Goal: Task Accomplishment & Management: Manage account settings

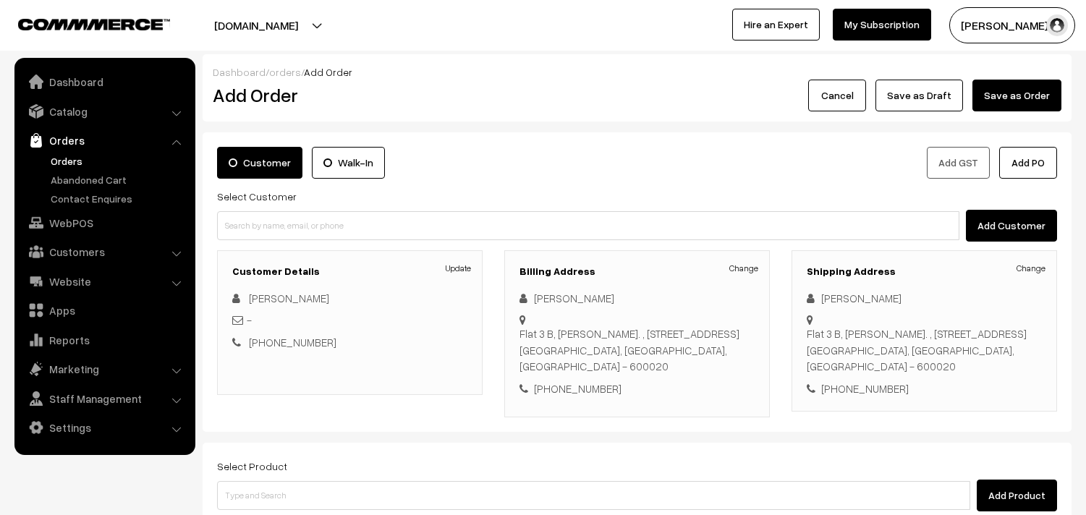
scroll to position [197, 0]
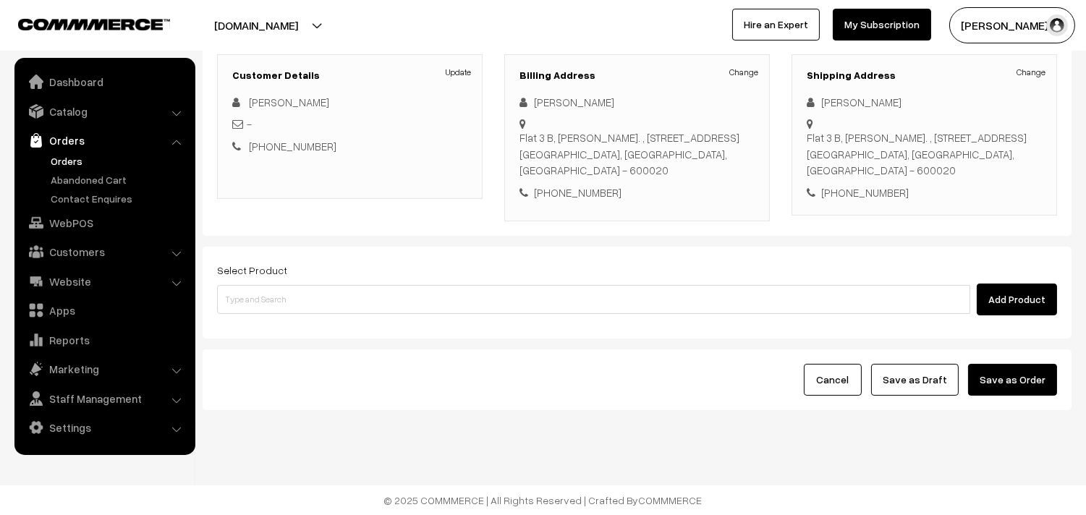
click at [66, 211] on link "WebPOS" at bounding box center [104, 223] width 172 height 26
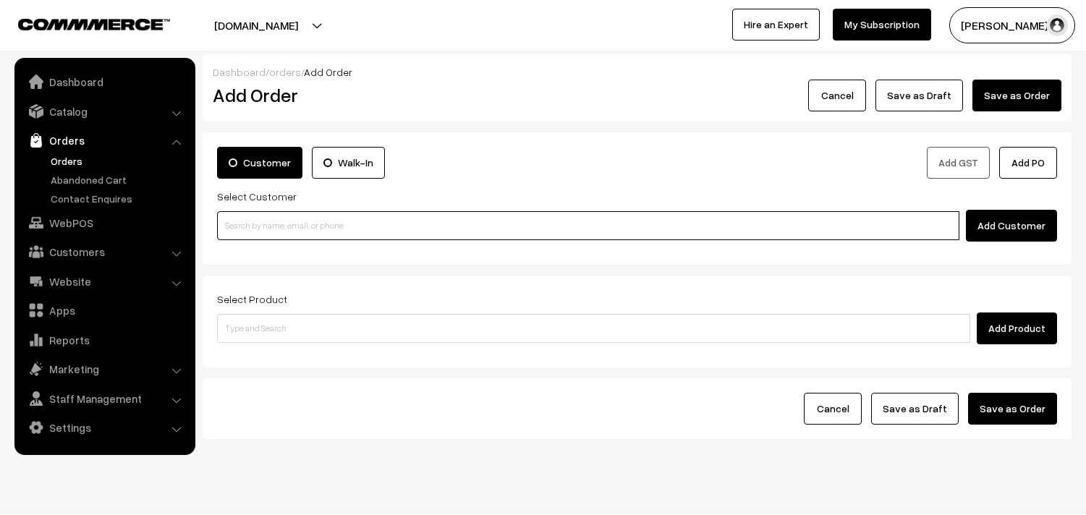
click at [284, 234] on input at bounding box center [588, 225] width 742 height 29
paste input "94450 07174"
click at [250, 227] on input "94450 07174" at bounding box center [588, 225] width 742 height 29
click at [286, 232] on input "9445007174" at bounding box center [588, 225] width 742 height 29
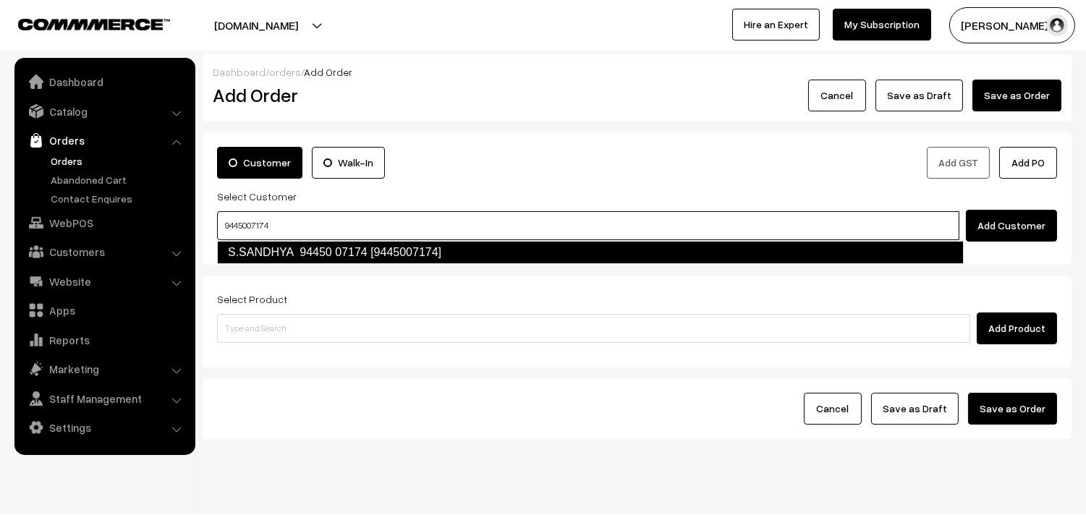
click at [281, 245] on link "S.SANDHYA 94450 07174 [9445007174]" at bounding box center [590, 252] width 747 height 23
type input "9445007174"
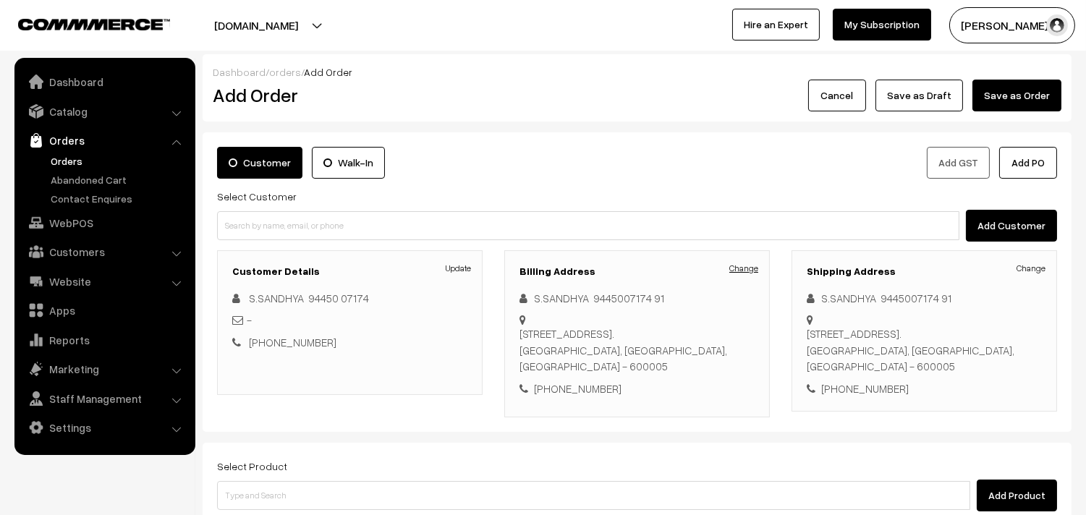
click at [748, 271] on link "Change" at bounding box center [743, 268] width 29 height 13
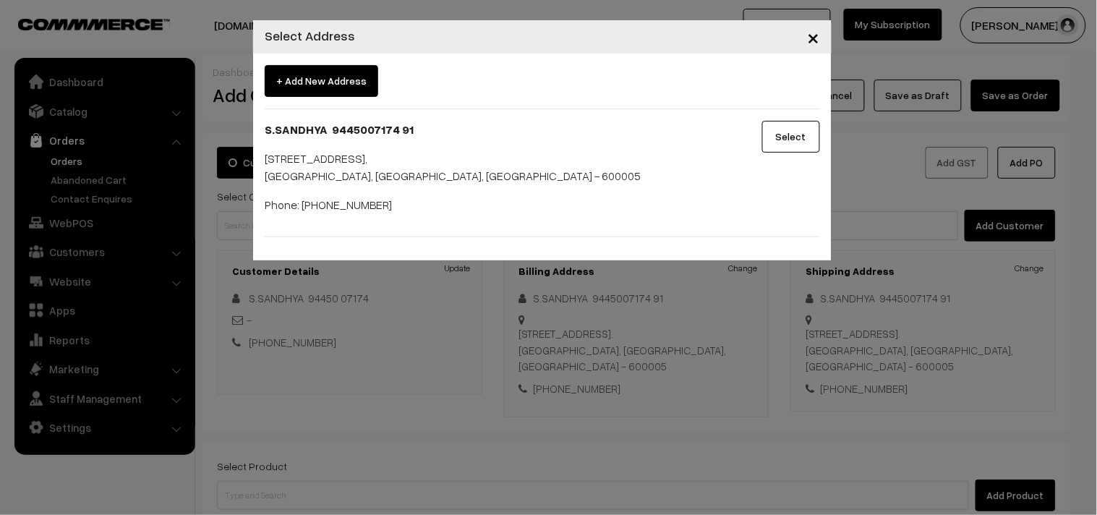
click at [320, 73] on span "+ Add New Address" at bounding box center [322, 81] width 114 height 32
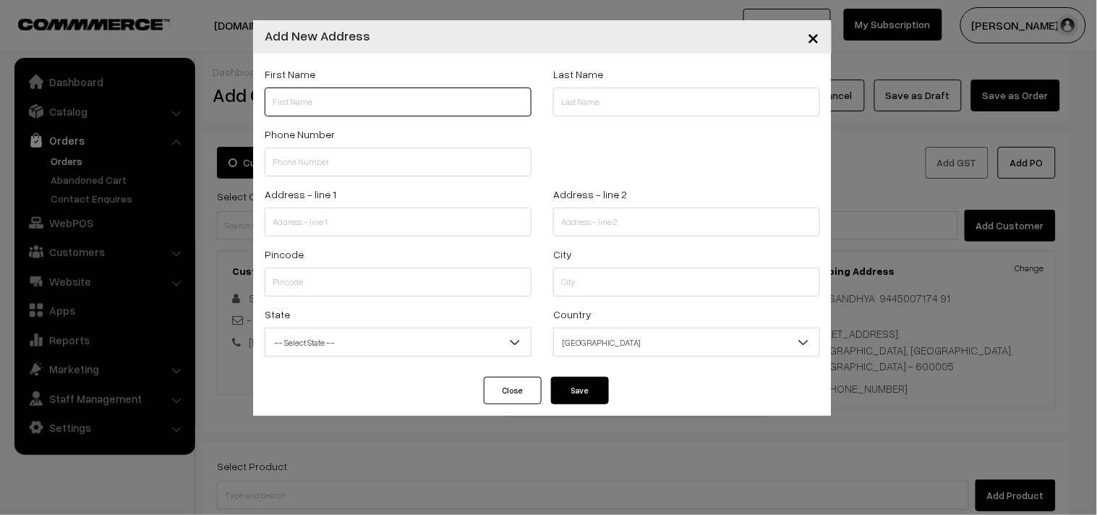
click at [364, 106] on input "text" at bounding box center [398, 102] width 267 height 29
paste input "94450 07174"
click at [298, 102] on input "94450 07174" at bounding box center [398, 102] width 267 height 29
click at [323, 103] on input "9445007174" at bounding box center [398, 102] width 267 height 29
drag, startPoint x: 271, startPoint y: 103, endPoint x: 344, endPoint y: 107, distance: 72.5
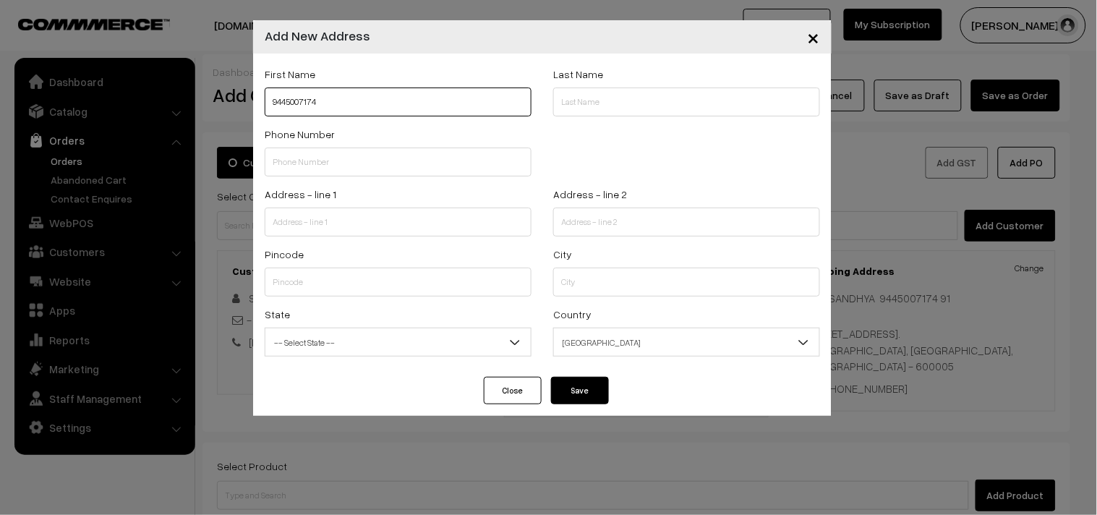
click at [344, 107] on input "9445007174" at bounding box center [398, 102] width 267 height 29
type input "9445007174"
click at [369, 174] on input "text" at bounding box center [398, 162] width 267 height 29
paste input "9445007174"
click at [334, 164] on input "9445007174" at bounding box center [398, 162] width 267 height 29
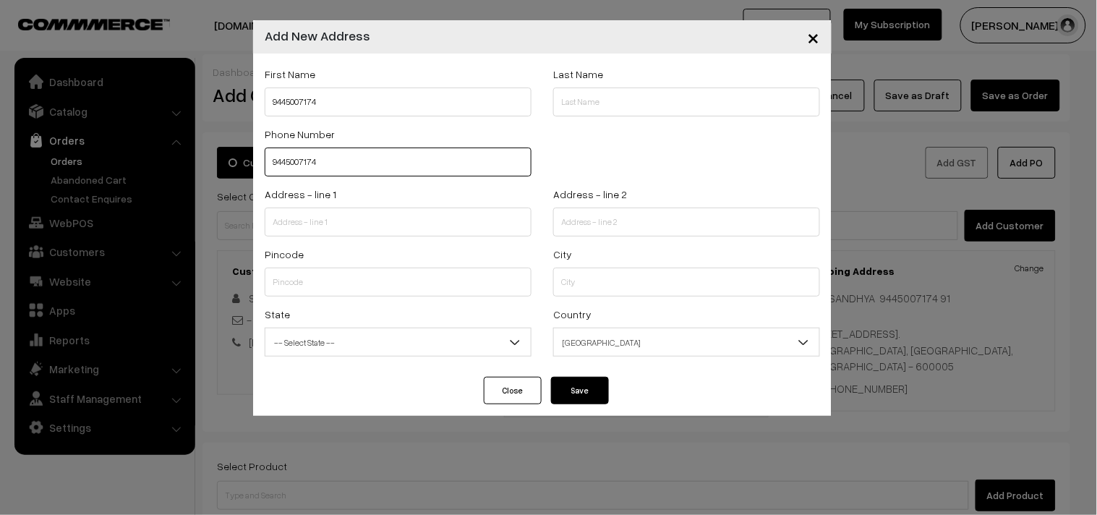
type input "9445007174"
click at [273, 103] on input "9445007174" at bounding box center [398, 102] width 267 height 29
paste input "SANDHYA"
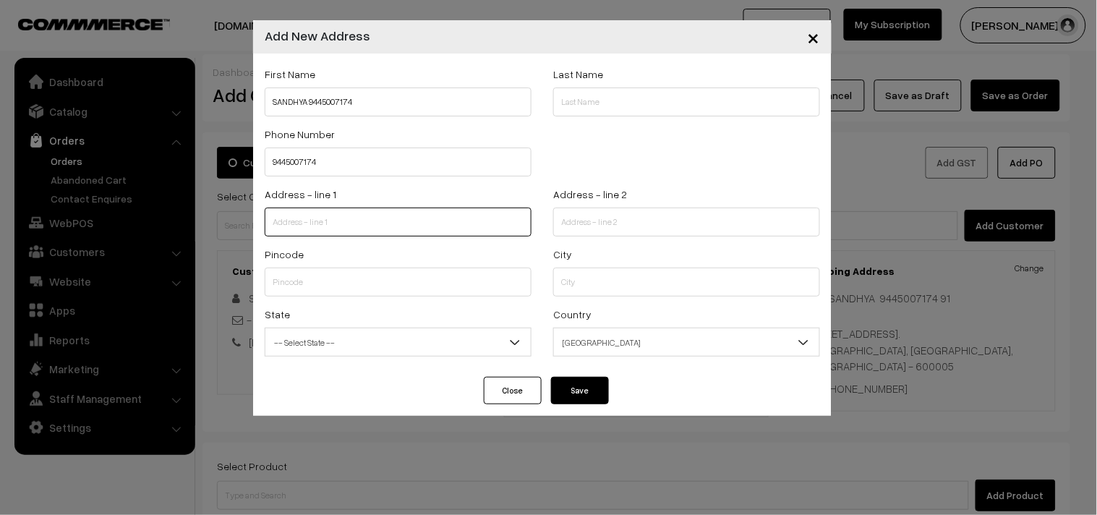
click at [373, 218] on input "text" at bounding box center [398, 222] width 267 height 29
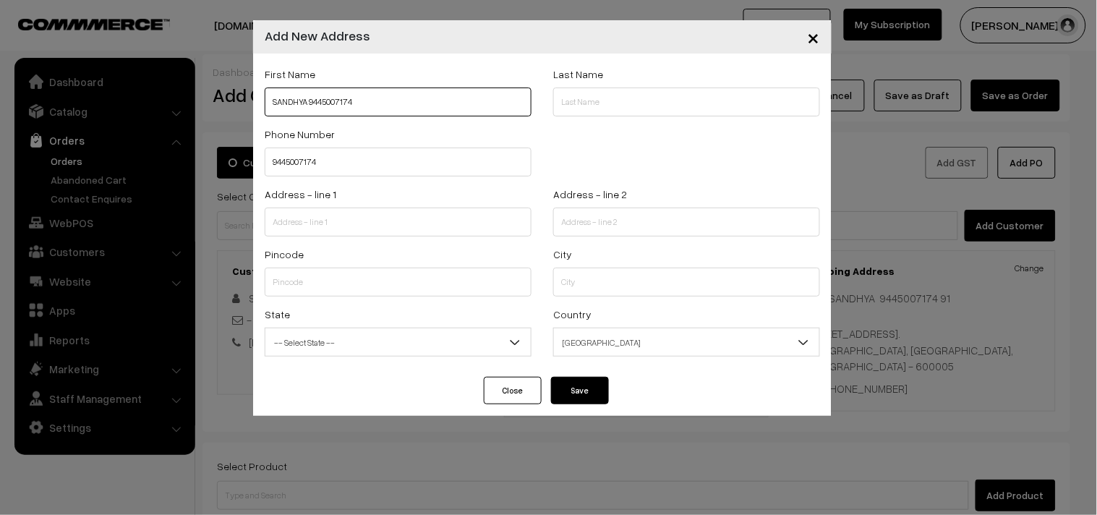
click at [307, 103] on input "SANDHYA 9445007174" at bounding box center [398, 102] width 267 height 29
paste input "P K Narayanan"
click at [414, 102] on input "P K Narayanan 9445007174" at bounding box center [398, 102] width 267 height 29
paste input "996212862"
drag, startPoint x: 273, startPoint y: 165, endPoint x: 336, endPoint y: 174, distance: 64.4
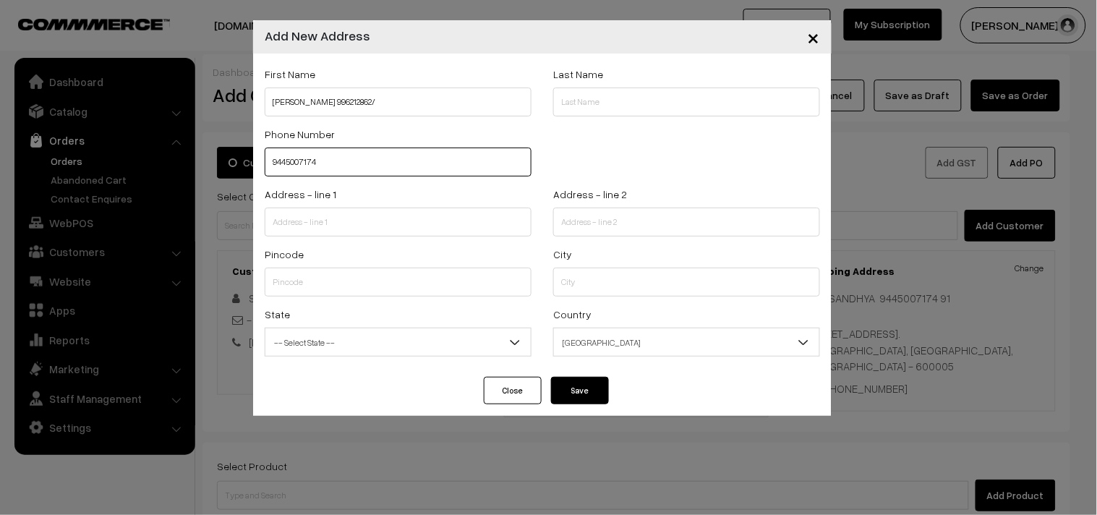
click at [336, 174] on input "9445007174" at bounding box center [398, 162] width 267 height 29
click at [384, 95] on input "P K Narayanan 996212862/" at bounding box center [398, 102] width 267 height 29
paste input "9445007174"
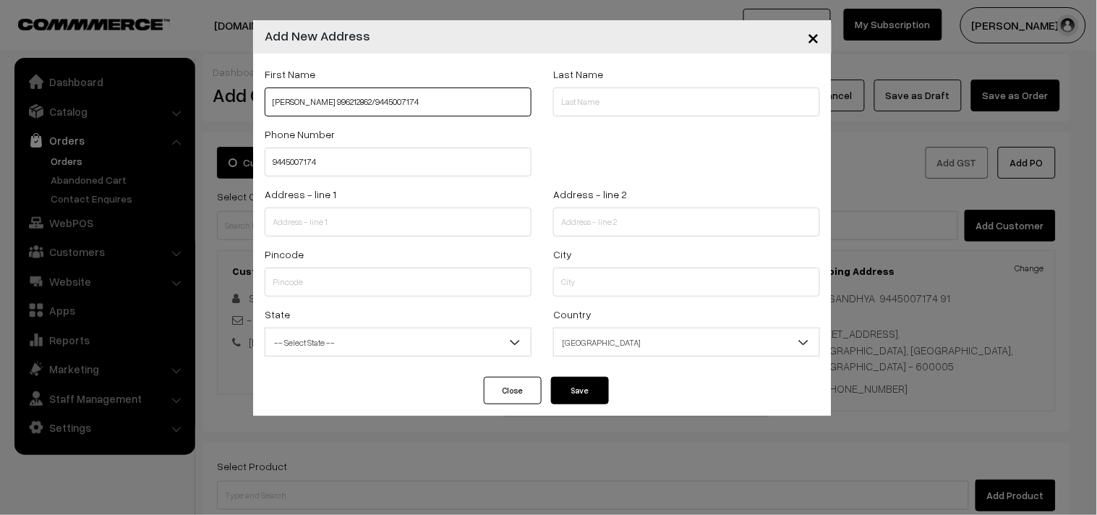
type input "P K Narayanan 996212862/9445007174"
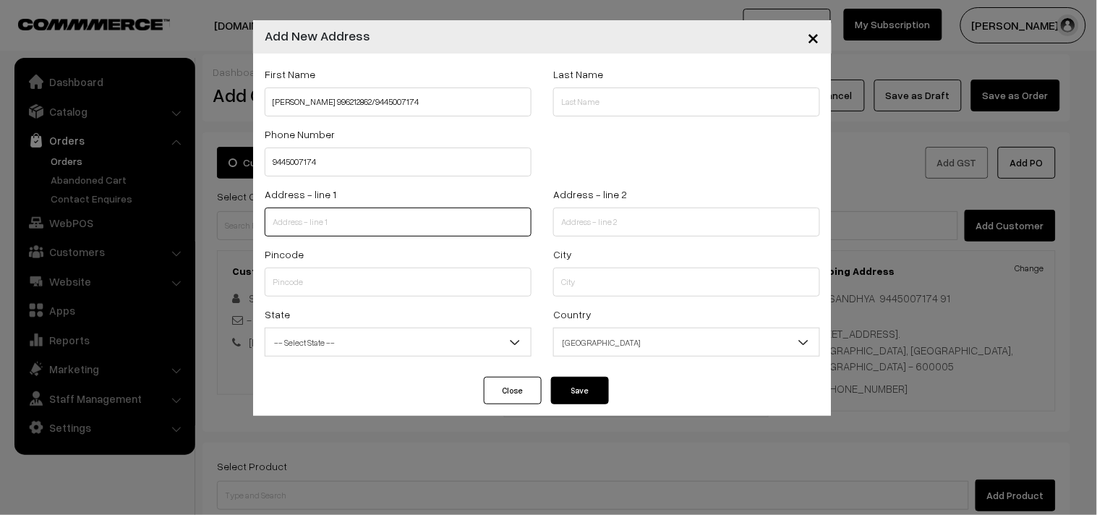
click at [352, 218] on input "text" at bounding box center [398, 222] width 267 height 29
paste input "30/20, Balaji Nagar second Street"
type input "30/20, Balaji Nagar second Street"
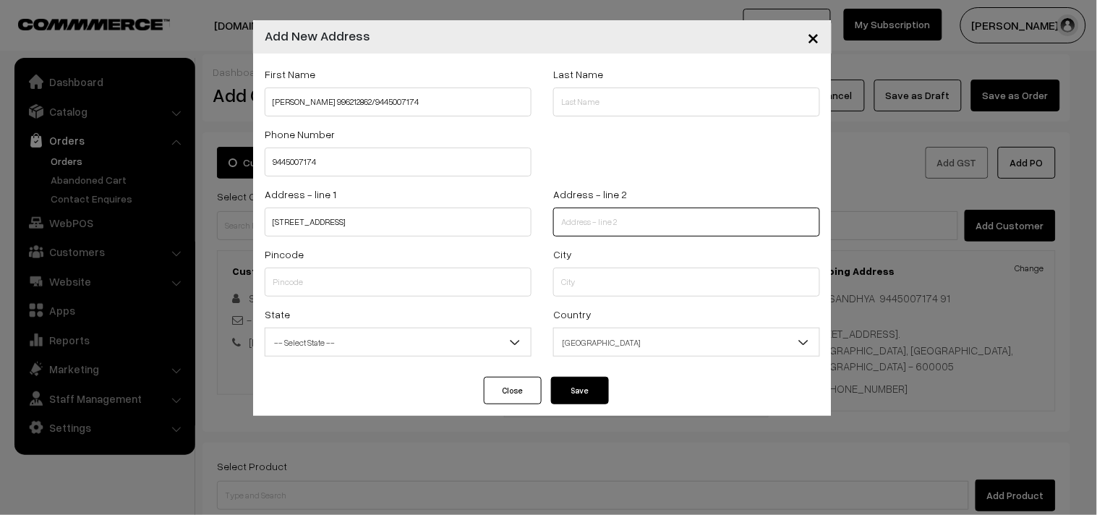
click at [622, 225] on input "text" at bounding box center [686, 222] width 267 height 29
paste input "Royapettah"
paste input "backside Sandhi Stores"
type input "Royapettah, backside Sandhi Stores."
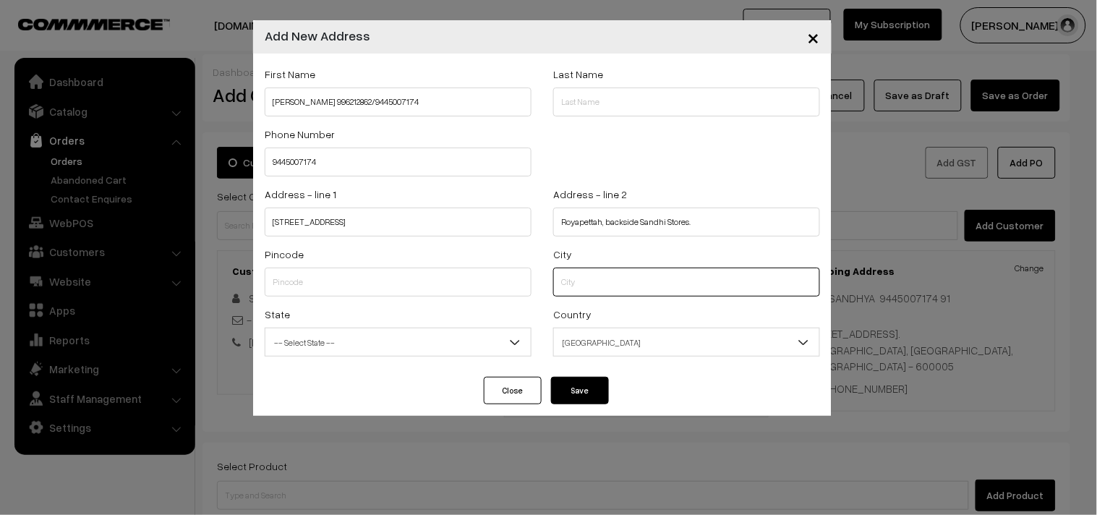
click at [588, 289] on input "text" at bounding box center [686, 282] width 267 height 29
type input "chennai"
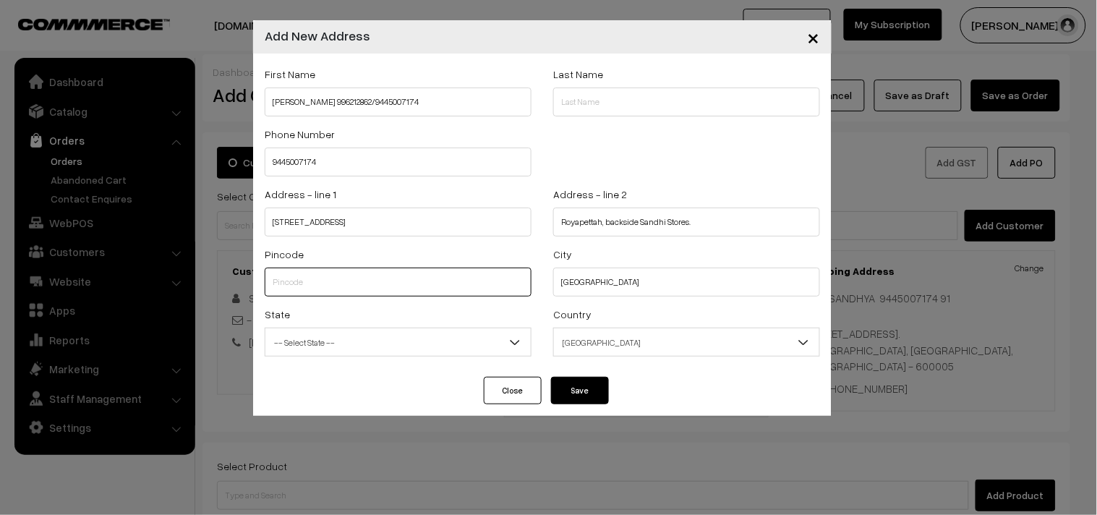
click at [407, 278] on input "text" at bounding box center [398, 282] width 267 height 29
type input "600014"
type input "[GEOGRAPHIC_DATA]"
select select "[GEOGRAPHIC_DATA]"
type input "600014"
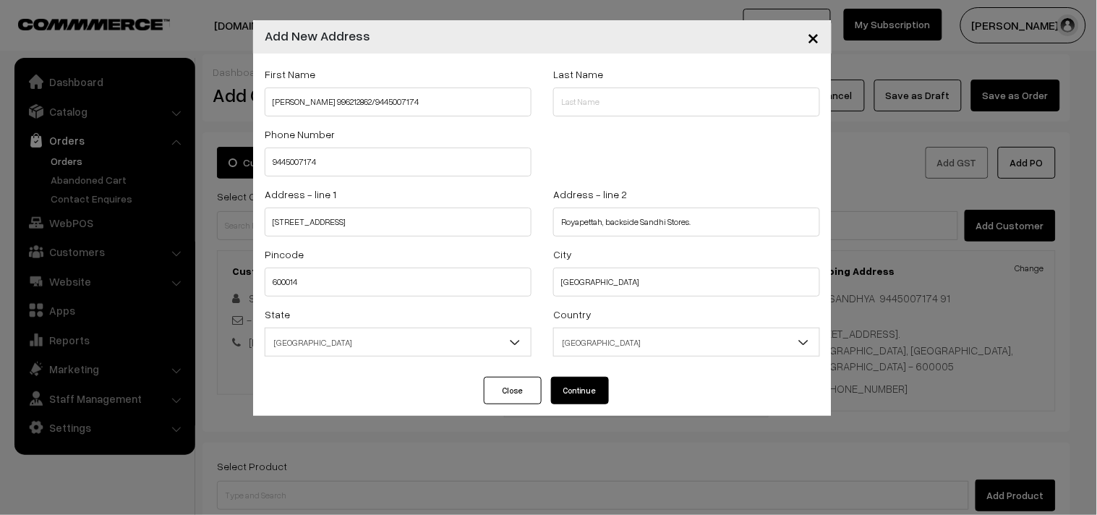
drag, startPoint x: 888, startPoint y: 290, endPoint x: 872, endPoint y: 300, distance: 17.9
click at [888, 290] on div "× Add New Address First Name P K Narayanan 996212862/9445007174 Last Name Phone…" at bounding box center [548, 257] width 1097 height 515
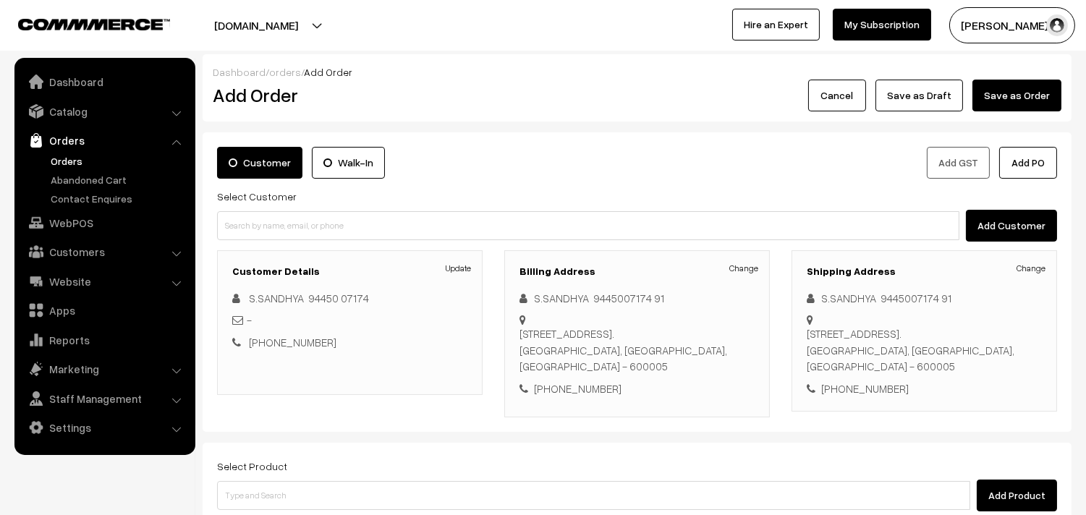
click at [1039, 327] on div "New no 40/Old no.172 .B block 2nd floor H M paradise, , Big street Triplicane, …" at bounding box center [924, 350] width 235 height 49
click at [747, 268] on link "Change" at bounding box center [743, 268] width 29 height 13
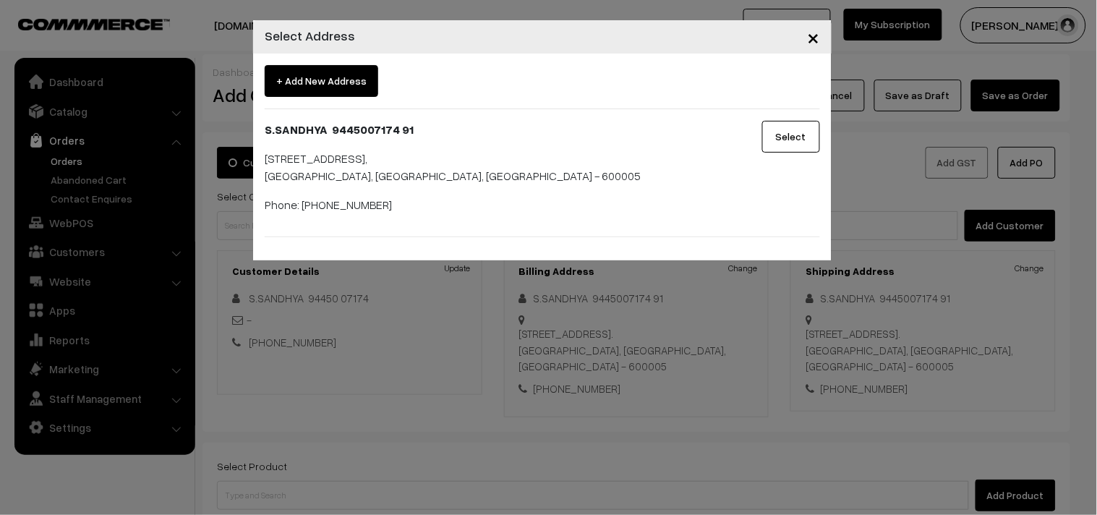
click at [779, 132] on button "Select" at bounding box center [792, 137] width 58 height 32
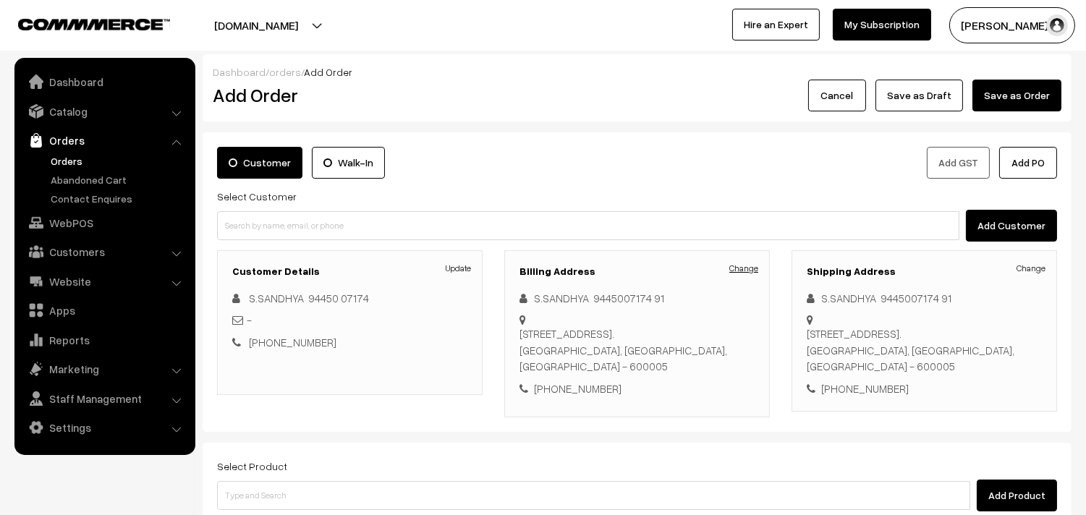
click at [747, 268] on link "Change" at bounding box center [743, 268] width 29 height 13
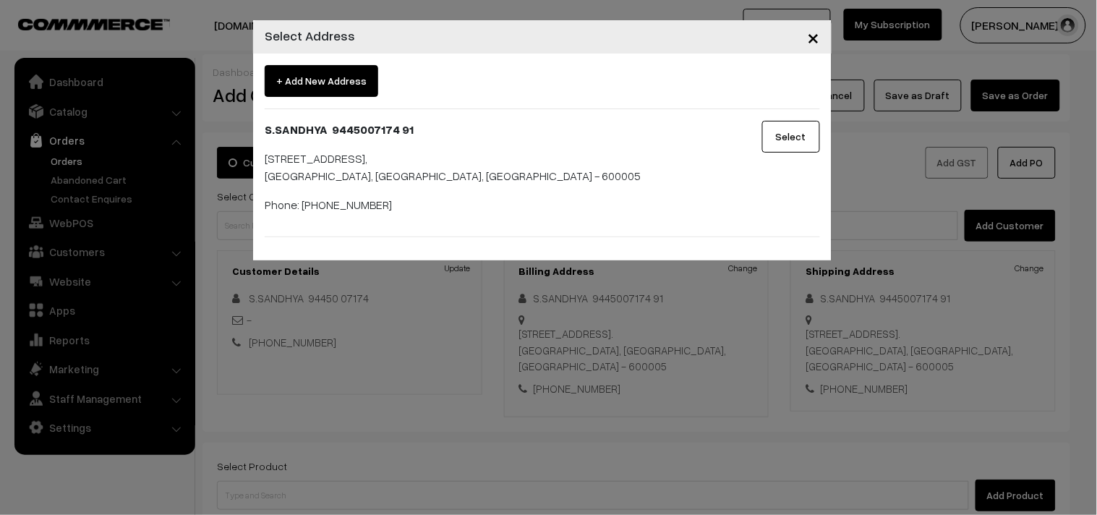
click at [315, 85] on span "+ Add New Address" at bounding box center [322, 81] width 114 height 32
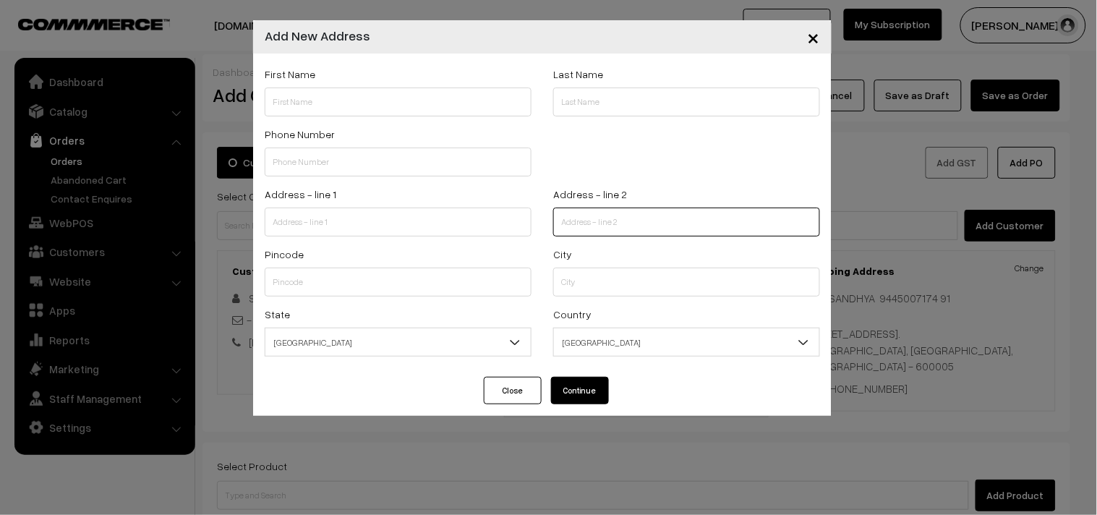
click at [606, 226] on input "text" at bounding box center [686, 222] width 267 height 29
paste input "backside Sandhi Stores"
click at [561, 227] on input "backside Sandhi Stores" at bounding box center [686, 222] width 267 height 29
paste input "Royapettah"
type input "Royapettah , backside Sandhi Stores"
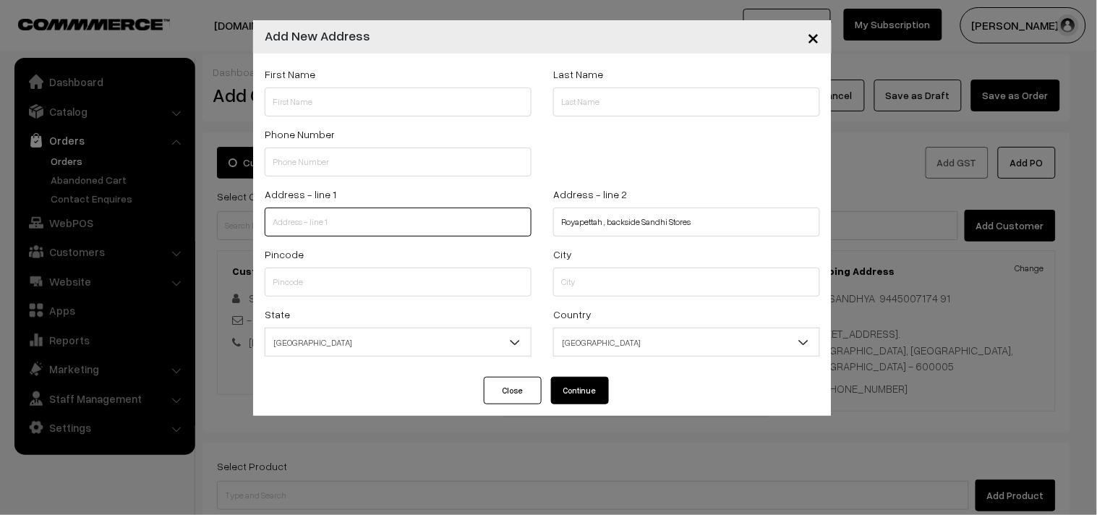
click at [360, 224] on input "text" at bounding box center [398, 222] width 267 height 29
paste input "Balaji Nagar second Street"
click at [268, 226] on input "Balaji Nagar second Street" at bounding box center [398, 222] width 267 height 29
paste input "30/20"
type input "30/20,Balaji Nagar second Street"
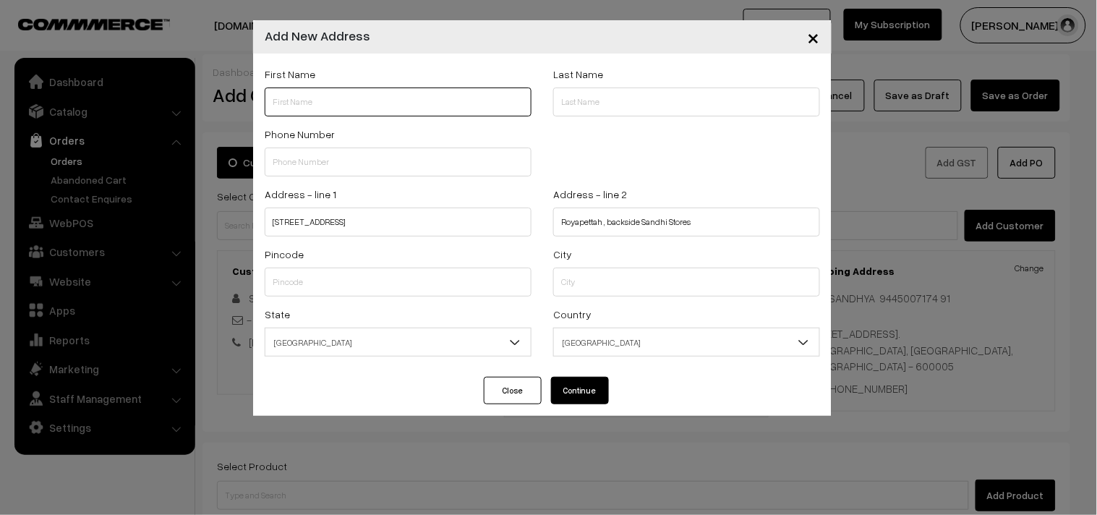
click at [360, 112] on input "text" at bounding box center [398, 102] width 267 height 29
paste input "P K Narayanan"
paste input "996212862"
paste input "94450 07174"
type input "P K Narayanan 996212862/94450 07174"
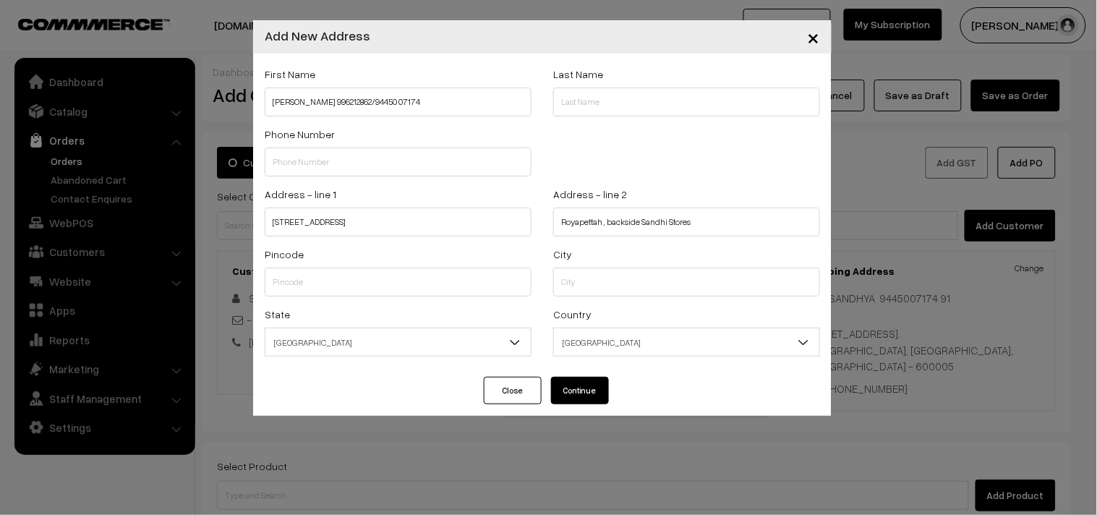
click at [401, 179] on div "Phone Number" at bounding box center [398, 155] width 289 height 60
click at [393, 168] on input "text" at bounding box center [398, 162] width 267 height 29
paste input "94450 0717"
type input "94450 0717"
click at [394, 102] on input "P K Narayanan 996212862/94450 07174" at bounding box center [398, 102] width 267 height 29
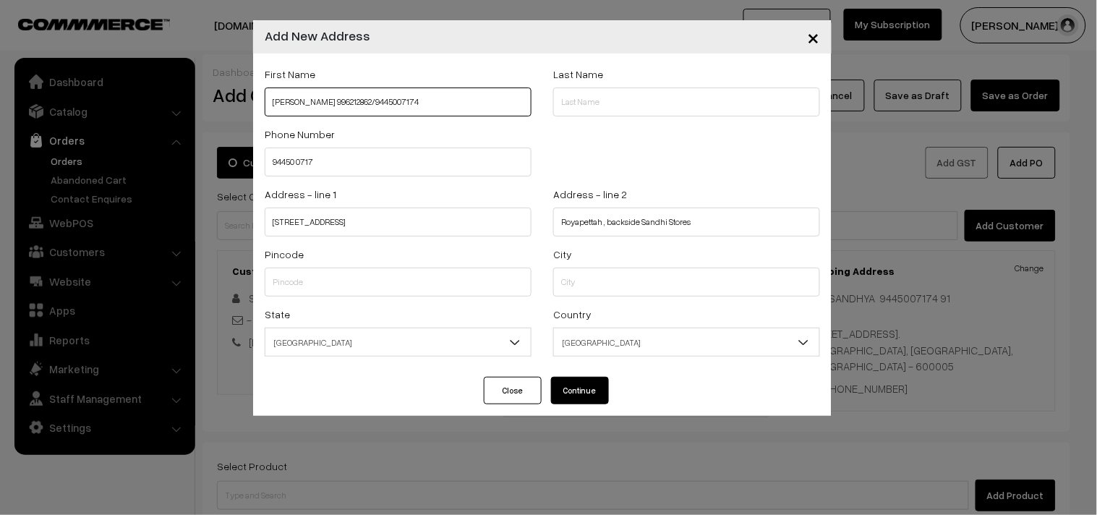
type input "P K Narayanan 996212862/9445007174"
click at [297, 168] on input "94450 0717" at bounding box center [398, 162] width 267 height 29
click at [333, 166] on input "944500717" at bounding box center [398, 162] width 267 height 29
type input "9445007174"
click at [603, 271] on input "text" at bounding box center [686, 282] width 267 height 29
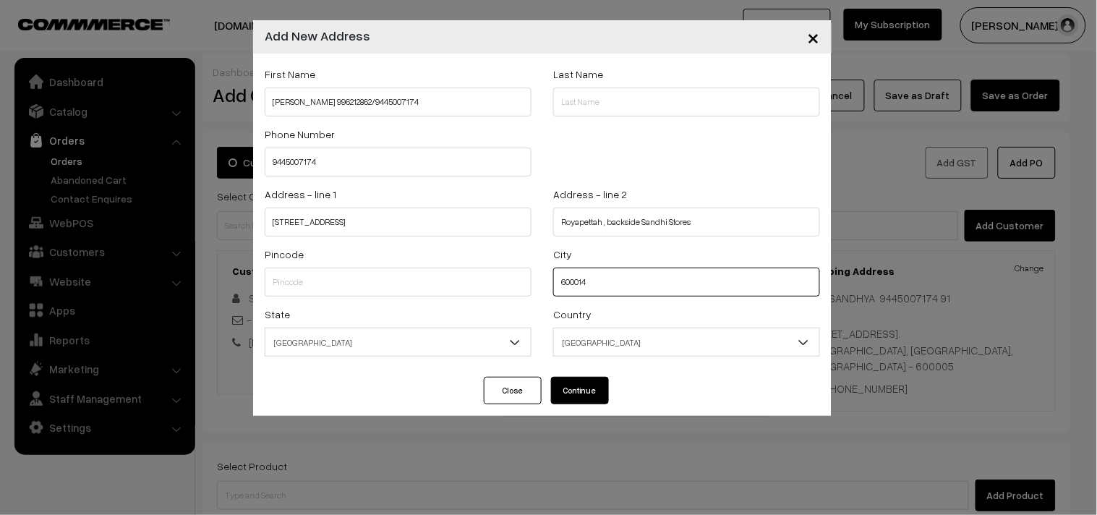
type input "600014"
click at [437, 293] on input "text" at bounding box center [398, 282] width 267 height 29
type input "600014"
click at [588, 281] on input "600014" at bounding box center [686, 282] width 267 height 29
type input "6"
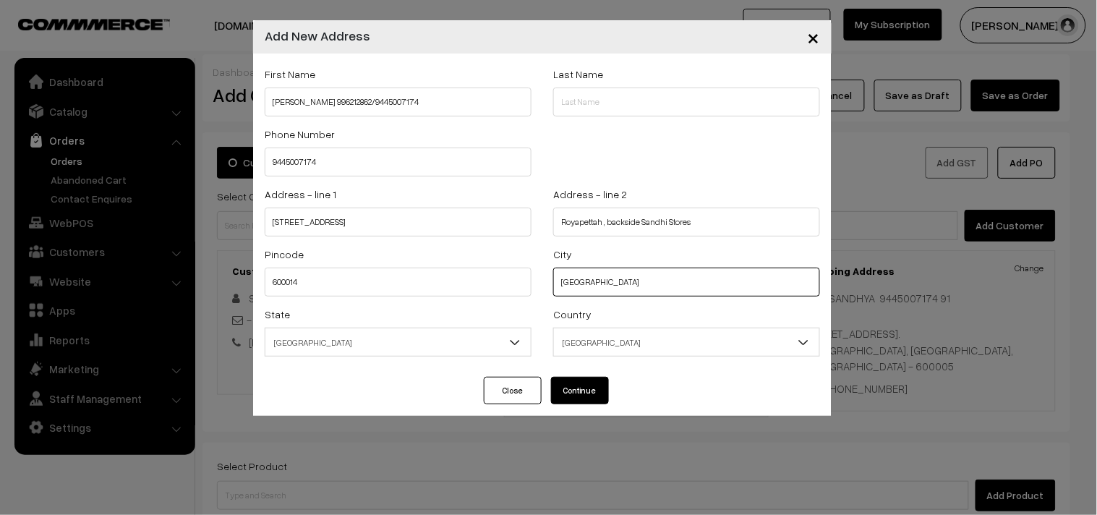
type input "chennai"
click at [714, 185] on div "Address - line 2 Royapettah , backside Sandhi Stores" at bounding box center [686, 210] width 267 height 51
click at [588, 400] on button "Continue" at bounding box center [580, 390] width 58 height 27
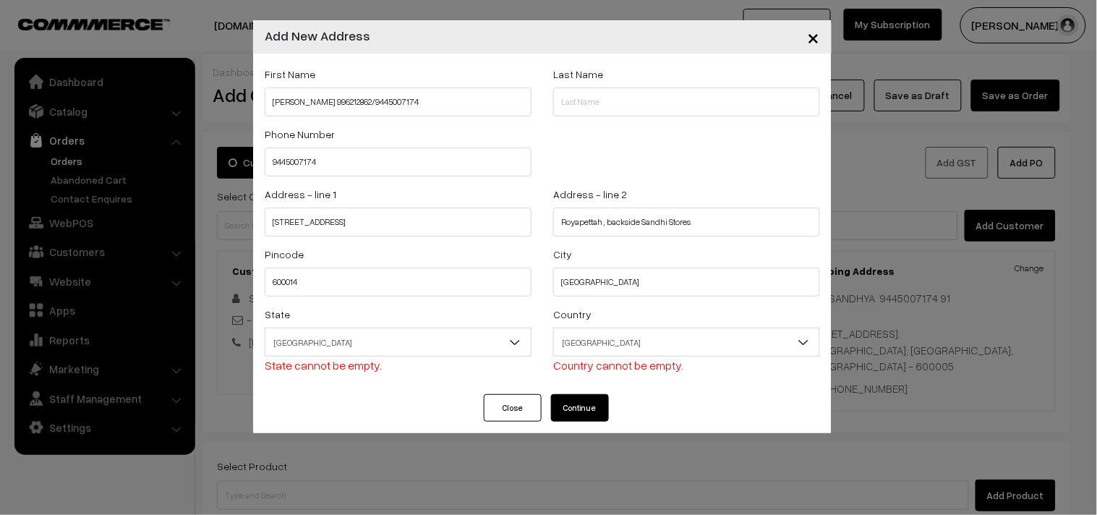
click at [492, 331] on span "Tamil Nadu" at bounding box center [399, 342] width 266 height 25
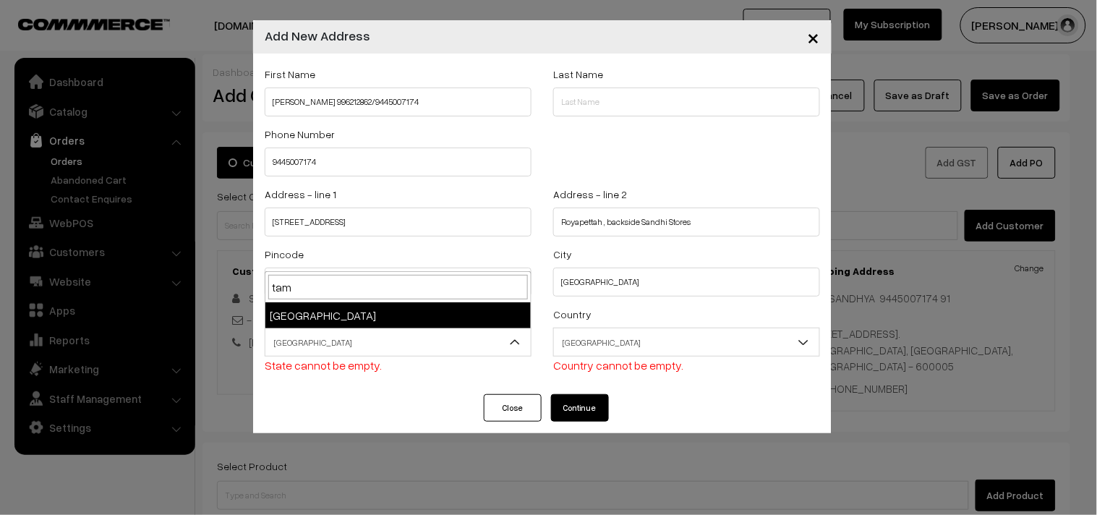
type input "tam"
select select "[GEOGRAPHIC_DATA]"
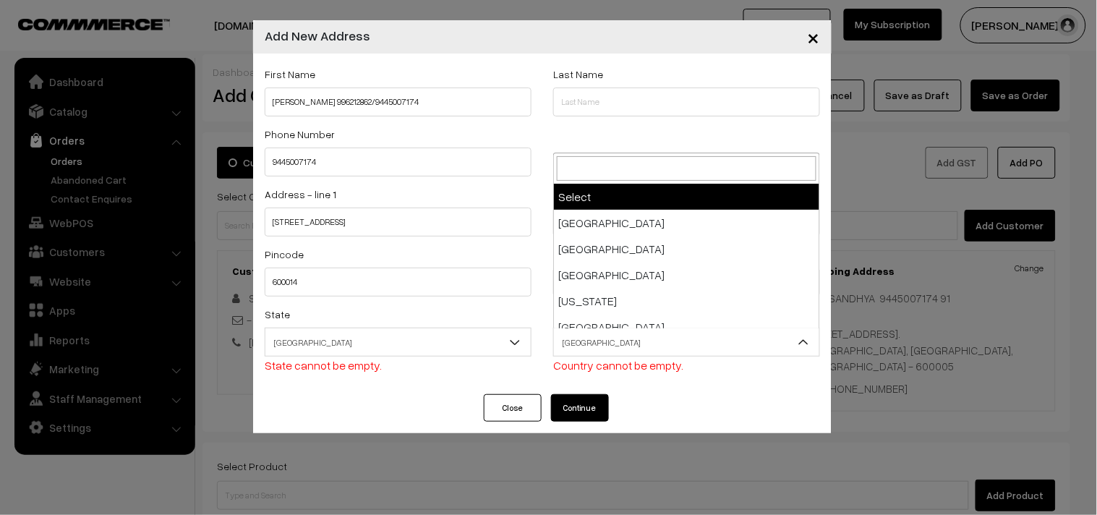
click at [582, 343] on span "India" at bounding box center [687, 342] width 266 height 25
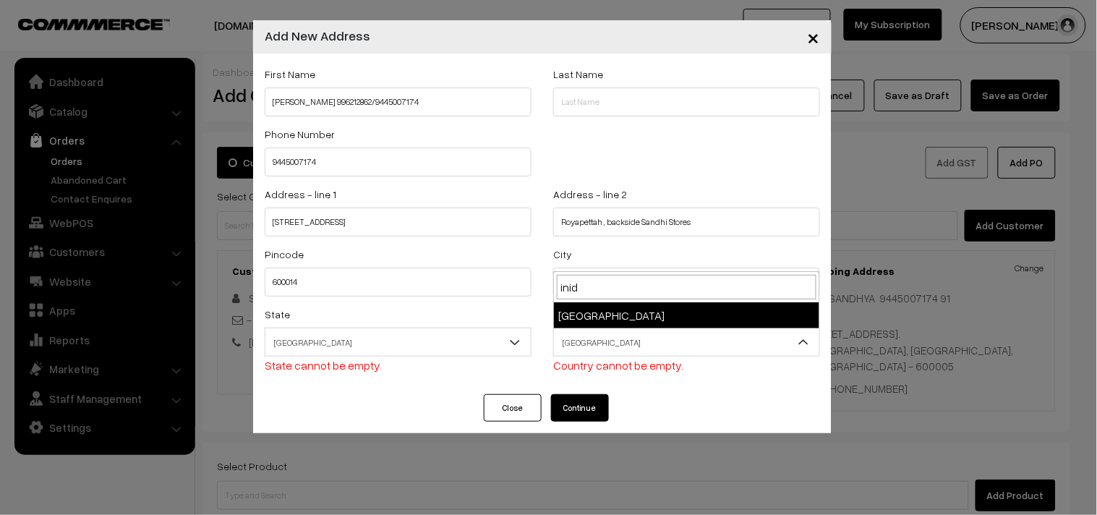
type input "inida"
click at [583, 342] on span "India" at bounding box center [687, 342] width 266 height 25
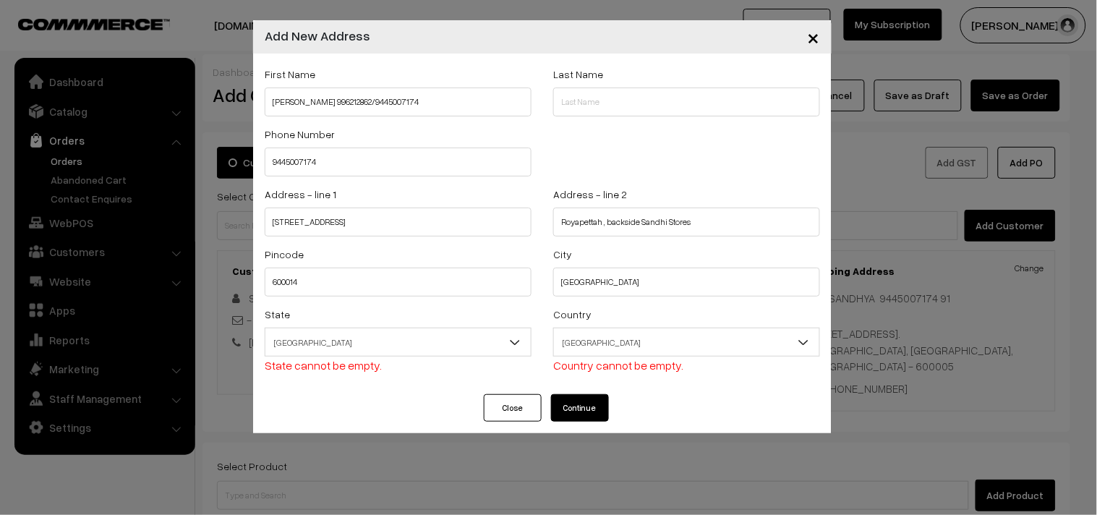
click at [577, 415] on button "Continue" at bounding box center [580, 407] width 58 height 27
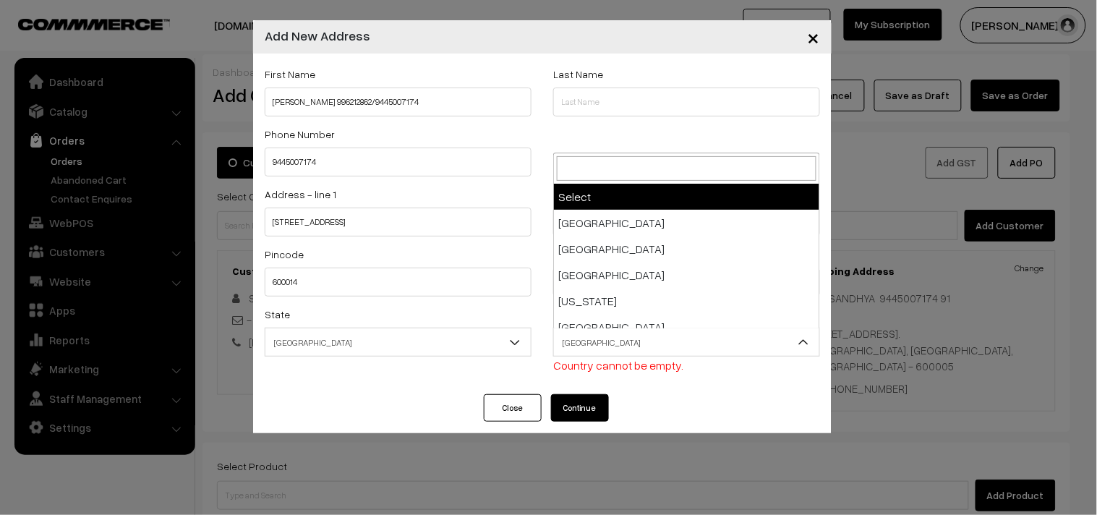
click at [624, 346] on span "India" at bounding box center [687, 342] width 266 height 25
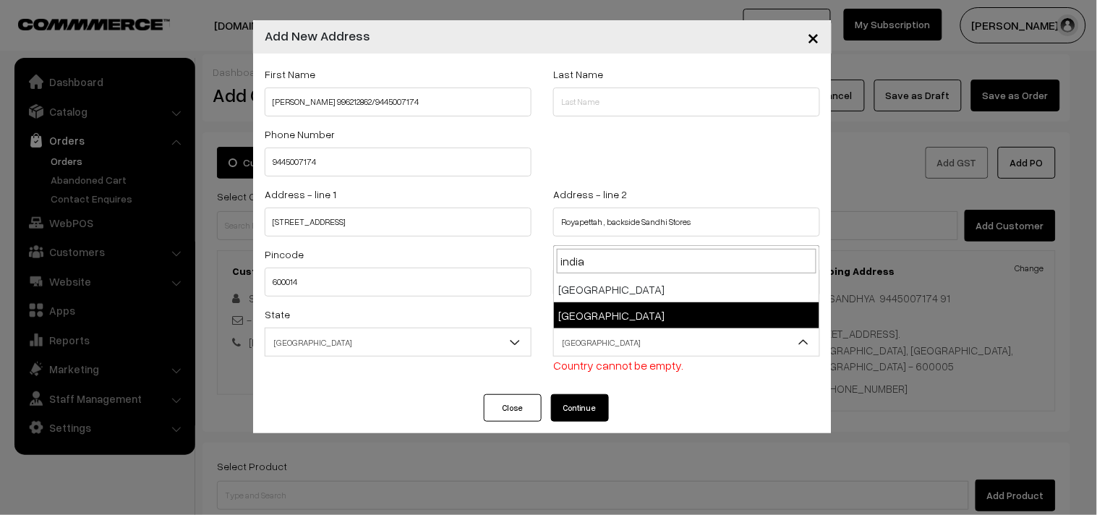
type input "india"
select select "99"
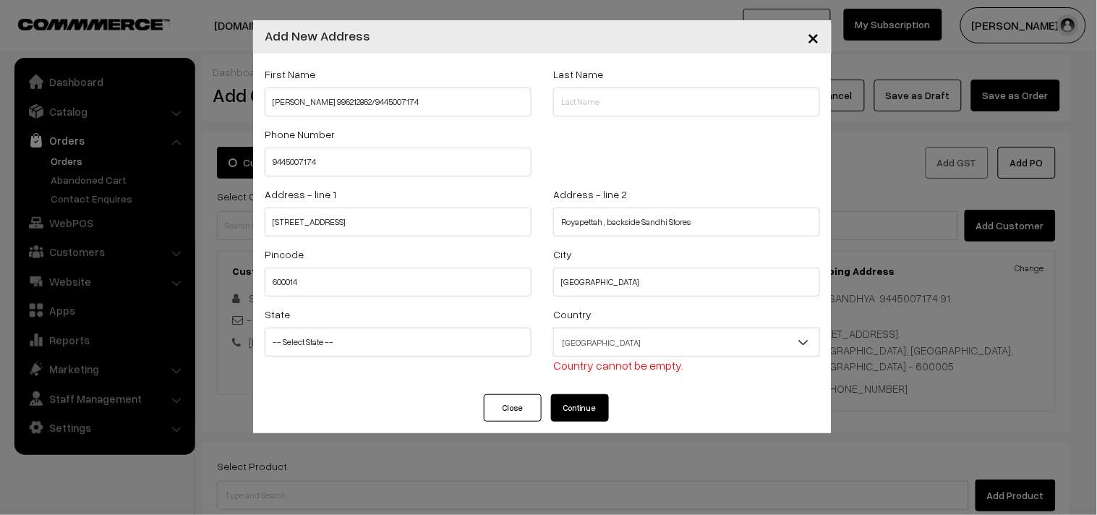
click at [594, 399] on button "Continue" at bounding box center [580, 407] width 58 height 27
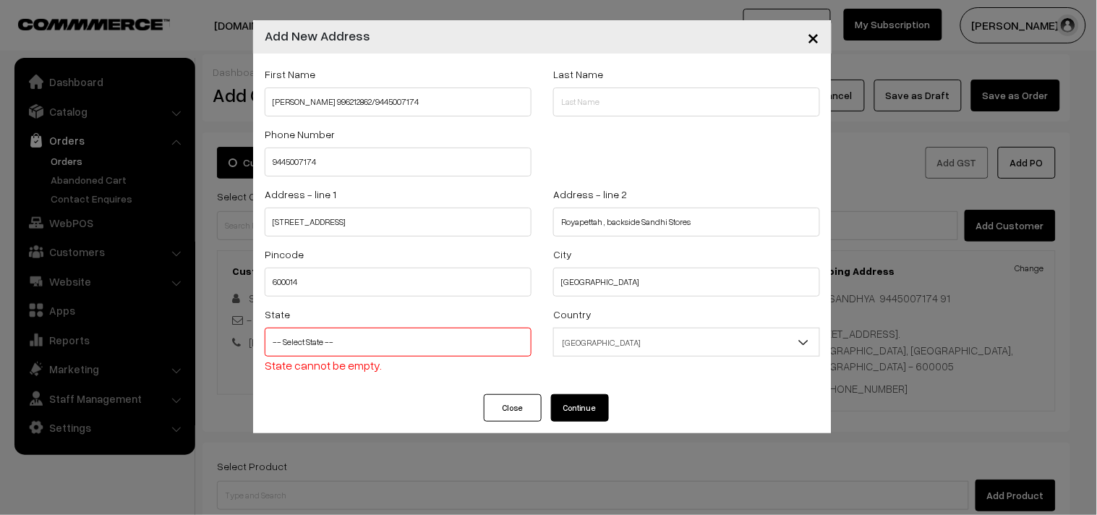
click at [387, 357] on div "State -- Select State -- Andaman & Nicobar Islands Andhra Pradesh Arunachal Pra…" at bounding box center [398, 339] width 267 height 69
click at [388, 352] on select "-- Select State -- Andaman & Nicobar Islands Andhra Pradesh Arunachal Pradesh A…" at bounding box center [398, 342] width 267 height 29
select select "[GEOGRAPHIC_DATA]"
click at [396, 338] on select "-- Select State -- Andaman & Nicobar Islands Andhra Pradesh Arunachal Pradesh A…" at bounding box center [398, 342] width 267 height 29
click at [383, 331] on select "-- Select State -- Andaman & Nicobar Islands Andhra Pradesh Arunachal Pradesh A…" at bounding box center [398, 342] width 267 height 29
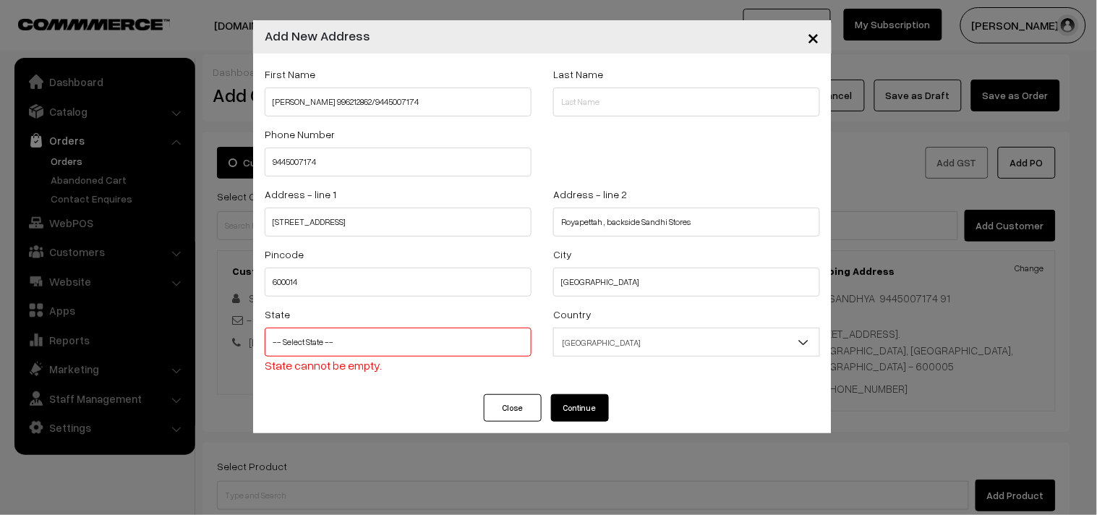
click at [265, 328] on select "-- Select State -- Andaman & Nicobar Islands Andhra Pradesh Arunachal Pradesh A…" at bounding box center [398, 342] width 267 height 29
click at [585, 414] on button "Continue" at bounding box center [580, 407] width 58 height 27
select select
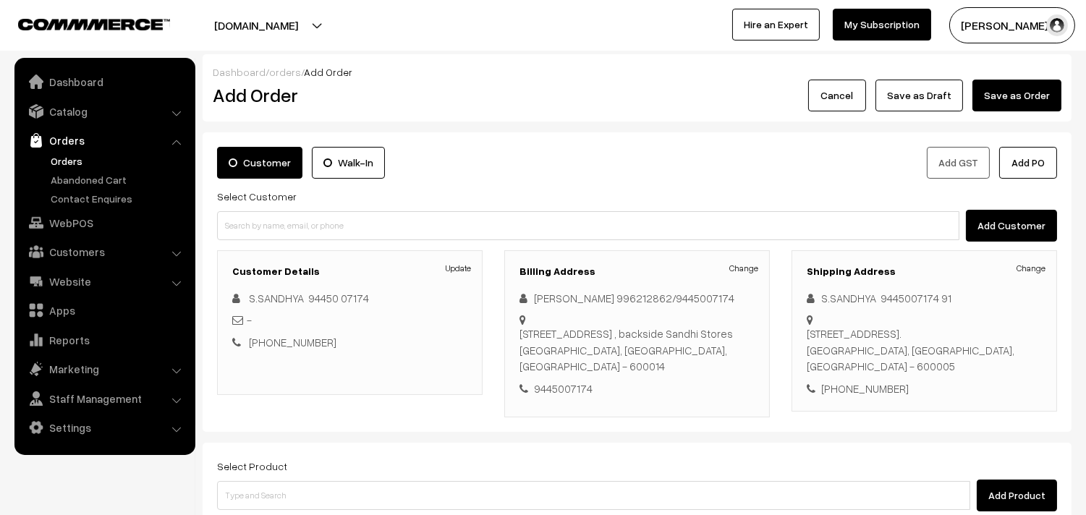
click at [1024, 269] on link "Change" at bounding box center [1030, 268] width 29 height 13
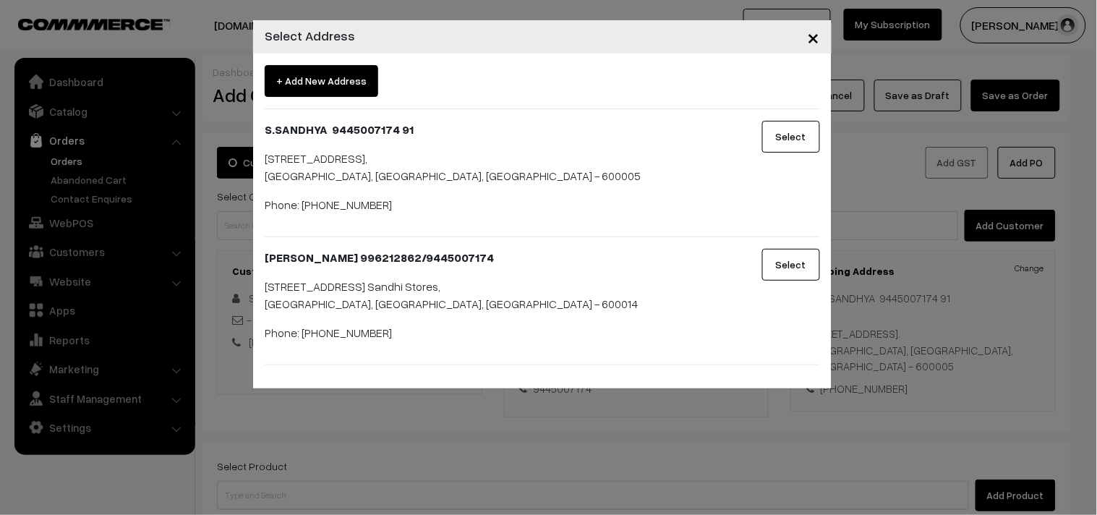
click at [791, 271] on button "Select" at bounding box center [792, 265] width 58 height 32
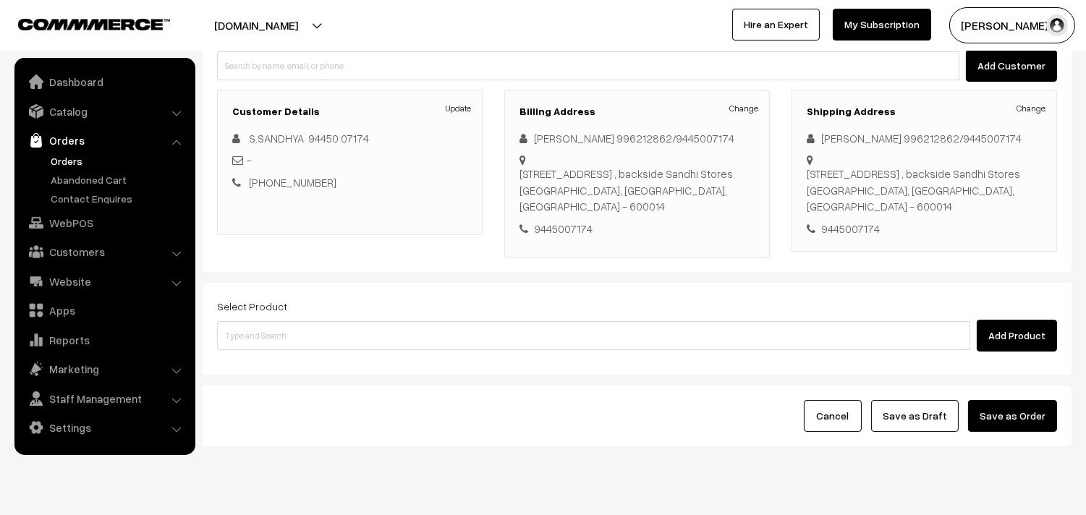
scroll to position [161, 0]
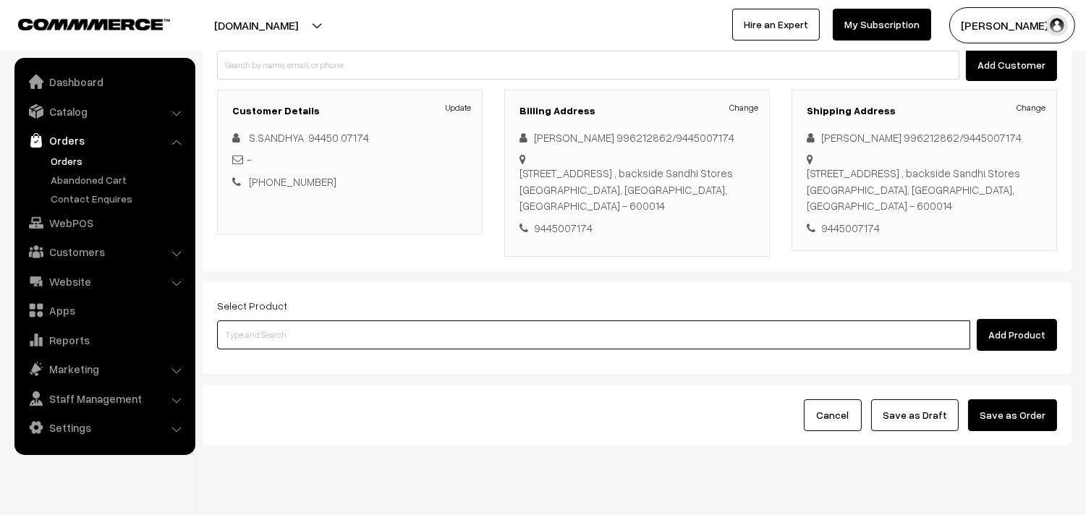
click at [349, 334] on input at bounding box center [593, 334] width 753 height 29
type input "kathirika"
click at [246, 337] on input at bounding box center [593, 334] width 753 height 29
paste input "15th Couple Pack - Kathirikkai Murungai Sambar rating star unfiledrating star u…"
type input "15th Couple Pack -"
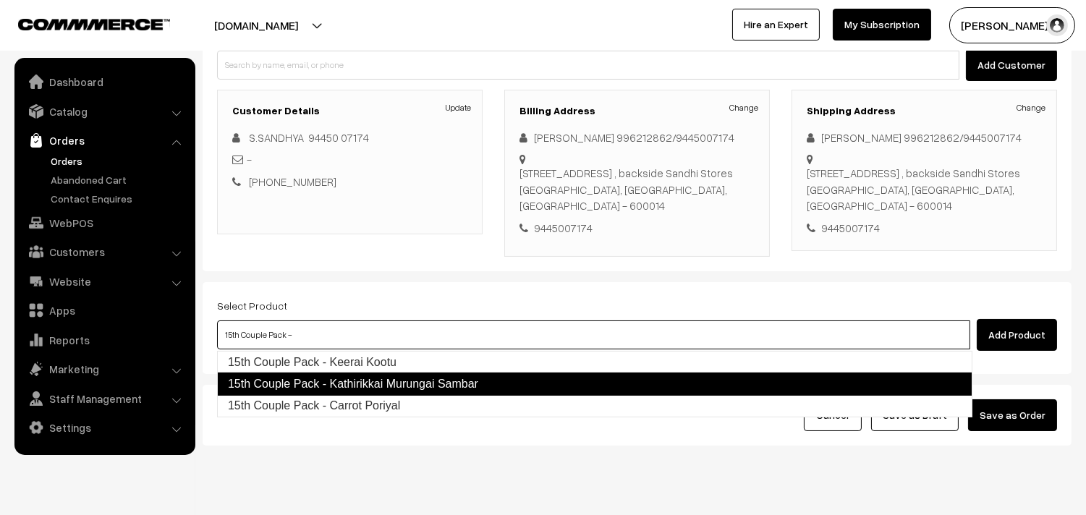
click at [344, 386] on link "15th Couple Pack - Kathirikkai Murungai Sambar" at bounding box center [594, 384] width 755 height 23
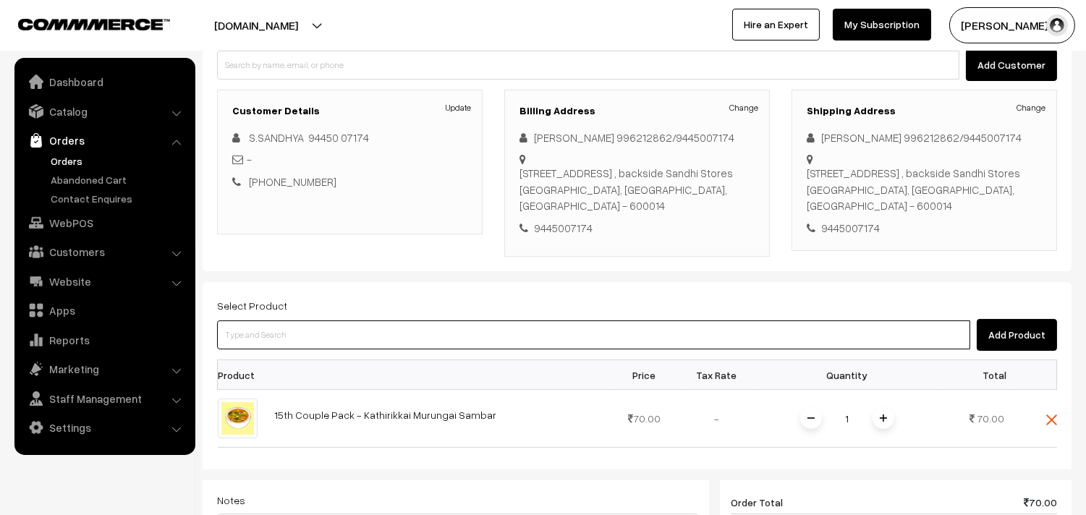
paste input "15th Couple Pack- Tomato Rasam"
type input "15th Couple Pack- Tomato Rasam"
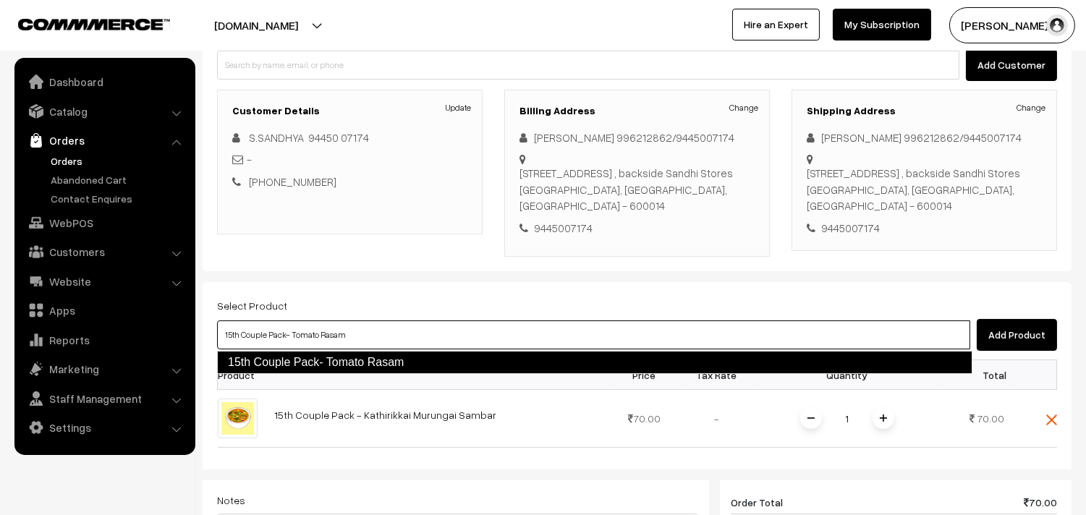
click at [313, 355] on link "15th Couple Pack- Tomato Rasam" at bounding box center [594, 362] width 755 height 23
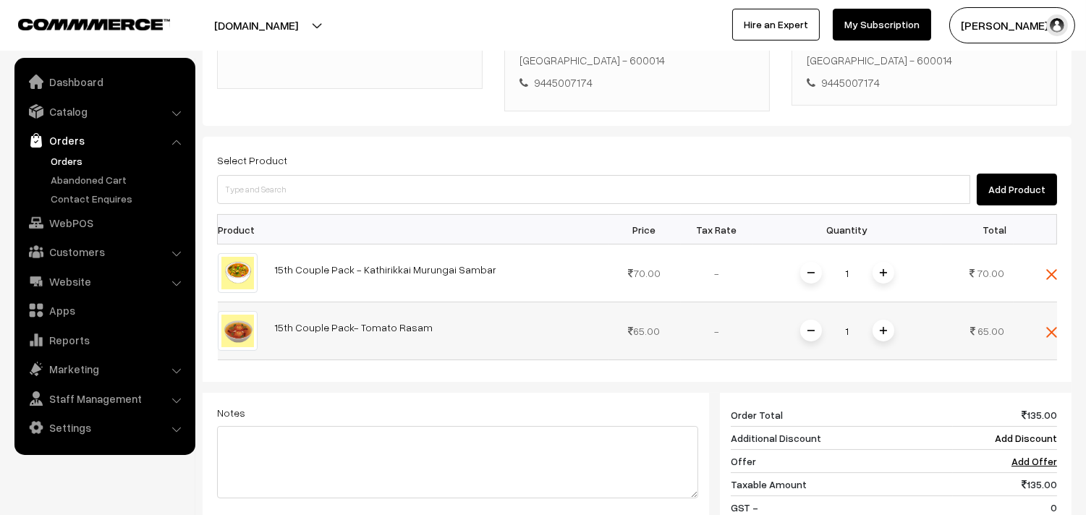
scroll to position [321, 0]
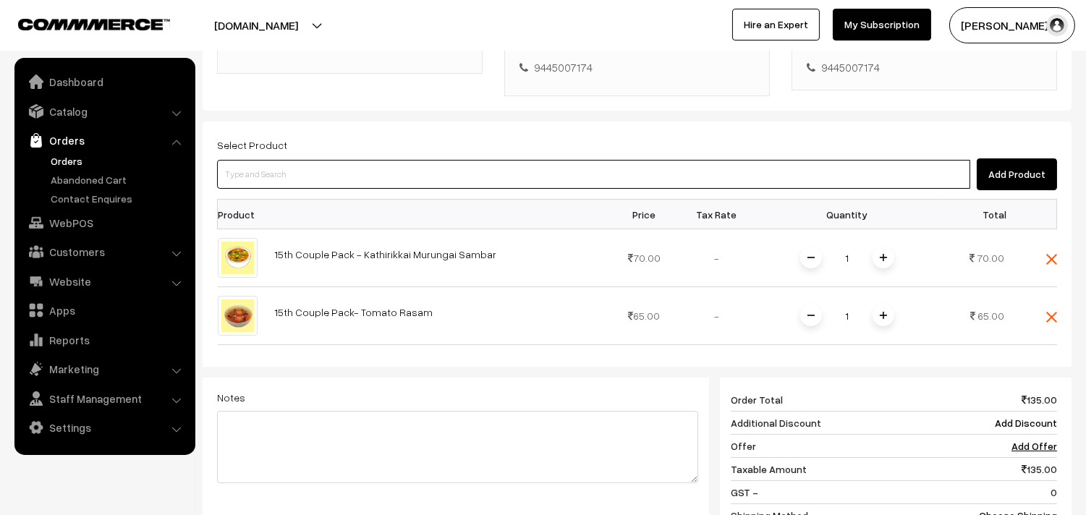
click at [441, 183] on input at bounding box center [593, 174] width 753 height 29
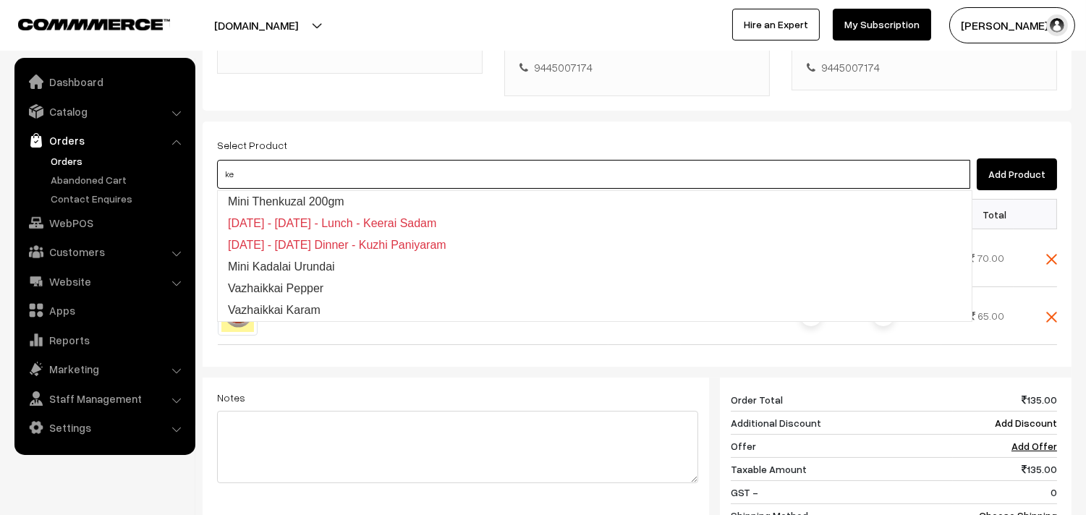
type input "kee"
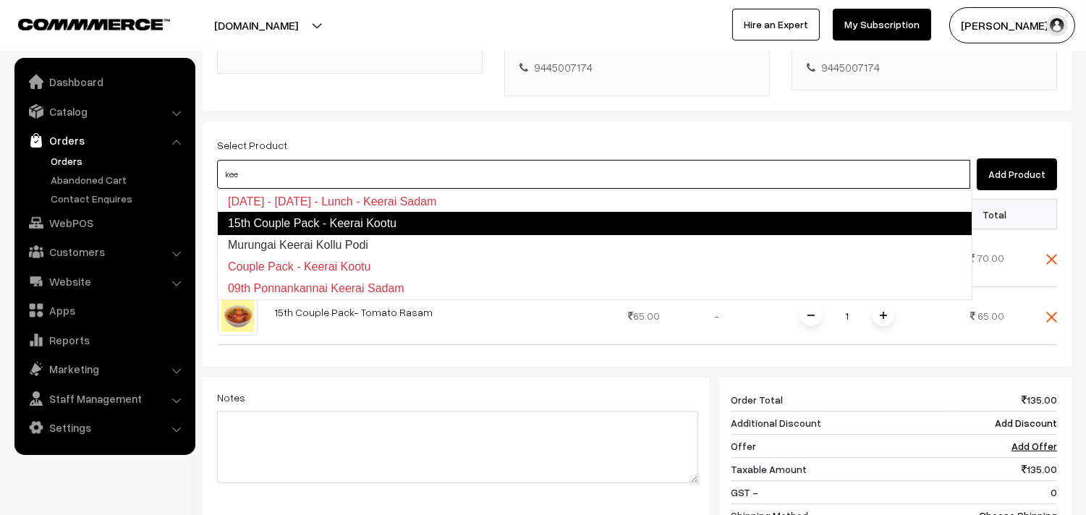
click at [401, 220] on link "15th Couple Pack - Keerai Kootu" at bounding box center [594, 223] width 755 height 23
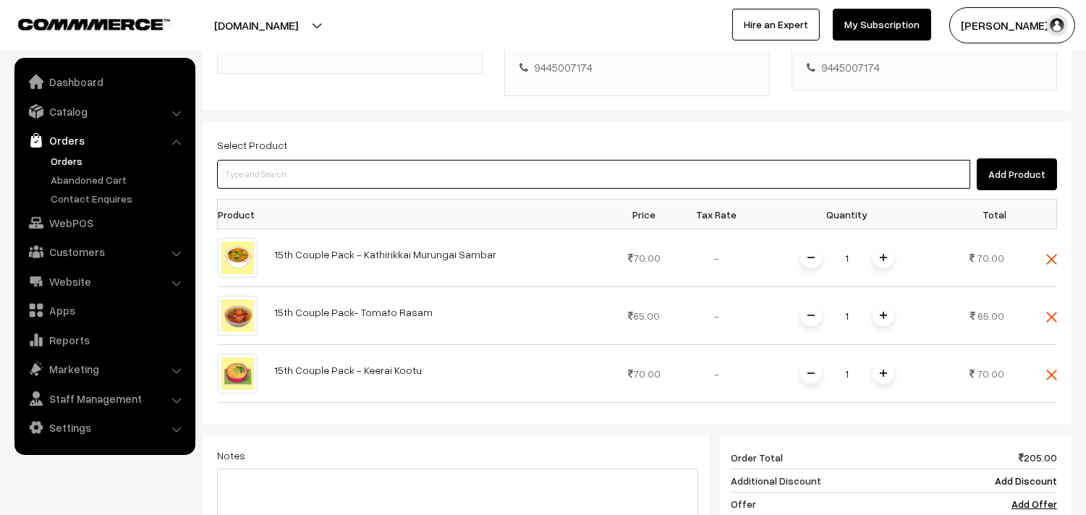
click at [304, 174] on input at bounding box center [593, 174] width 753 height 29
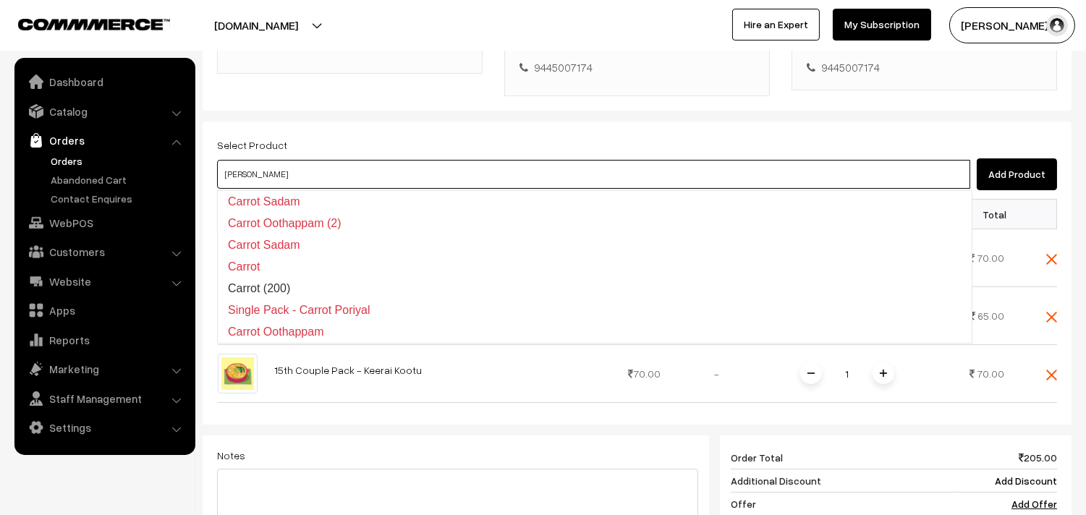
type input "carr"
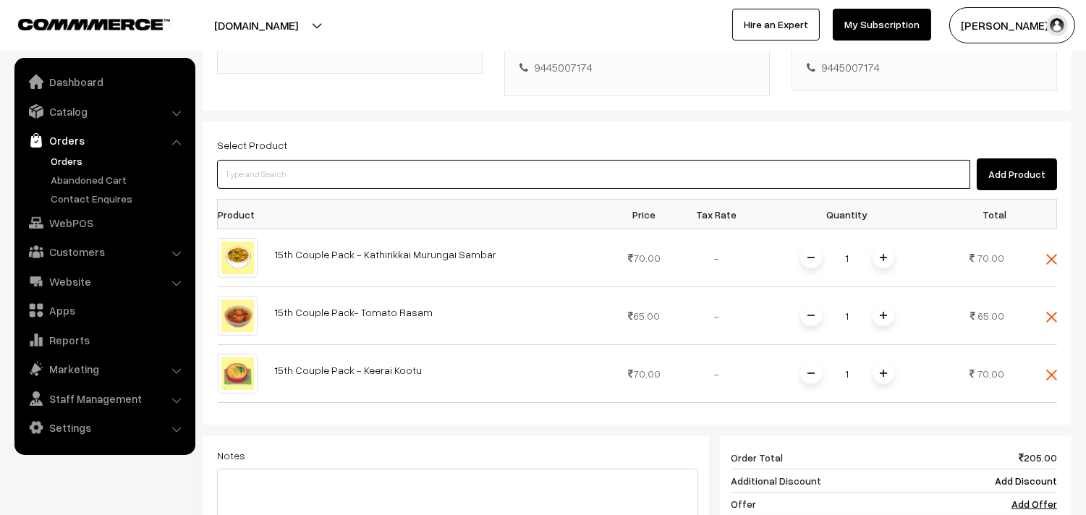
paste input "15th Couple Pack - Carrot Poriyal"
type input "15th Couple Pack - Carrot Poriyal"
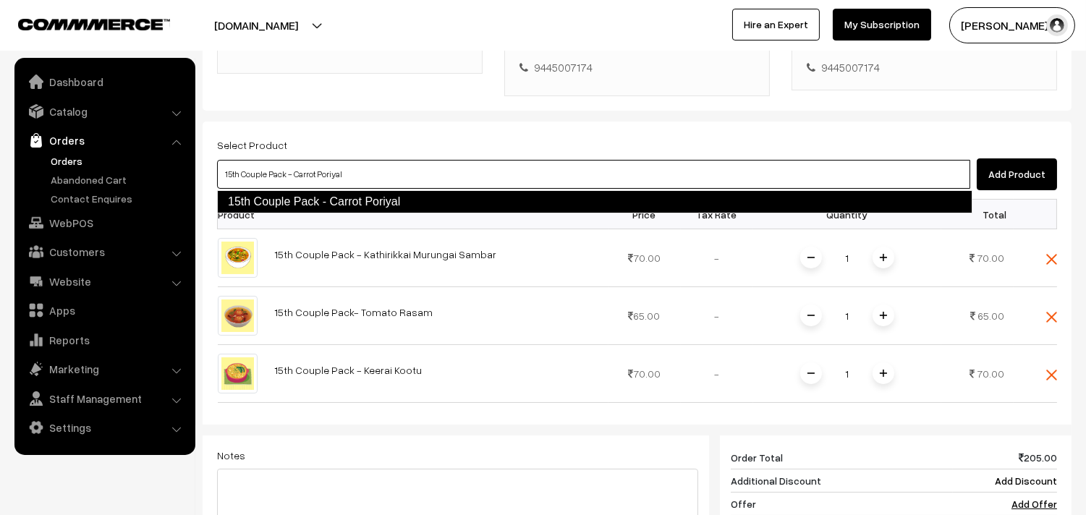
click at [283, 208] on link "15th Couple Pack - Carrot Poriyal" at bounding box center [594, 201] width 755 height 23
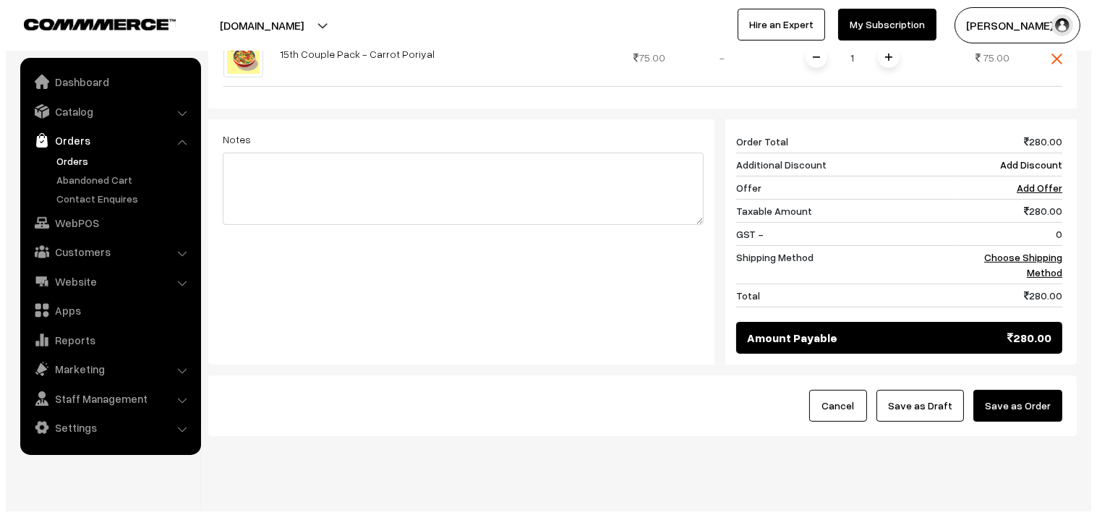
scroll to position [723, 0]
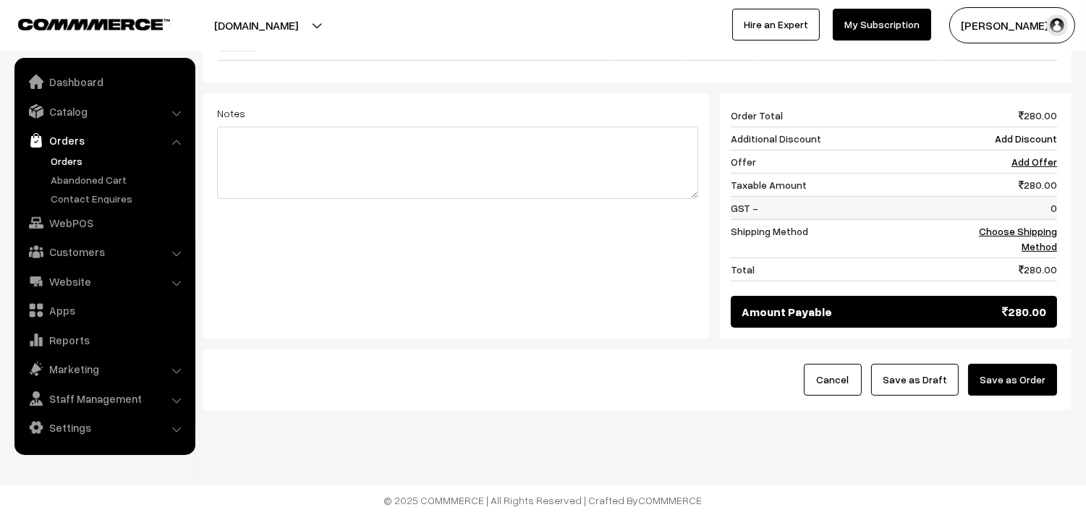
click at [995, 218] on td "0" at bounding box center [1005, 208] width 104 height 23
click at [996, 229] on link "Choose Shipping Method" at bounding box center [1018, 238] width 78 height 27
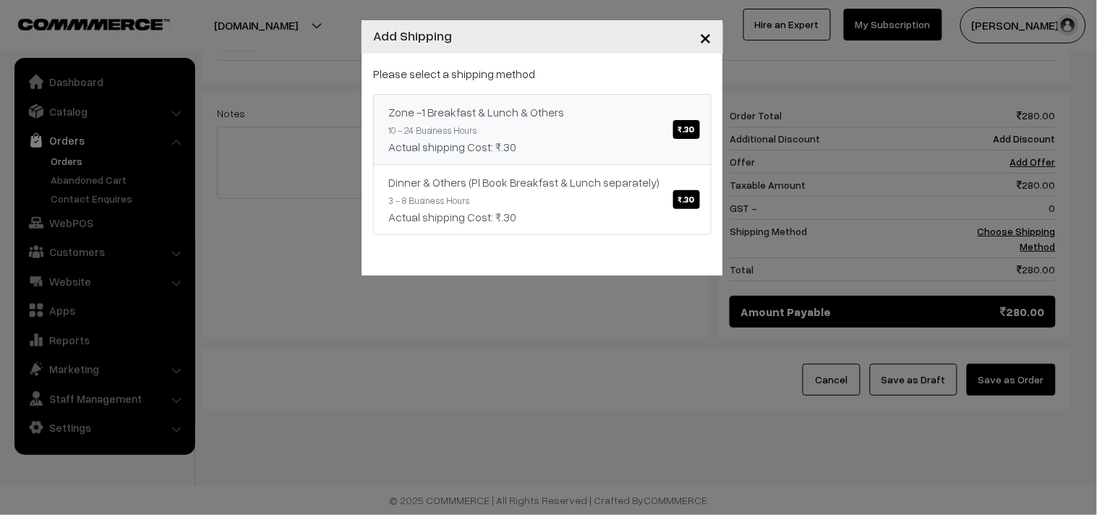
click at [634, 140] on div "Actual shipping Cost: ₹.30" at bounding box center [542, 146] width 308 height 17
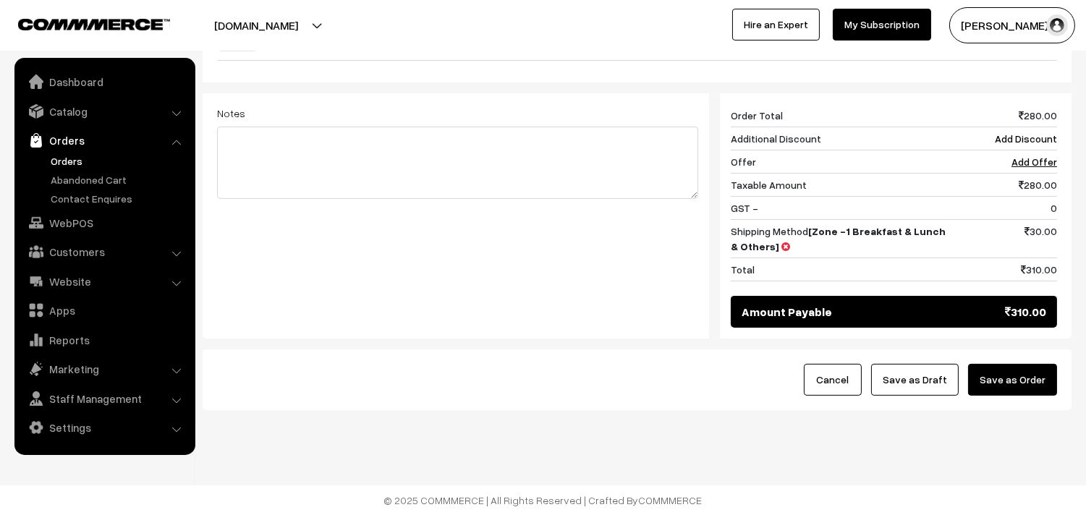
click at [1018, 379] on button "Save as Order" at bounding box center [1012, 380] width 89 height 32
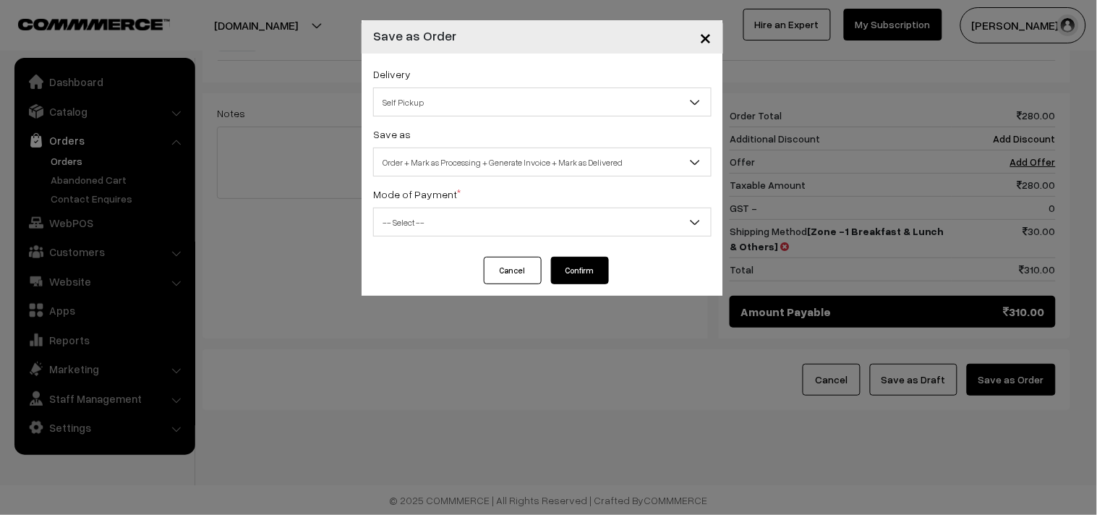
click at [421, 93] on span "Self Pickup" at bounding box center [542, 102] width 337 height 25
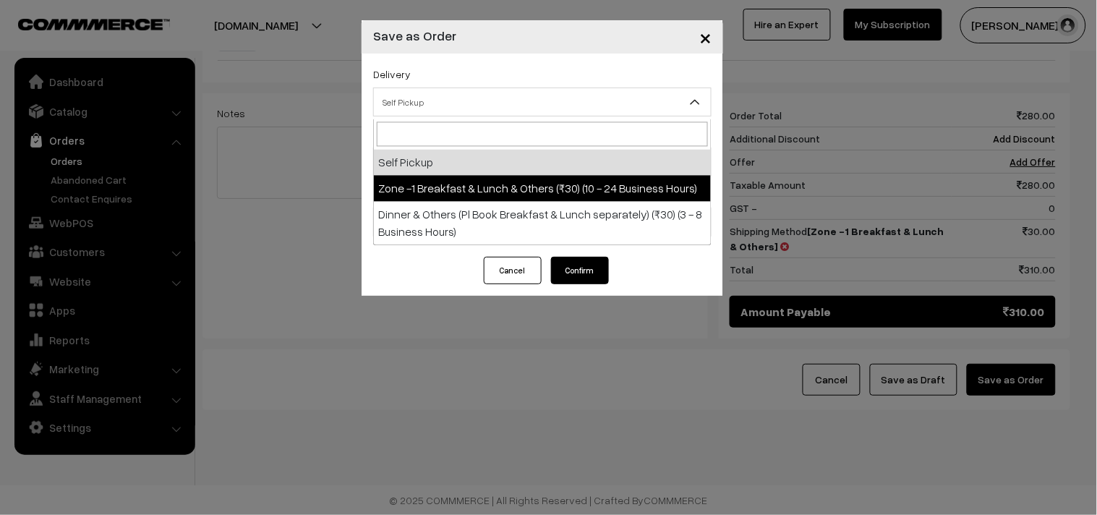
select select "ZON1"
select select "3"
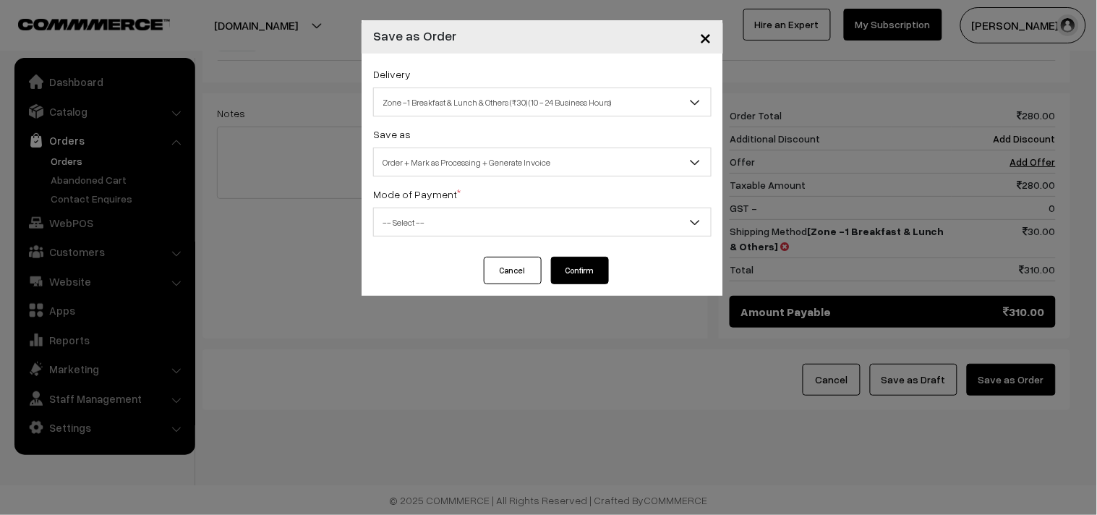
click at [438, 181] on div "Delivery Self Pickup Zone -1 Breakfast & Lunch & Others (₹30) (10 - 24 Business…" at bounding box center [543, 155] width 362 height 203
click at [438, 171] on span "Order + Mark as Processing + Generate Invoice" at bounding box center [542, 162] width 337 height 25
click at [438, 227] on span "-- Select --" at bounding box center [542, 222] width 337 height 25
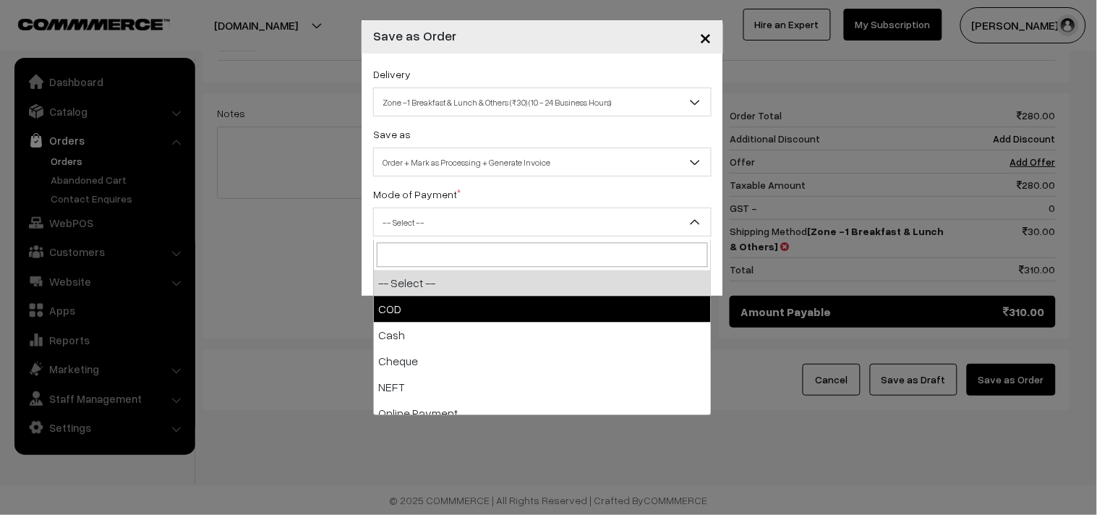
select select "1"
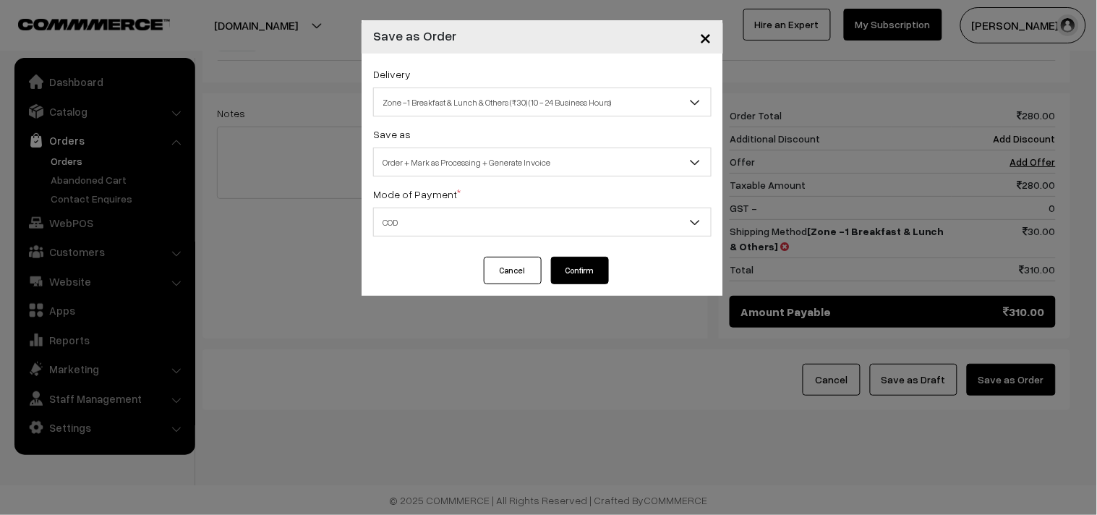
click at [570, 265] on button "Confirm" at bounding box center [580, 270] width 58 height 27
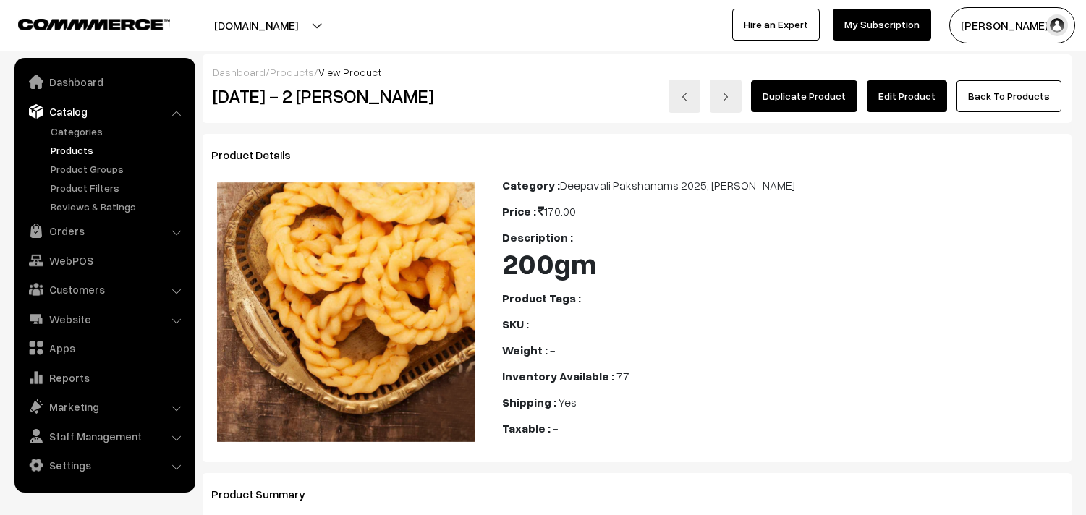
scroll to position [1027, 0]
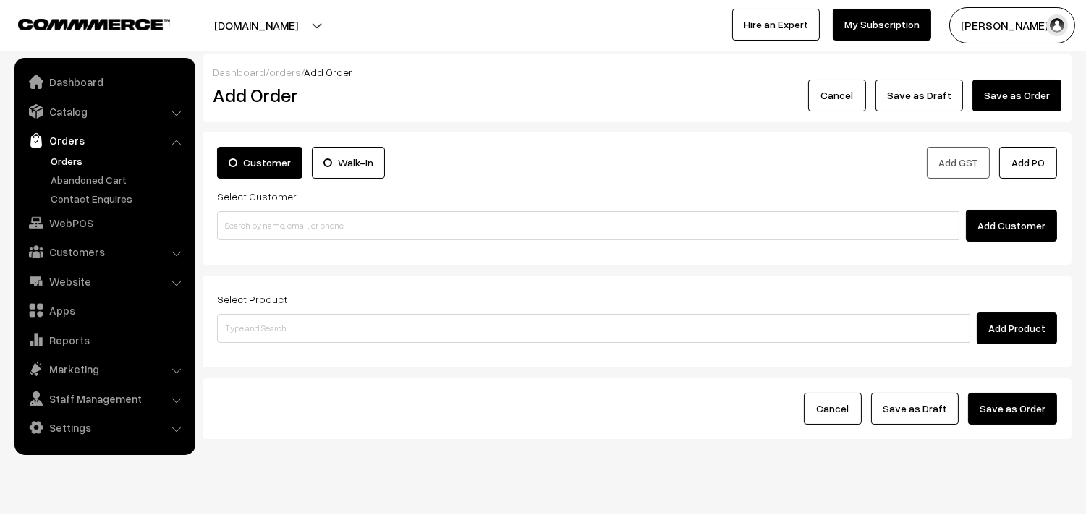
click at [64, 156] on link "Orders" at bounding box center [118, 160] width 143 height 15
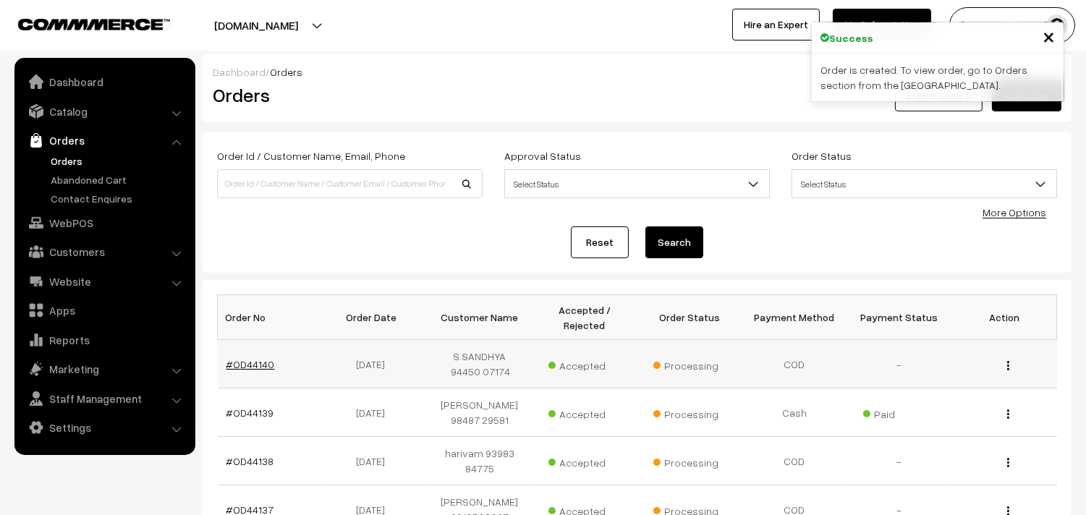
click at [249, 367] on link "#OD44140" at bounding box center [250, 364] width 48 height 12
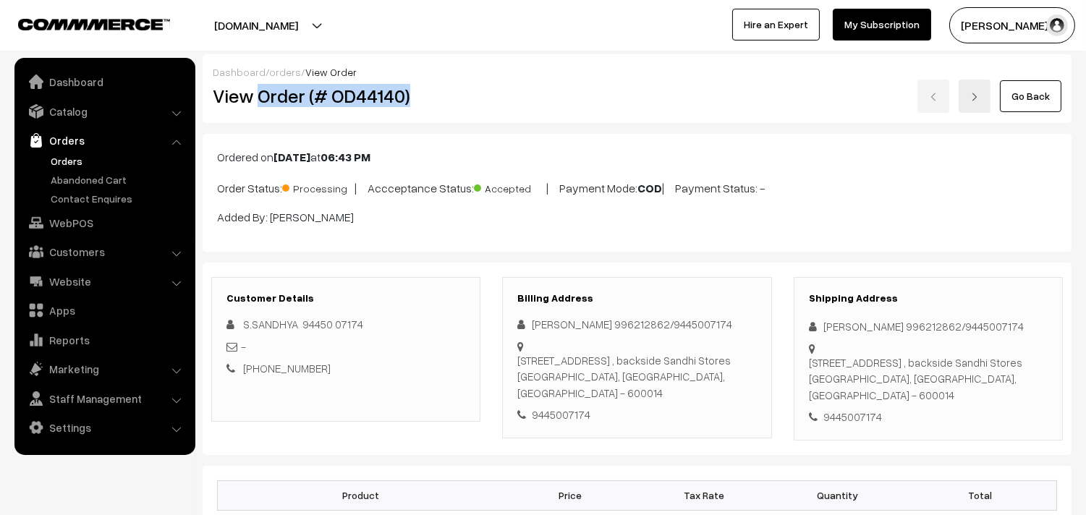
click at [438, 96] on h2 "View Order (# OD44140)" at bounding box center [347, 96] width 268 height 22
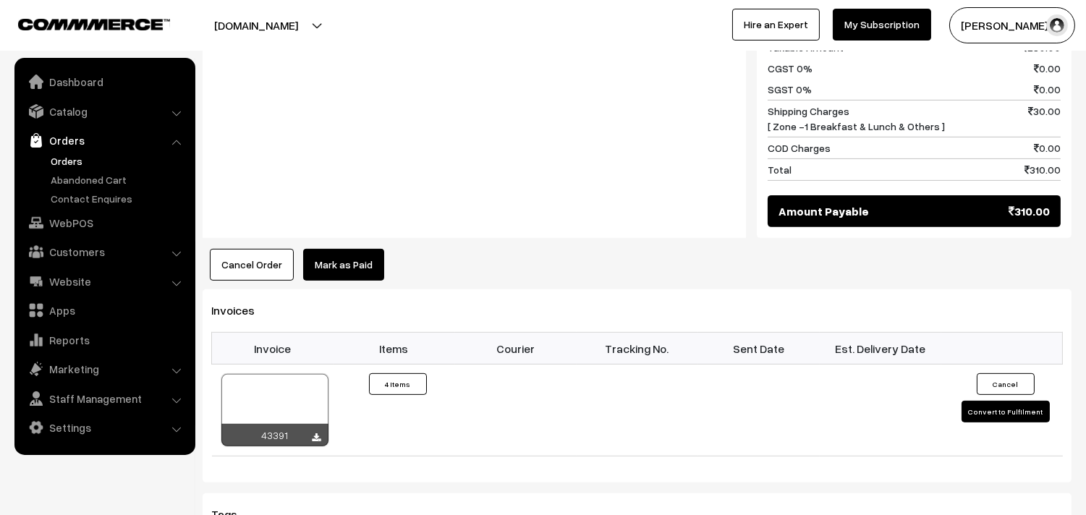
scroll to position [1205, 0]
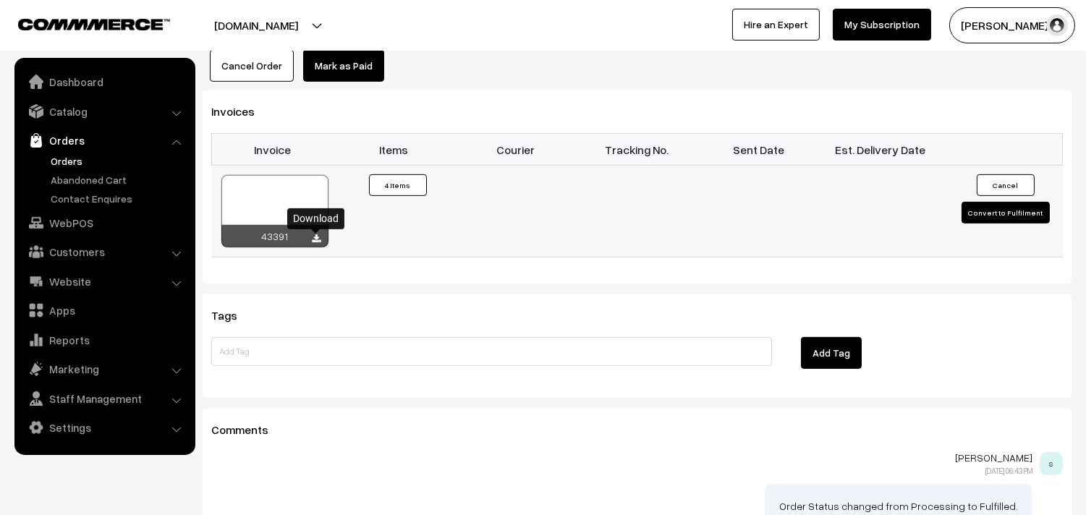
click at [313, 240] on icon at bounding box center [317, 238] width 9 height 9
click at [72, 228] on link "WebPOS" at bounding box center [104, 223] width 172 height 26
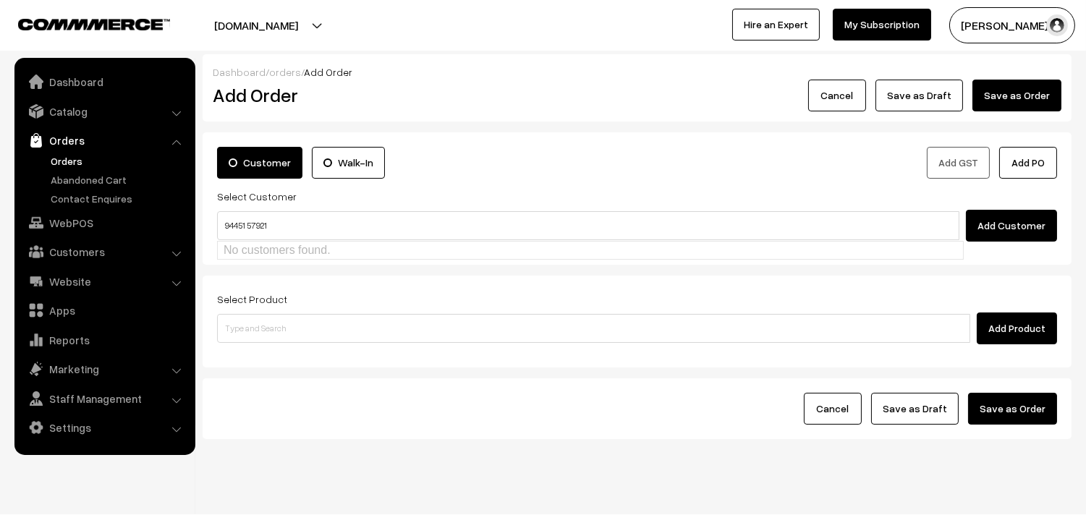
click at [249, 229] on input "94451 57921" at bounding box center [588, 225] width 742 height 29
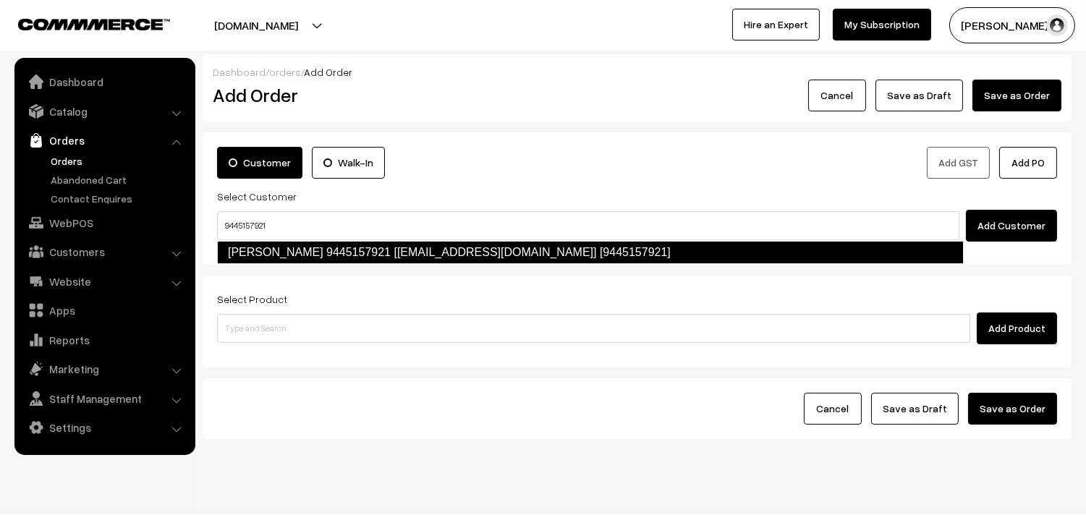
click at [292, 243] on link "[PERSON_NAME] 9445157921 [[EMAIL_ADDRESS][DOMAIN_NAME]] [9445157921]" at bounding box center [590, 252] width 747 height 23
type input "9445157921"
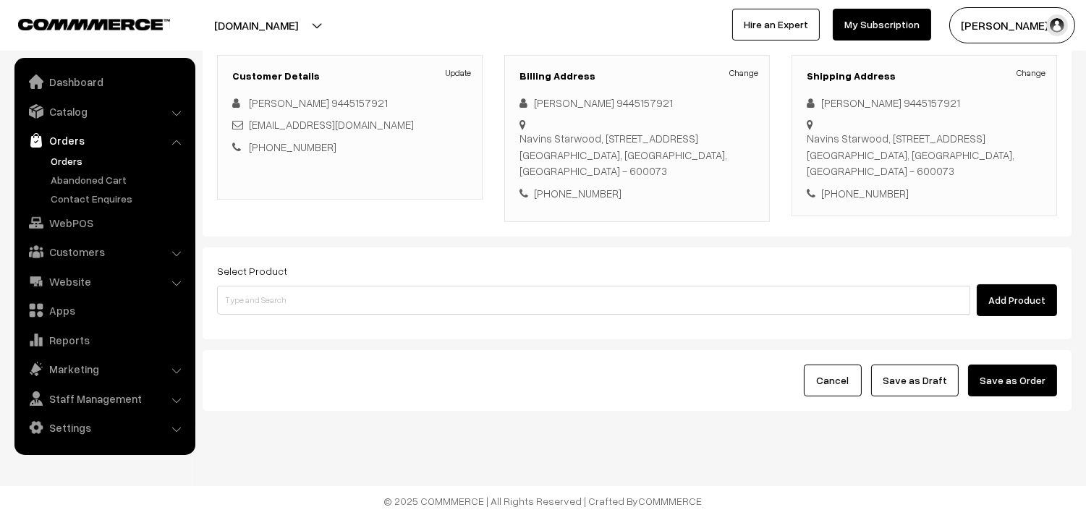
scroll to position [197, 0]
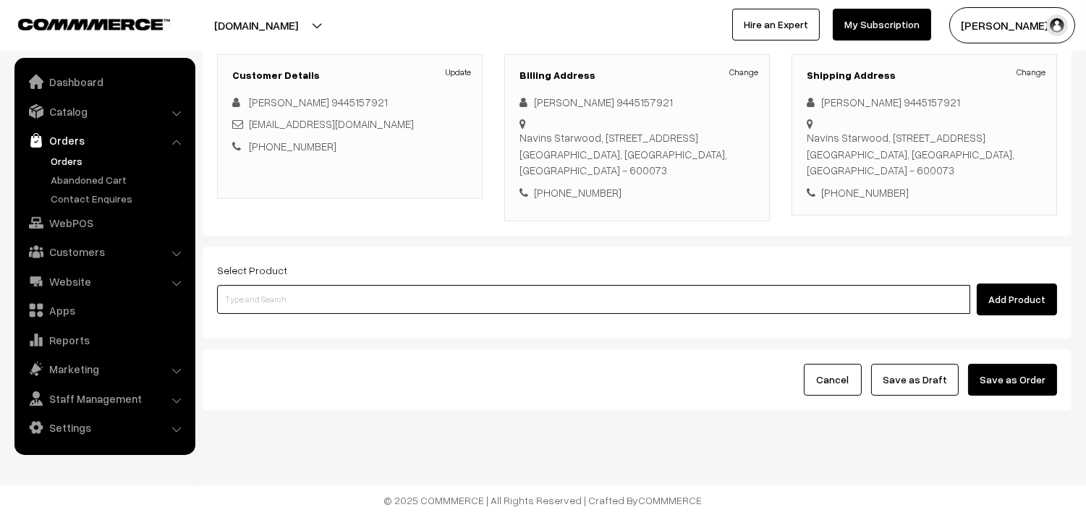
click at [318, 307] on input at bounding box center [593, 299] width 753 height 29
click at [233, 299] on input "splladdu" at bounding box center [593, 299] width 753 height 29
click at [234, 299] on input "splladdu" at bounding box center [593, 299] width 753 height 29
click at [234, 300] on input "splladdu" at bounding box center [593, 299] width 753 height 29
drag, startPoint x: 239, startPoint y: 300, endPoint x: 255, endPoint y: 301, distance: 16.0
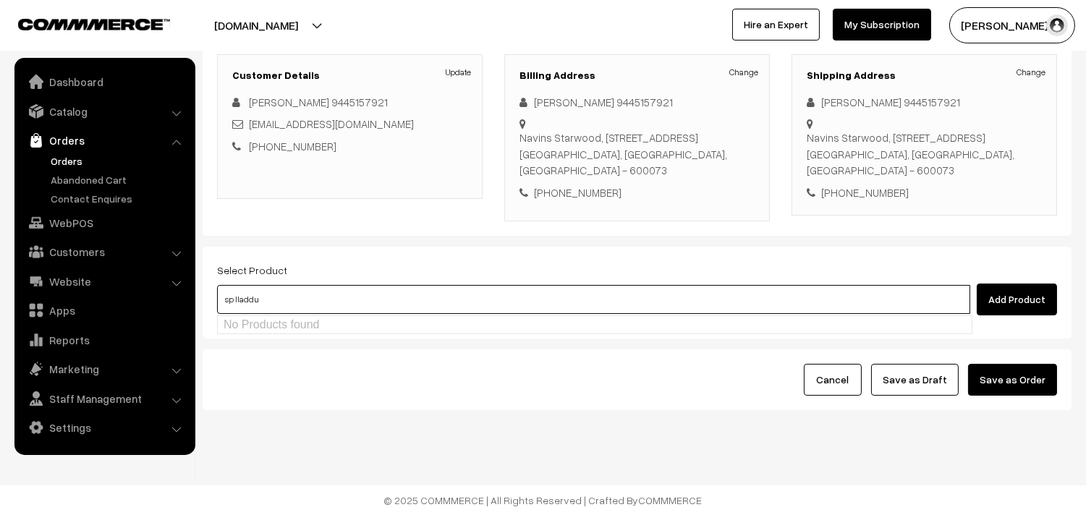
click at [239, 300] on input "sp lladdu" at bounding box center [593, 299] width 753 height 29
type input "spl laddu"
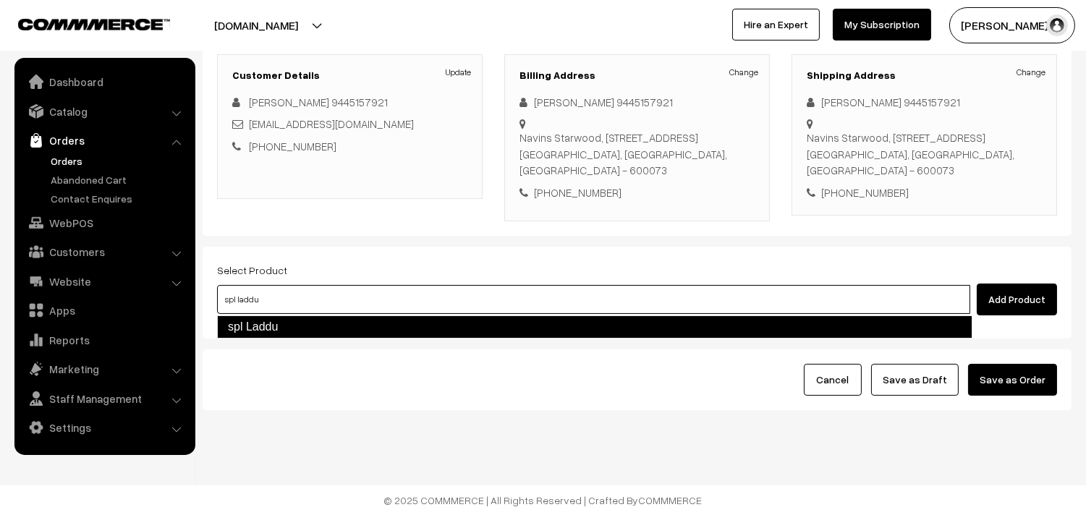
click at [262, 317] on link "spl Laddu" at bounding box center [594, 326] width 755 height 23
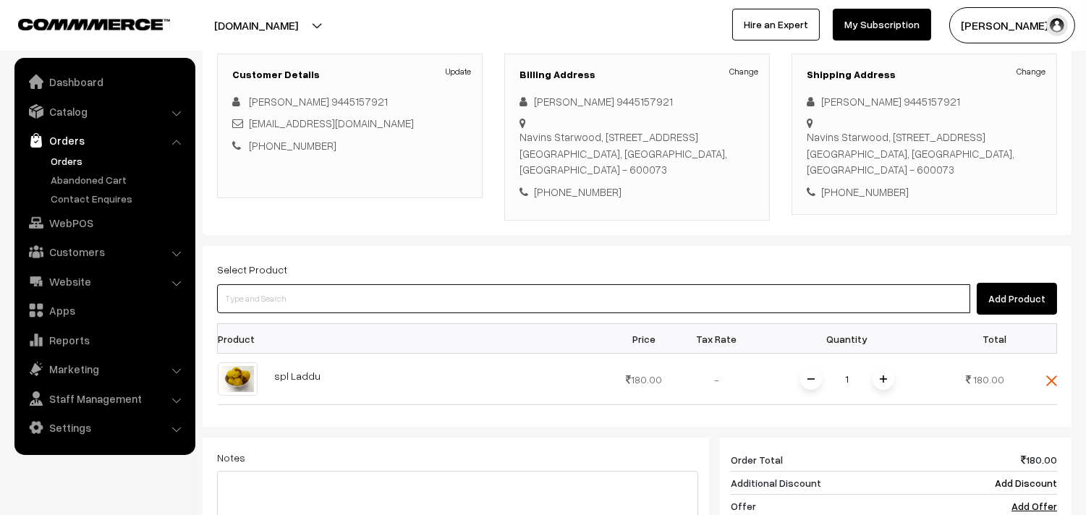
click at [305, 302] on input at bounding box center [593, 298] width 753 height 29
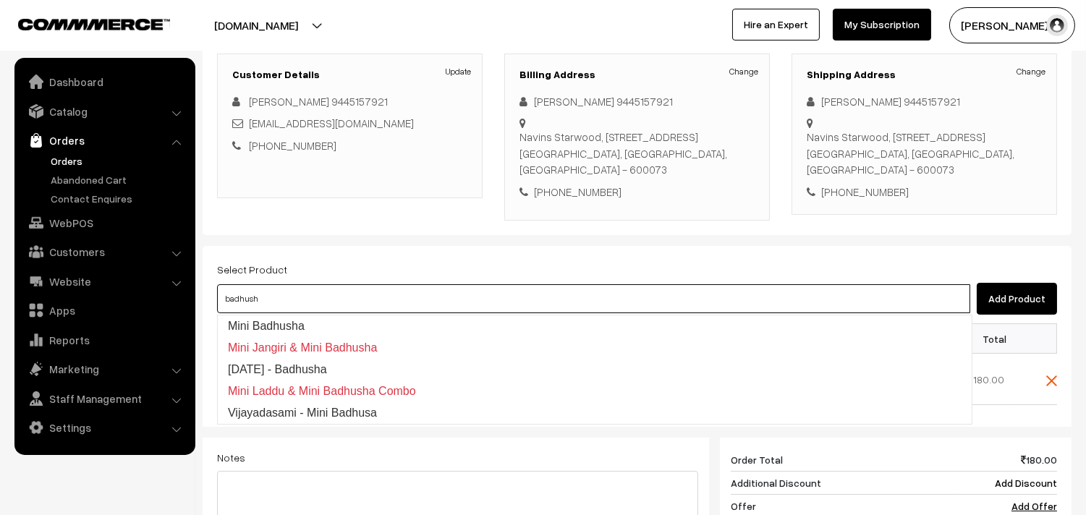
type input "badhusha"
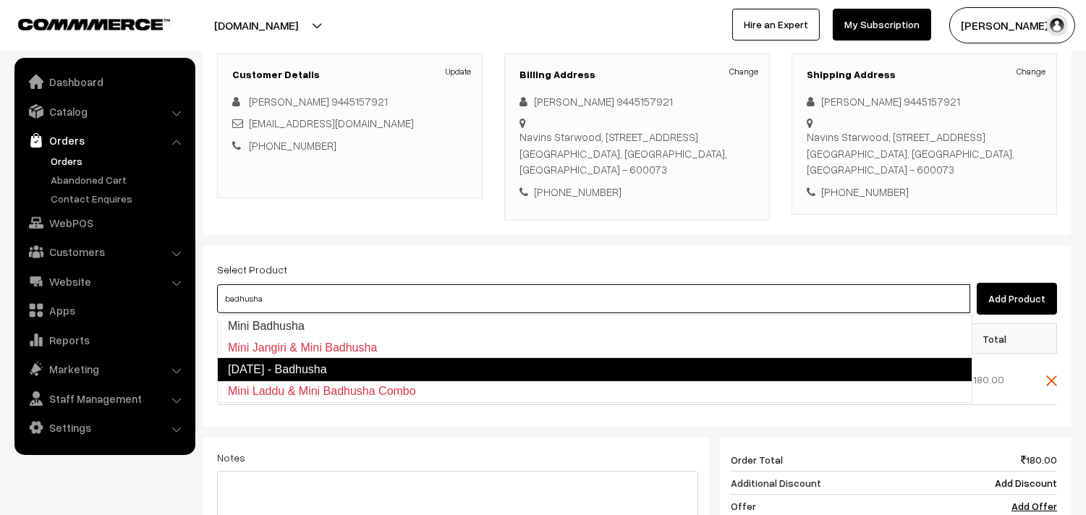
click at [290, 363] on link "[DATE] - Badhusha" at bounding box center [594, 369] width 755 height 23
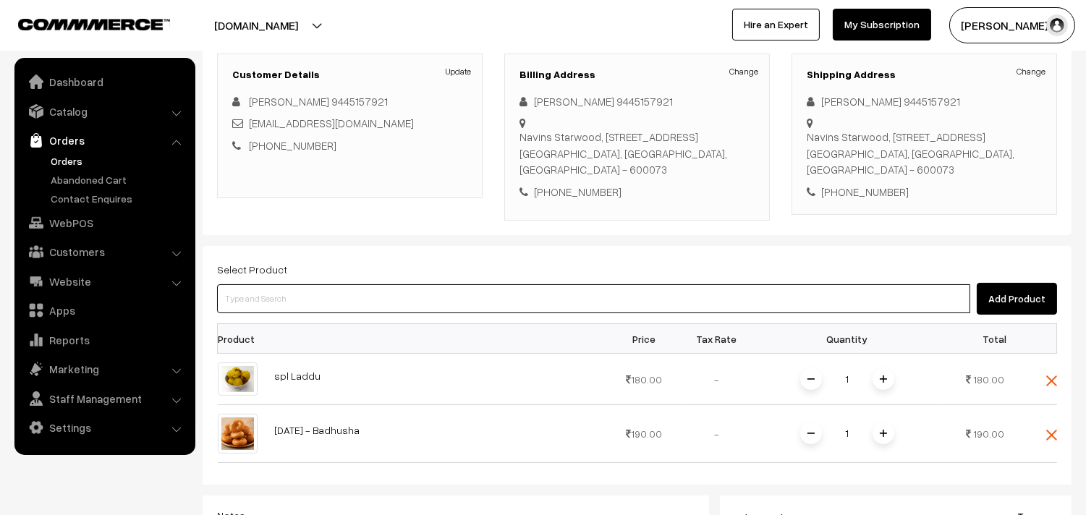
click at [354, 308] on input at bounding box center [593, 298] width 753 height 29
type input "jang"
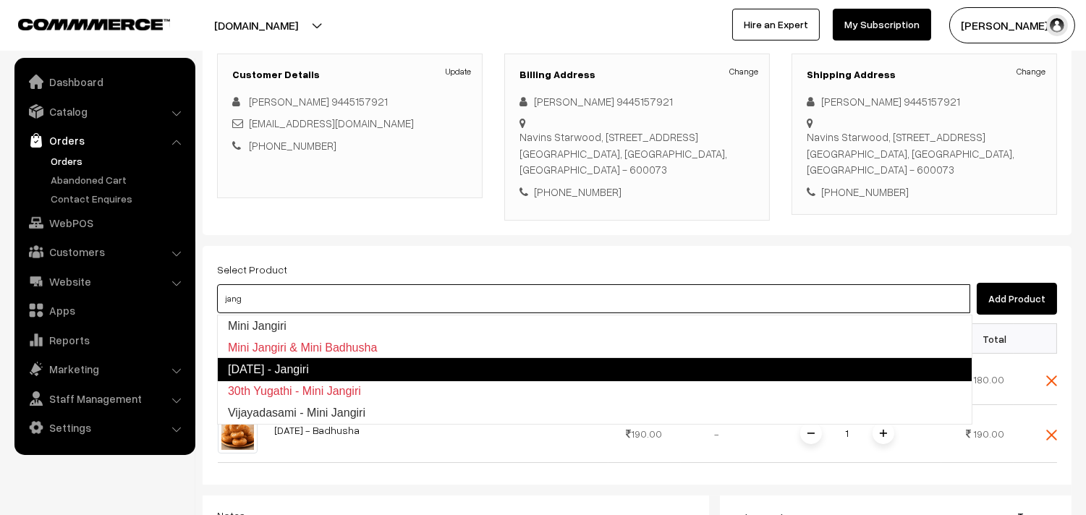
click at [346, 370] on link "[DATE] - Jangiri" at bounding box center [594, 369] width 755 height 23
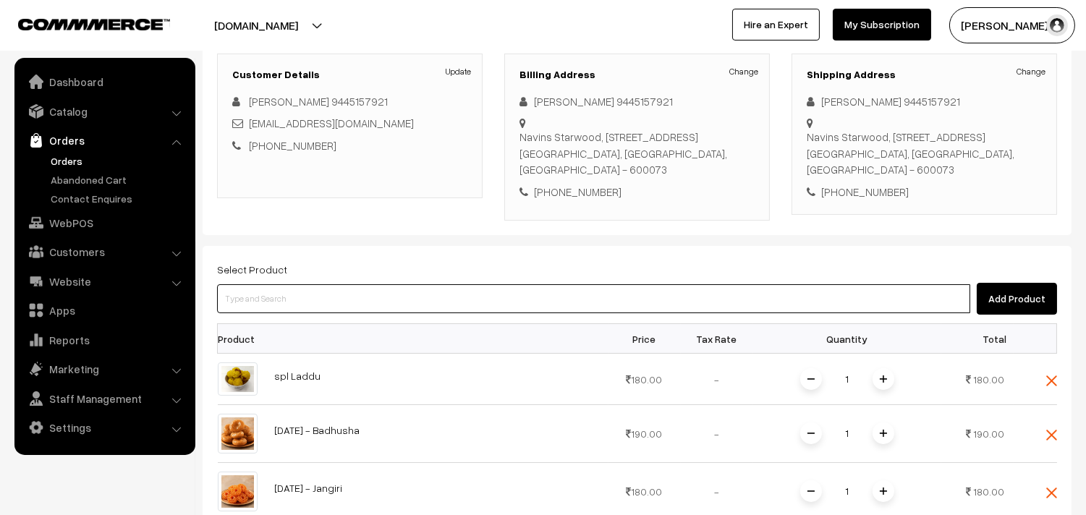
click at [309, 300] on input at bounding box center [593, 298] width 753 height 29
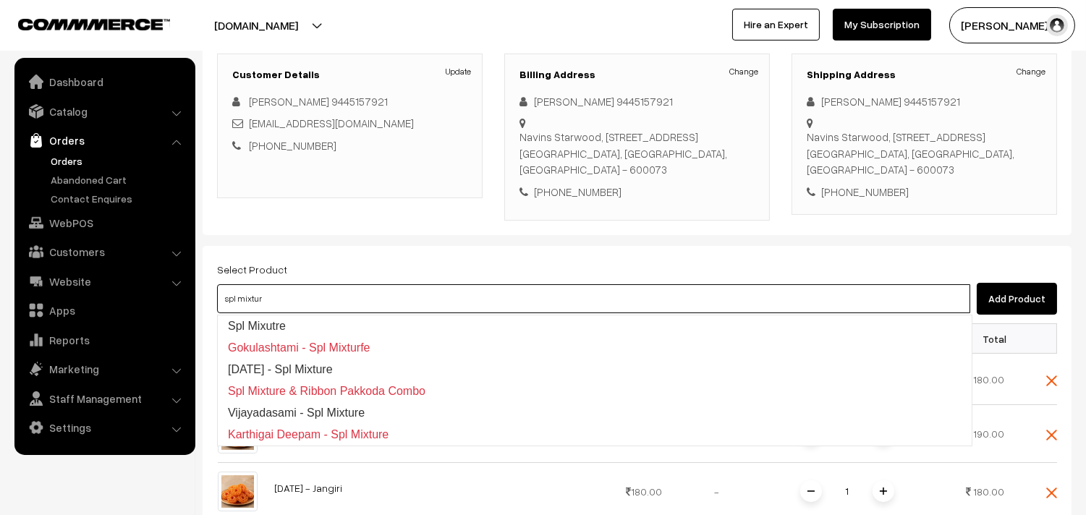
type input "spl mixture"
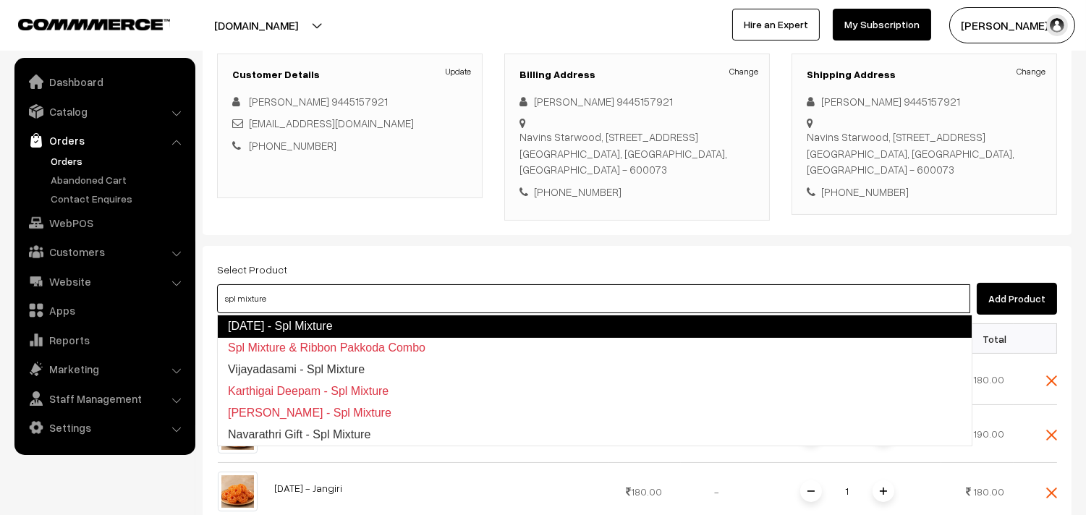
click at [313, 328] on link "Diwali - Spl Mixture" at bounding box center [594, 326] width 755 height 23
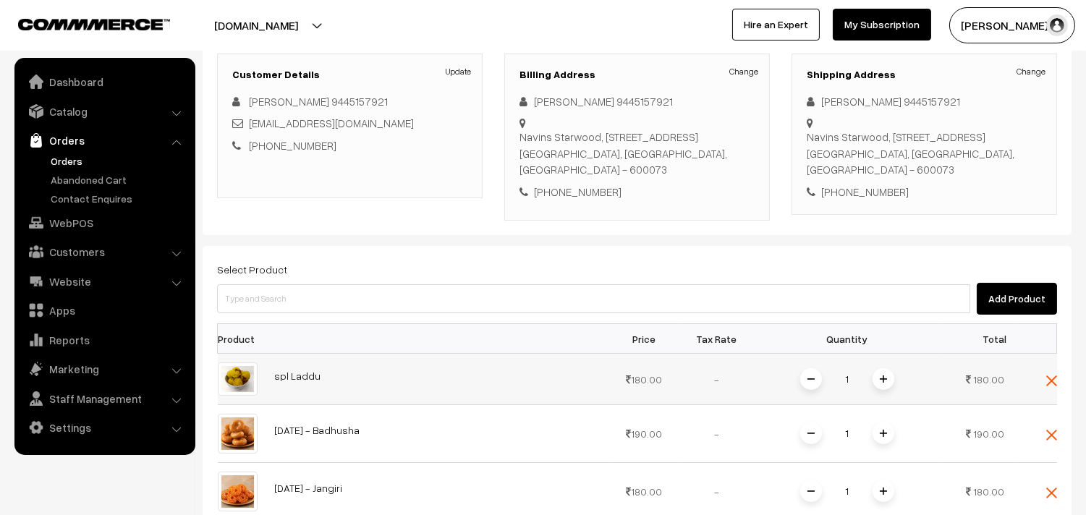
click at [883, 377] on img at bounding box center [883, 378] width 7 height 7
click at [878, 432] on span at bounding box center [883, 434] width 22 height 22
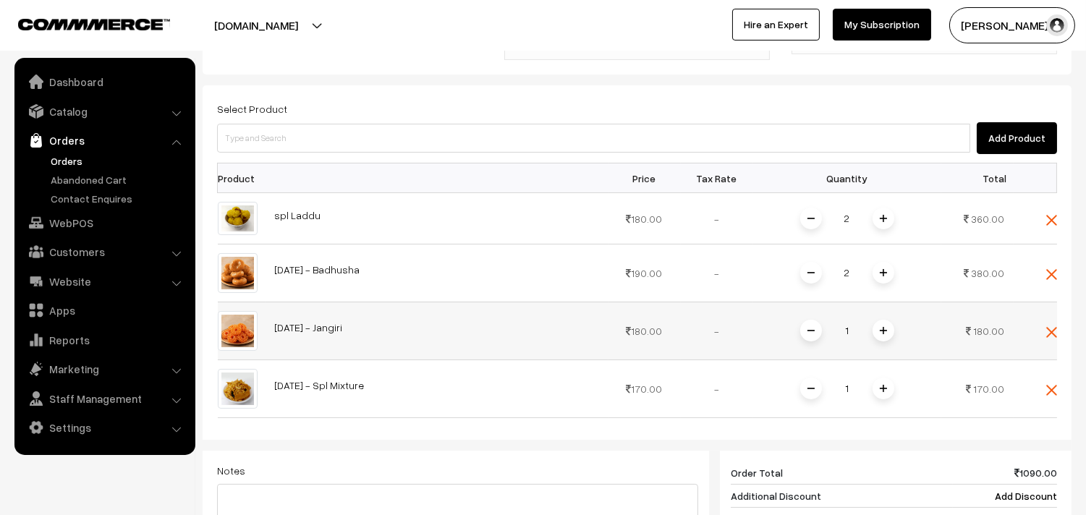
click at [878, 328] on span at bounding box center [883, 331] width 22 height 22
click at [883, 388] on img at bounding box center [883, 388] width 7 height 7
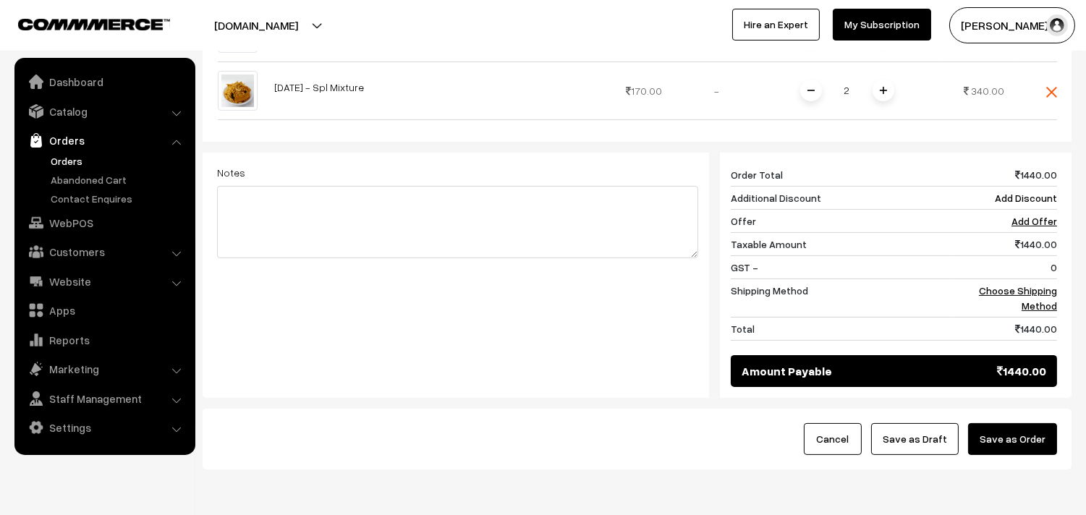
scroll to position [716, 0]
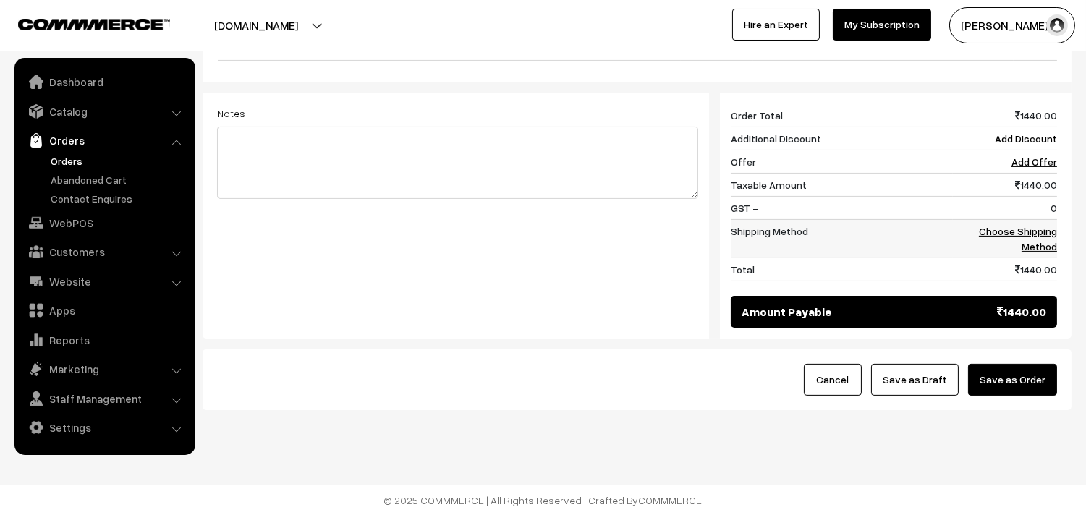
click at [996, 225] on link "Choose Shipping Method" at bounding box center [1018, 238] width 78 height 27
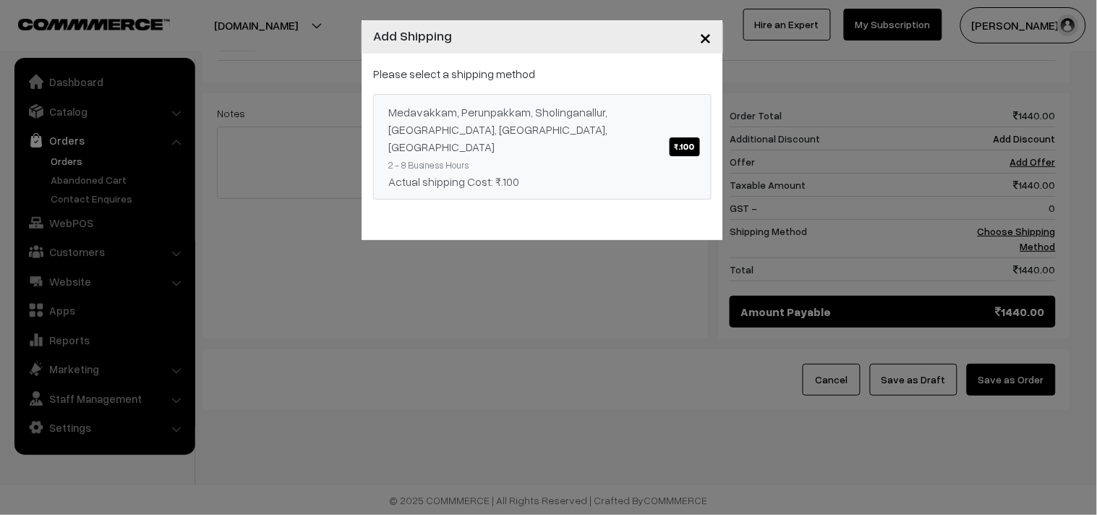
click at [647, 173] on div "Actual shipping Cost: ₹.100" at bounding box center [542, 181] width 308 height 17
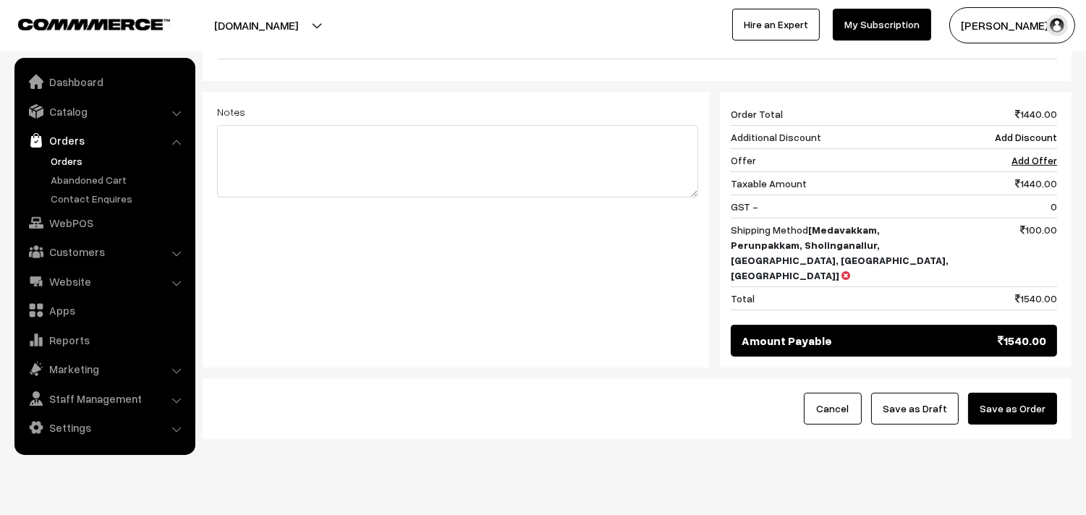
click at [1006, 393] on button "Save as Order" at bounding box center [1012, 409] width 89 height 32
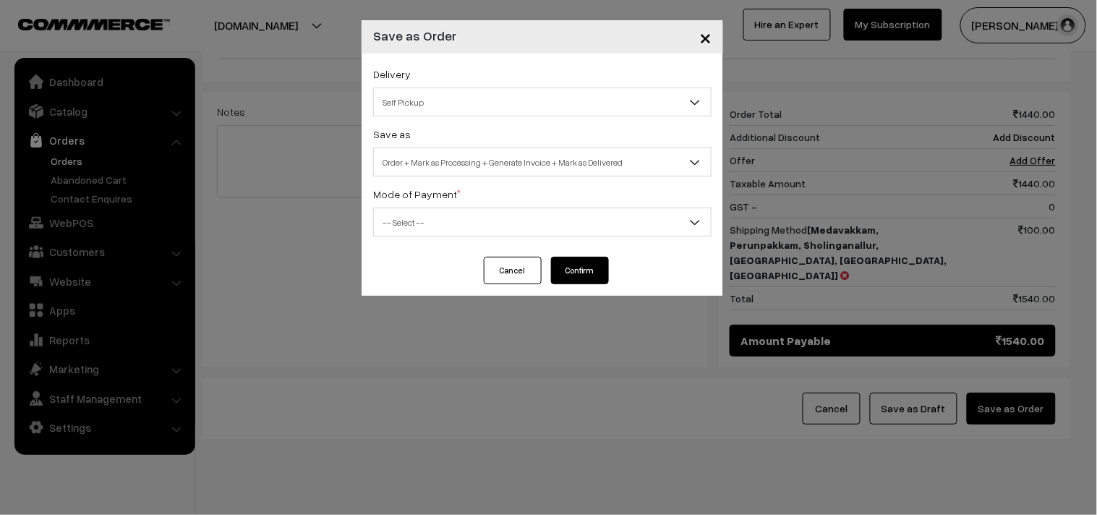
click at [418, 92] on span "Self Pickup" at bounding box center [542, 102] width 337 height 25
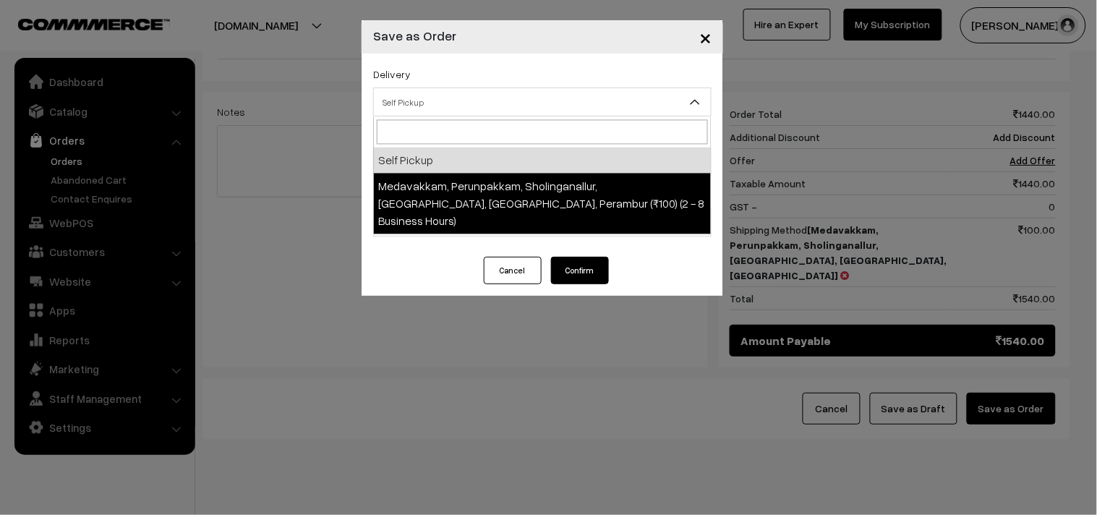
select select "LOB5"
select select "3"
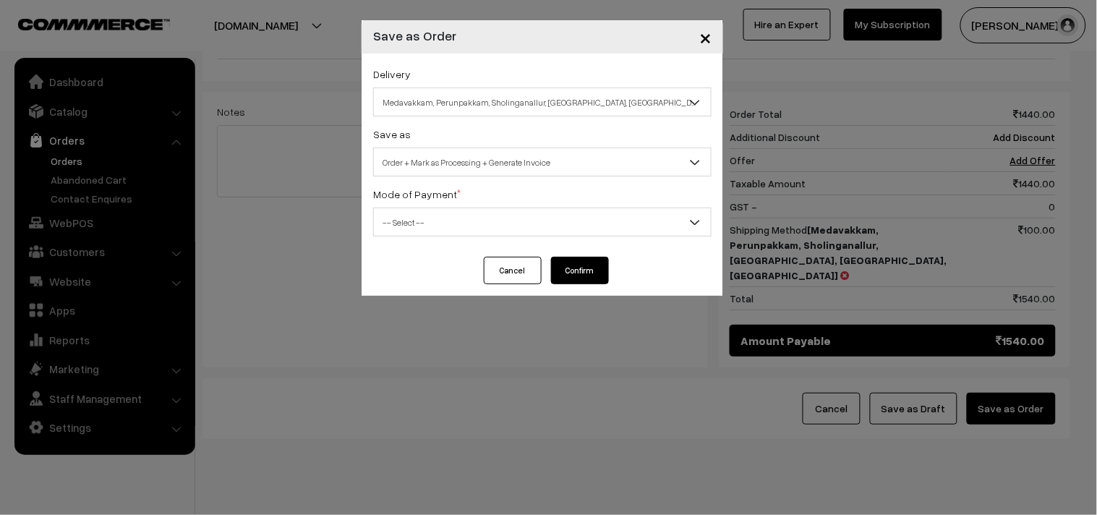
click at [431, 164] on span "Order + Mark as Processing + Generate Invoice" at bounding box center [542, 162] width 337 height 25
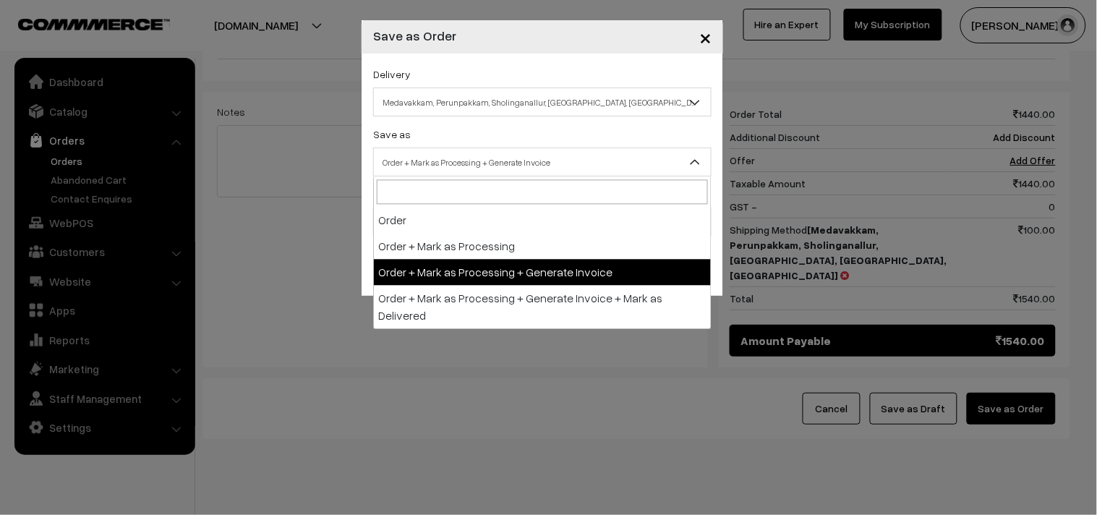
drag, startPoint x: 446, startPoint y: 273, endPoint x: 436, endPoint y: 249, distance: 26.9
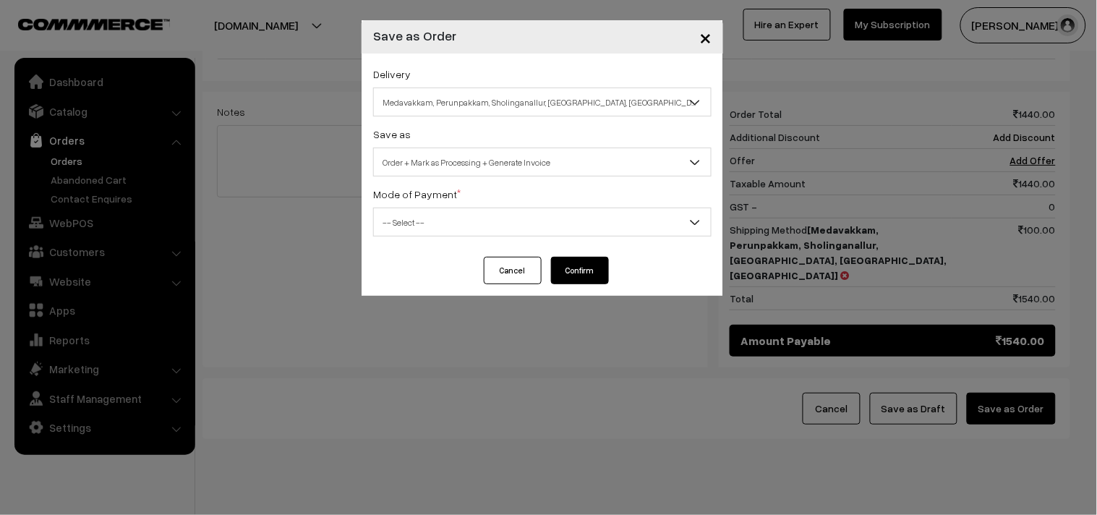
click at [417, 214] on span "-- Select --" at bounding box center [542, 222] width 337 height 25
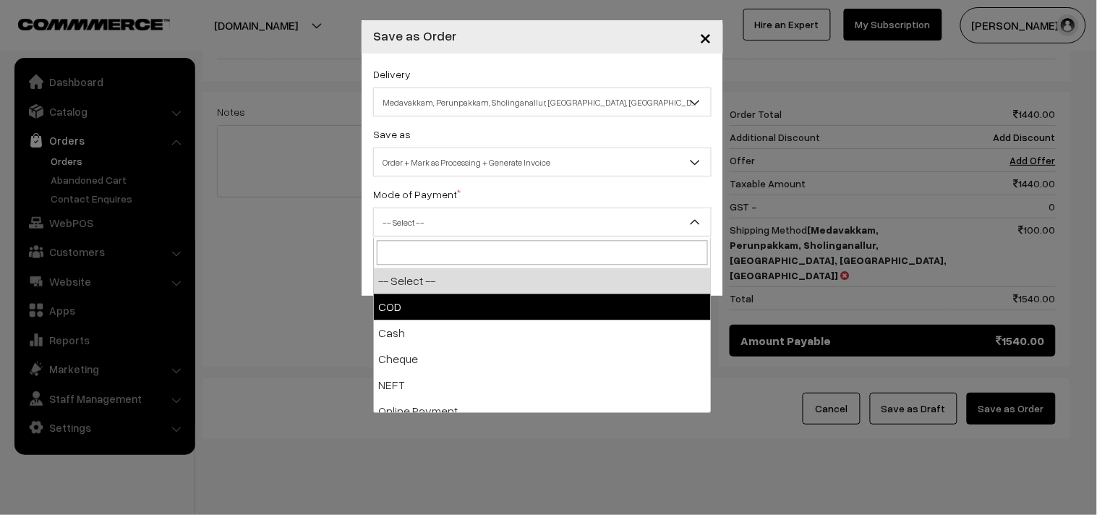
drag, startPoint x: 428, startPoint y: 299, endPoint x: 537, endPoint y: 279, distance: 111.0
select select "1"
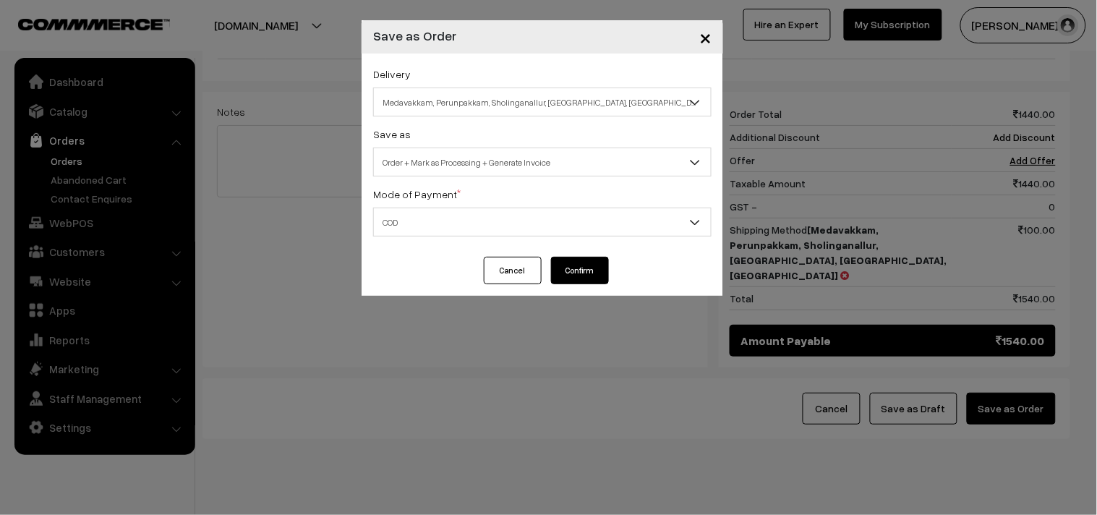
click at [569, 266] on button "Confirm" at bounding box center [580, 270] width 58 height 27
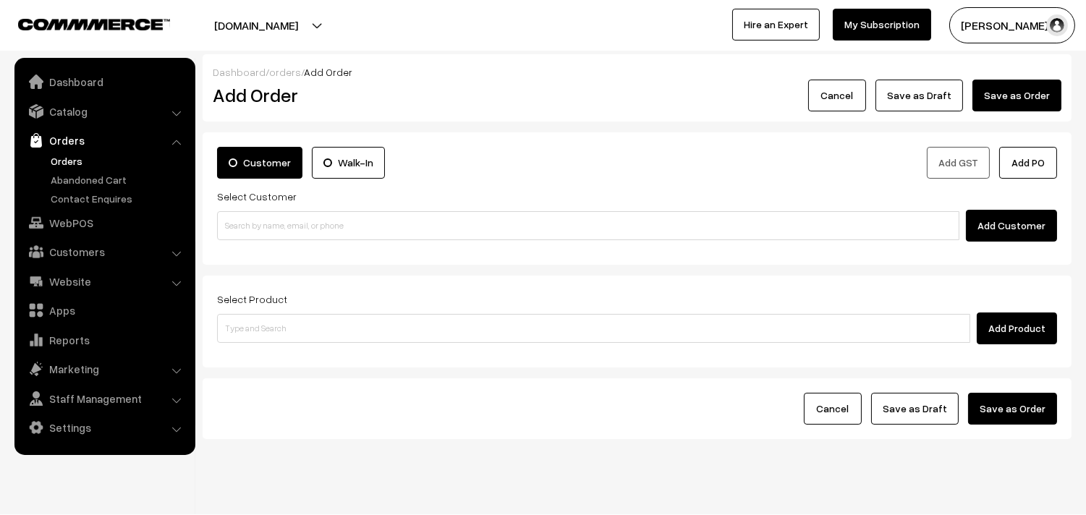
click at [67, 153] on link "Orders" at bounding box center [118, 160] width 143 height 15
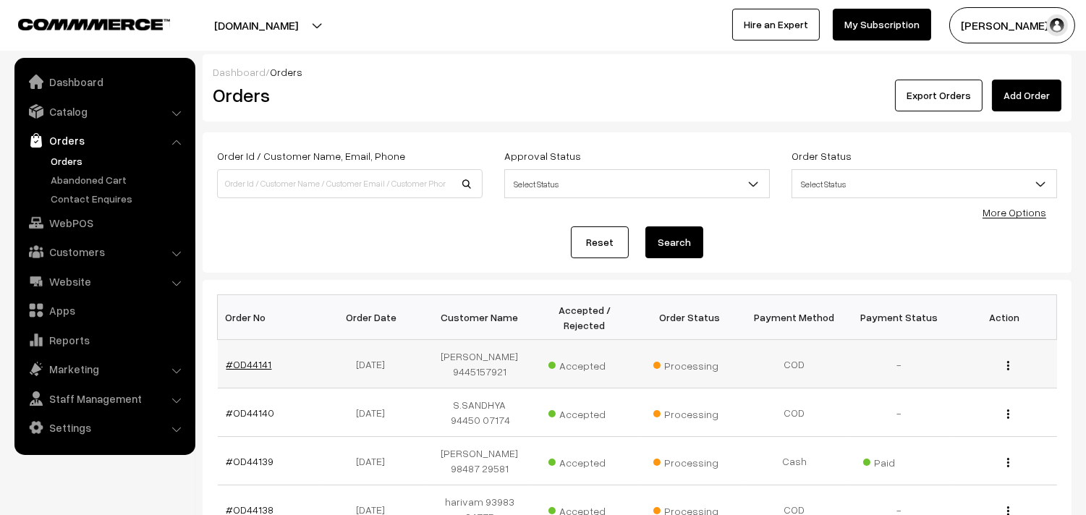
click at [242, 364] on link "#OD44141" at bounding box center [249, 364] width 46 height 12
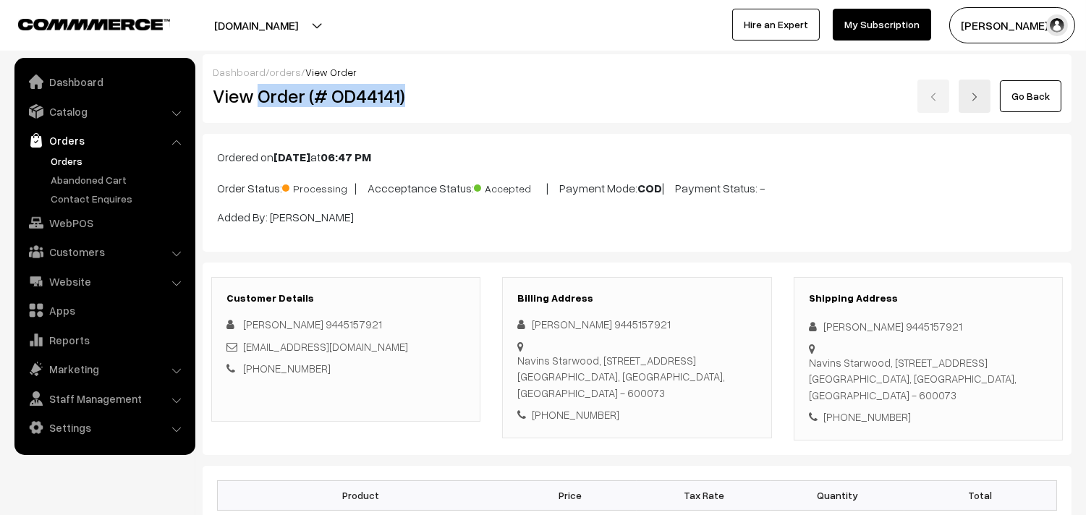
drag, startPoint x: 255, startPoint y: 97, endPoint x: 447, endPoint y: 98, distance: 191.7
click at [446, 98] on h2 "View Order (# OD44141)" at bounding box center [347, 96] width 268 height 22
copy h2 "Order (# OD44141)"
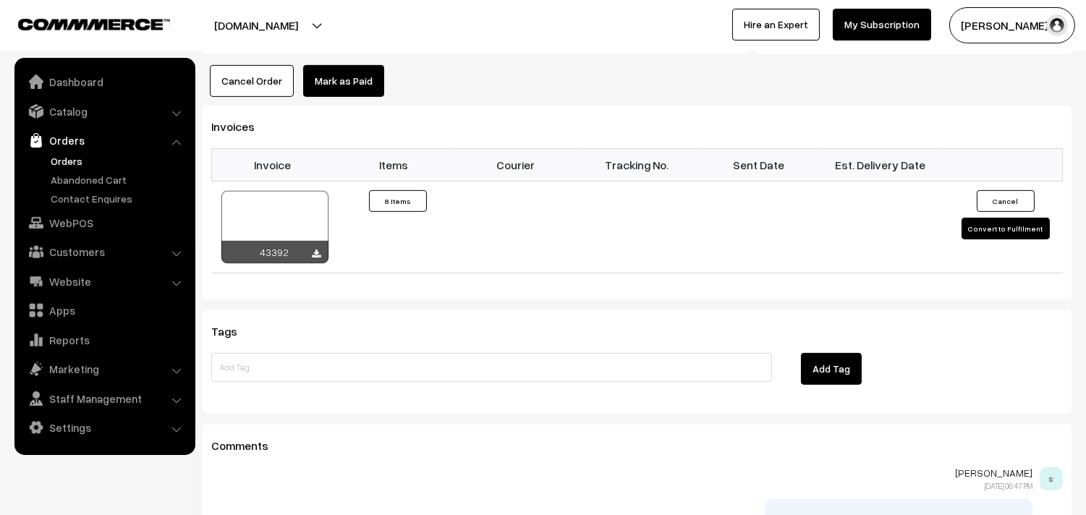
scroll to position [1205, 0]
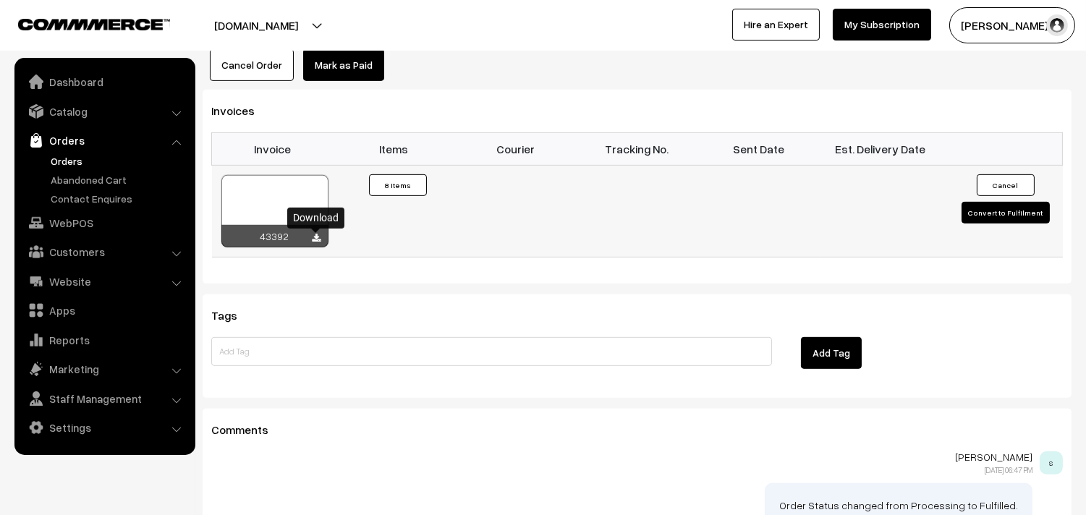
click at [317, 239] on icon at bounding box center [317, 238] width 9 height 9
click at [88, 208] on ul "Dashboard Catalog" at bounding box center [104, 256] width 181 height 397
click at [82, 232] on link "WebPOS" at bounding box center [104, 223] width 172 height 26
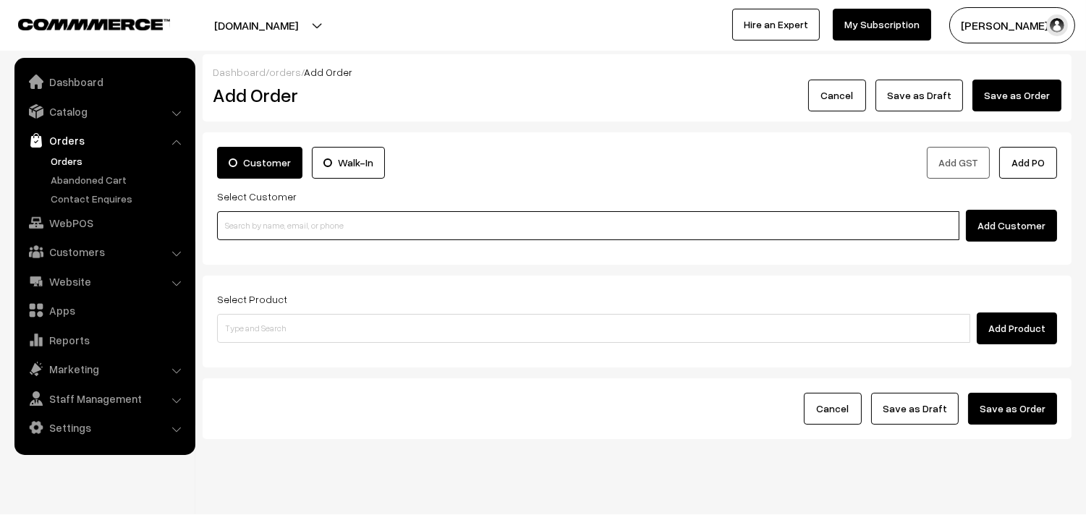
click at [259, 228] on input at bounding box center [588, 225] width 742 height 29
paste input "94451 57921"
click at [250, 226] on input "94451 57921" at bounding box center [588, 225] width 742 height 29
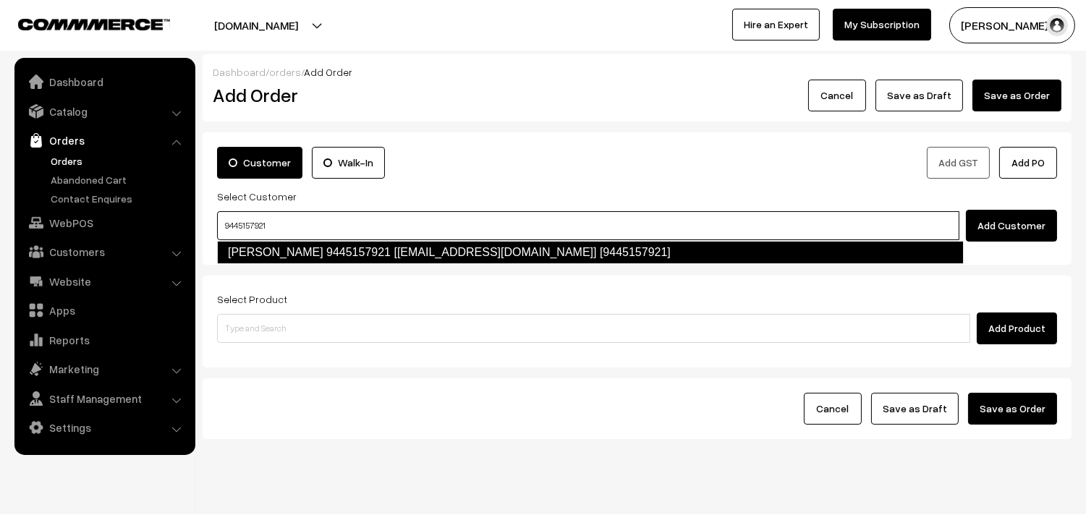
click at [302, 251] on link "Latha Shankar 9445157921 [test100@gmail.com] [9445157921]" at bounding box center [590, 252] width 747 height 23
type input "9445157921"
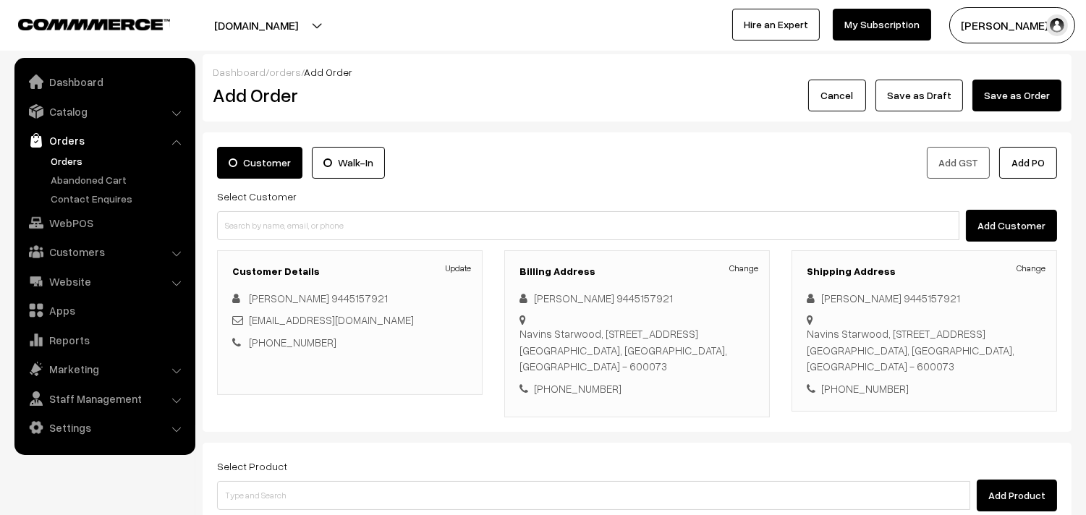
click at [725, 265] on div "Billing Address Change latha Shankar 9445157921 Navins Starwood, Redwood Block …" at bounding box center [637, 333] width 266 height 167
click at [732, 268] on link "Change" at bounding box center [743, 268] width 29 height 13
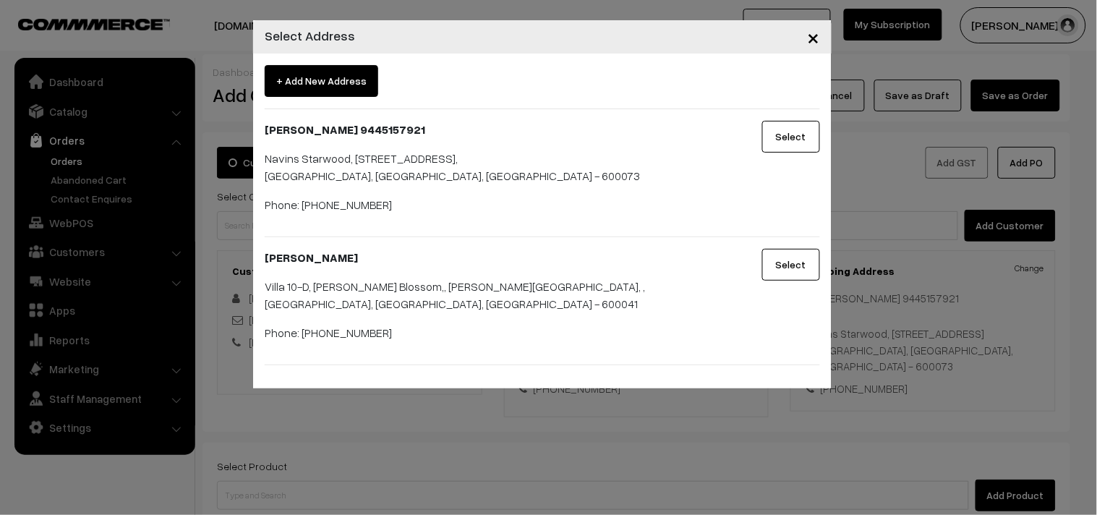
click at [297, 82] on span "+ Add New Address" at bounding box center [322, 81] width 114 height 32
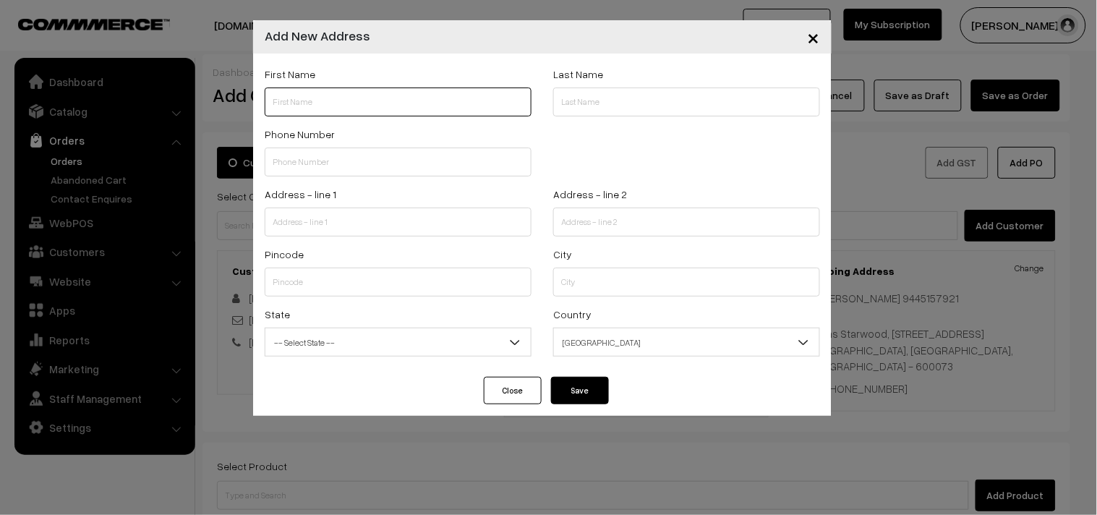
click at [311, 105] on input "text" at bounding box center [398, 102] width 267 height 29
paste input "94451 57921"
click at [297, 103] on input "94451 57921" at bounding box center [398, 102] width 267 height 29
click at [271, 99] on input "9445157921" at bounding box center [398, 102] width 267 height 29
click at [362, 101] on input "9445157921" at bounding box center [398, 102] width 267 height 29
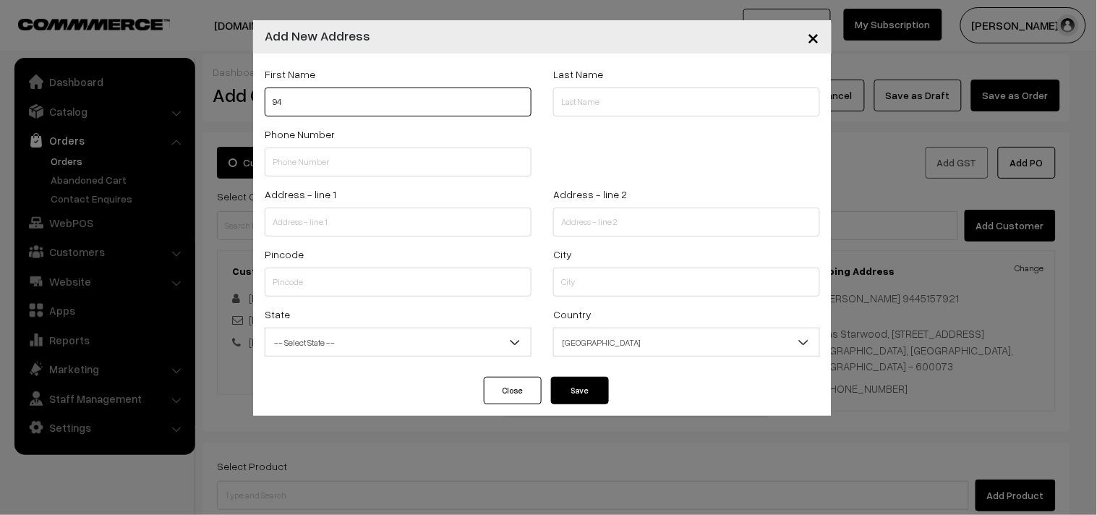
type input "9"
paste input "9886624402"
type input "9886624402"
click at [283, 169] on input "text" at bounding box center [398, 162] width 267 height 29
paste input "9886624402"
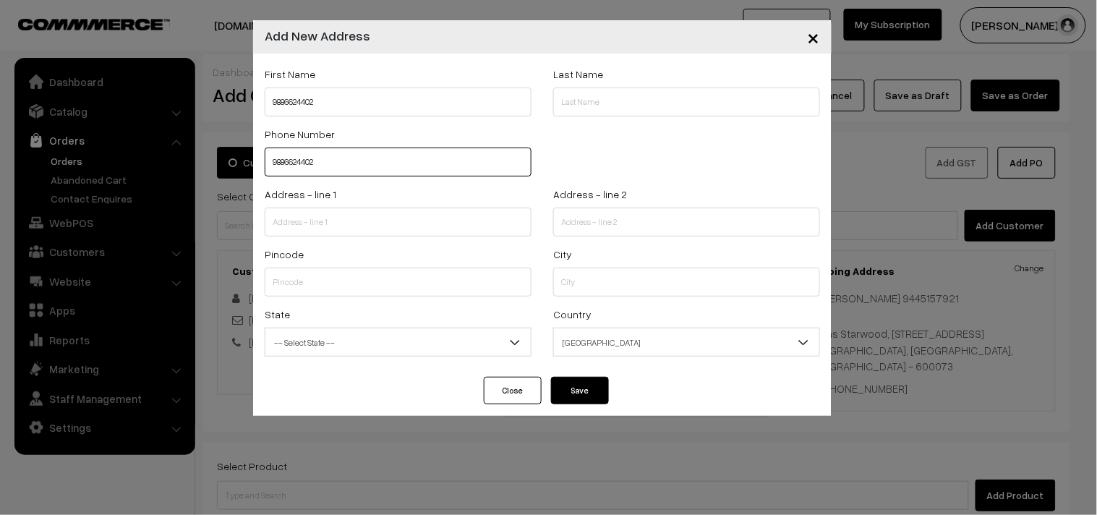
type input "9886624402"
click at [273, 102] on input "9886624402" at bounding box center [398, 102] width 267 height 29
paste input "Arjun sambasivam"
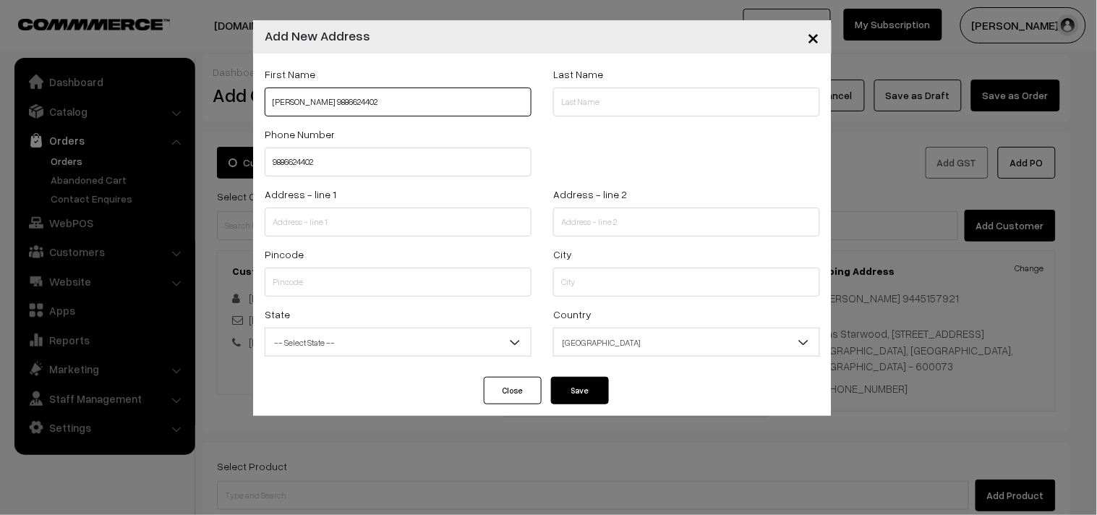
type input "[PERSON_NAME] 9886624402"
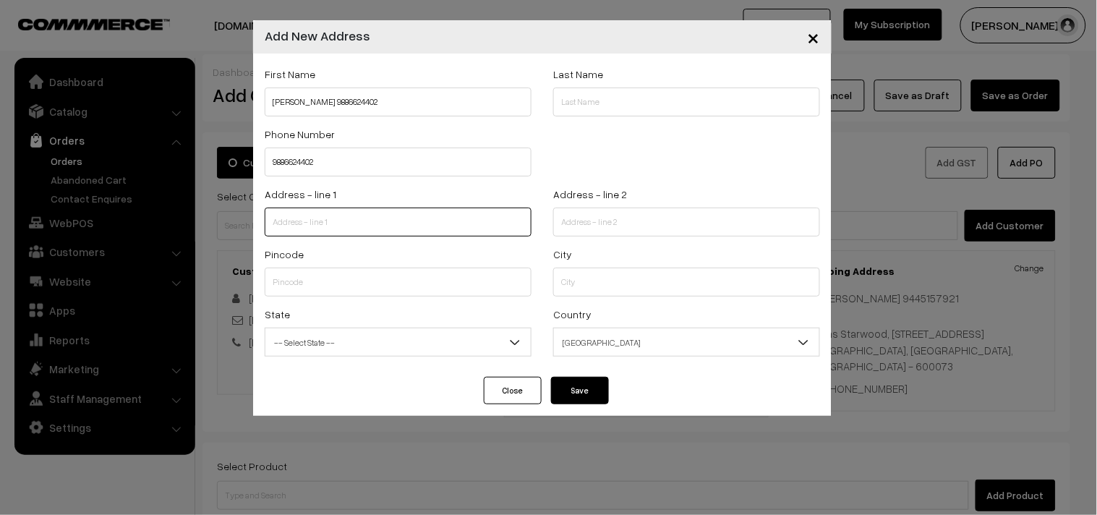
click at [311, 235] on input "text" at bounding box center [398, 222] width 267 height 29
paste input "B2 Subam Apartments"
type input "B2 Subam Apartments"
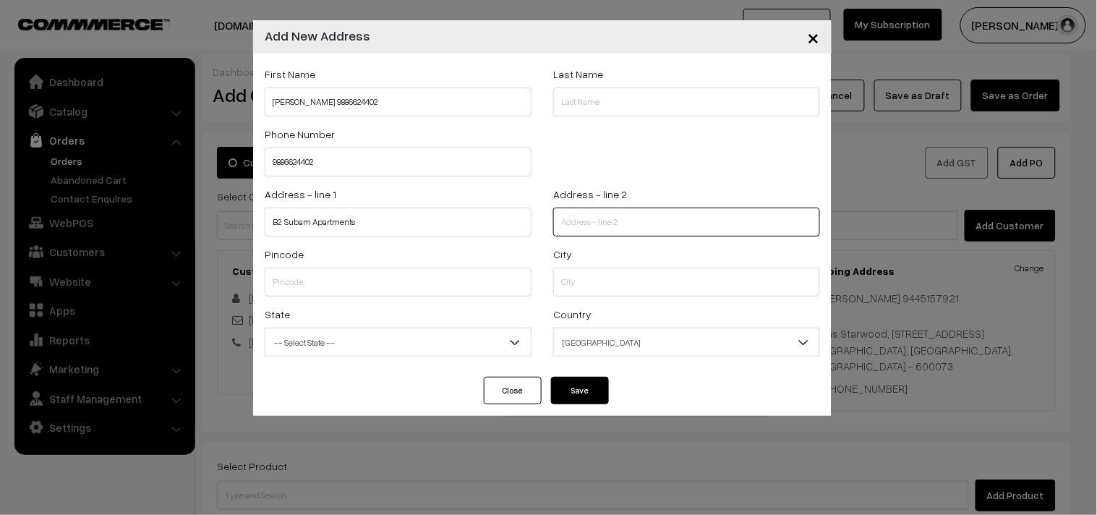
click at [693, 235] on input "text" at bounding box center [686, 222] width 267 height 29
paste input "Bhagirathi ammal street"
paste input "T nagar"
type input "Bhagirathi ammal street,T nagar"
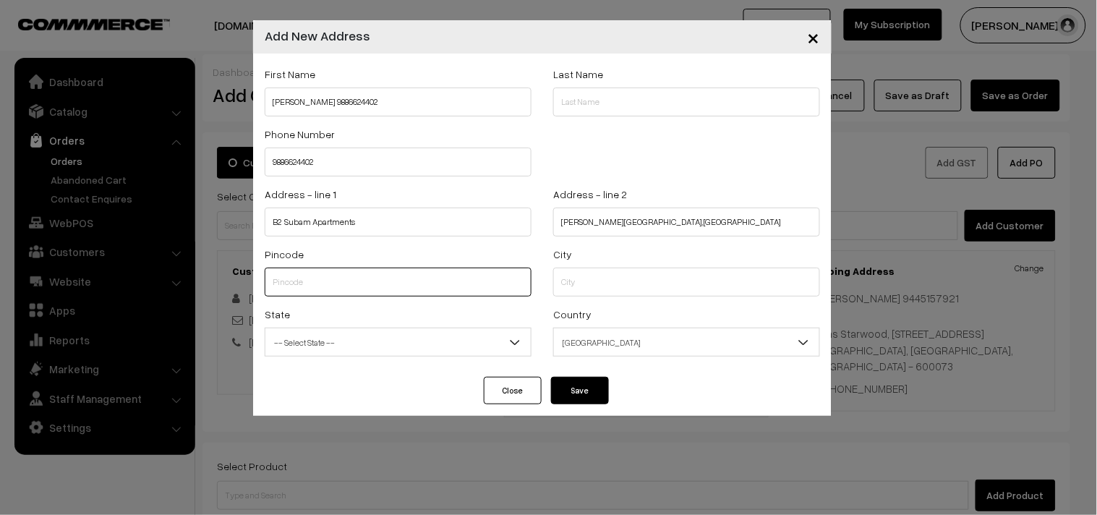
click at [319, 283] on input "text" at bounding box center [398, 282] width 267 height 29
type input "600017"
type input "[GEOGRAPHIC_DATA]"
select select "[GEOGRAPHIC_DATA]"
type input "600017"
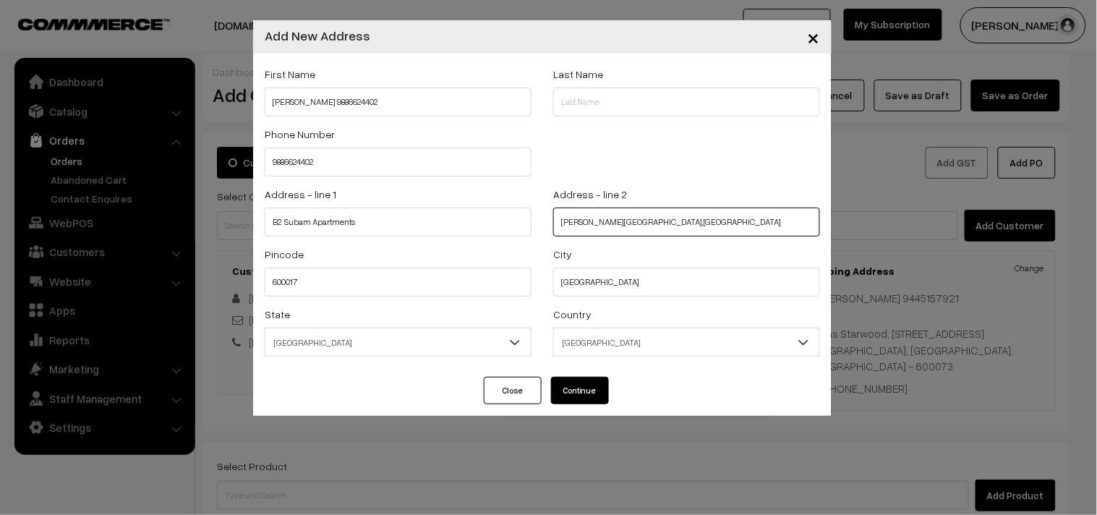
click at [710, 224] on input "Bhagirathi ammal street,T nagar" at bounding box center [686, 222] width 267 height 29
click at [577, 389] on button "Continue" at bounding box center [580, 390] width 58 height 27
select select
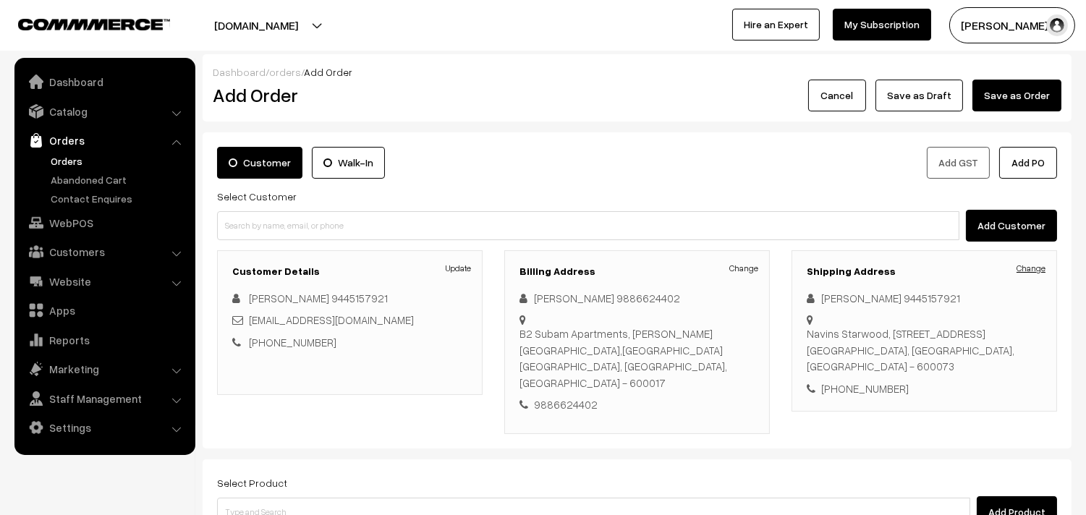
click at [1028, 263] on link "Change" at bounding box center [1030, 268] width 29 height 13
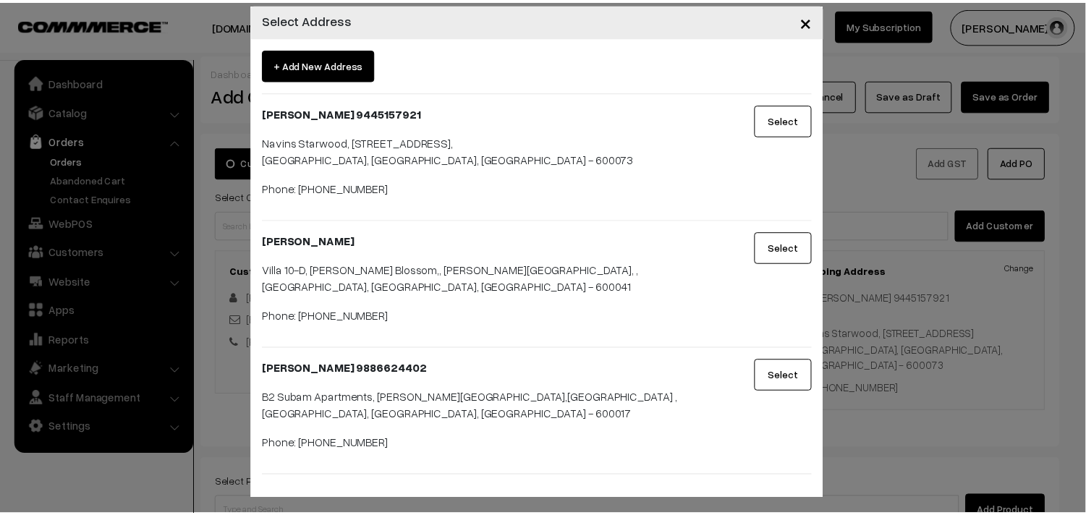
scroll to position [22, 0]
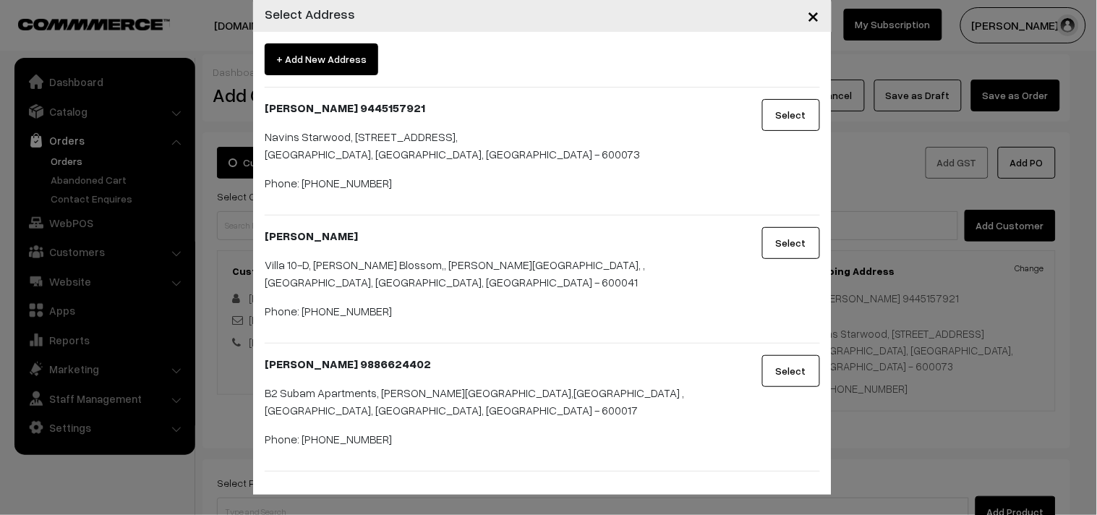
click at [765, 369] on button "Select" at bounding box center [792, 371] width 58 height 32
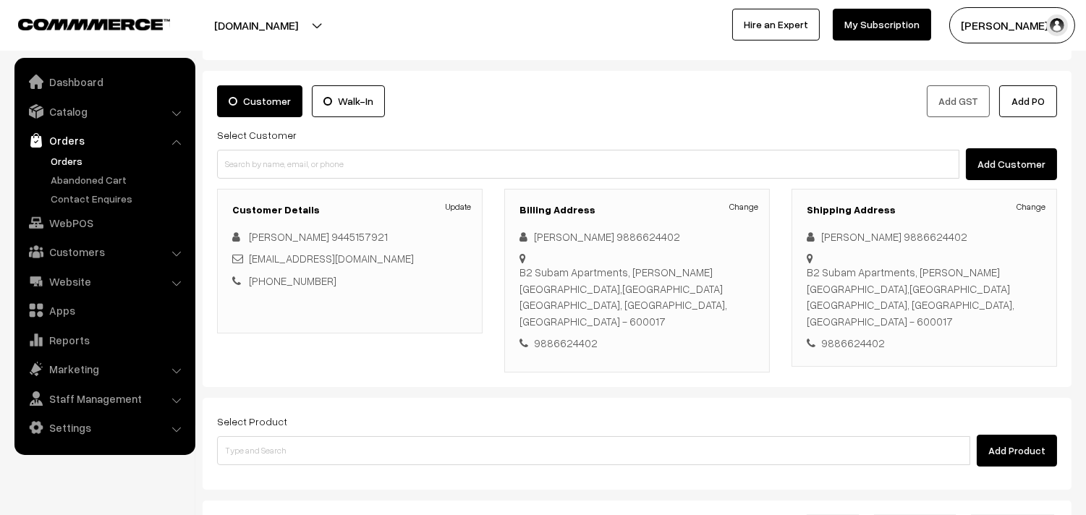
scroll to position [161, 0]
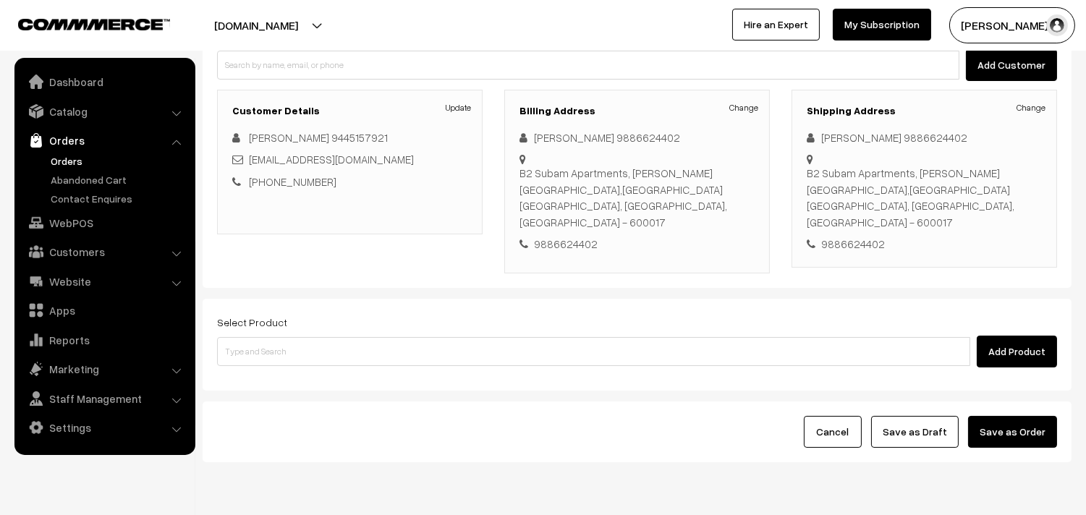
drag, startPoint x: 539, startPoint y: 315, endPoint x: 533, endPoint y: 334, distance: 19.0
click at [533, 334] on div "Select Product Add Product" at bounding box center [637, 340] width 840 height 54
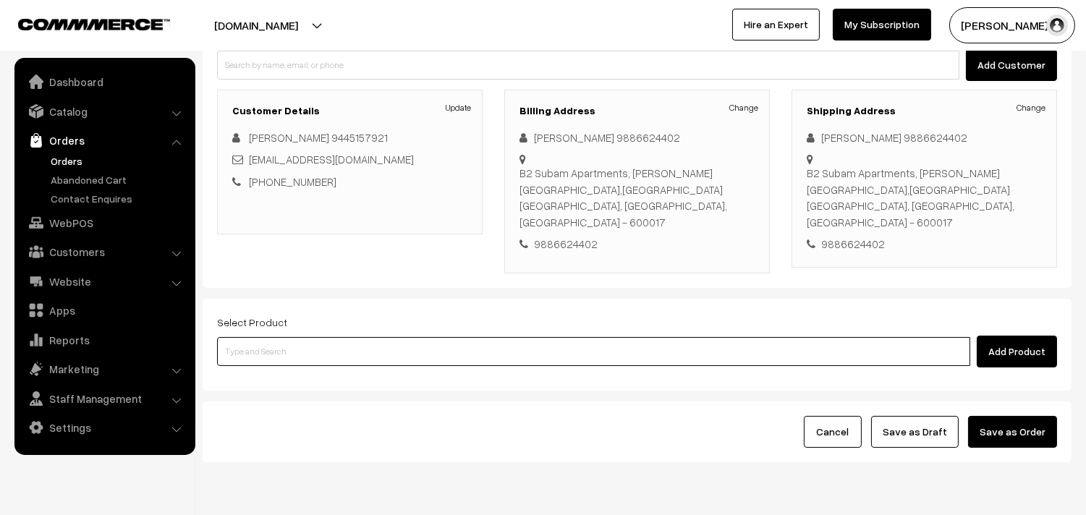
click at [532, 337] on input at bounding box center [593, 351] width 753 height 29
type input "spl laddu"
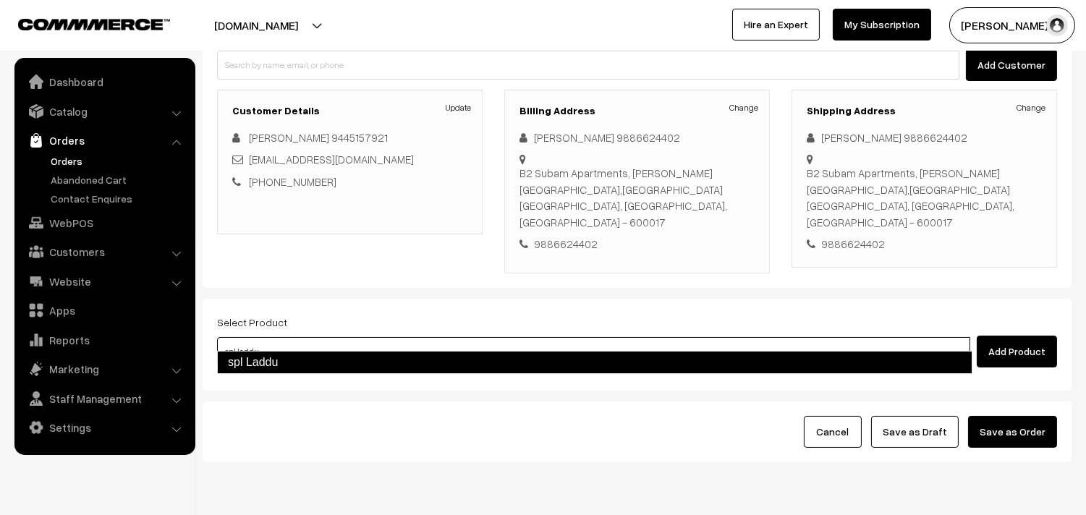
click at [663, 370] on link "spl Laddu" at bounding box center [594, 362] width 755 height 23
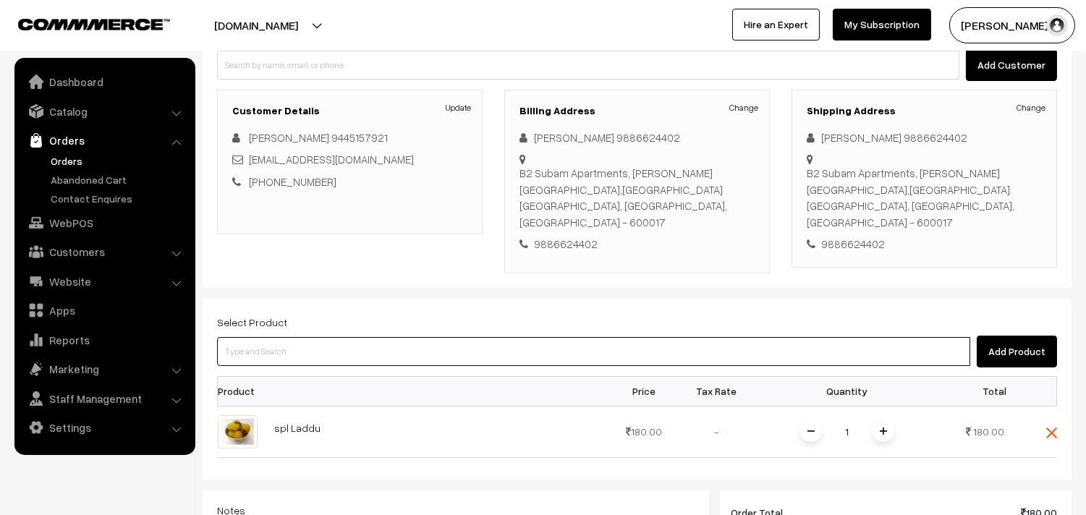
click at [289, 337] on input at bounding box center [593, 351] width 753 height 29
type input "bhadhusha"
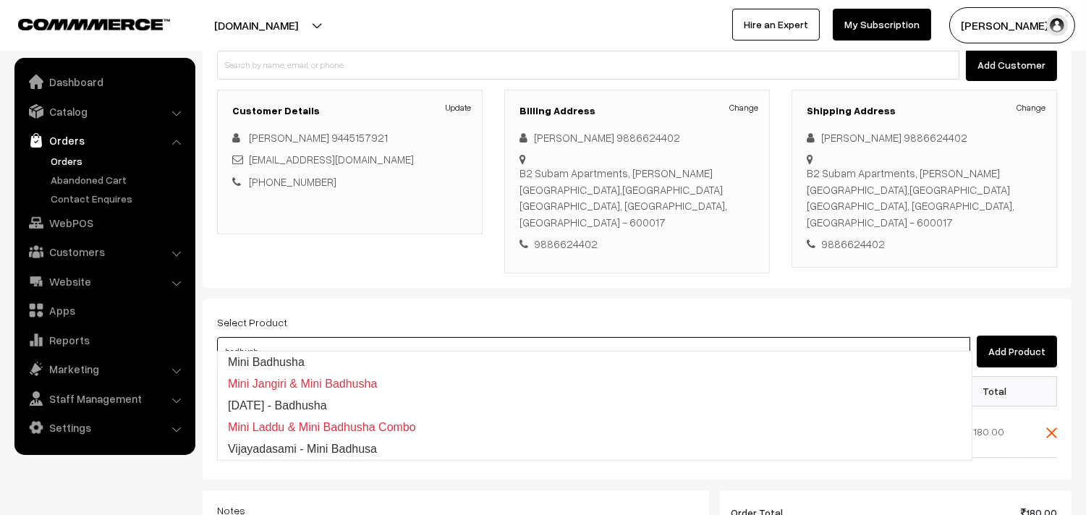
type input "badhusha"
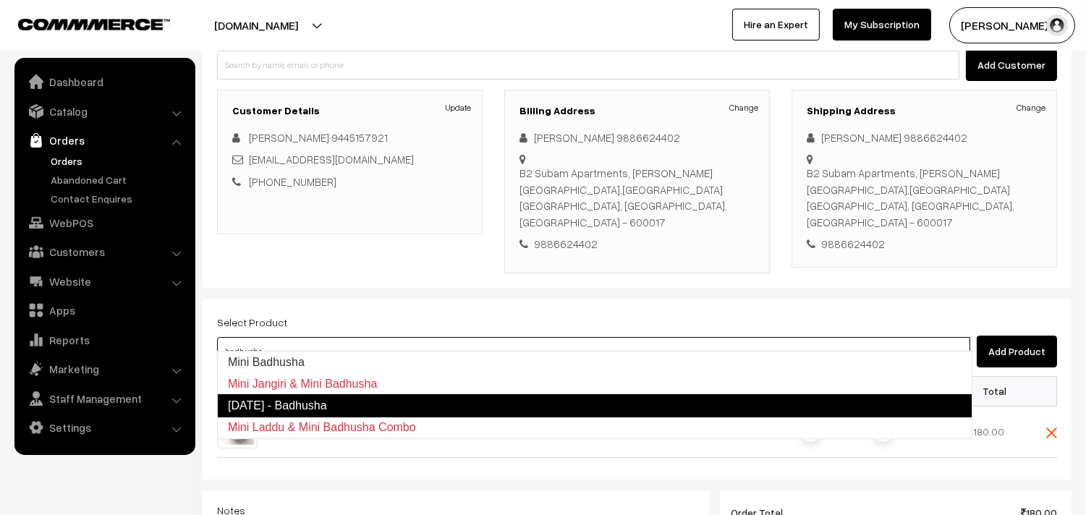
click at [261, 402] on link "[DATE] - Badhusha" at bounding box center [594, 405] width 755 height 23
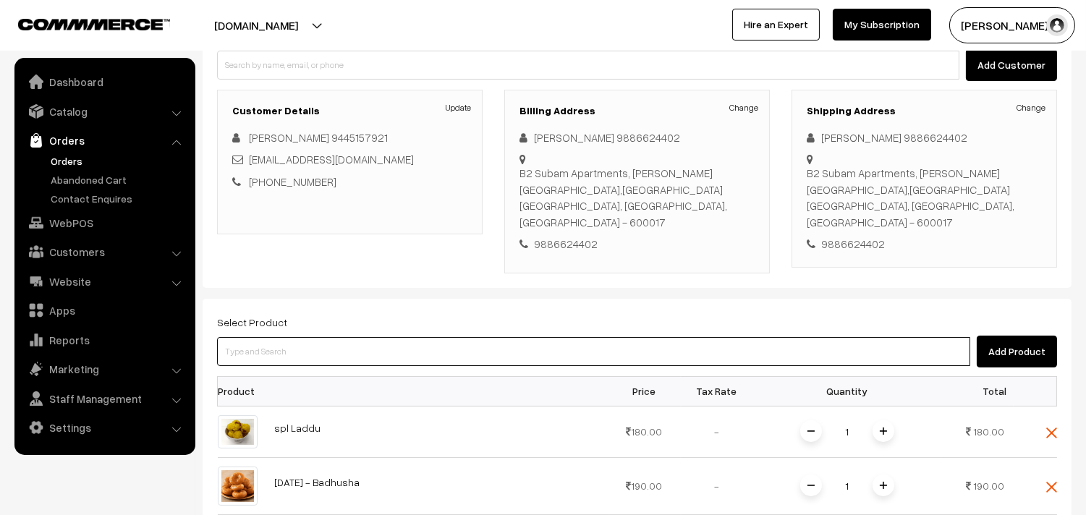
click at [402, 337] on input at bounding box center [593, 351] width 753 height 29
type input "jan"
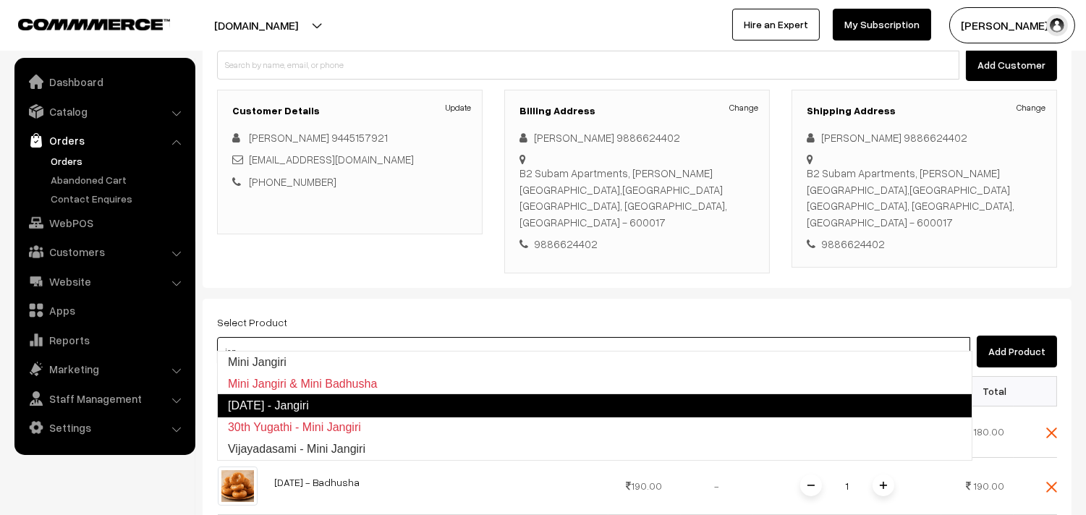
click at [383, 395] on link "[DATE] - Jangiri" at bounding box center [594, 405] width 755 height 23
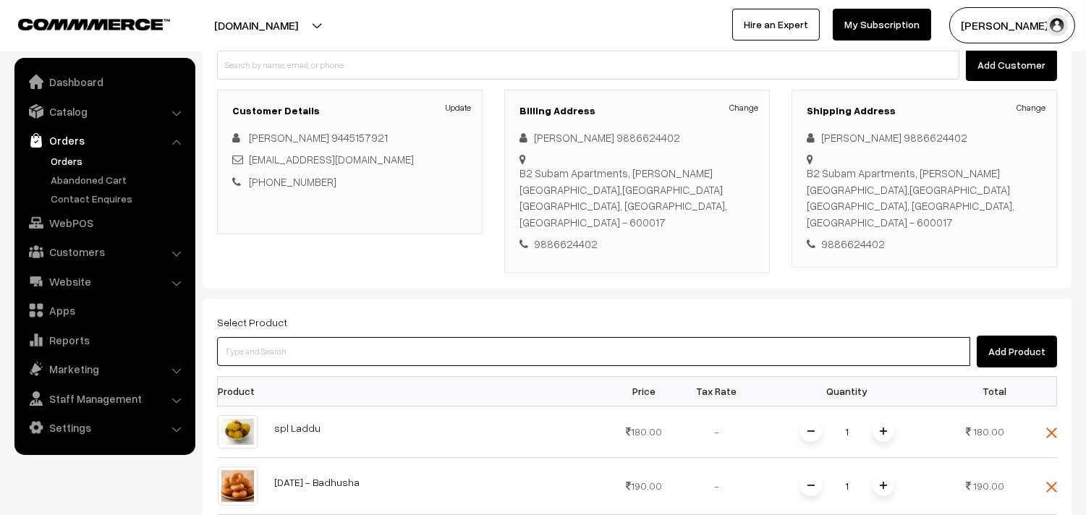
click at [313, 337] on input at bounding box center [593, 351] width 753 height 29
click at [234, 337] on input "splmixtuer" at bounding box center [593, 351] width 753 height 29
click at [281, 341] on input "sp lmixtuer" at bounding box center [593, 351] width 753 height 29
click at [235, 337] on input "sp lmixtuer" at bounding box center [593, 351] width 753 height 29
click at [236, 337] on input "sp lmixtuer" at bounding box center [593, 351] width 753 height 29
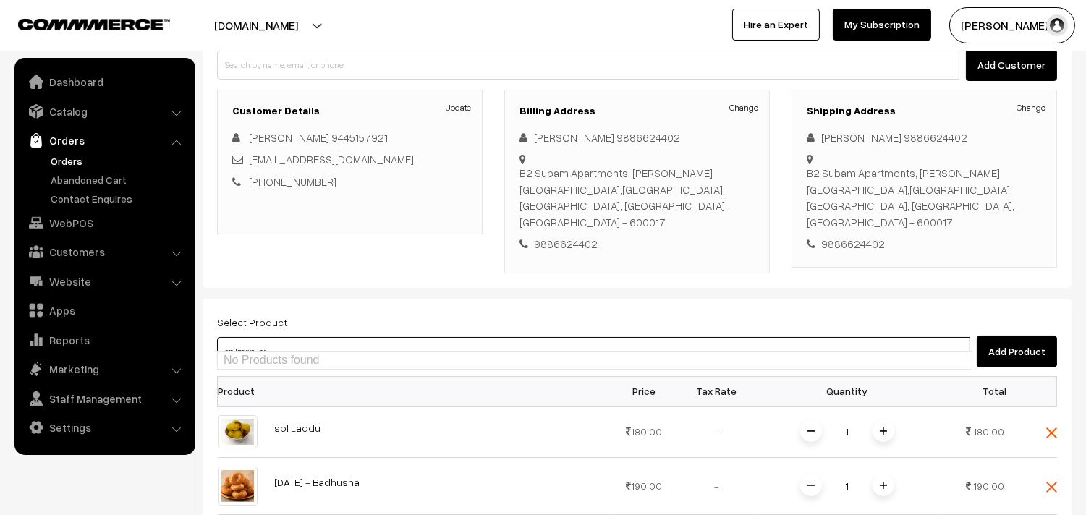
click at [239, 337] on input "sp lmixtuer" at bounding box center [593, 351] width 753 height 29
click at [279, 341] on input "sp l mixtuer" at bounding box center [593, 351] width 753 height 29
type input "s"
type input "spl"
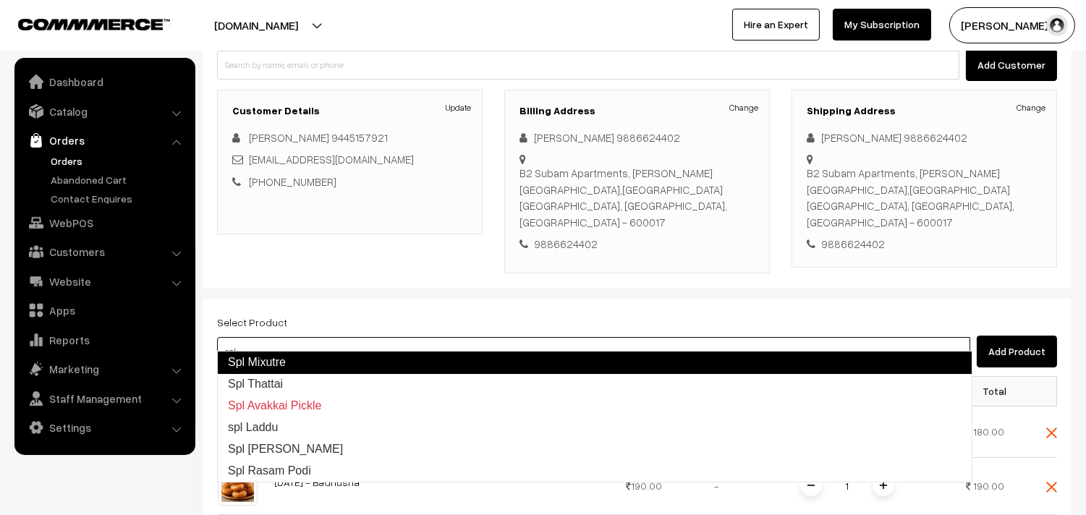
click at [295, 354] on link "Spl Mixutre" at bounding box center [594, 362] width 755 height 23
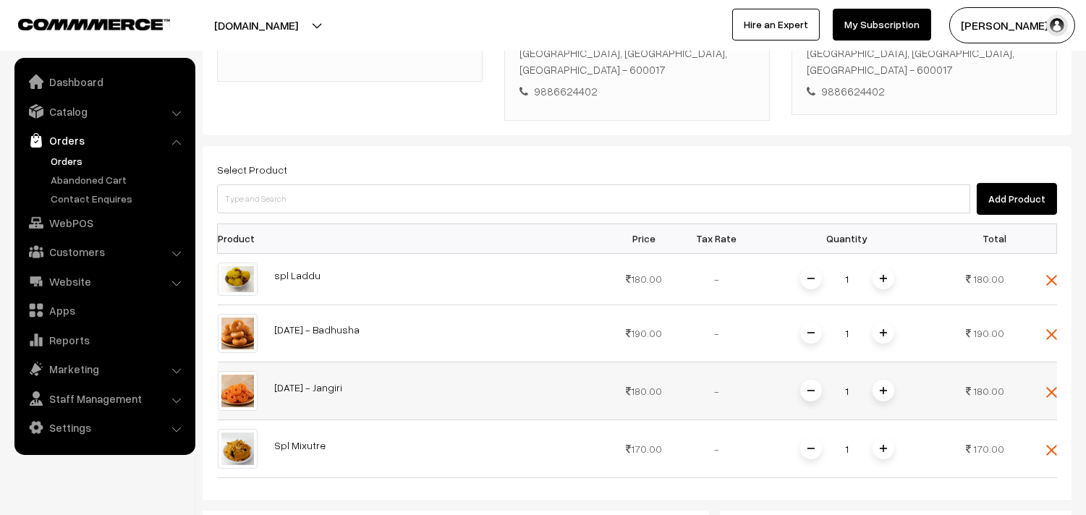
scroll to position [402, 0]
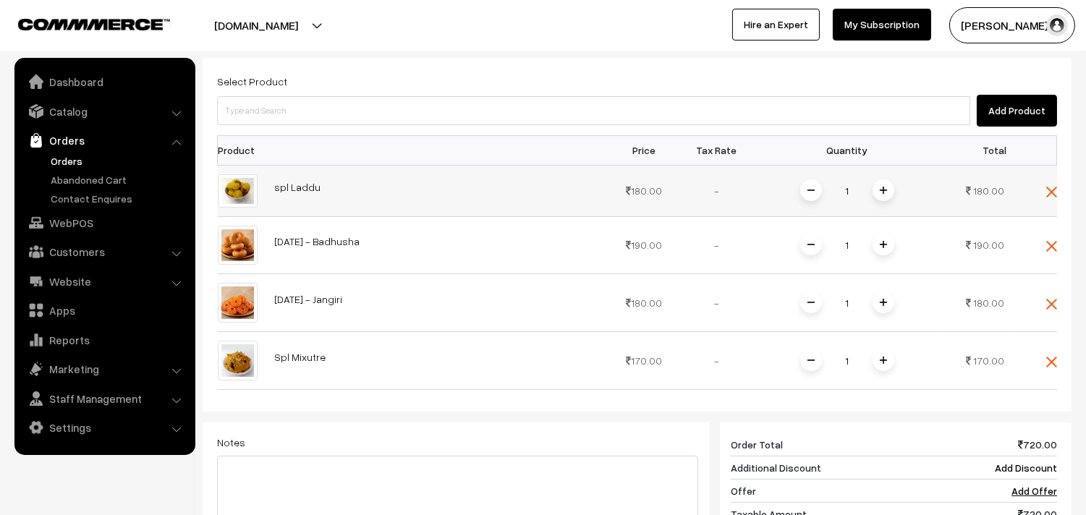
click at [883, 181] on span at bounding box center [883, 190] width 22 height 22
click at [879, 234] on span at bounding box center [883, 245] width 22 height 22
click at [881, 299] on img at bounding box center [883, 302] width 7 height 7
click at [880, 349] on span at bounding box center [883, 360] width 22 height 22
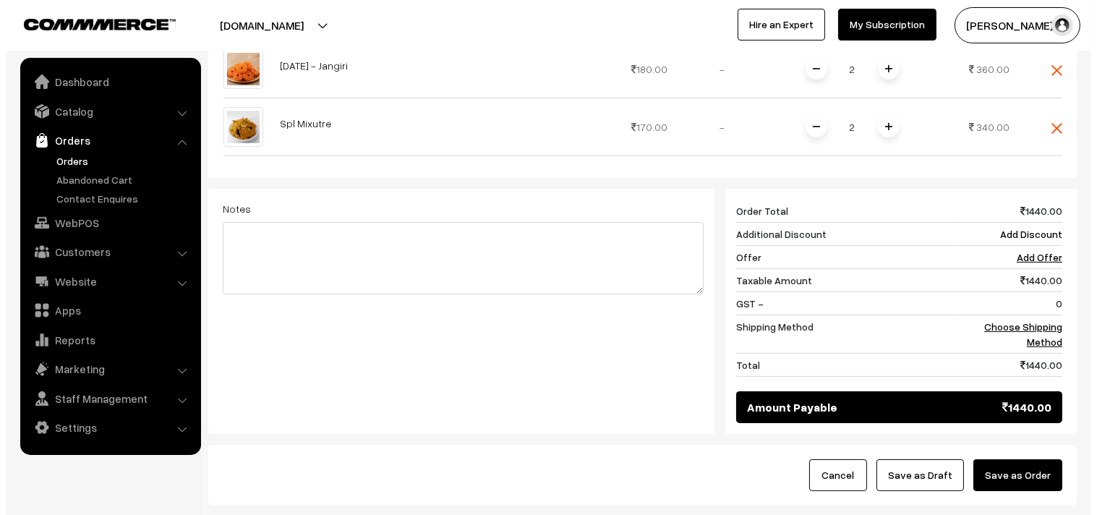
scroll to position [716, 0]
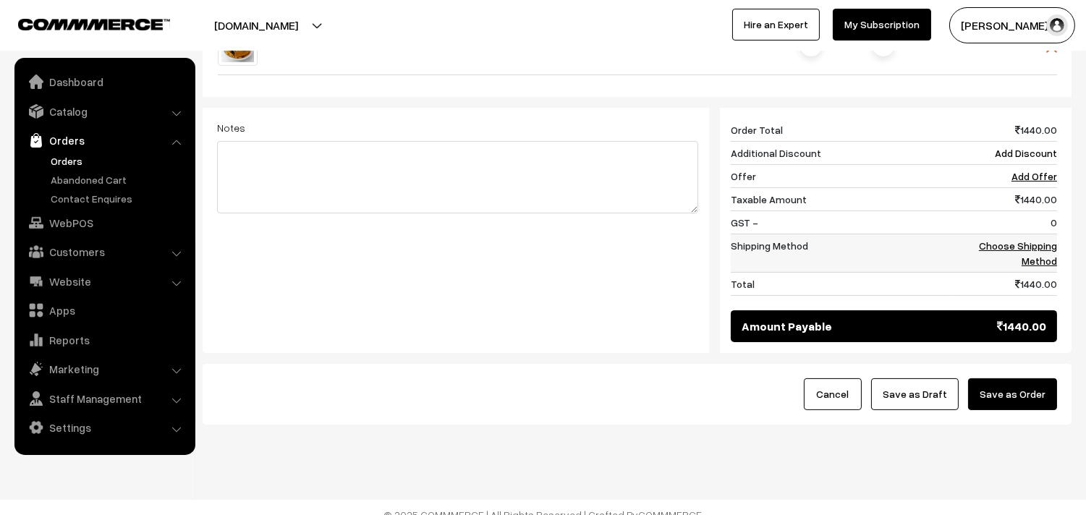
click at [995, 239] on link "Choose Shipping Method" at bounding box center [1018, 252] width 78 height 27
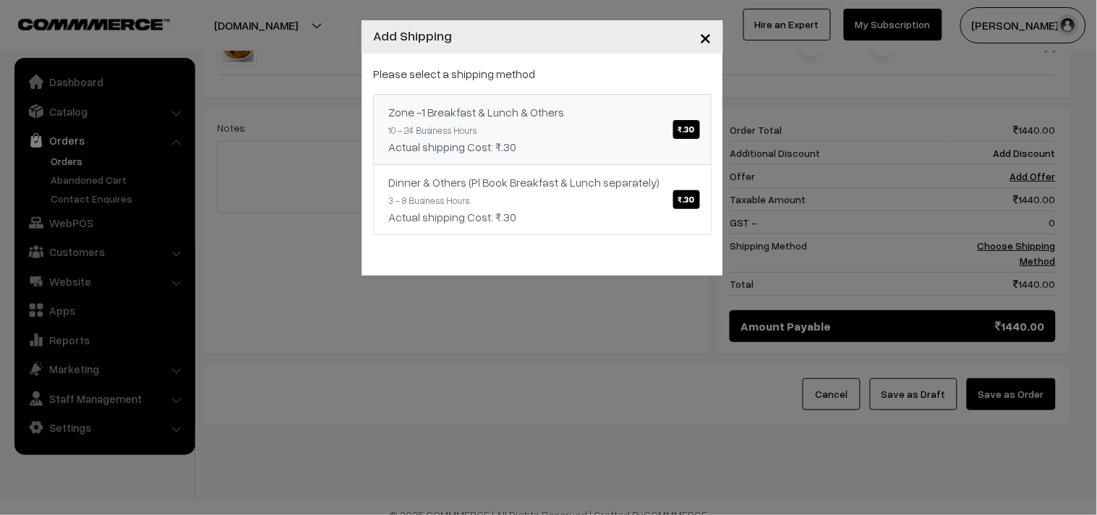
click at [661, 126] on link "Zone -1 Breakfast & Lunch & Others ₹.30 10 - 24 Business Hours Actual shipping …" at bounding box center [542, 129] width 339 height 71
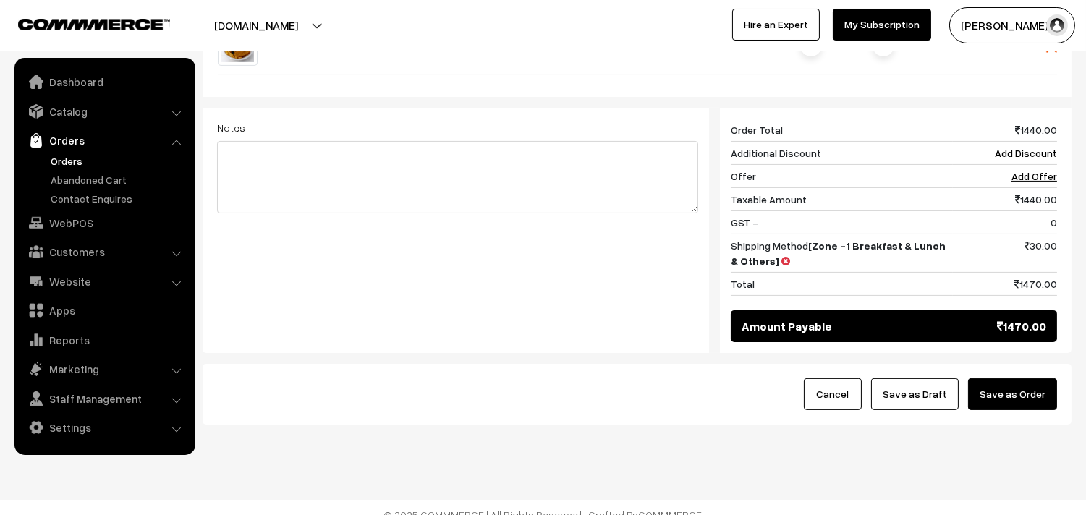
click at [1021, 378] on button "Save as Order" at bounding box center [1012, 394] width 89 height 32
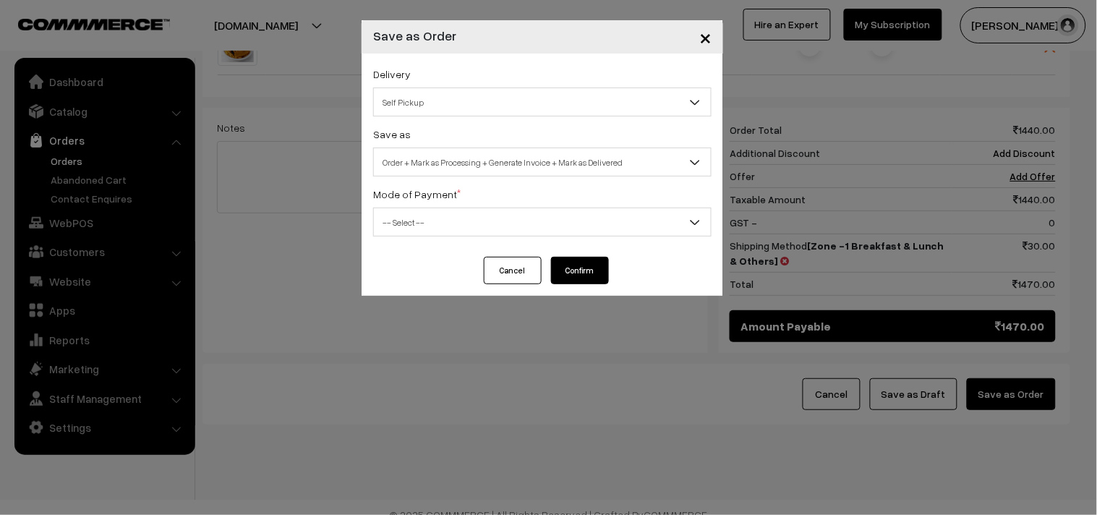
click at [525, 98] on span "Self Pickup" at bounding box center [542, 102] width 337 height 25
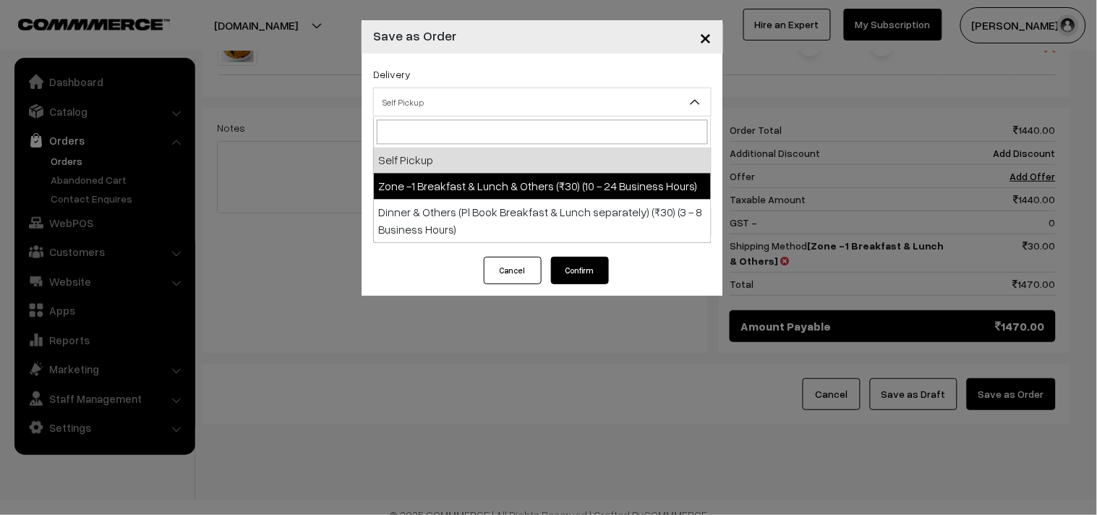
select select "ZON1"
select select "3"
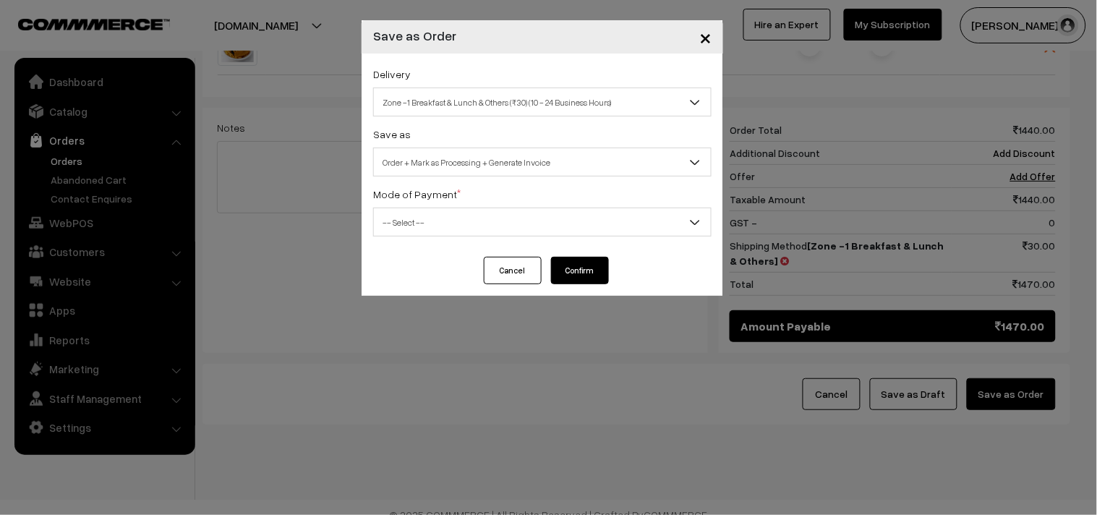
click at [529, 163] on span "Order + Mark as Processing + Generate Invoice" at bounding box center [542, 162] width 337 height 25
click at [458, 219] on span "-- Select --" at bounding box center [542, 222] width 337 height 25
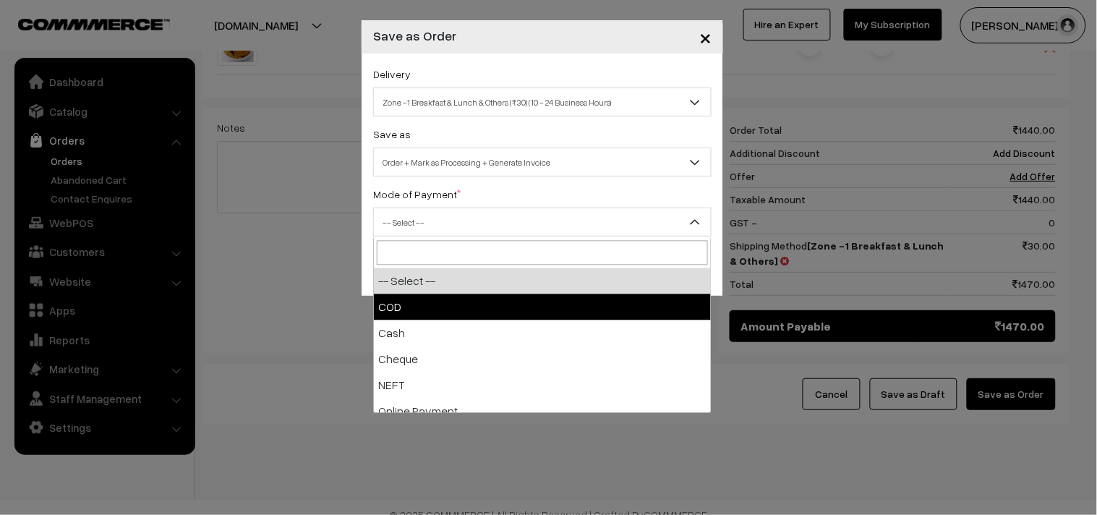
select select "1"
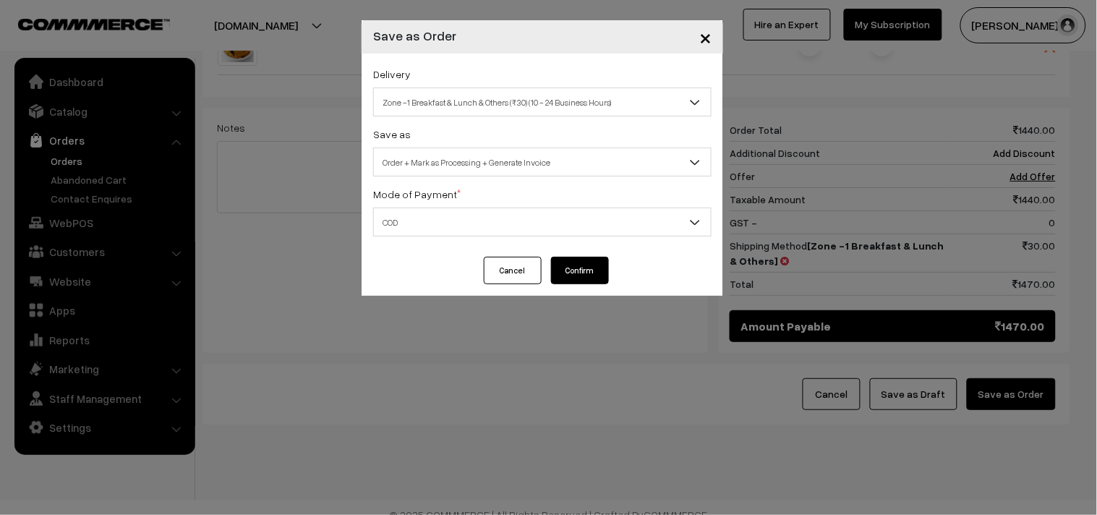
click at [581, 272] on button "Confirm" at bounding box center [580, 270] width 58 height 27
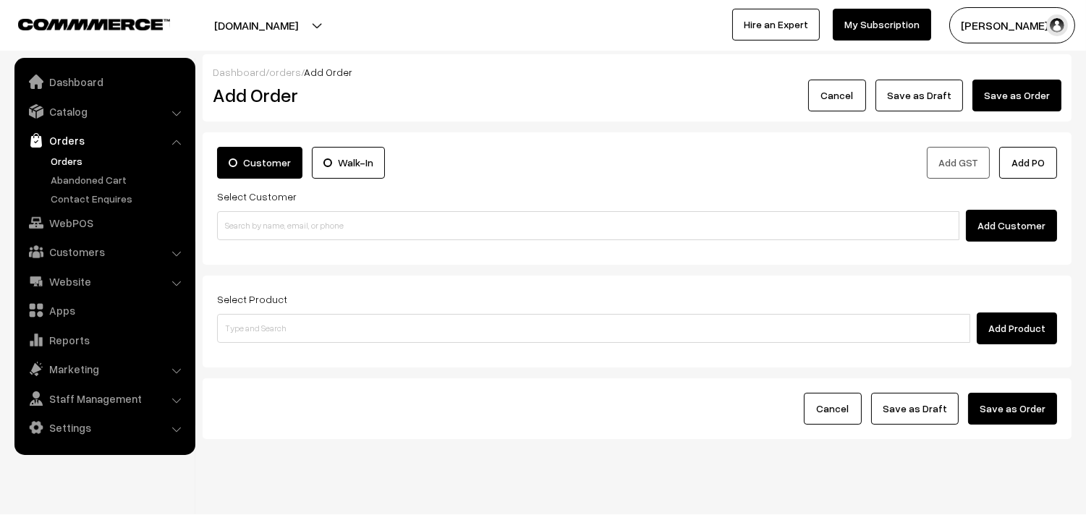
click at [76, 156] on link "Orders" at bounding box center [118, 160] width 143 height 15
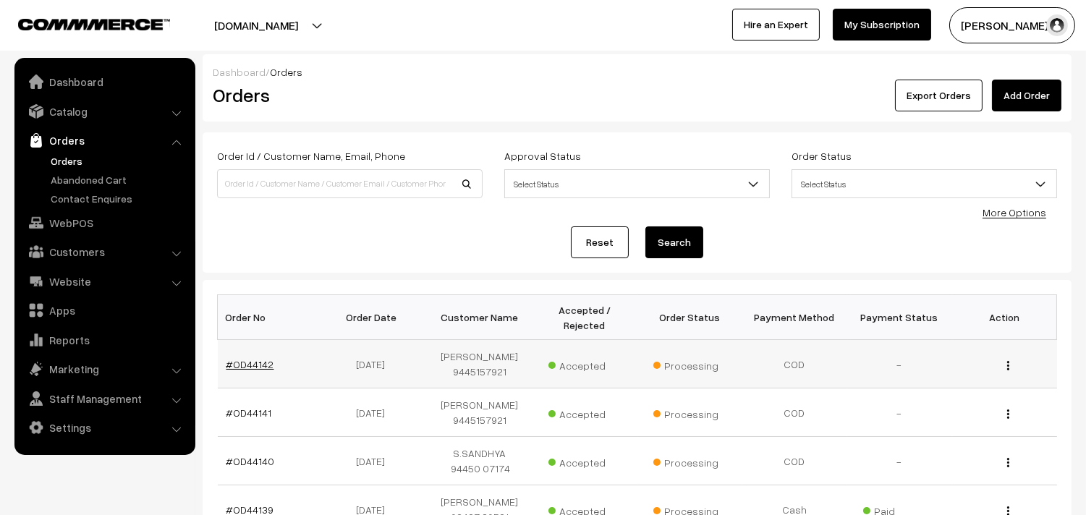
click at [268, 368] on link "#OD44142" at bounding box center [250, 364] width 48 height 12
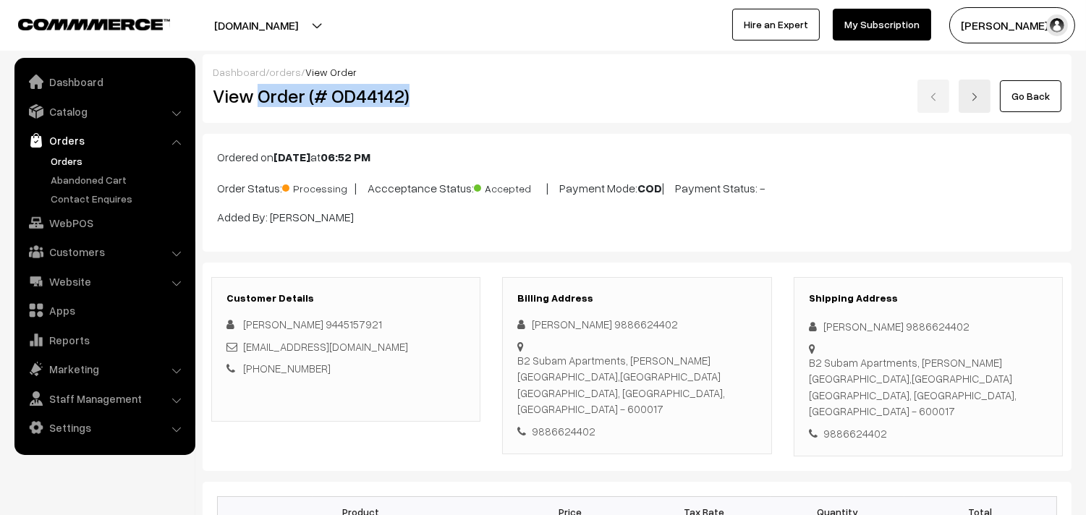
drag, startPoint x: 258, startPoint y: 96, endPoint x: 428, endPoint y: 107, distance: 171.1
click at [428, 107] on div "View Order (# OD44142)" at bounding box center [347, 96] width 290 height 33
copy h2 "Order (# OD44142)"
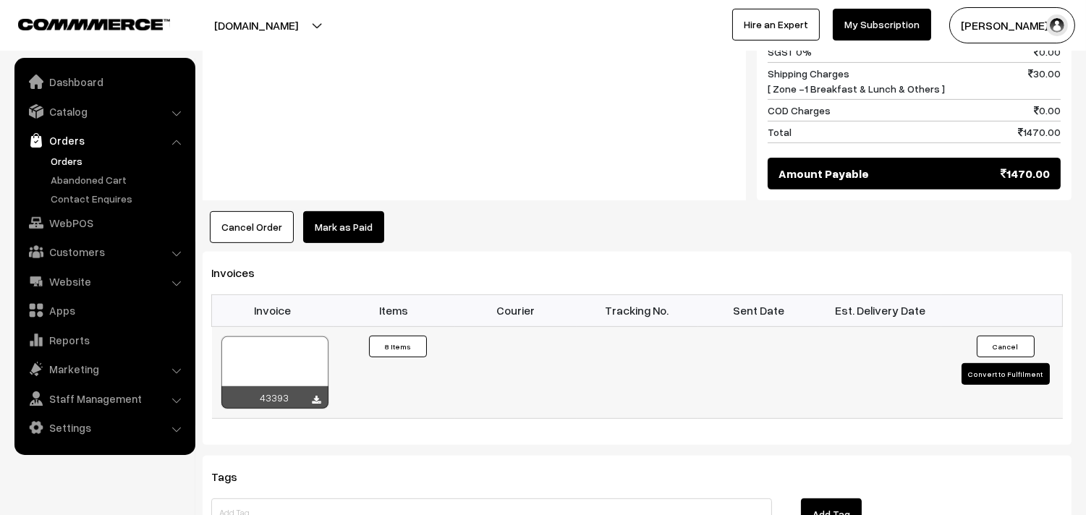
scroll to position [1205, 0]
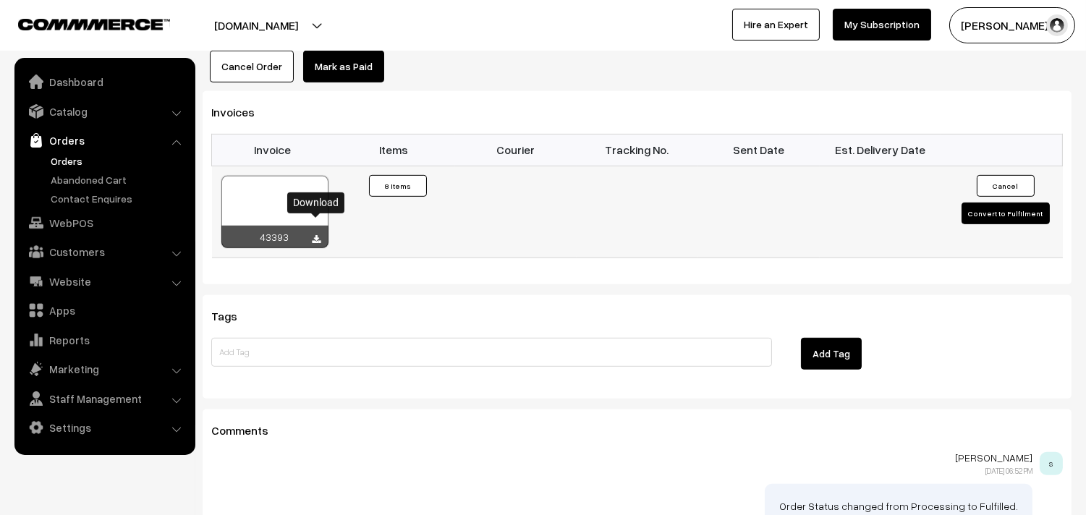
click at [319, 235] on icon at bounding box center [317, 239] width 9 height 9
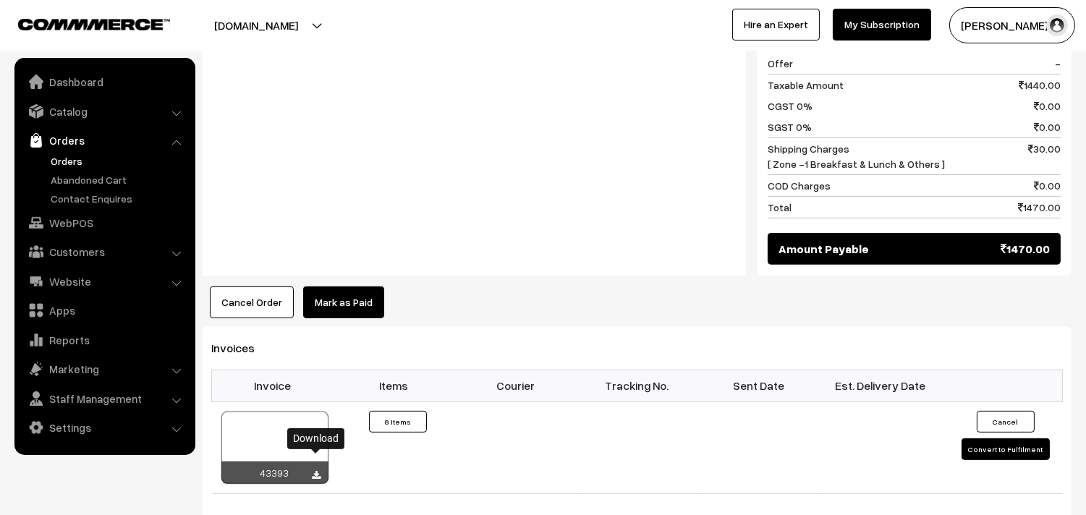
scroll to position [964, 0]
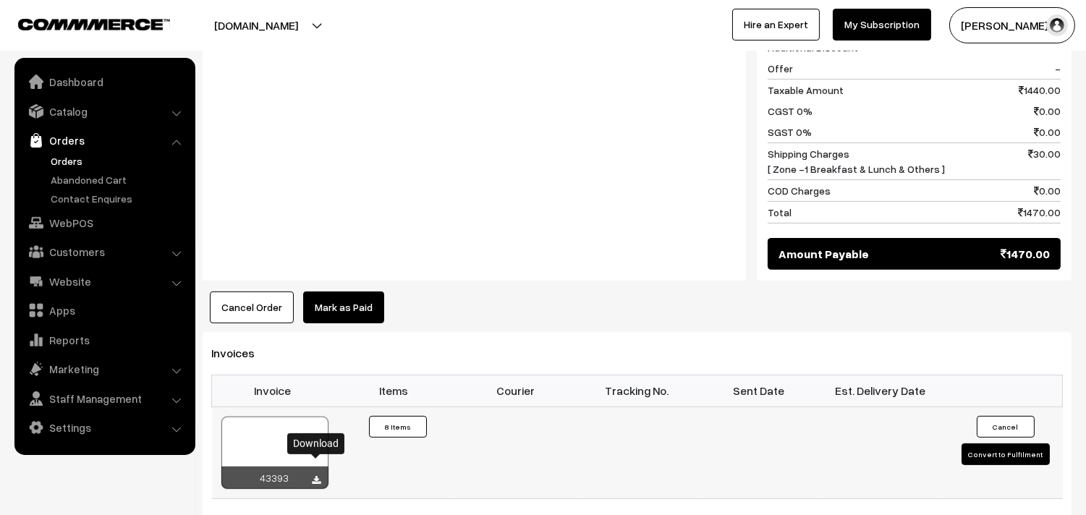
click at [317, 476] on icon at bounding box center [317, 480] width 9 height 9
drag, startPoint x: 75, startPoint y: 225, endPoint x: 171, endPoint y: 224, distance: 96.9
click at [75, 224] on link "WebPOS" at bounding box center [104, 223] width 172 height 26
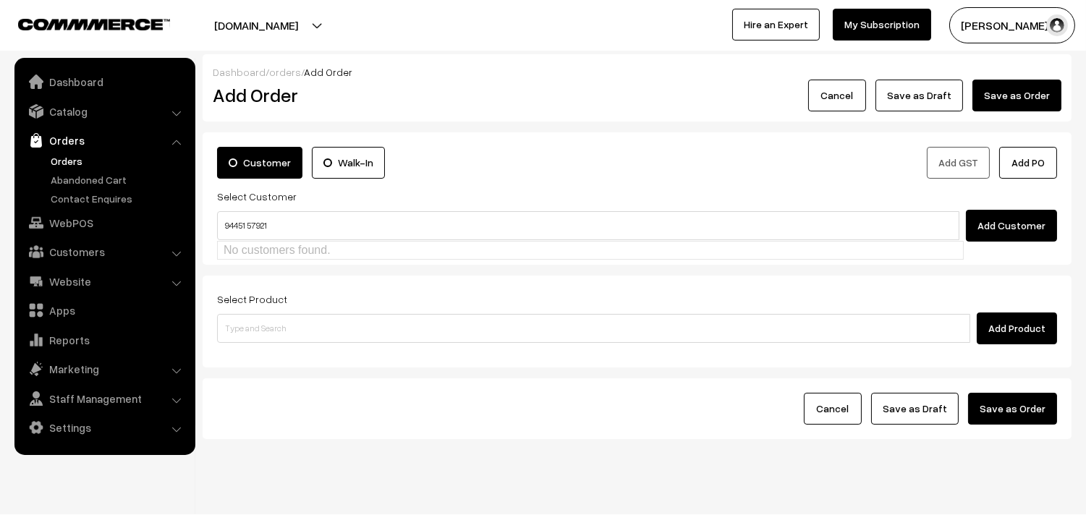
click at [250, 228] on input "94451 57921" at bounding box center [588, 225] width 742 height 29
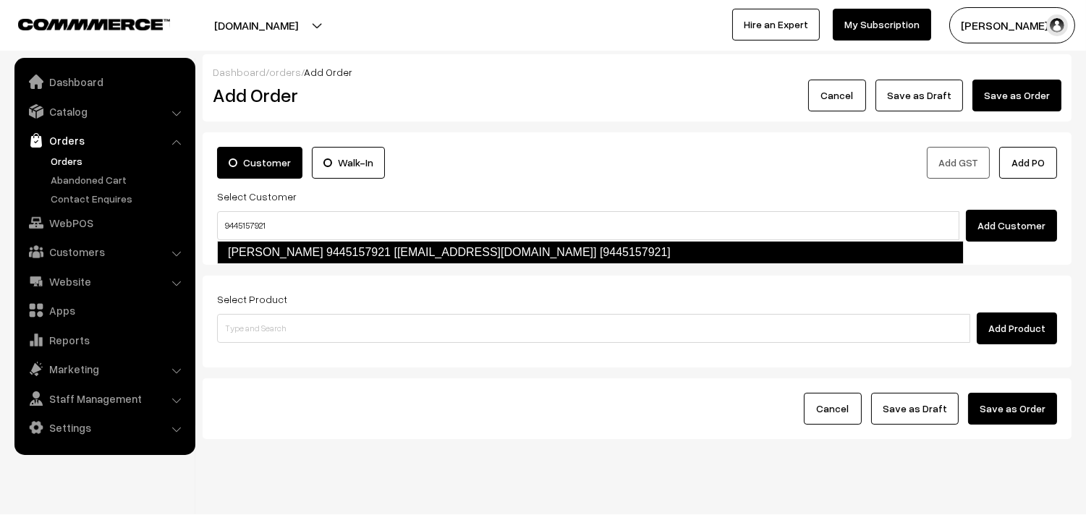
click at [263, 244] on link "[PERSON_NAME] 9445157921 [[EMAIL_ADDRESS][DOMAIN_NAME]] [9445157921]" at bounding box center [590, 252] width 747 height 23
type input "9445157921"
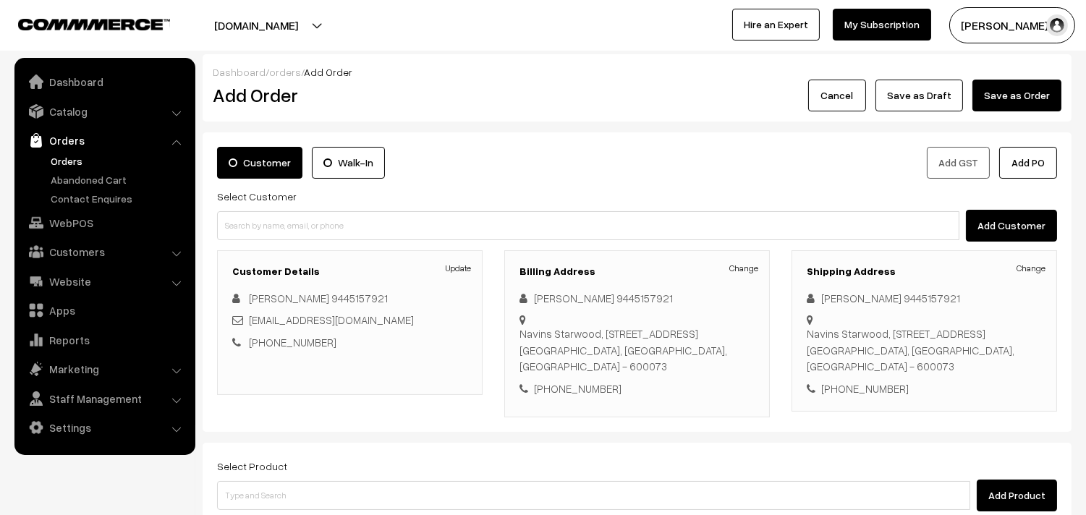
drag, startPoint x: 745, startPoint y: 271, endPoint x: 742, endPoint y: 286, distance: 15.5
click at [745, 271] on link "Change" at bounding box center [743, 268] width 29 height 13
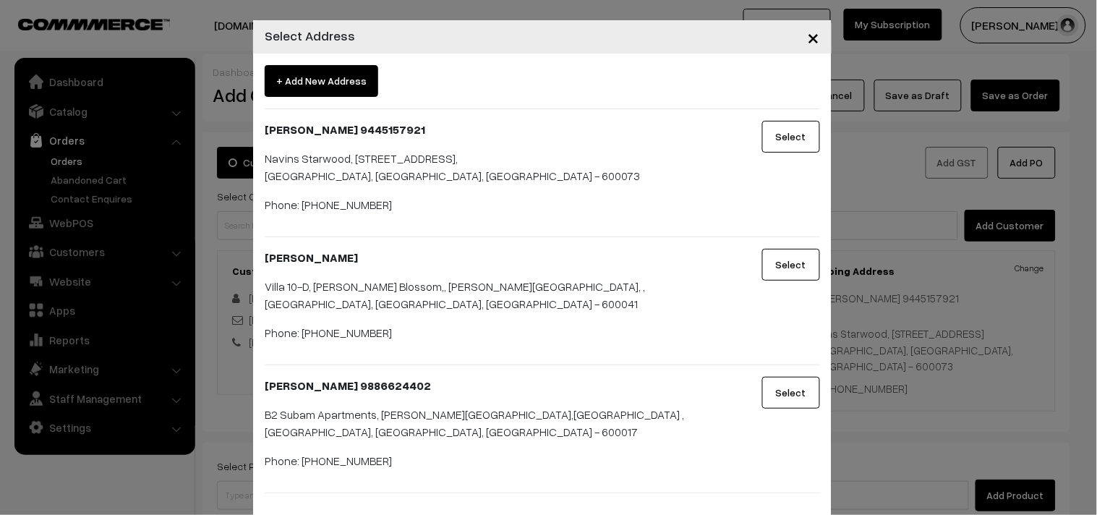
click at [331, 82] on span "+ Add New Address" at bounding box center [322, 81] width 114 height 32
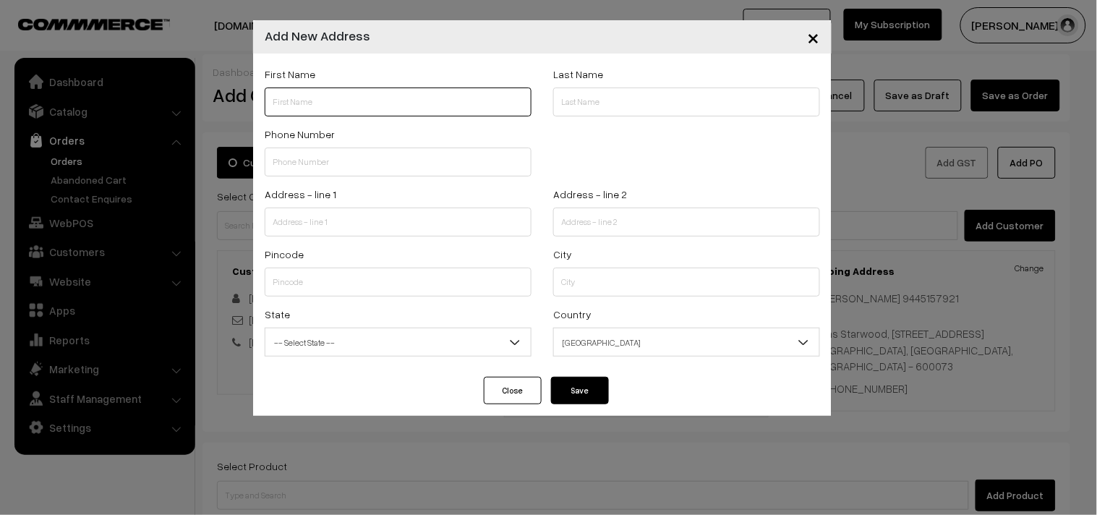
click at [305, 103] on input "text" at bounding box center [398, 102] width 267 height 29
paste input "[PERSON_NAME]"
paste input "9884088305"
type input "Thara Sekar9884088305"
click at [326, 161] on input "text" at bounding box center [398, 162] width 267 height 29
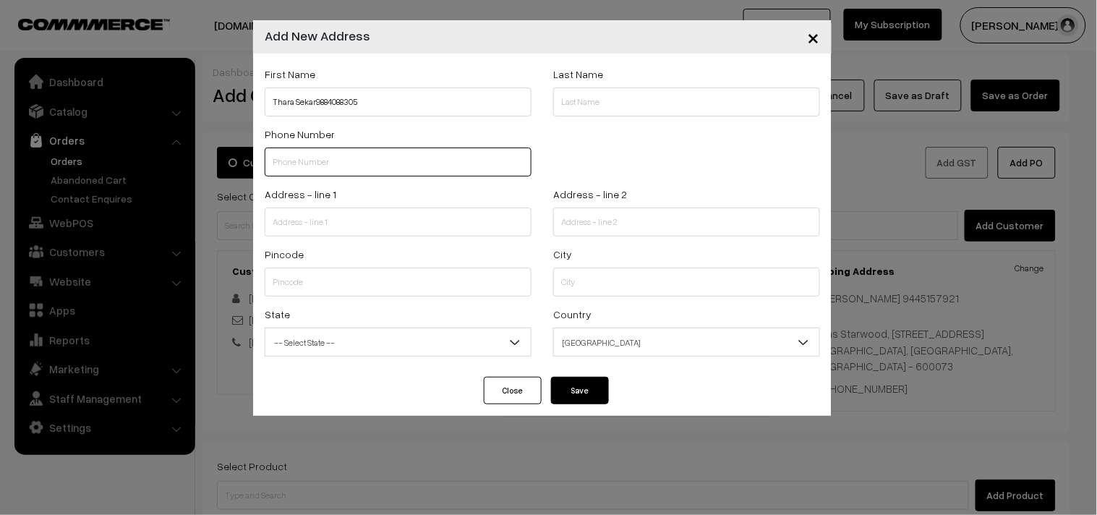
paste input "9884088305"
type input "9884088305"
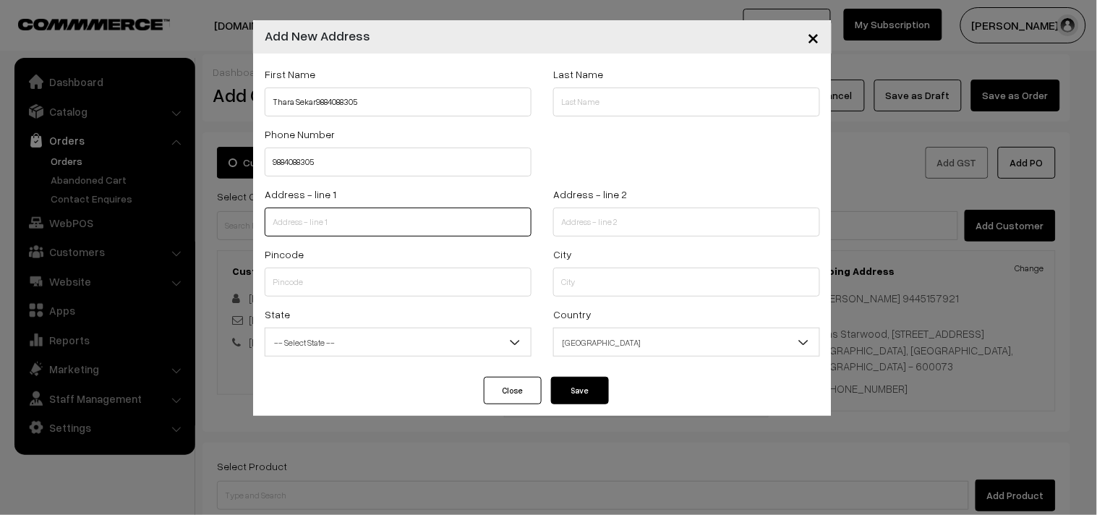
click at [311, 230] on input "text" at bounding box center [398, 222] width 267 height 29
paste input "25 [PERSON_NAME] Apartments [STREET_ADDRESS][PERSON_NAME]"
click at [344, 221] on input "25 [PERSON_NAME] Apartments [STREET_ADDRESS][PERSON_NAME]" at bounding box center [398, 222] width 267 height 29
click at [440, 224] on input "25 [PERSON_NAME] Apartments, [STREET_ADDRESS][PERSON_NAME]" at bounding box center [398, 222] width 267 height 29
type input "25 [PERSON_NAME] Apartments, [STREET_ADDRESS][PERSON_NAME]"
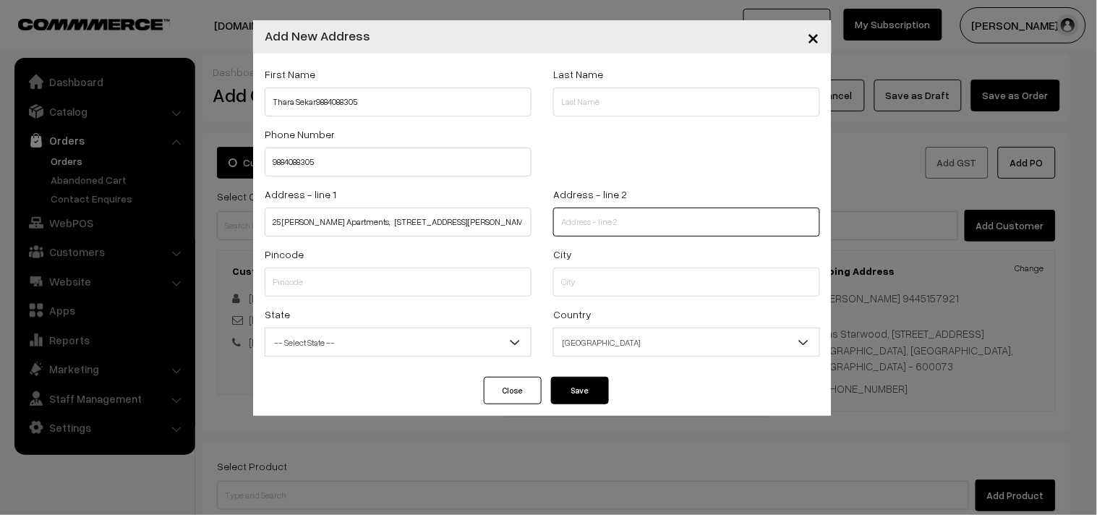
click at [593, 226] on input "text" at bounding box center [686, 222] width 267 height 29
paste input "Adyar c"
type input "Adyar"
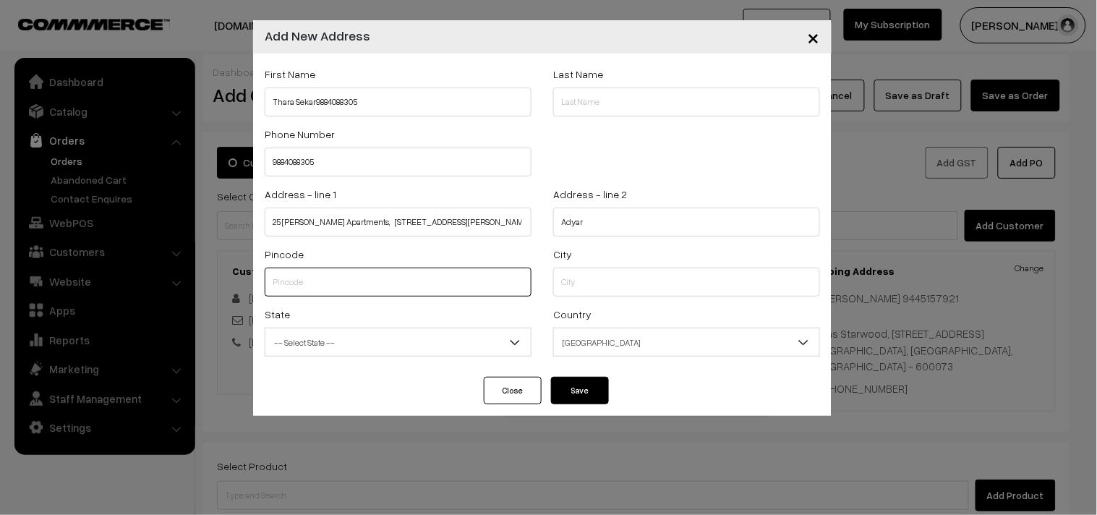
click at [370, 278] on input "text" at bounding box center [398, 282] width 267 height 29
paste input "600020"
type input "600020"
type input "[GEOGRAPHIC_DATA]"
select select "[GEOGRAPHIC_DATA]"
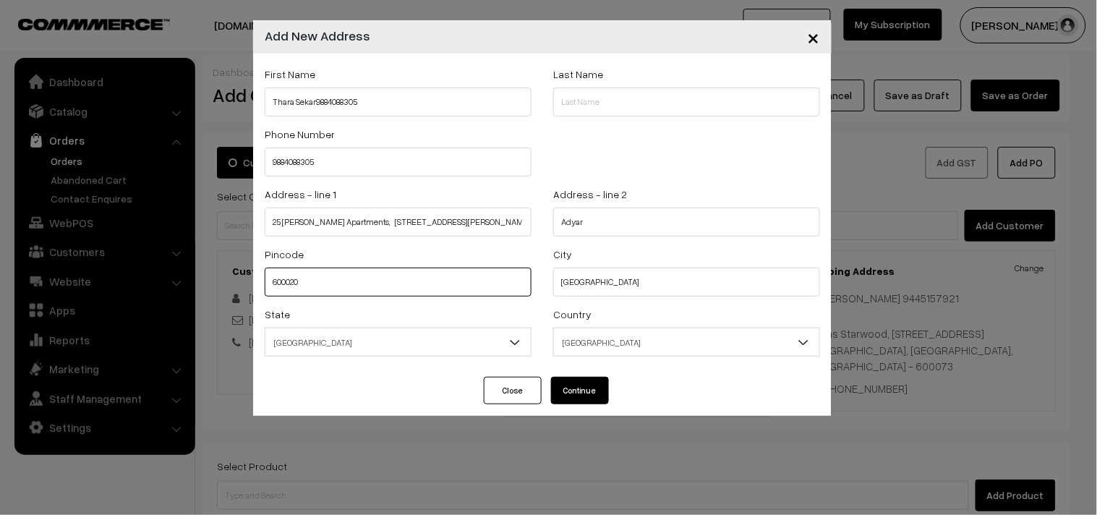
type input "600020"
click at [592, 384] on button "Continue" at bounding box center [580, 390] width 58 height 27
select select
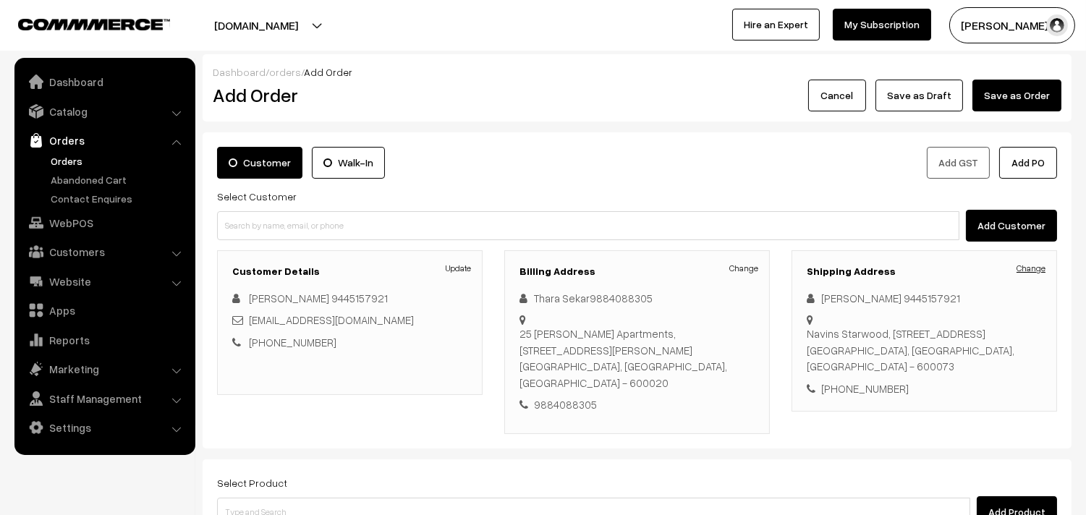
click at [1039, 275] on link "Change" at bounding box center [1030, 268] width 29 height 13
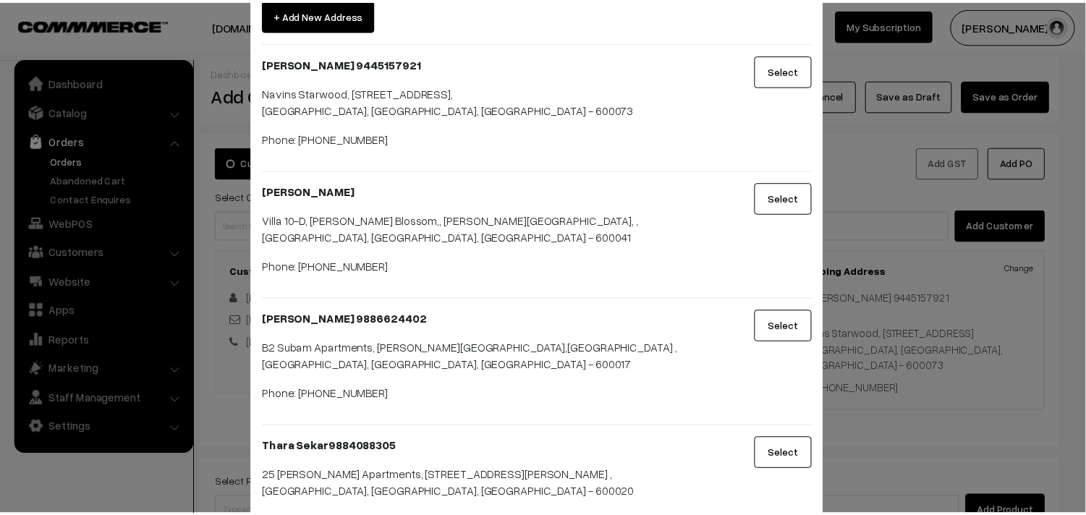
scroll to position [150, 0]
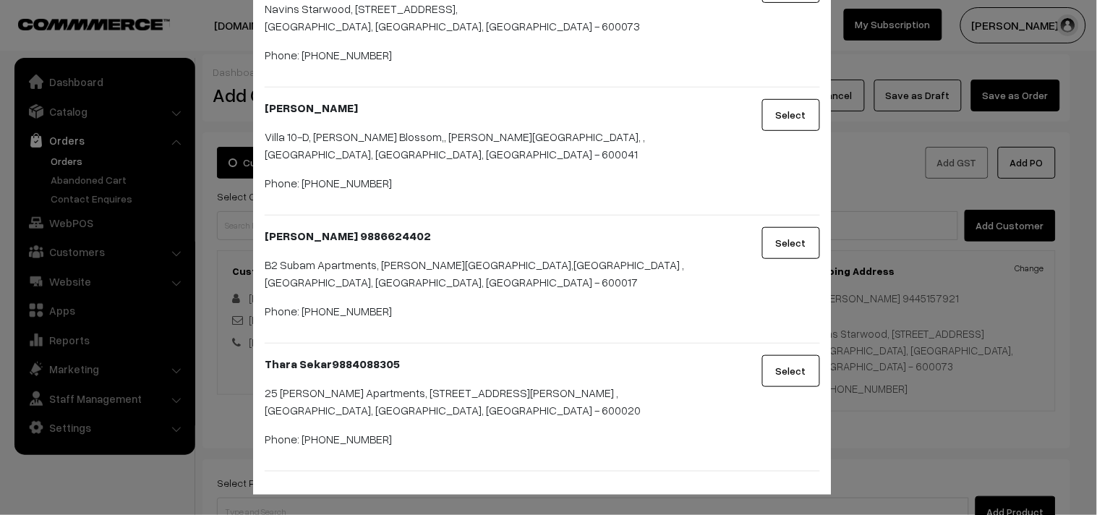
click at [780, 366] on button "Select" at bounding box center [792, 371] width 58 height 32
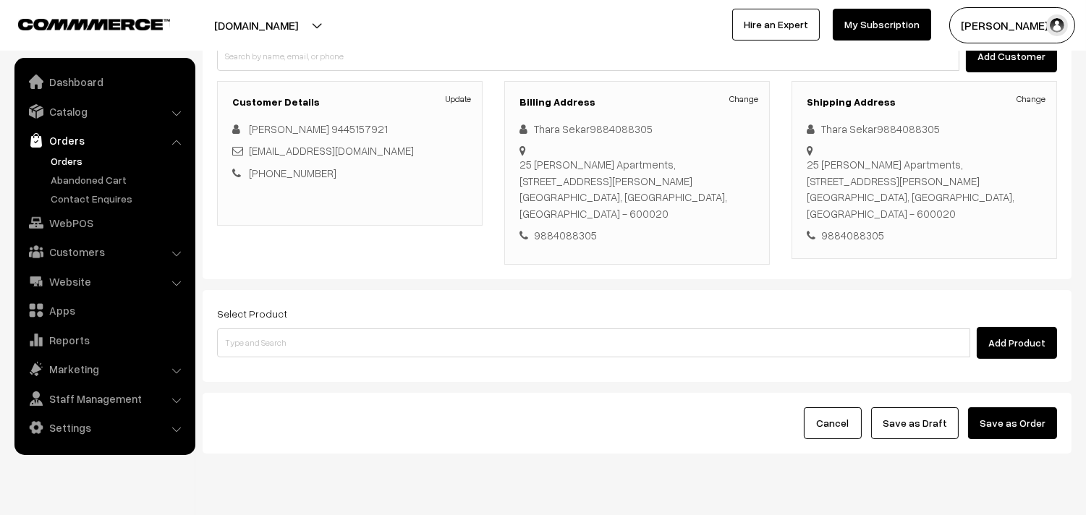
scroll to position [174, 0]
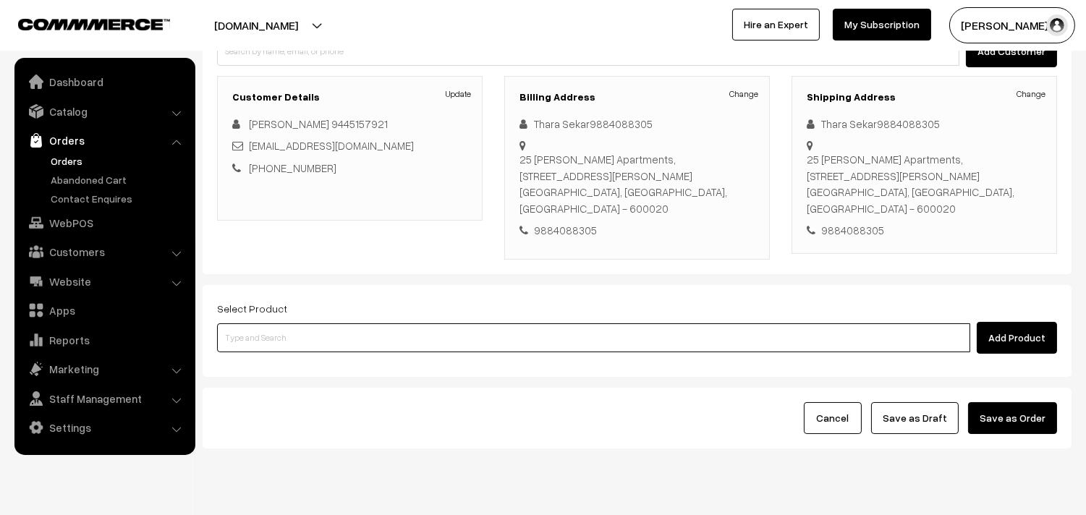
click at [334, 323] on input at bounding box center [593, 337] width 753 height 29
type input "spl"
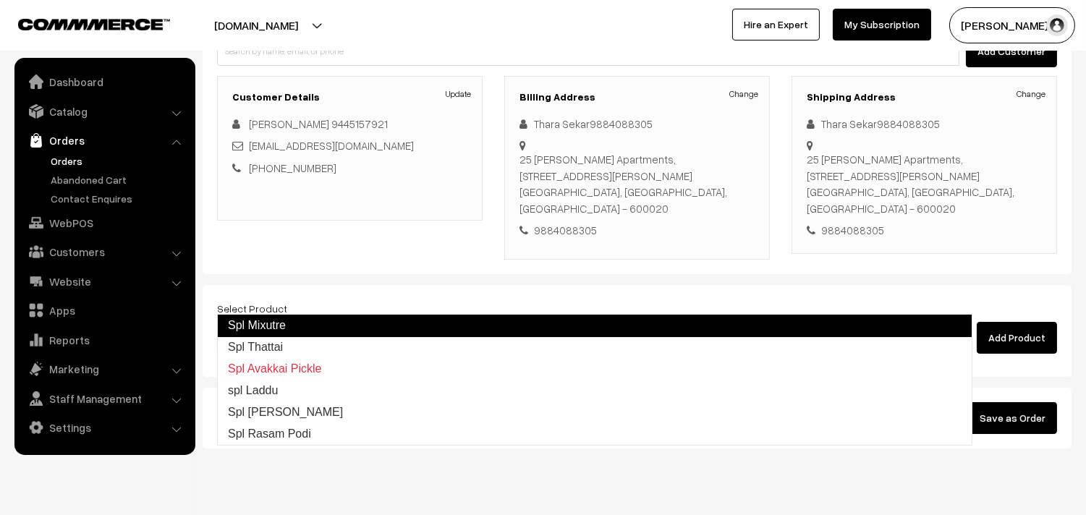
click at [324, 321] on link "Spl Mixutre" at bounding box center [594, 325] width 755 height 23
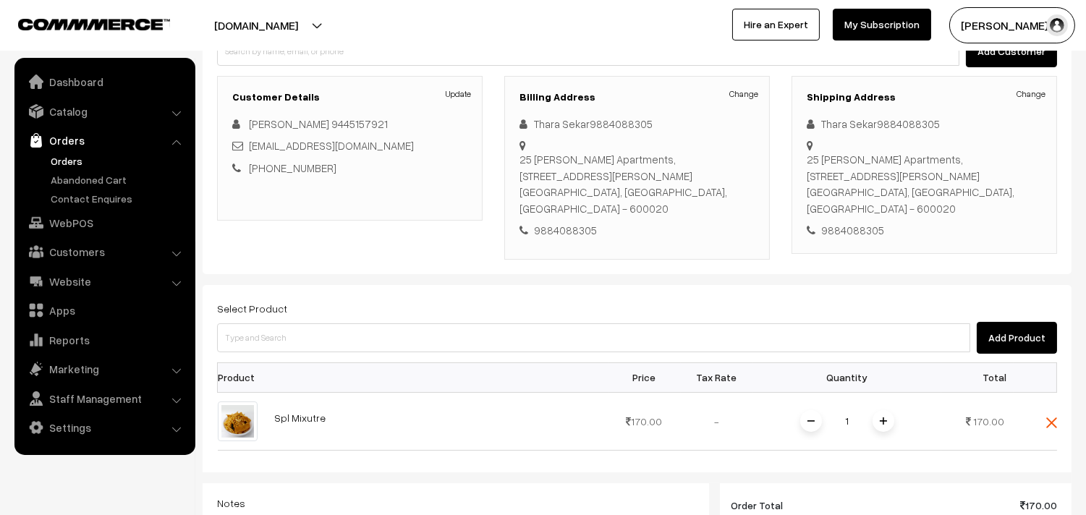
drag, startPoint x: 304, startPoint y: 305, endPoint x: 382, endPoint y: 261, distance: 89.7
click at [382, 300] on div "Select Product Add Product" at bounding box center [637, 327] width 840 height 54
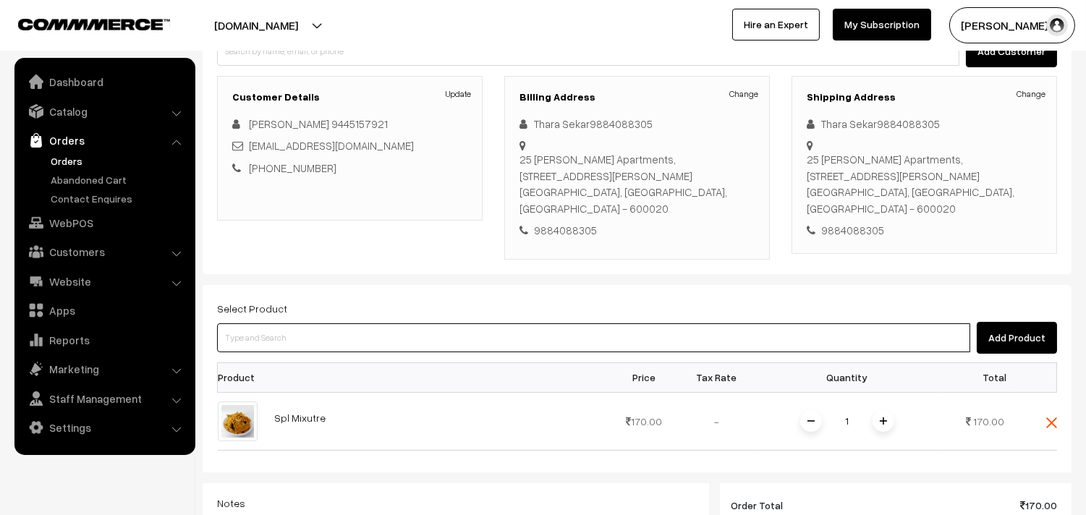
click at [374, 323] on input at bounding box center [593, 337] width 753 height 29
type input "spl"
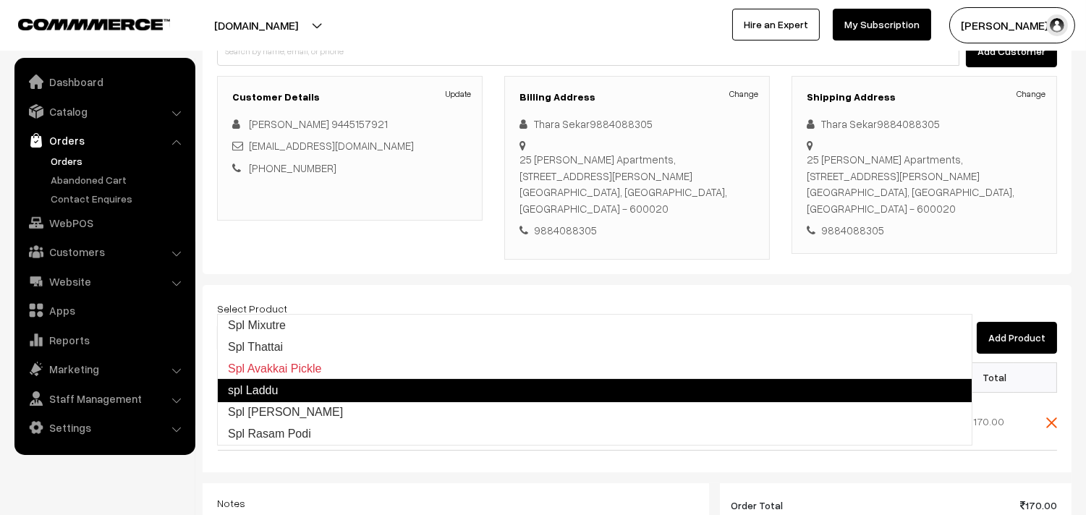
click at [348, 389] on link "spl Laddu" at bounding box center [594, 390] width 755 height 23
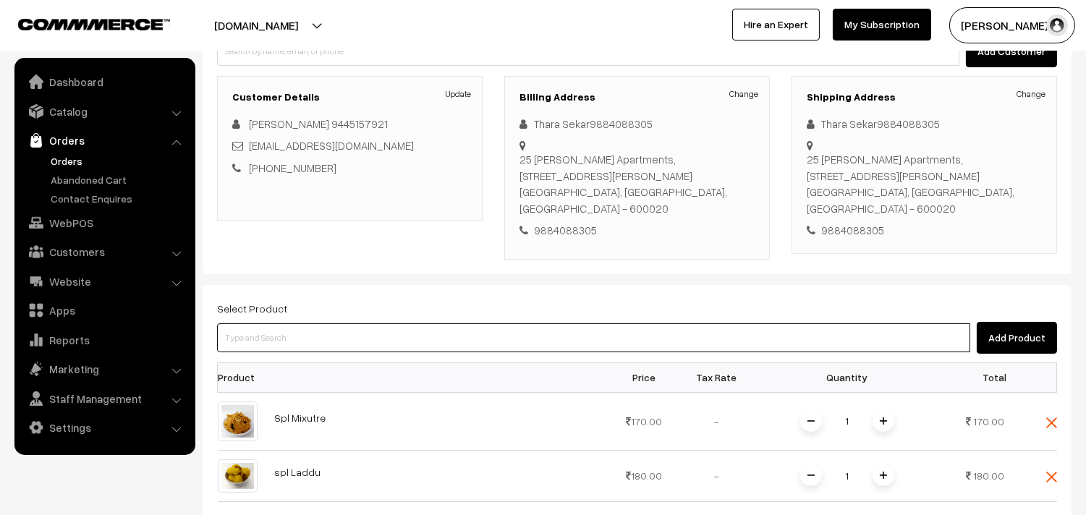
click at [276, 323] on input at bounding box center [593, 337] width 753 height 29
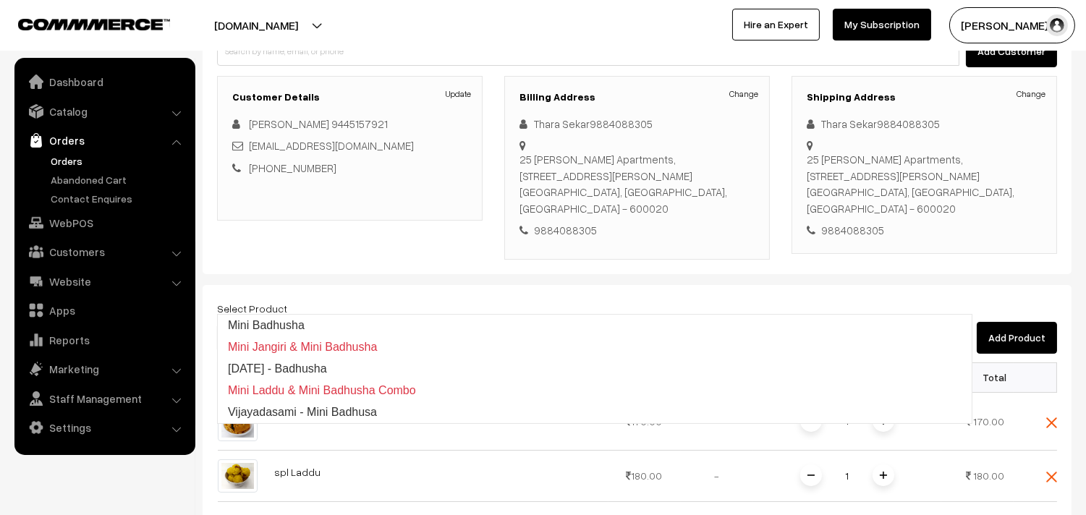
type input "badhusha"
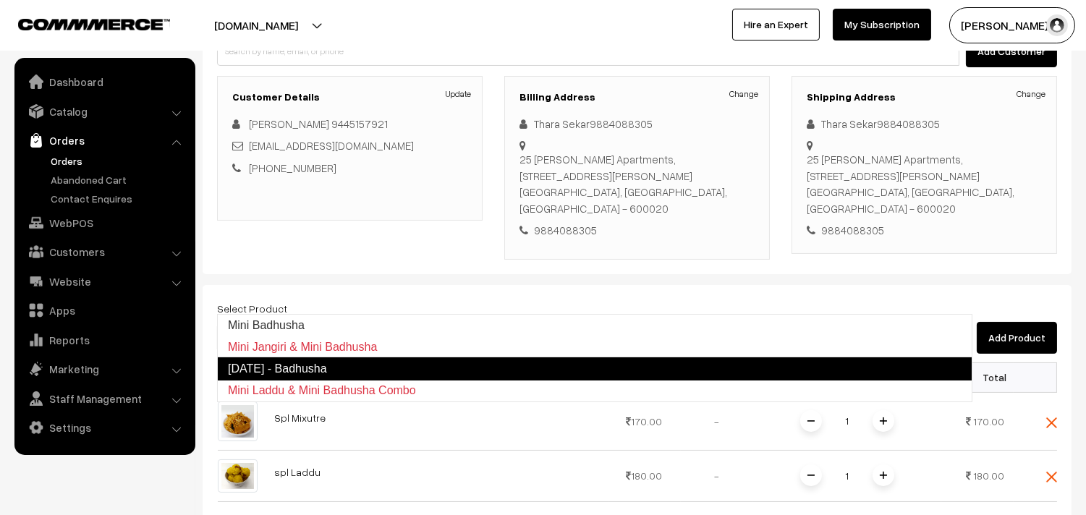
click at [277, 363] on link "[DATE] - Badhusha" at bounding box center [594, 368] width 755 height 23
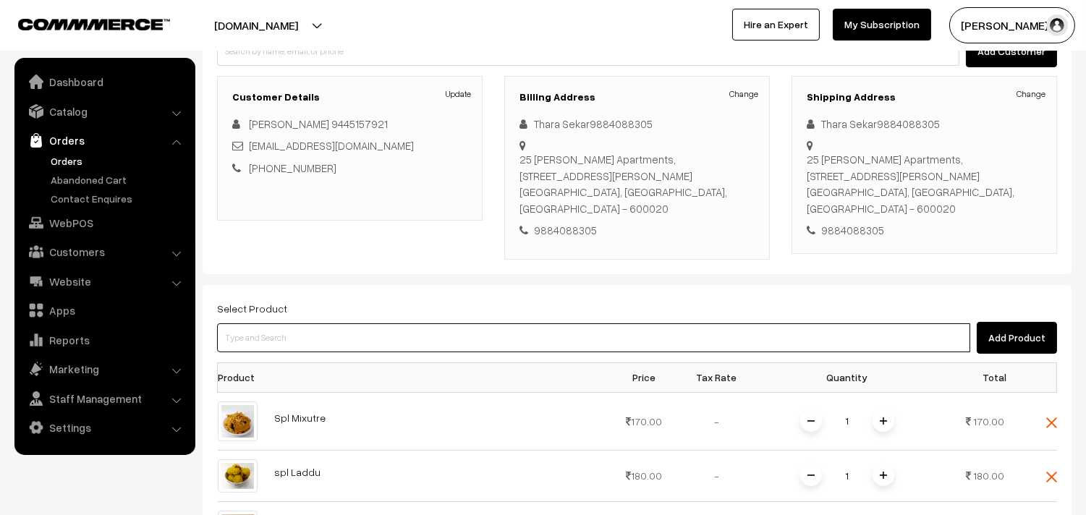
click at [248, 323] on input at bounding box center [593, 337] width 753 height 29
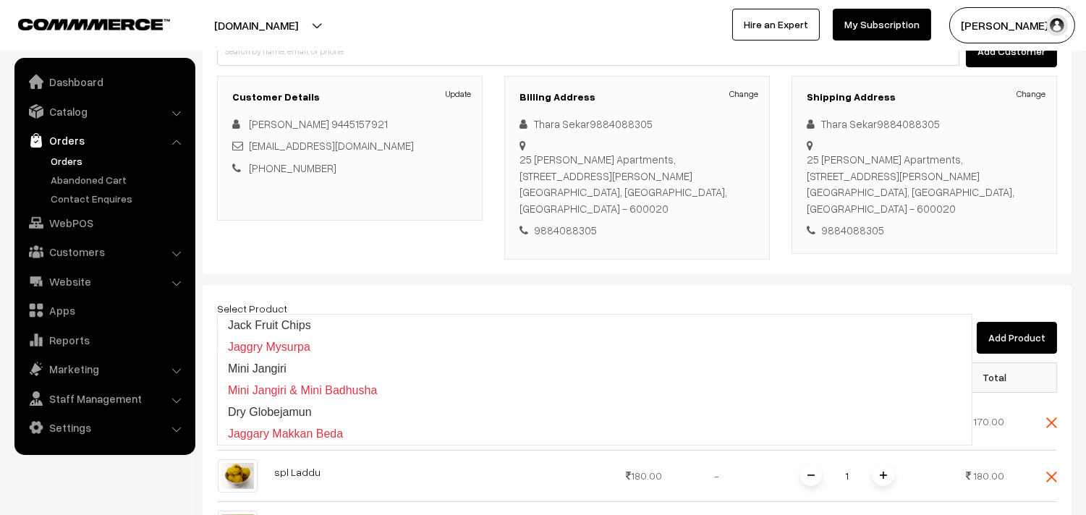
type input "jan"
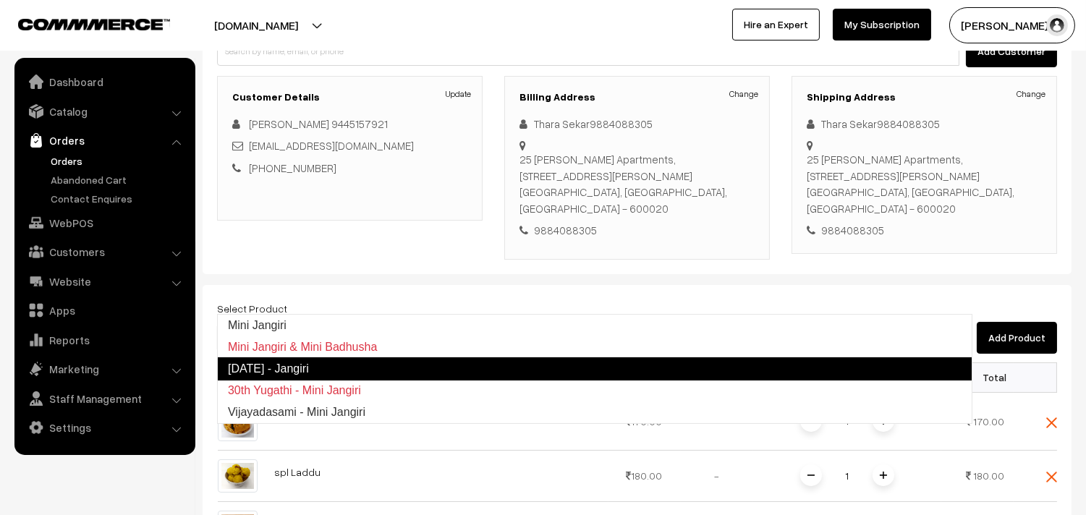
click at [331, 365] on link "[DATE] - Jangiri" at bounding box center [594, 368] width 755 height 23
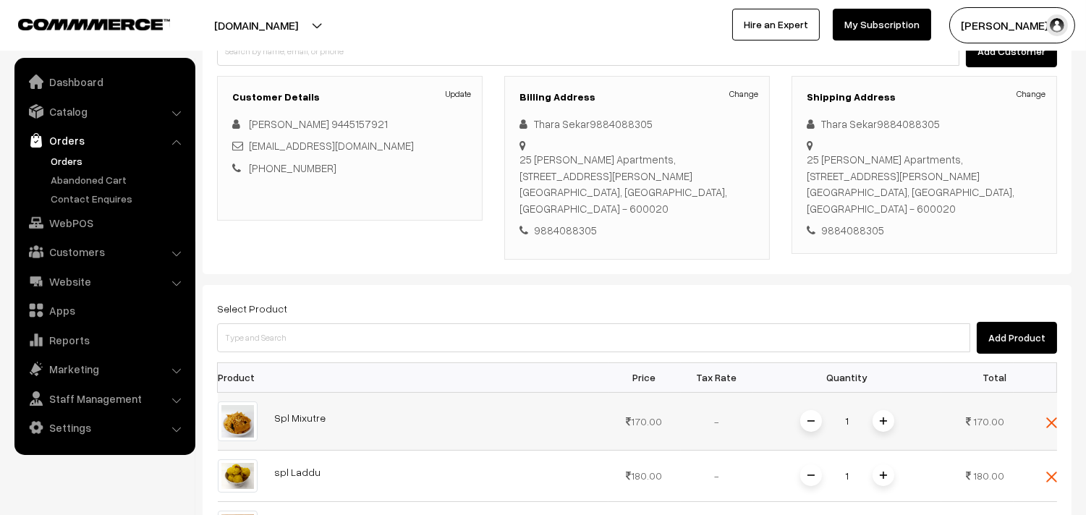
click at [877, 410] on span at bounding box center [883, 421] width 22 height 22
click at [881, 472] on img at bounding box center [883, 475] width 7 height 7
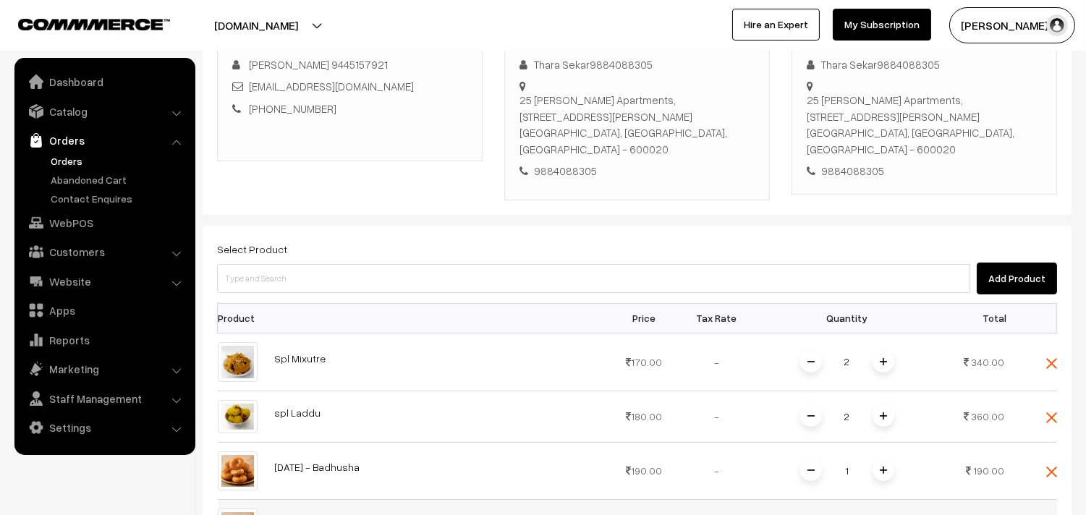
scroll to position [335, 0]
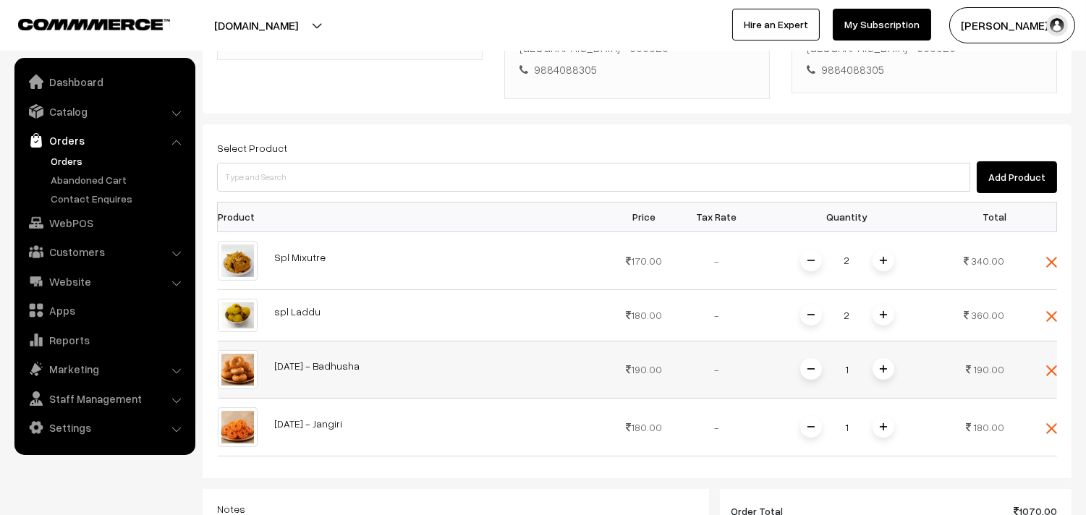
click at [881, 365] on img at bounding box center [883, 368] width 7 height 7
click at [890, 416] on span at bounding box center [883, 427] width 22 height 22
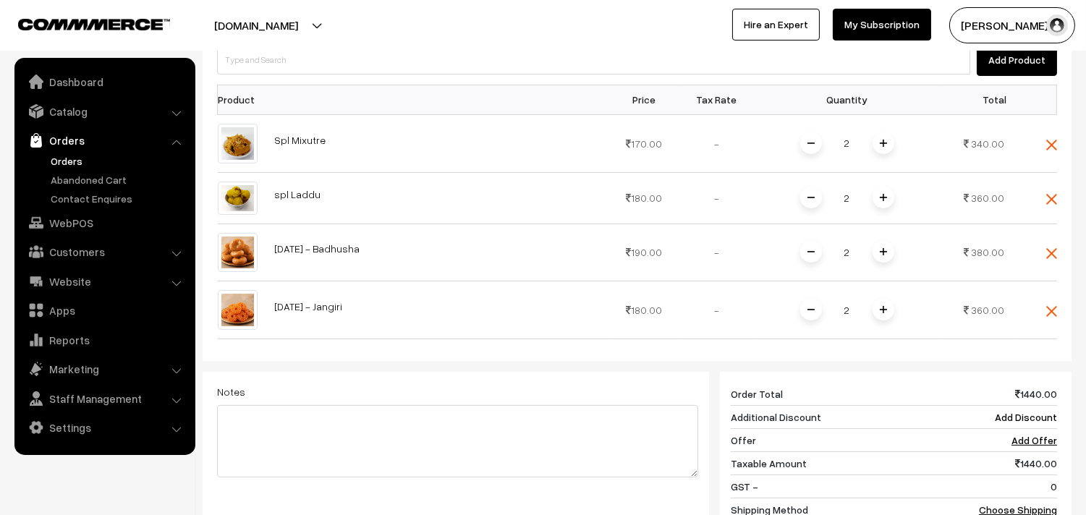
scroll to position [656, 0]
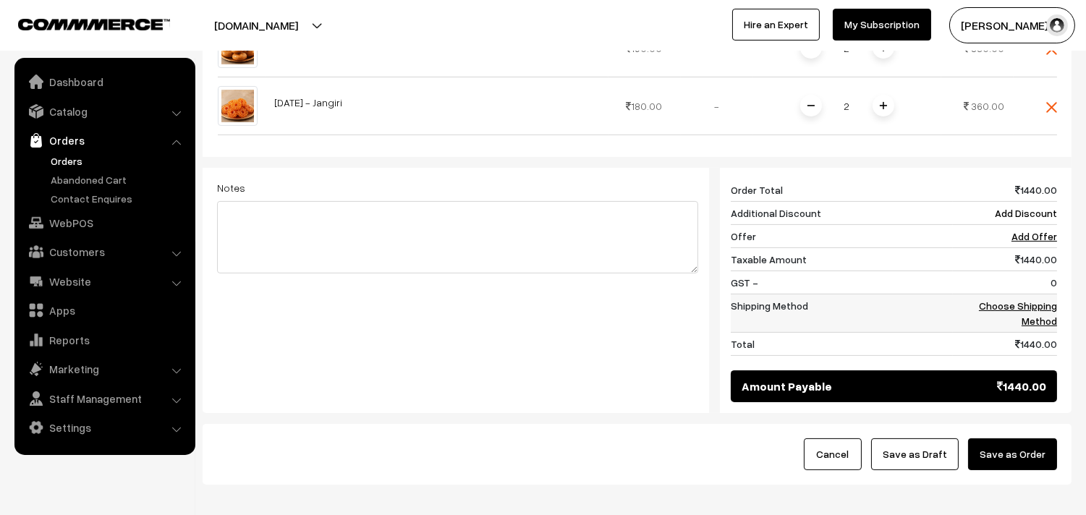
click at [1006, 294] on td "Choose Shipping Method" at bounding box center [1005, 313] width 104 height 38
click at [1010, 300] on link "Choose Shipping Method" at bounding box center [1018, 313] width 78 height 27
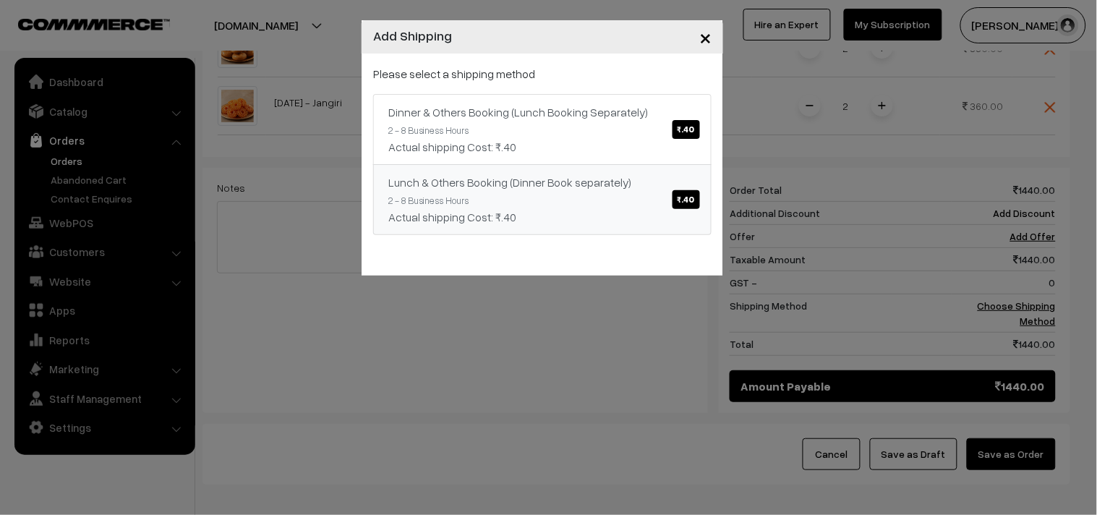
click at [645, 179] on div "Lunch & Others Booking (Dinner Book separately) ₹.40" at bounding box center [542, 182] width 308 height 17
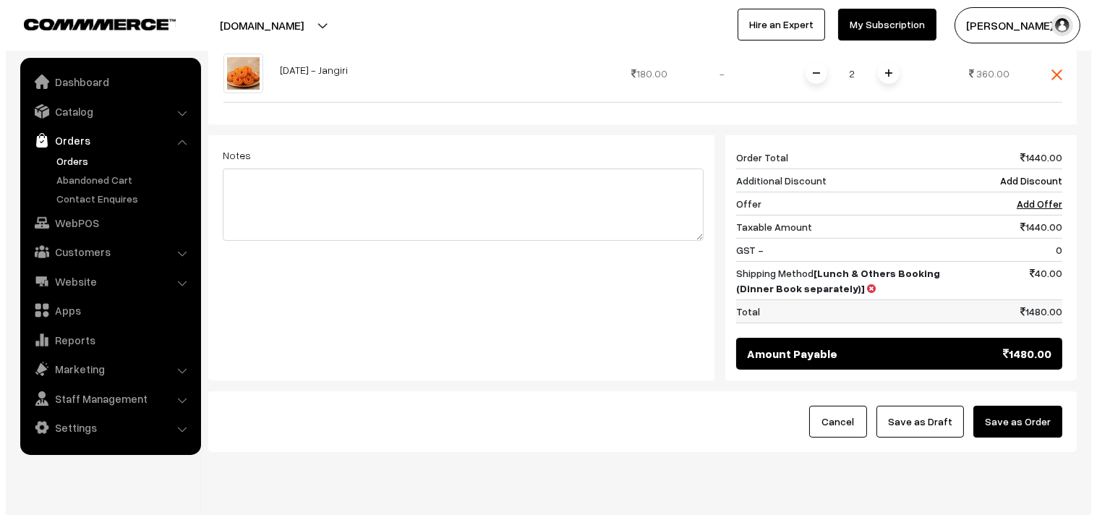
scroll to position [693, 0]
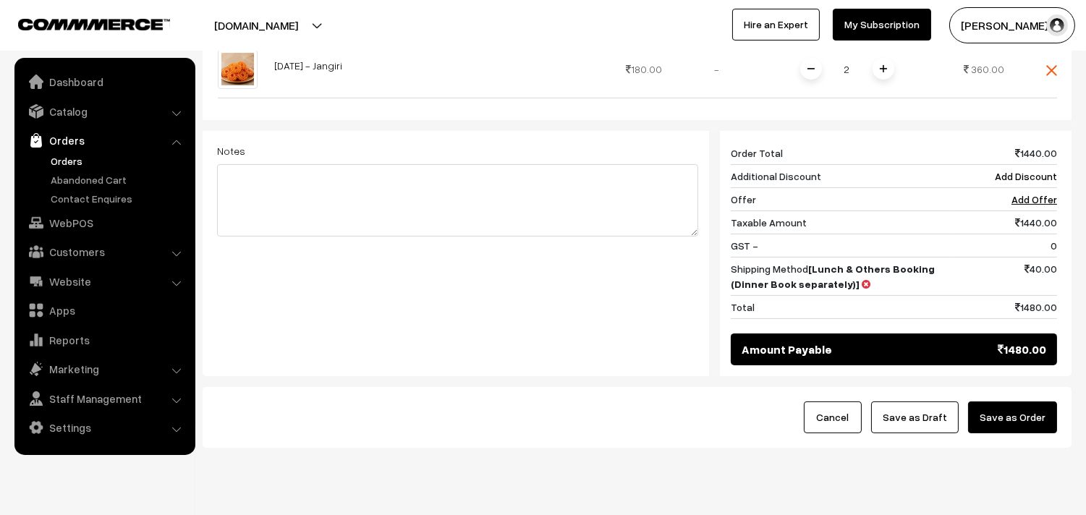
click at [1029, 402] on button "Save as Order" at bounding box center [1012, 418] width 89 height 32
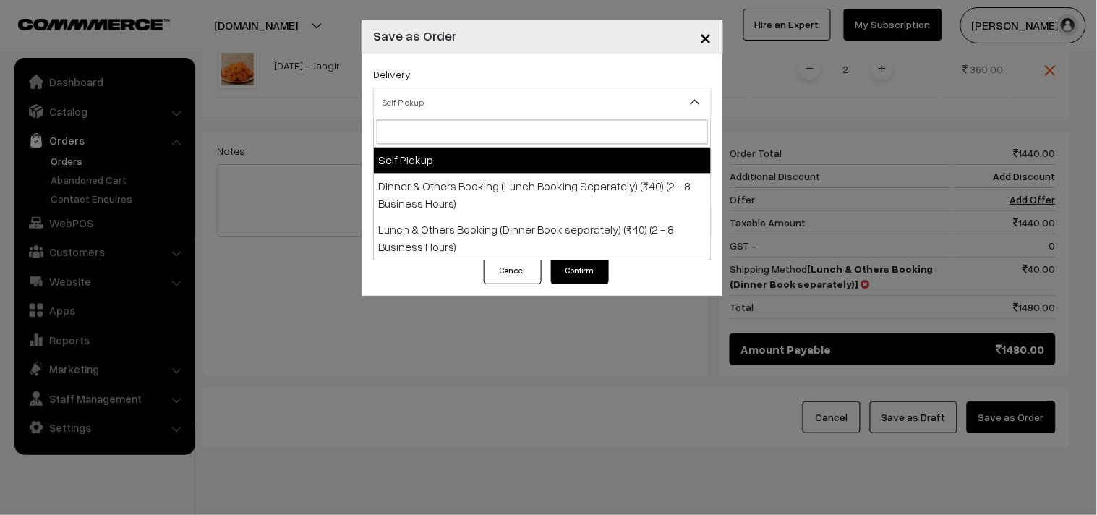
click at [548, 106] on span "Self Pickup" at bounding box center [542, 102] width 337 height 25
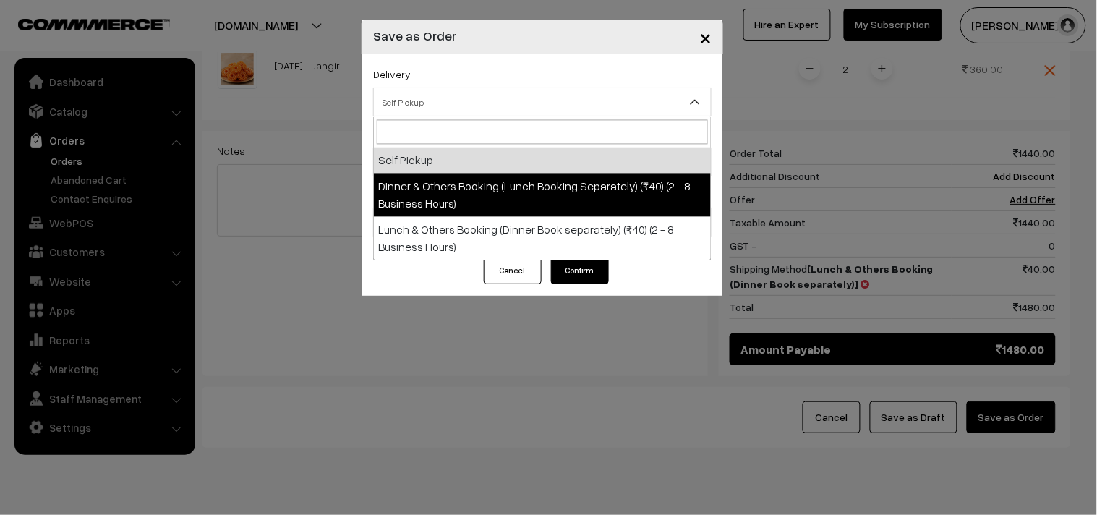
drag, startPoint x: 551, startPoint y: 196, endPoint x: 545, endPoint y: 177, distance: 20.6
select select "DOB1"
select select "3"
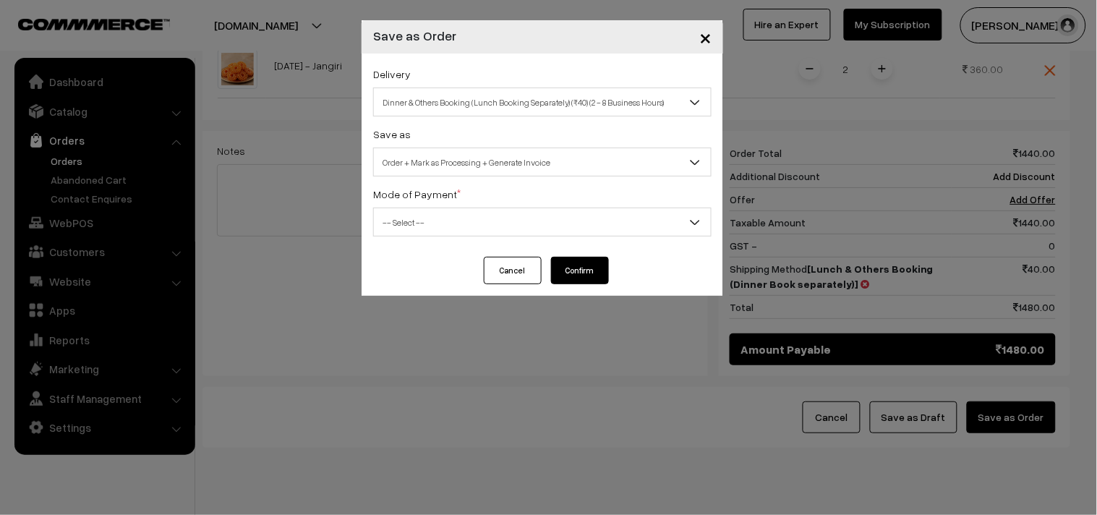
click at [532, 157] on span "Order + Mark as Processing + Generate Invoice" at bounding box center [542, 162] width 337 height 25
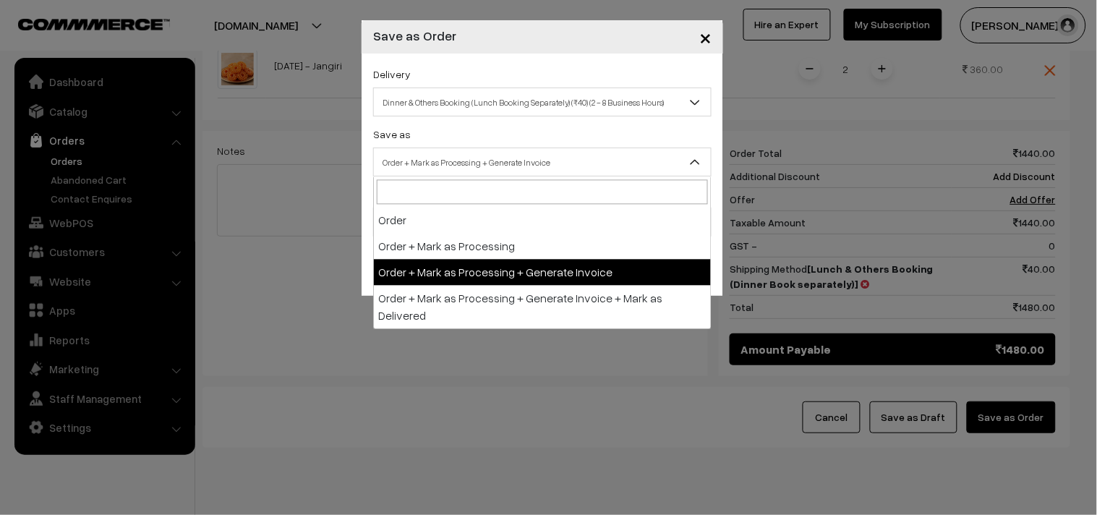
drag, startPoint x: 533, startPoint y: 268, endPoint x: 501, endPoint y: 222, distance: 55.6
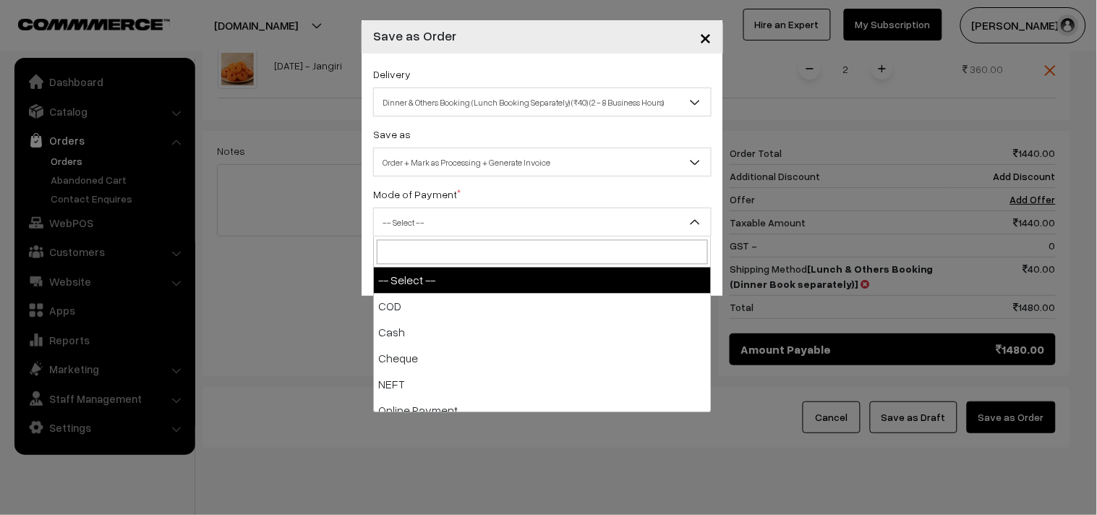
drag, startPoint x: 501, startPoint y: 224, endPoint x: 504, endPoint y: 235, distance: 11.1
click at [501, 228] on span "-- Select --" at bounding box center [542, 222] width 337 height 25
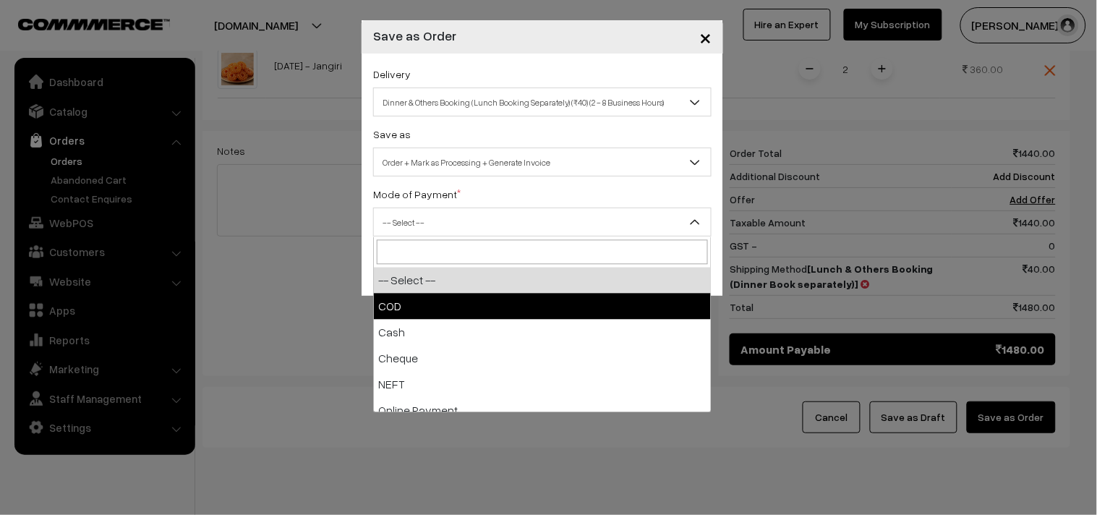
drag, startPoint x: 500, startPoint y: 305, endPoint x: 507, endPoint y: 300, distance: 8.8
select select "1"
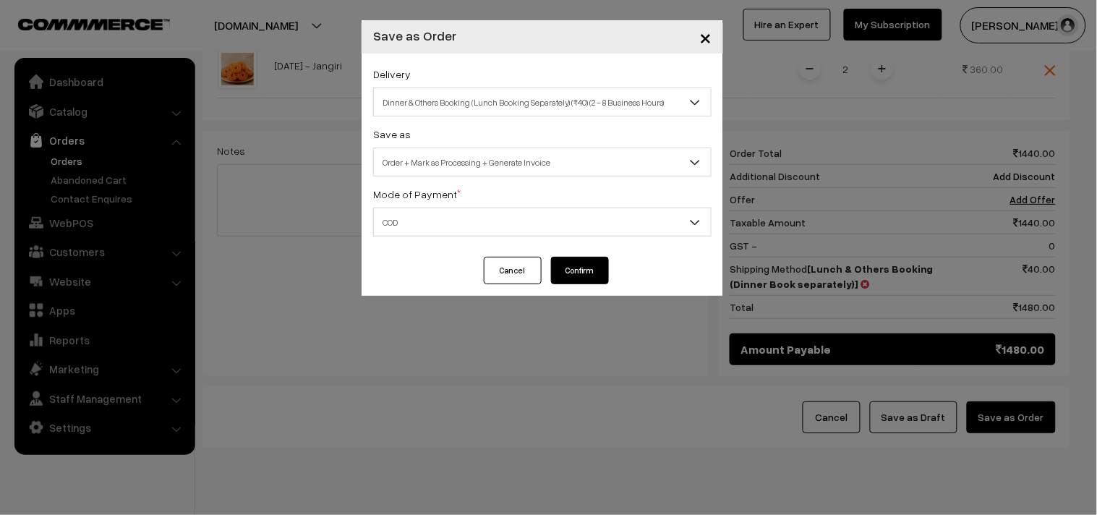
click at [554, 288] on div "Cancel Confirm" at bounding box center [543, 276] width 362 height 39
click at [577, 273] on button "Confirm" at bounding box center [580, 270] width 58 height 27
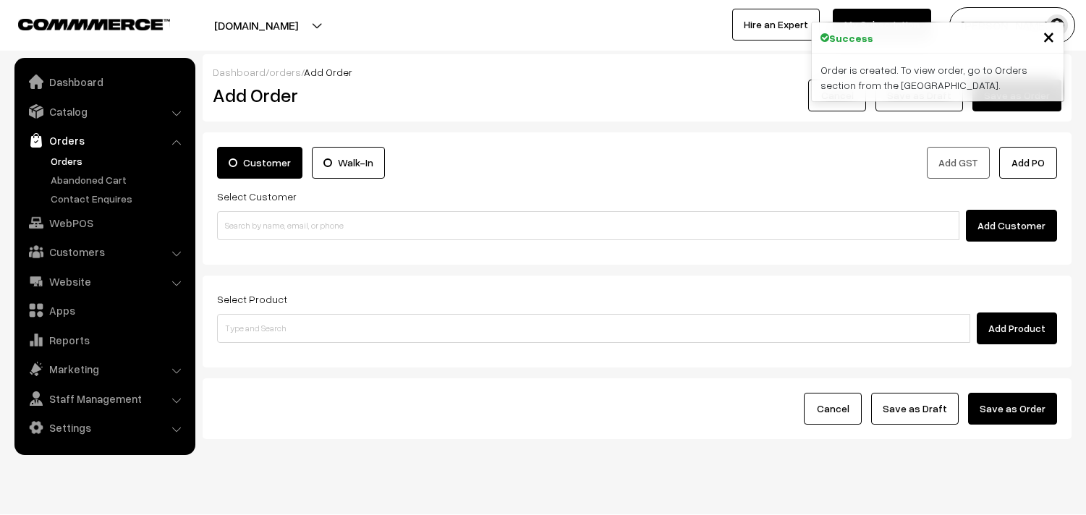
click at [59, 155] on link "Orders" at bounding box center [118, 160] width 143 height 15
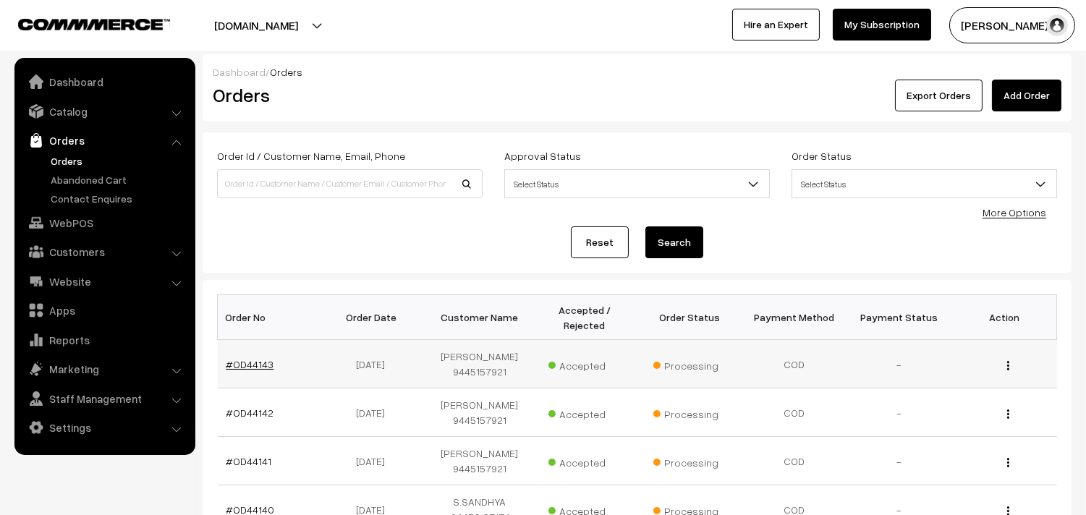
click at [242, 362] on link "#OD44143" at bounding box center [250, 364] width 48 height 12
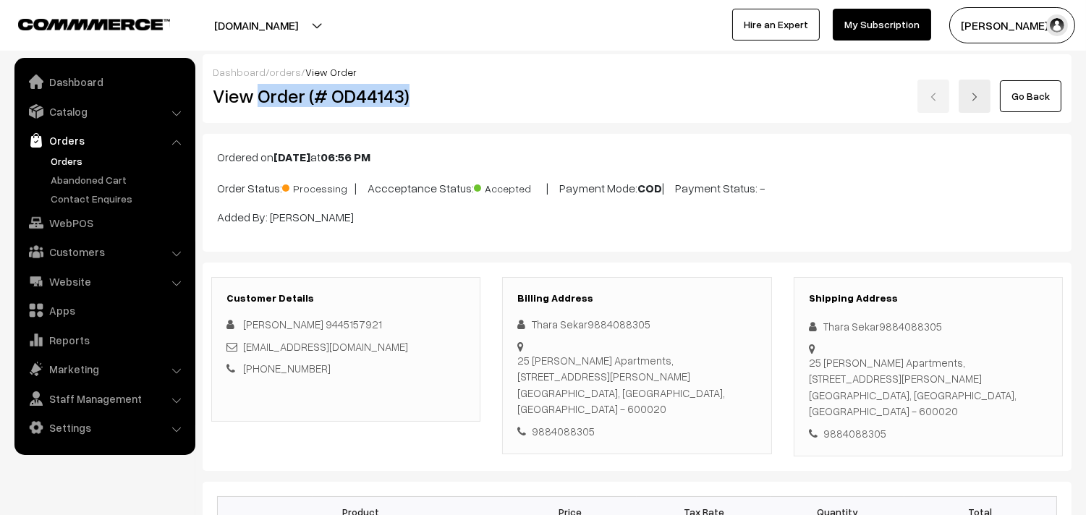
drag, startPoint x: 0, startPoint y: 0, endPoint x: 459, endPoint y: 103, distance: 470.2
click at [459, 103] on h2 "View Order (# OD44143)" at bounding box center [347, 96] width 268 height 22
copy h2 "Order (# OD44143)"
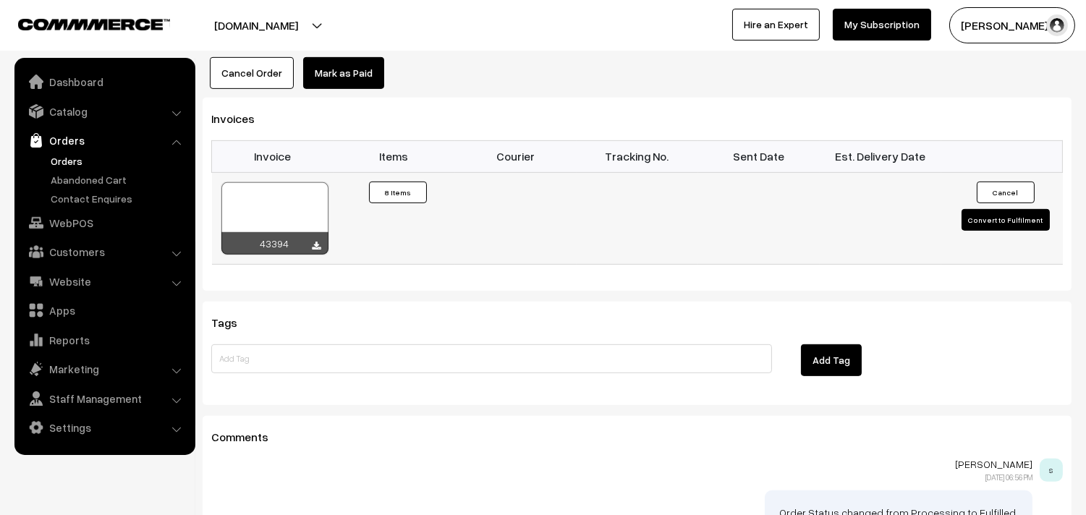
scroll to position [1205, 0]
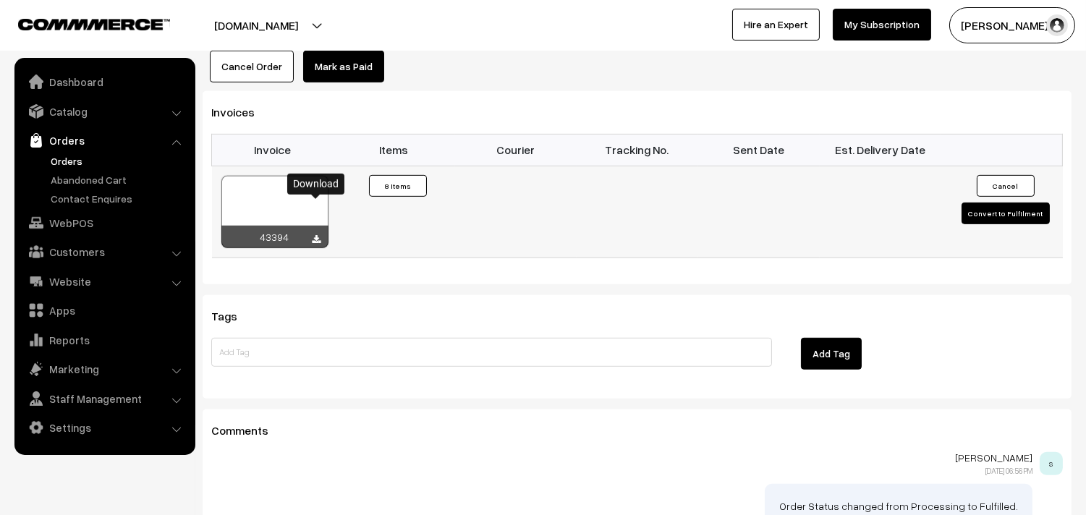
click at [320, 235] on icon at bounding box center [317, 239] width 9 height 9
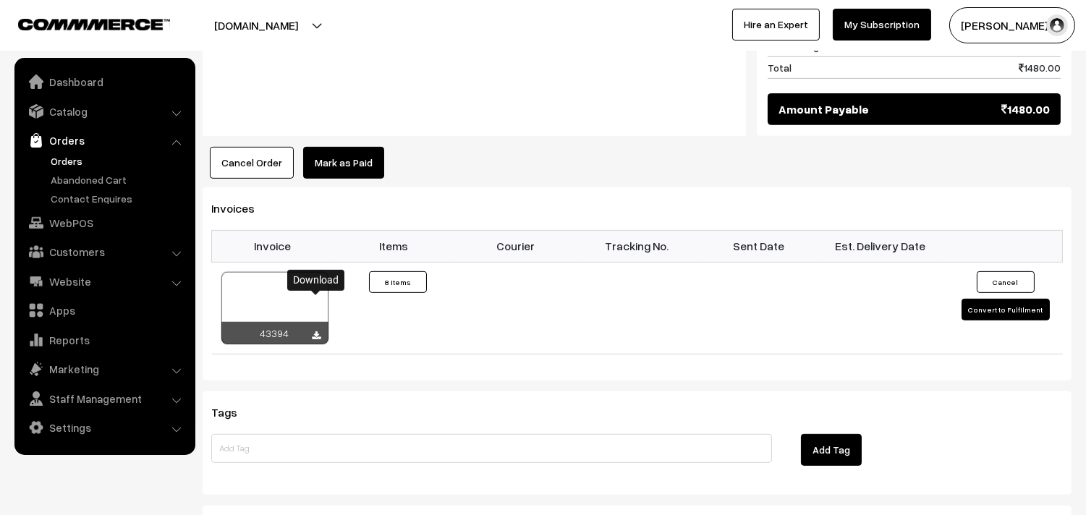
scroll to position [964, 0]
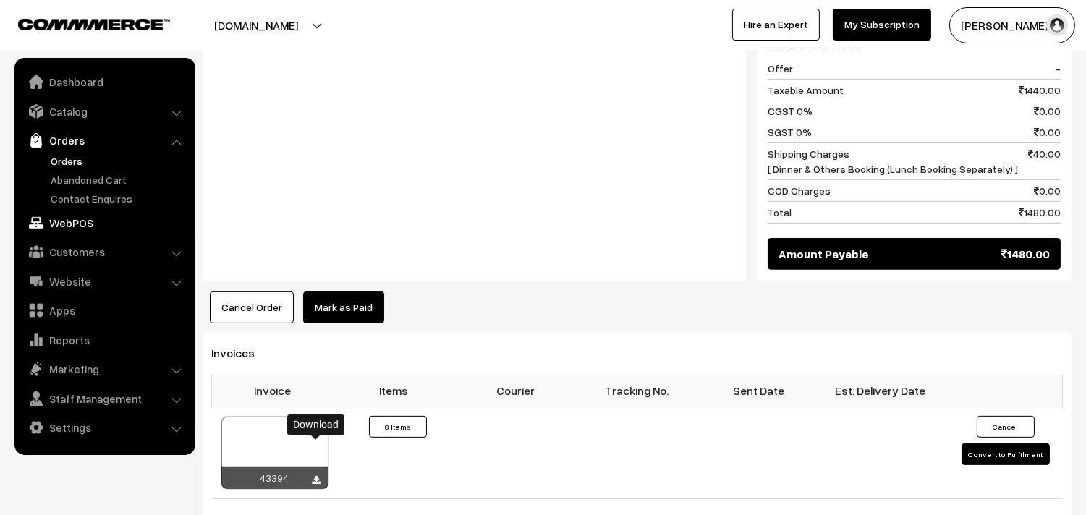
click at [64, 216] on link "WebPOS" at bounding box center [104, 223] width 172 height 26
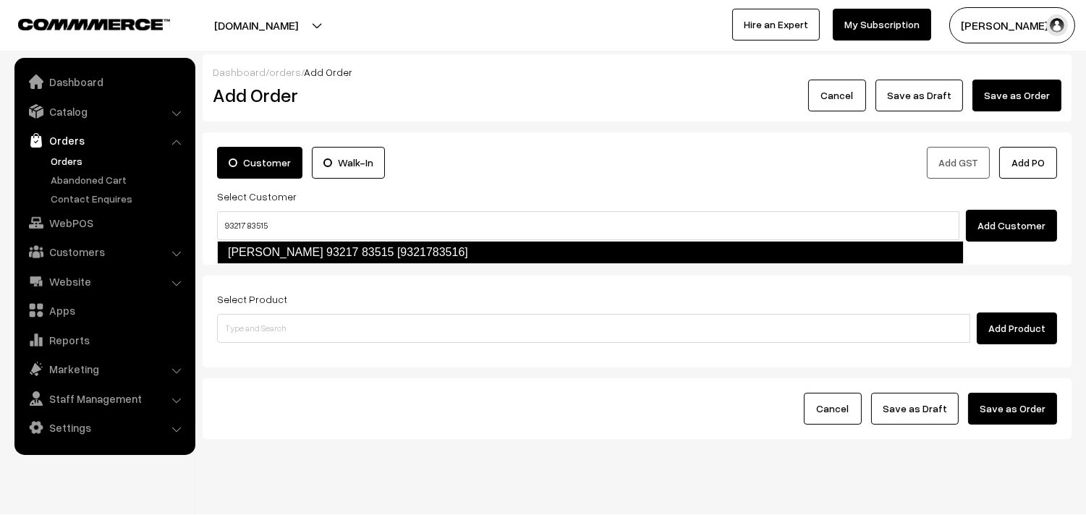
click at [247, 245] on link "[PERSON_NAME] 93217 83515 [9321783516]" at bounding box center [590, 252] width 747 height 23
type input "93217 83515"
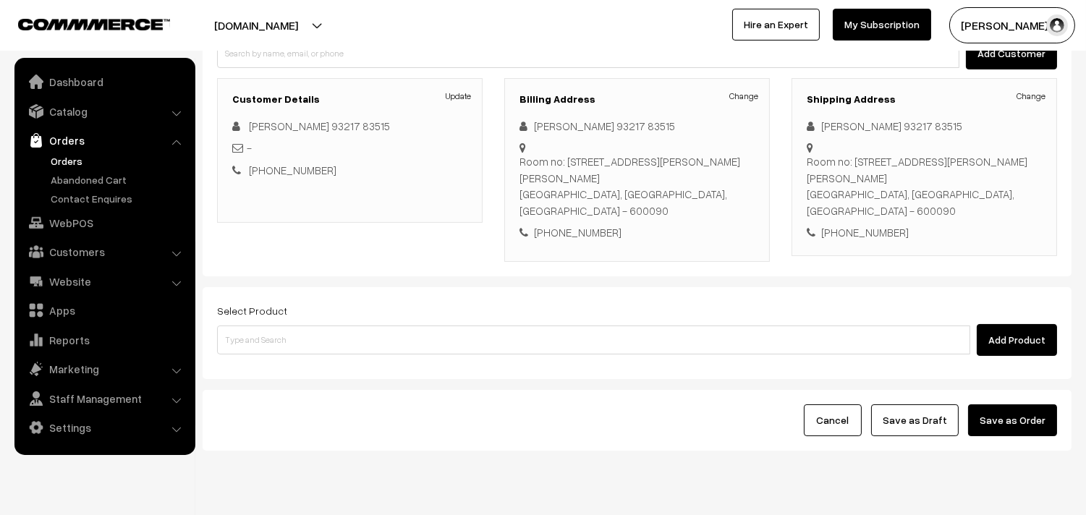
scroll to position [213, 0]
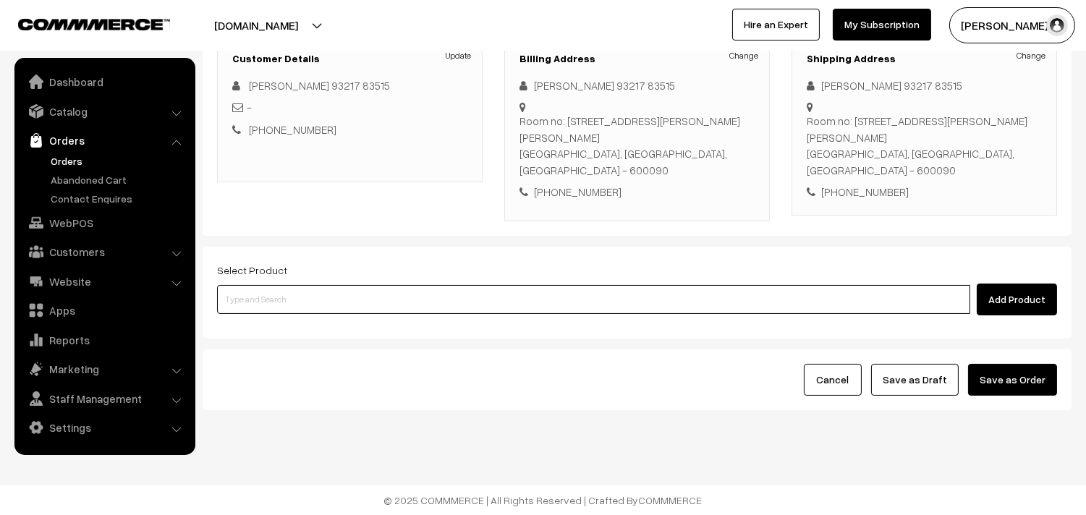
click at [307, 289] on input at bounding box center [593, 299] width 753 height 29
type input "chap"
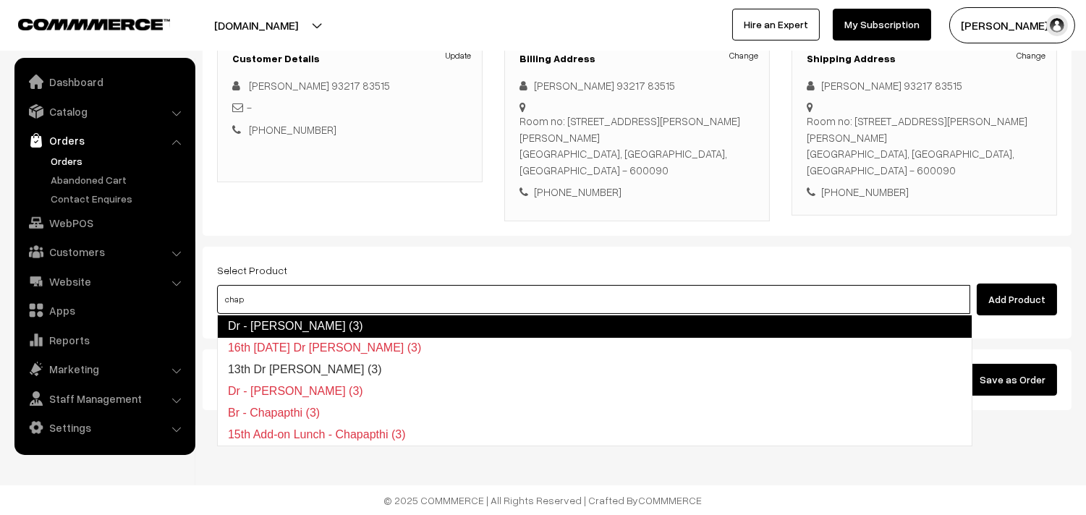
click at [319, 331] on link "Dr - [PERSON_NAME] (3)" at bounding box center [594, 326] width 755 height 23
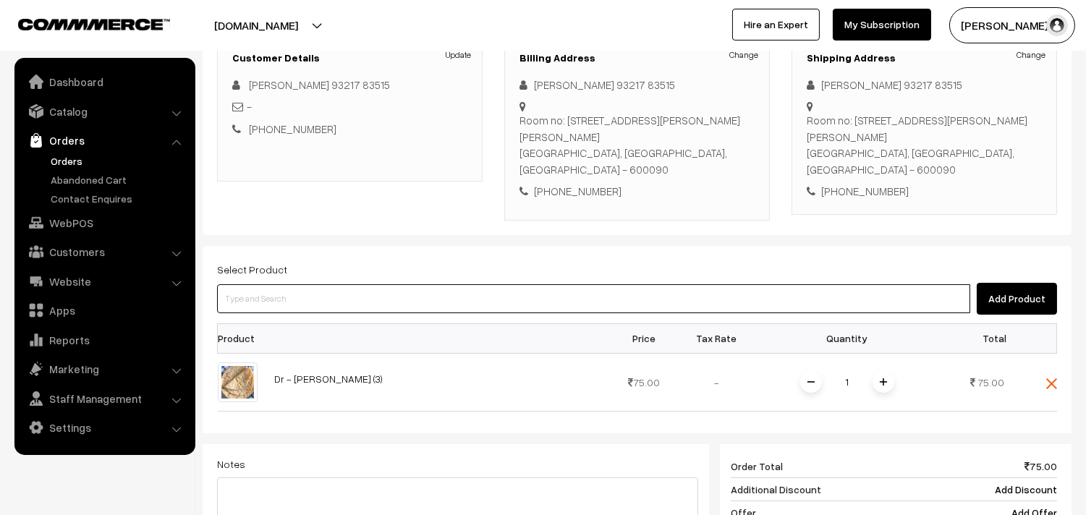
click at [313, 297] on input at bounding box center [593, 298] width 753 height 29
type input "idiya"
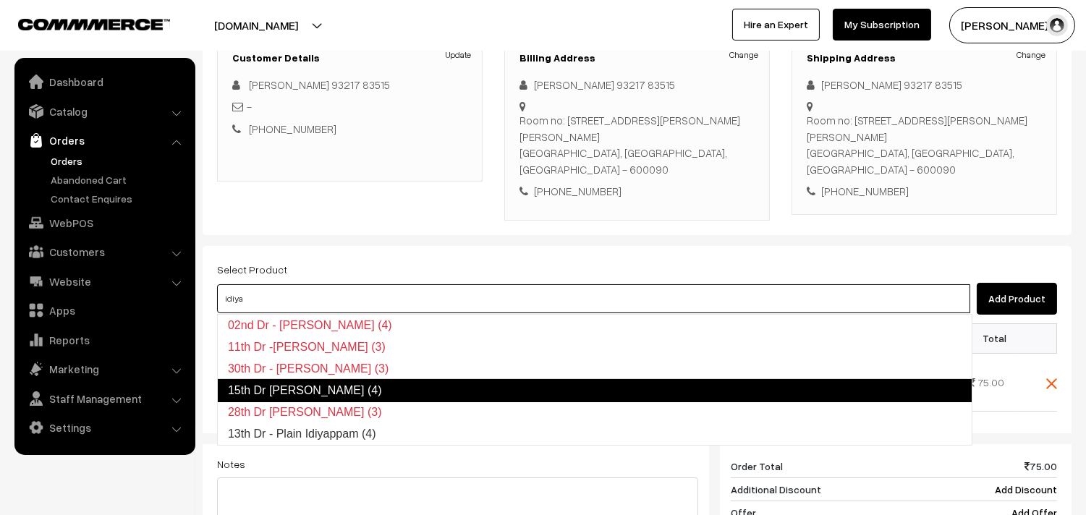
click at [314, 395] on link "15th Dr [PERSON_NAME] (4)" at bounding box center [594, 390] width 755 height 23
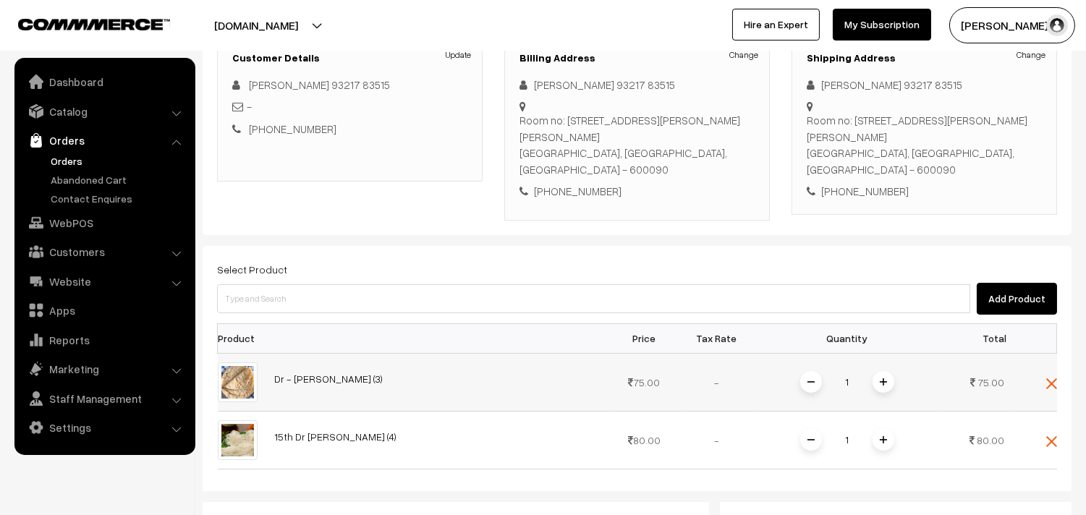
click at [883, 381] on img at bounding box center [883, 381] width 7 height 7
click at [887, 434] on span at bounding box center [883, 440] width 22 height 22
click at [886, 437] on img at bounding box center [883, 439] width 7 height 7
click at [810, 443] on img at bounding box center [810, 439] width 7 height 7
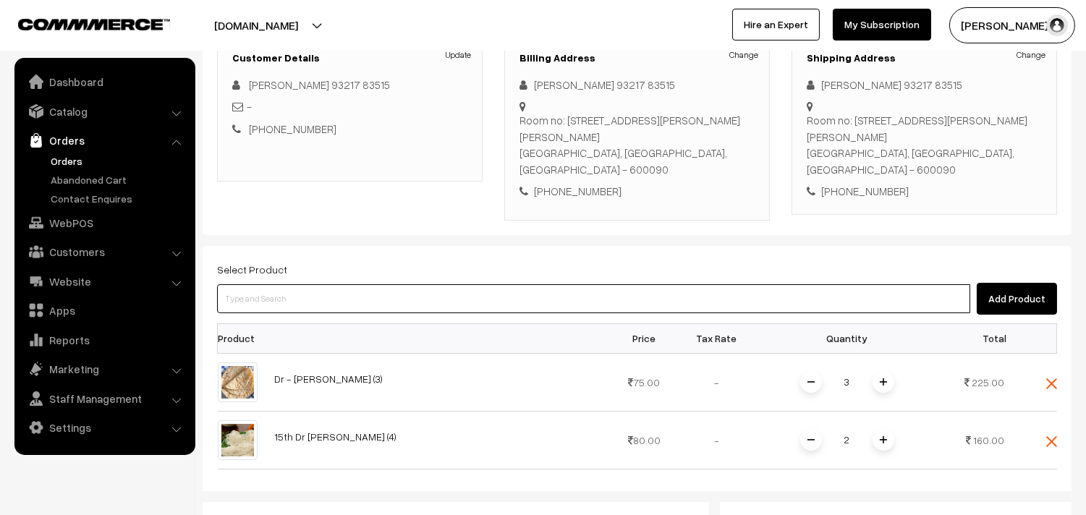
click at [382, 300] on input at bounding box center [593, 298] width 753 height 29
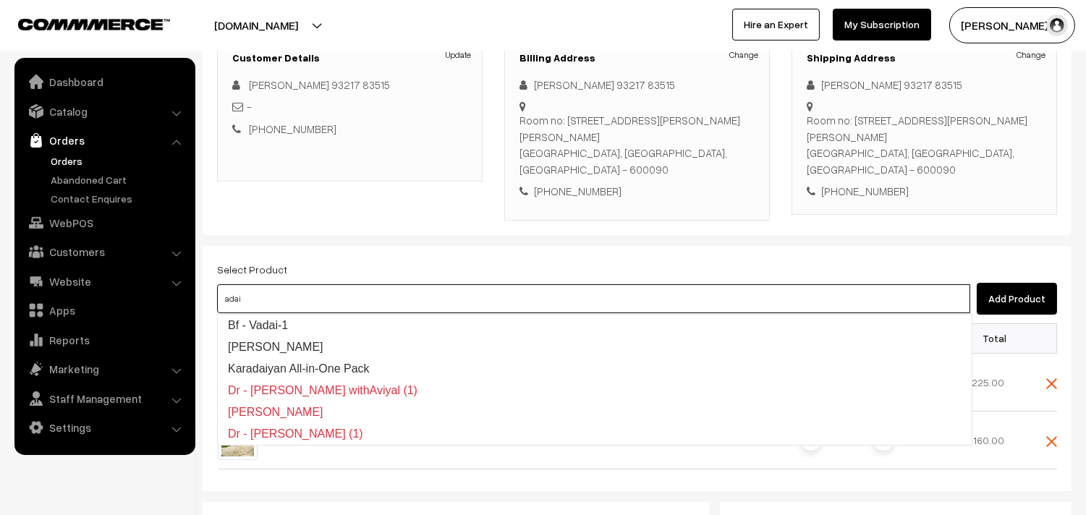
type input "adai"
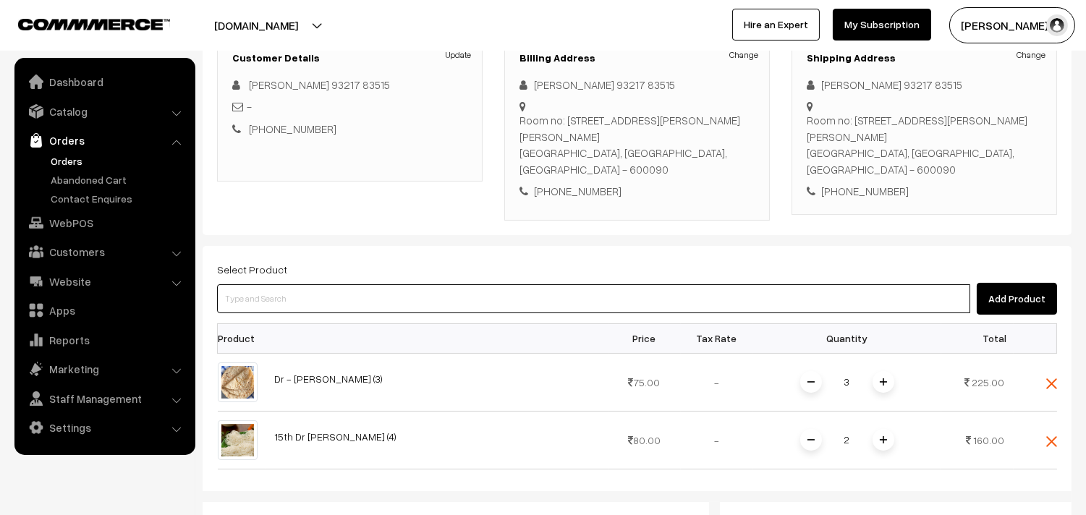
paste input "15th Dr - Adai (1)"
type input "15th Dr - Adai (1)"
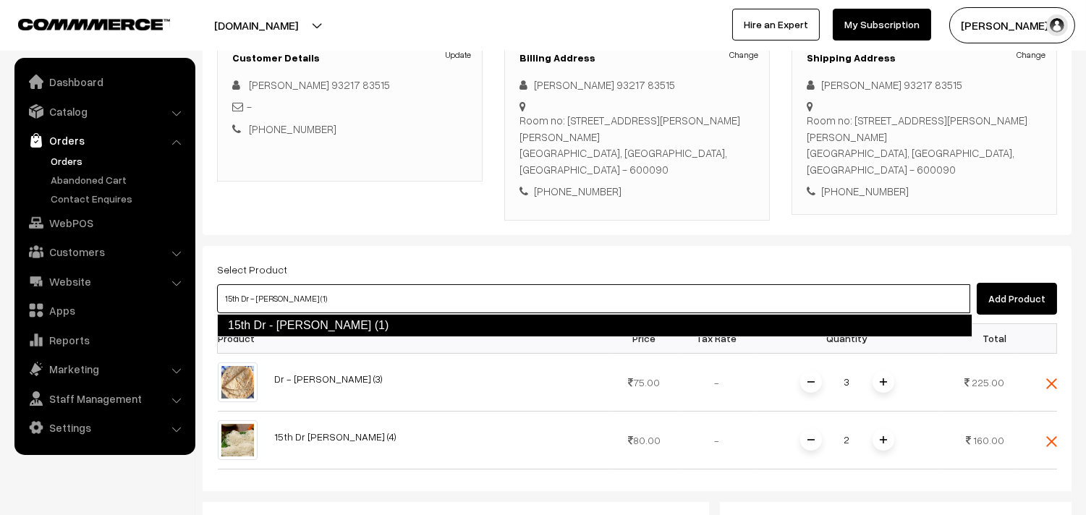
click at [286, 318] on link "15th Dr - Adai (1)" at bounding box center [594, 325] width 755 height 23
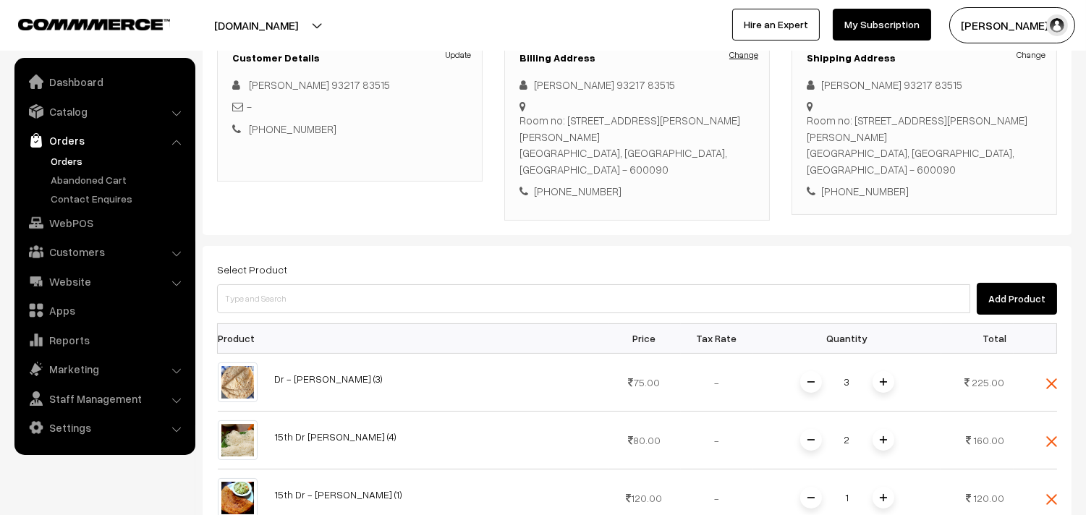
click at [734, 56] on link "Change" at bounding box center [743, 54] width 29 height 13
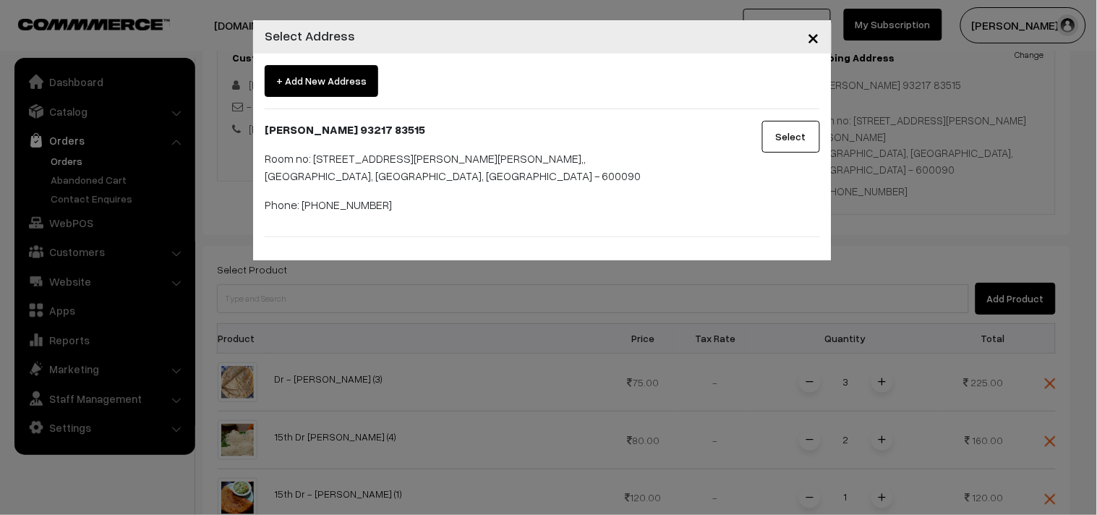
click at [336, 83] on span "+ Add New Address" at bounding box center [322, 81] width 114 height 32
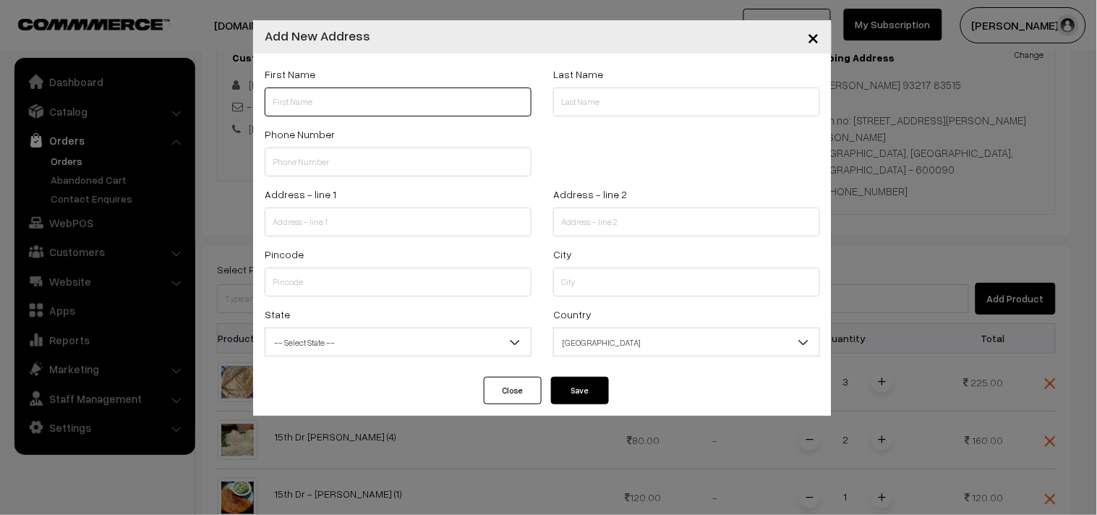
click at [319, 111] on input "text" at bounding box center [398, 102] width 267 height 29
click at [302, 159] on input "text" at bounding box center [398, 162] width 267 height 29
paste input "9321783515"
type input "9321783515"
click at [365, 111] on input "text" at bounding box center [398, 102] width 267 height 29
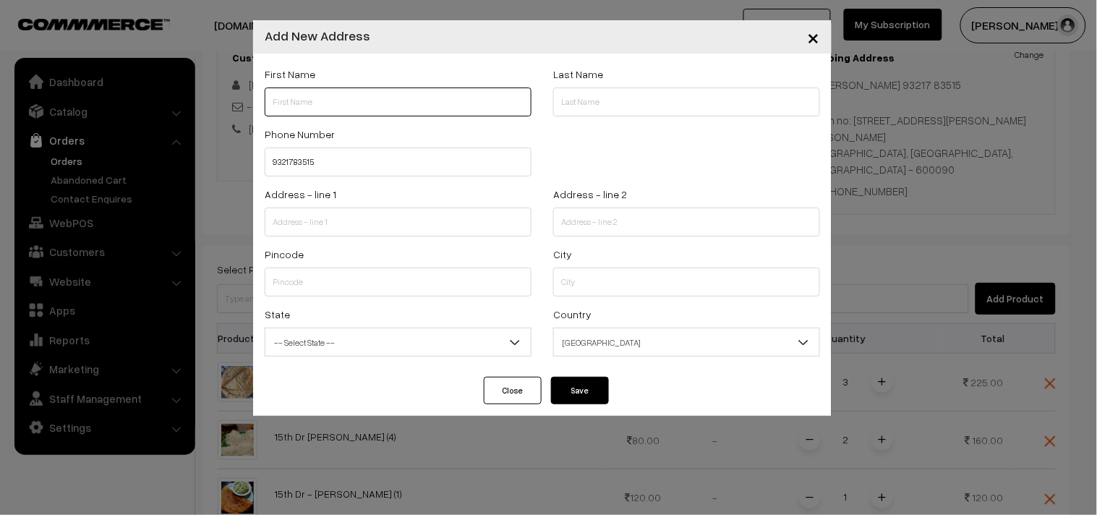
paste input "9321783515"
click at [268, 103] on input "9321783515" at bounding box center [398, 102] width 267 height 29
type input "9321783515"
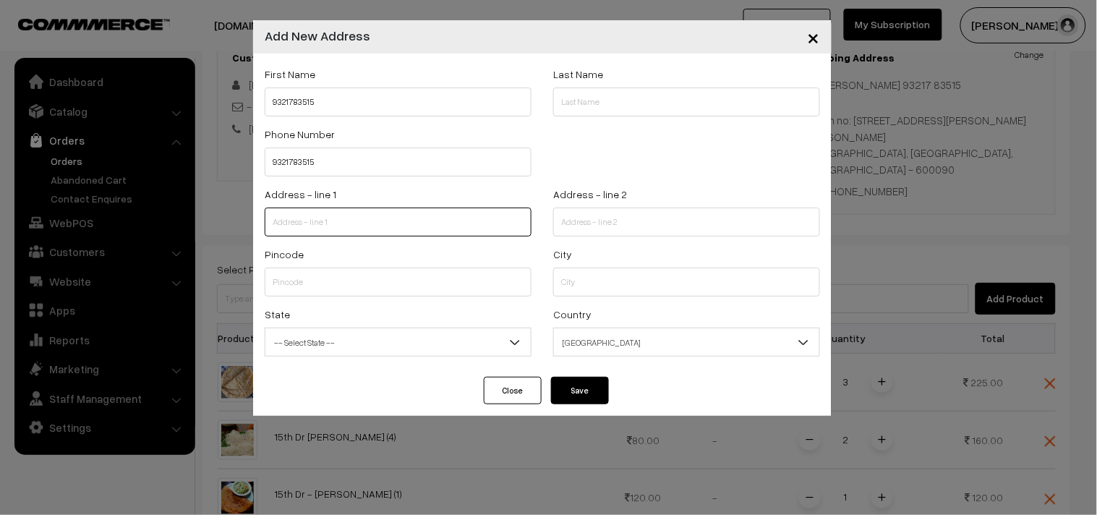
click at [306, 208] on input "text" at bounding box center [398, 222] width 267 height 29
paste input "Room no 105 Advent Residency"
click at [320, 224] on input "Room no 105 Advent Residency" at bounding box center [398, 222] width 267 height 29
click at [451, 222] on input "Room no 105 ,Advent Residency" at bounding box center [398, 222] width 267 height 29
paste input "text"
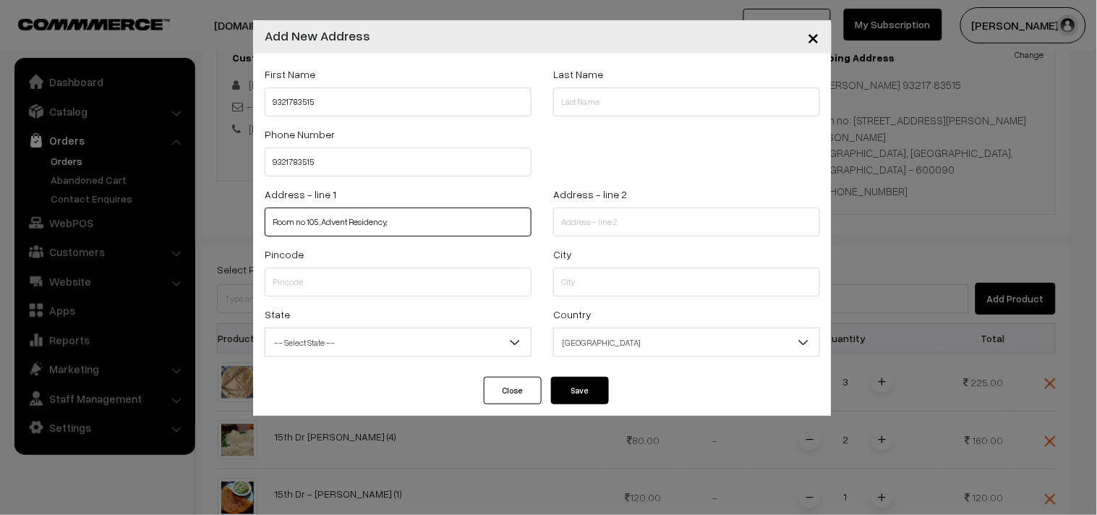
paste input "Service Apartments"
type input "Room no 105 ,Advent Residency,Service Apartments"
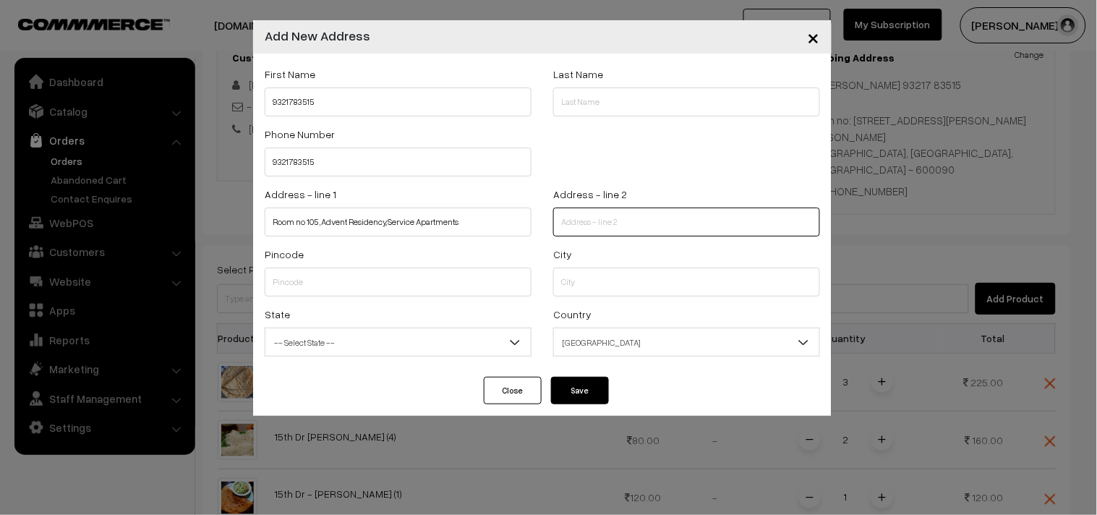
click at [633, 227] on input "text" at bounding box center [686, 222] width 267 height 29
paste input "Beach road, kalashetra colony, Besant Nagar"
type input "Beach road, kalashetra colony, Besant Nagar"
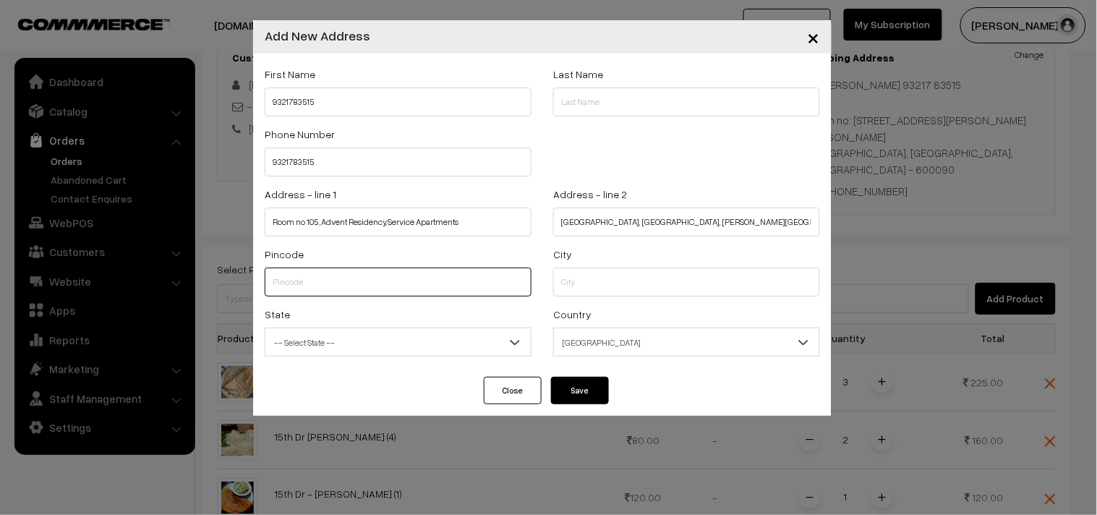
click at [411, 271] on input "text" at bounding box center [398, 282] width 267 height 29
paste input "600090"
type input "600090"
type input "Chennai"
select select "[GEOGRAPHIC_DATA]"
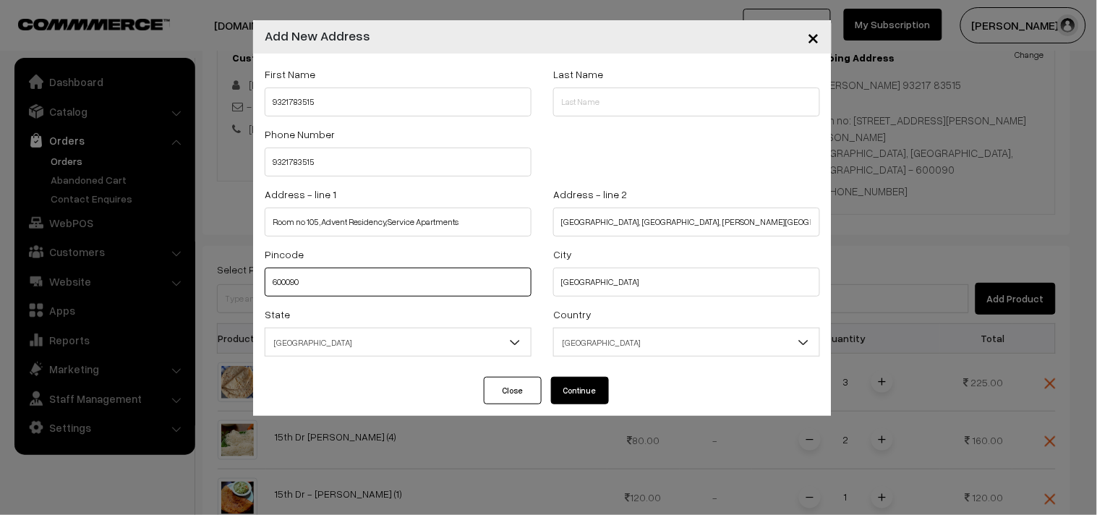
type input "600090"
drag, startPoint x: 268, startPoint y: 99, endPoint x: 368, endPoint y: 104, distance: 99.2
click at [268, 98] on input "9321783515" at bounding box center [398, 102] width 267 height 29
paste input "govindarajanmaya"
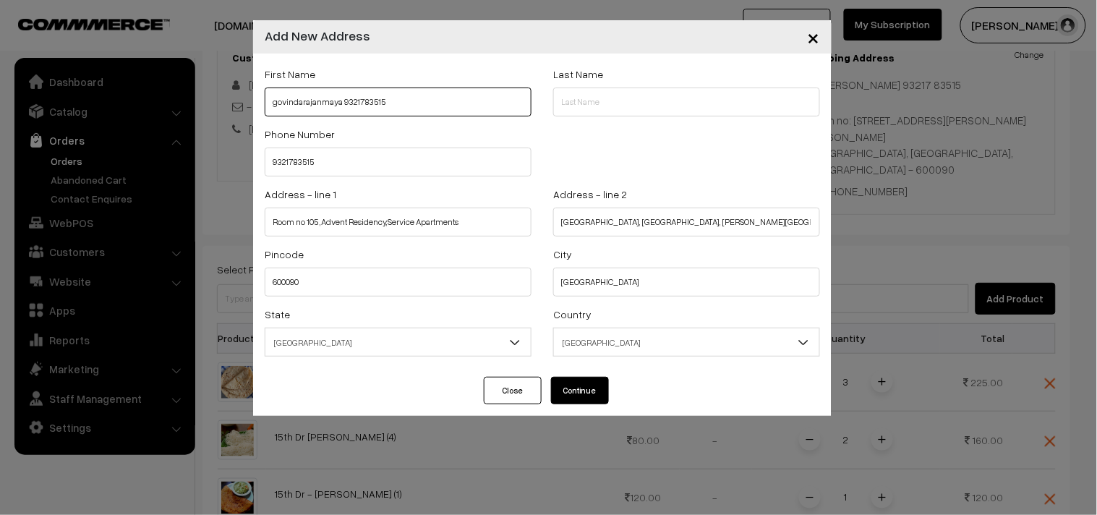
type input "govindarajanmaya 9321783515"
click at [579, 393] on button "Continue" at bounding box center [580, 390] width 58 height 27
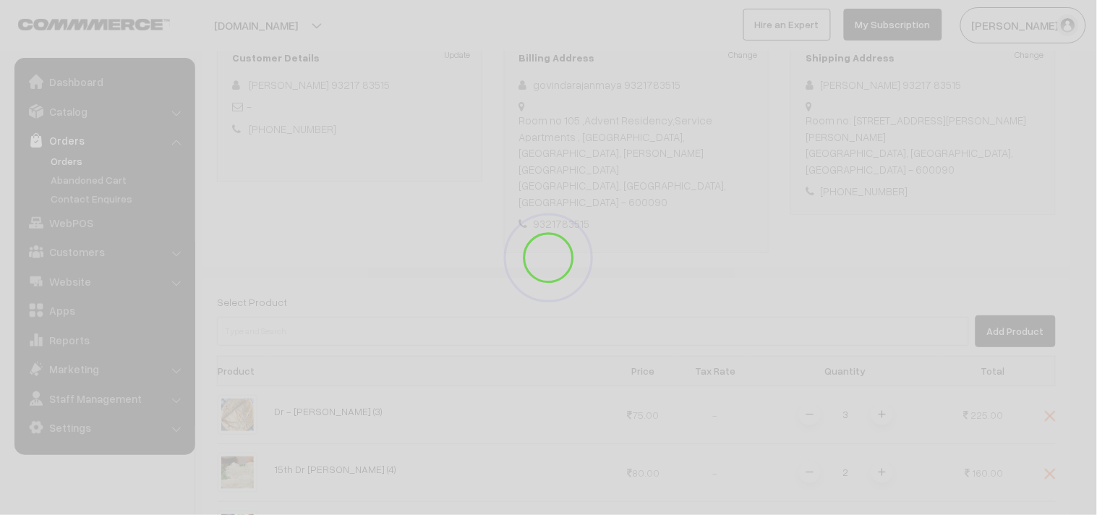
select select
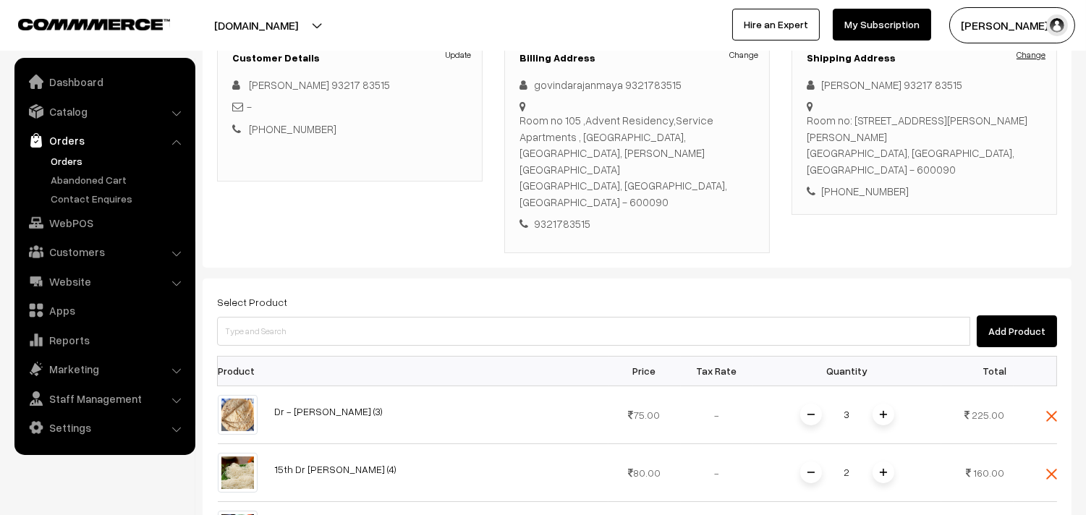
click at [1027, 56] on link "Change" at bounding box center [1030, 54] width 29 height 13
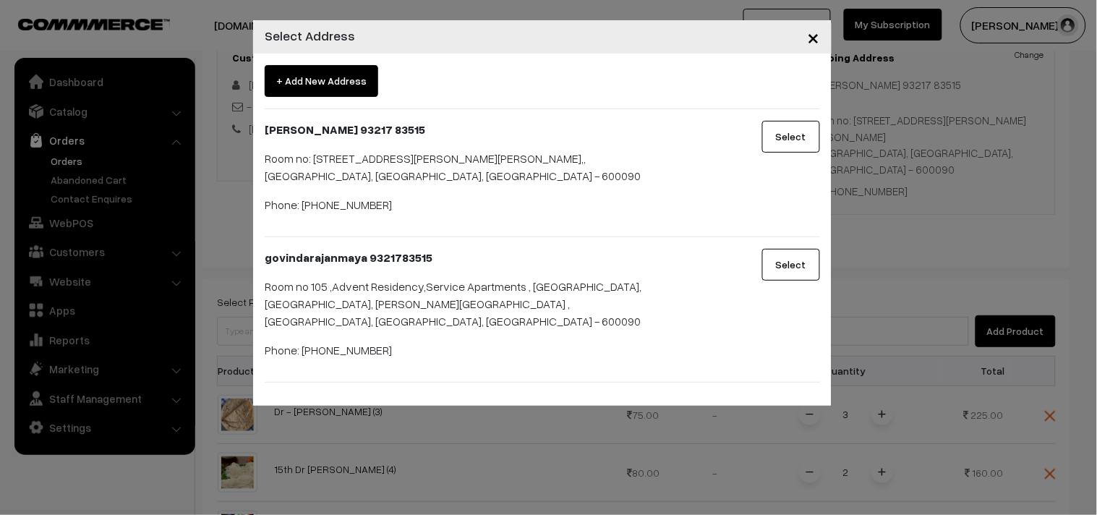
click at [777, 273] on button "Select" at bounding box center [792, 265] width 58 height 32
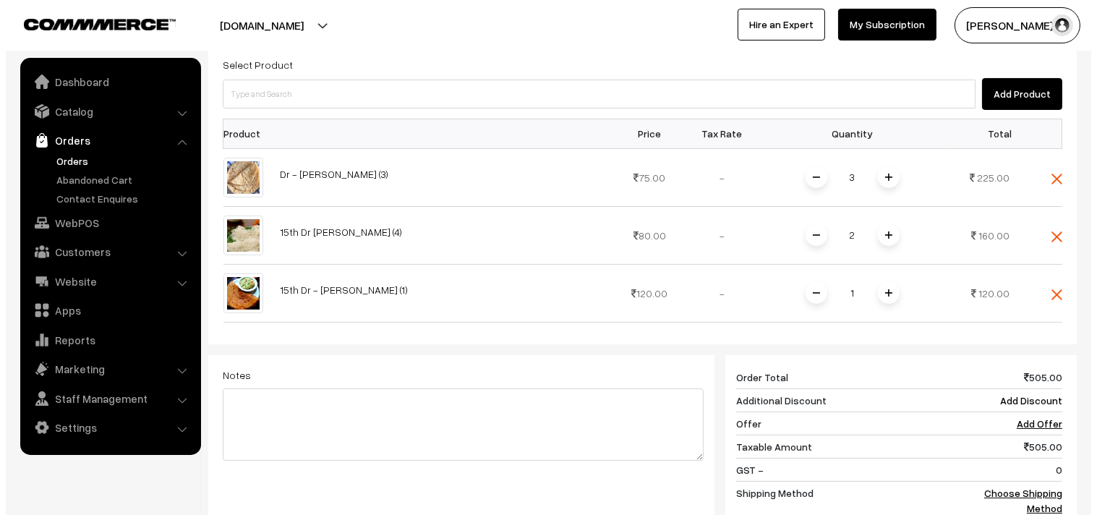
scroll to position [681, 0]
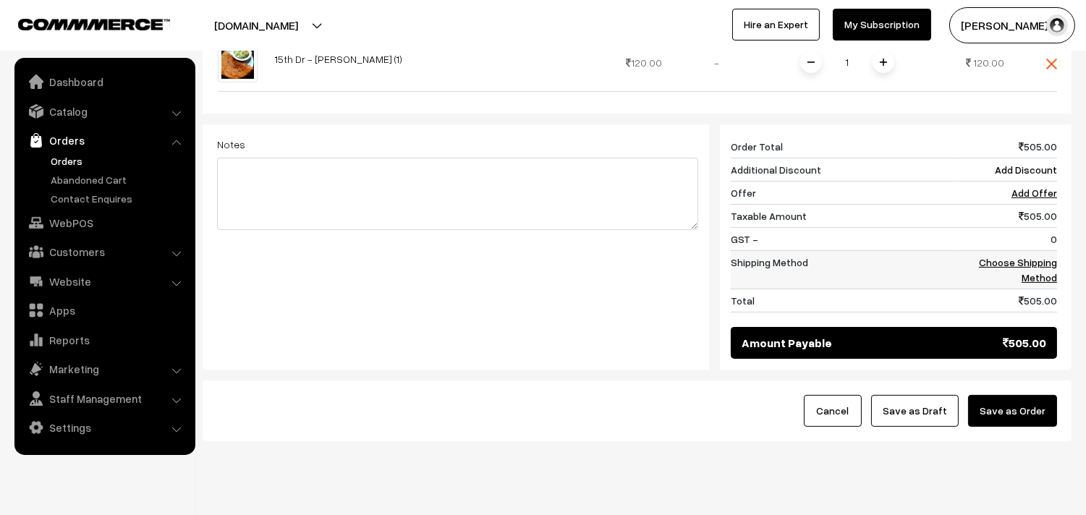
click at [1009, 256] on link "Choose Shipping Method" at bounding box center [1018, 269] width 78 height 27
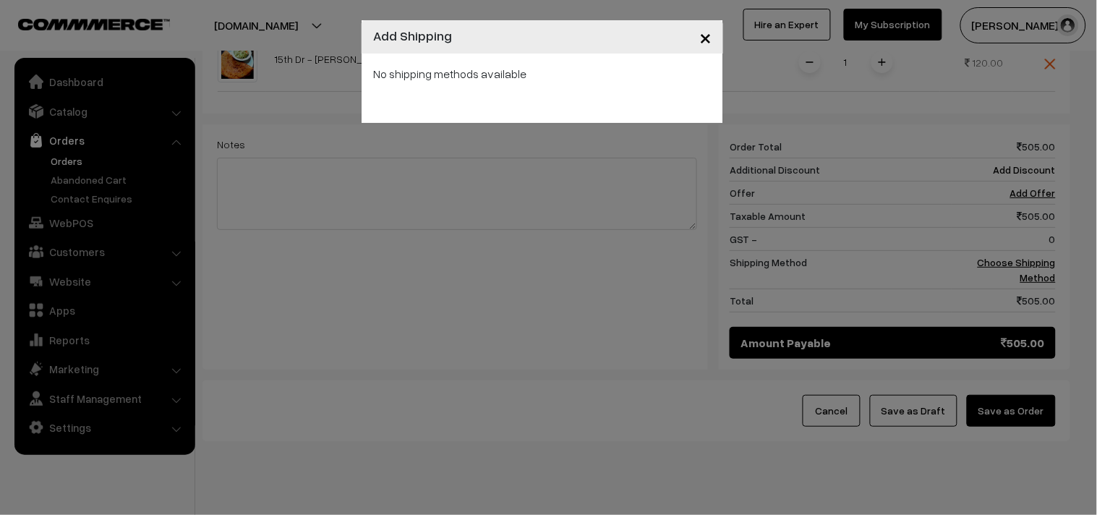
click at [507, 69] on div "No shipping methods available" at bounding box center [542, 73] width 339 height 17
click at [705, 44] on span "×" at bounding box center [706, 36] width 12 height 27
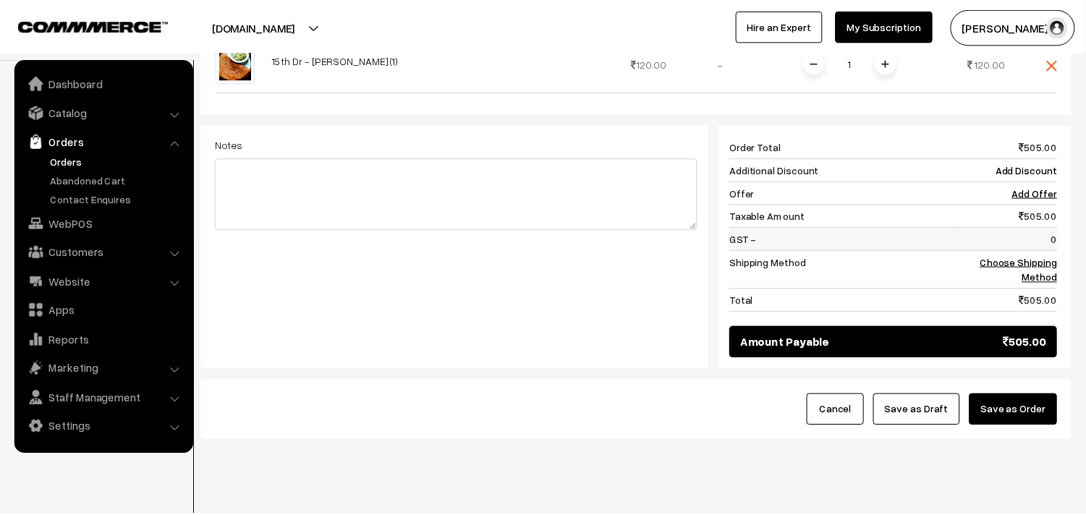
scroll to position [666, 0]
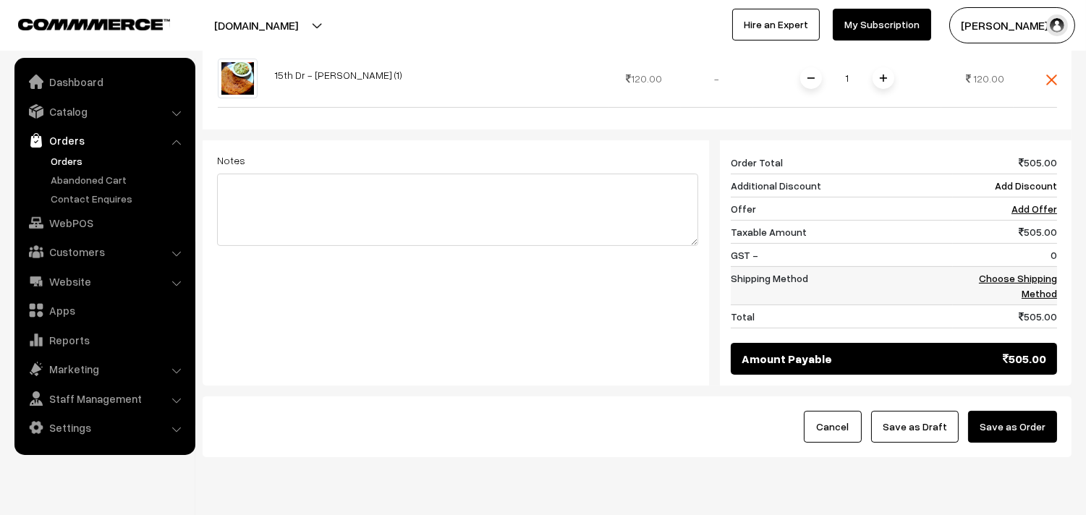
click at [1009, 272] on link "Choose Shipping Method" at bounding box center [1018, 285] width 78 height 27
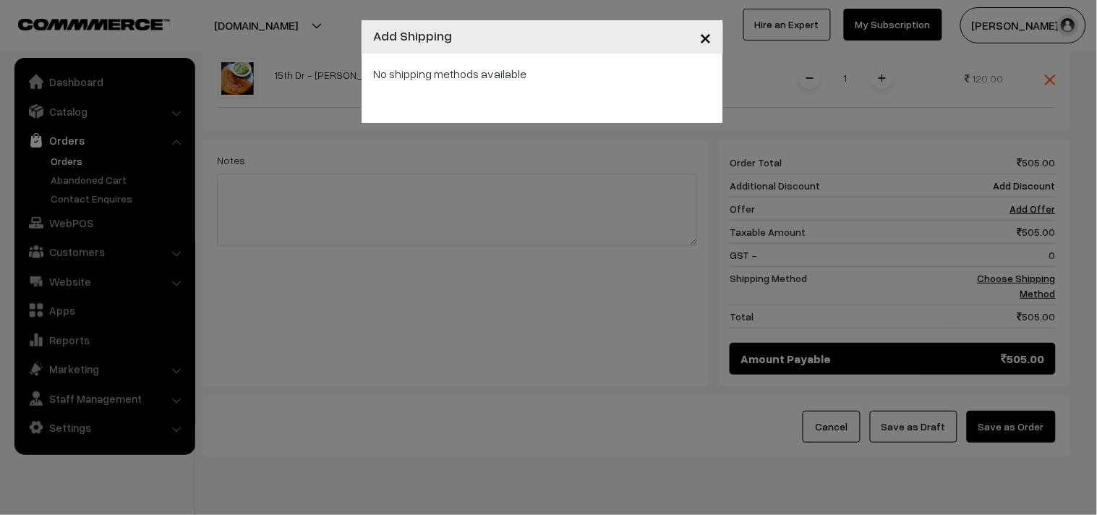
click at [700, 38] on span "×" at bounding box center [706, 36] width 12 height 27
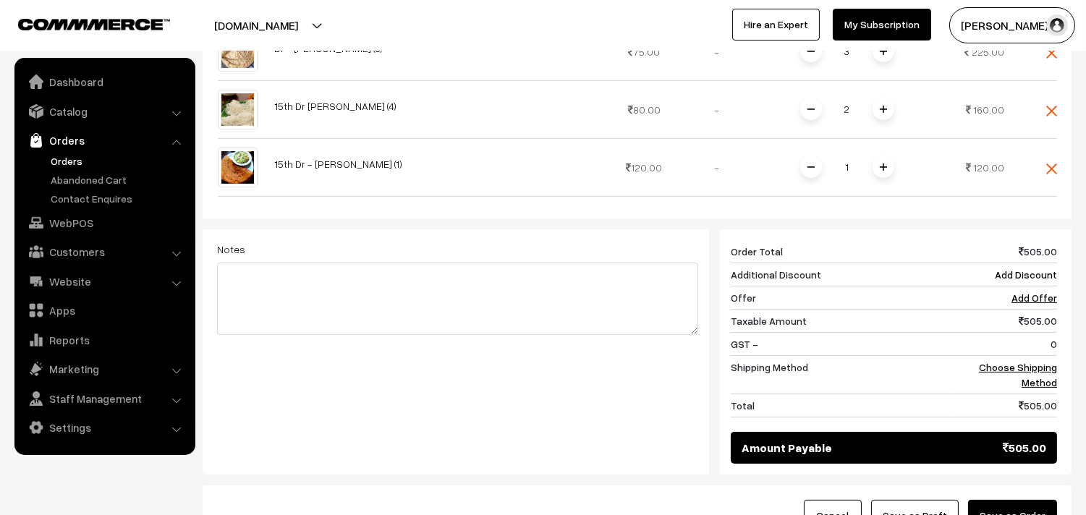
scroll to position [360, 0]
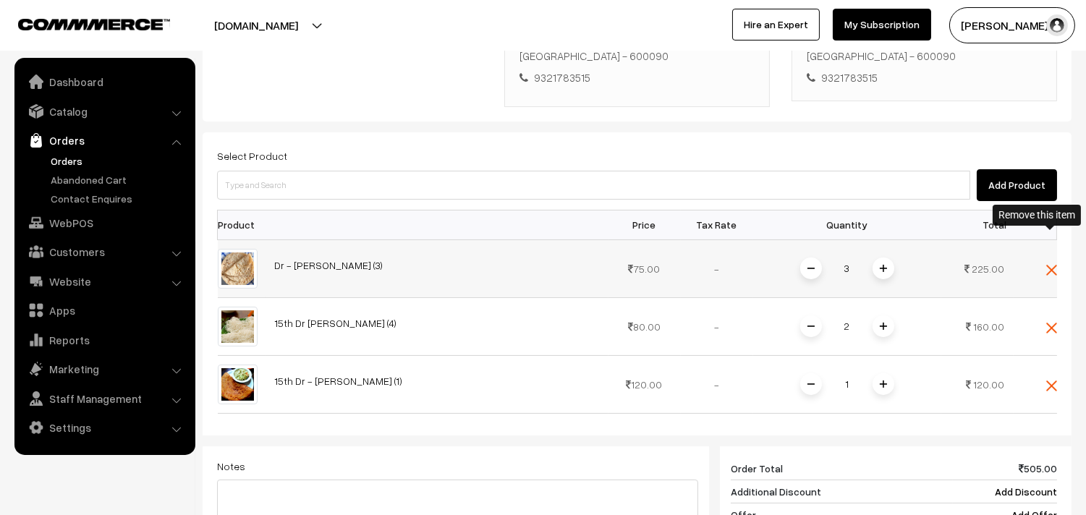
click at [1050, 265] on img at bounding box center [1051, 270] width 11 height 11
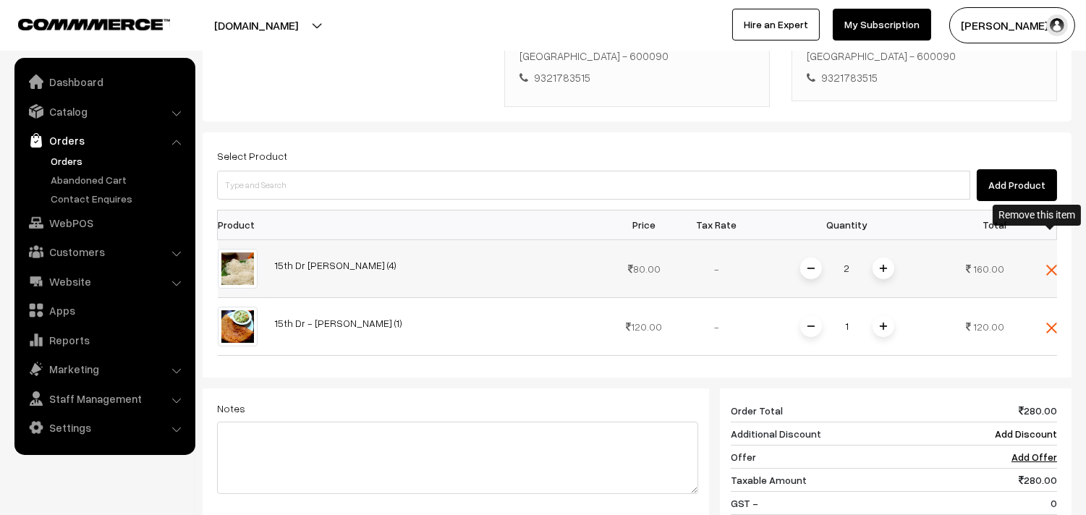
click at [1050, 265] on img at bounding box center [1051, 270] width 11 height 11
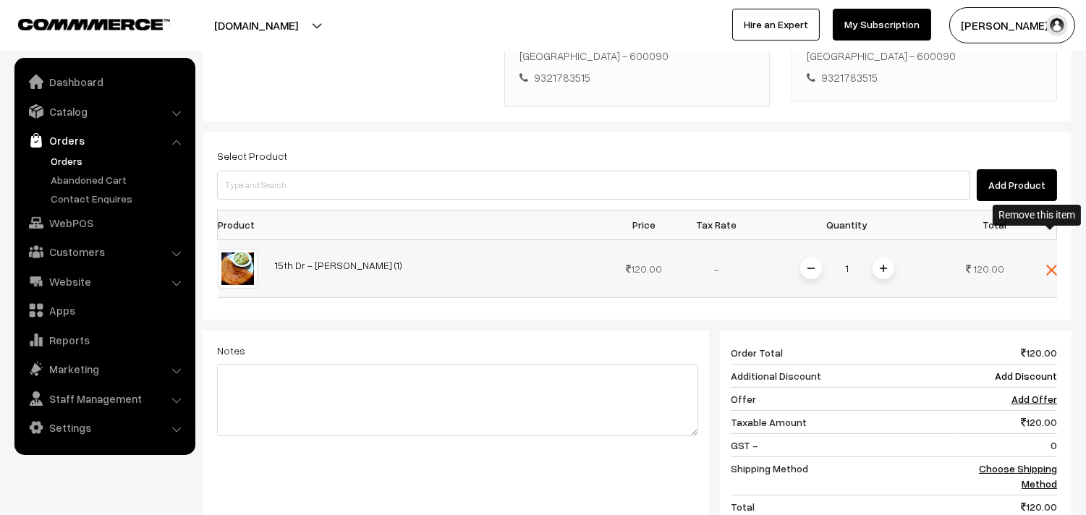
click at [1053, 265] on img at bounding box center [1051, 270] width 11 height 11
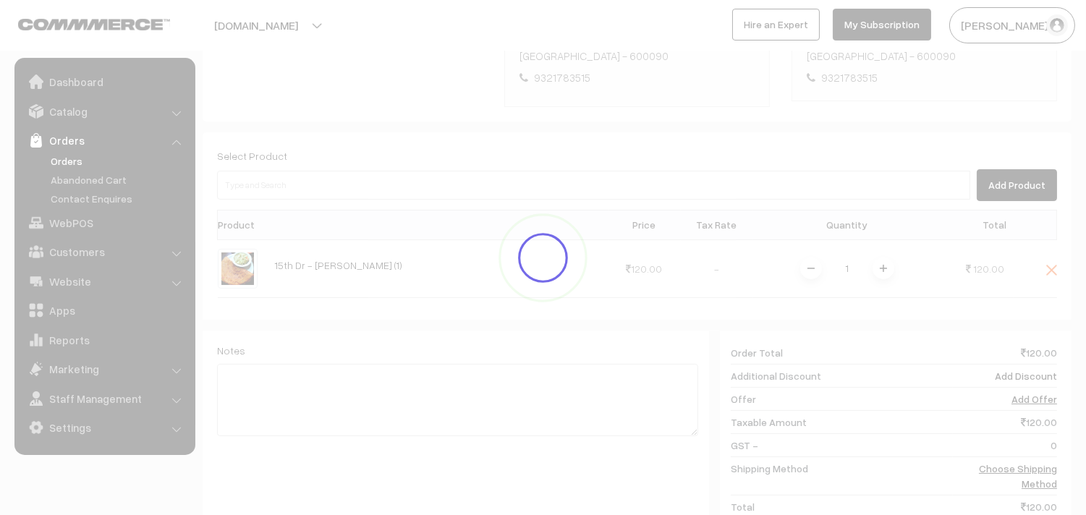
scroll to position [213, 0]
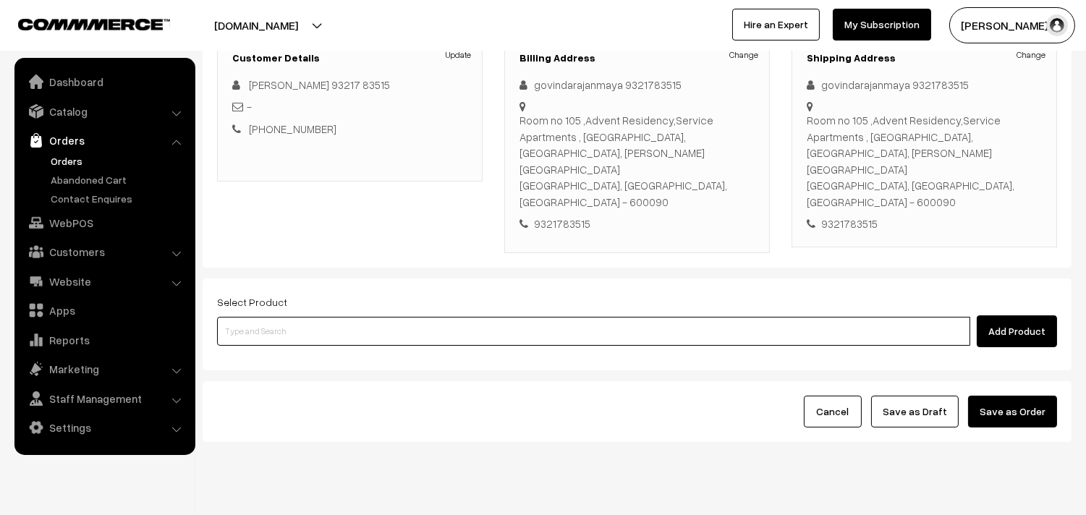
click at [255, 317] on input at bounding box center [593, 331] width 753 height 29
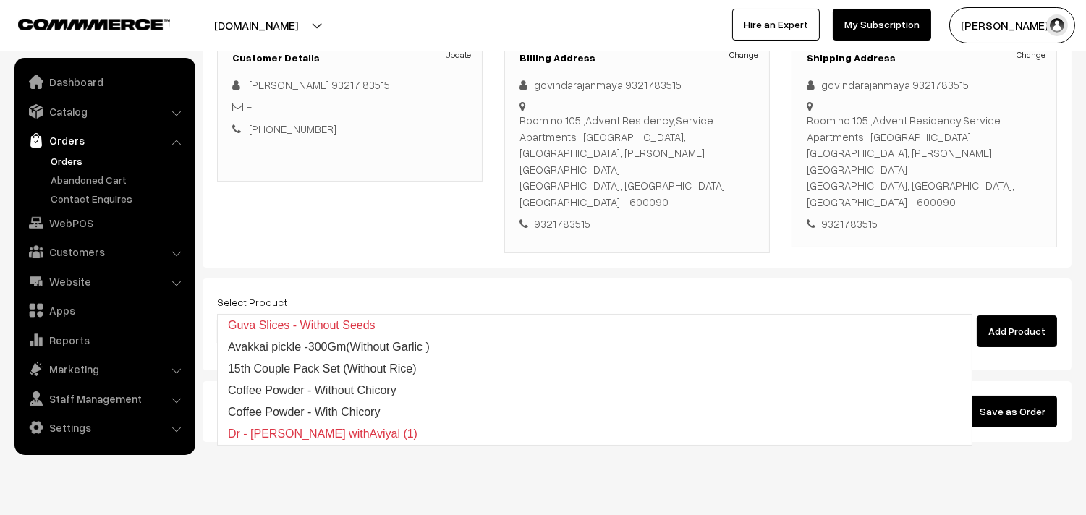
type input "without"
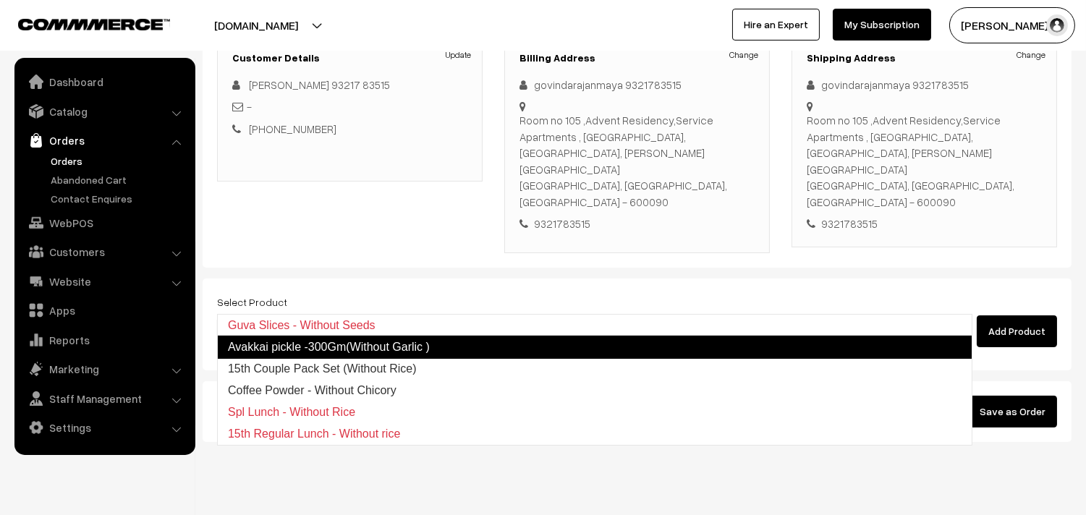
click at [315, 347] on link "Avakkai pickle -300Gm(Without Garlic )" at bounding box center [594, 347] width 755 height 23
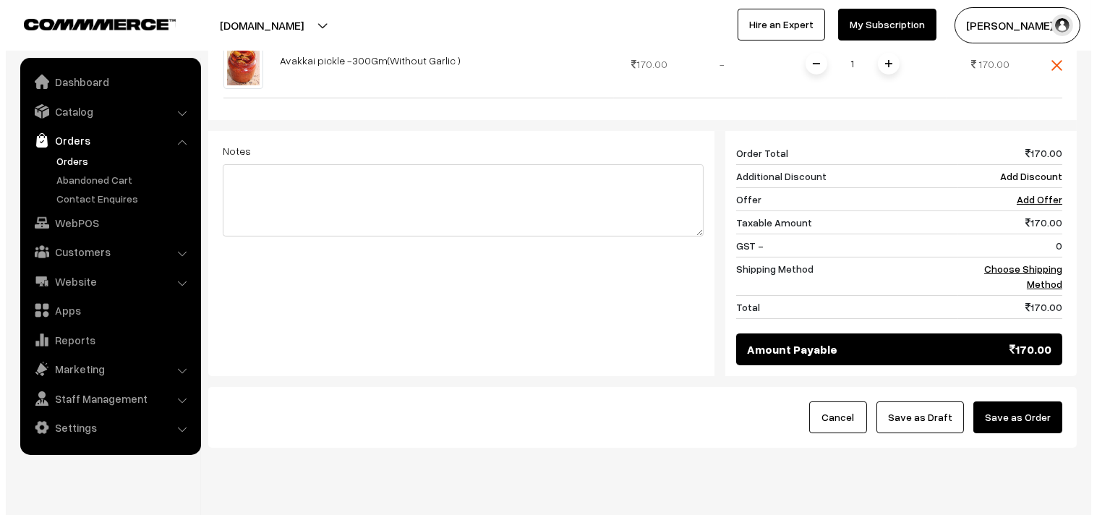
scroll to position [576, 0]
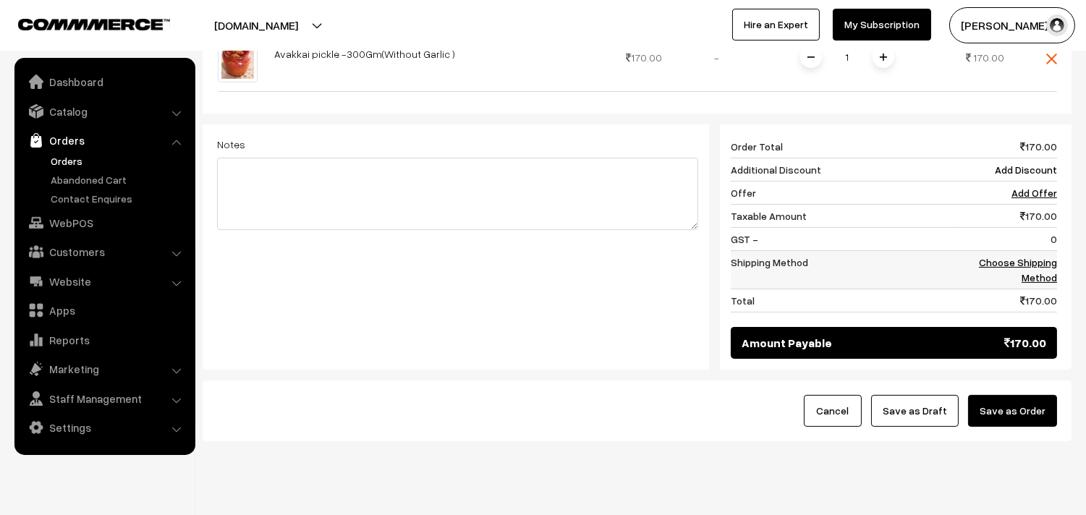
click at [1050, 256] on link "Choose Shipping Method" at bounding box center [1018, 269] width 78 height 27
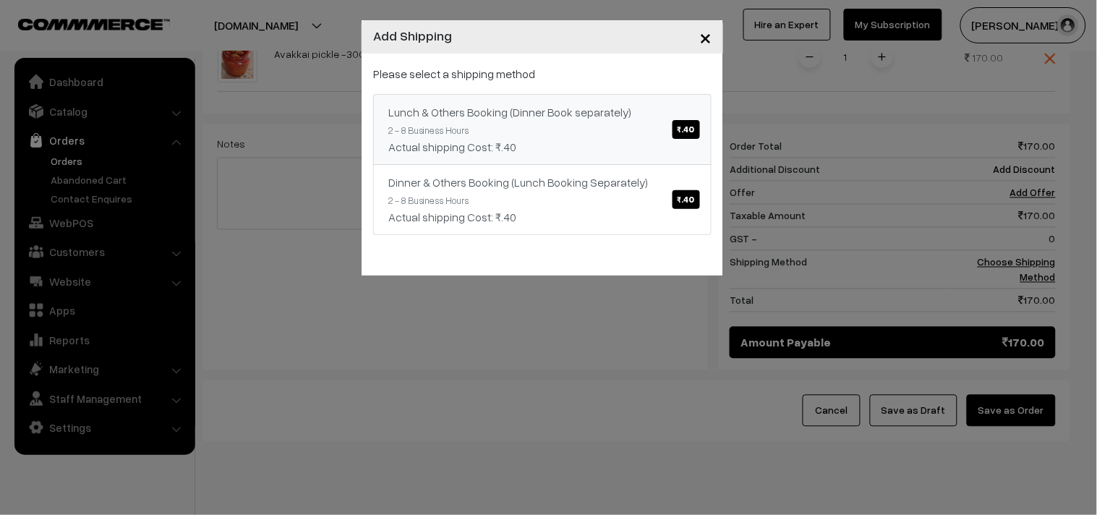
click at [661, 140] on div "Actual shipping Cost: ₹.40" at bounding box center [542, 146] width 308 height 17
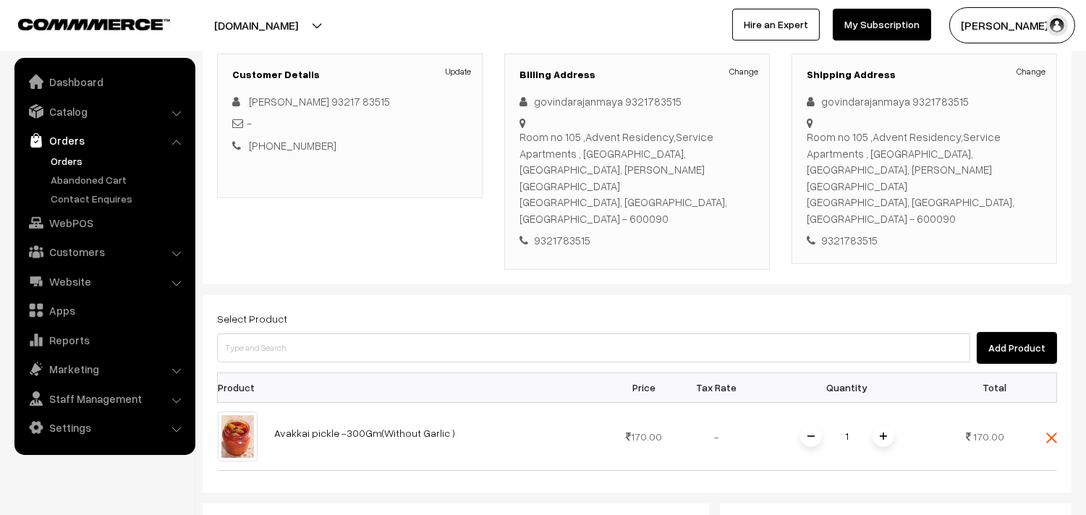
scroll to position [157, 0]
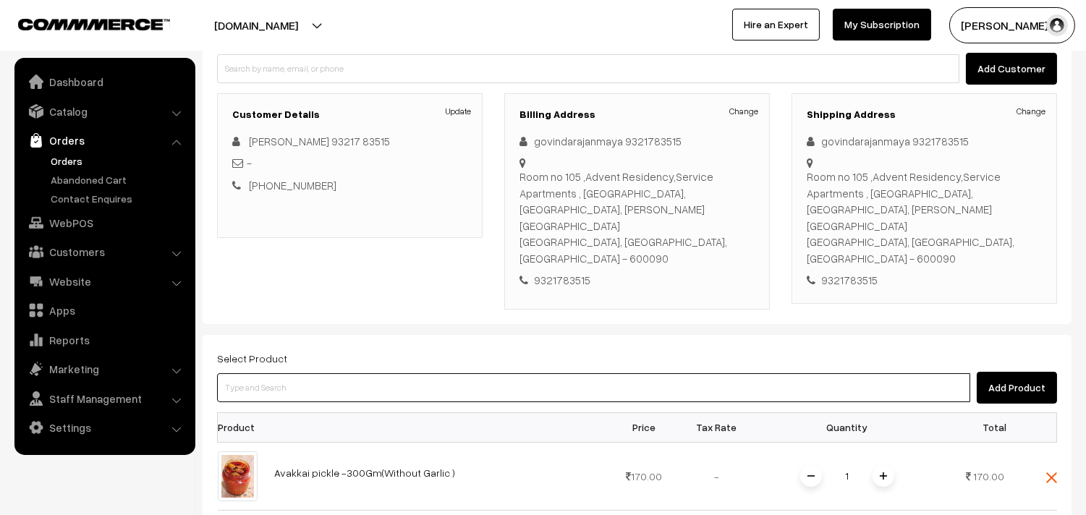
click at [337, 373] on input at bounding box center [593, 387] width 753 height 29
type input "chap"
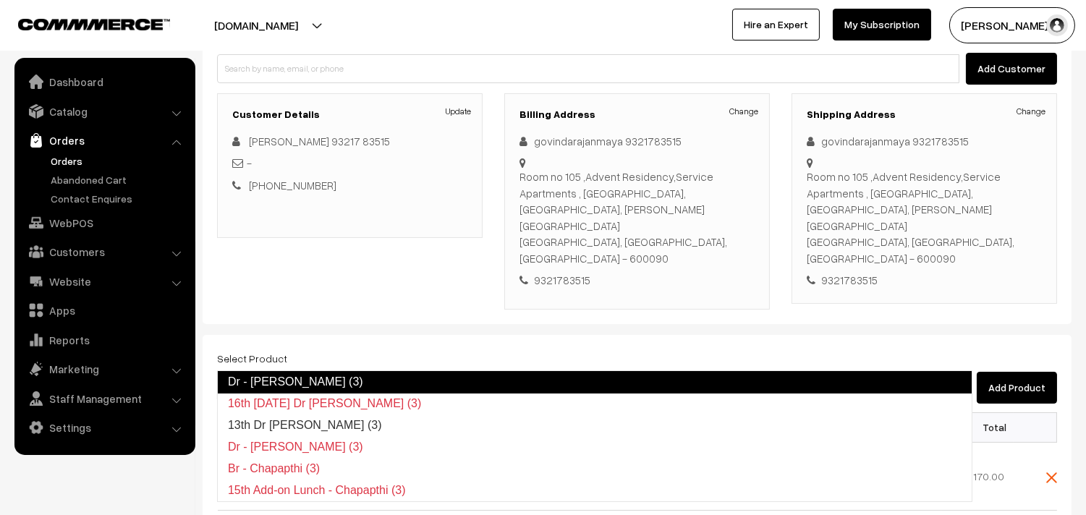
click at [342, 379] on link "Dr - Chapapthi (3)" at bounding box center [594, 381] width 755 height 23
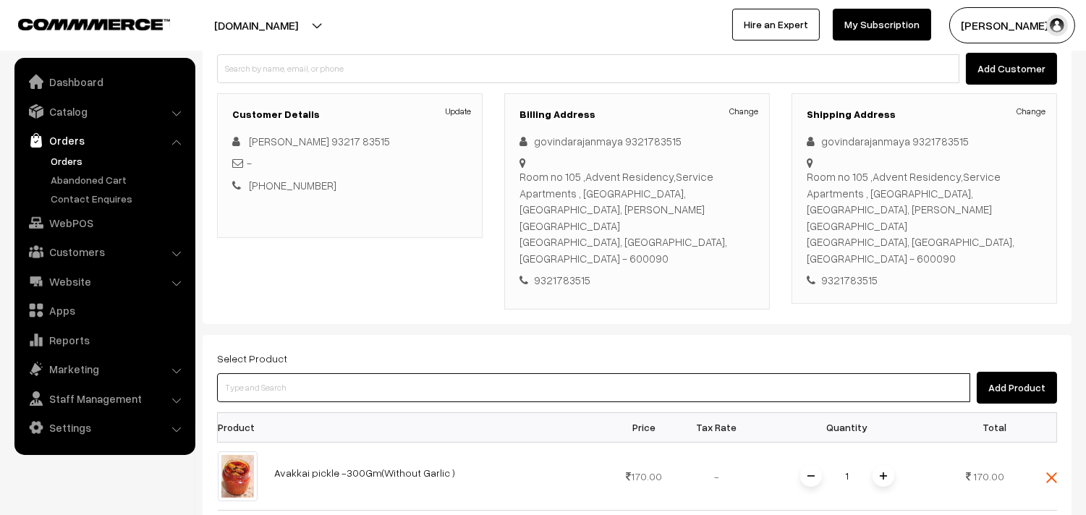
click at [265, 373] on input at bounding box center [593, 387] width 753 height 29
type input "idiy"
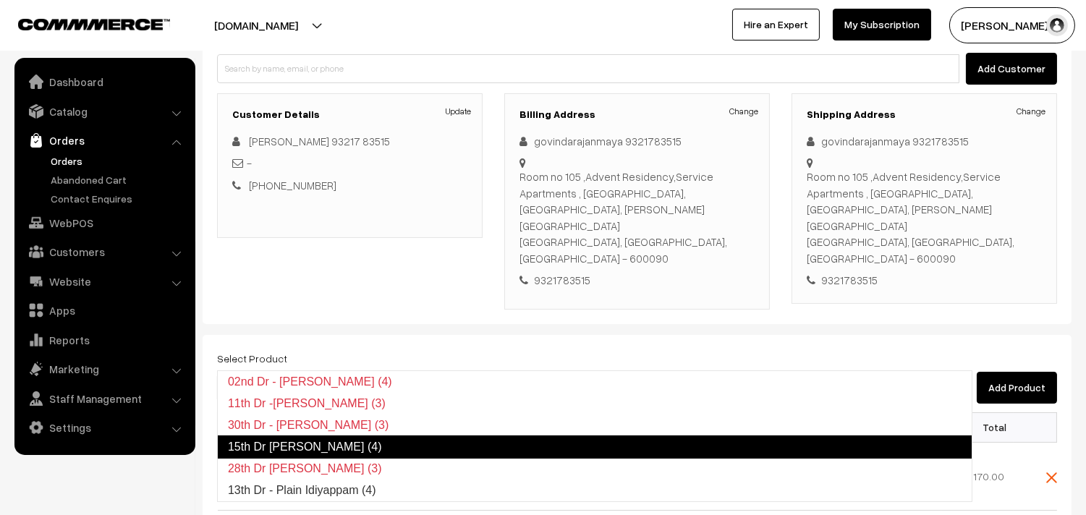
click at [290, 445] on link "15th Dr Idiyappam (4)" at bounding box center [594, 447] width 755 height 23
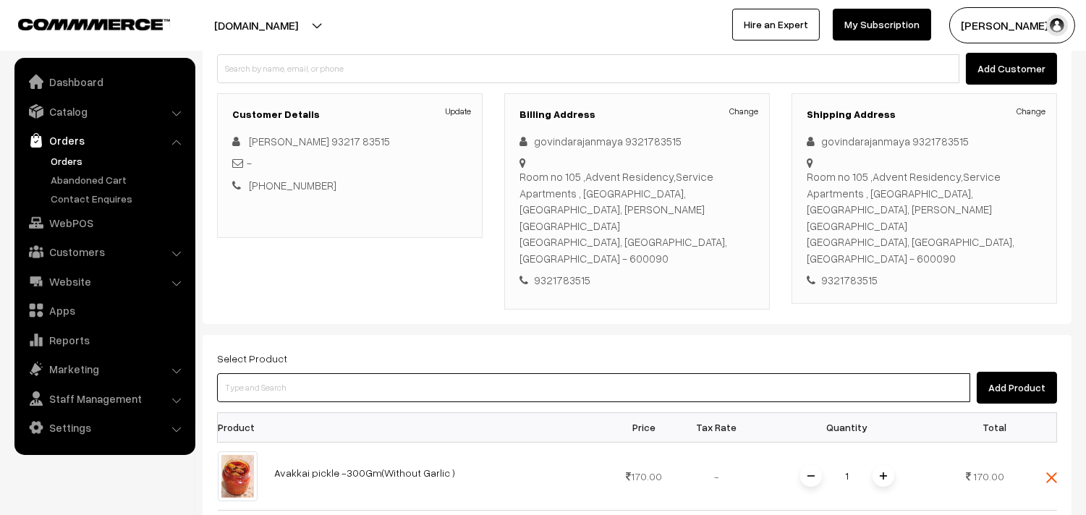
click at [561, 373] on input at bounding box center [593, 387] width 753 height 29
paste input "15th Dr - Adai (1)"
type input "15th Dr - Adai (1)"
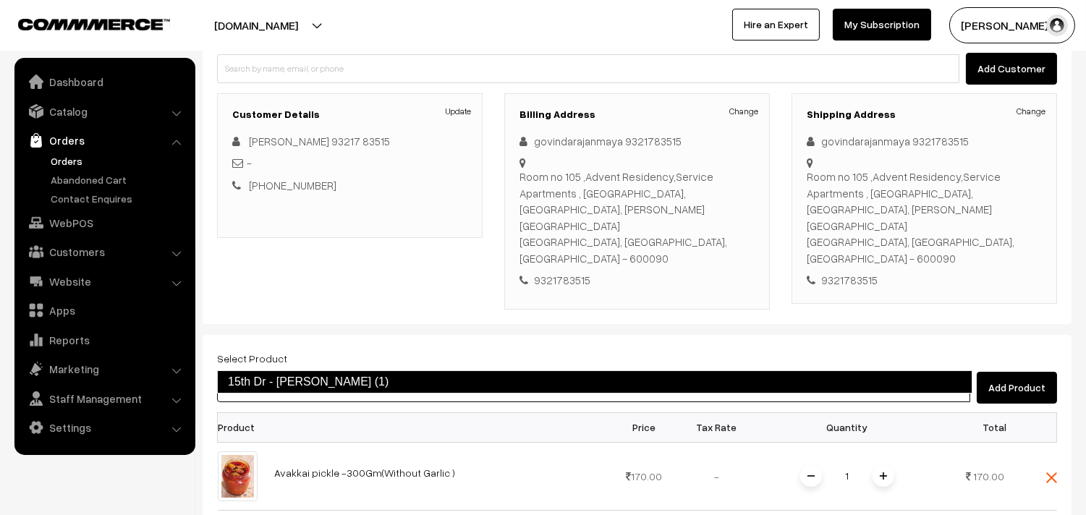
click at [320, 377] on link "15th Dr - Adai (1)" at bounding box center [594, 381] width 755 height 23
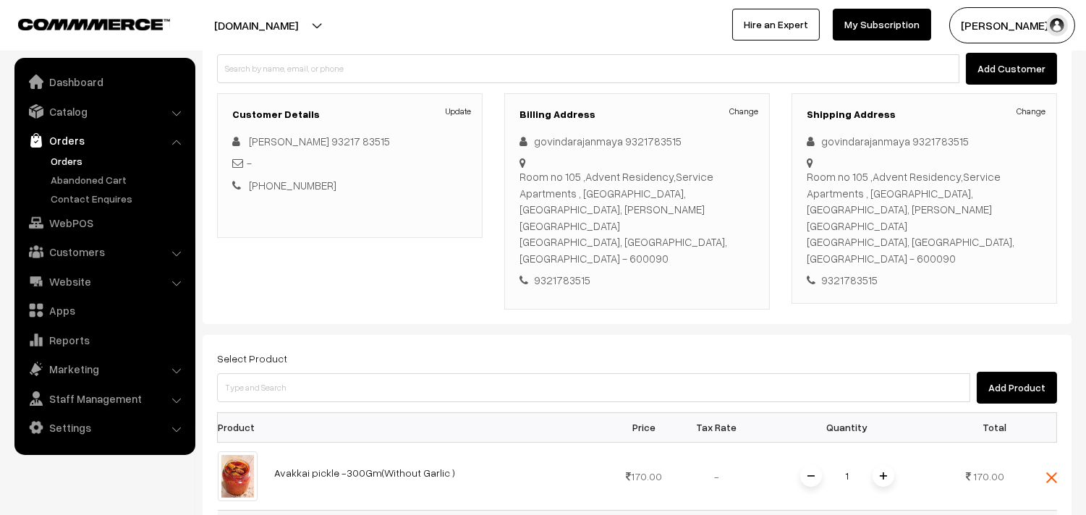
scroll to position [318, 0]
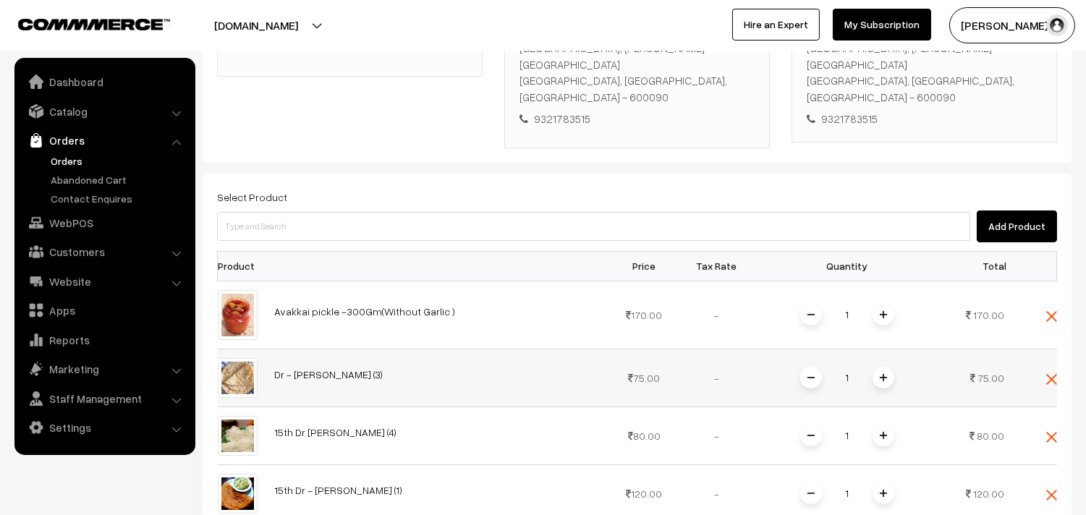
click at [886, 367] on span at bounding box center [883, 378] width 22 height 22
click at [884, 374] on img at bounding box center [883, 377] width 7 height 7
click at [875, 425] on span at bounding box center [883, 436] width 22 height 22
click at [1052, 311] on img at bounding box center [1051, 316] width 11 height 11
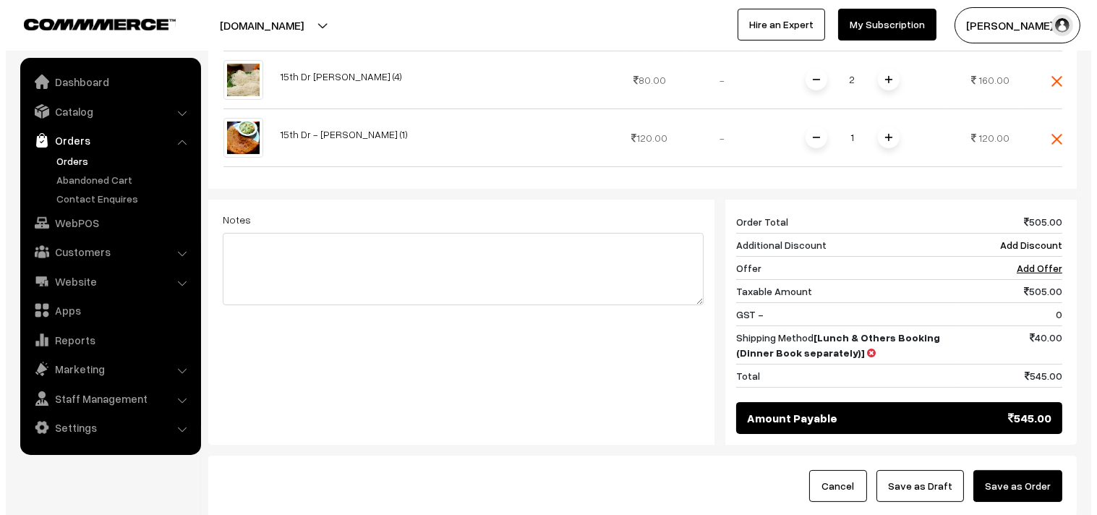
scroll to position [681, 0]
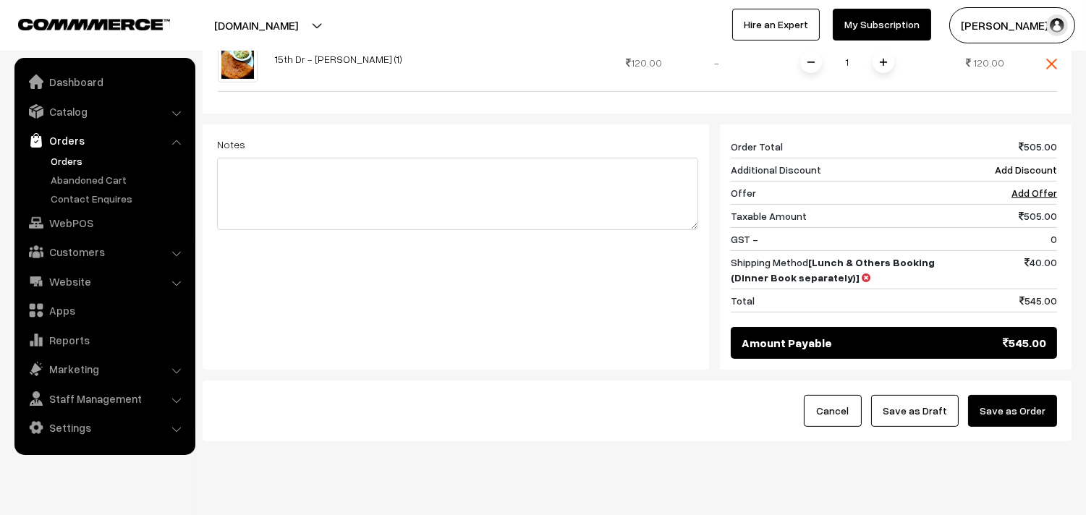
click at [991, 395] on button "Save as Order" at bounding box center [1012, 411] width 89 height 32
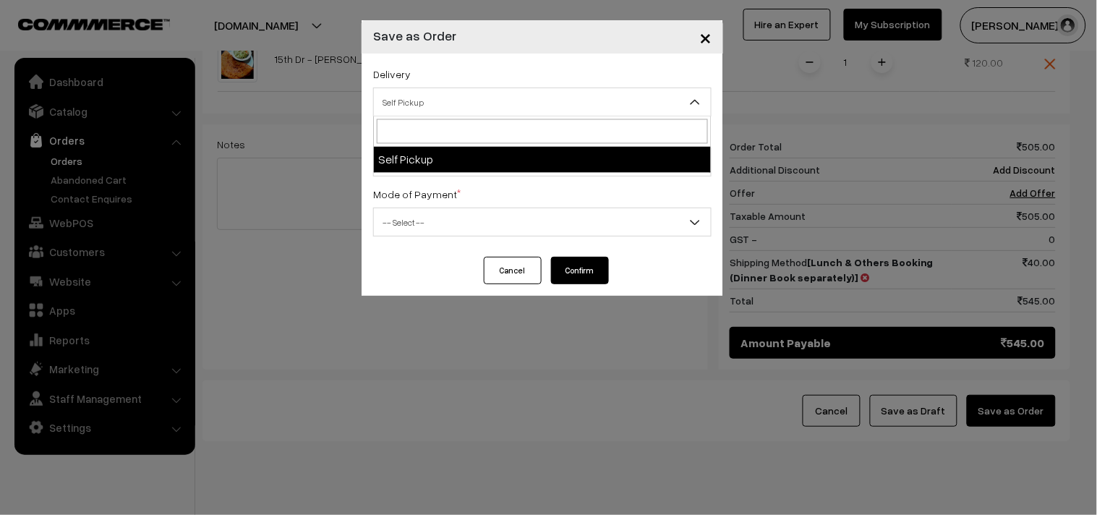
click at [430, 99] on span "Self Pickup" at bounding box center [542, 102] width 337 height 25
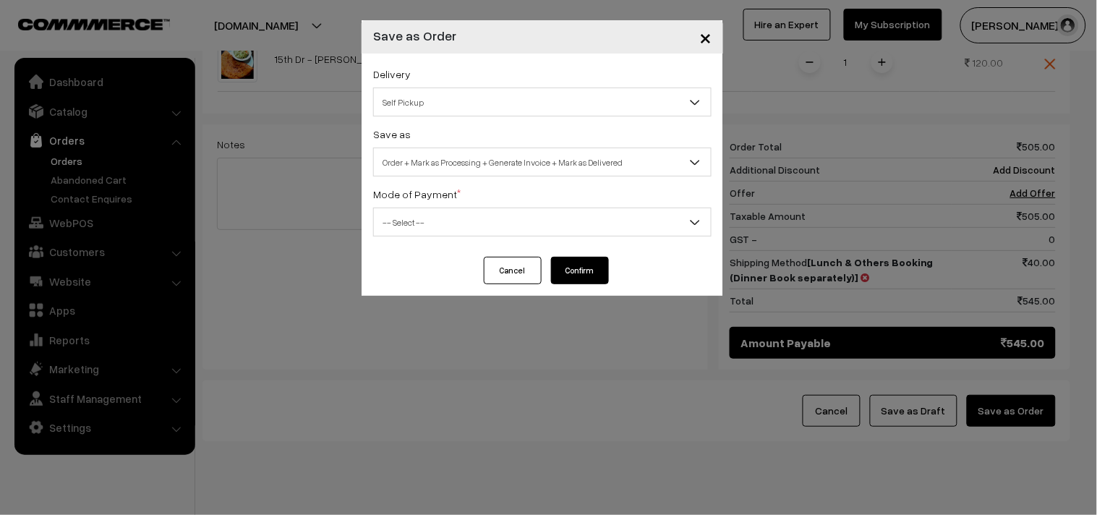
click at [439, 150] on span "Order + Mark as Processing + Generate Invoice + Mark as Delivered" at bounding box center [542, 162] width 337 height 25
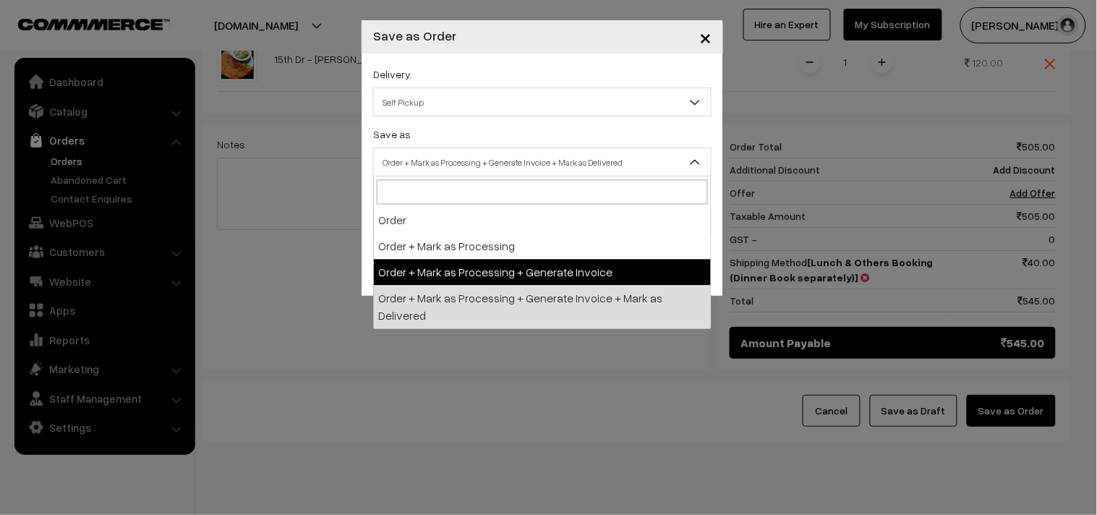
select select "3"
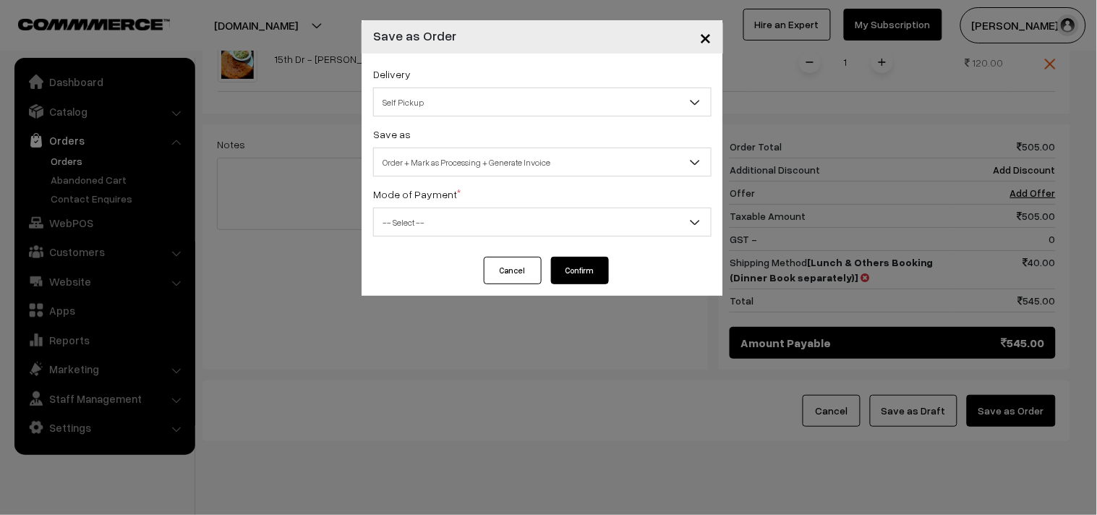
click at [422, 221] on span "-- Select --" at bounding box center [542, 222] width 337 height 25
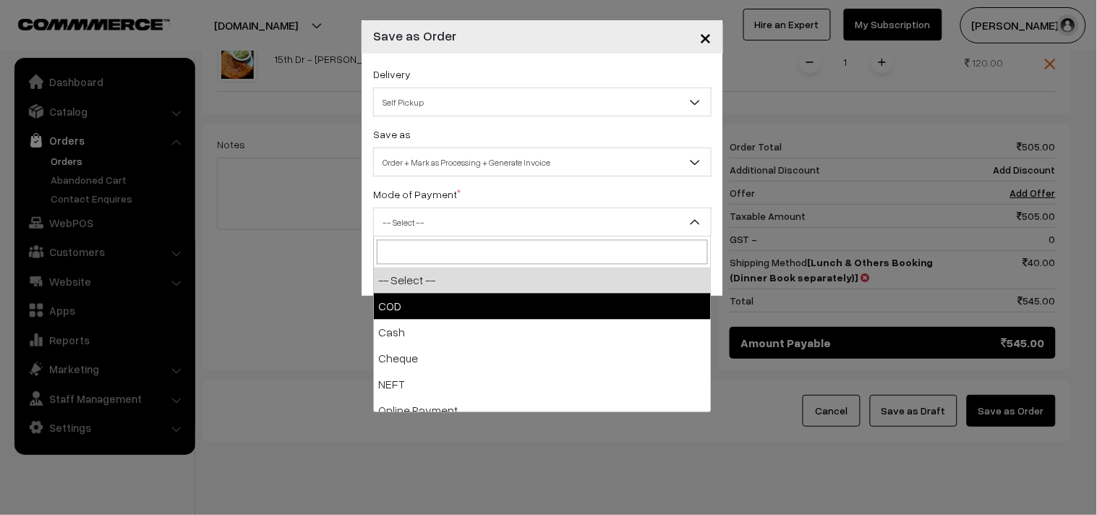
drag, startPoint x: 434, startPoint y: 308, endPoint x: 534, endPoint y: 284, distance: 102.7
select select "1"
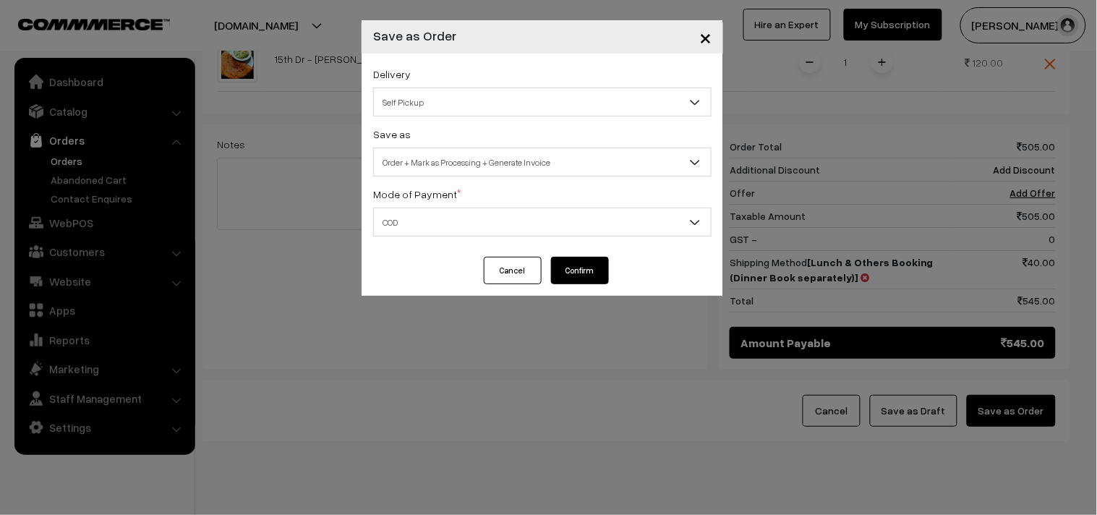
click at [559, 272] on button "Confirm" at bounding box center [580, 270] width 58 height 27
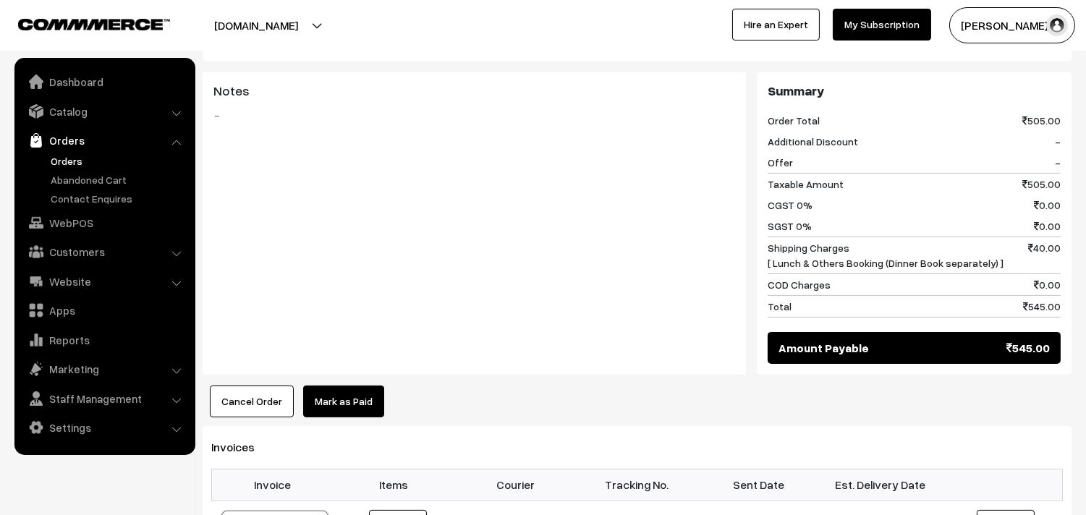
scroll to position [884, 0]
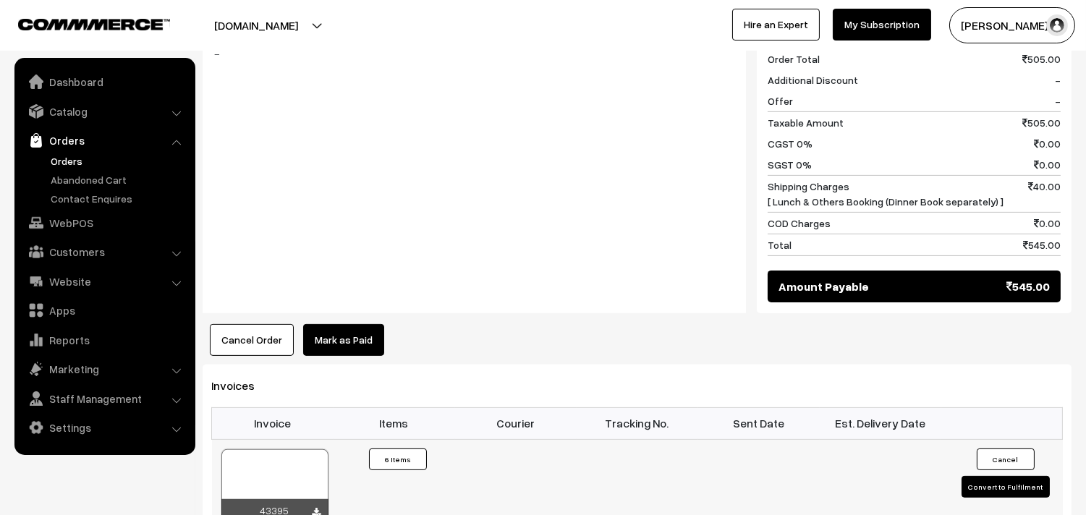
click at [314, 506] on div at bounding box center [317, 513] width 9 height 14
click at [320, 508] on icon at bounding box center [317, 512] width 9 height 9
click at [62, 229] on link "WebPOS" at bounding box center [104, 223] width 172 height 26
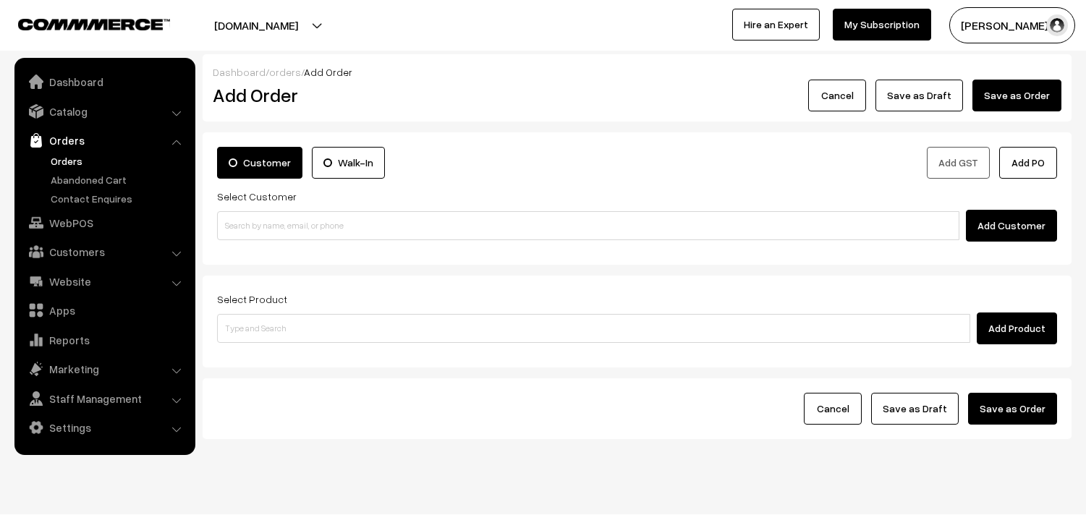
click at [226, 226] on input at bounding box center [588, 225] width 742 height 29
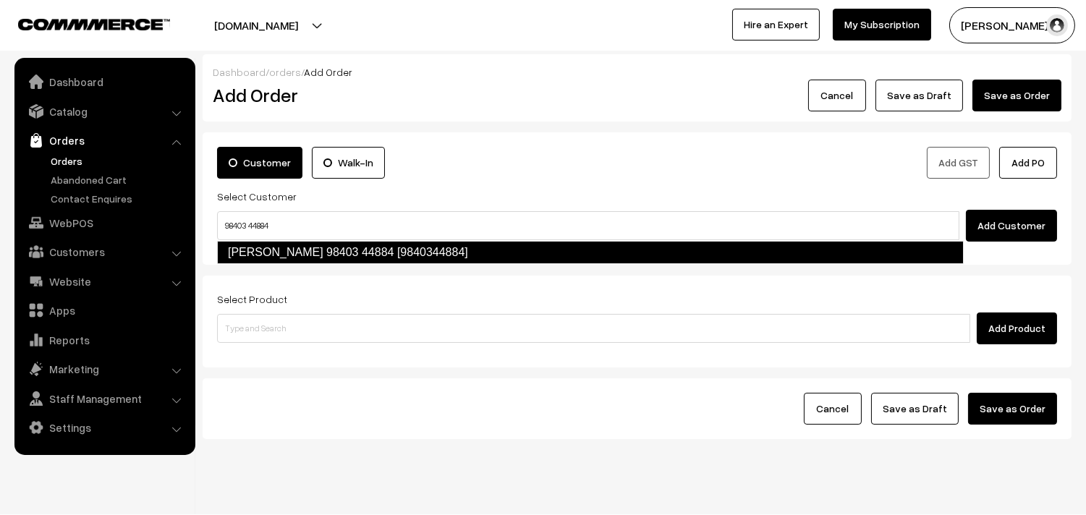
click at [255, 243] on link "K. Ganapathy 98403 44884 [9840344884]" at bounding box center [590, 252] width 747 height 23
type input "98403 44884"
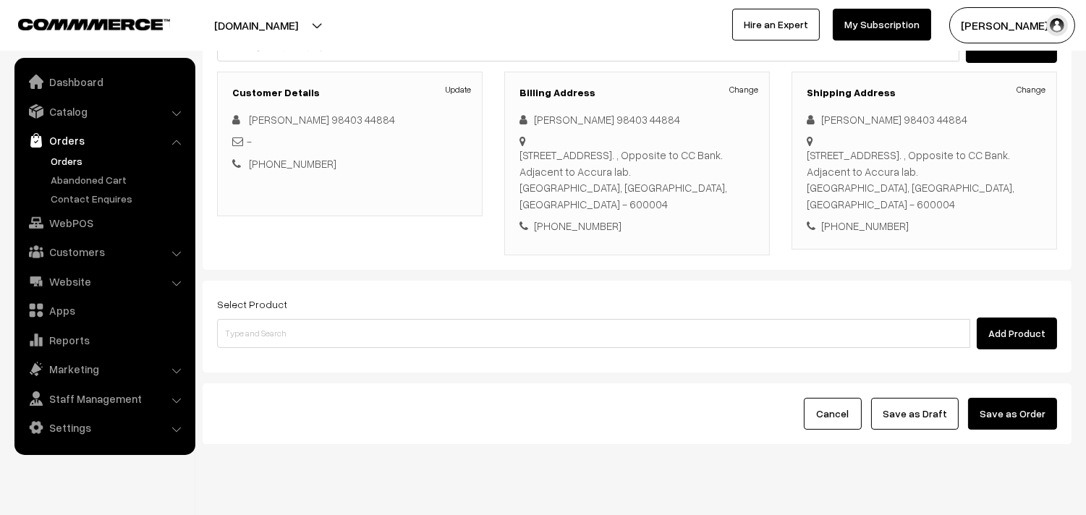
scroll to position [213, 0]
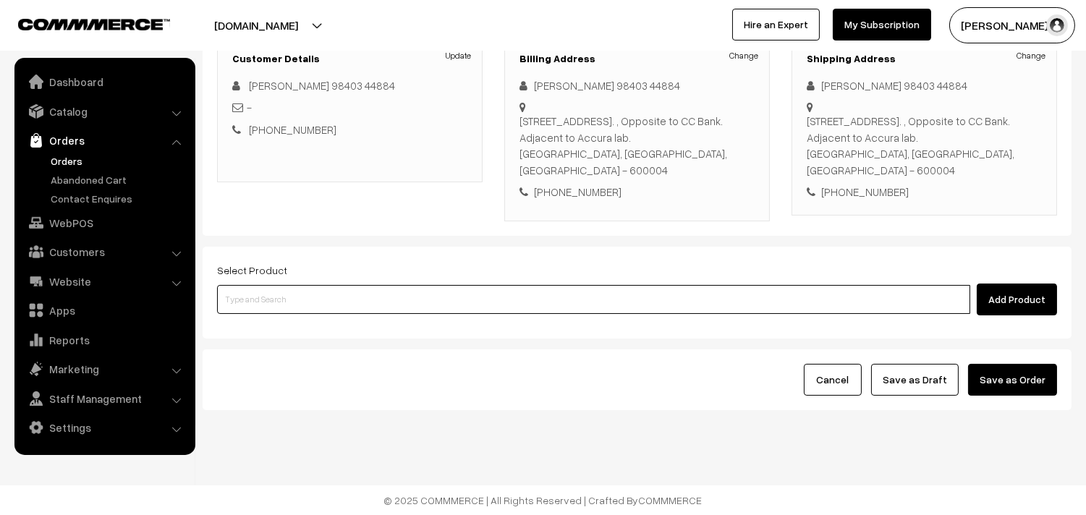
click at [239, 294] on input at bounding box center [593, 299] width 753 height 29
type input "set dosa"
type input "dosa"
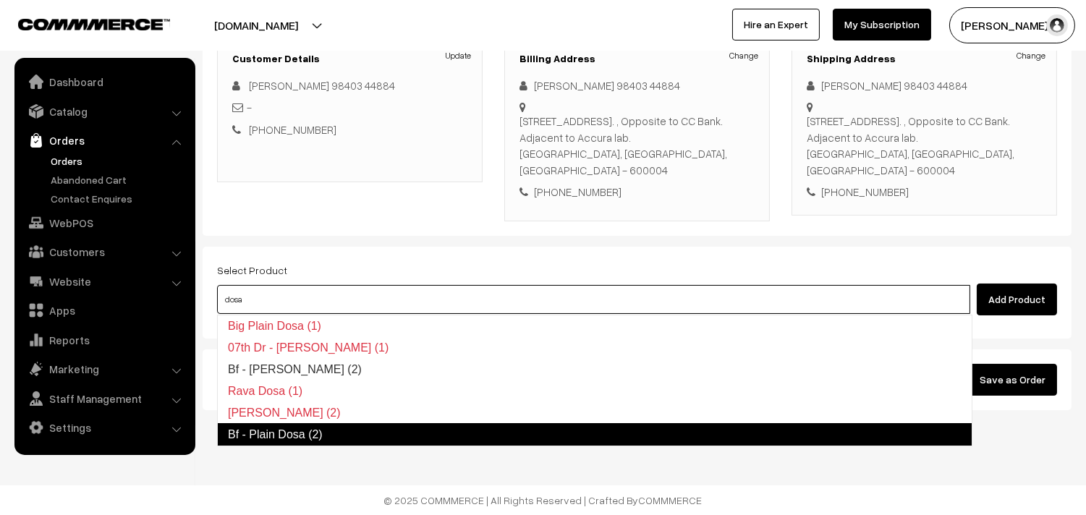
click at [347, 433] on link "Bf - Plain Dosa (2)" at bounding box center [594, 434] width 755 height 23
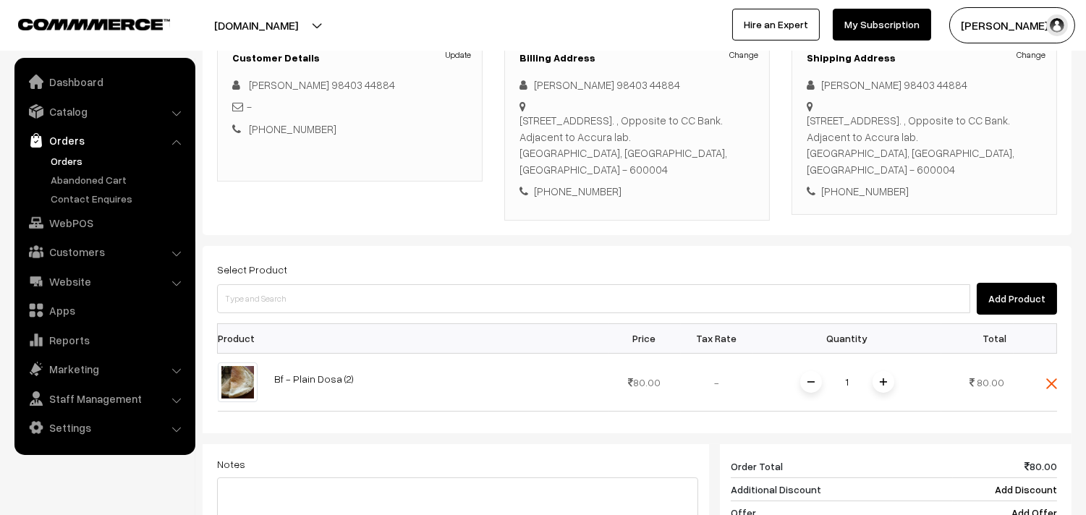
click at [295, 283] on div "Select Product Add Product" at bounding box center [637, 287] width 840 height 54
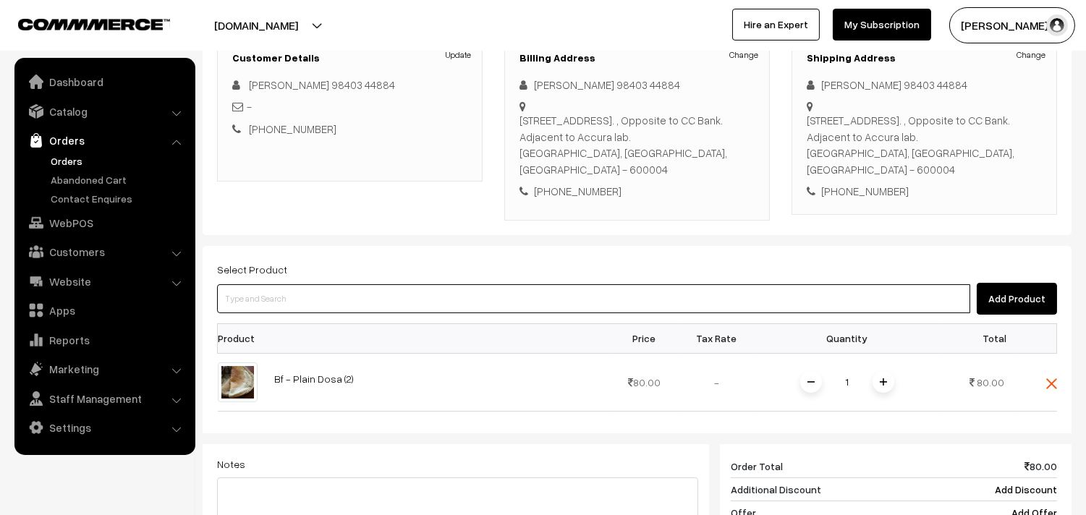
click at [292, 297] on input at bounding box center [593, 298] width 753 height 29
type input "vada"
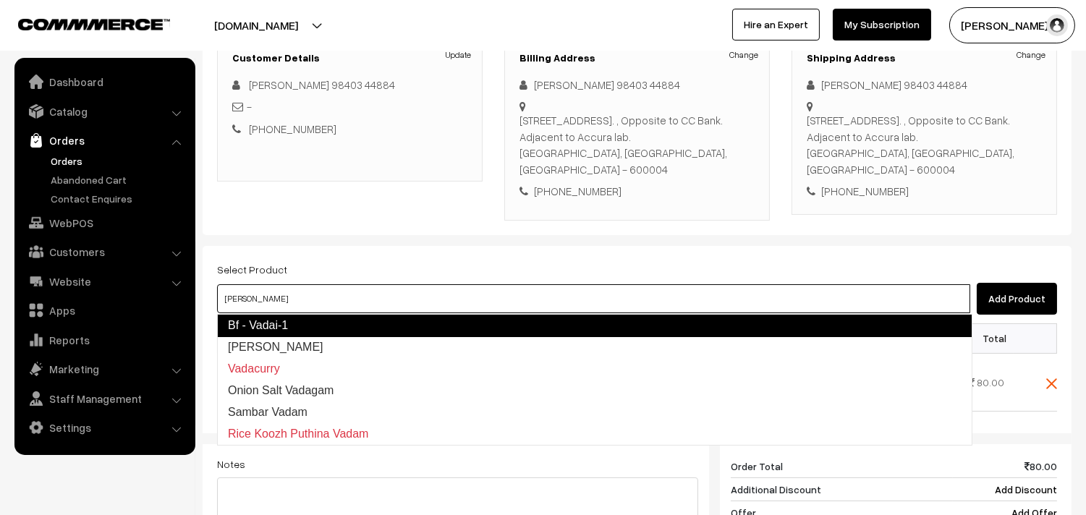
click at [288, 322] on link "Bf - Vadai-1" at bounding box center [594, 325] width 755 height 23
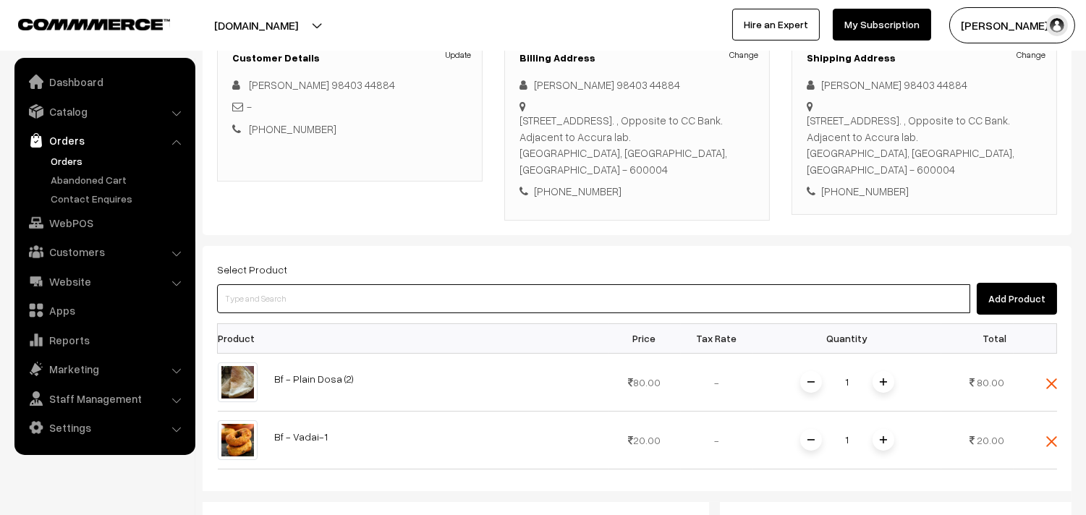
click at [318, 306] on input at bounding box center [593, 298] width 753 height 29
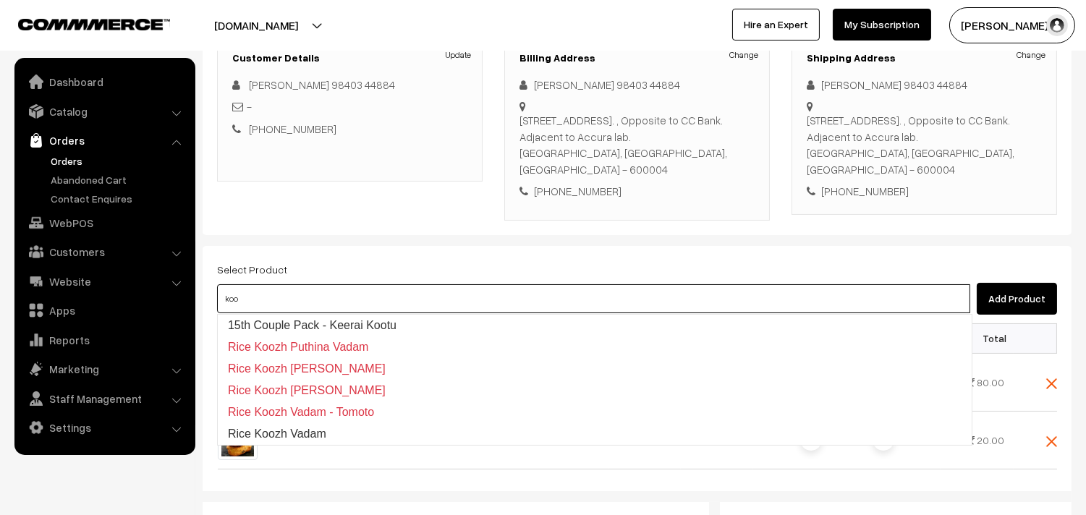
type input "koot"
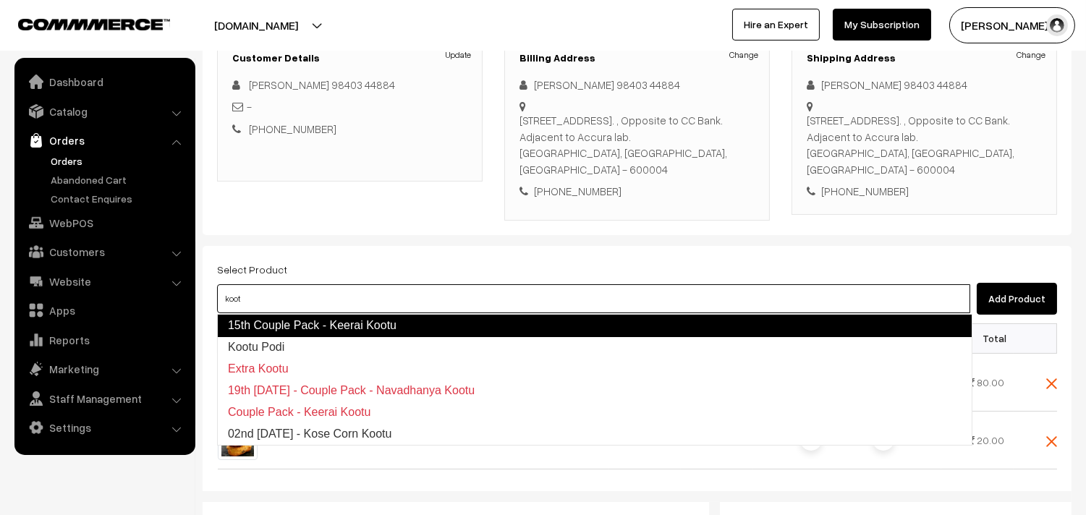
click at [315, 326] on link "15th Couple Pack - Keerai Kootu" at bounding box center [594, 325] width 755 height 23
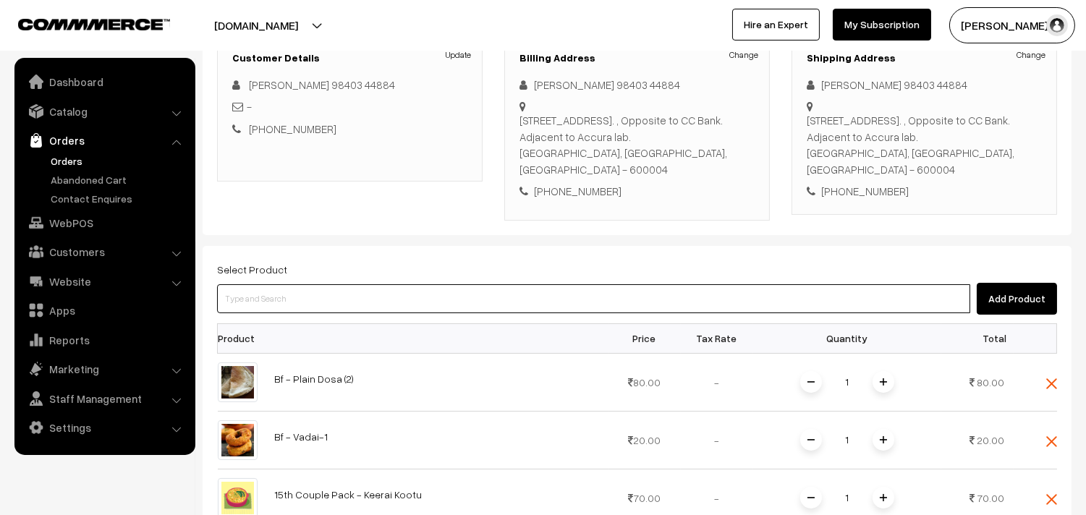
click at [339, 285] on input at bounding box center [593, 298] width 753 height 29
paste input "15th Couple Pack - Carrot Poriyal"
type input "15th Couple Pack - Carrot Poriyal"
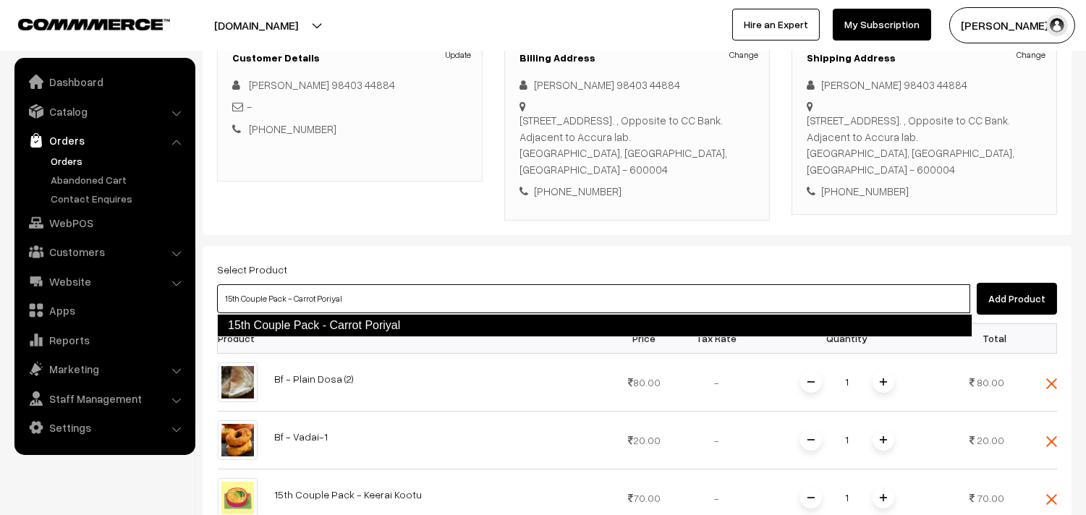
click at [292, 329] on link "15th Couple Pack - Carrot Poriyal" at bounding box center [594, 325] width 755 height 23
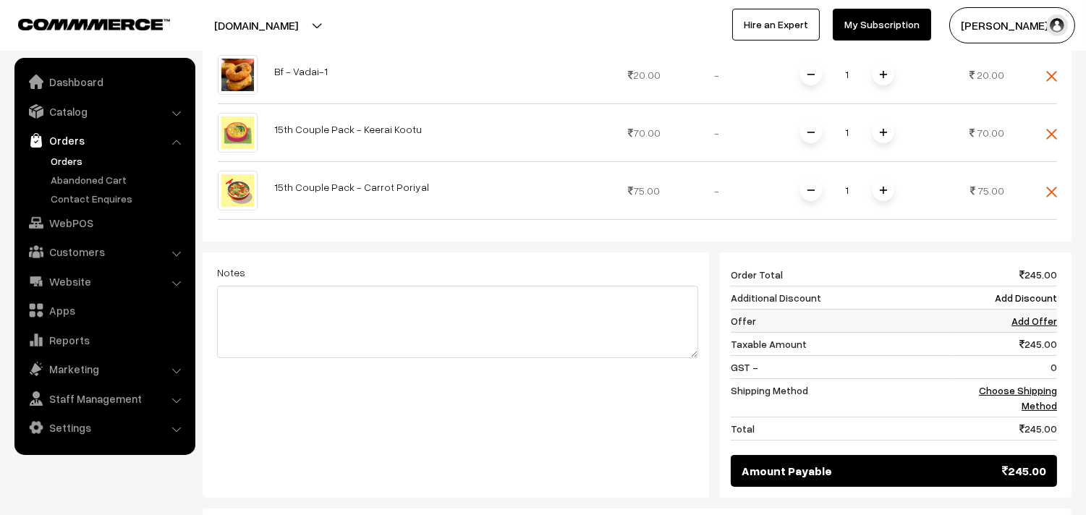
scroll to position [616, 0]
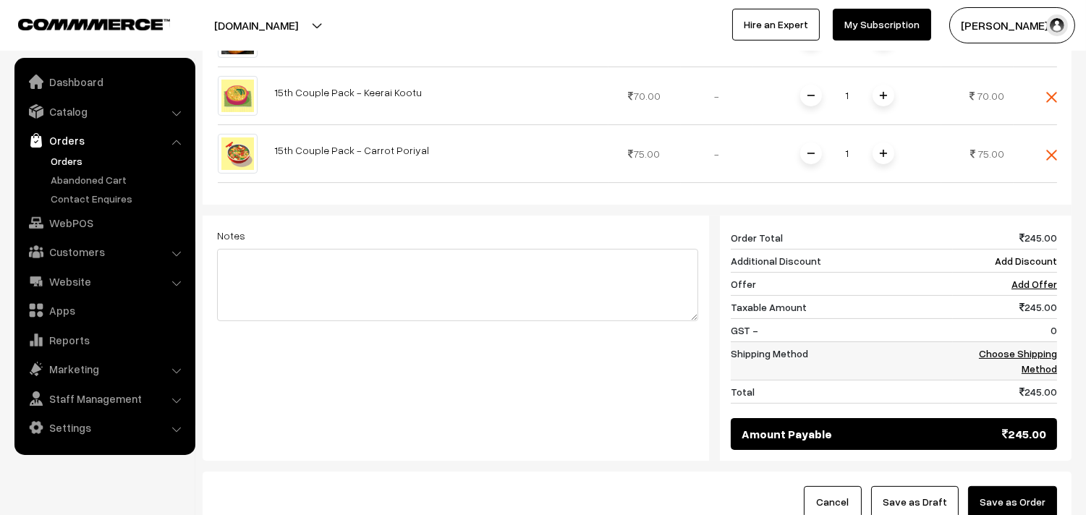
click at [1014, 352] on link "Choose Shipping Method" at bounding box center [1018, 360] width 78 height 27
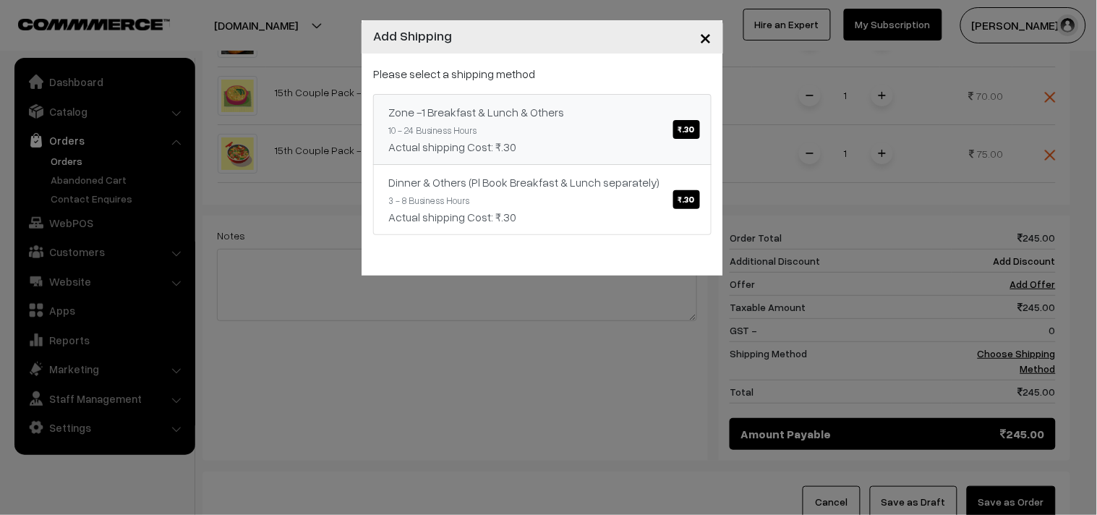
click at [615, 125] on link "Zone -1 Breakfast & Lunch & Others ₹.30 10 - 24 Business Hours Actual shipping …" at bounding box center [542, 129] width 339 height 71
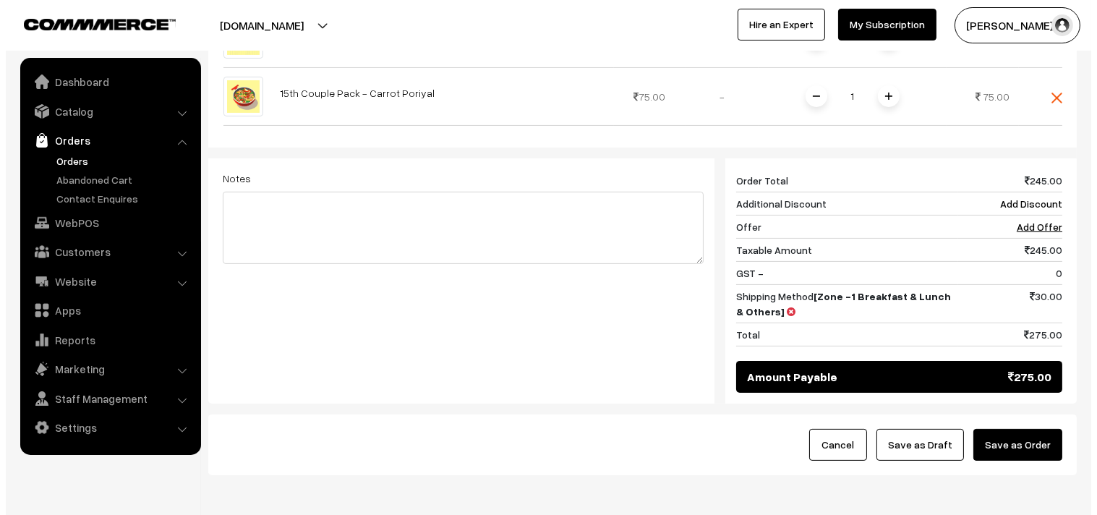
scroll to position [739, 0]
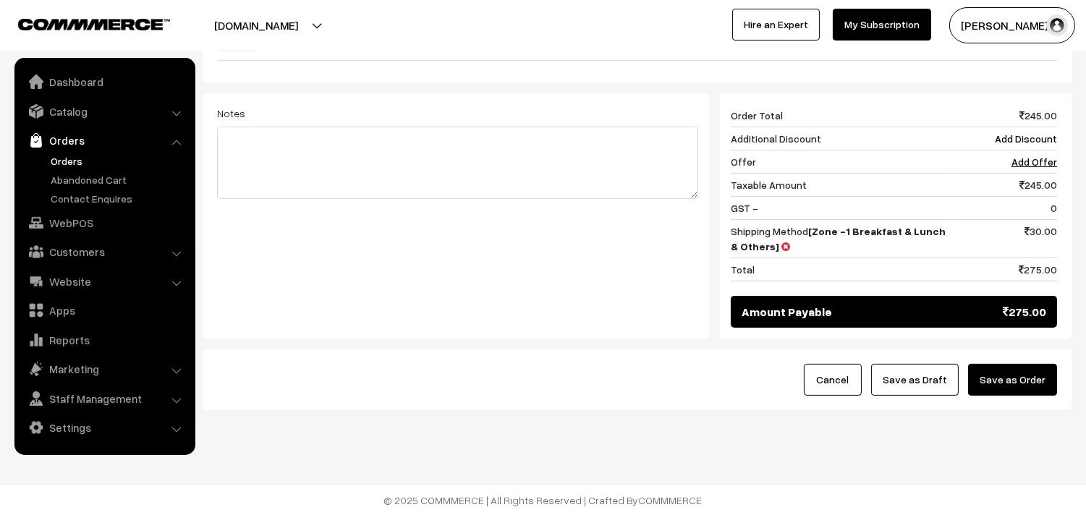
click at [1016, 365] on button "Save as Order" at bounding box center [1012, 380] width 89 height 32
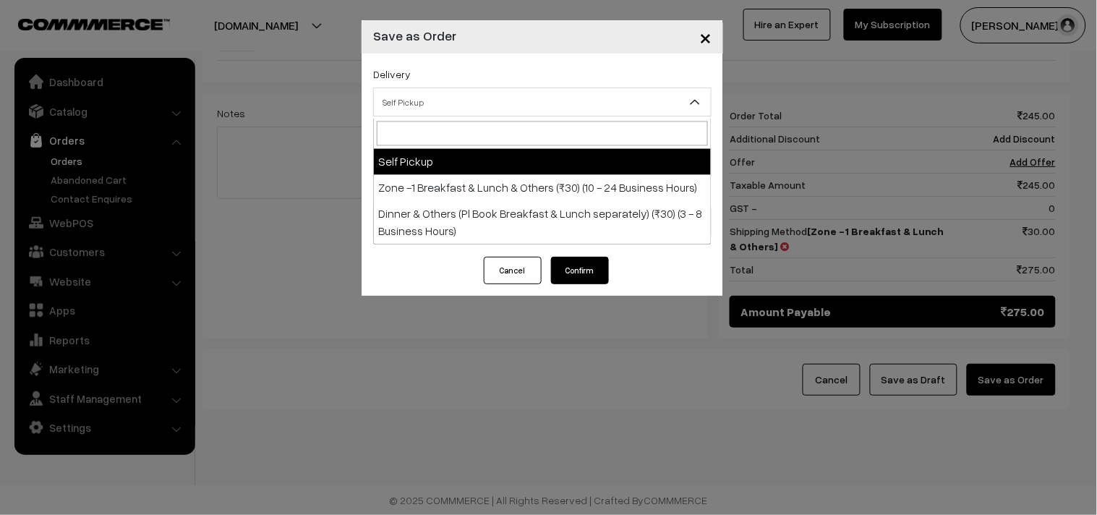
click at [430, 110] on span "Self Pickup" at bounding box center [542, 102] width 337 height 25
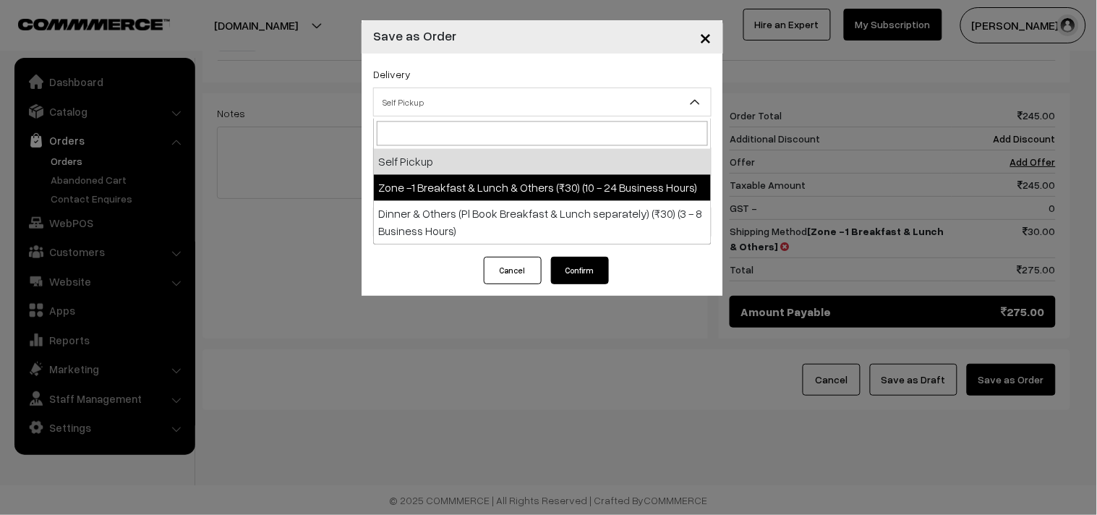
select select "ZON1"
select select "3"
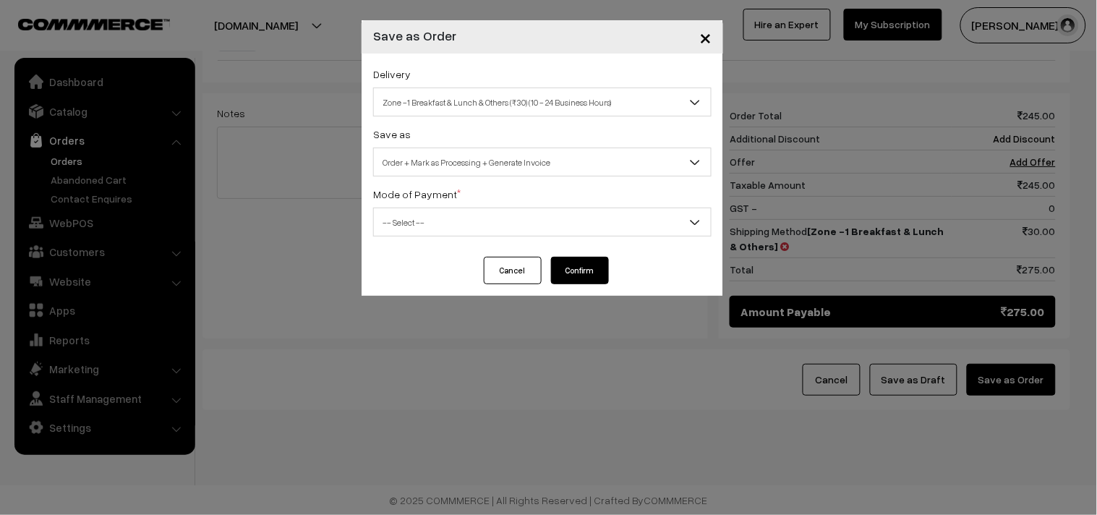
click at [450, 163] on span "Order + Mark as Processing + Generate Invoice" at bounding box center [542, 162] width 337 height 25
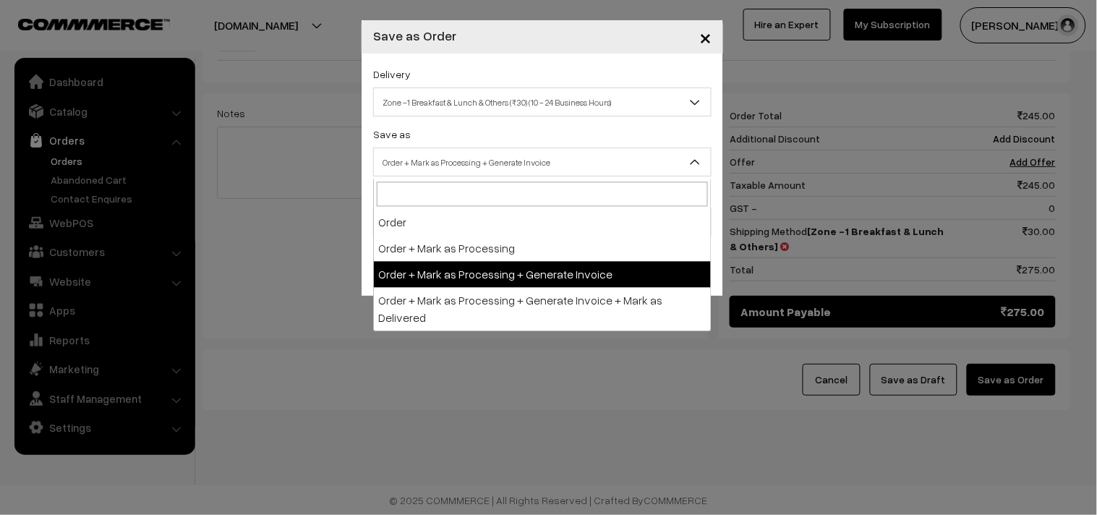
drag, startPoint x: 464, startPoint y: 260, endPoint x: 445, endPoint y: 227, distance: 38.6
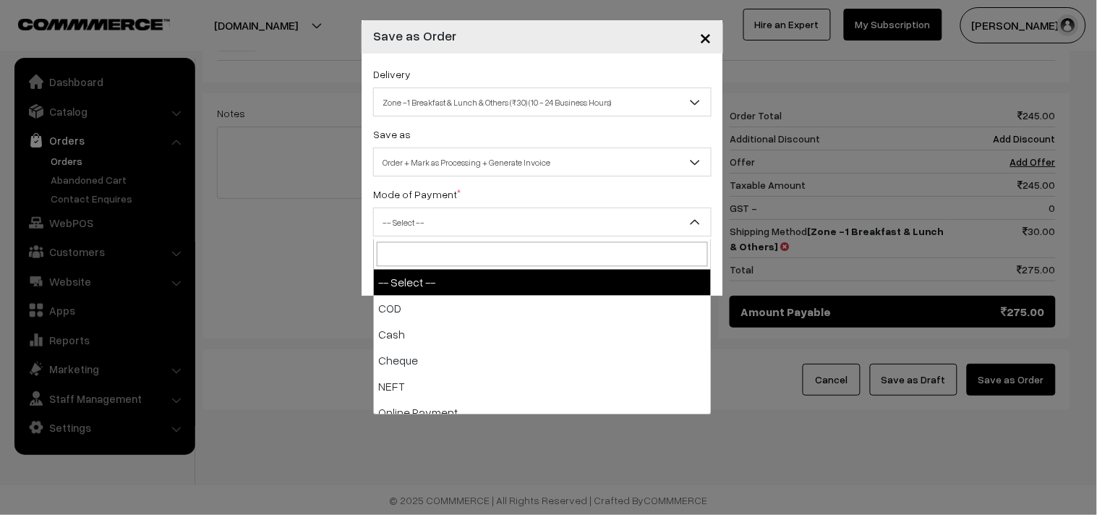
click at [445, 227] on span "-- Select --" at bounding box center [542, 222] width 337 height 25
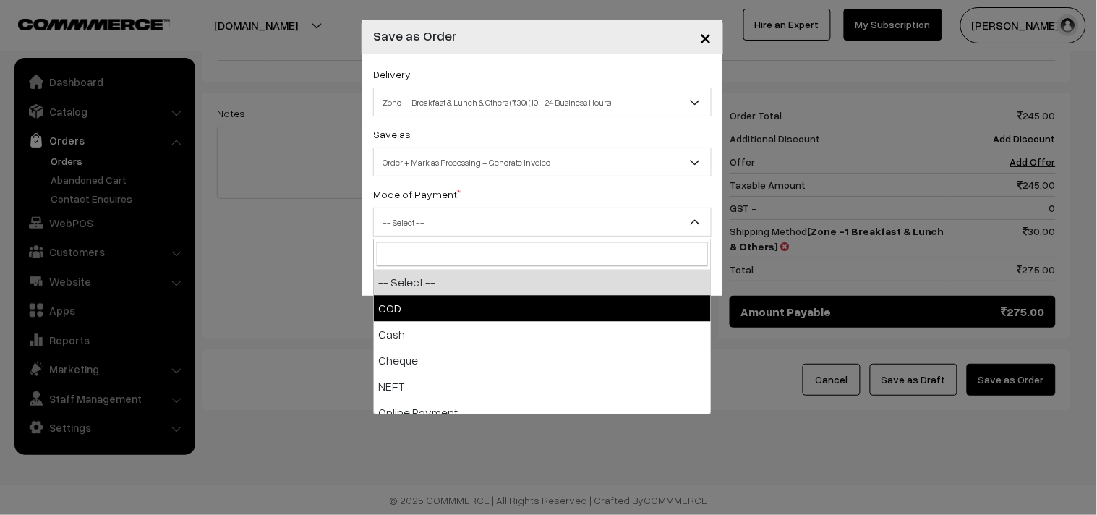
drag, startPoint x: 436, startPoint y: 306, endPoint x: 559, endPoint y: 278, distance: 126.2
select select "1"
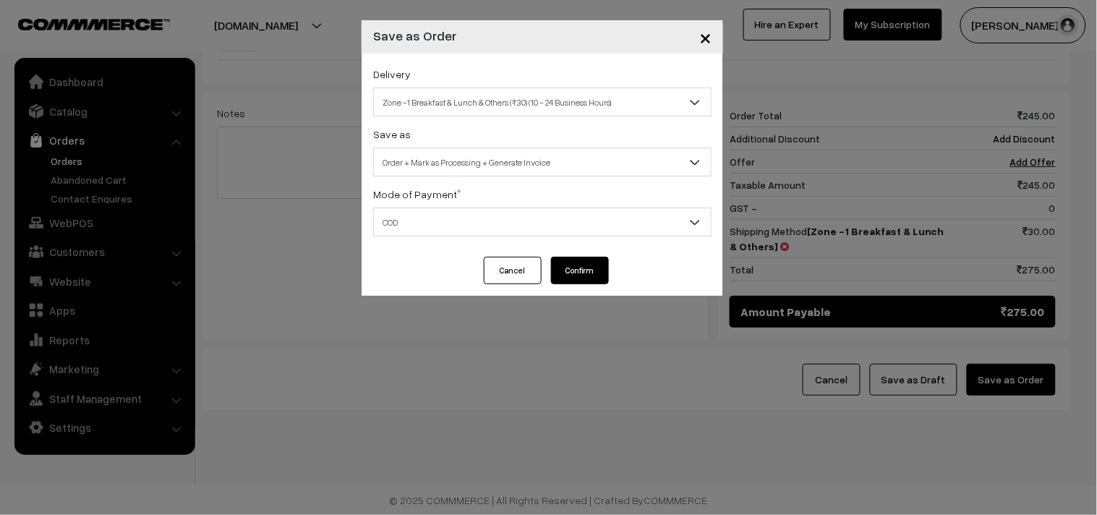
click at [559, 277] on button "Confirm" at bounding box center [580, 270] width 58 height 27
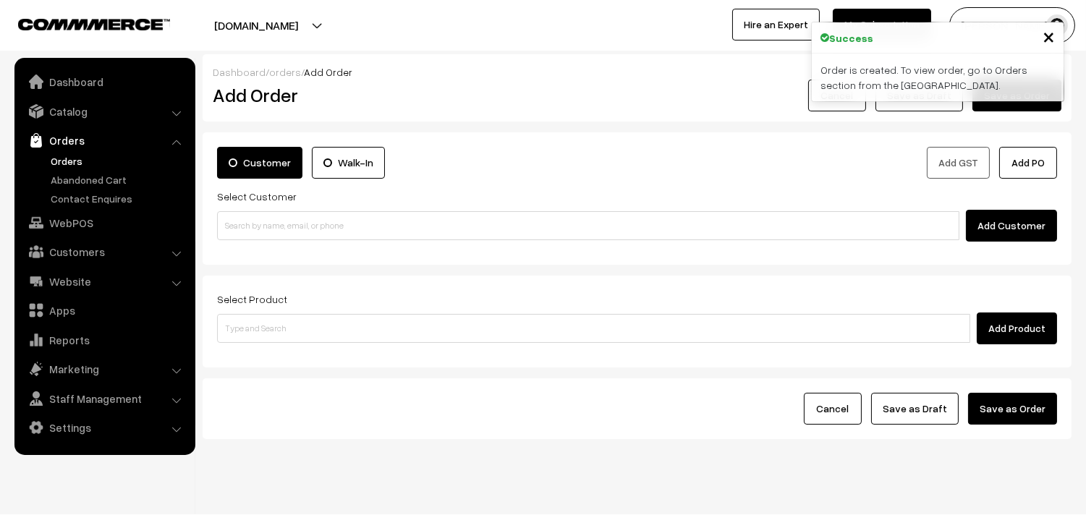
click at [73, 158] on link "Orders" at bounding box center [118, 160] width 143 height 15
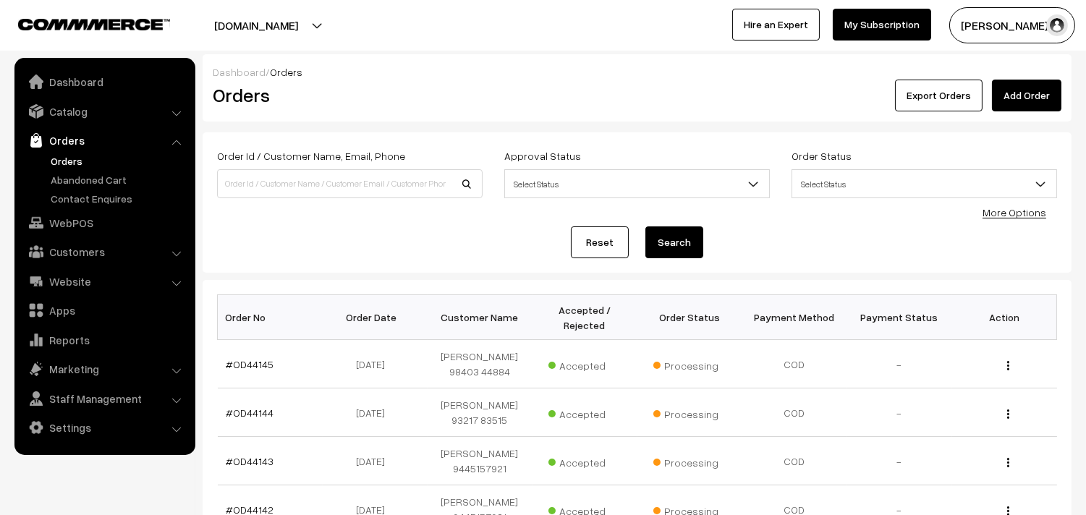
click at [261, 371] on td "#OD44145" at bounding box center [270, 364] width 105 height 48
click at [264, 367] on link "#OD44145" at bounding box center [250, 364] width 48 height 12
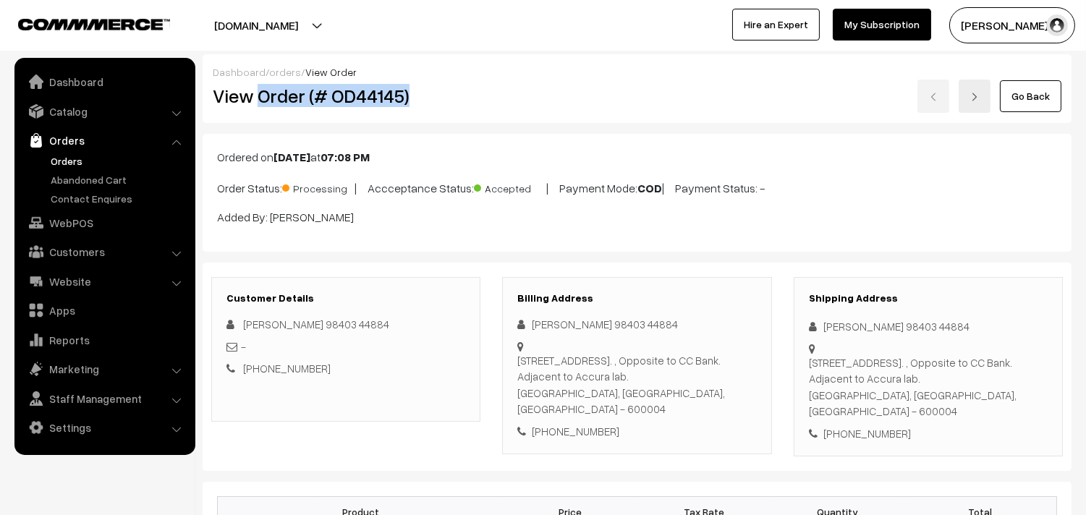
click at [469, 96] on h2 "View Order (# OD44145)" at bounding box center [347, 96] width 268 height 22
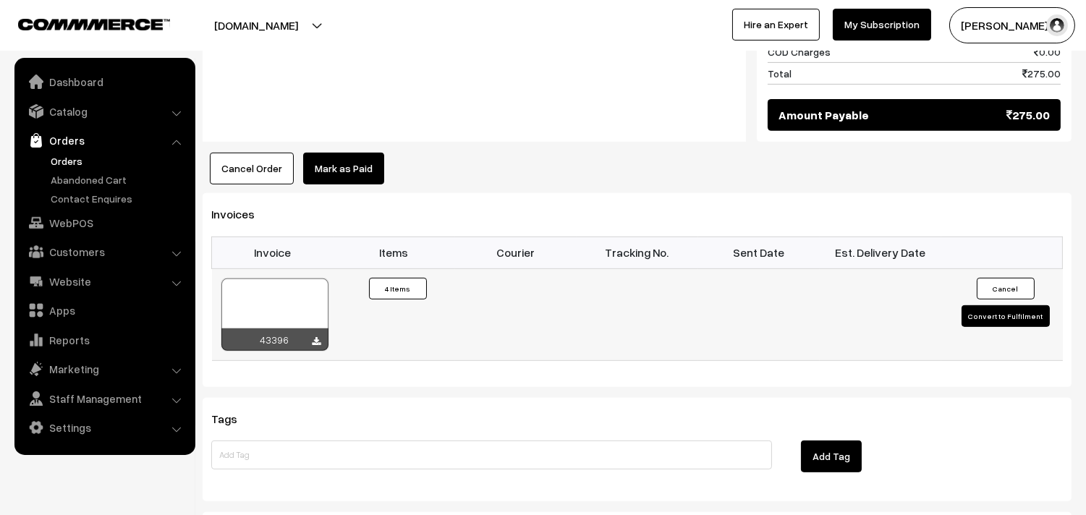
scroll to position [1205, 0]
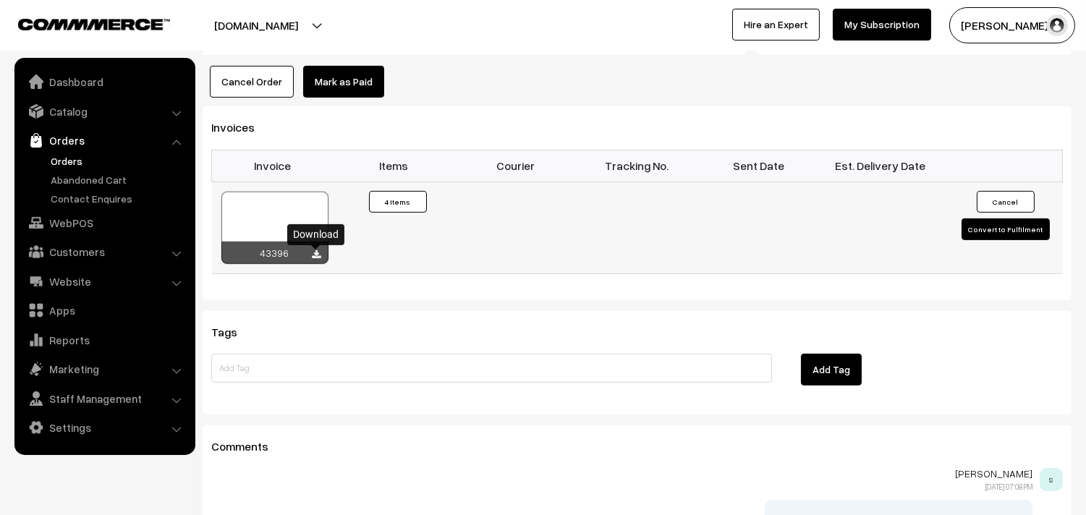
click at [313, 253] on icon at bounding box center [317, 254] width 9 height 9
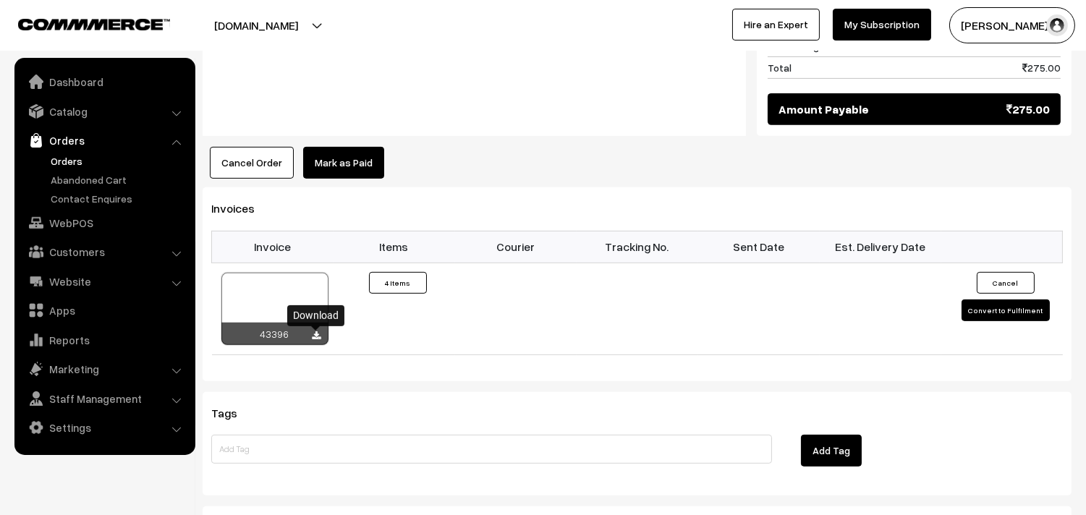
scroll to position [964, 0]
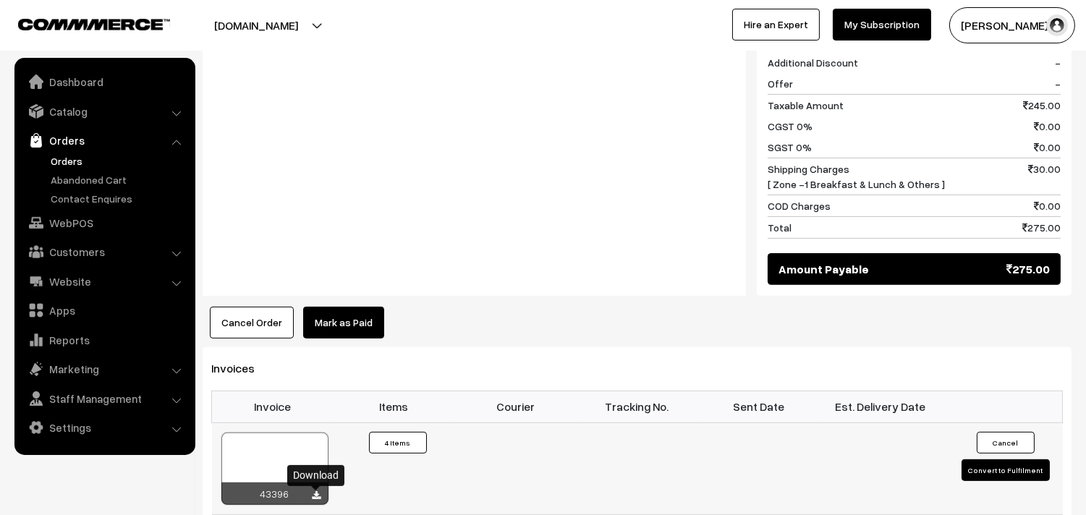
click at [315, 493] on icon at bounding box center [317, 495] width 9 height 9
drag, startPoint x: 81, startPoint y: 215, endPoint x: 255, endPoint y: 237, distance: 175.0
click at [81, 216] on link "WebPOS" at bounding box center [104, 223] width 172 height 26
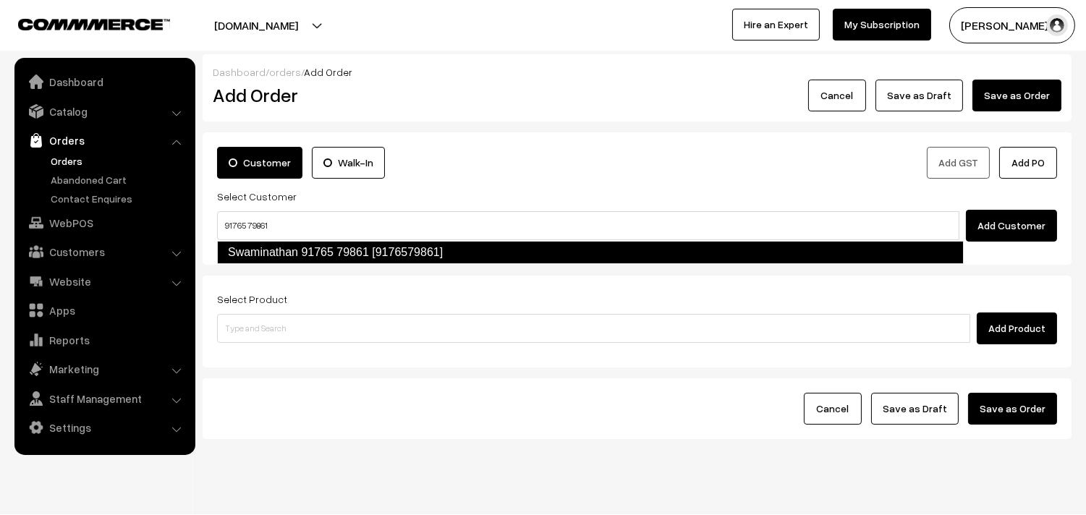
click at [252, 263] on li "Swaminathan 91765 79861 [9176579861]" at bounding box center [590, 252] width 745 height 23
type input "91765 79861"
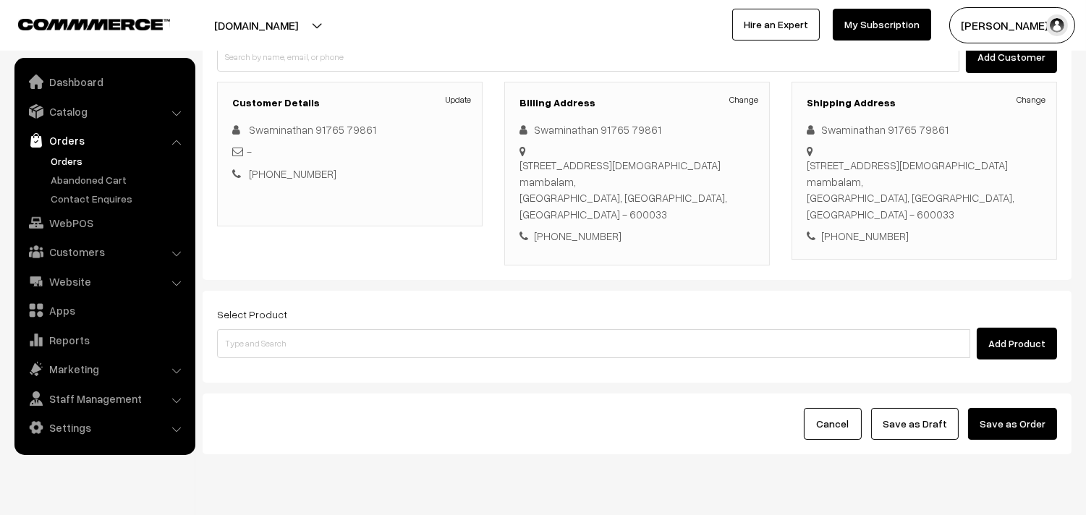
scroll to position [197, 0]
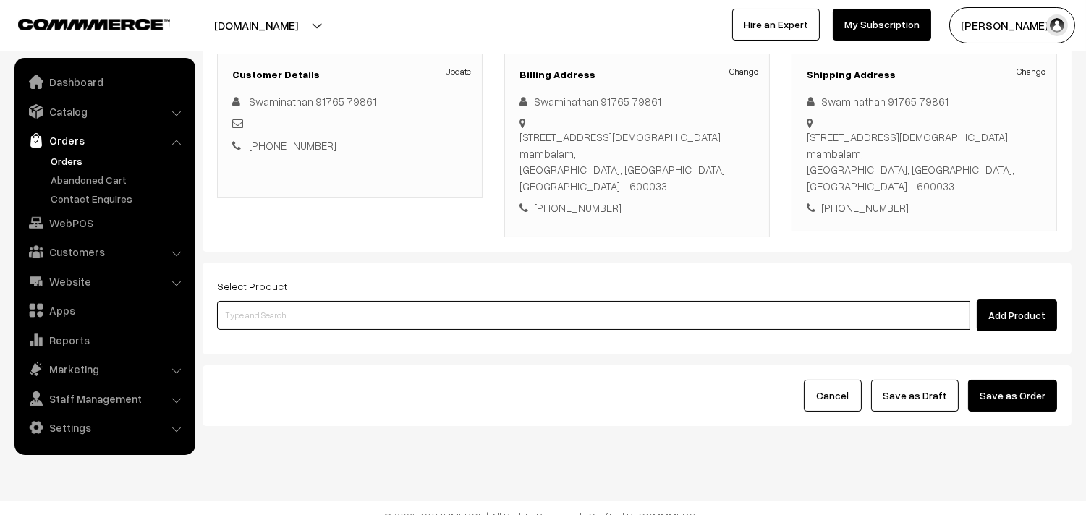
click at [286, 302] on input at bounding box center [593, 315] width 753 height 29
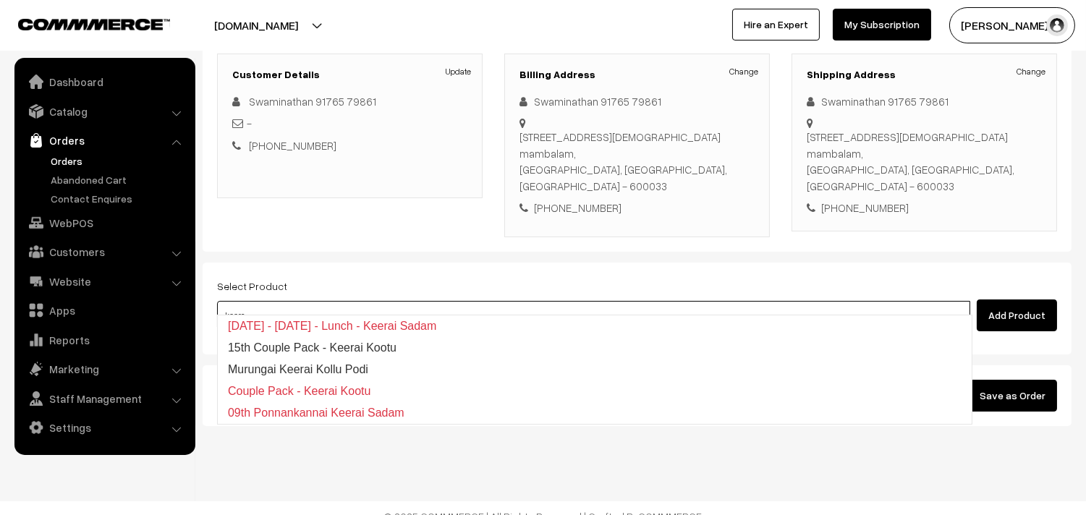
type input "keerai"
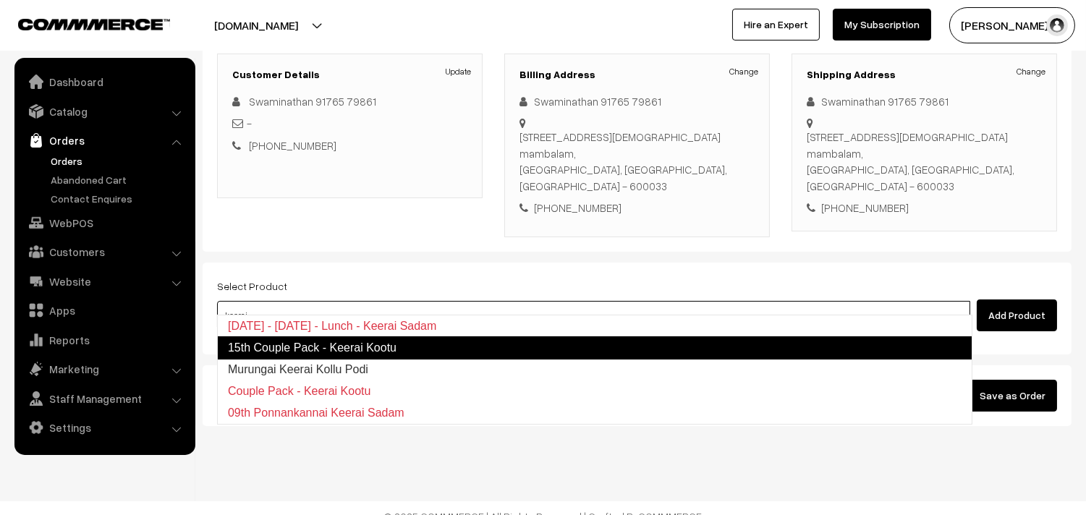
click at [363, 348] on link "15th Couple Pack - Keerai Kootu" at bounding box center [594, 347] width 755 height 23
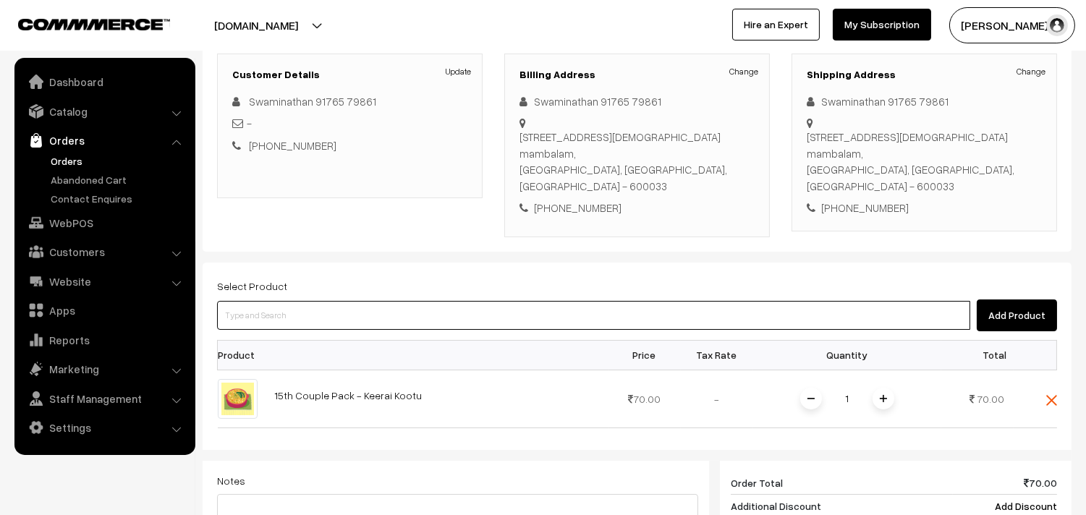
click at [337, 301] on input at bounding box center [593, 315] width 753 height 29
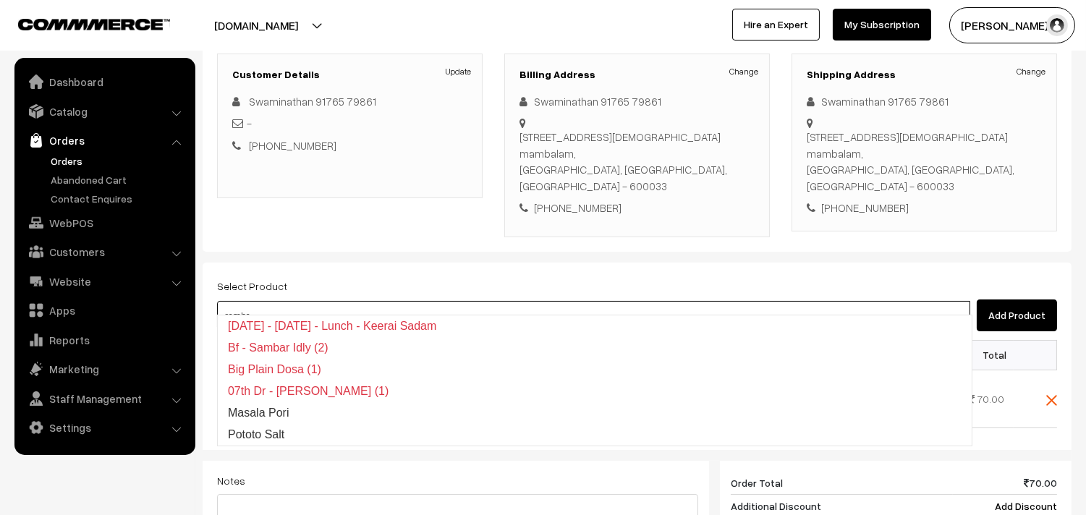
type input "sambar"
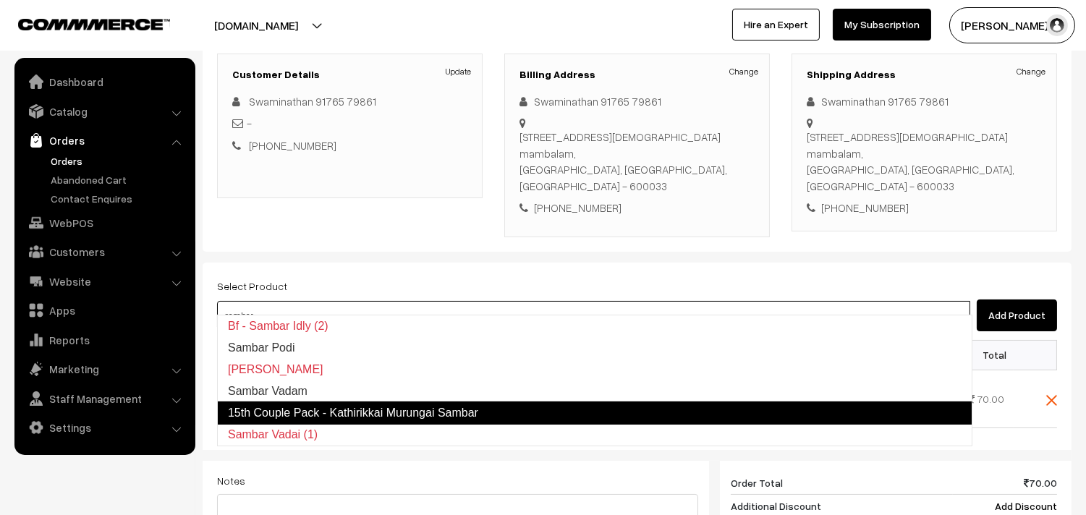
click at [349, 408] on link "15th Couple Pack - Kathirikkai Murungai Sambar" at bounding box center [594, 413] width 755 height 23
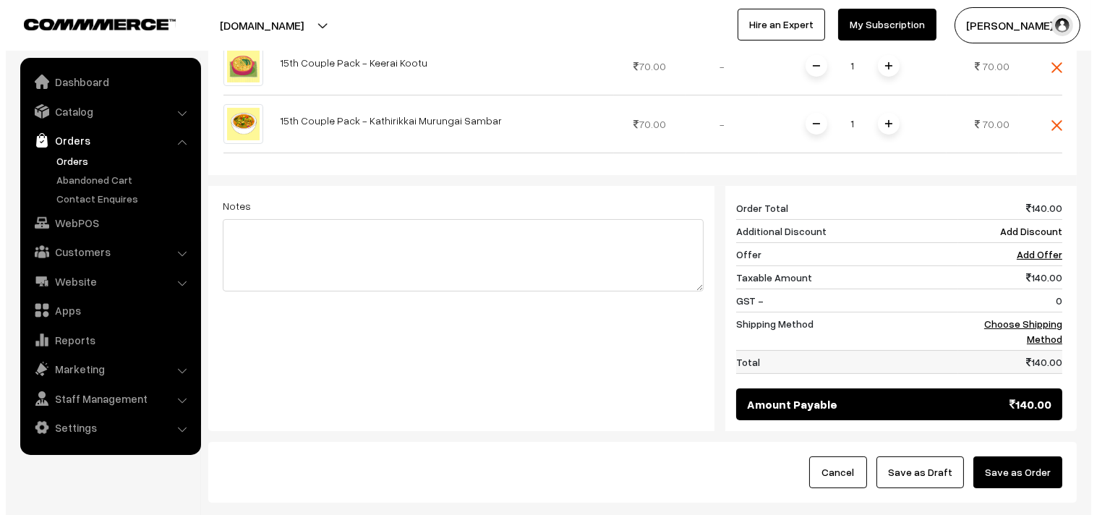
scroll to position [608, 0]
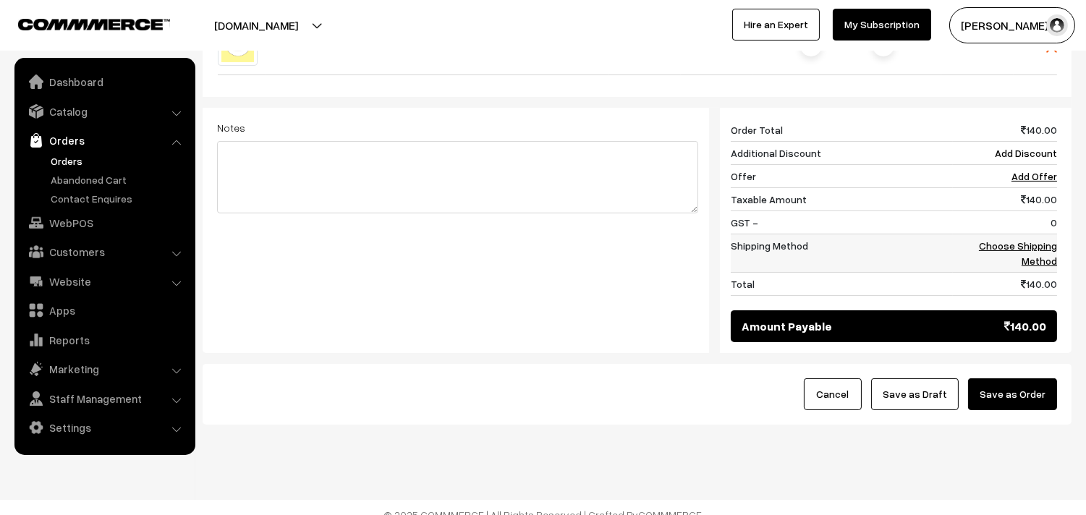
click at [1006, 239] on link "Choose Shipping Method" at bounding box center [1018, 252] width 78 height 27
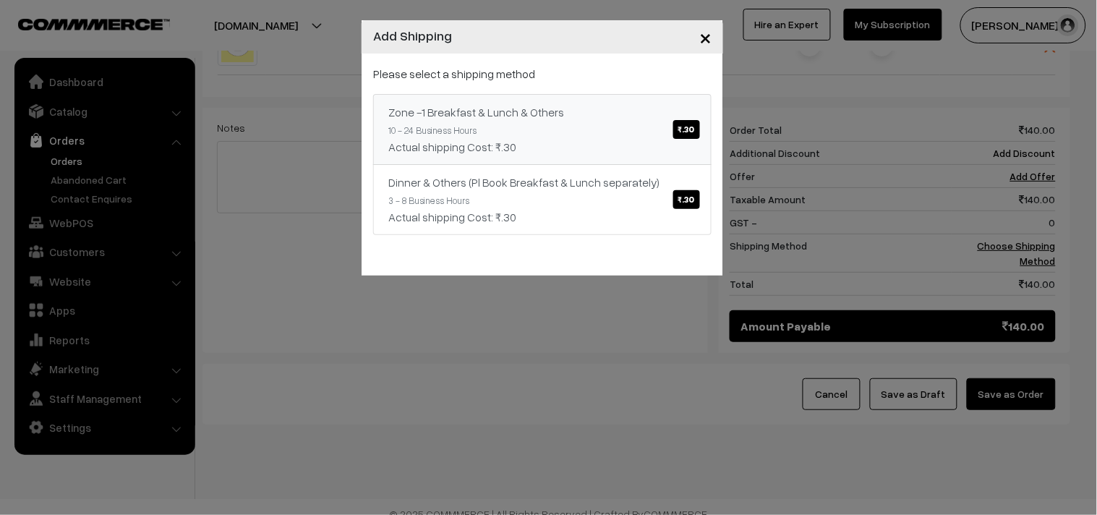
click at [664, 123] on link "Zone -1 Breakfast & Lunch & Others ₹.30 10 - 24 Business Hours Actual shipping …" at bounding box center [542, 129] width 339 height 71
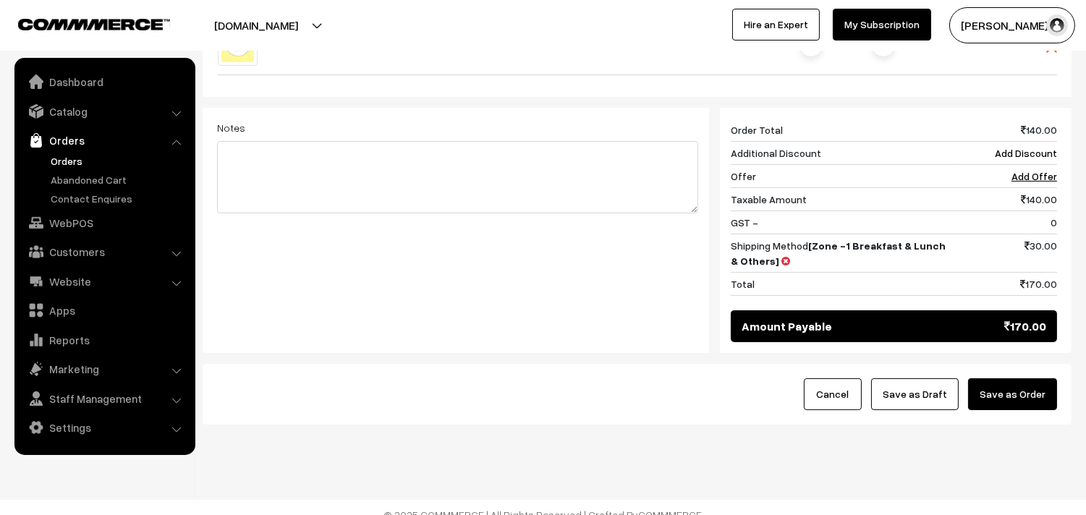
click at [1009, 378] on button "Save as Order" at bounding box center [1012, 394] width 89 height 32
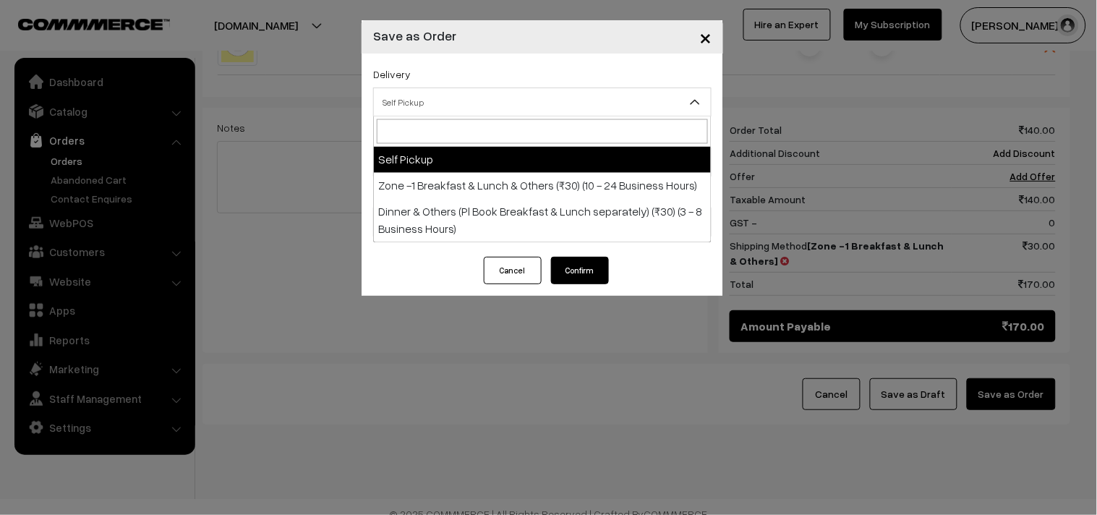
click at [398, 100] on span "Self Pickup" at bounding box center [542, 102] width 337 height 25
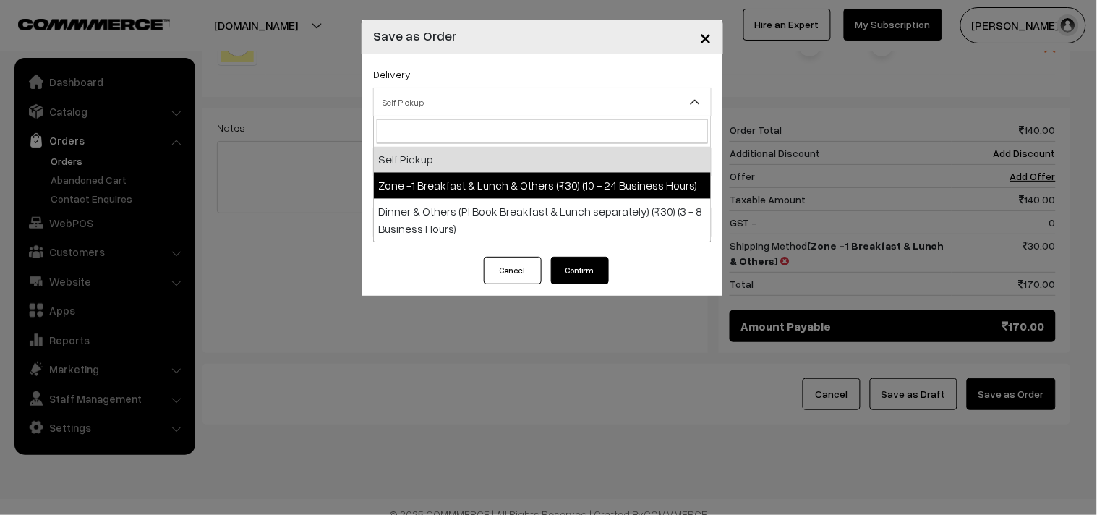
select select "ZON1"
select select "3"
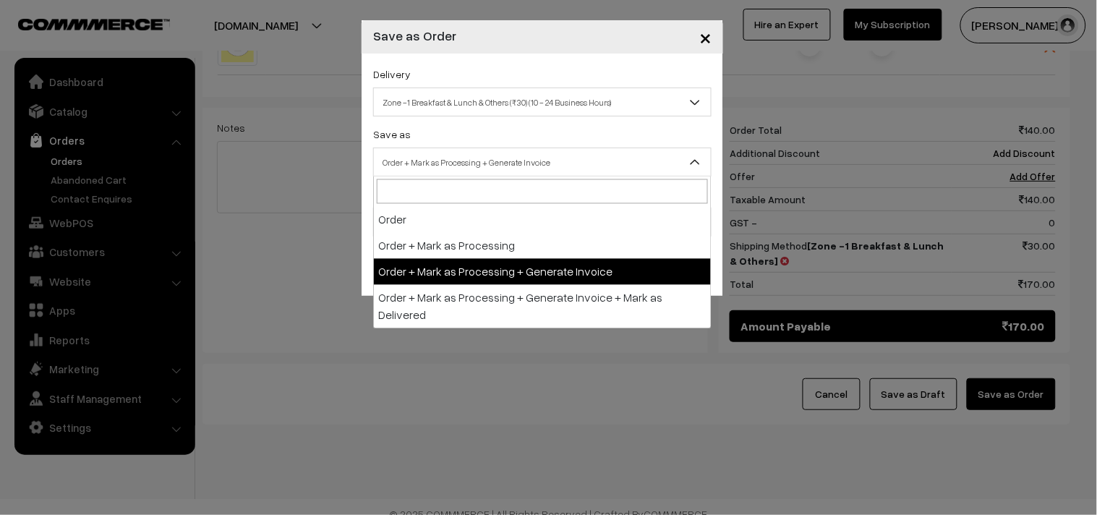
drag, startPoint x: 420, startPoint y: 164, endPoint x: 441, endPoint y: 257, distance: 95.7
click at [420, 168] on span "Order + Mark as Processing + Generate Invoice" at bounding box center [542, 162] width 337 height 25
drag, startPoint x: 441, startPoint y: 269, endPoint x: 439, endPoint y: 252, distance: 17.5
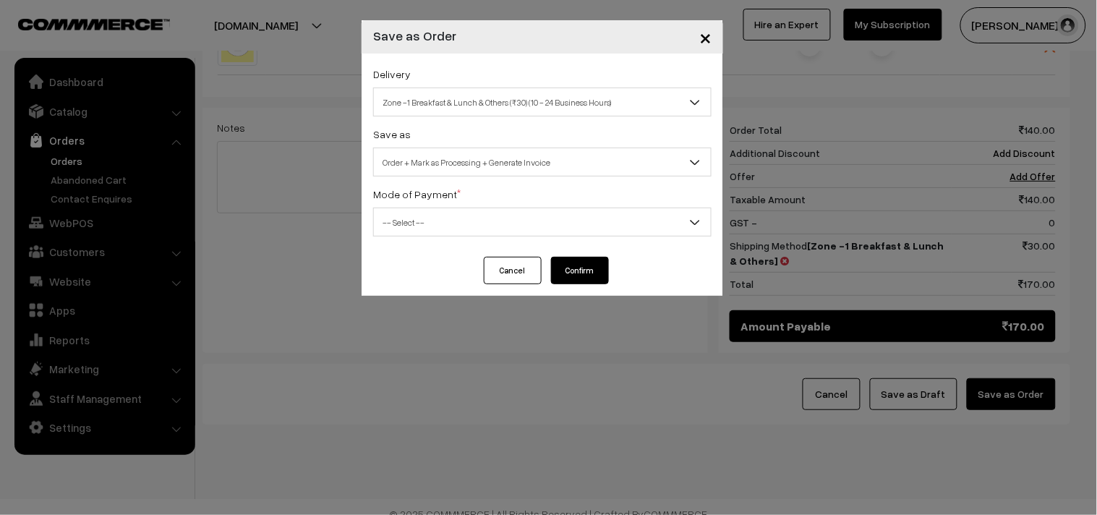
drag, startPoint x: 423, startPoint y: 216, endPoint x: 424, endPoint y: 232, distance: 16.7
click at [423, 217] on span "-- Select --" at bounding box center [542, 222] width 337 height 25
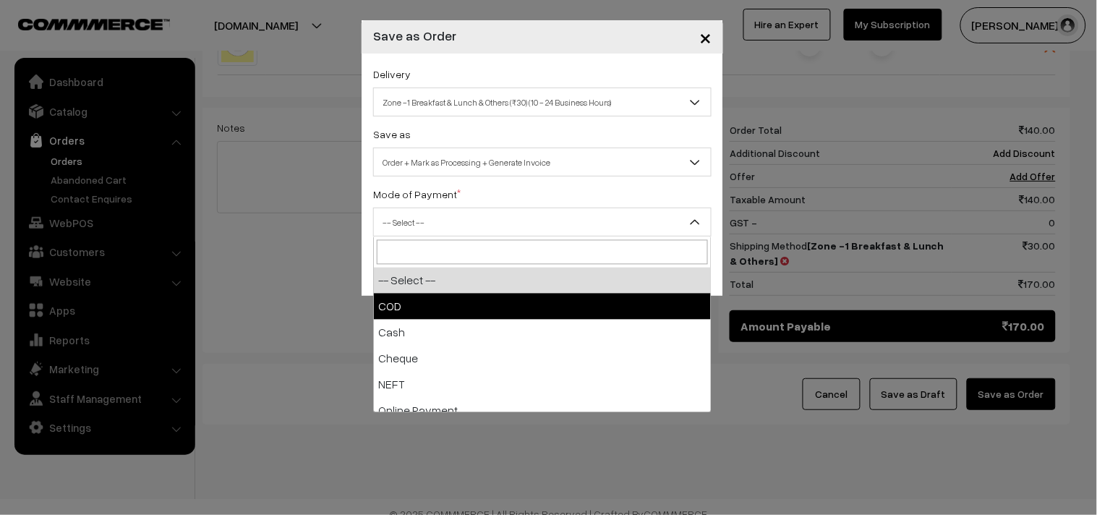
drag, startPoint x: 411, startPoint y: 300, endPoint x: 553, endPoint y: 273, distance: 144.3
select select "1"
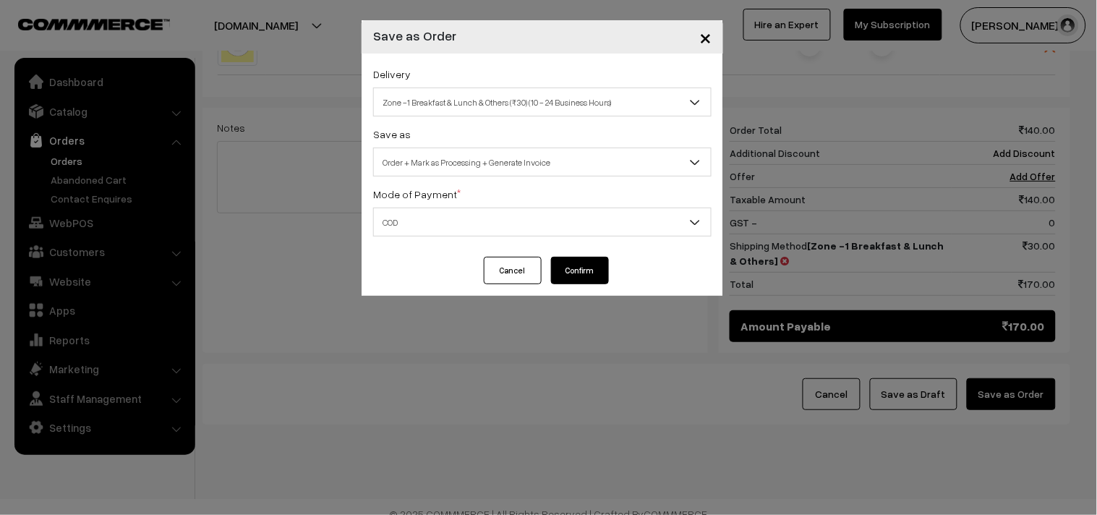
click at [565, 271] on button "Confirm" at bounding box center [580, 270] width 58 height 27
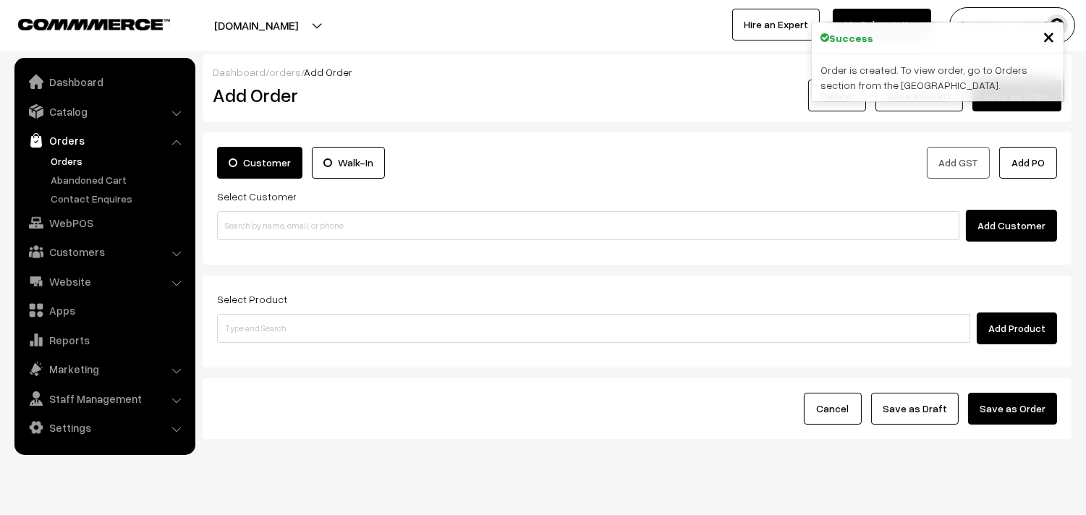
click at [72, 160] on link "Orders" at bounding box center [118, 160] width 143 height 15
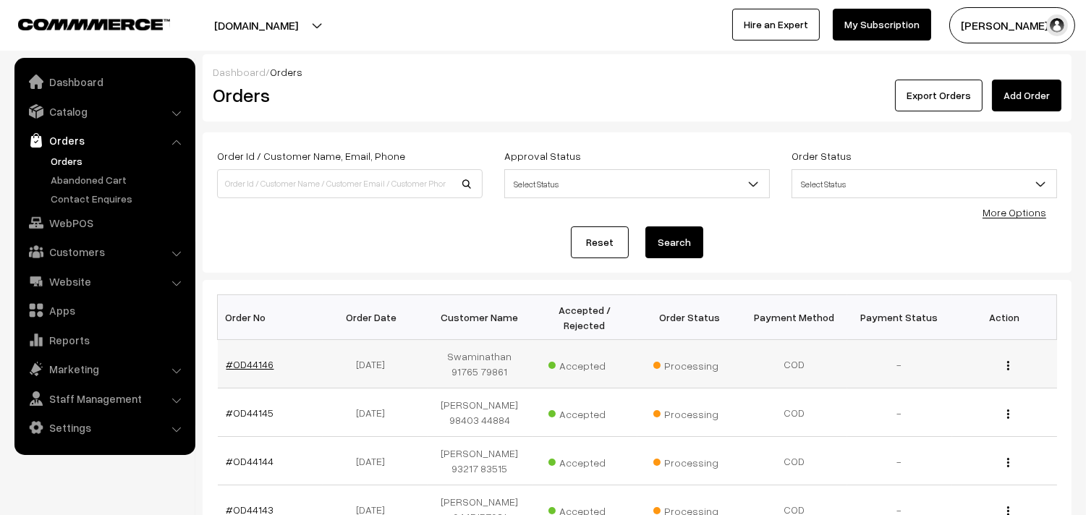
click at [261, 365] on link "#OD44146" at bounding box center [250, 364] width 48 height 12
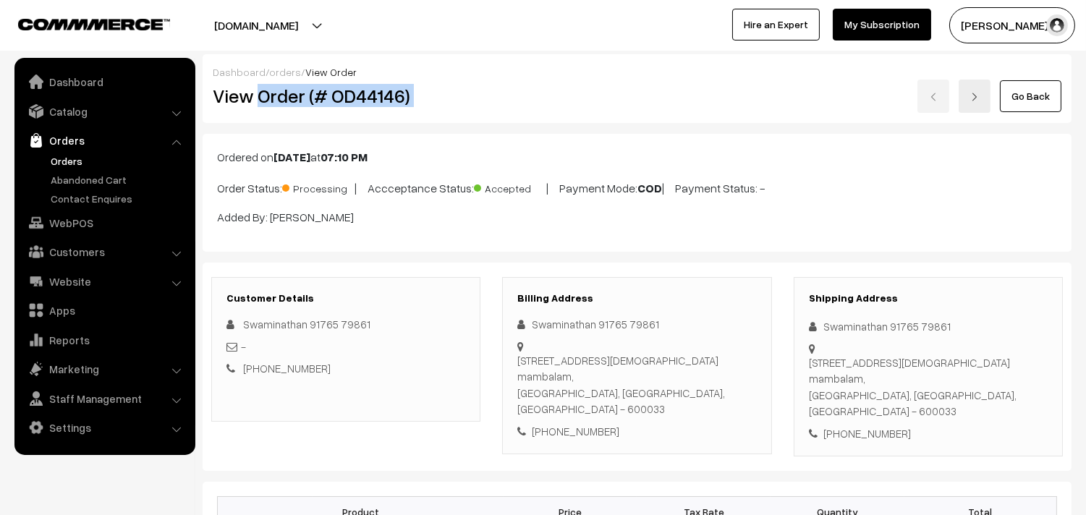
drag, startPoint x: 255, startPoint y: 95, endPoint x: 575, endPoint y: 114, distance: 320.3
click at [575, 114] on div "Dashboard / orders / View Order View Order (# OD44146) Go Back" at bounding box center [637, 88] width 869 height 69
copy div "Order (# OD44146)"
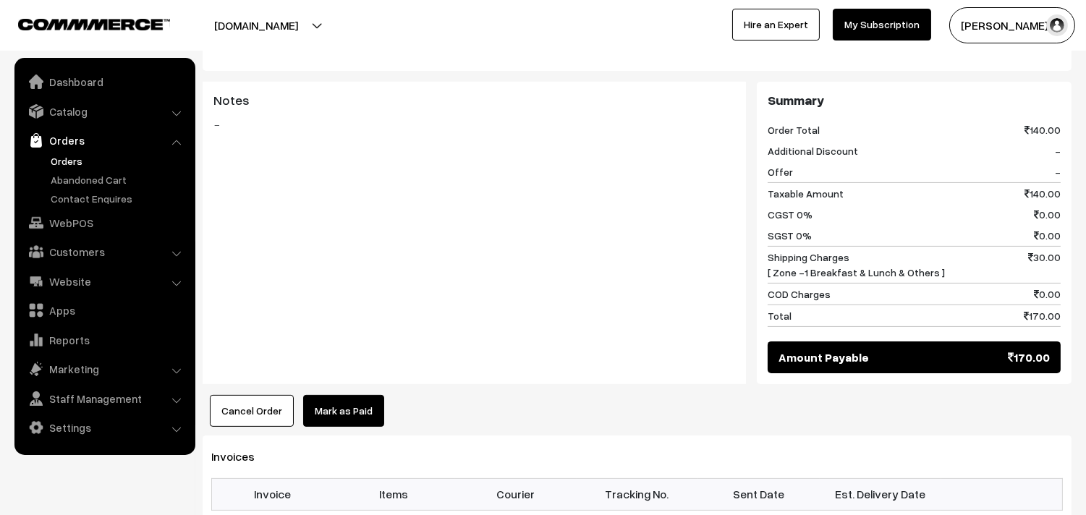
scroll to position [884, 0]
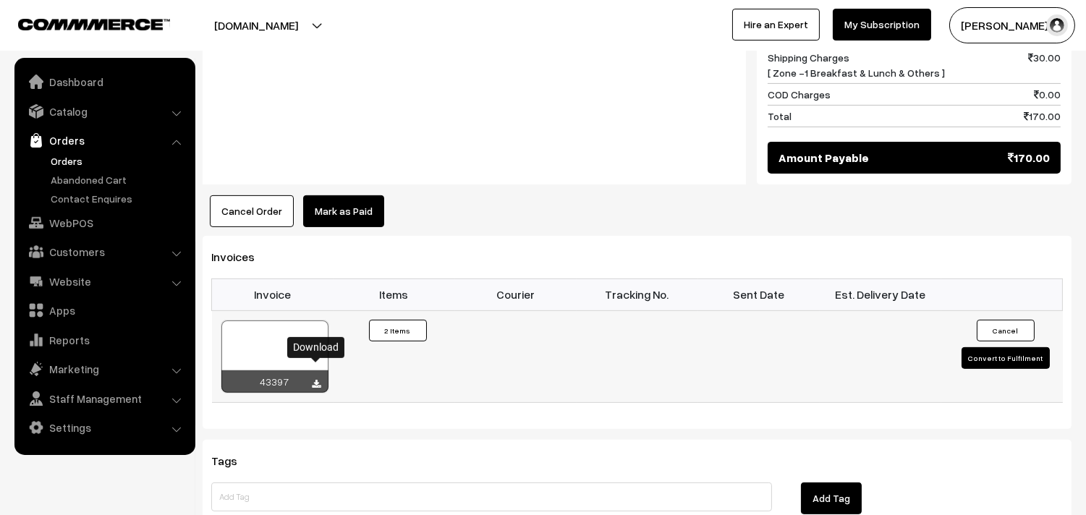
click at [319, 380] on icon at bounding box center [317, 384] width 9 height 9
click at [59, 229] on link "WebPOS" at bounding box center [104, 223] width 172 height 26
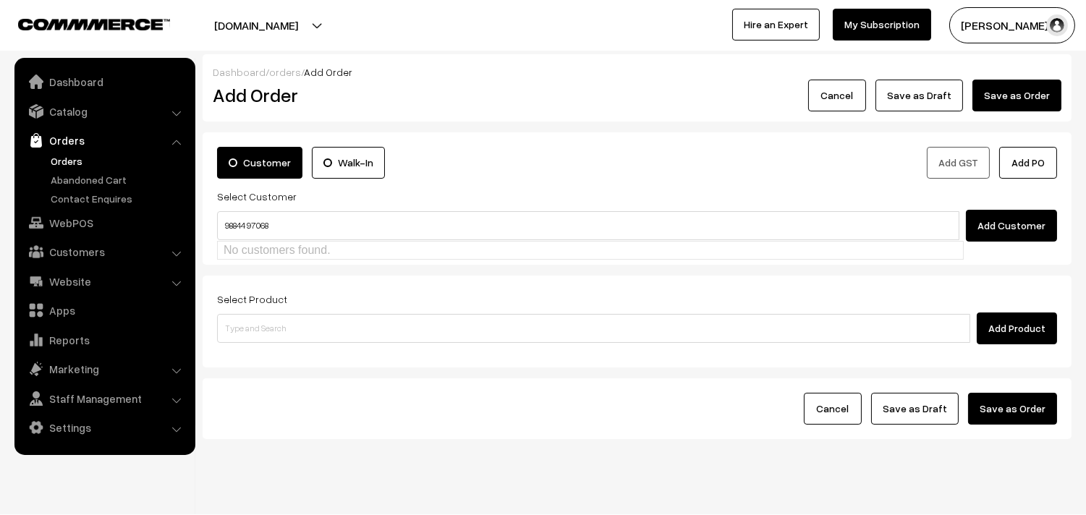
click at [249, 228] on input "98844 97068" at bounding box center [588, 225] width 742 height 29
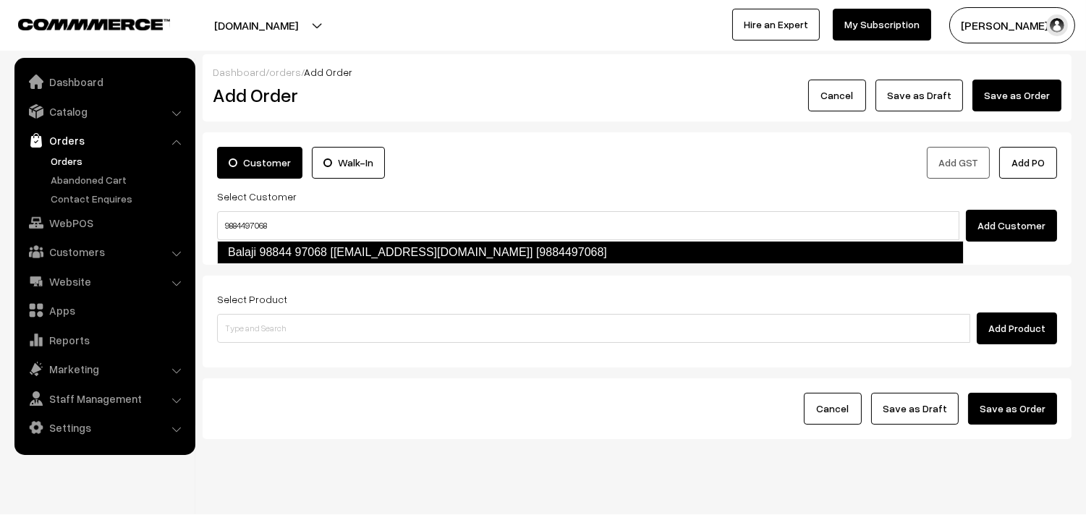
click at [276, 247] on link "Balaji 98844 97068 [[EMAIL_ADDRESS][DOMAIN_NAME]] [9884497068]" at bounding box center [590, 252] width 747 height 23
type input "9884497068"
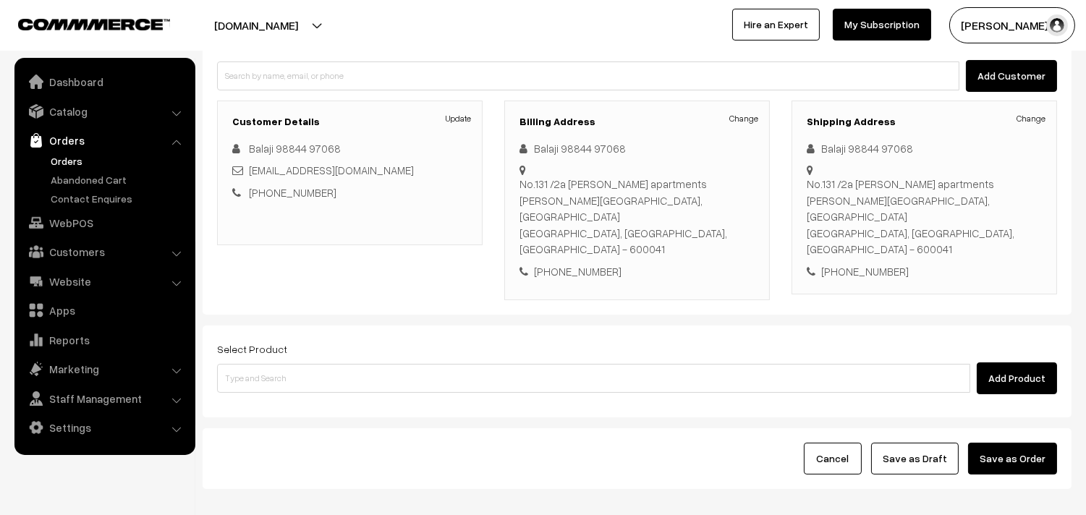
scroll to position [197, 0]
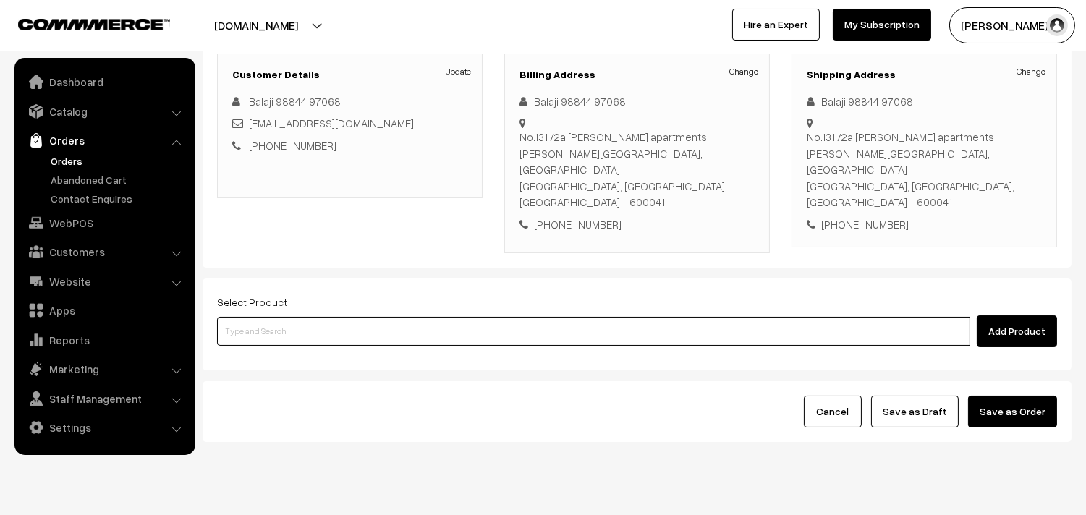
click at [306, 317] on input at bounding box center [593, 331] width 753 height 29
paste input "15th With Rice"
type input "15th With Rice"
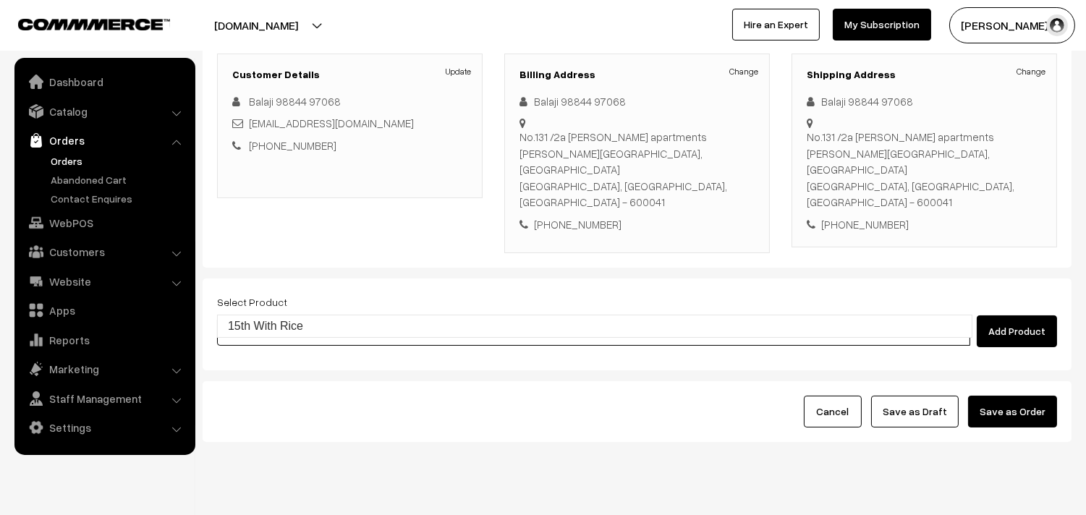
click at [269, 323] on link "15th With Rice" at bounding box center [595, 326] width 754 height 22
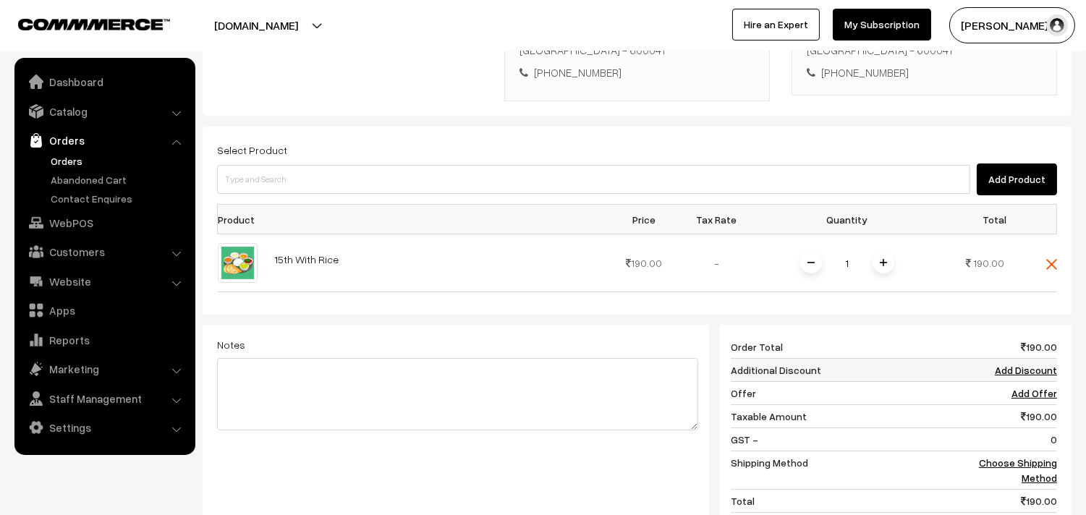
scroll to position [357, 0]
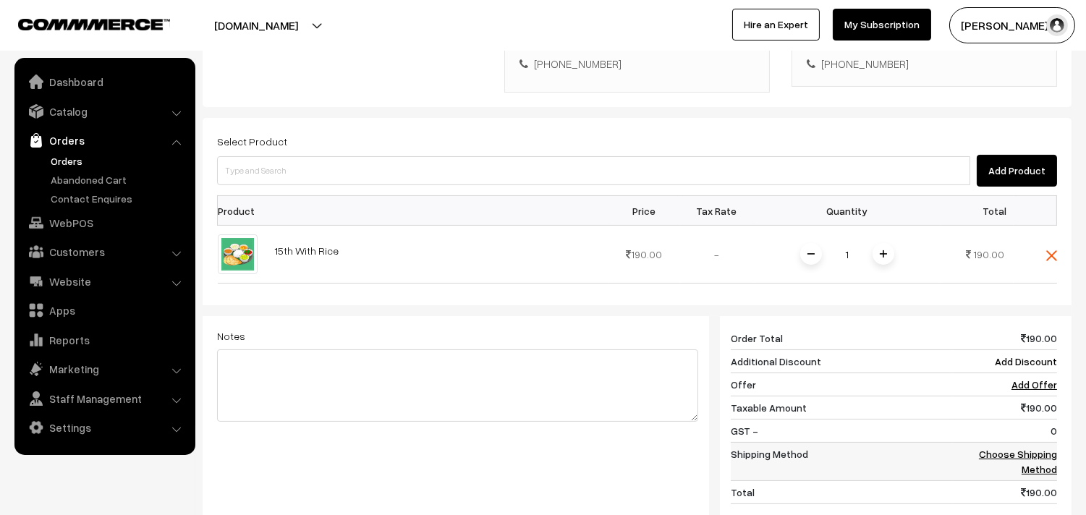
click at [1006, 448] on link "Choose Shipping Method" at bounding box center [1018, 461] width 78 height 27
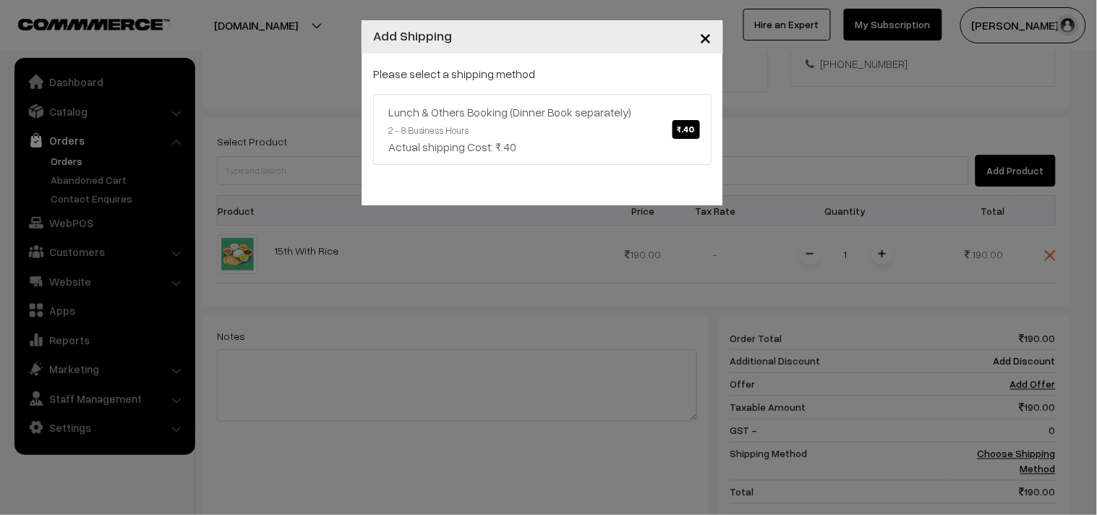
click at [638, 169] on div "Please select a shipping method Lunch & Others Booking (Dinner Book separately)…" at bounding box center [543, 130] width 362 height 152
click at [616, 134] on link "Lunch & Others Booking (Dinner Book separately) ₹.40 2 - 8 Business Hours Actua…" at bounding box center [542, 129] width 339 height 71
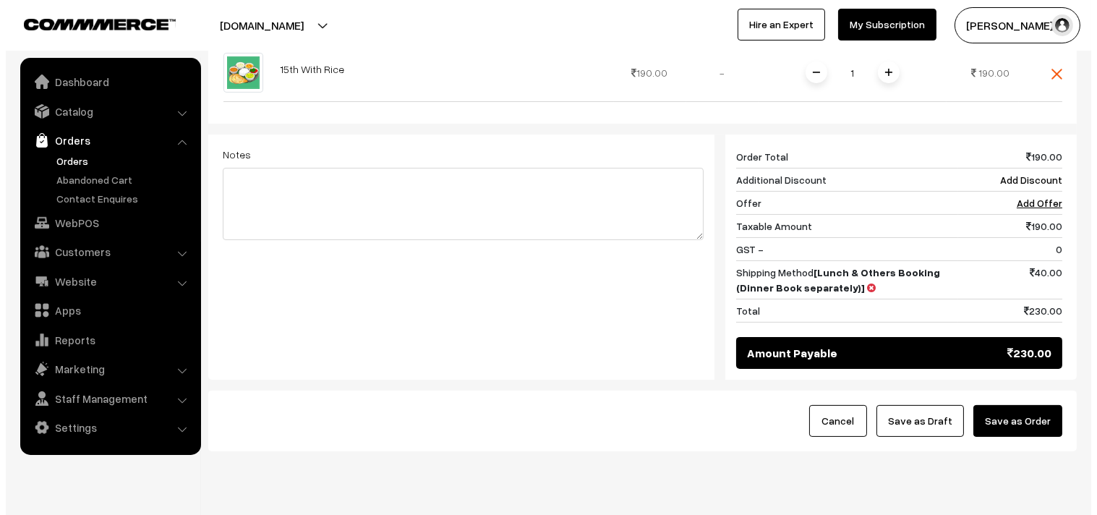
scroll to position [550, 0]
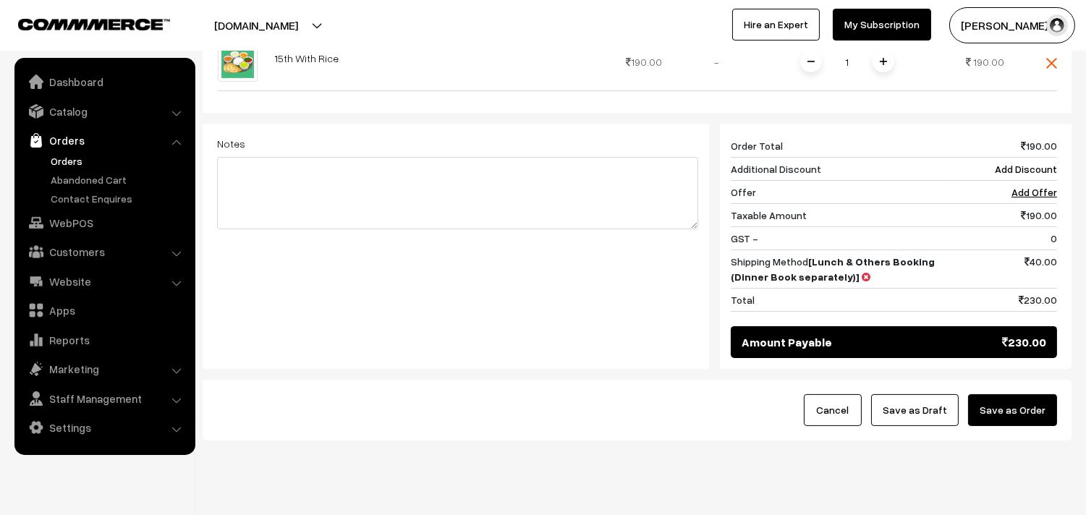
click at [1032, 407] on div "Cancel Save as Draft Save as Order" at bounding box center [637, 410] width 869 height 61
click at [1032, 399] on div "Cancel Save as Draft Save as Order" at bounding box center [637, 410] width 869 height 61
click at [1023, 394] on button "Save as Order" at bounding box center [1012, 410] width 89 height 32
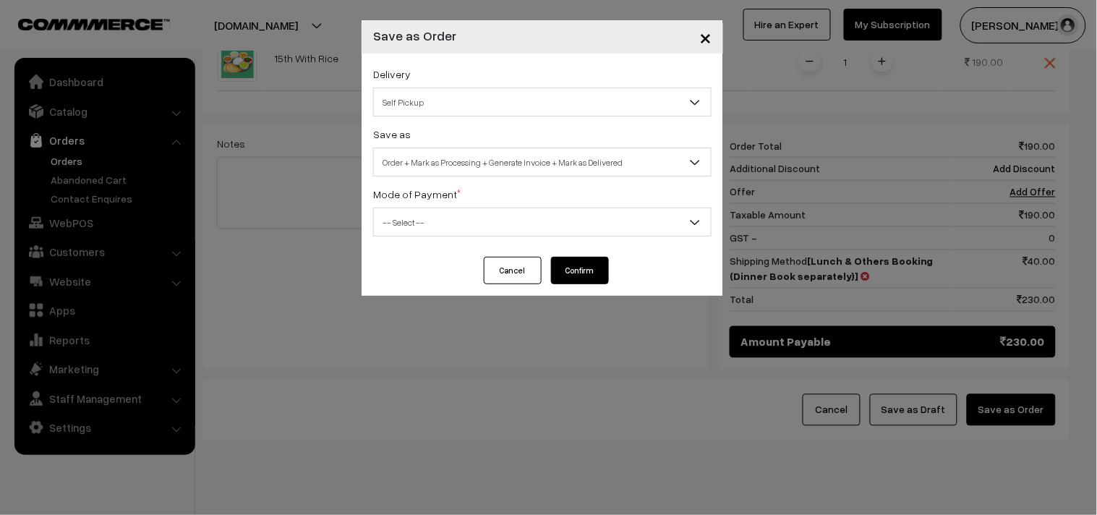
click at [428, 102] on span "Self Pickup" at bounding box center [542, 102] width 337 height 25
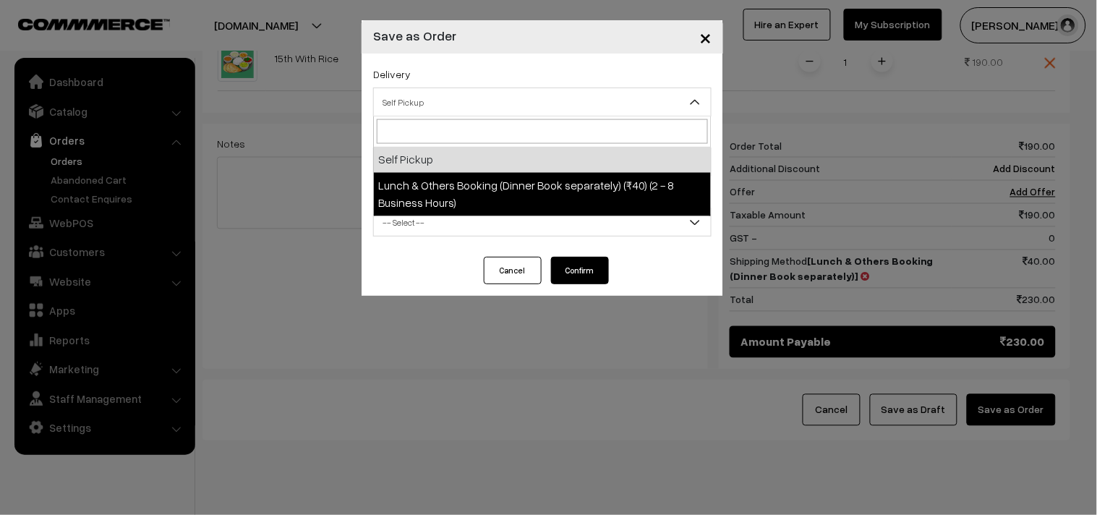
drag, startPoint x: 442, startPoint y: 179, endPoint x: 441, endPoint y: 158, distance: 21.0
select select "LOB1"
select select "3"
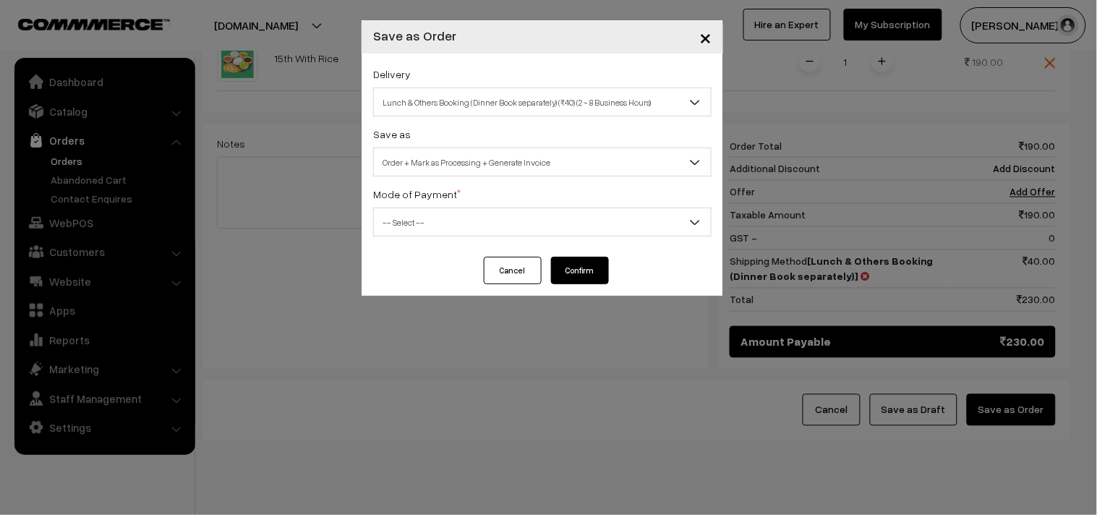
click at [441, 158] on span "Order + Mark as Processing + Generate Invoice" at bounding box center [542, 162] width 337 height 25
click at [421, 212] on span "-- Select --" at bounding box center [542, 222] width 337 height 25
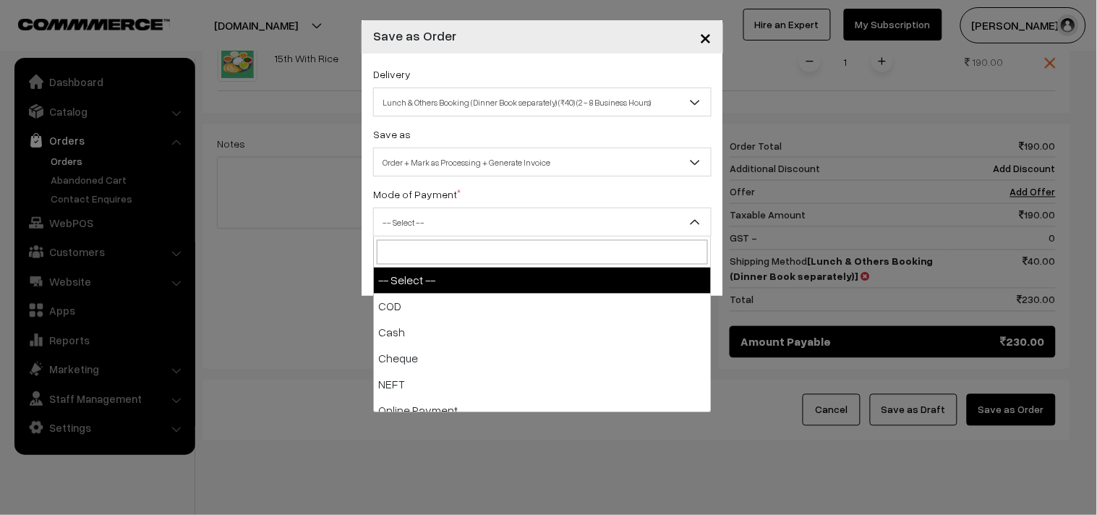
select select "1"
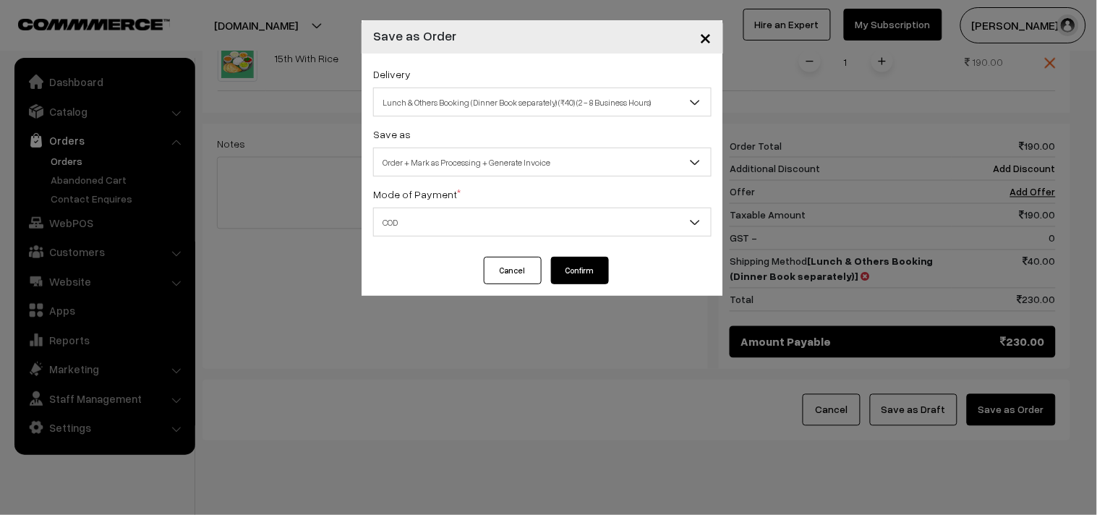
click at [627, 283] on div "Cancel Confirm" at bounding box center [543, 276] width 362 height 39
click at [539, 256] on div "Delivery Self Pickup Lunch & Others Booking (Dinner Book separately) (₹40) (2 -…" at bounding box center [543, 155] width 362 height 203
click at [564, 263] on button "Confirm" at bounding box center [580, 270] width 58 height 27
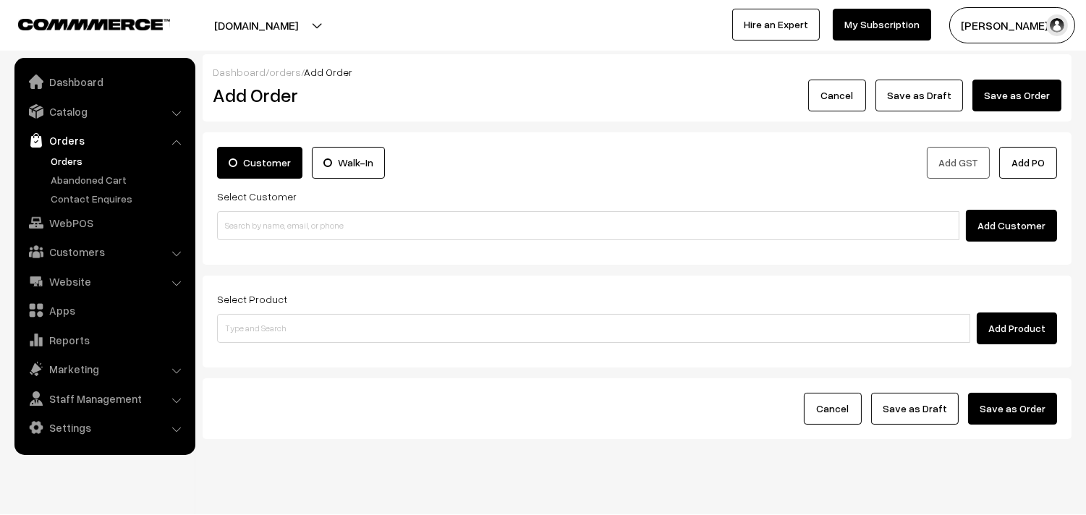
click at [62, 165] on link "Orders" at bounding box center [118, 160] width 143 height 15
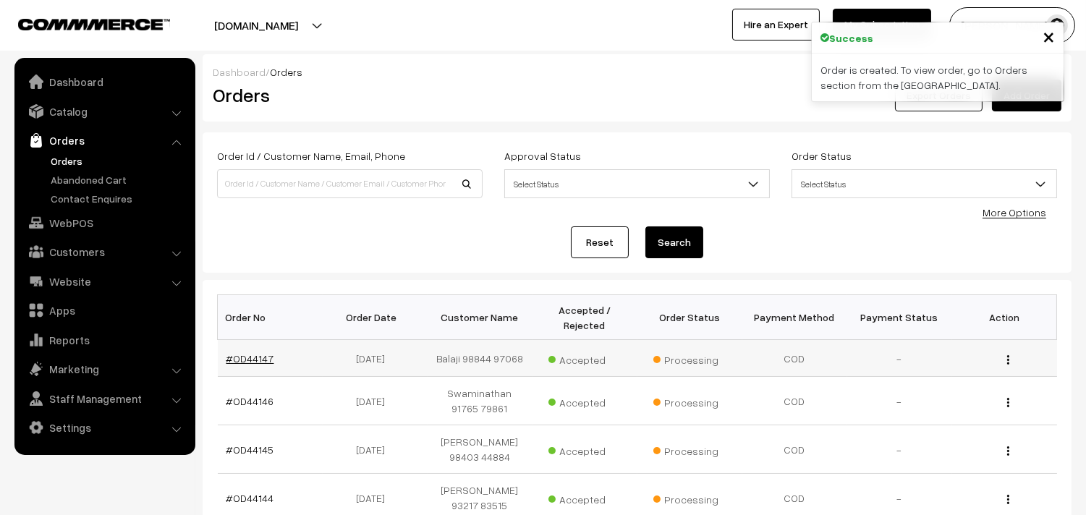
click at [258, 364] on link "#OD44147" at bounding box center [250, 358] width 48 height 12
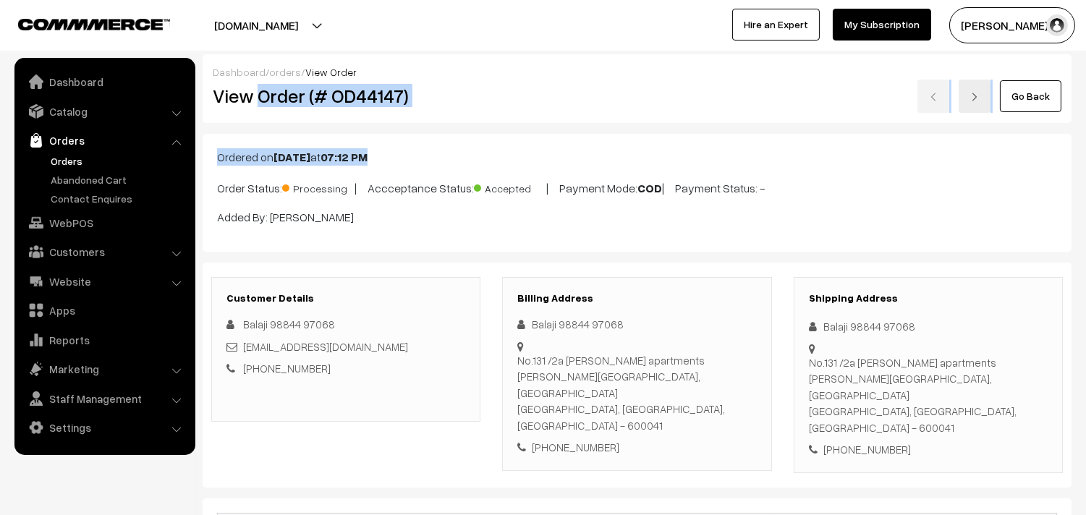
drag, startPoint x: 259, startPoint y: 97, endPoint x: 598, endPoint y: 124, distance: 339.7
drag, startPoint x: 314, startPoint y: 105, endPoint x: 294, endPoint y: 103, distance: 19.6
click at [313, 105] on h2 "View Order (# OD44147)" at bounding box center [347, 96] width 268 height 22
click at [266, 101] on h2 "View Order (# OD44147)" at bounding box center [347, 96] width 268 height 22
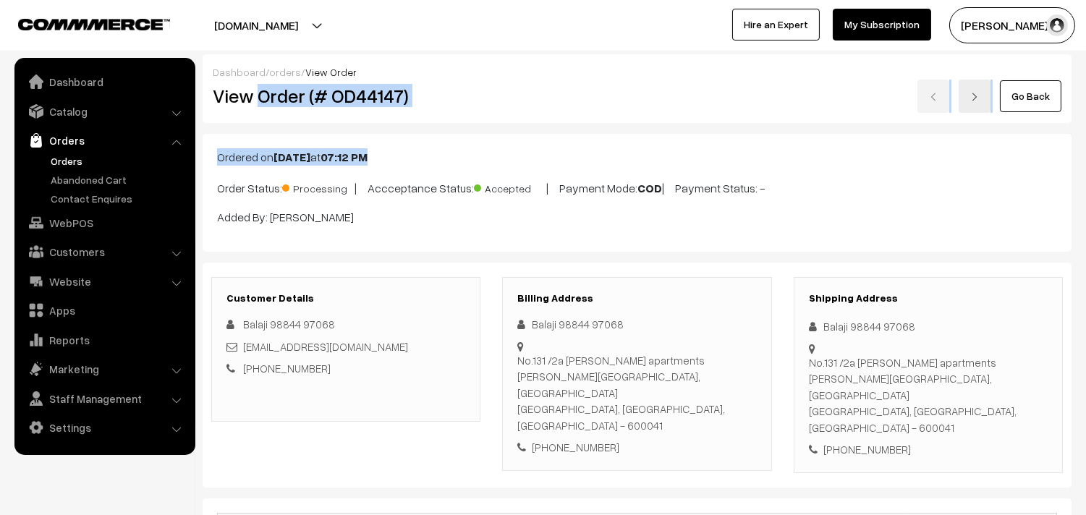
click at [259, 98] on h2 "View Order (# OD44147)" at bounding box center [347, 96] width 268 height 22
drag, startPoint x: 259, startPoint y: 97, endPoint x: 465, endPoint y: 95, distance: 206.2
click at [465, 95] on h2 "View Order (# OD44147)" at bounding box center [347, 96] width 268 height 22
copy h2 "Order (# OD44147)"
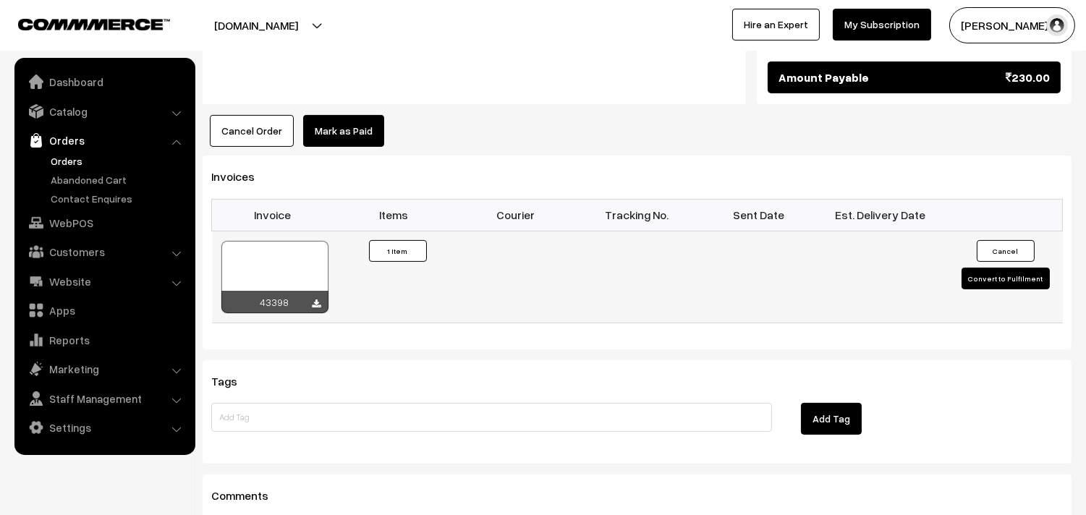
scroll to position [804, 0]
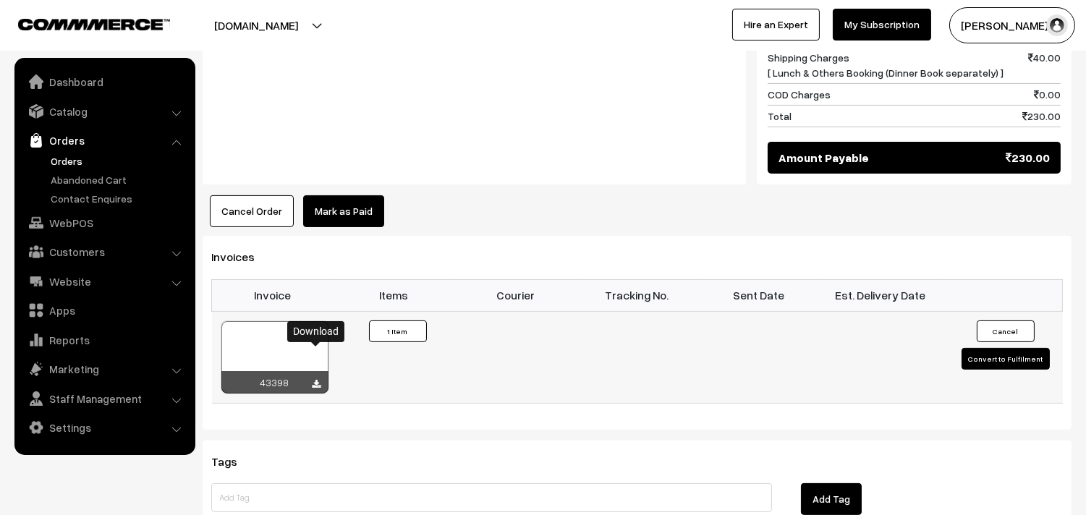
click at [318, 380] on icon at bounding box center [317, 384] width 9 height 9
click at [316, 380] on icon at bounding box center [317, 384] width 9 height 9
click at [65, 228] on link "WebPOS" at bounding box center [104, 223] width 172 height 26
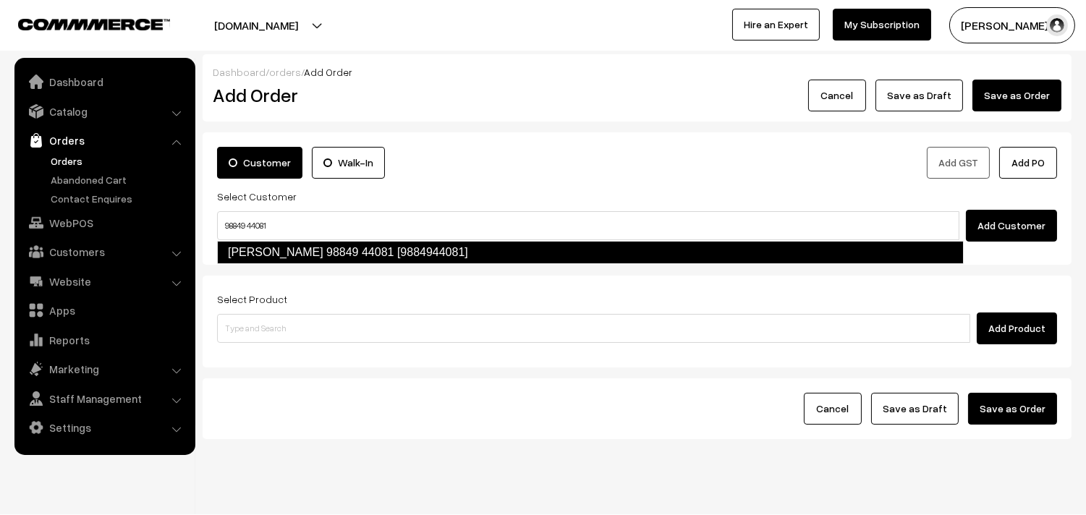
click at [249, 246] on link "[PERSON_NAME] 98849 44081 [9884944081]" at bounding box center [590, 252] width 747 height 23
type input "98849 44081"
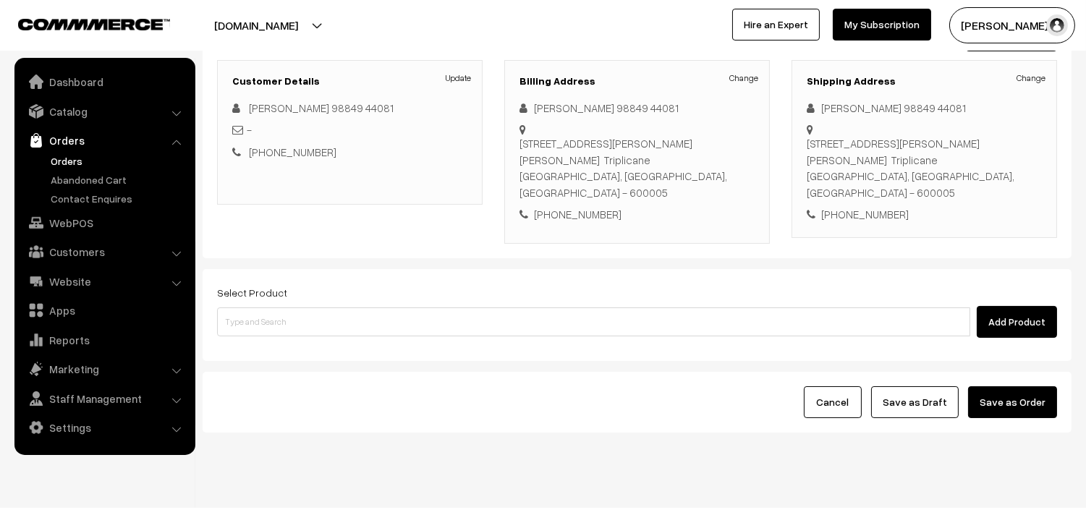
scroll to position [197, 0]
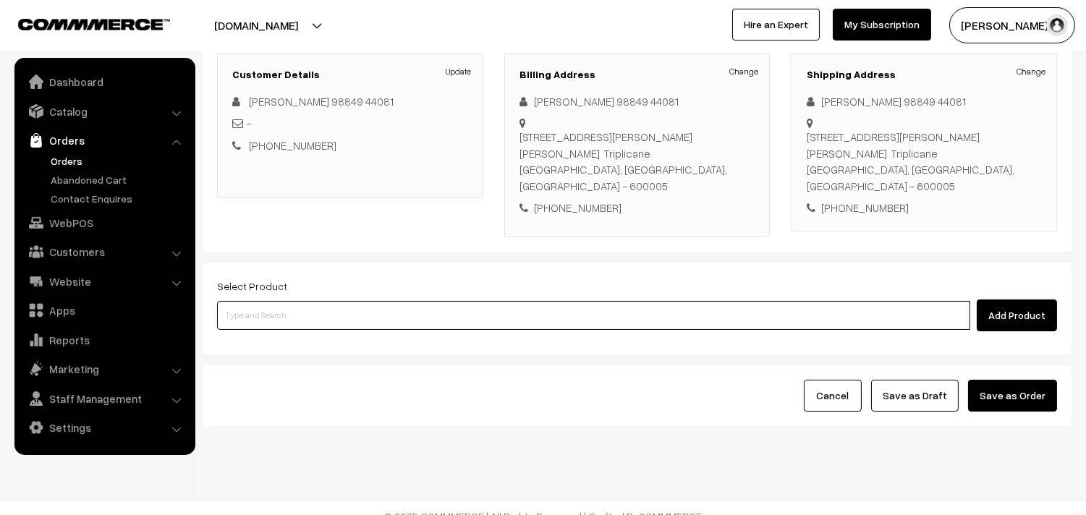
click at [273, 301] on input at bounding box center [593, 315] width 753 height 29
type input "sambar"
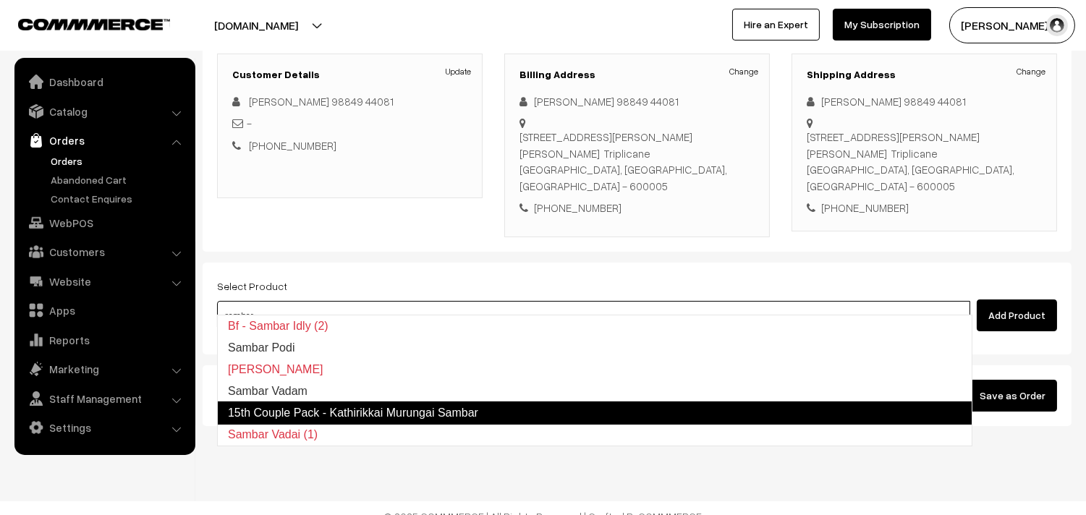
drag, startPoint x: 286, startPoint y: 404, endPoint x: 279, endPoint y: 381, distance: 24.3
click at [287, 404] on link "15th Couple Pack - Kathirikkai Murungai Sambar" at bounding box center [594, 413] width 755 height 23
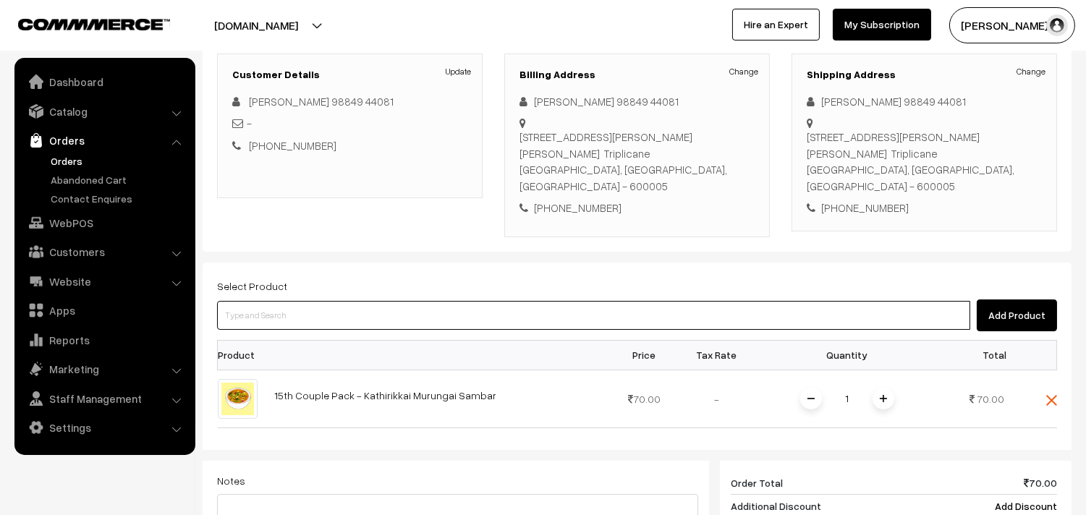
click at [273, 301] on input at bounding box center [593, 315] width 753 height 29
type input "keerai"
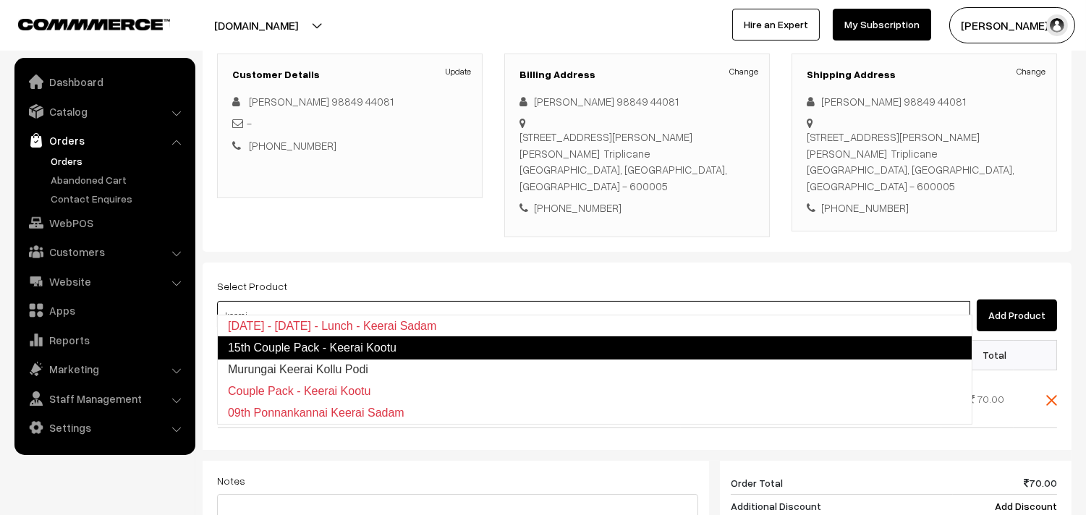
click at [283, 349] on link "15th Couple Pack - Keerai Kootu" at bounding box center [594, 347] width 755 height 23
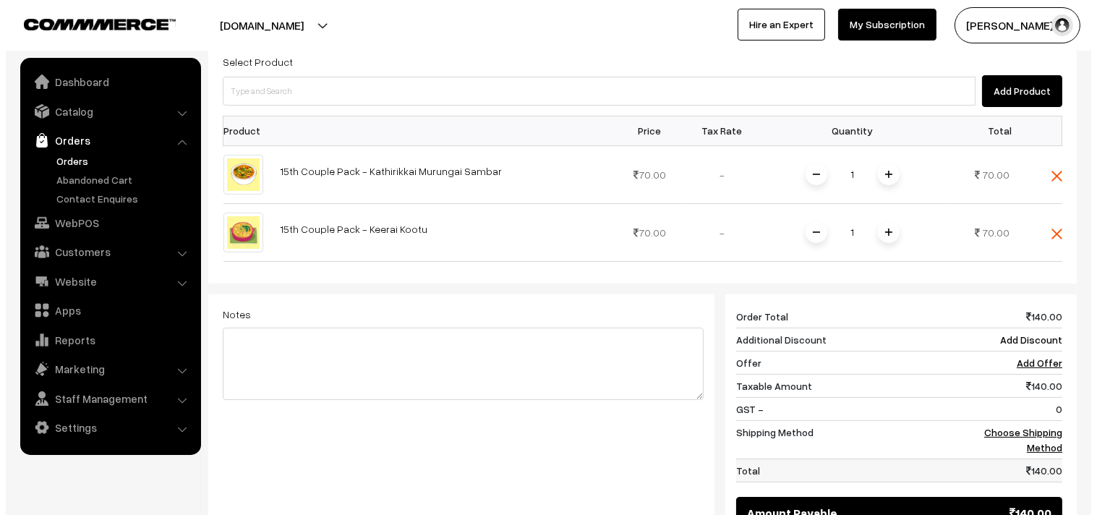
scroll to position [518, 0]
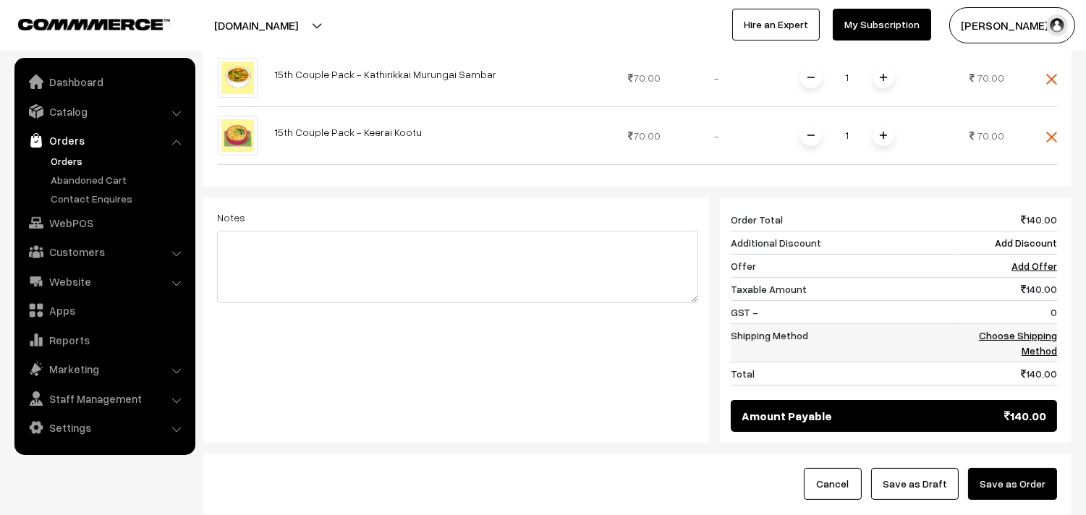
click at [992, 328] on td "Choose Shipping Method" at bounding box center [1005, 342] width 104 height 38
click at [992, 329] on link "Choose Shipping Method" at bounding box center [1018, 342] width 78 height 27
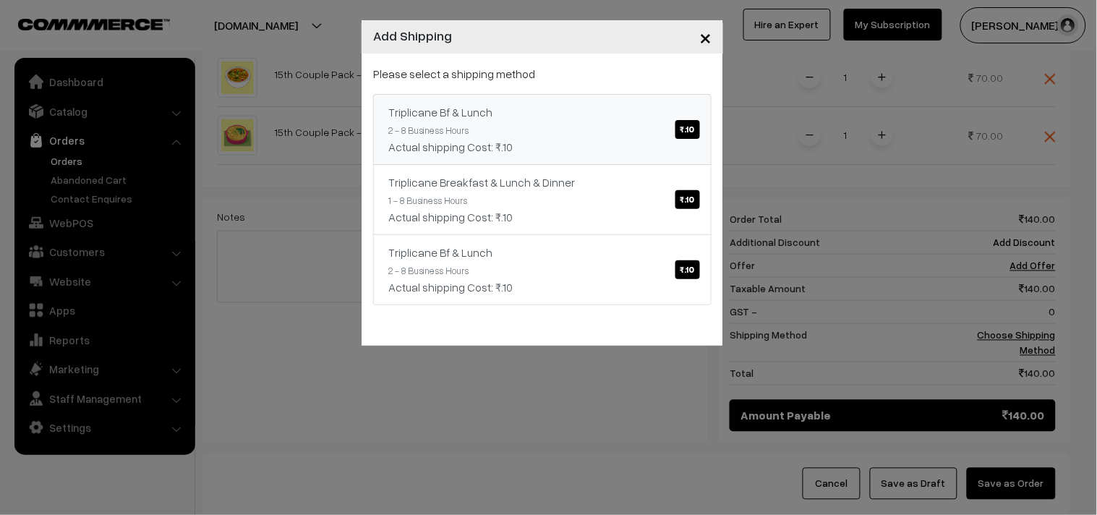
click at [671, 148] on div "Actual shipping Cost: ₹.10" at bounding box center [542, 146] width 308 height 17
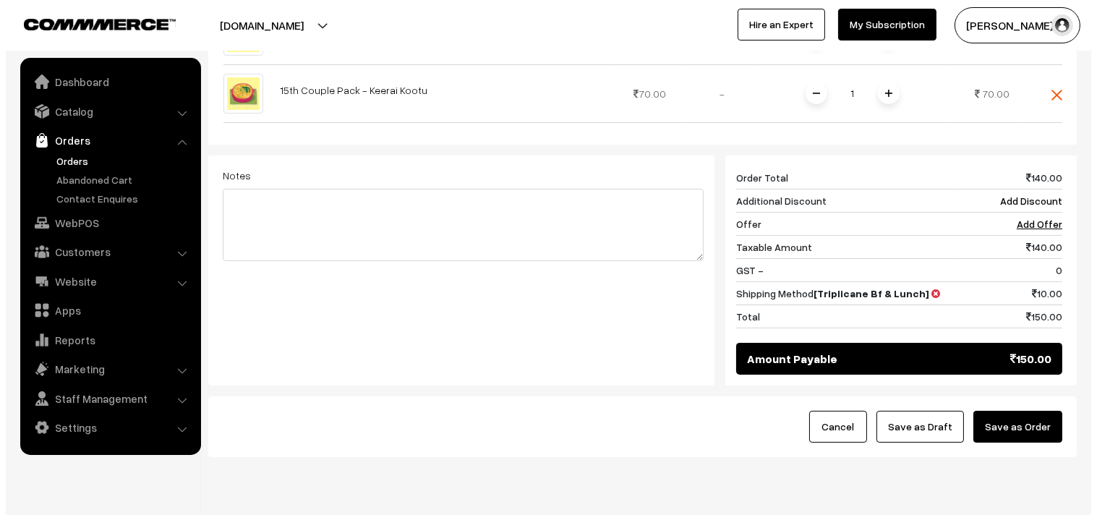
scroll to position [592, 0]
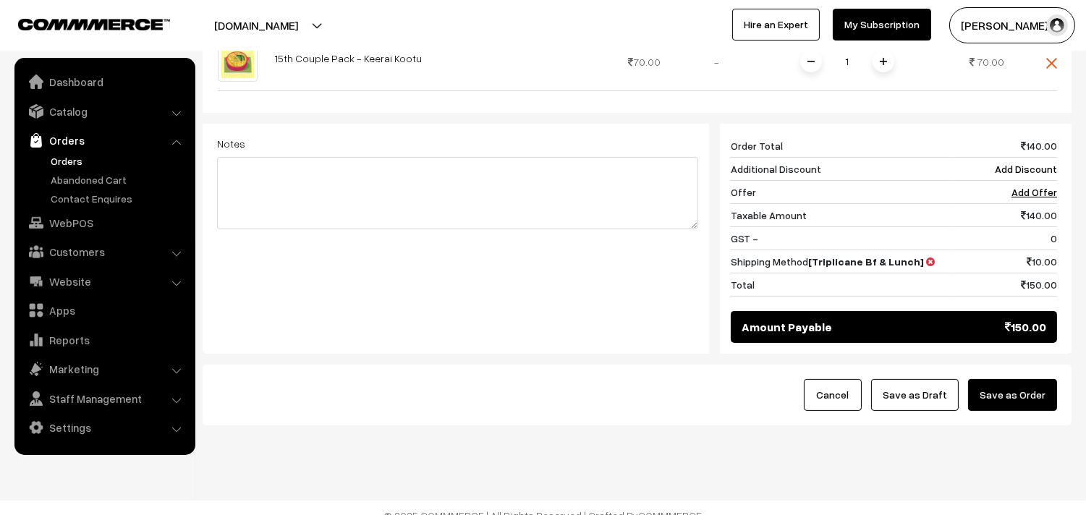
click at [1020, 385] on button "Save as Order" at bounding box center [1012, 395] width 89 height 32
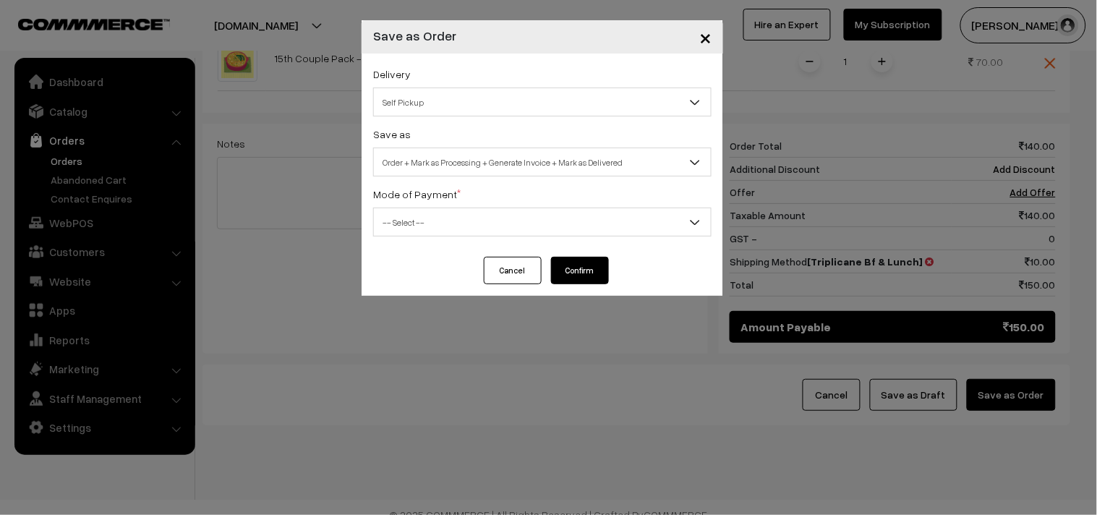
click at [417, 96] on span "Self Pickup" at bounding box center [542, 102] width 337 height 25
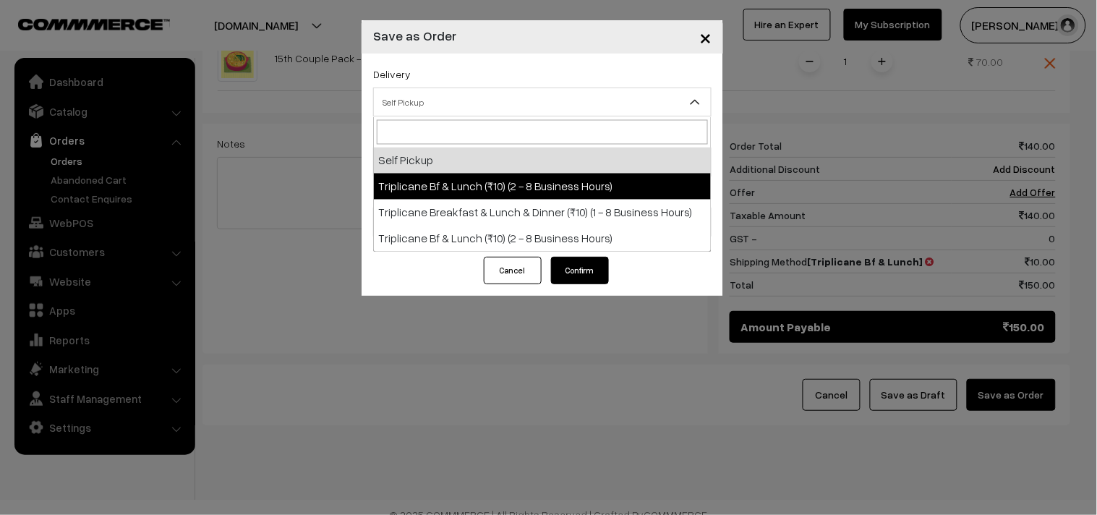
drag, startPoint x: 435, startPoint y: 184, endPoint x: 435, endPoint y: 175, distance: 9.4
select select "TO1"
select select "3"
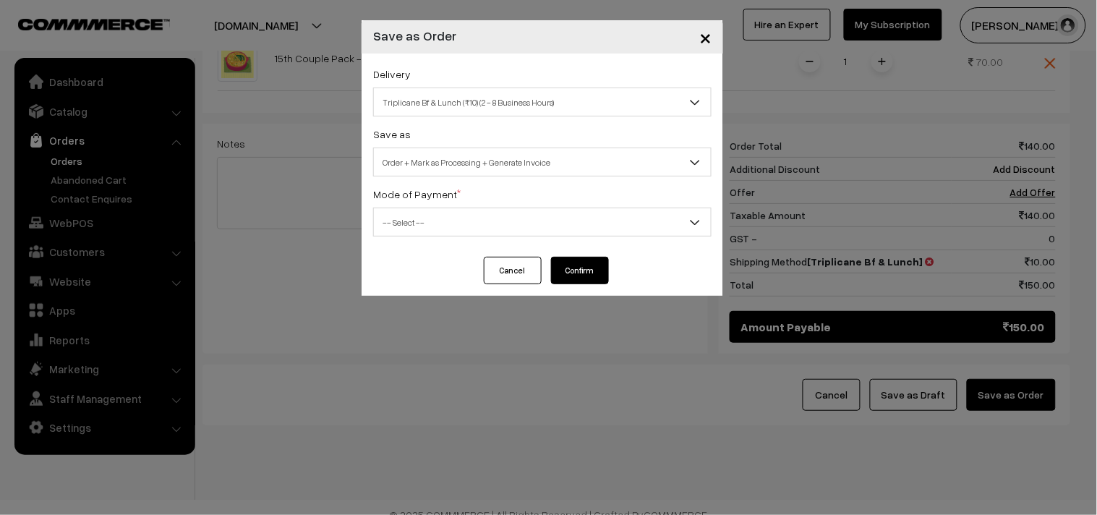
click at [435, 162] on span "Order + Mark as Processing + Generate Invoice" at bounding box center [542, 162] width 337 height 25
click at [424, 235] on span "-- Select --" at bounding box center [542, 222] width 337 height 25
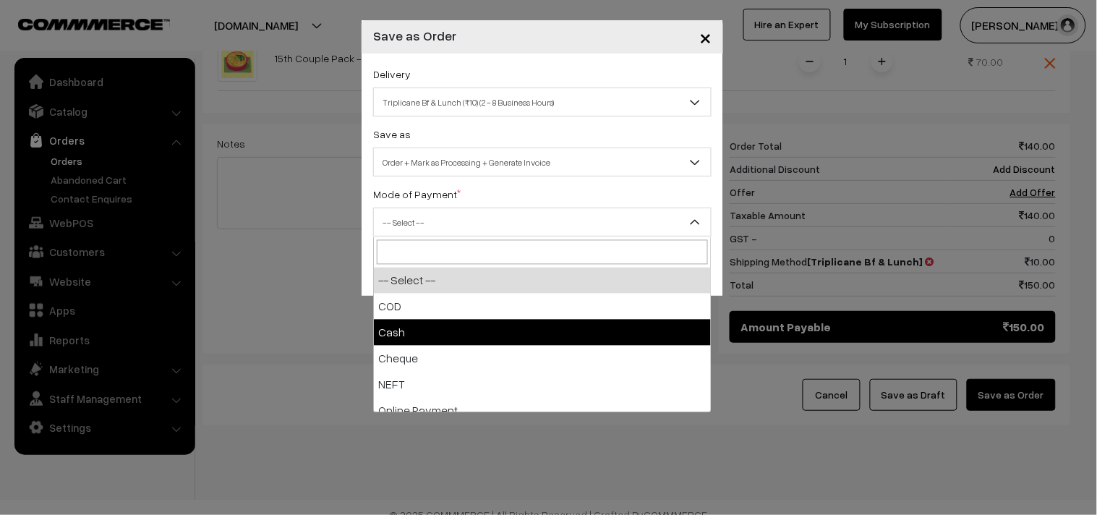
select select "2"
checkbox input "true"
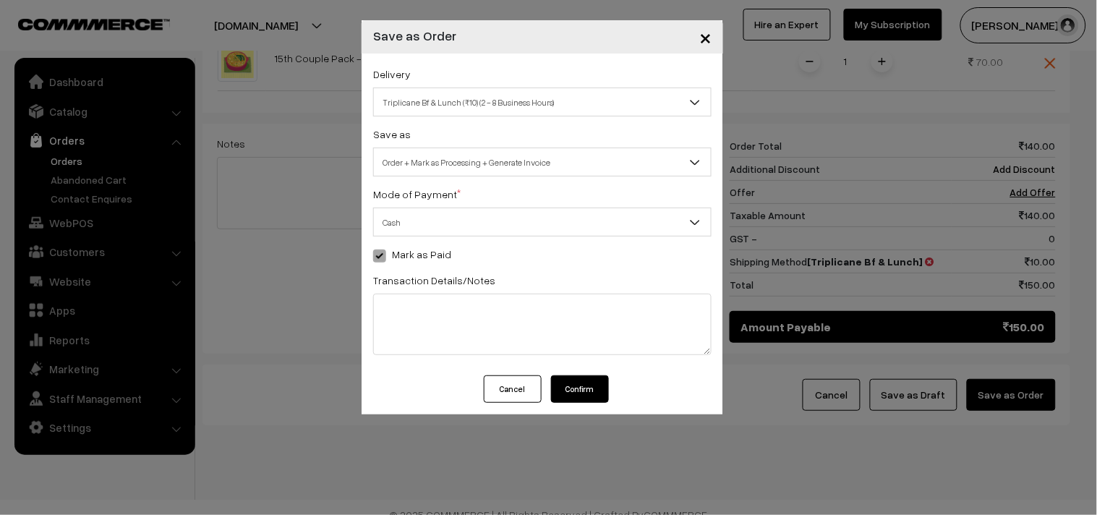
click at [439, 229] on span "Cash" at bounding box center [542, 222] width 337 height 25
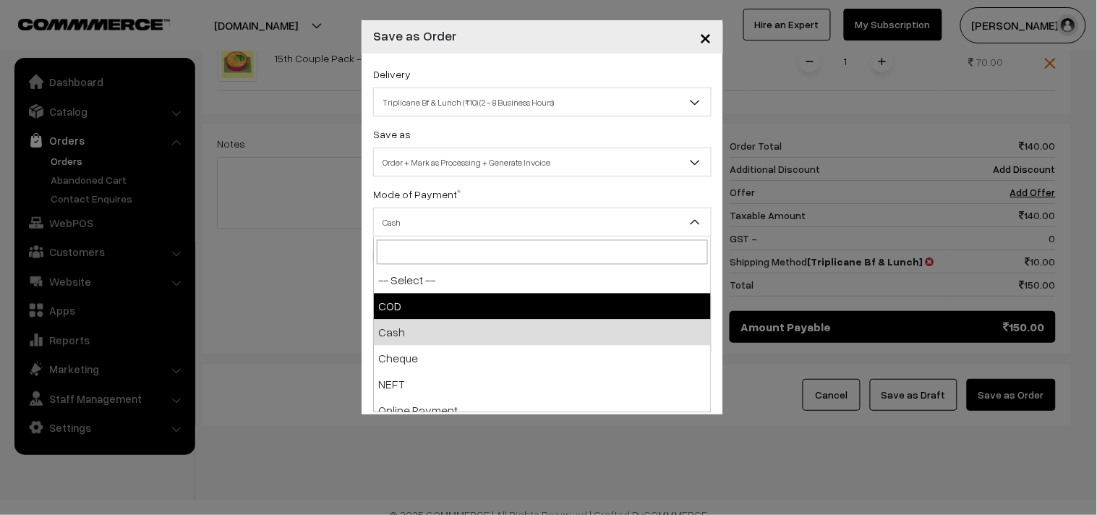
select select "1"
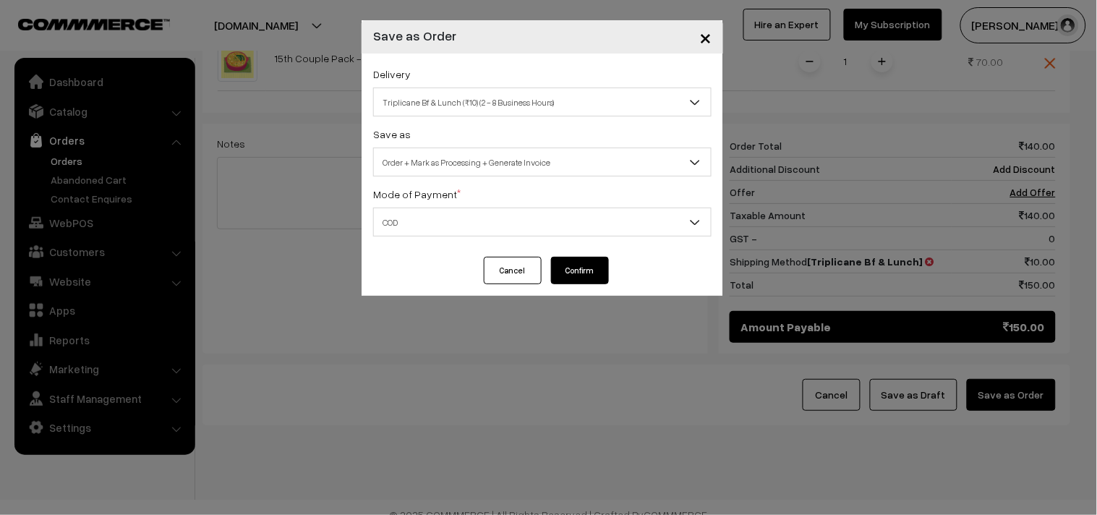
click at [568, 269] on button "Confirm" at bounding box center [580, 270] width 58 height 27
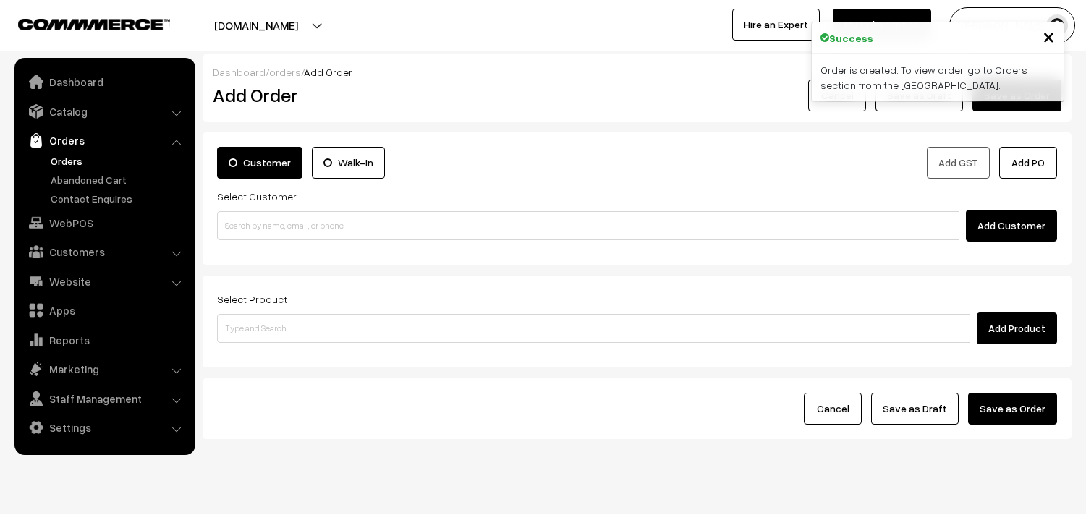
click at [59, 159] on link "Orders" at bounding box center [118, 160] width 143 height 15
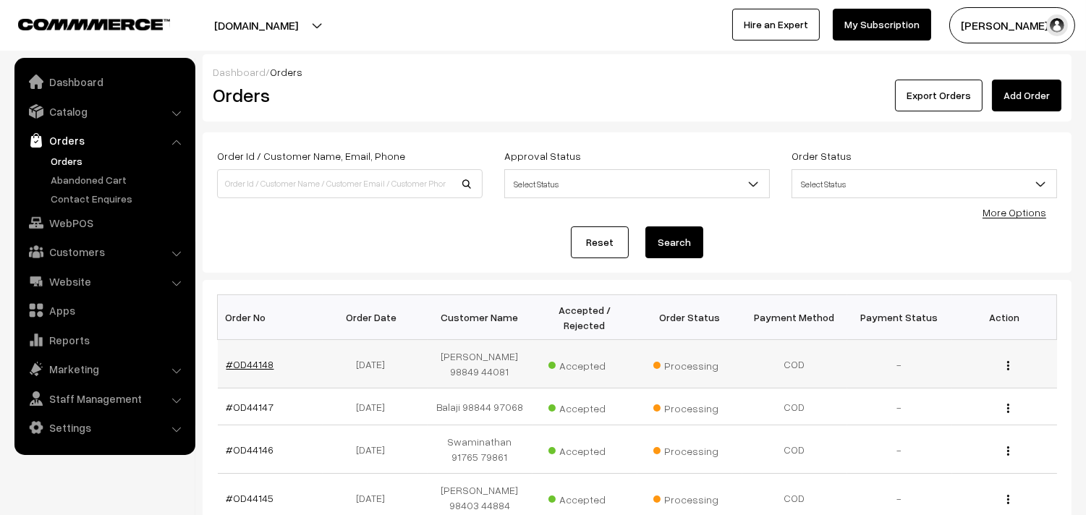
click at [250, 362] on link "#OD44148" at bounding box center [250, 364] width 48 height 12
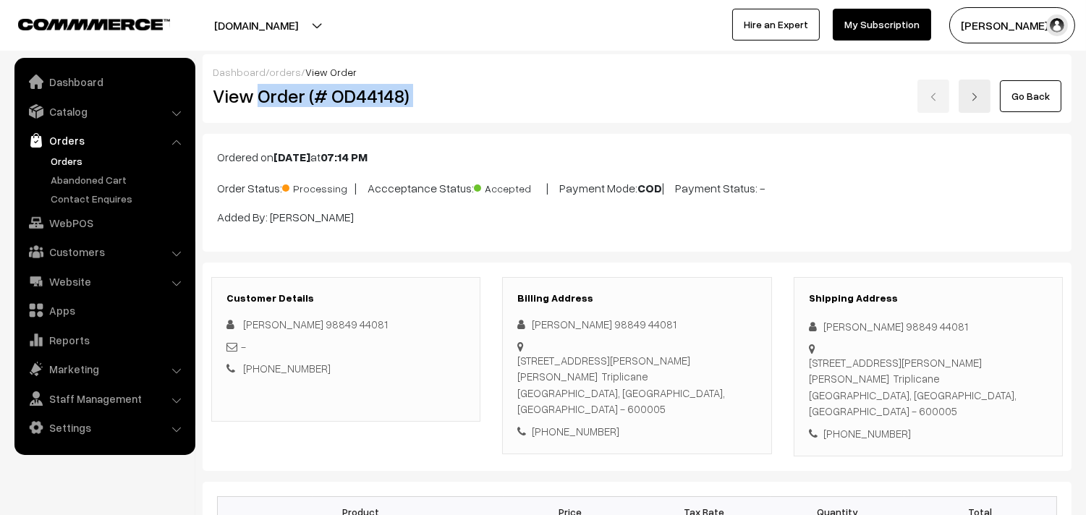
click at [511, 106] on div "View Order (# OD44148) Go Back" at bounding box center [637, 96] width 870 height 33
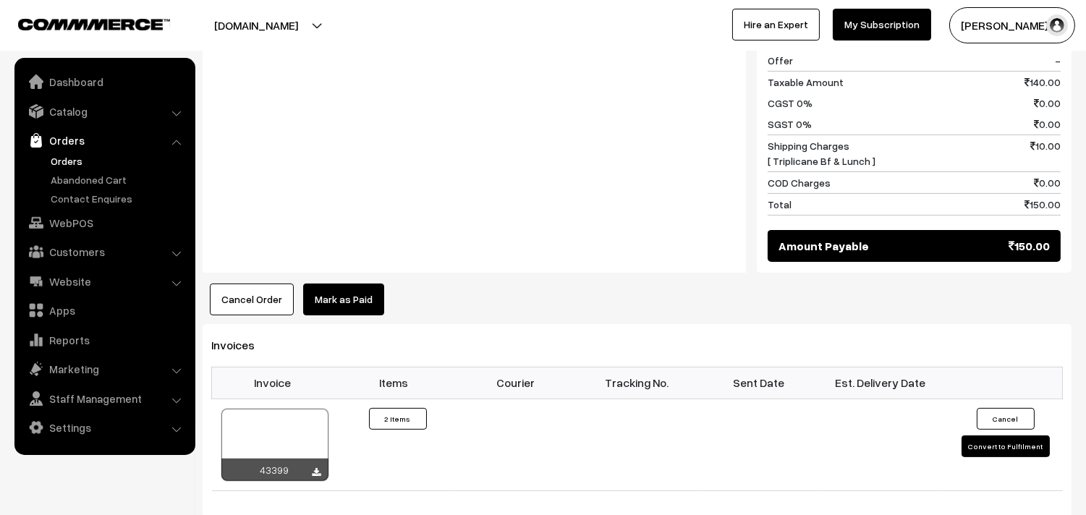
scroll to position [884, 0]
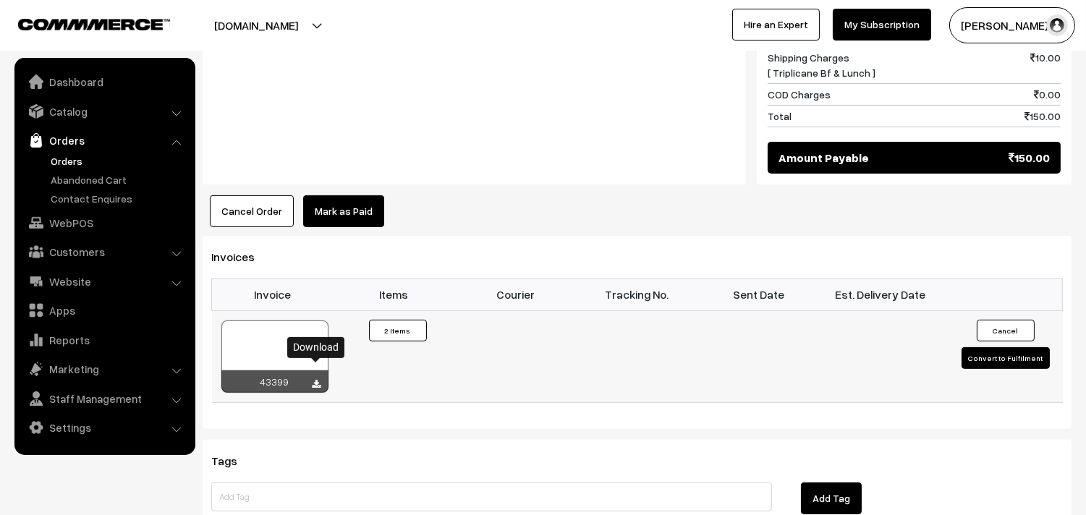
click at [320, 380] on icon at bounding box center [317, 384] width 9 height 9
click at [64, 233] on link "WebPOS" at bounding box center [104, 223] width 172 height 26
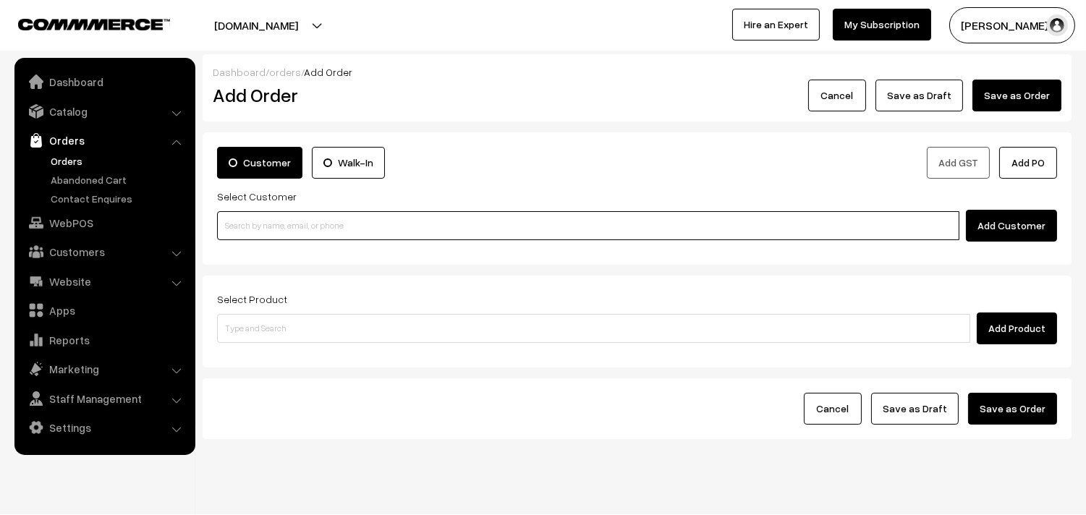
click at [359, 226] on input at bounding box center [588, 225] width 742 height 29
paste input "94449 13191"
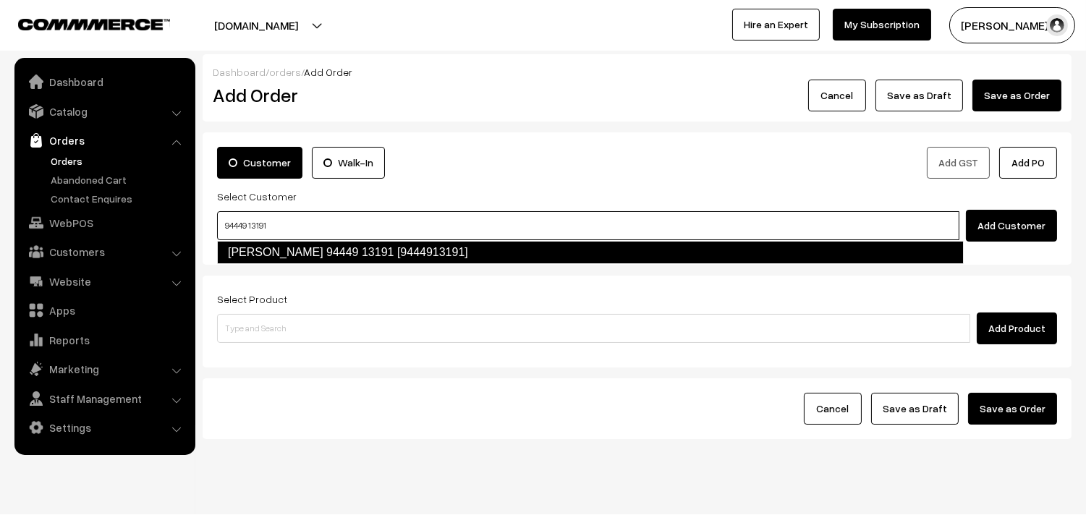
click at [276, 249] on link "M.N. Kumar 94449 13191 [9444913191]" at bounding box center [590, 252] width 747 height 23
type input "94449 13191"
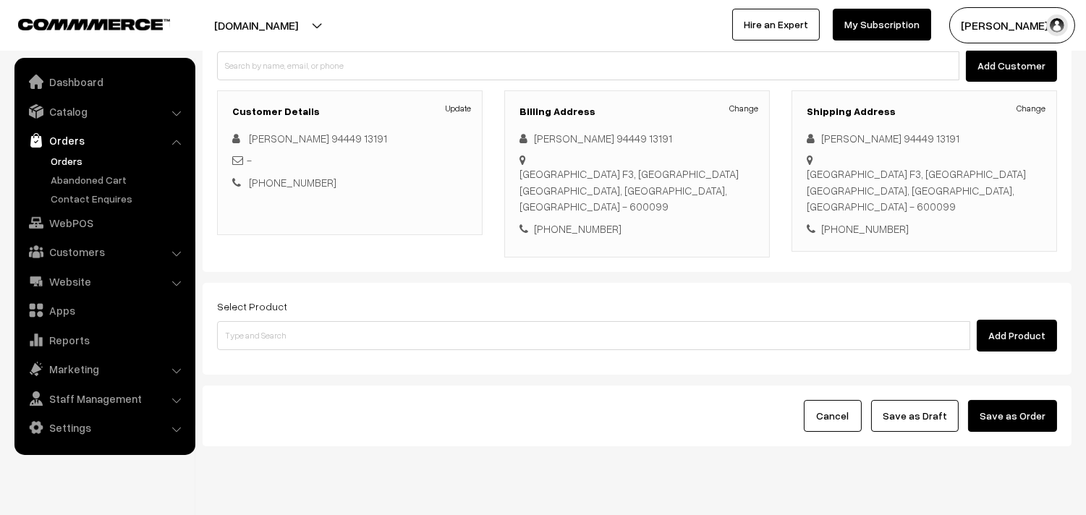
scroll to position [161, 0]
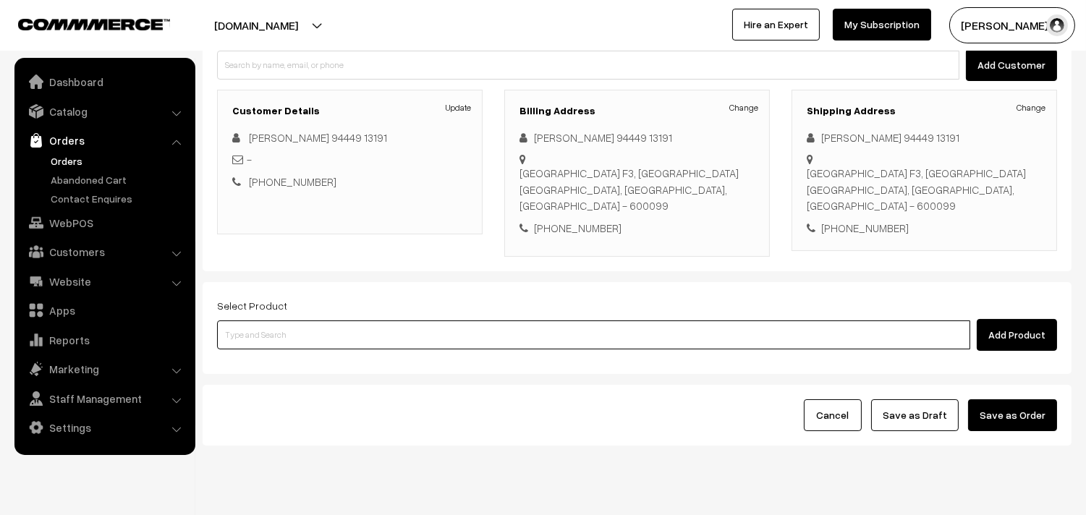
click at [263, 326] on input at bounding box center [593, 334] width 753 height 29
type input "SAMBAR"
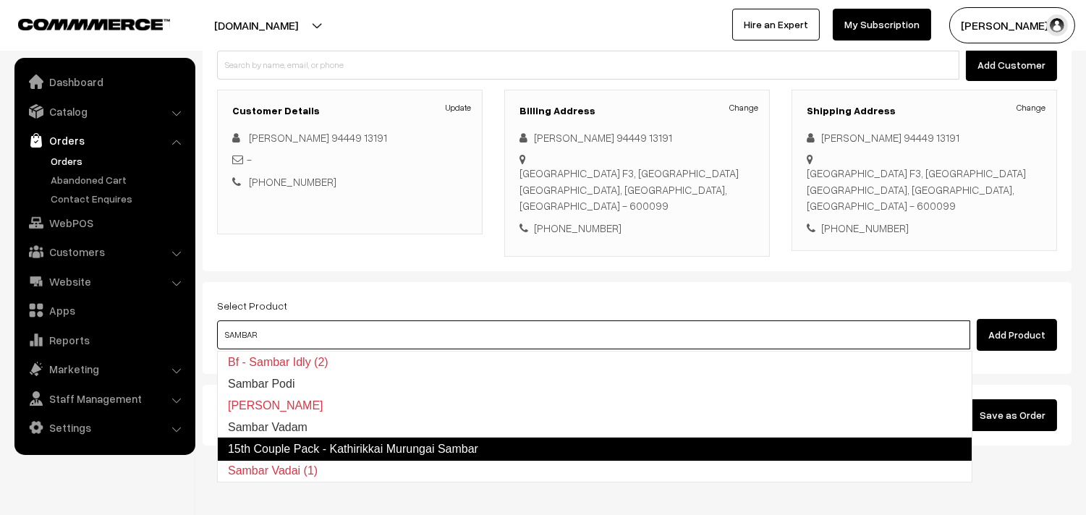
click at [313, 454] on link "15th Couple Pack - Kathirikkai Murungai Sambar" at bounding box center [594, 449] width 755 height 23
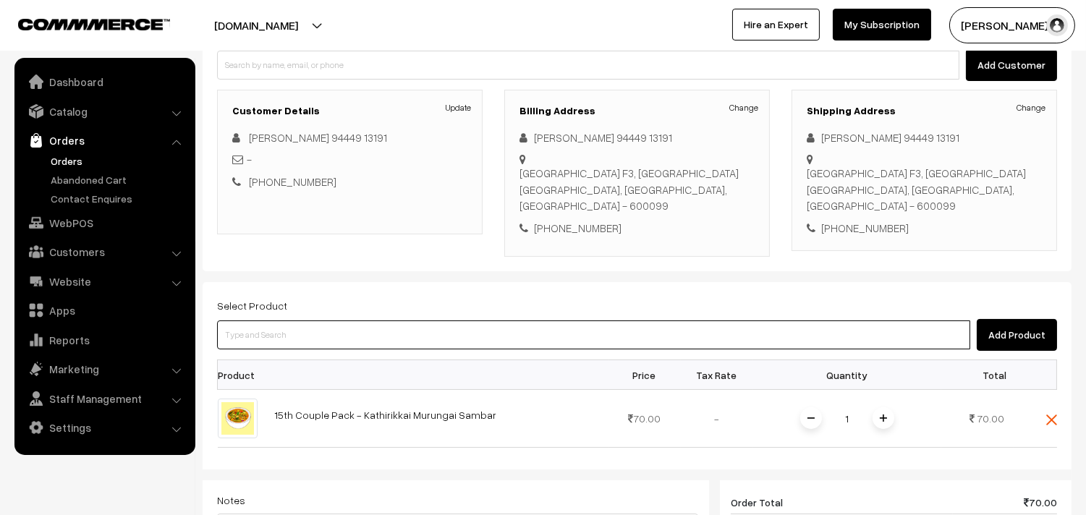
click at [279, 334] on input at bounding box center [593, 334] width 753 height 29
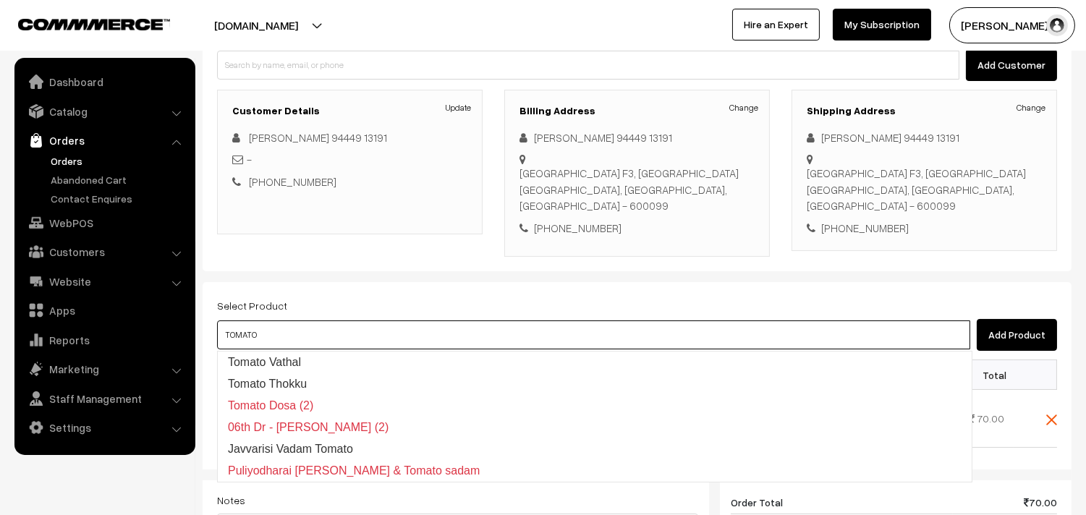
type input "TOMATO"
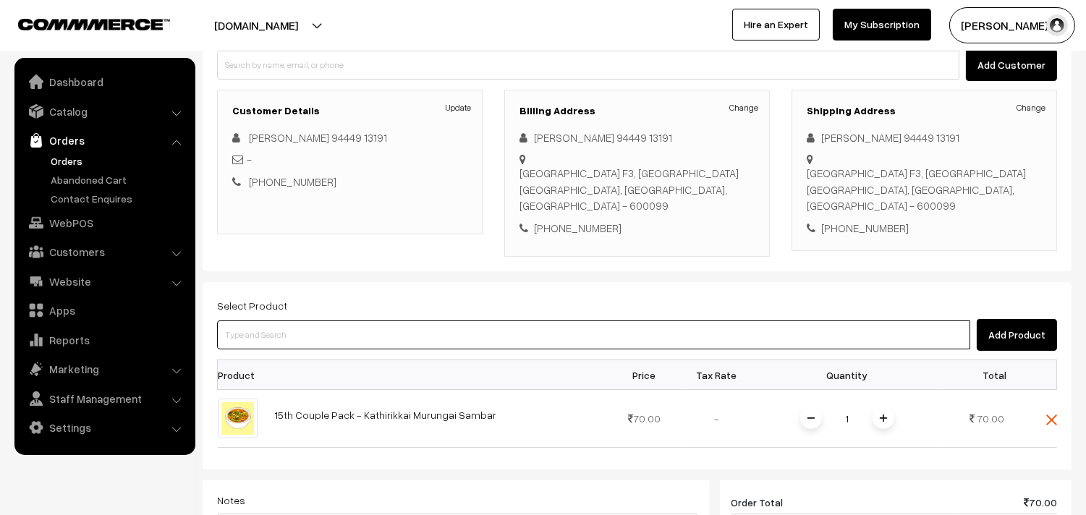
paste input "15th Tomato Sadam"
type input "15th Tomato Sadam"
click at [261, 362] on link "15th Tomato Sadam" at bounding box center [595, 363] width 754 height 22
click at [298, 326] on input at bounding box center [593, 334] width 753 height 29
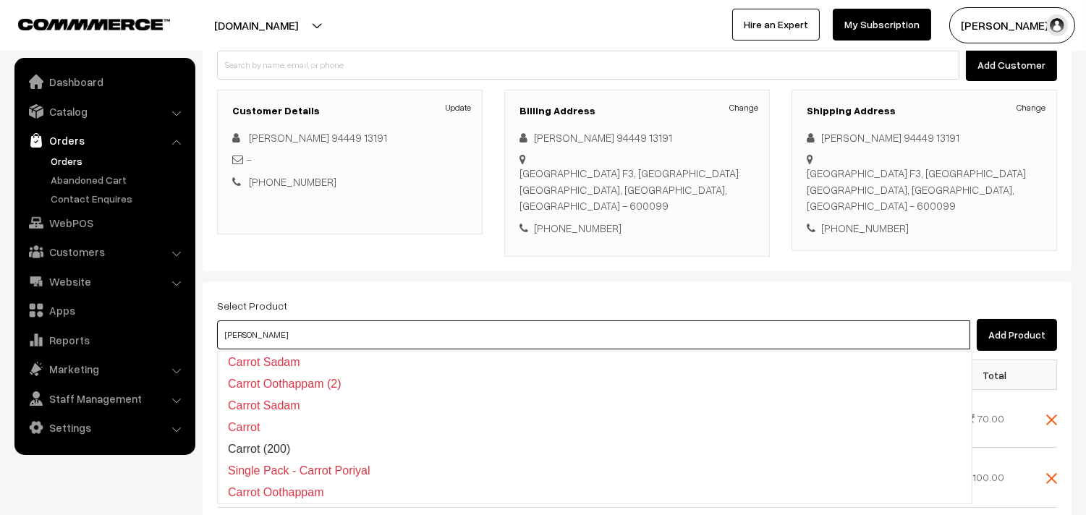
type input "CARR"
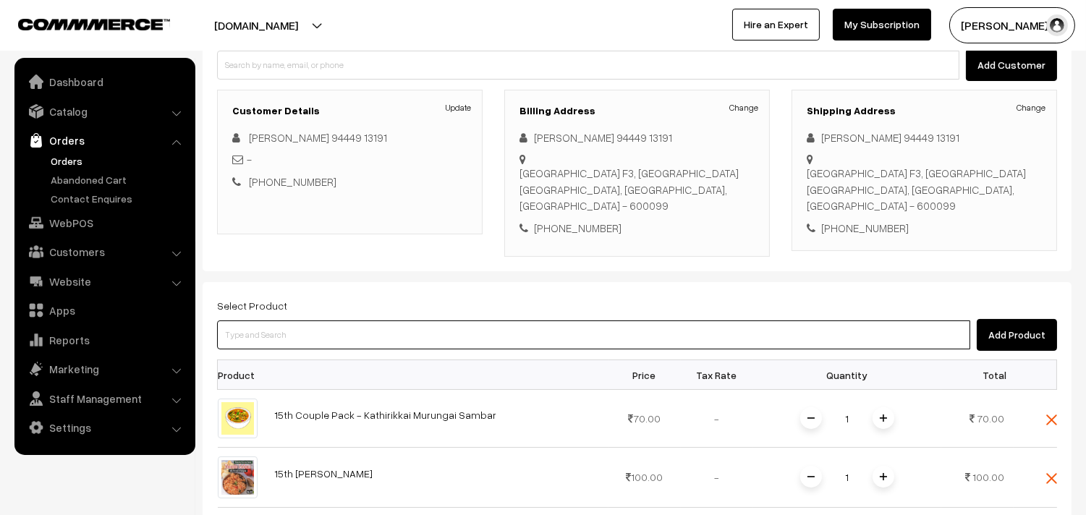
paste input "15th Couple Pack - Carrot Poriyal"
type input "15th Couple Pack - Carrot Poriyal"
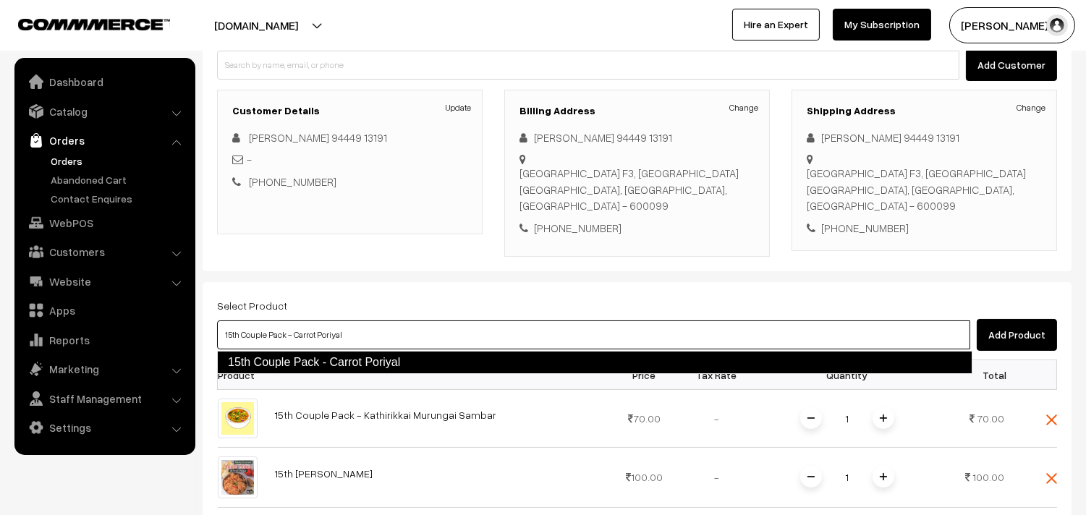
click at [334, 355] on link "15th Couple Pack - Carrot Poriyal" at bounding box center [594, 362] width 755 height 23
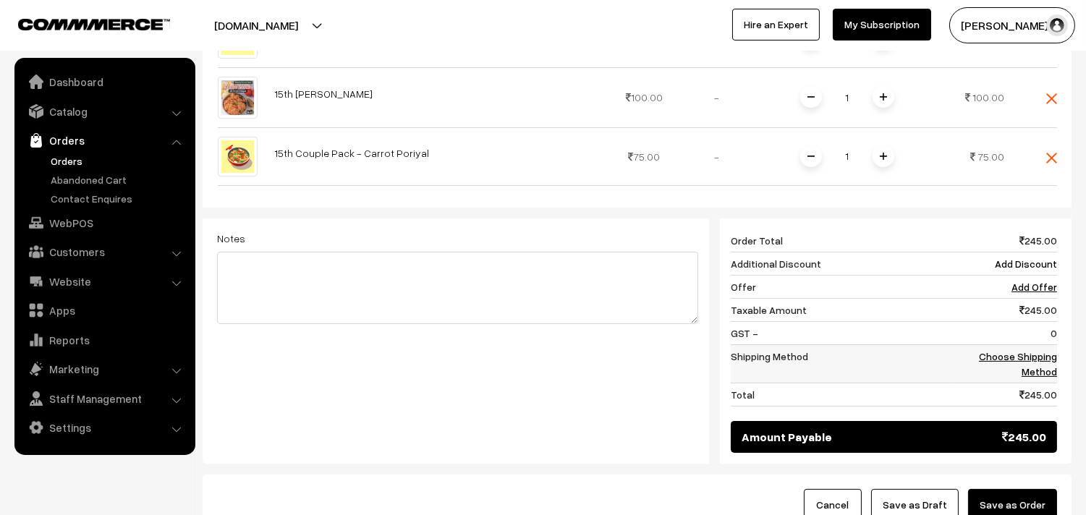
scroll to position [562, 0]
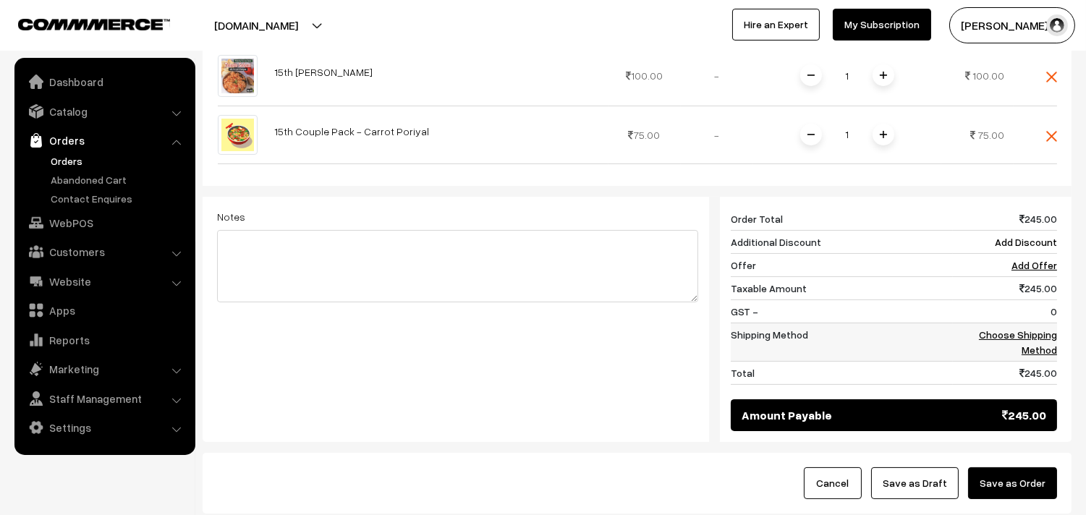
click at [987, 338] on link "Choose Shipping Method" at bounding box center [1018, 341] width 78 height 27
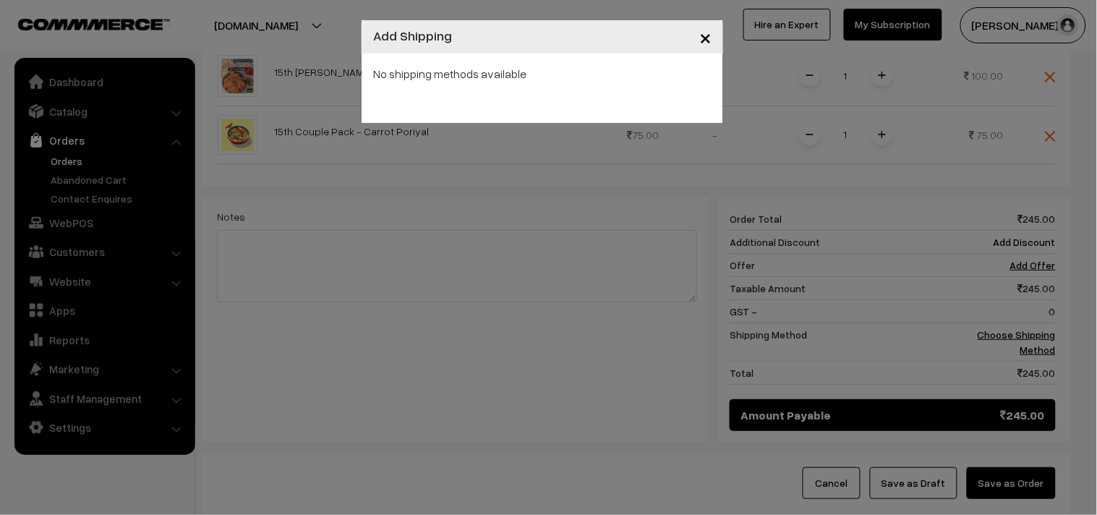
click at [705, 35] on span "×" at bounding box center [706, 36] width 12 height 27
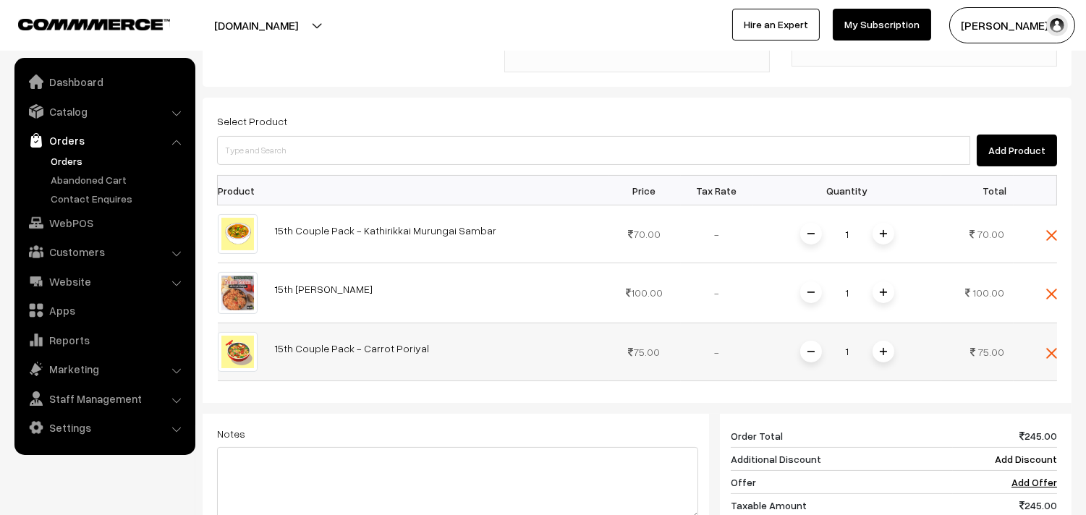
scroll to position [321, 0]
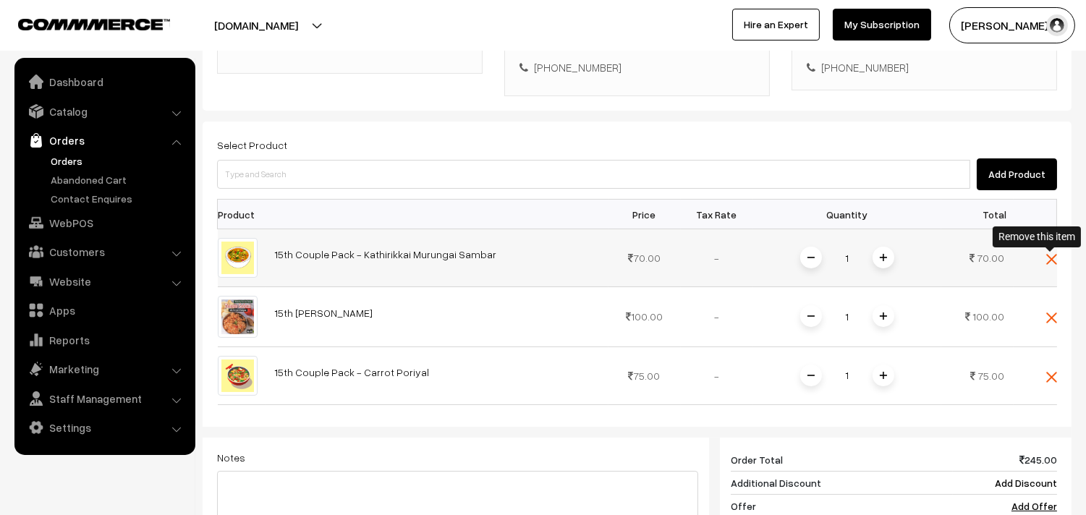
click at [1050, 261] on img at bounding box center [1051, 259] width 11 height 11
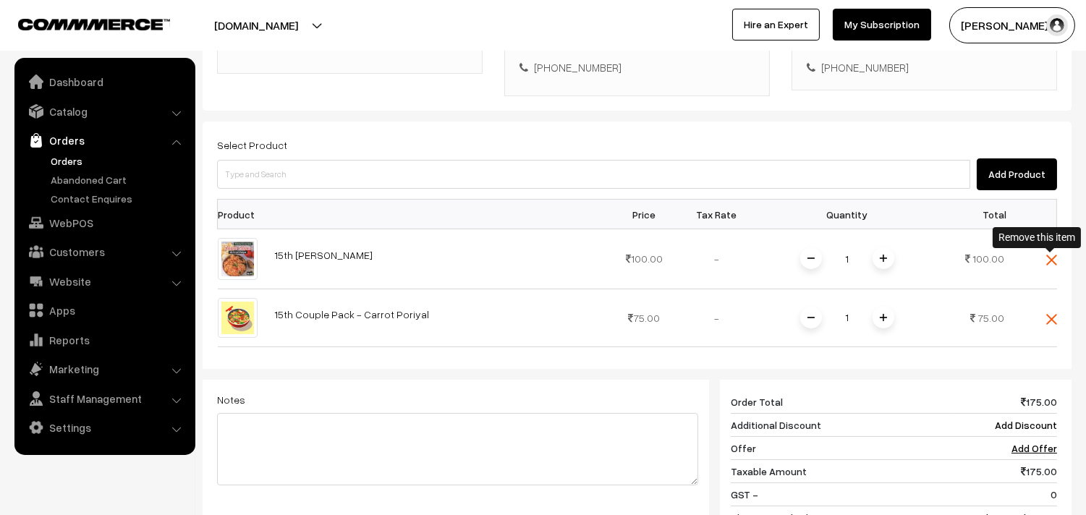
click at [1050, 261] on img at bounding box center [1051, 260] width 11 height 11
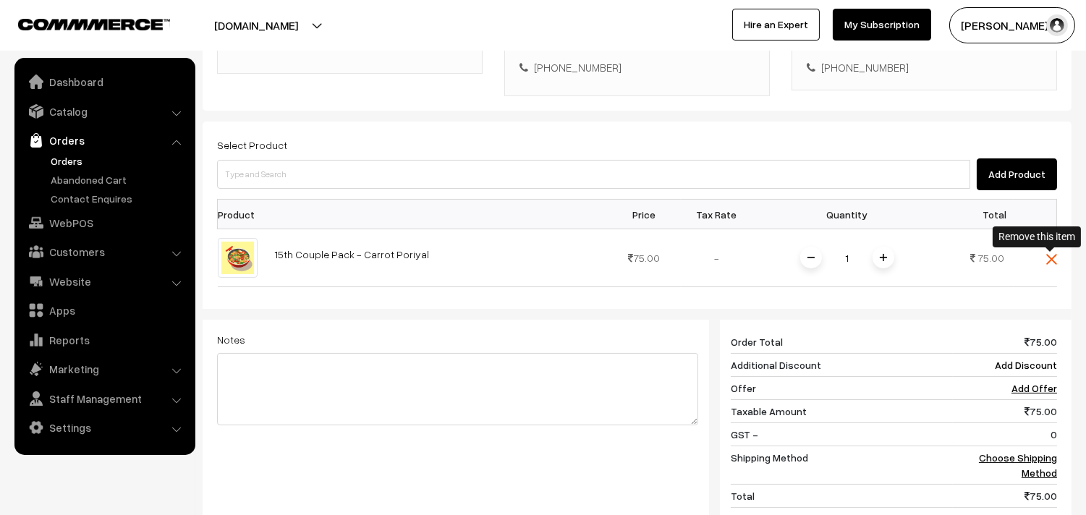
click at [1050, 261] on img at bounding box center [1051, 259] width 11 height 11
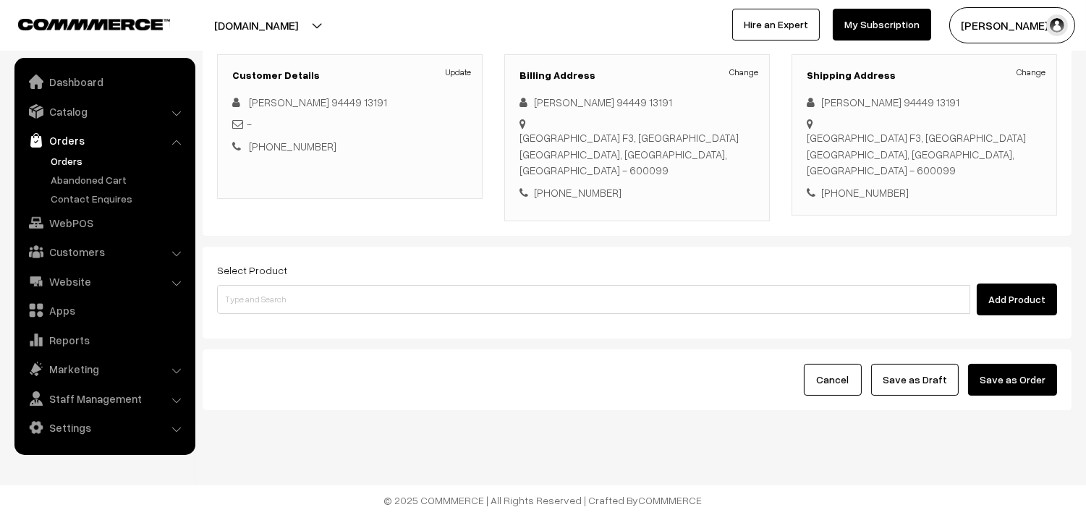
scroll to position [197, 0]
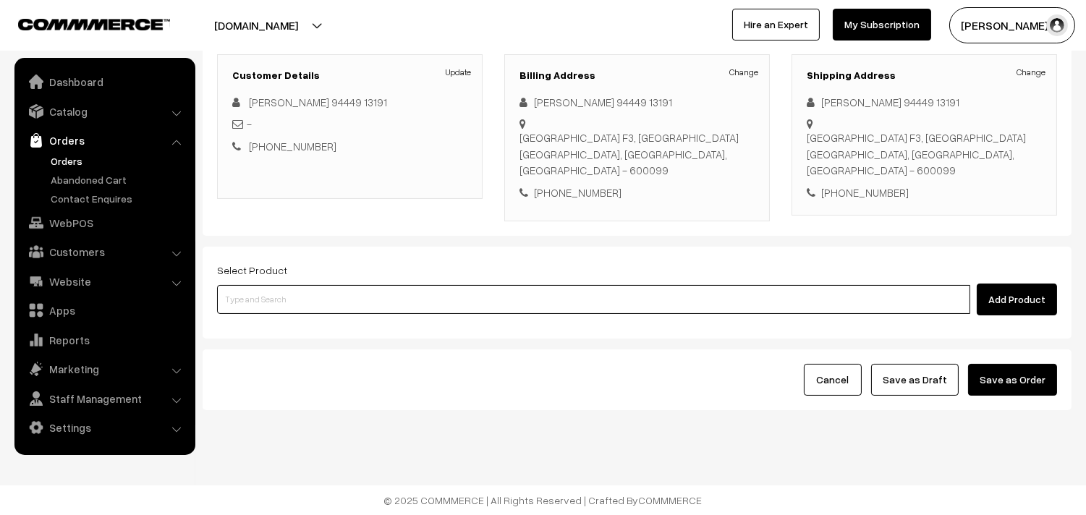
click at [580, 293] on input at bounding box center [593, 299] width 753 height 29
type input "W"
type input "withoutrice"
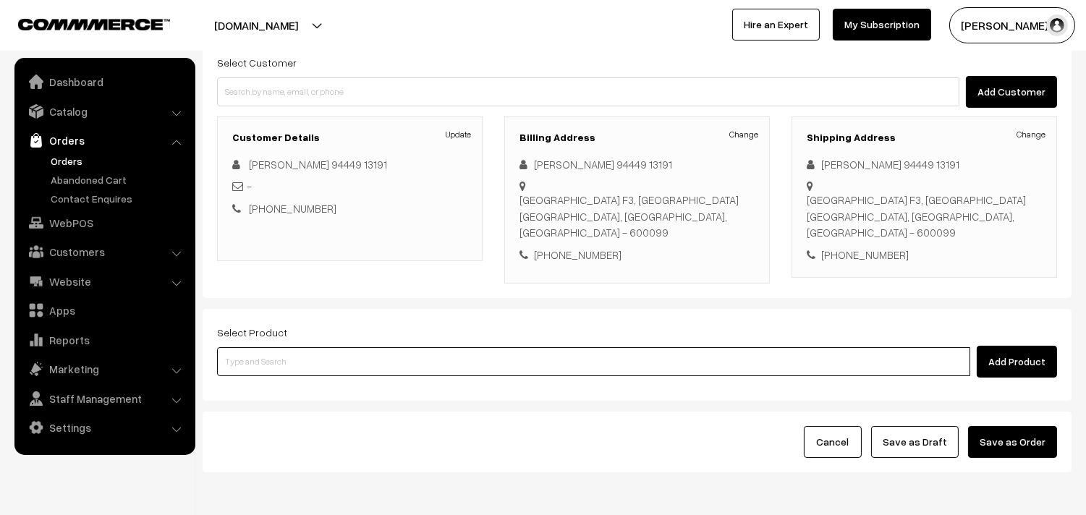
scroll to position [0, 0]
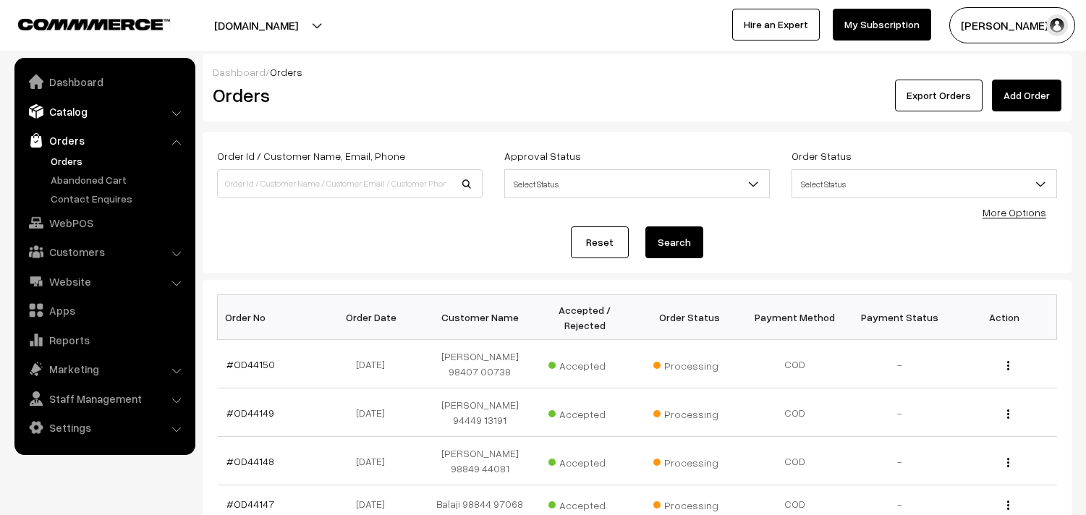
scroll to position [9, 0]
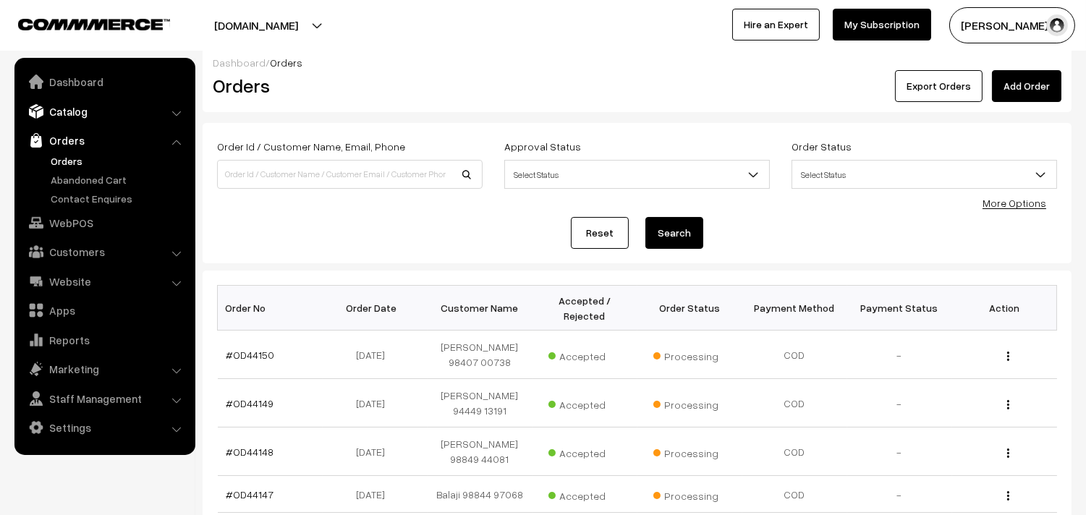
click at [74, 114] on link "Catalog" at bounding box center [104, 111] width 172 height 26
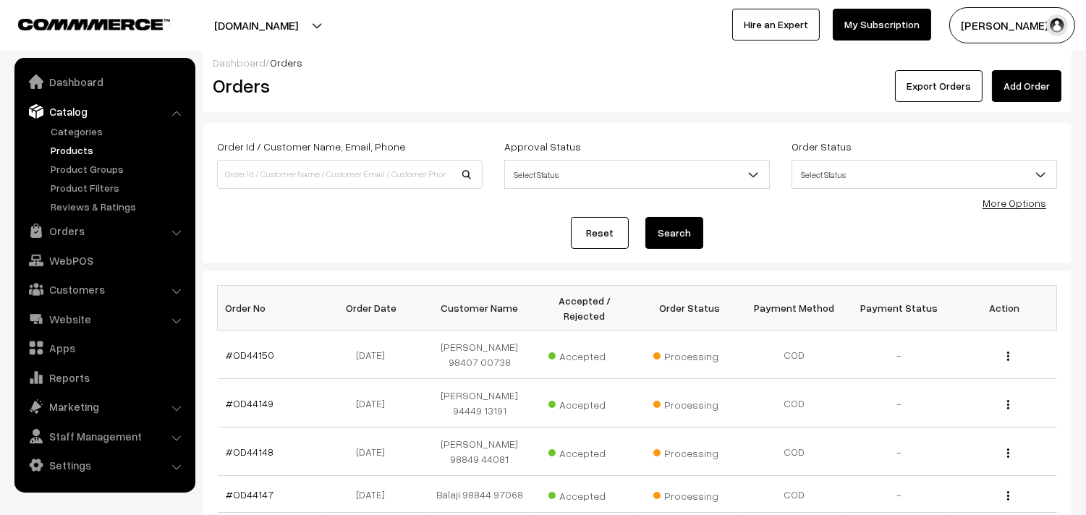
click at [80, 148] on link "Products" at bounding box center [118, 150] width 143 height 15
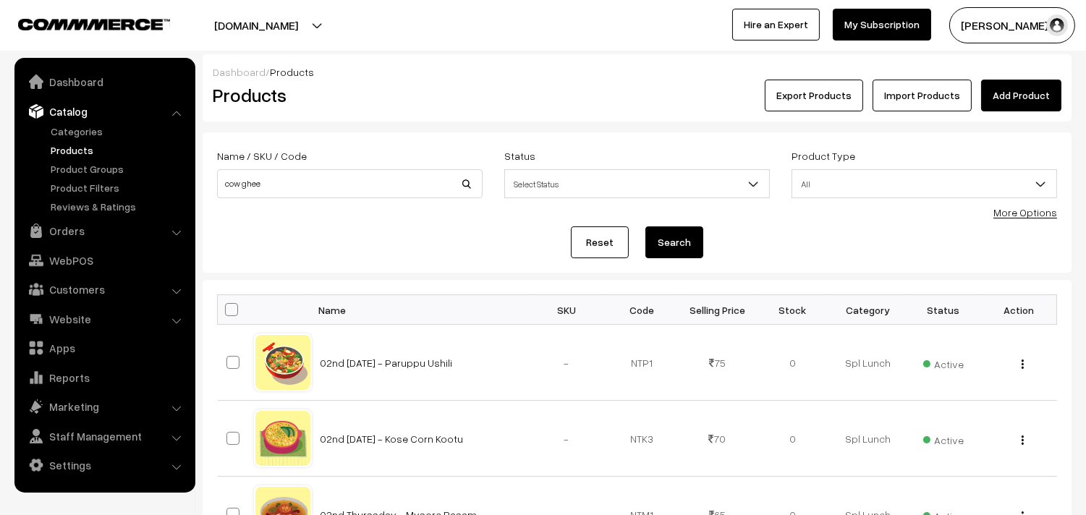
type input "cow ghee"
click at [645, 226] on button "Search" at bounding box center [674, 242] width 58 height 32
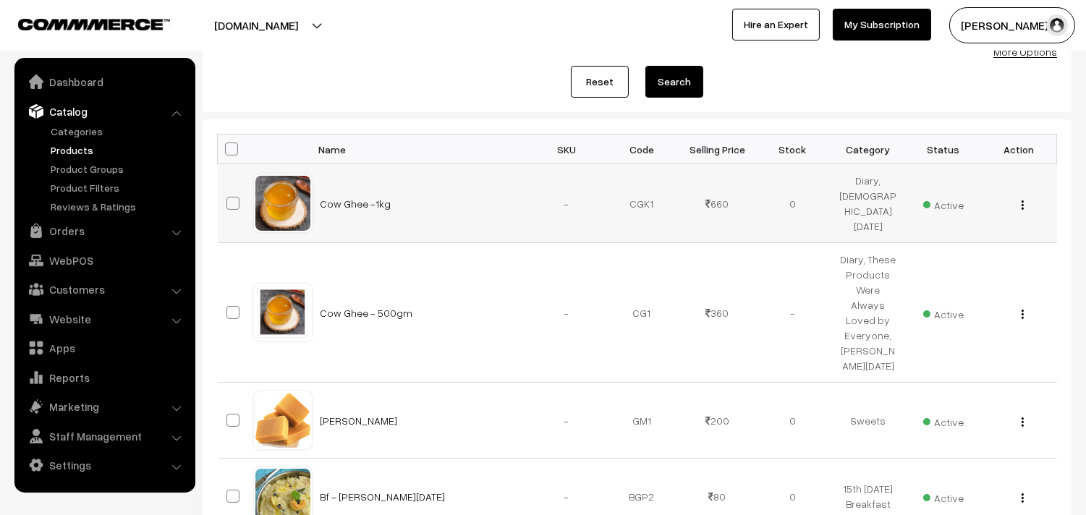
scroll to position [161, 0]
click at [1023, 203] on button "button" at bounding box center [1023, 205] width 4 height 12
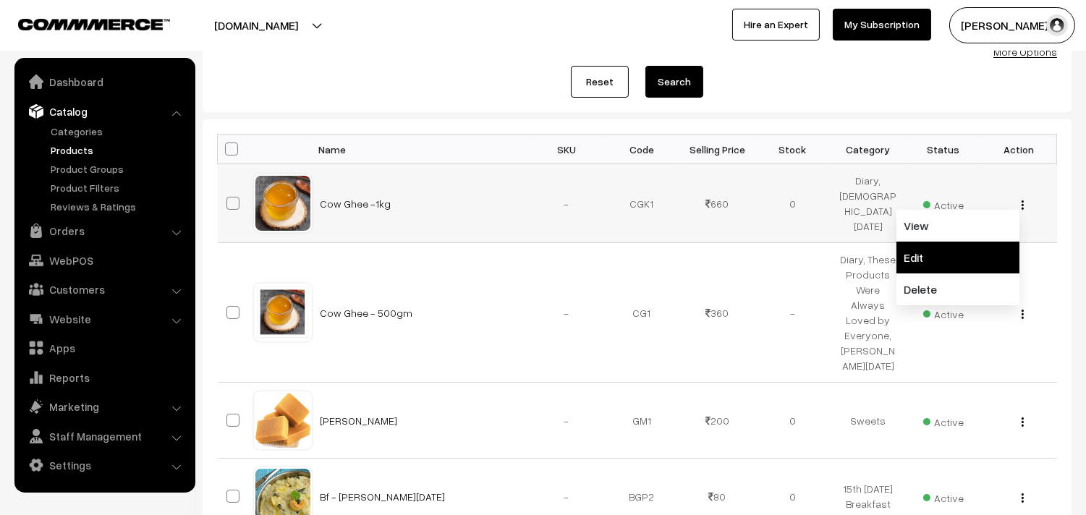
click at [942, 248] on link "Edit" at bounding box center [957, 258] width 123 height 32
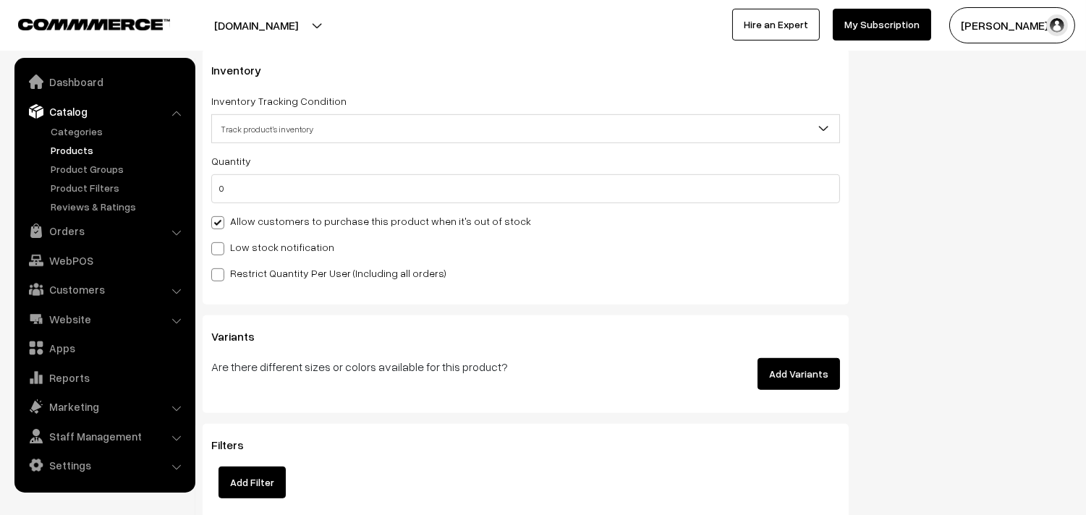
scroll to position [1205, 0]
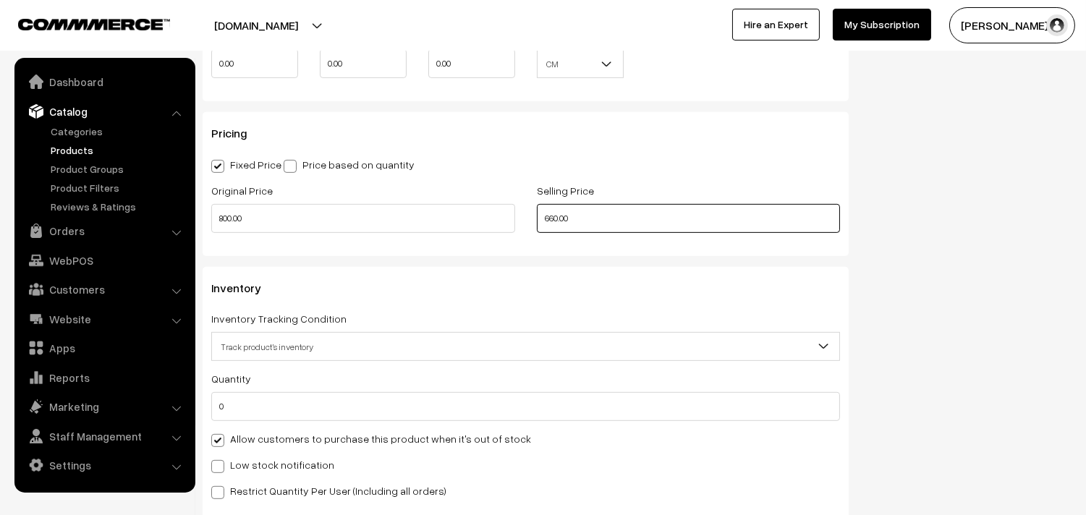
drag, startPoint x: 574, startPoint y: 226, endPoint x: 441, endPoint y: 227, distance: 132.4
click at [441, 227] on div "Original Price 800.00 Selling Price 660.00" at bounding box center [525, 212] width 650 height 60
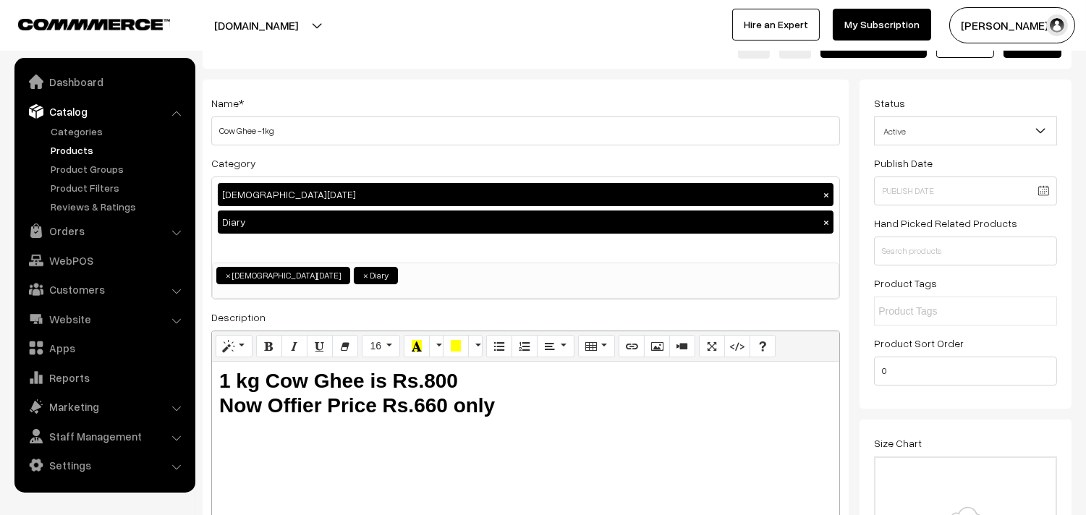
scroll to position [0, 0]
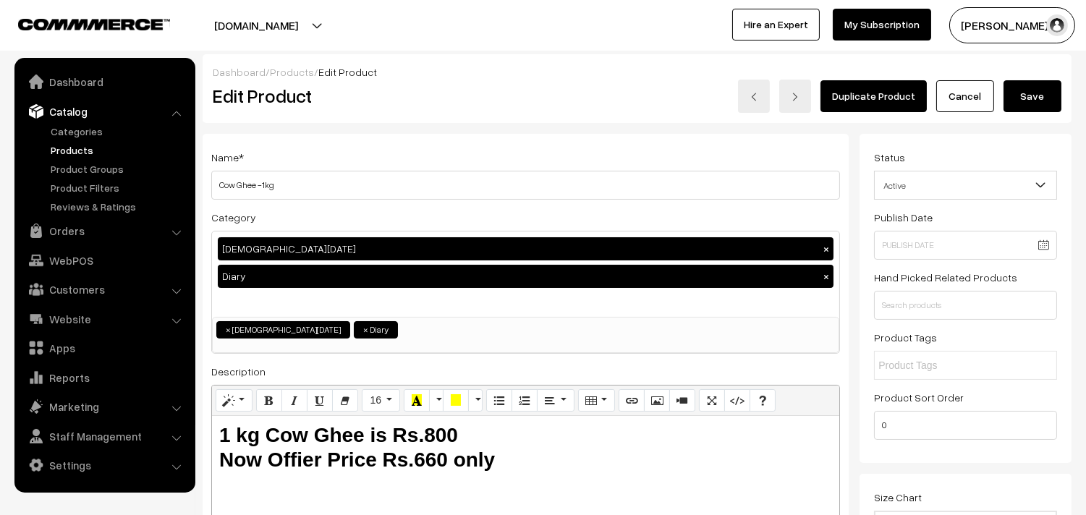
type input "600.00"
click at [1006, 88] on button "Save" at bounding box center [1032, 96] width 58 height 32
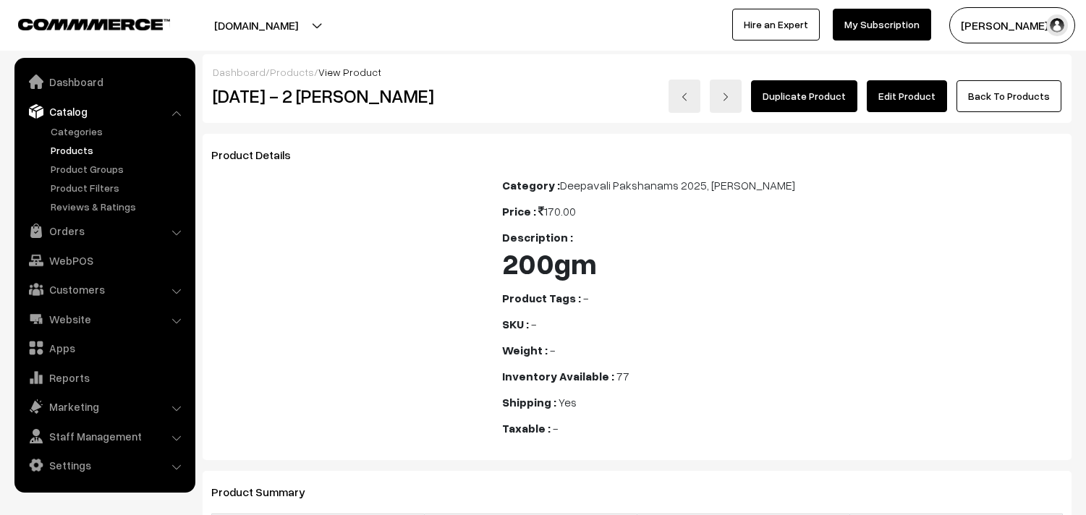
scroll to position [1027, 0]
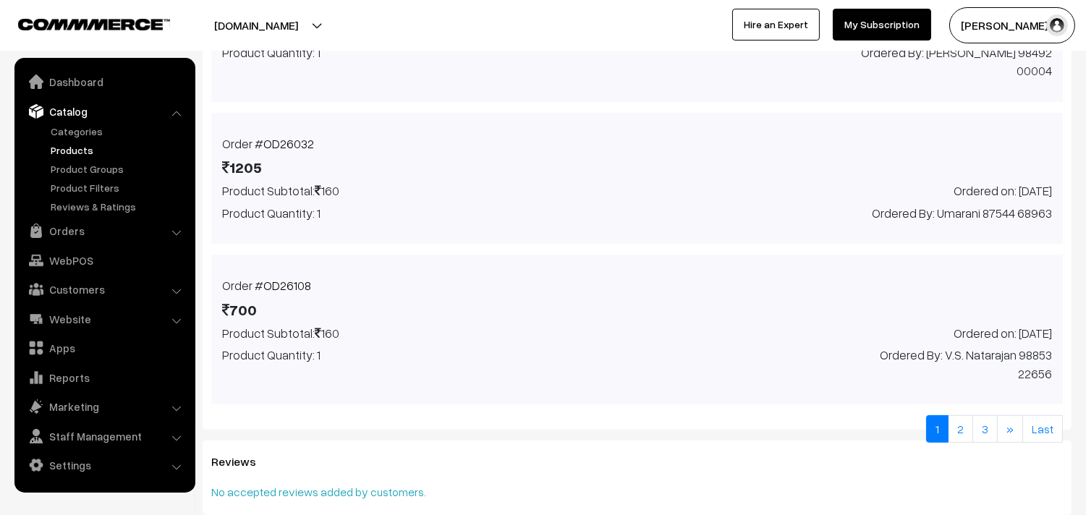
click at [88, 119] on link "Catalog" at bounding box center [104, 111] width 172 height 26
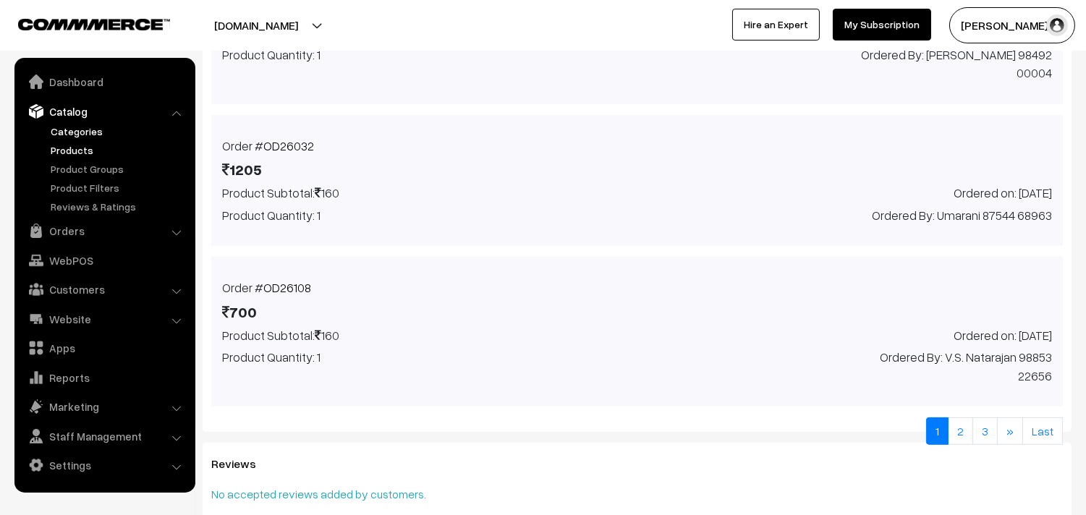
click at [85, 129] on link "Categories" at bounding box center [118, 131] width 143 height 15
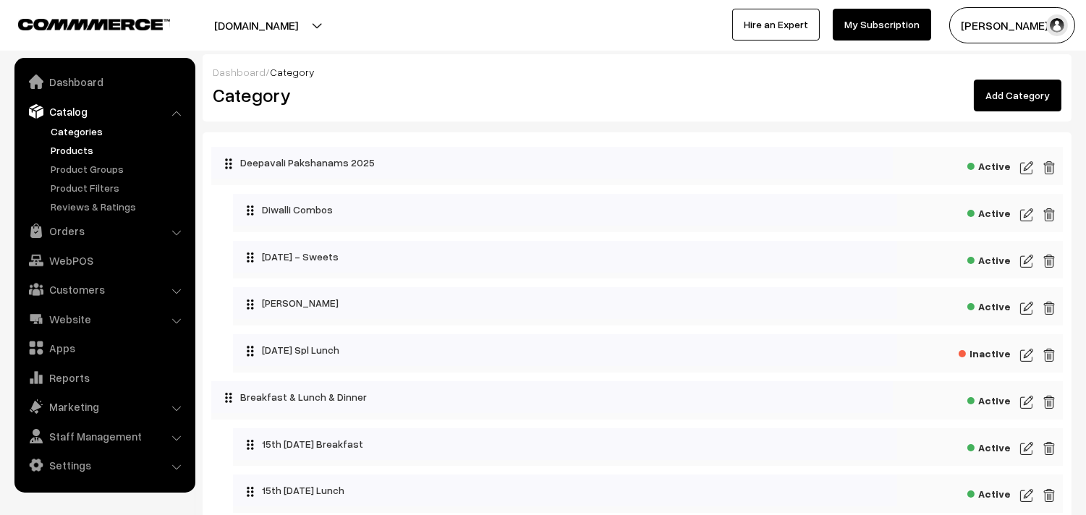
click at [93, 148] on link "Products" at bounding box center [118, 150] width 143 height 15
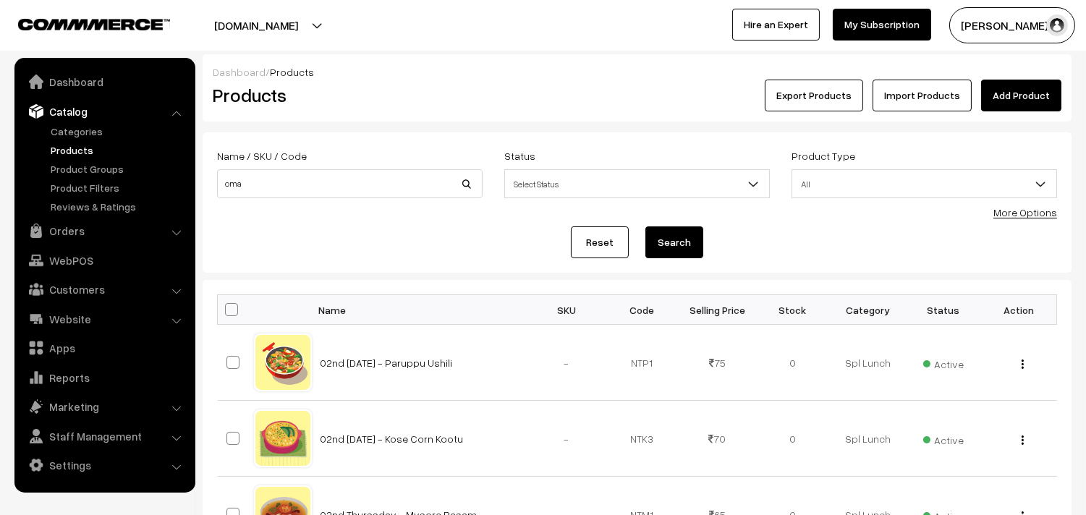
type input "omapodi"
click at [689, 239] on button "Search" at bounding box center [674, 242] width 58 height 32
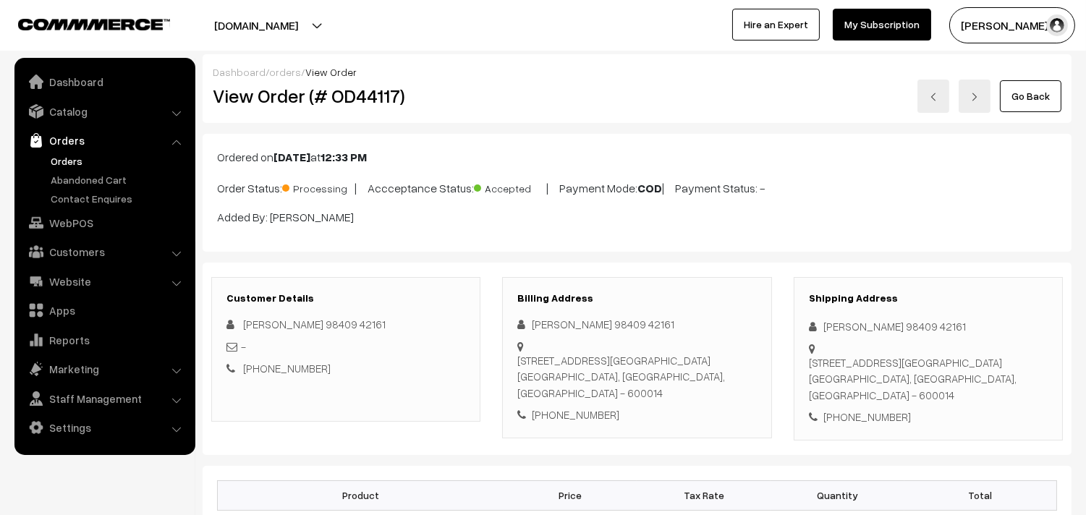
click at [63, 158] on link "Orders" at bounding box center [118, 160] width 143 height 15
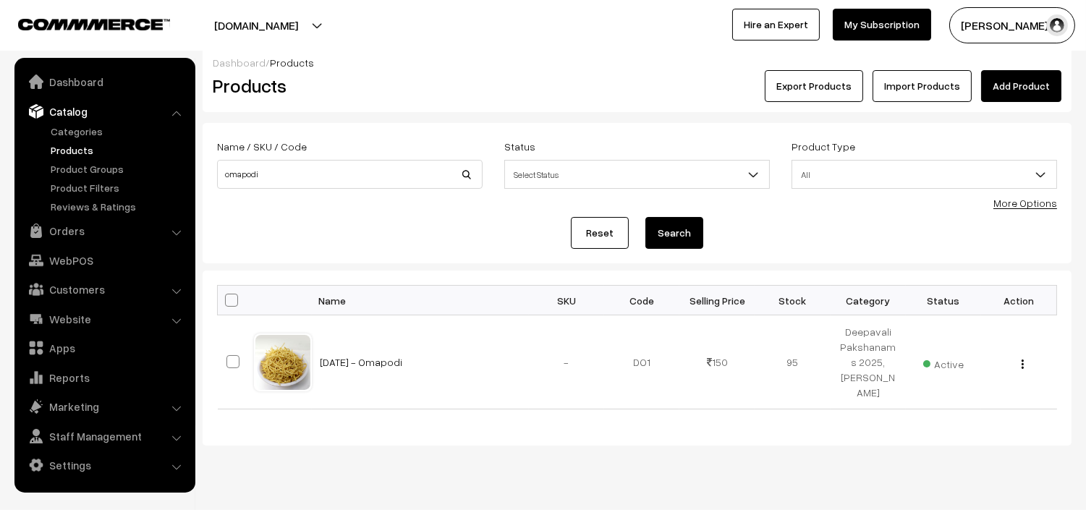
scroll to position [34, 0]
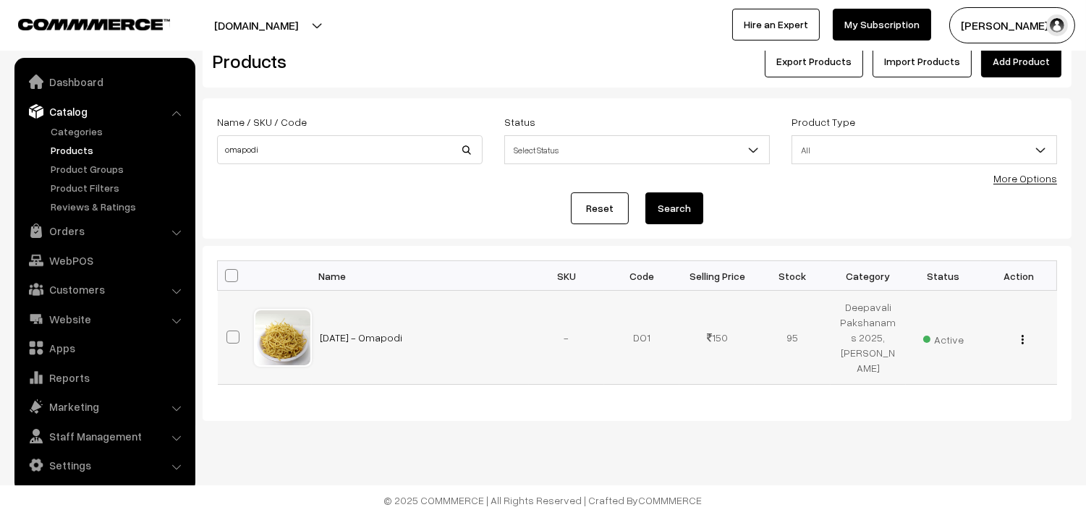
click at [1024, 338] on button "button" at bounding box center [1023, 340] width 4 height 12
click at [984, 388] on link "Edit" at bounding box center [957, 391] width 123 height 32
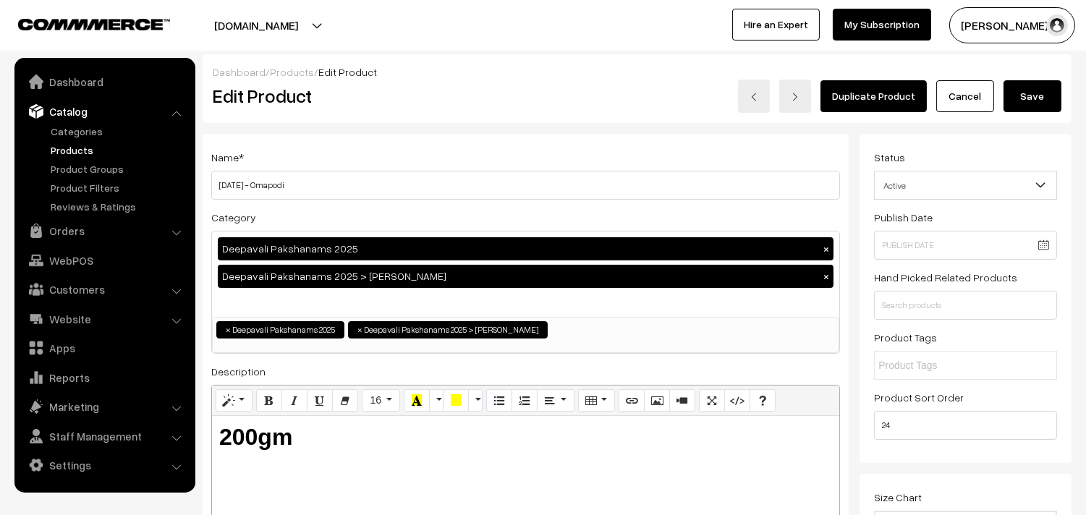
click at [1031, 95] on button "Save" at bounding box center [1032, 96] width 58 height 32
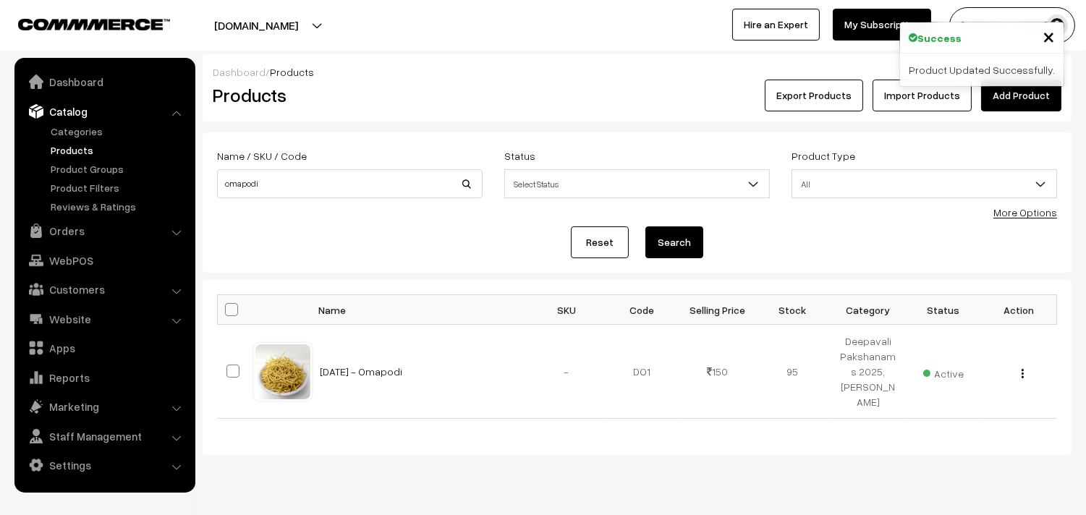
click at [77, 152] on link "Products" at bounding box center [118, 150] width 143 height 15
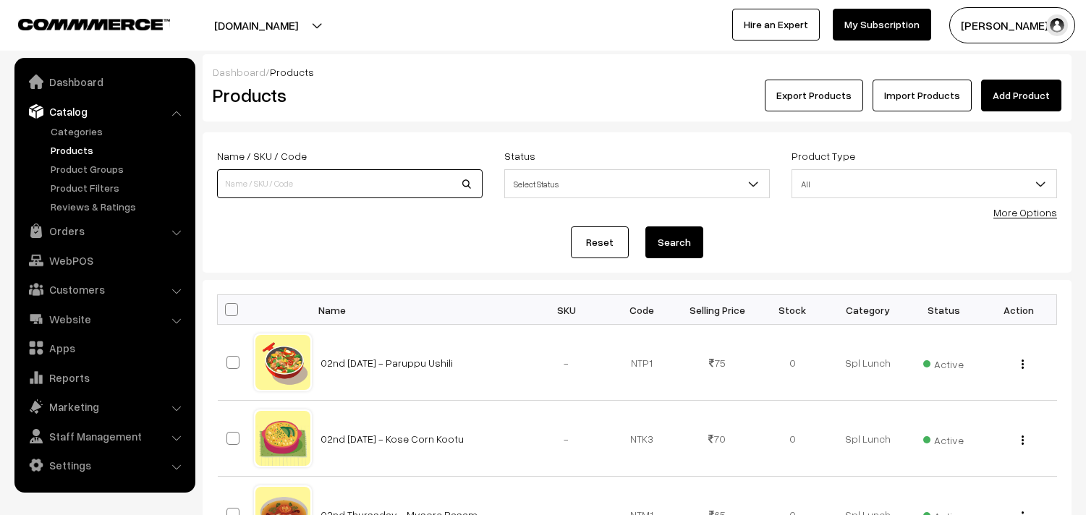
drag, startPoint x: 0, startPoint y: 0, endPoint x: 269, endPoint y: 184, distance: 326.3
click at [269, 184] on input at bounding box center [350, 183] width 266 height 29
type input "omapod"
click at [686, 241] on button "Search" at bounding box center [674, 242] width 58 height 32
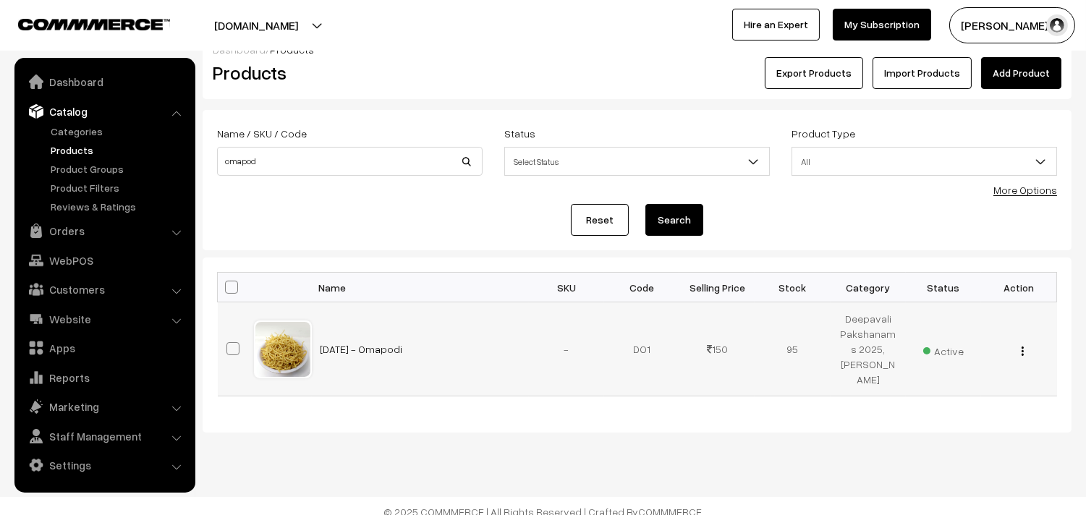
scroll to position [34, 0]
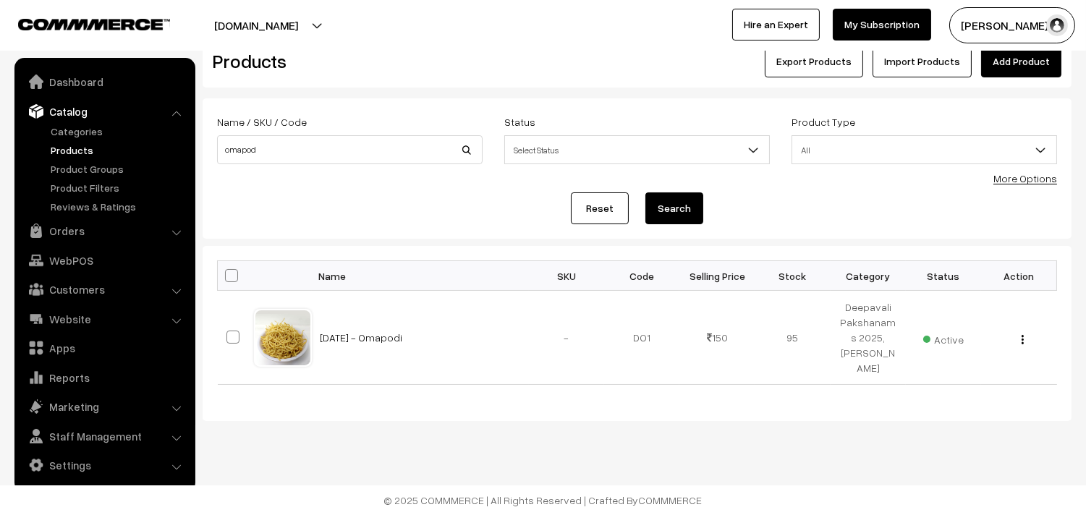
click at [72, 143] on link "Products" at bounding box center [118, 150] width 143 height 15
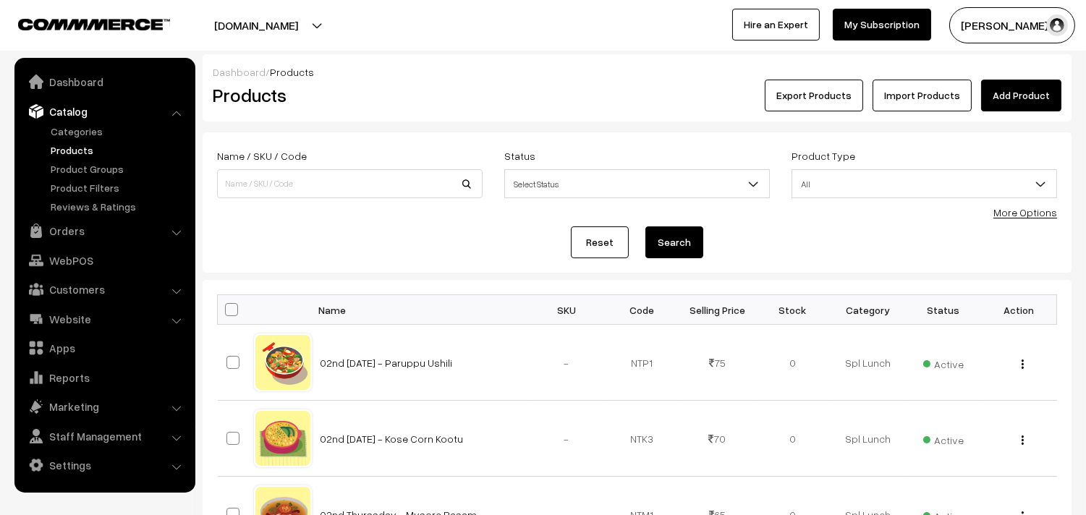
click at [1010, 94] on link "Add Product" at bounding box center [1021, 96] width 80 height 32
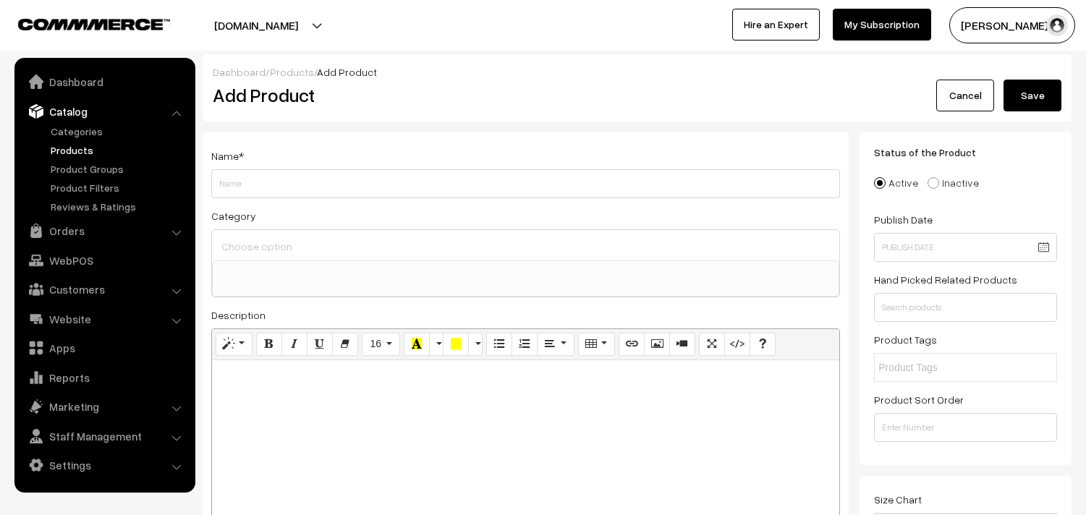
select select
type input "c"
type input "Kumbakonam Iyer Coffee Powder"
click at [273, 398] on div at bounding box center [525, 450] width 627 height 181
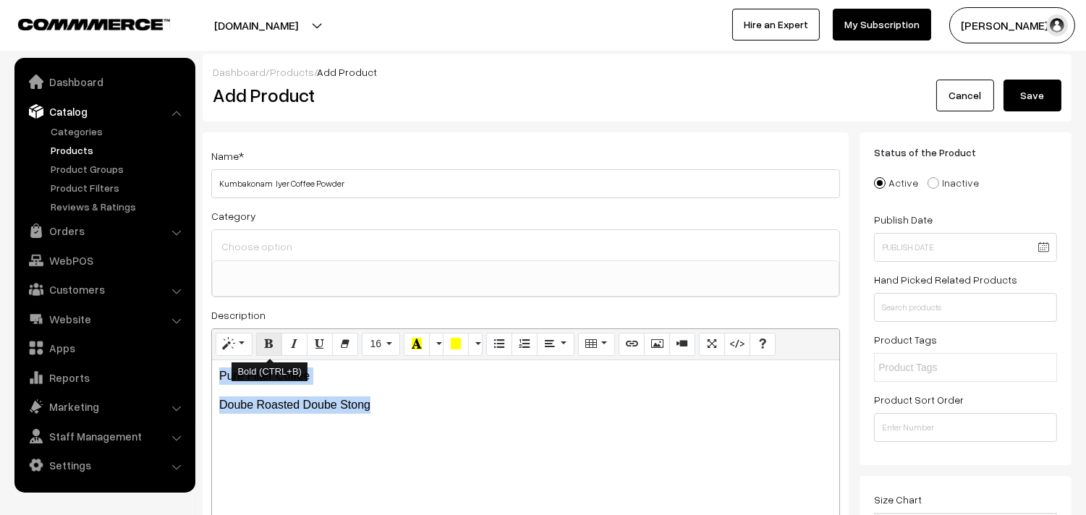
click at [272, 341] on icon "Bold (CTRL+B)" at bounding box center [269, 344] width 10 height 12
click at [232, 349] on icon "Style" at bounding box center [229, 344] width 10 height 12
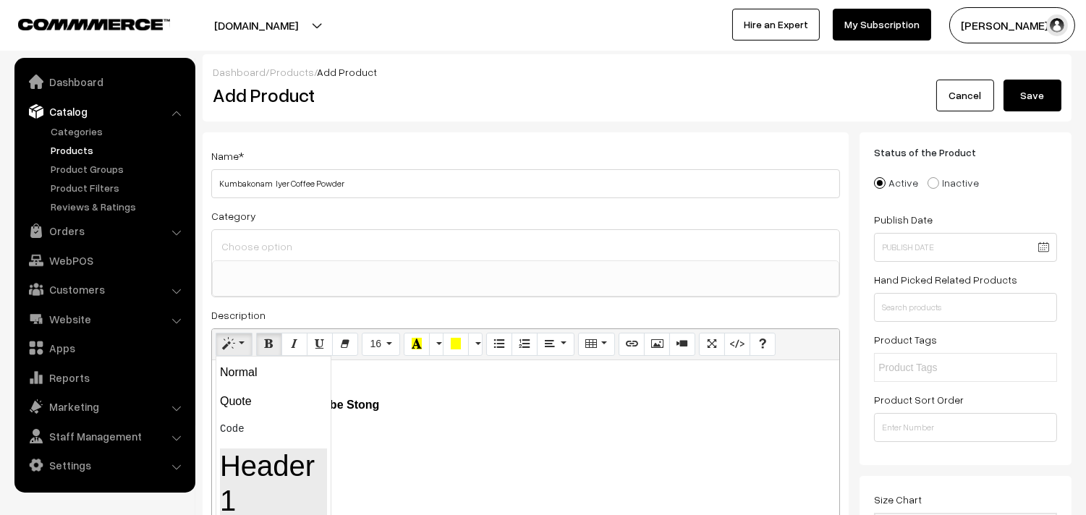
click at [258, 473] on h1 "Header 1" at bounding box center [273, 483] width 107 height 69
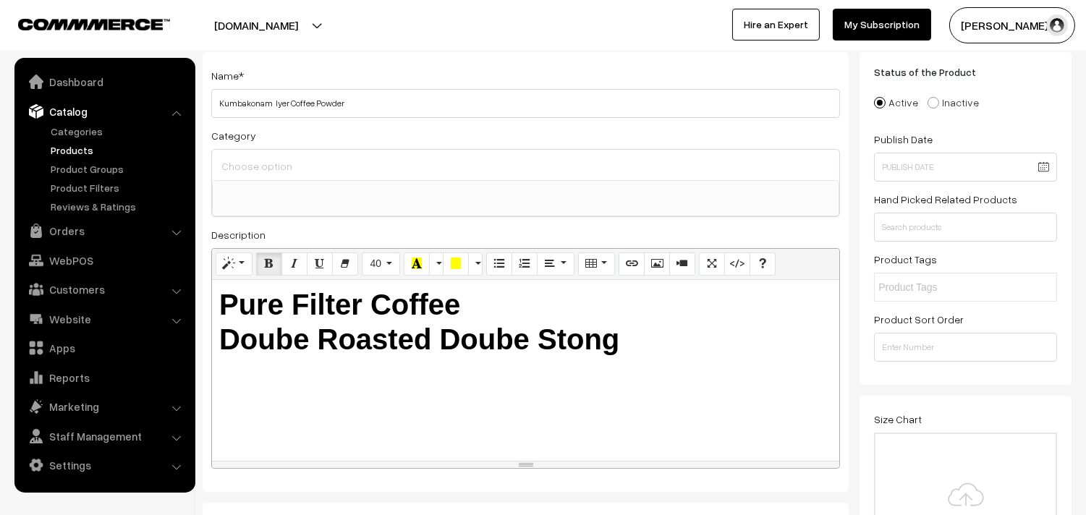
click at [378, 383] on div "Pure Filter Coffee Doube Roasted Doube Stong" at bounding box center [525, 370] width 627 height 181
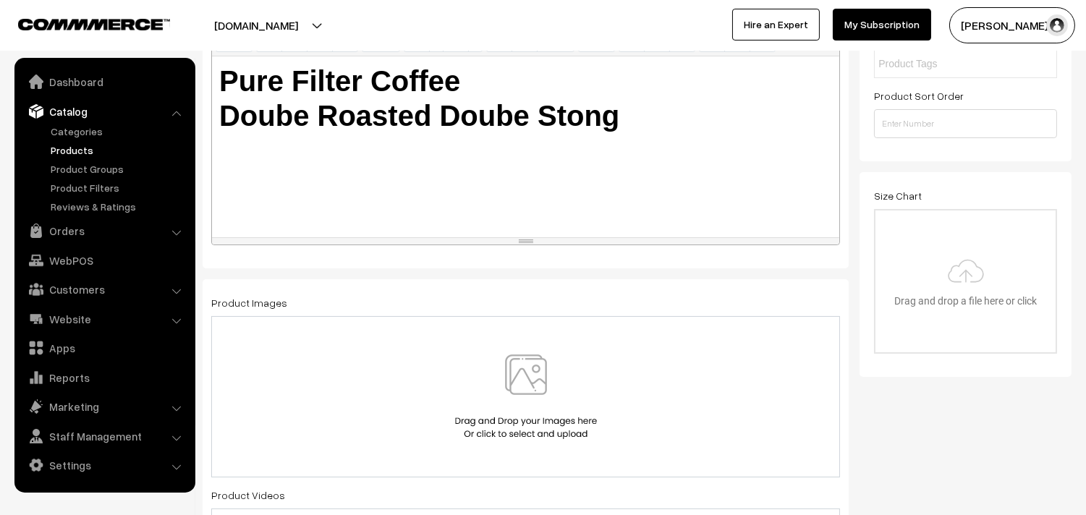
scroll to position [161, 0]
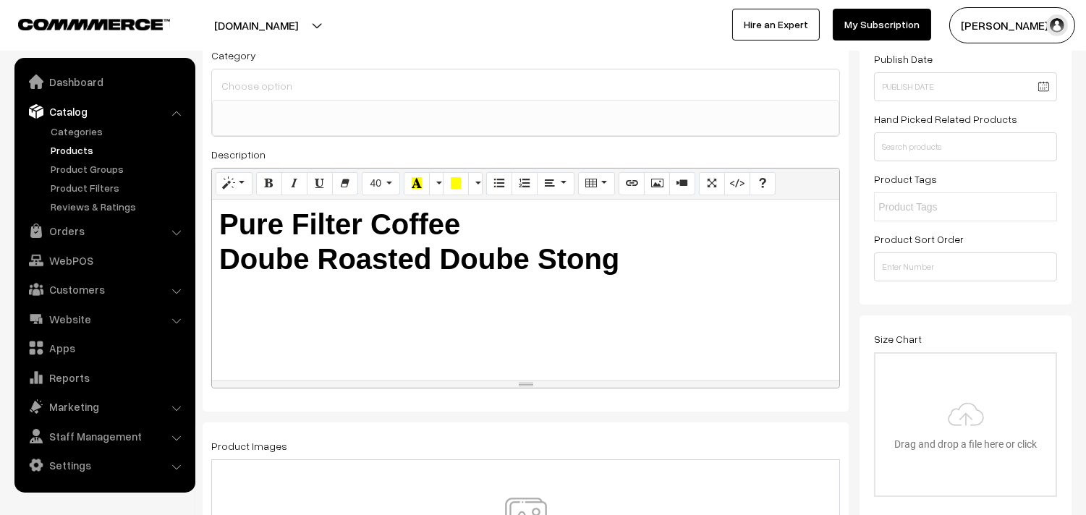
click at [633, 261] on h1 "Pure Filter Coffee Doube Roasted Doube Stong" at bounding box center [525, 241] width 613 height 69
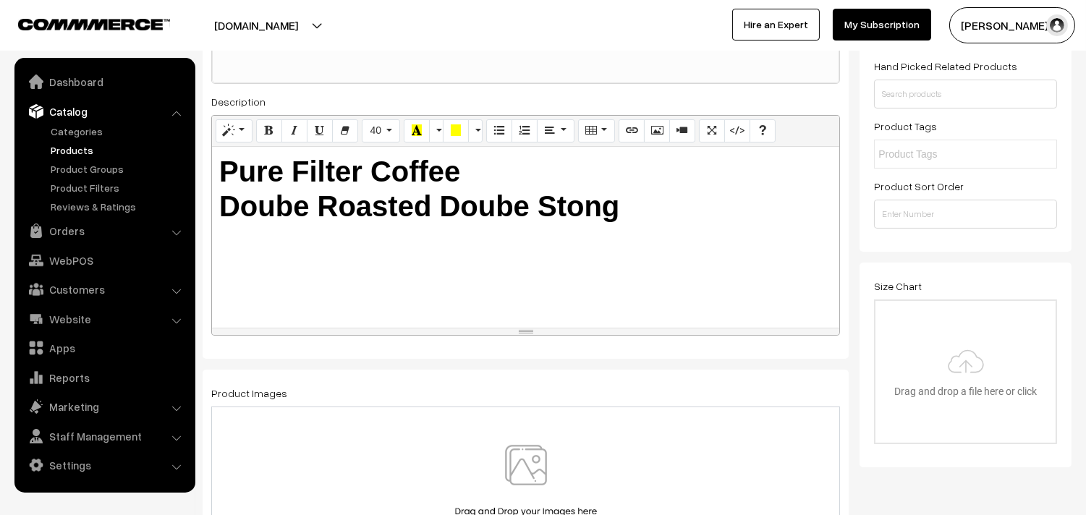
scroll to position [321, 0]
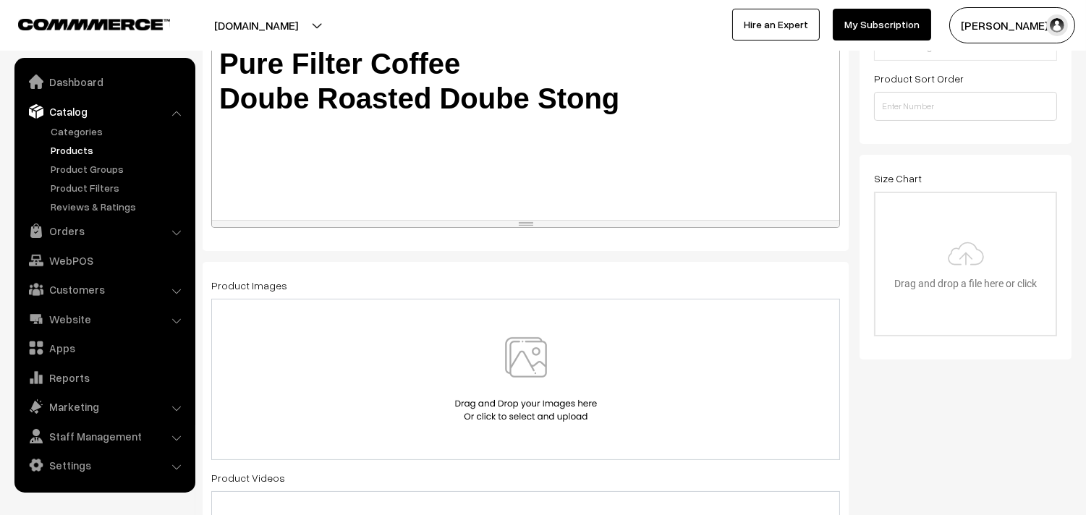
click at [526, 360] on img at bounding box center [525, 379] width 149 height 85
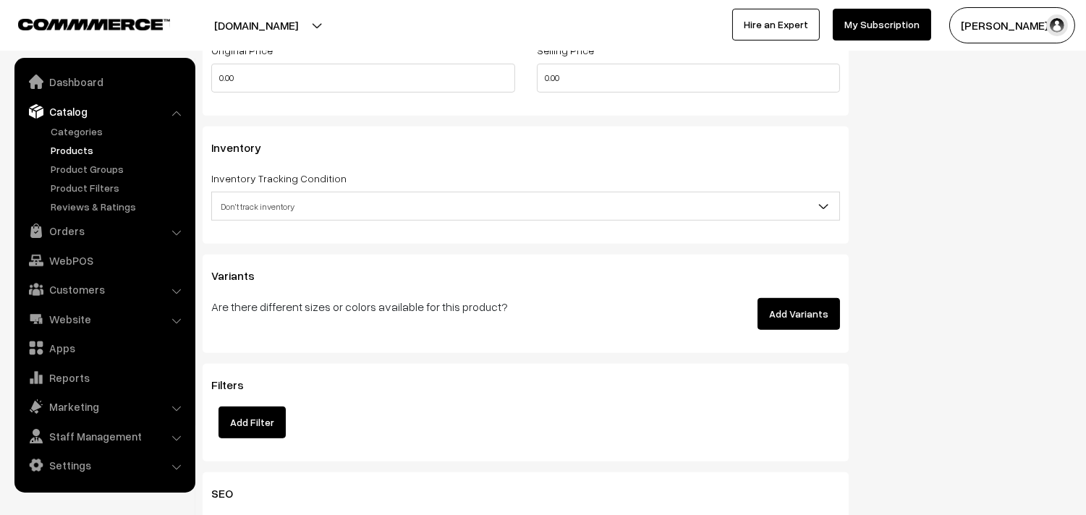
scroll to position [1205, 0]
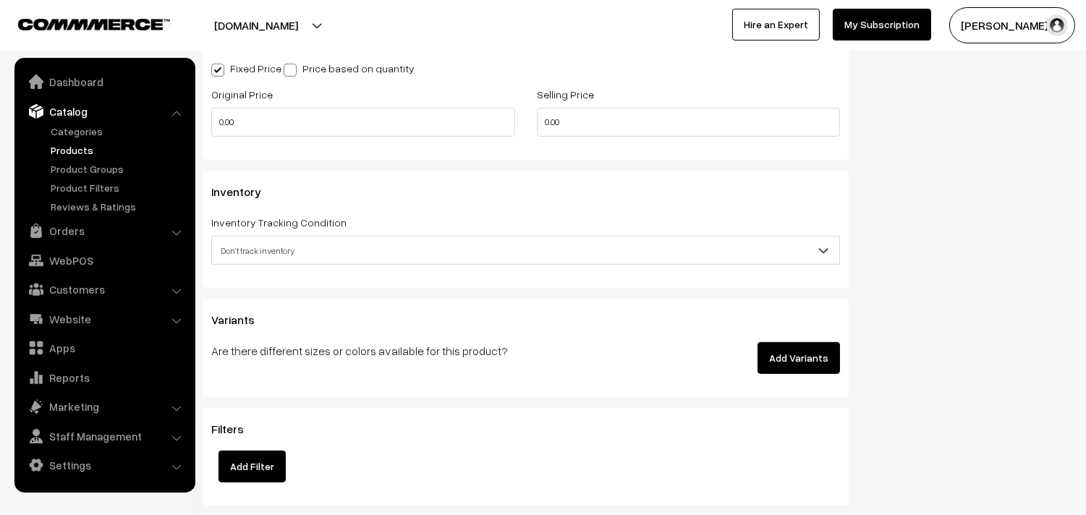
click at [275, 236] on div "Inventory Tracking Condition Don't track inventory Track product's inventory Do…" at bounding box center [525, 238] width 629 height 51
click at [276, 246] on span "Don't track inventory" at bounding box center [525, 250] width 627 height 25
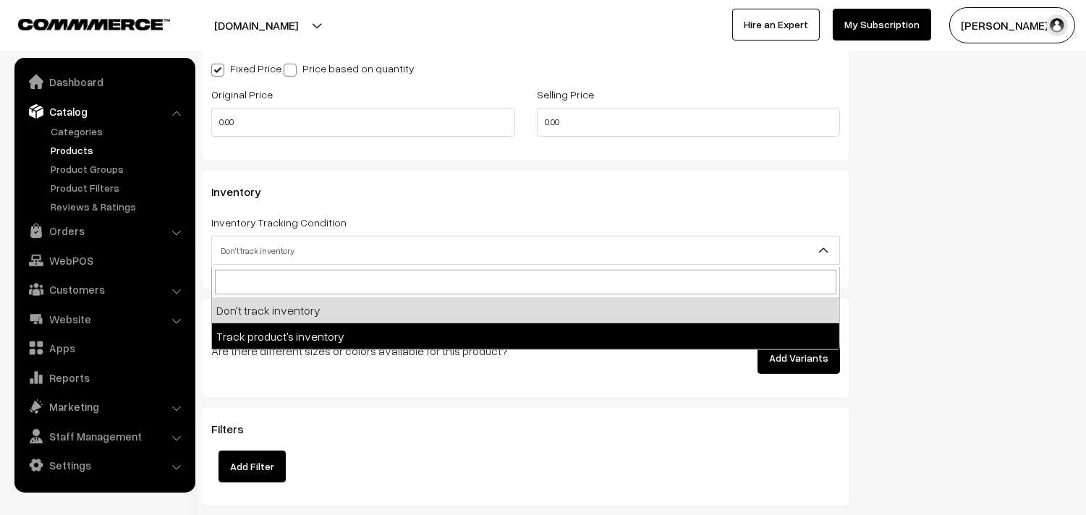
select select "2"
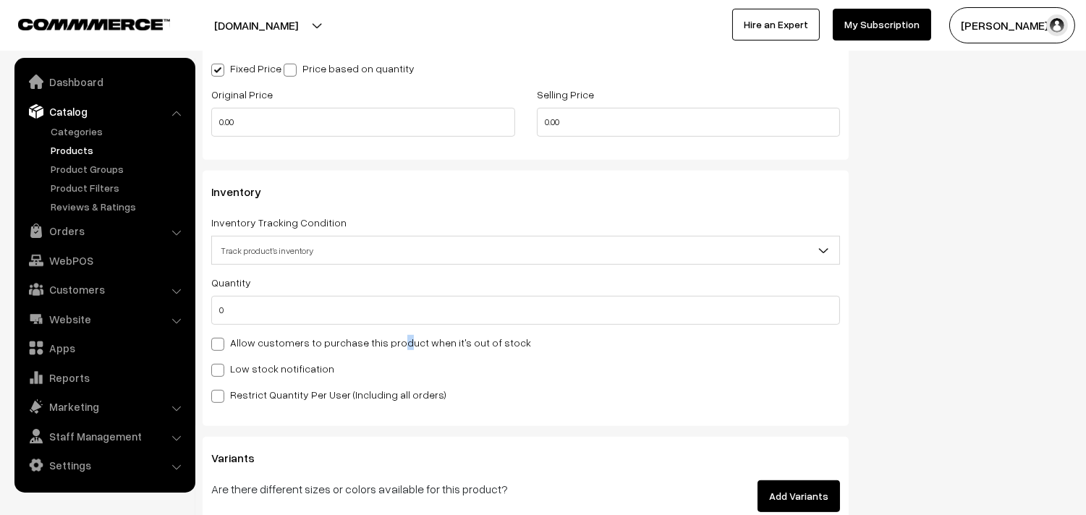
click at [242, 344] on label "Allow customers to purchase this product when it's out of stock" at bounding box center [371, 342] width 320 height 15
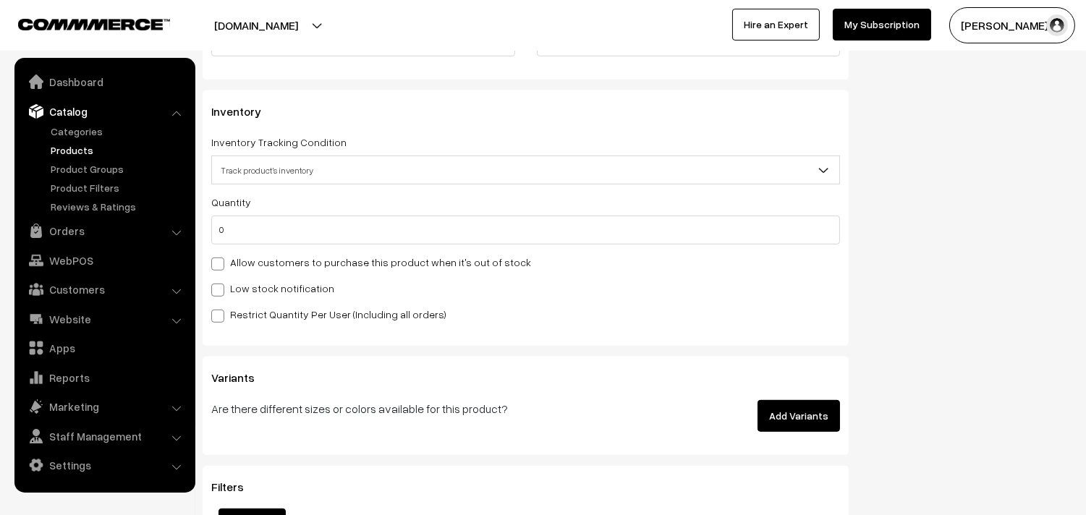
click at [300, 264] on label "Allow customers to purchase this product when it's out of stock" at bounding box center [371, 262] width 320 height 15
click at [221, 264] on input "Allow customers to purchase this product when it's out of stock" at bounding box center [215, 261] width 9 height 9
checkbox input "true"
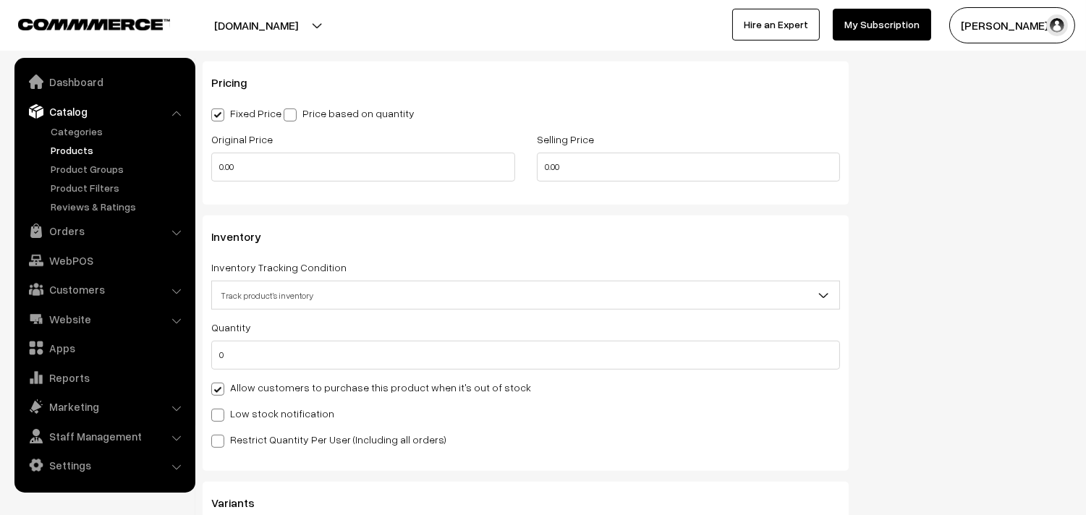
scroll to position [1125, 0]
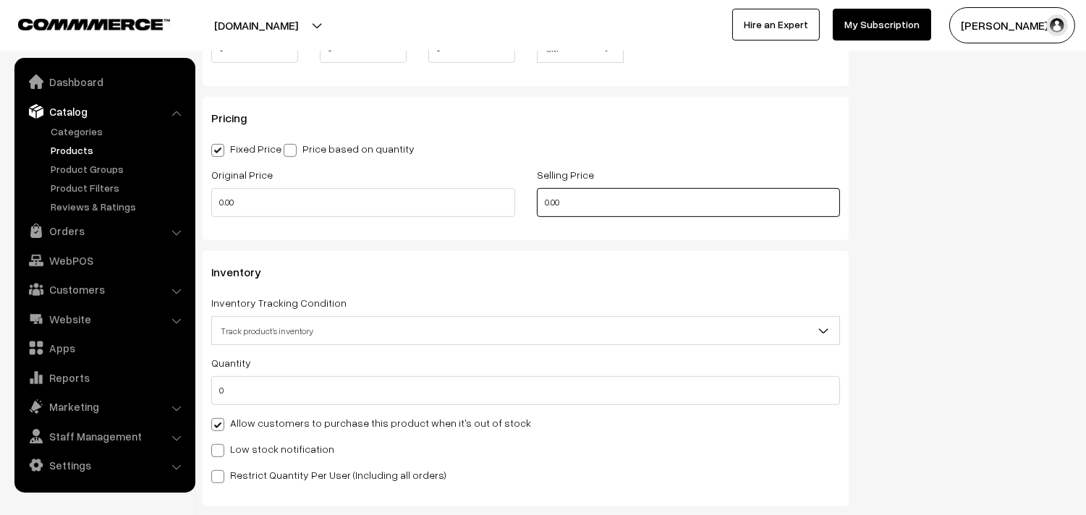
drag, startPoint x: 480, startPoint y: 213, endPoint x: 459, endPoint y: 213, distance: 21.7
click at [459, 213] on div "Original Price 0.00 Selling Price 0.00" at bounding box center [525, 196] width 650 height 60
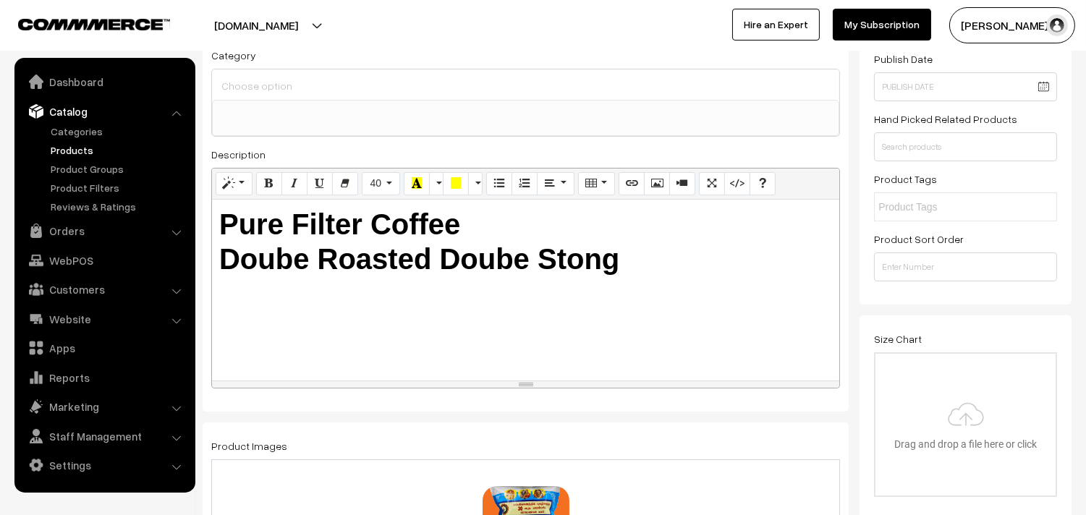
scroll to position [0, 0]
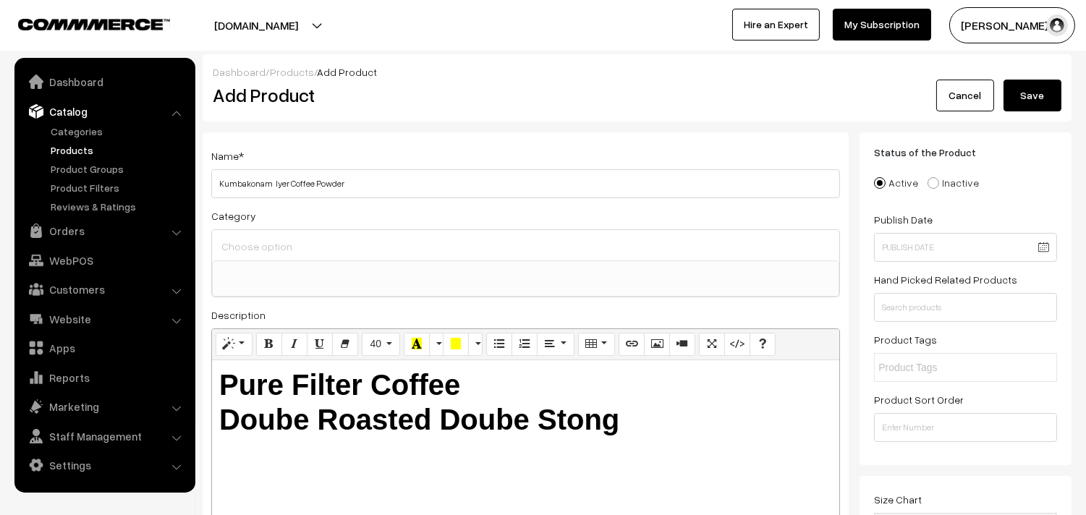
type input "275"
click at [307, 249] on input at bounding box center [526, 246] width 616 height 21
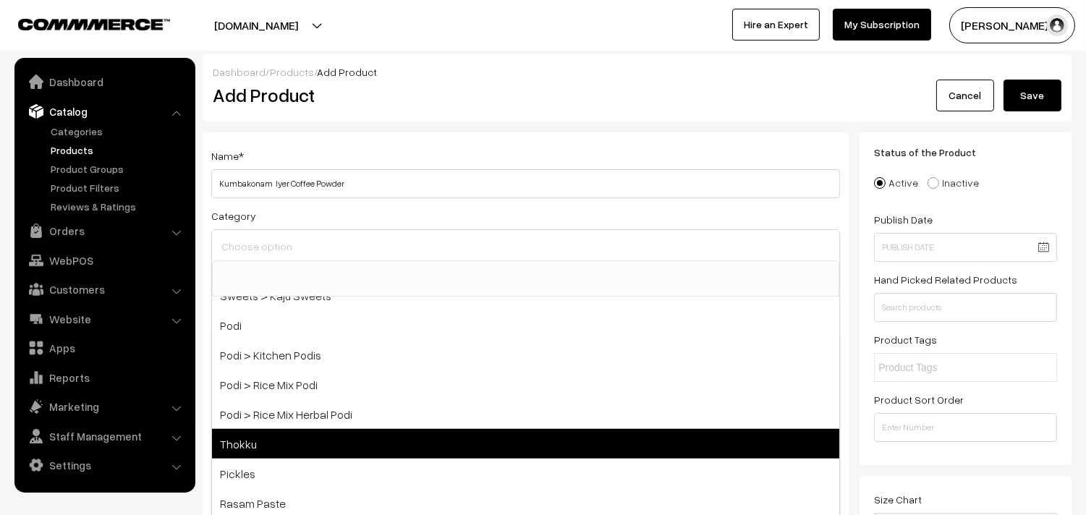
scroll to position [1205, 0]
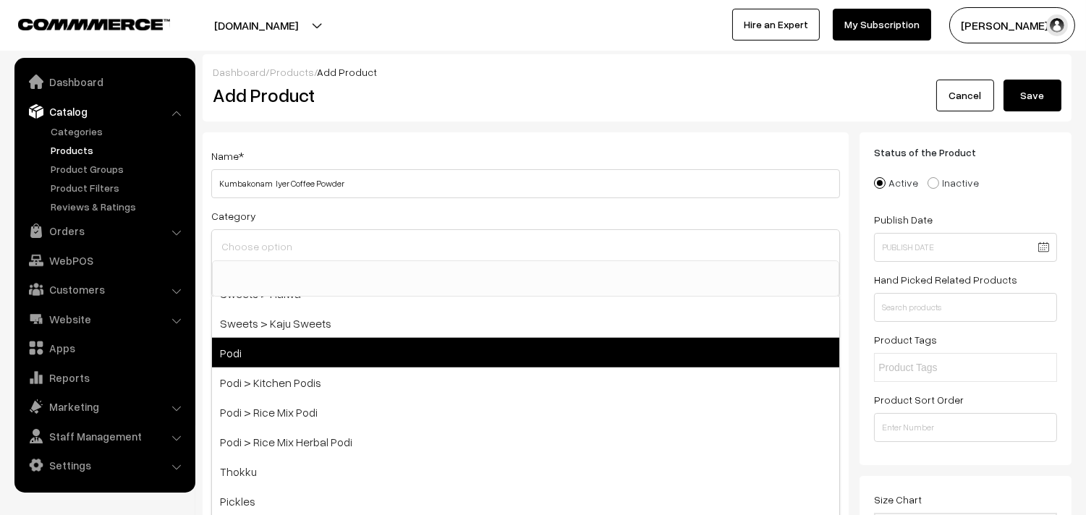
click at [323, 362] on span "Podi" at bounding box center [525, 353] width 627 height 30
select select "7"
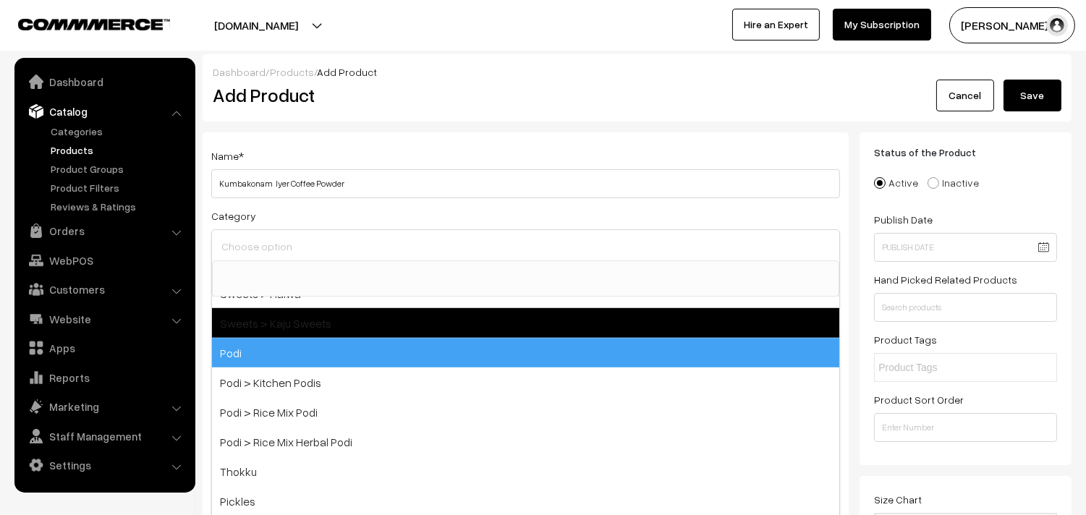
scroll to position [467, 0]
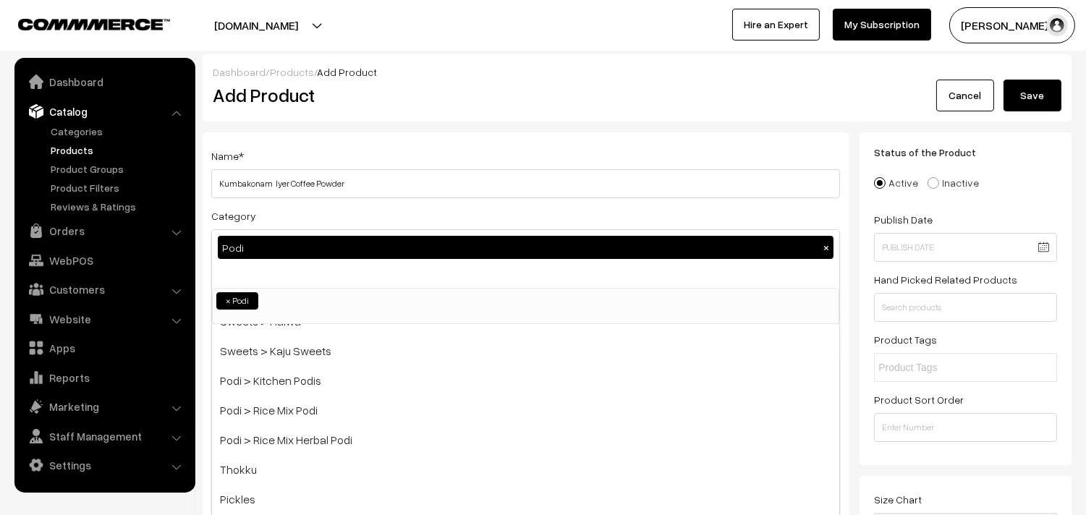
drag, startPoint x: 1032, startPoint y: 95, endPoint x: 963, endPoint y: 163, distance: 97.2
click at [1022, 98] on button "Save" at bounding box center [1032, 96] width 58 height 32
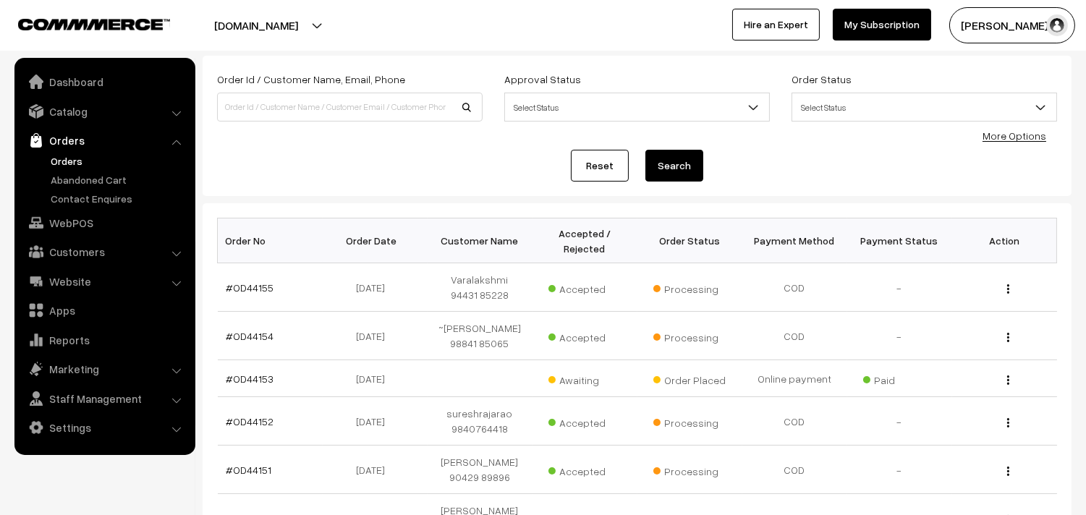
scroll to position [241, 0]
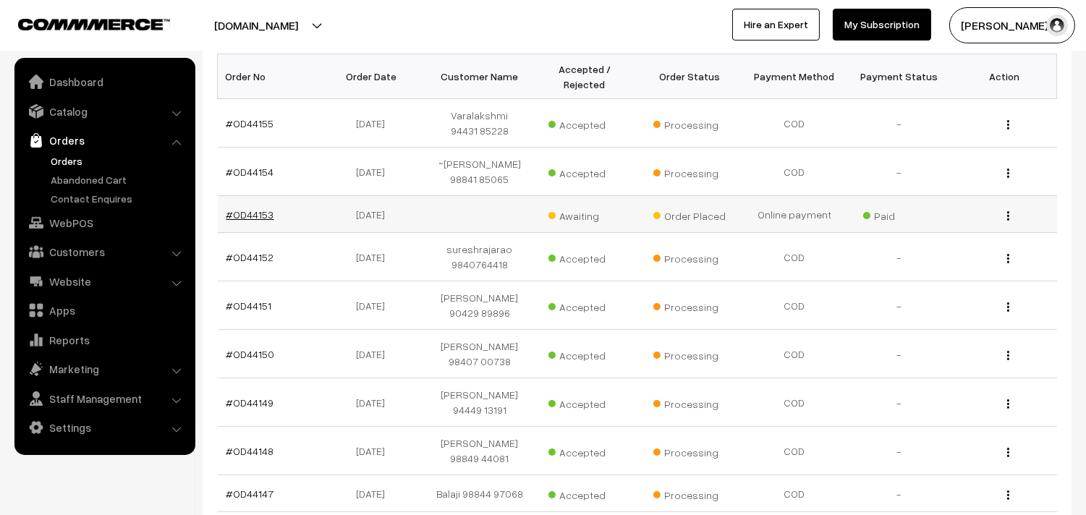
click at [258, 219] on link "#OD44153" at bounding box center [250, 214] width 48 height 12
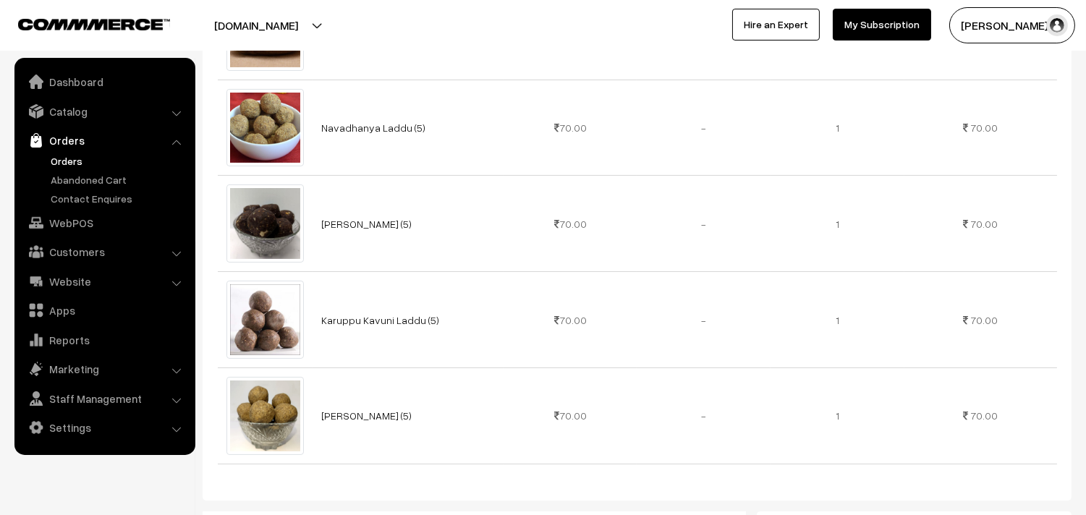
scroll to position [482, 0]
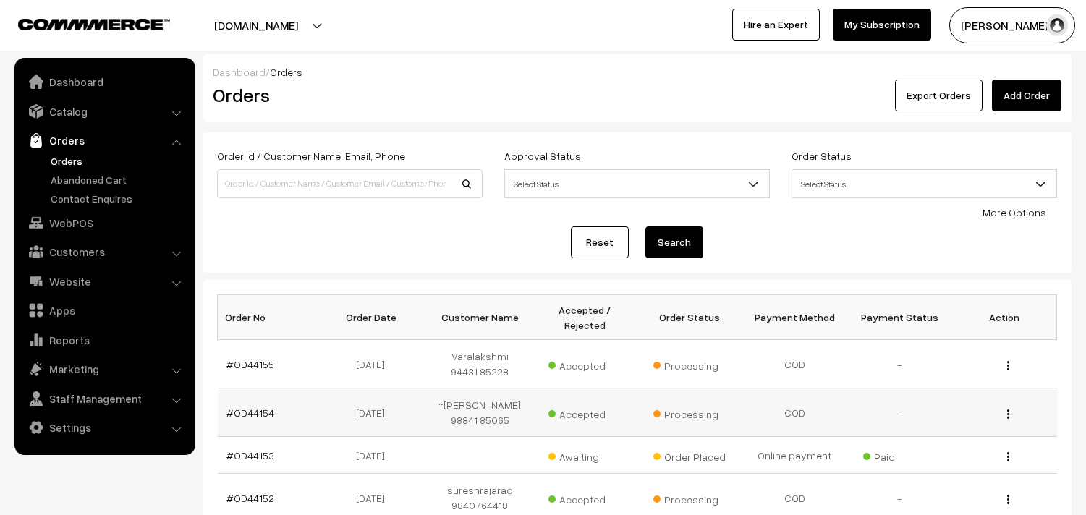
scroll to position [241, 0]
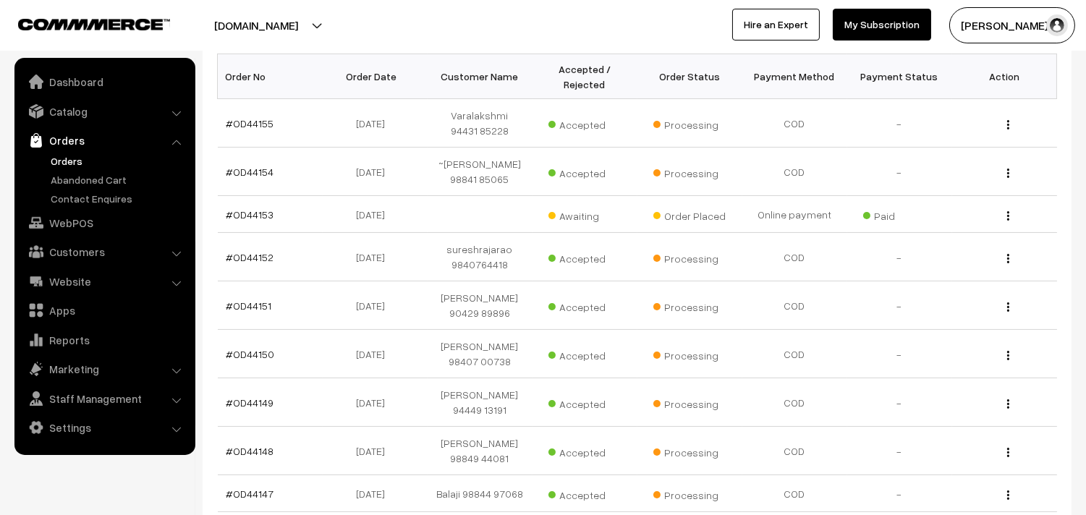
click at [67, 161] on link "Orders" at bounding box center [118, 160] width 143 height 15
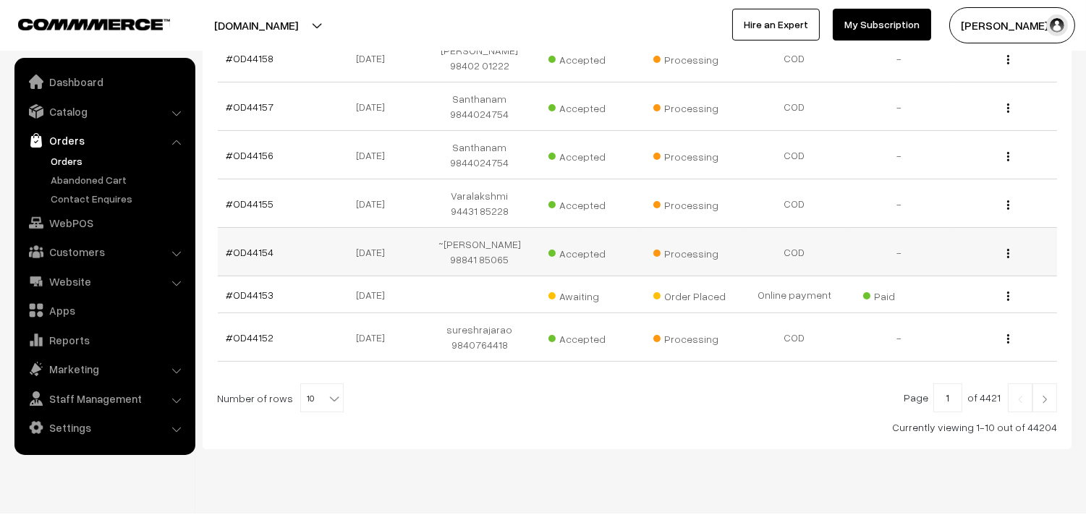
scroll to position [458, 0]
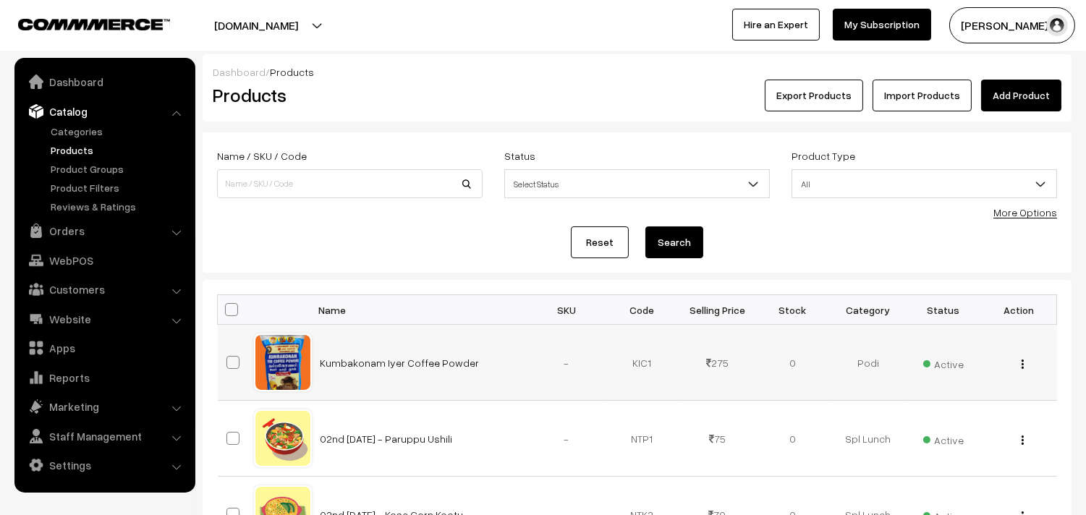
drag, startPoint x: 414, startPoint y: 374, endPoint x: 473, endPoint y: 376, distance: 59.4
click at [474, 379] on td "Kumbakonam Iyer Coffee Powder" at bounding box center [420, 363] width 217 height 76
click at [59, 226] on link "Orders" at bounding box center [104, 231] width 172 height 26
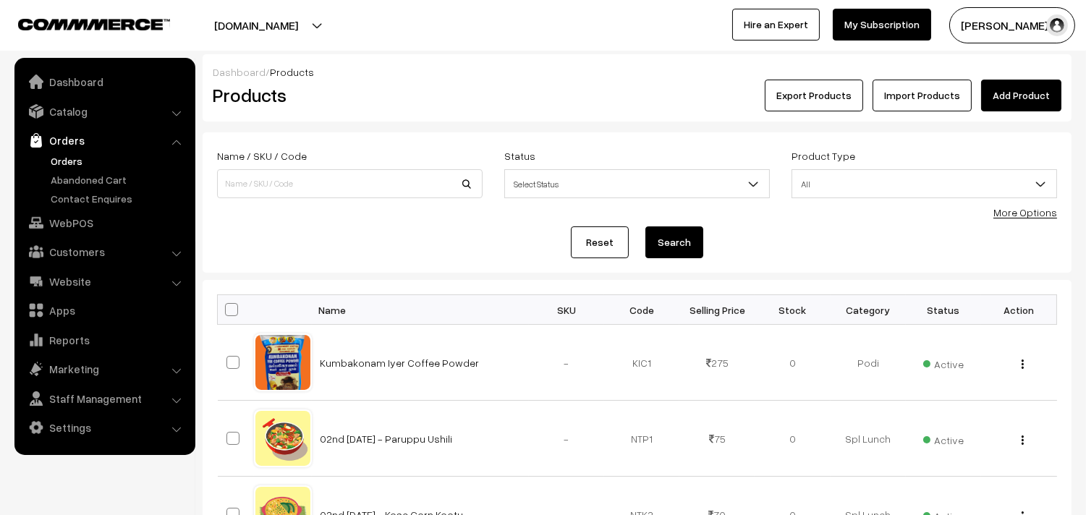
click at [72, 156] on link "Orders" at bounding box center [118, 160] width 143 height 15
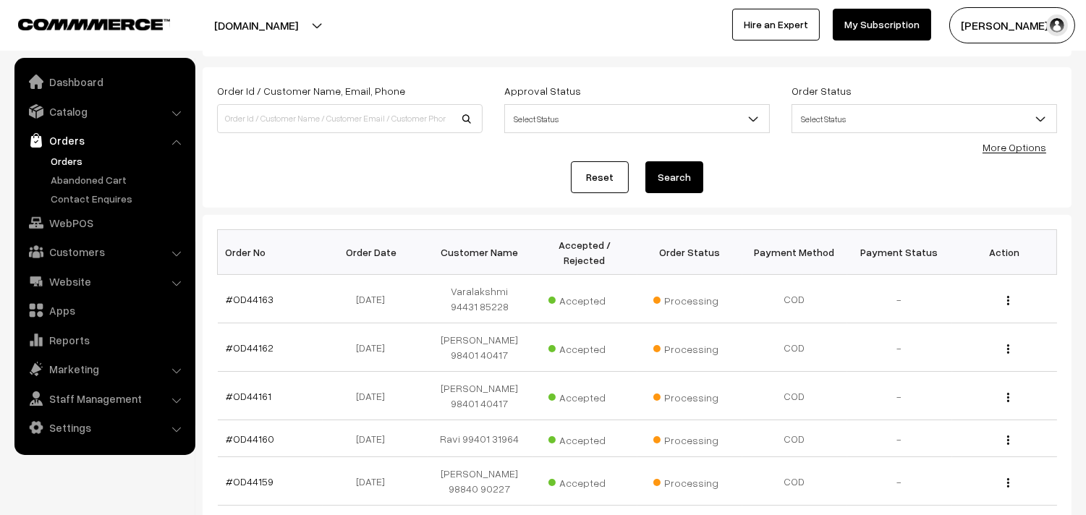
scroll to position [161, 0]
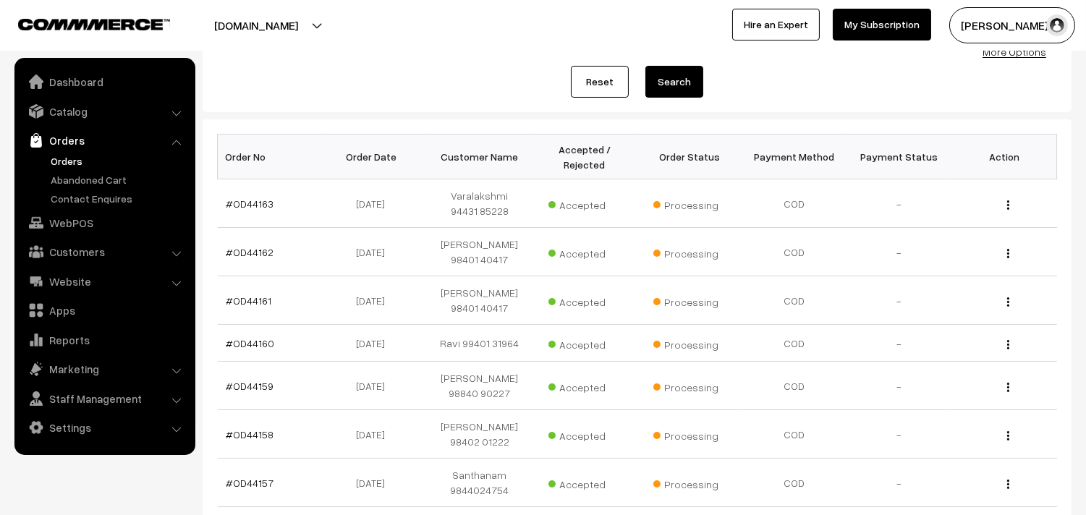
click at [56, 160] on link "Orders" at bounding box center [118, 160] width 143 height 15
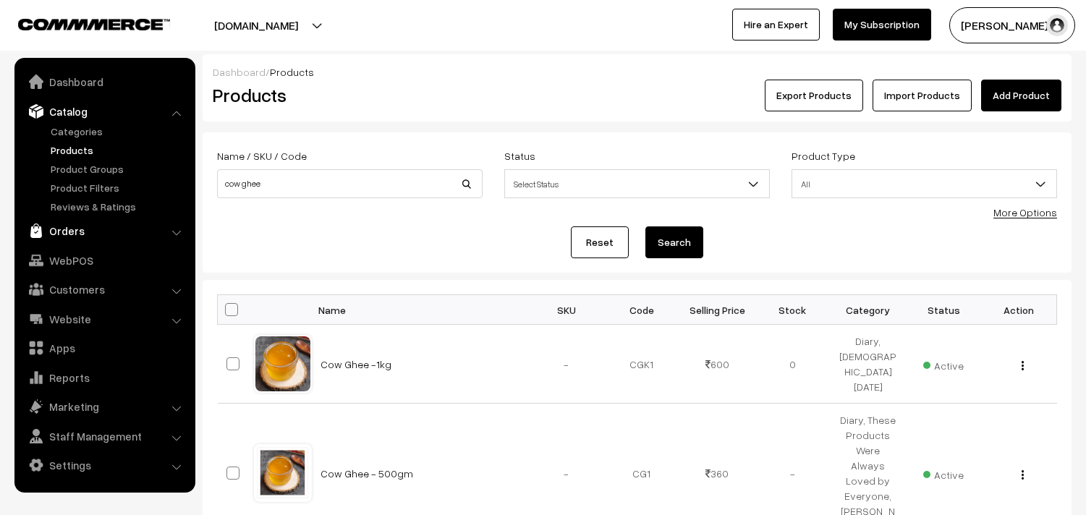
click at [84, 237] on link "Orders" at bounding box center [104, 231] width 172 height 26
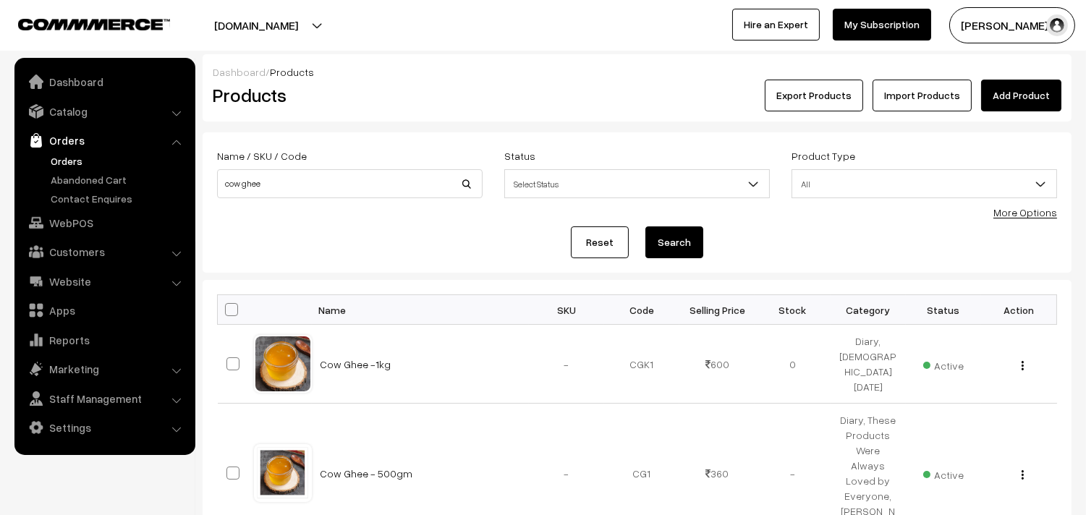
click at [70, 164] on link "Orders" at bounding box center [118, 160] width 143 height 15
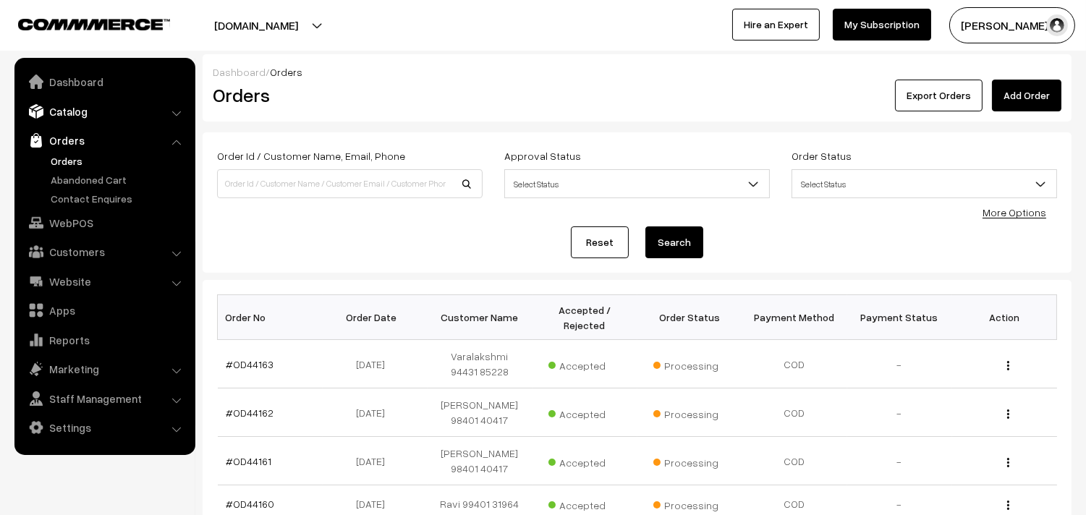
click at [75, 107] on link "Catalog" at bounding box center [104, 111] width 172 height 26
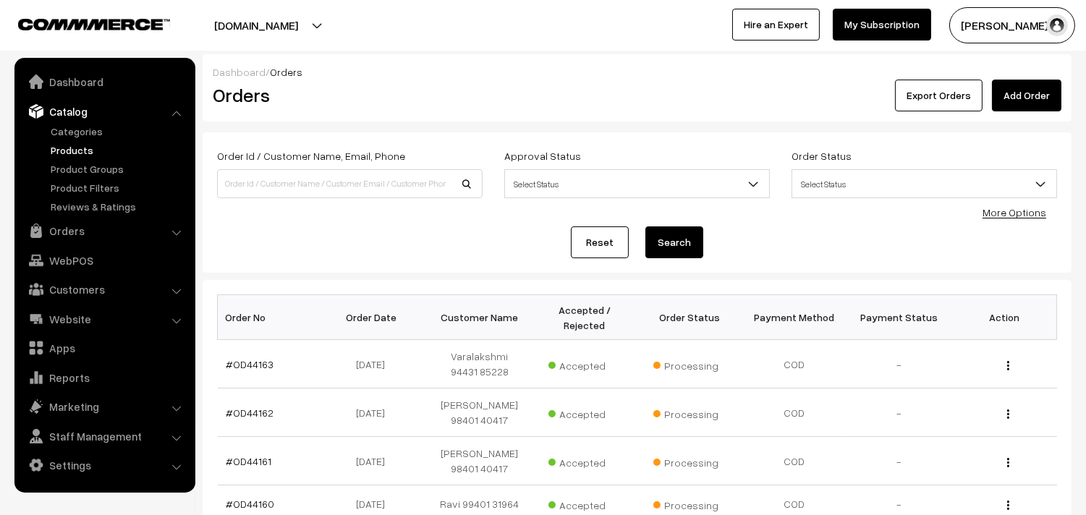
click at [74, 153] on link "Products" at bounding box center [118, 150] width 143 height 15
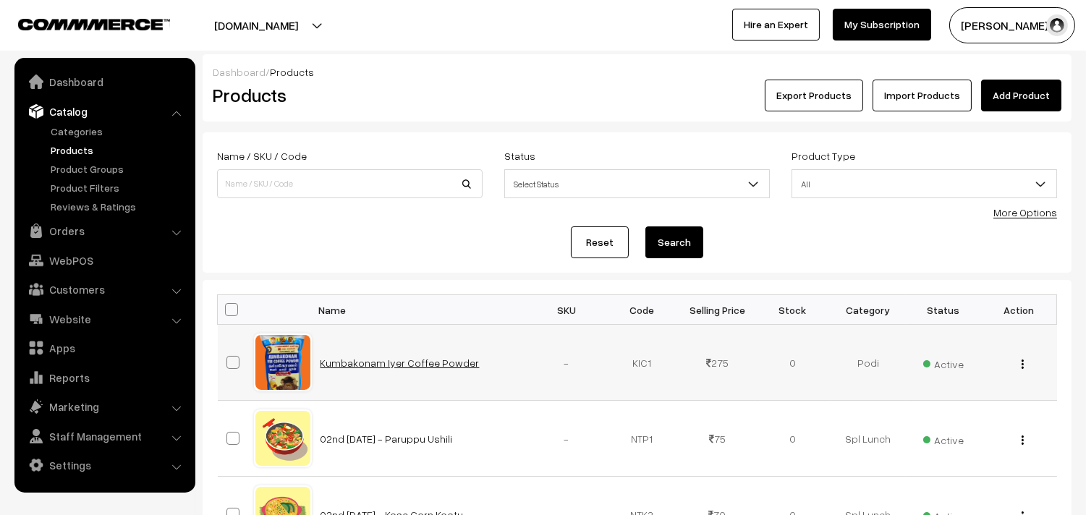
drag, startPoint x: 467, startPoint y: 363, endPoint x: 460, endPoint y: 364, distance: 7.3
click at [467, 364] on td "Kumbakonam Iyer Coffee Powder" at bounding box center [420, 363] width 217 height 76
click at [447, 362] on link "Kumbakonam Iyer Coffee Powder" at bounding box center [399, 363] width 159 height 12
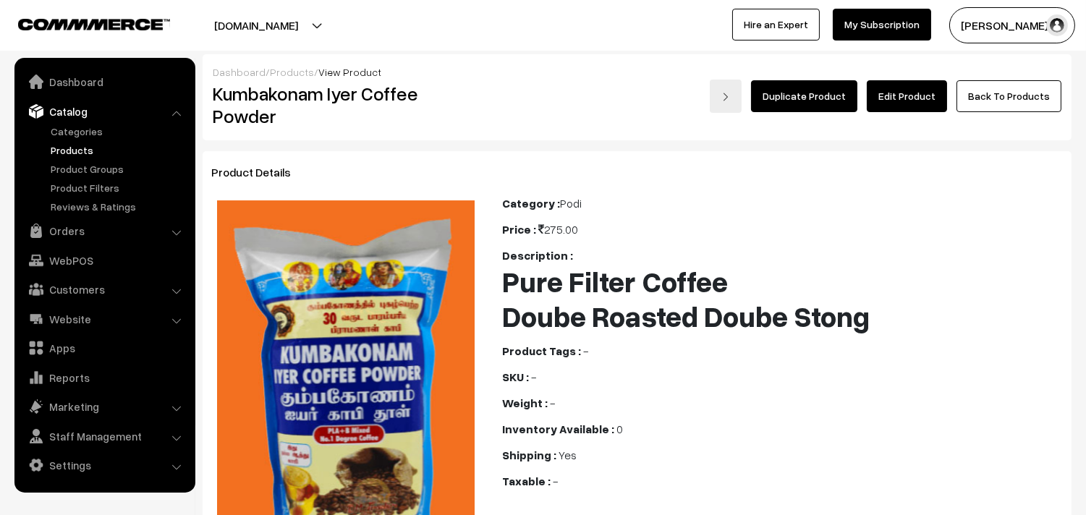
click at [59, 122] on link "Catalog" at bounding box center [104, 111] width 172 height 26
click at [59, 143] on link "Products" at bounding box center [118, 150] width 143 height 15
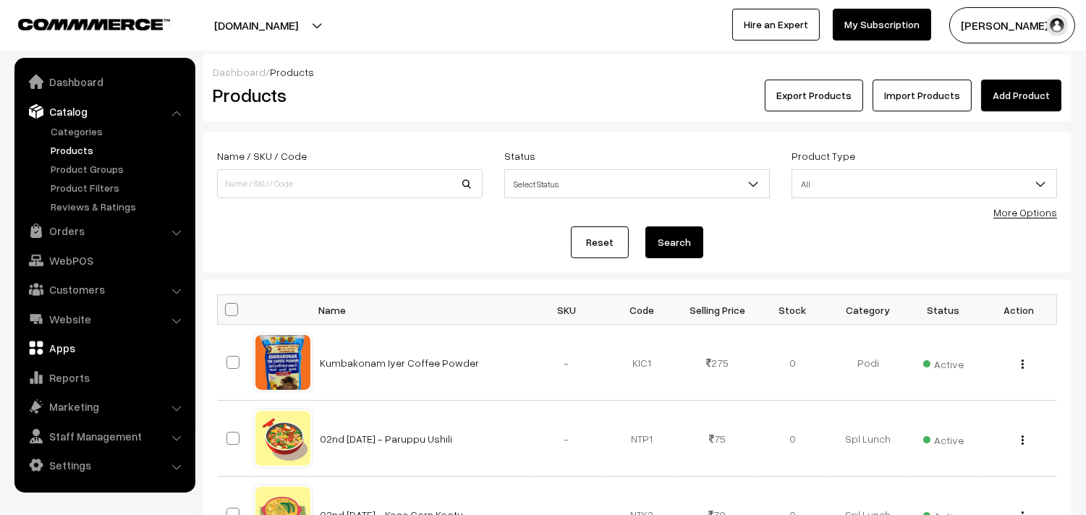
click at [66, 251] on link "WebPOS" at bounding box center [104, 260] width 172 height 26
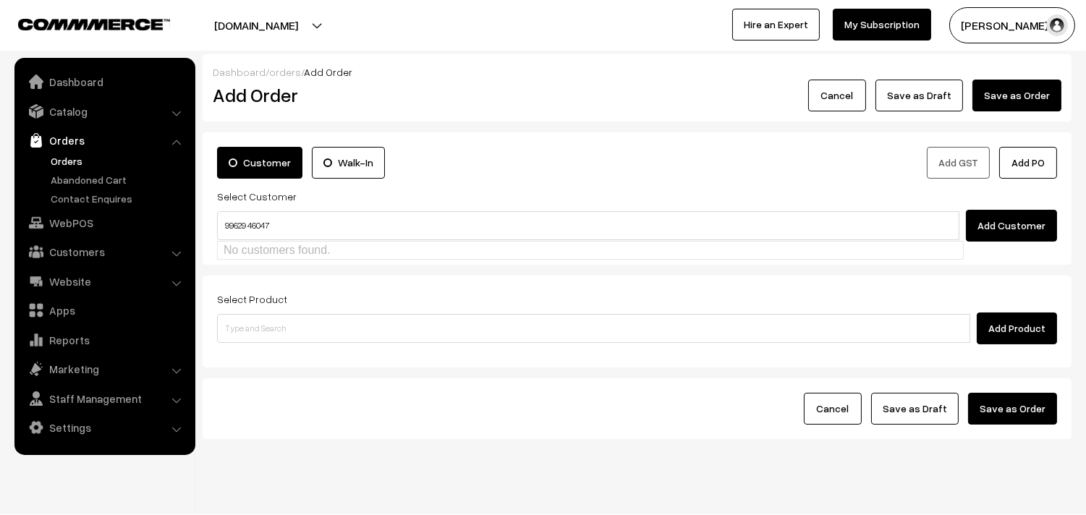
click at [248, 215] on input "99629 46047" at bounding box center [588, 225] width 742 height 29
click at [260, 251] on link "[9962946047]" at bounding box center [590, 253] width 745 height 22
type input "9962946047"
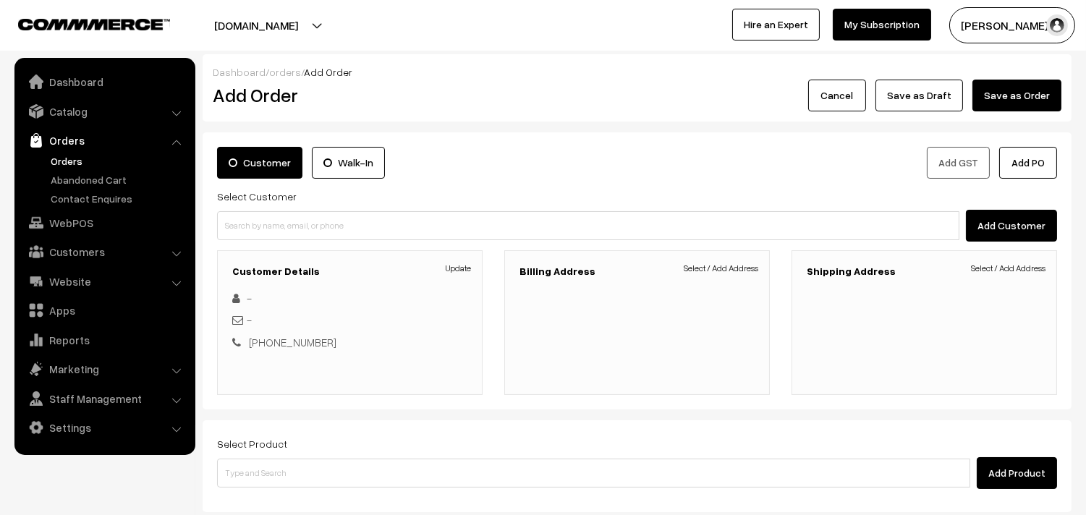
click at [714, 277] on h3 "Billing Address" at bounding box center [636, 272] width 235 height 12
click at [721, 261] on div "Billing Address Select / Add Address" at bounding box center [637, 322] width 266 height 145
click at [724, 268] on link "Select / Add Address" at bounding box center [721, 268] width 75 height 13
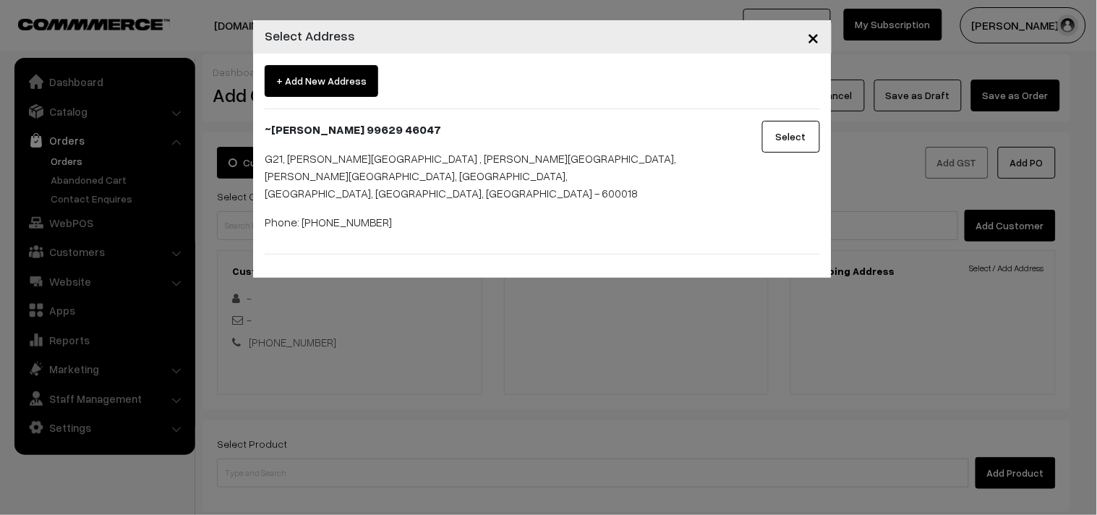
click at [814, 135] on button "Select" at bounding box center [792, 137] width 58 height 32
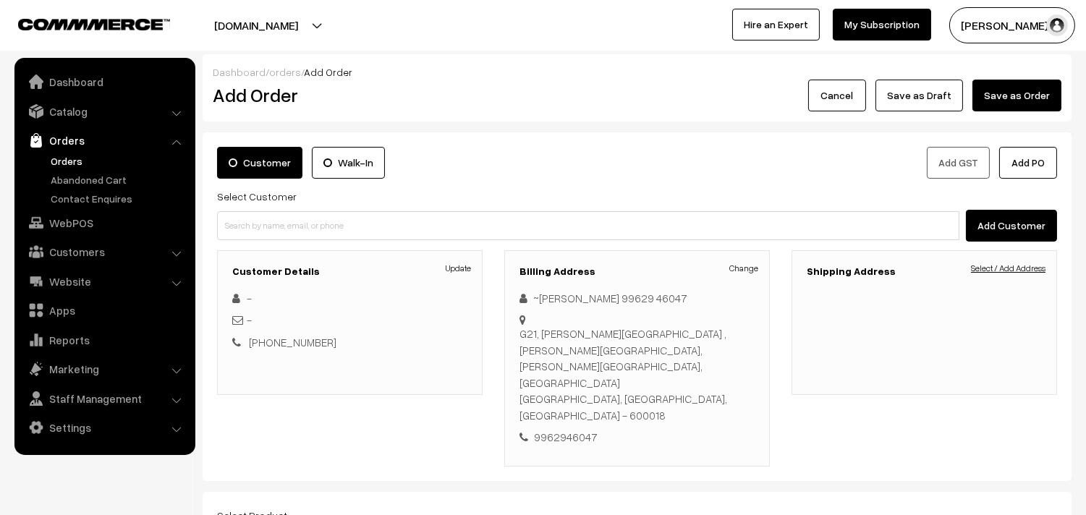
click at [1009, 266] on link "Select / Add Address" at bounding box center [1008, 268] width 75 height 13
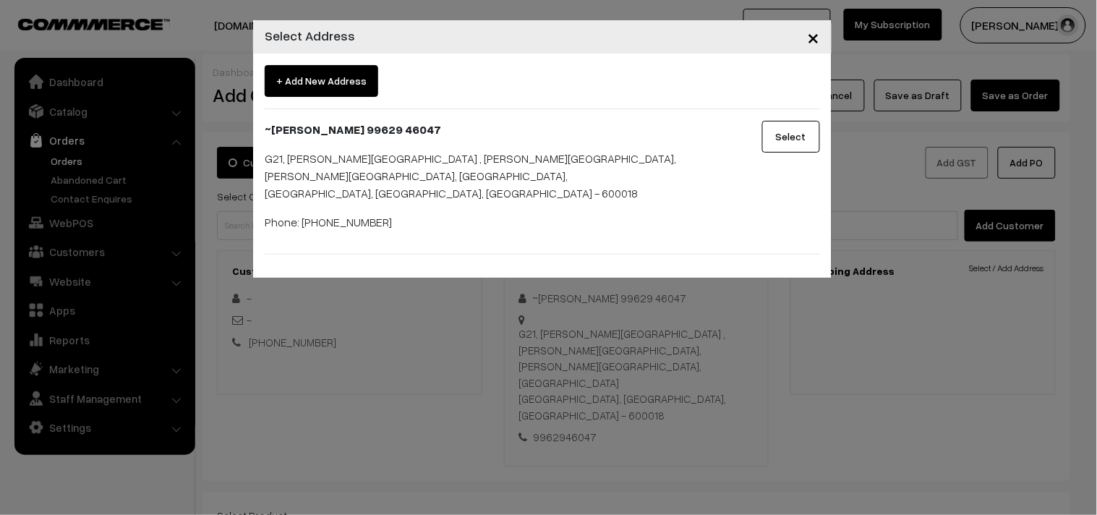
click at [798, 141] on button "Select" at bounding box center [792, 137] width 58 height 32
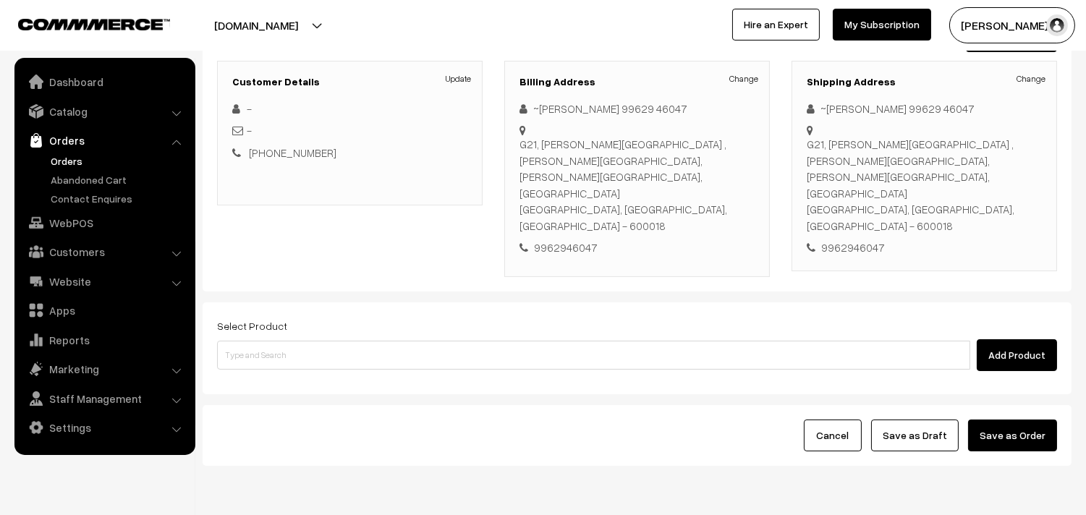
scroll to position [197, 0]
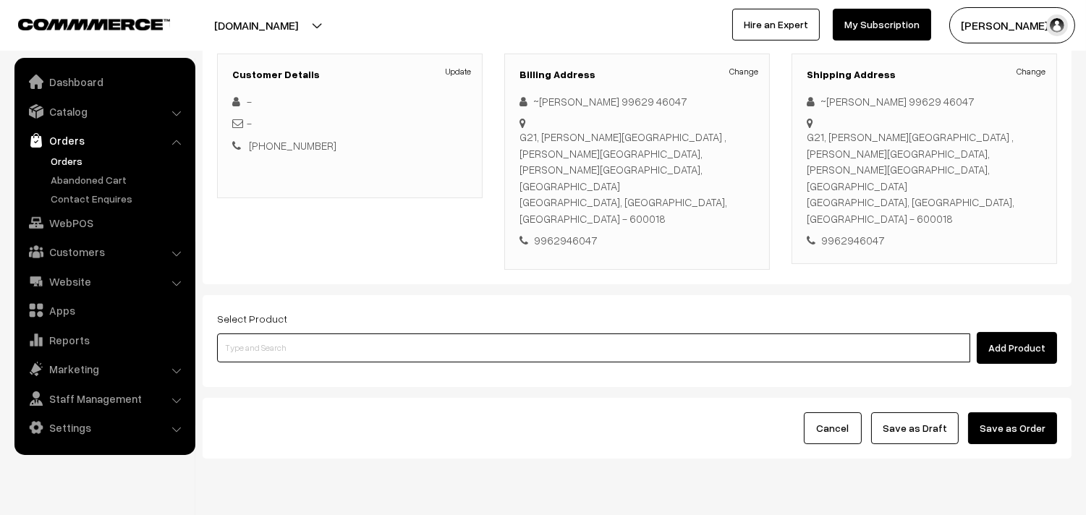
click at [293, 334] on input at bounding box center [593, 348] width 753 height 29
type input "dly"
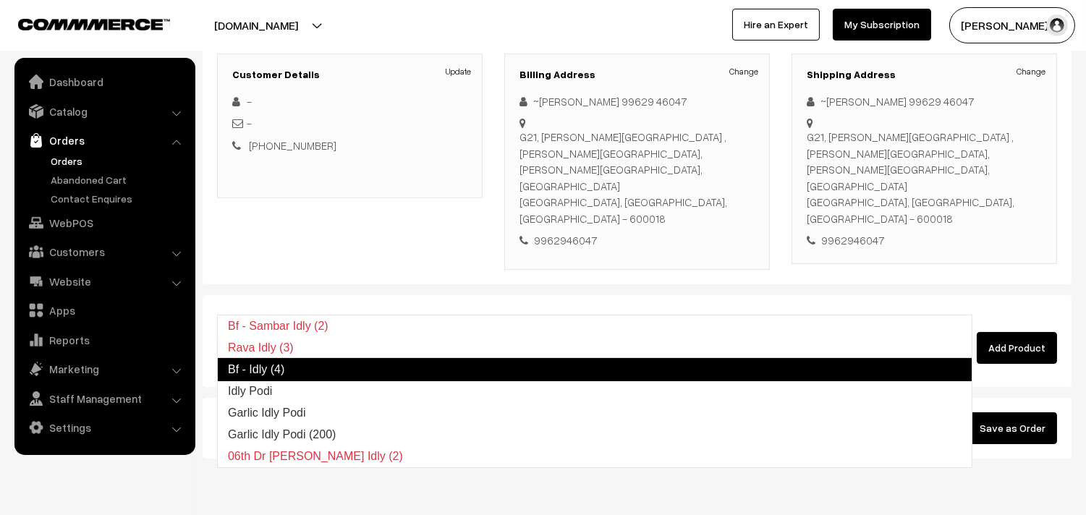
click at [280, 371] on link "Bf - Idly (4)" at bounding box center [594, 369] width 755 height 23
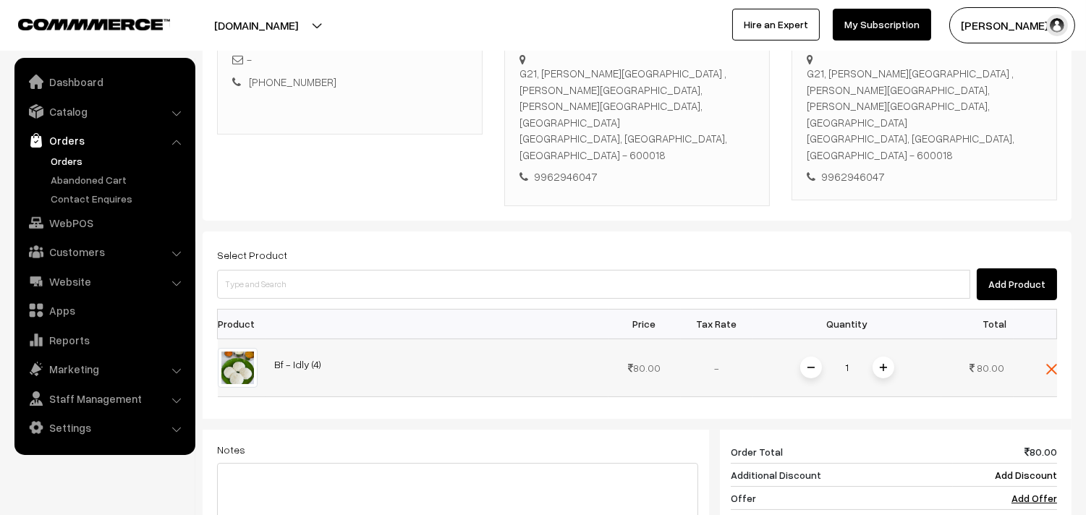
scroll to position [277, 0]
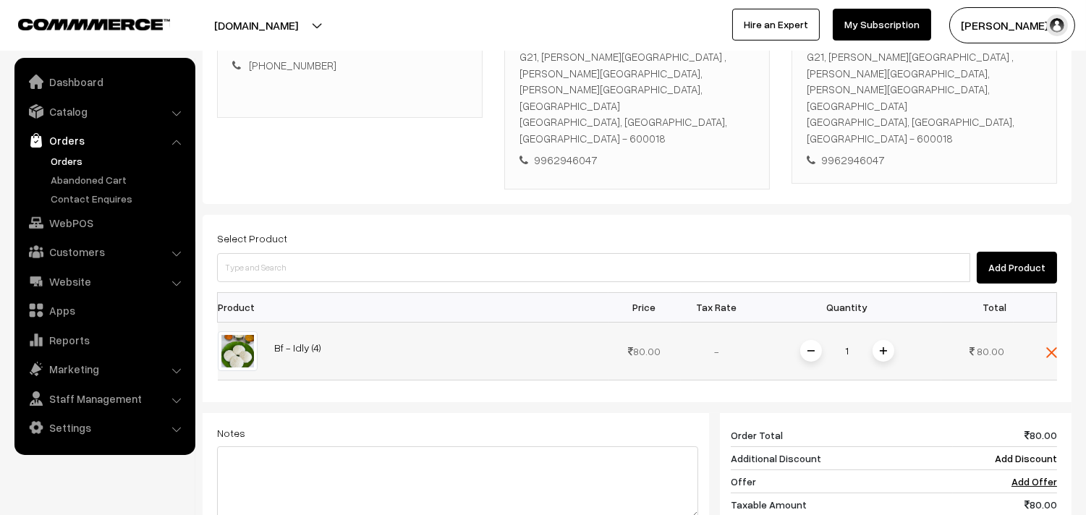
click at [880, 347] on img at bounding box center [883, 350] width 7 height 7
click at [258, 236] on div "Select Product Add Product Product Price Tax Rate Quantity Total 2" at bounding box center [637, 436] width 869 height 443
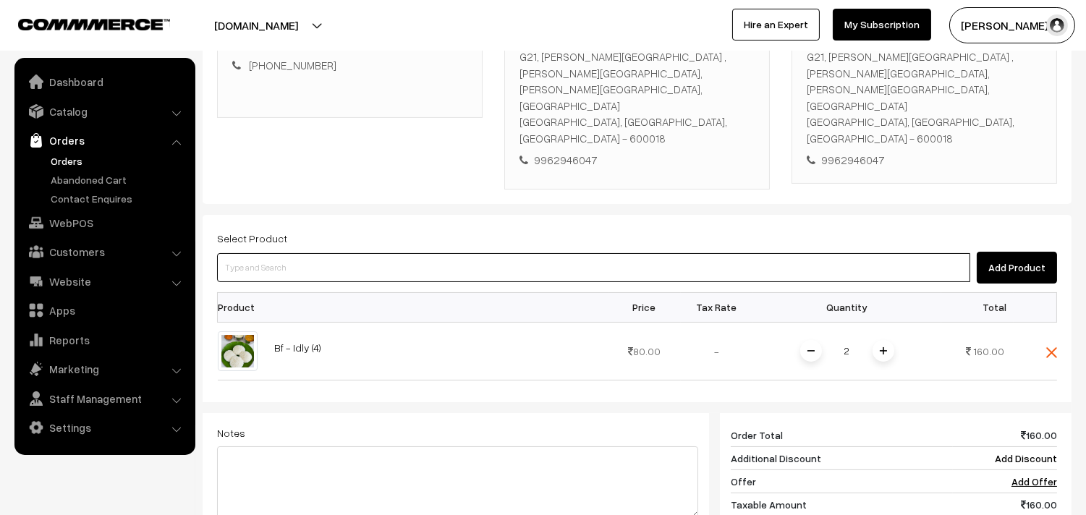
click at [263, 253] on input at bounding box center [593, 267] width 753 height 29
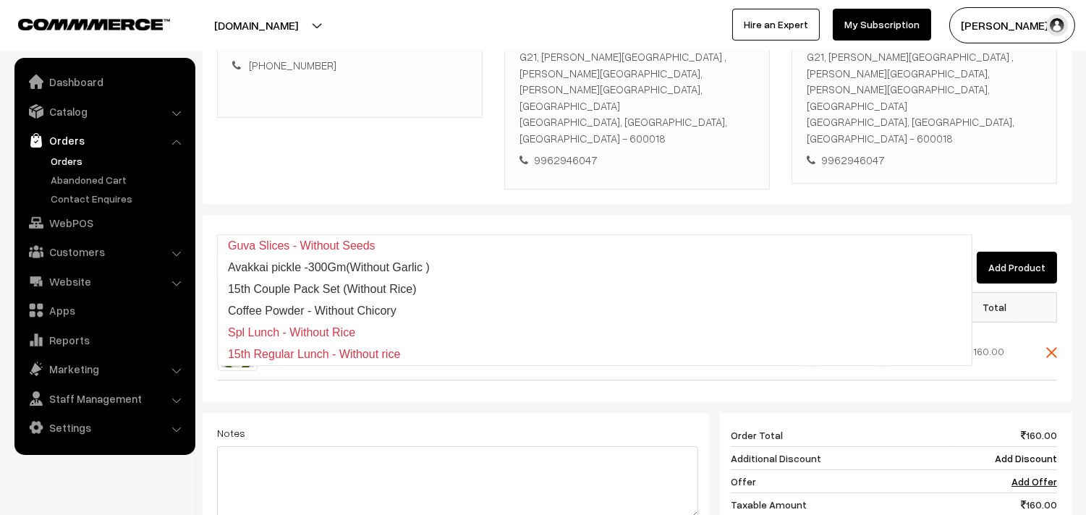
type input "15th wi"
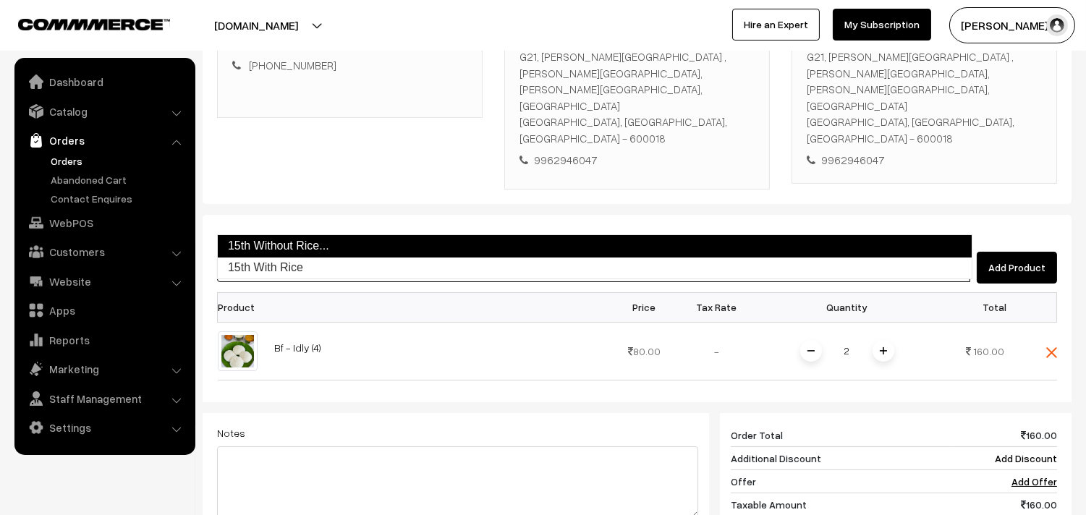
click at [268, 239] on link "15th Without Rice..." at bounding box center [594, 245] width 755 height 23
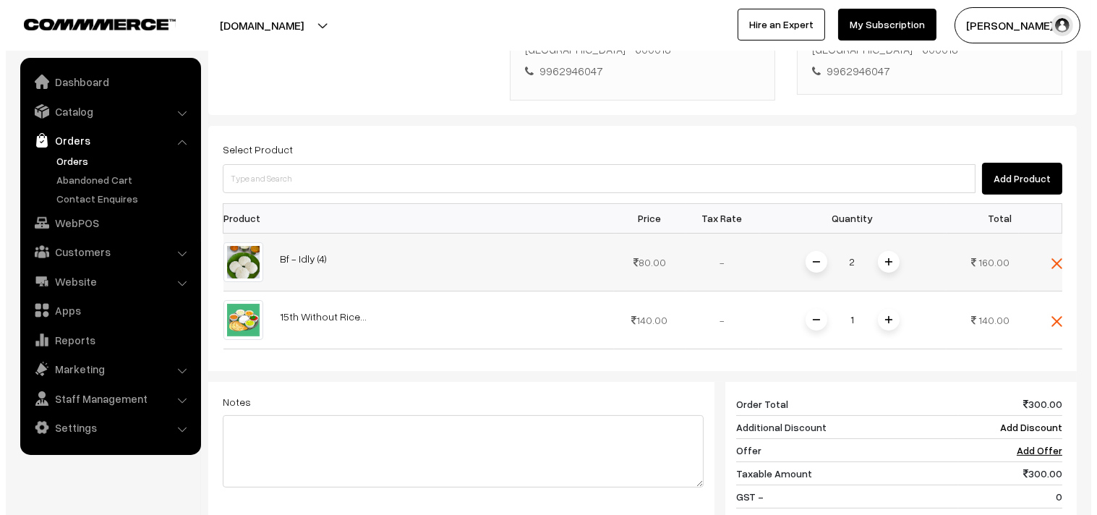
scroll to position [518, 0]
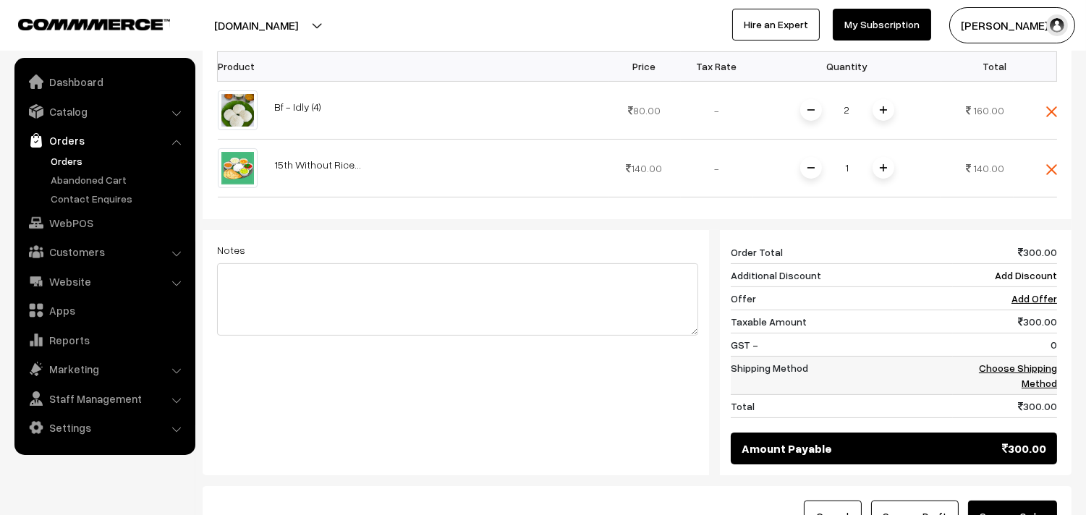
click at [1029, 362] on link "Choose Shipping Method" at bounding box center [1018, 375] width 78 height 27
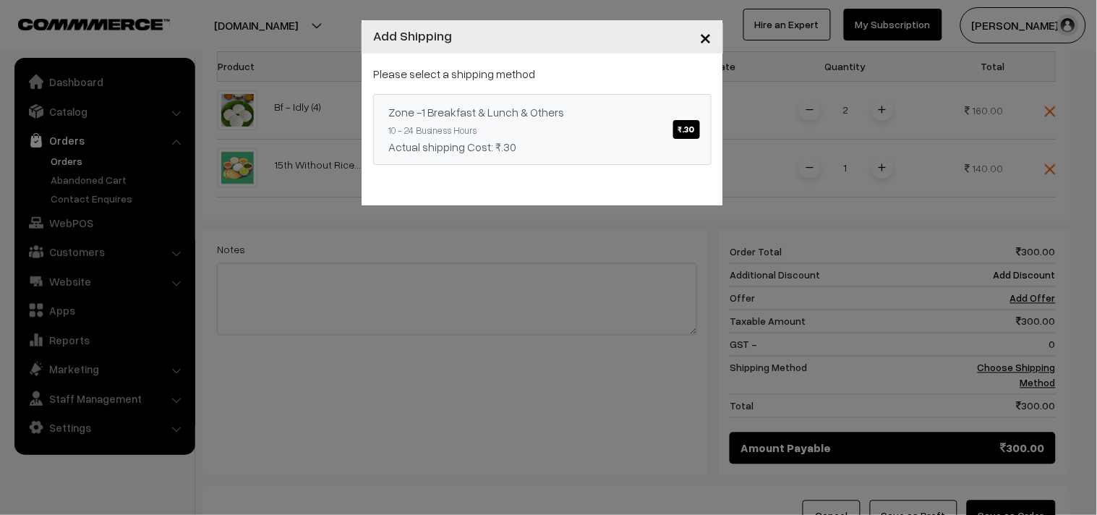
click at [640, 110] on div "Zone -1 Breakfast & Lunch & Others ₹.30" at bounding box center [542, 111] width 308 height 17
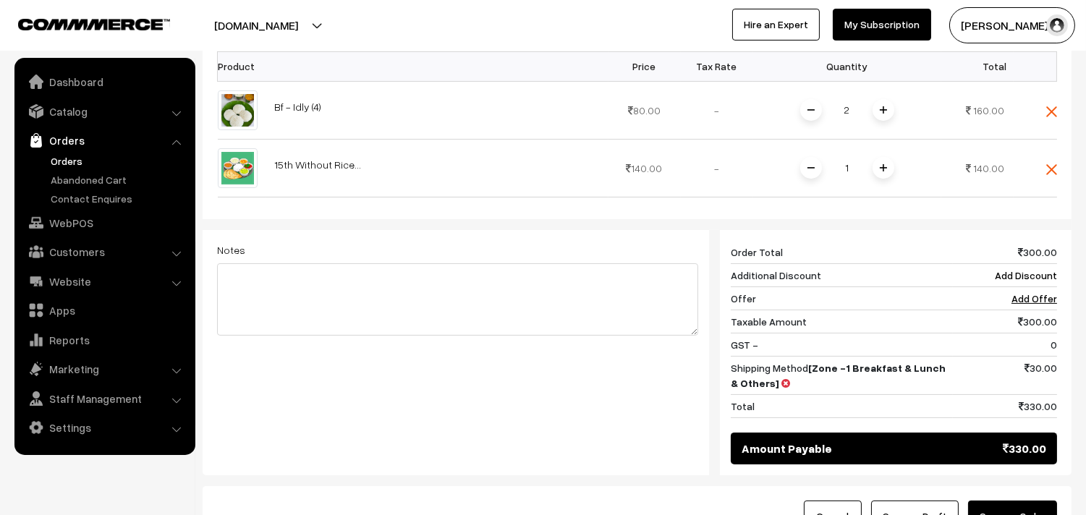
click at [1016, 501] on button "Save as Order" at bounding box center [1012, 517] width 89 height 32
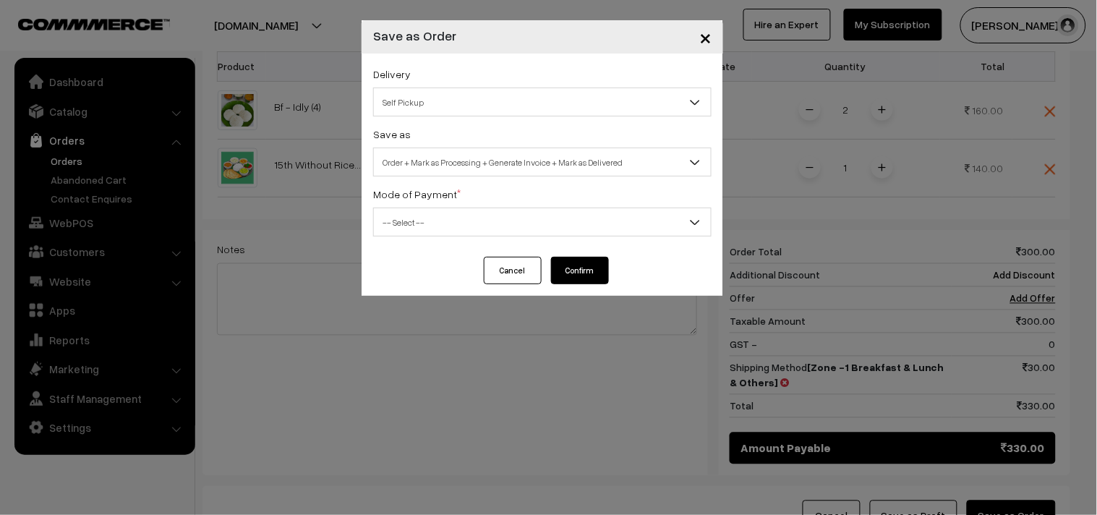
click at [430, 98] on span "Self Pickup" at bounding box center [542, 102] width 337 height 25
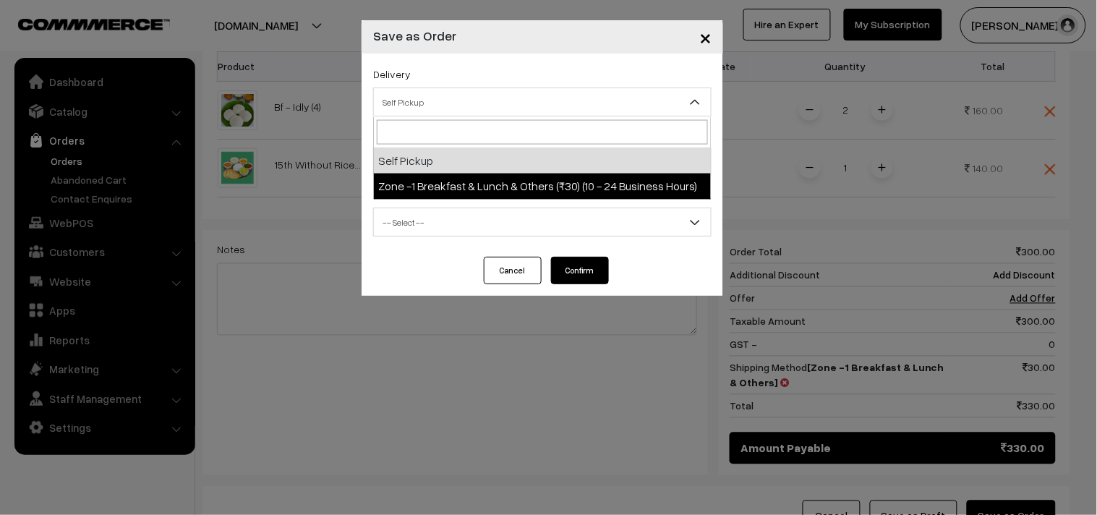
select select "ZON1"
select select "3"
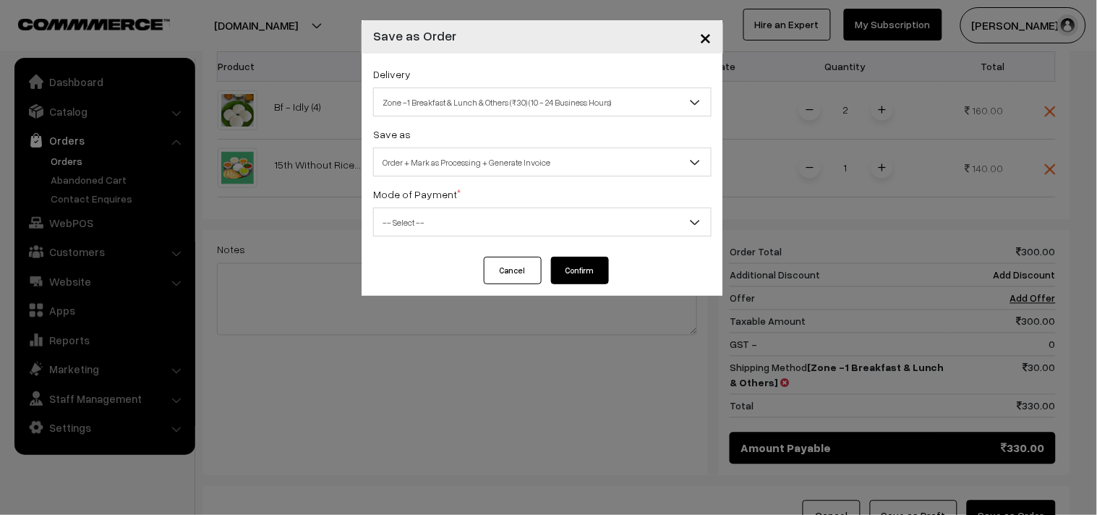
click at [460, 167] on span "Order + Mark as Processing + Generate Invoice" at bounding box center [542, 162] width 337 height 25
click at [449, 214] on span "-- Select --" at bounding box center [542, 222] width 337 height 25
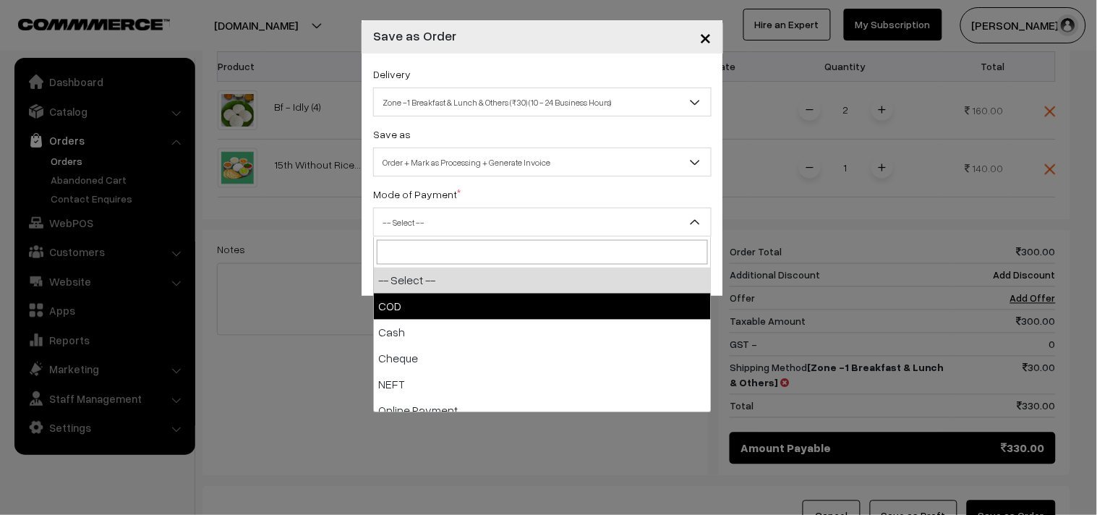
select select "1"
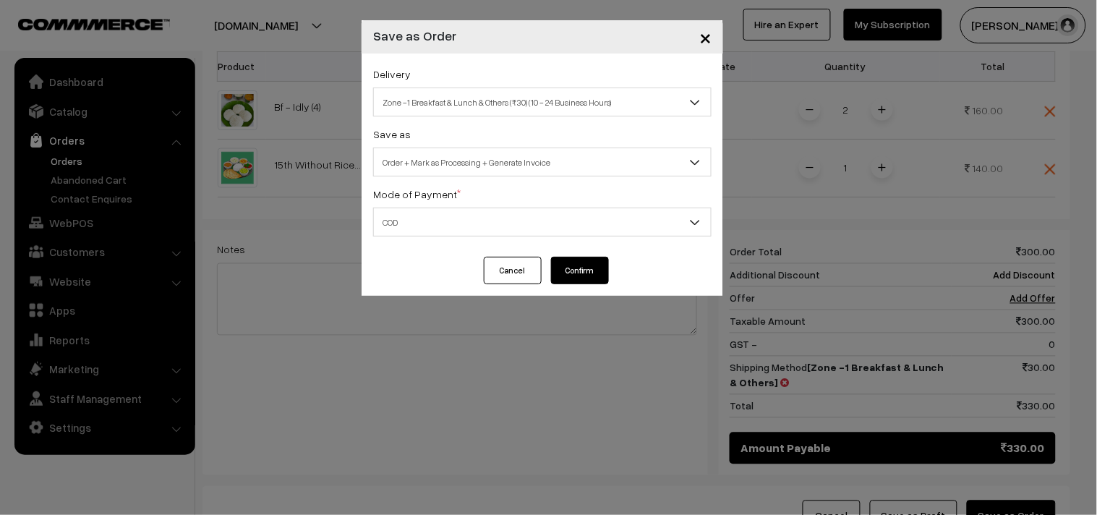
click at [591, 266] on button "Confirm" at bounding box center [580, 270] width 58 height 27
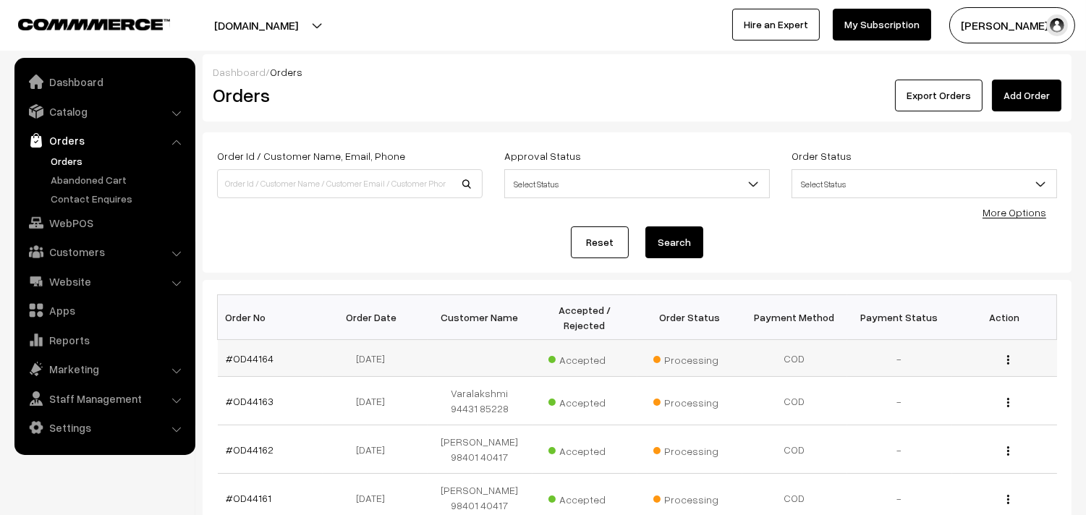
click at [256, 369] on td "#OD44164" at bounding box center [270, 358] width 105 height 37
click at [256, 360] on link "#OD44164" at bounding box center [250, 358] width 48 height 12
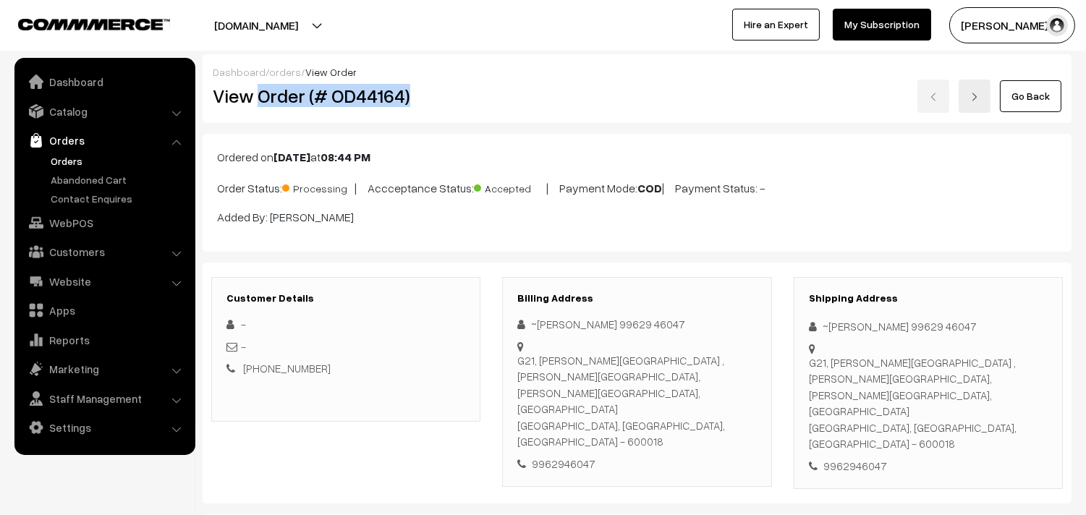
drag, startPoint x: 258, startPoint y: 98, endPoint x: 407, endPoint y: 96, distance: 148.3
click at [407, 96] on h2 "View Order (# OD44164)" at bounding box center [347, 96] width 268 height 22
copy h2 "Order (# OD44164)"
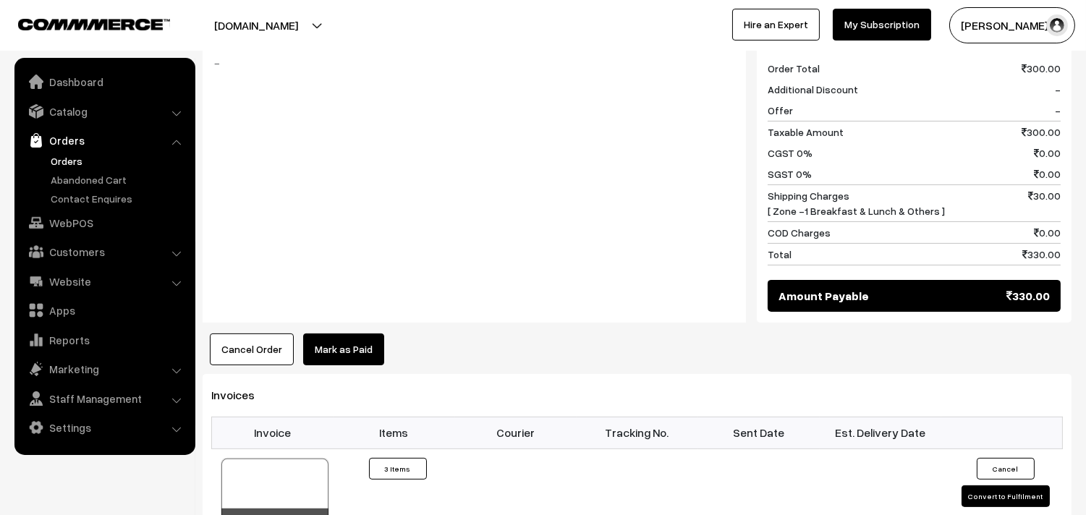
scroll to position [804, 0]
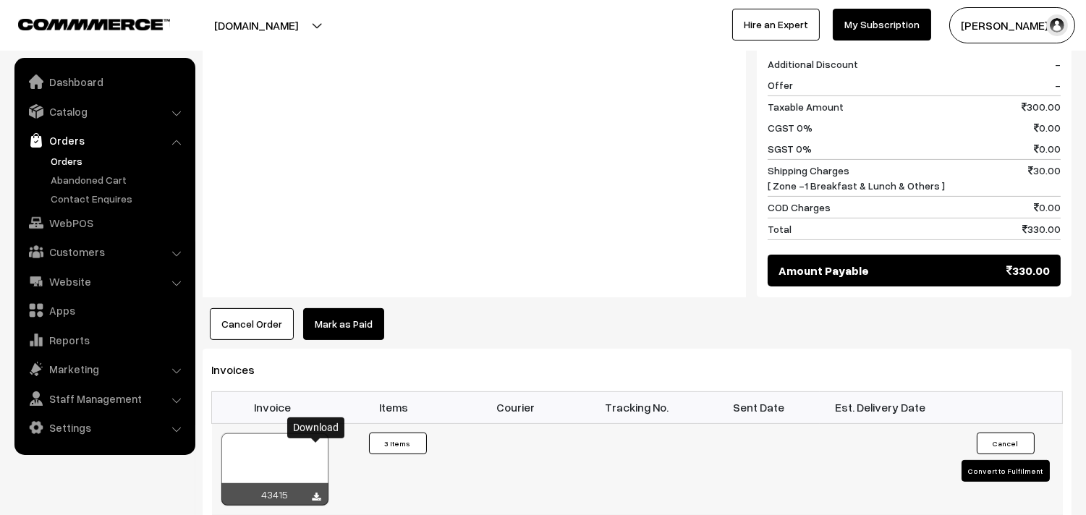
click at [318, 493] on icon at bounding box center [317, 497] width 9 height 9
click at [88, 220] on link "WebPOS" at bounding box center [104, 223] width 172 height 26
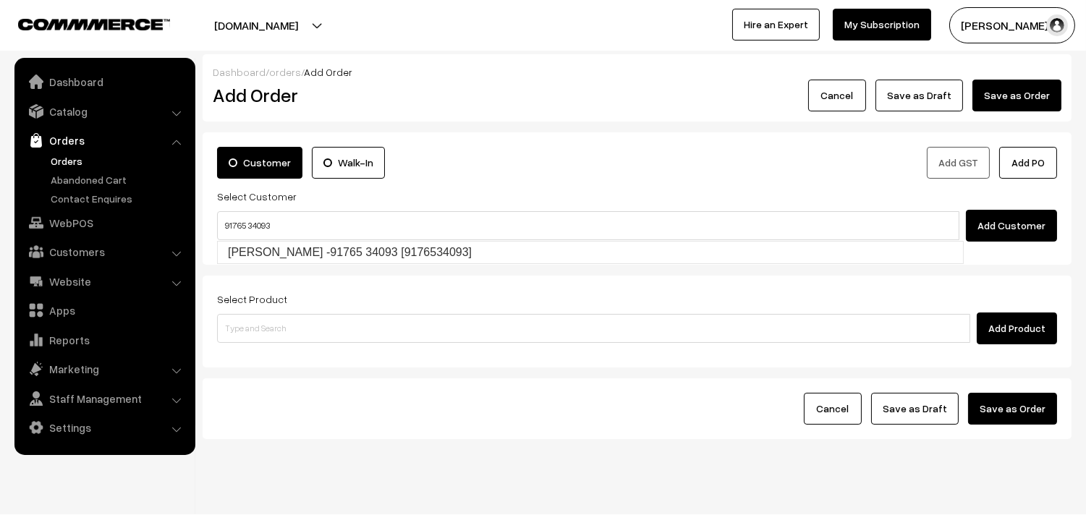
click at [245, 218] on input "91765 34093" at bounding box center [588, 225] width 742 height 29
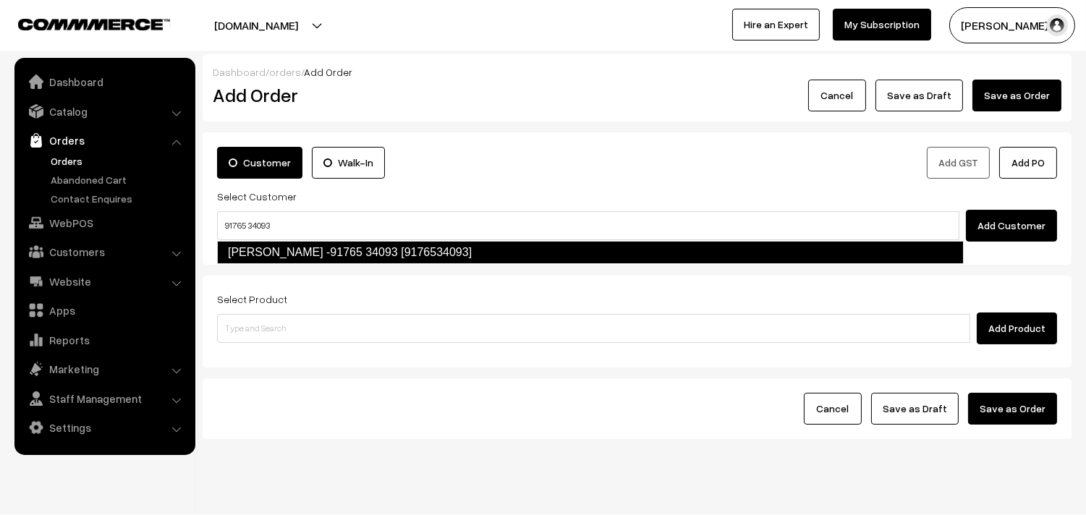
click at [247, 244] on link "[PERSON_NAME] -91765 34093 [9176534093]" at bounding box center [590, 252] width 747 height 23
type input "91765 34093"
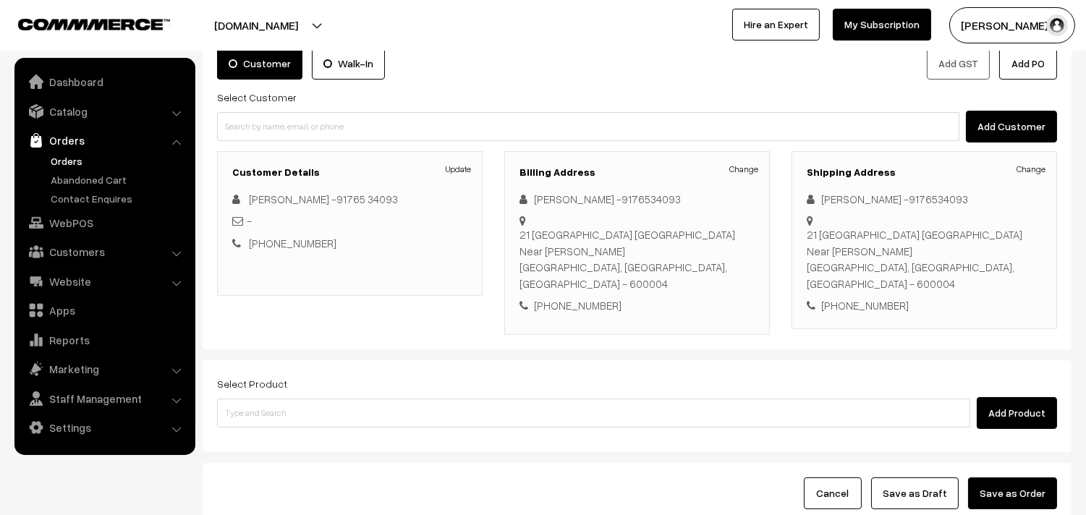
scroll to position [197, 0]
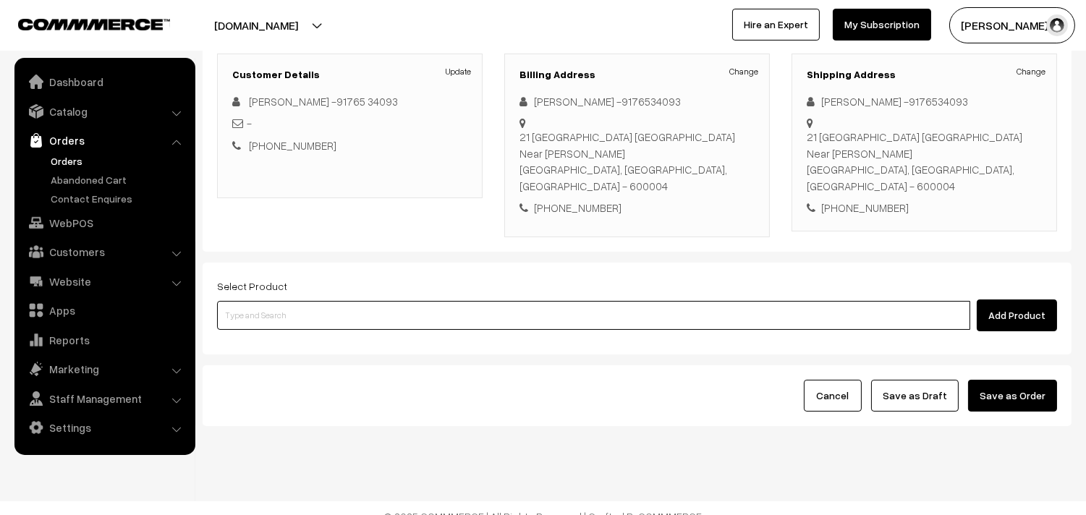
click at [334, 305] on input at bounding box center [593, 315] width 753 height 29
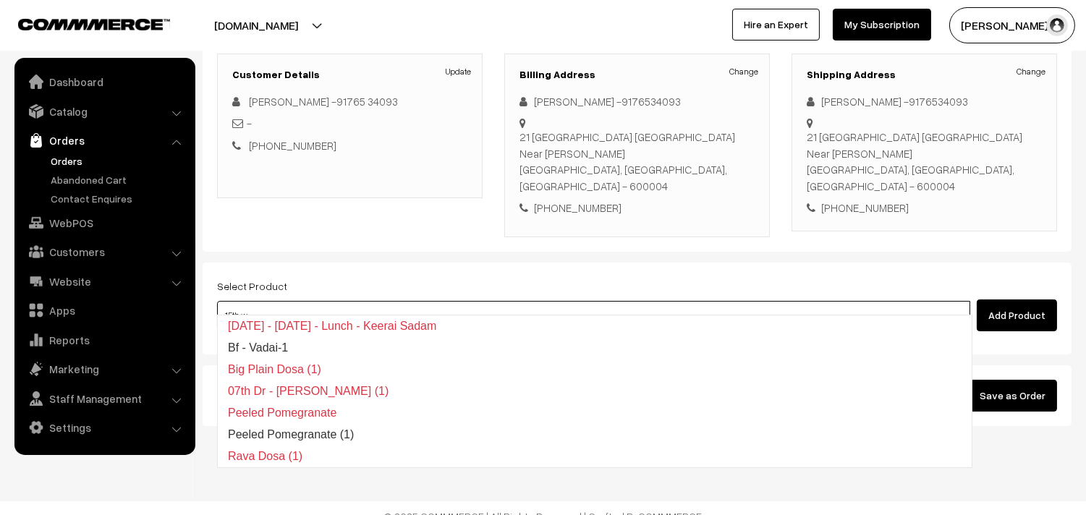
type input "15th wi"
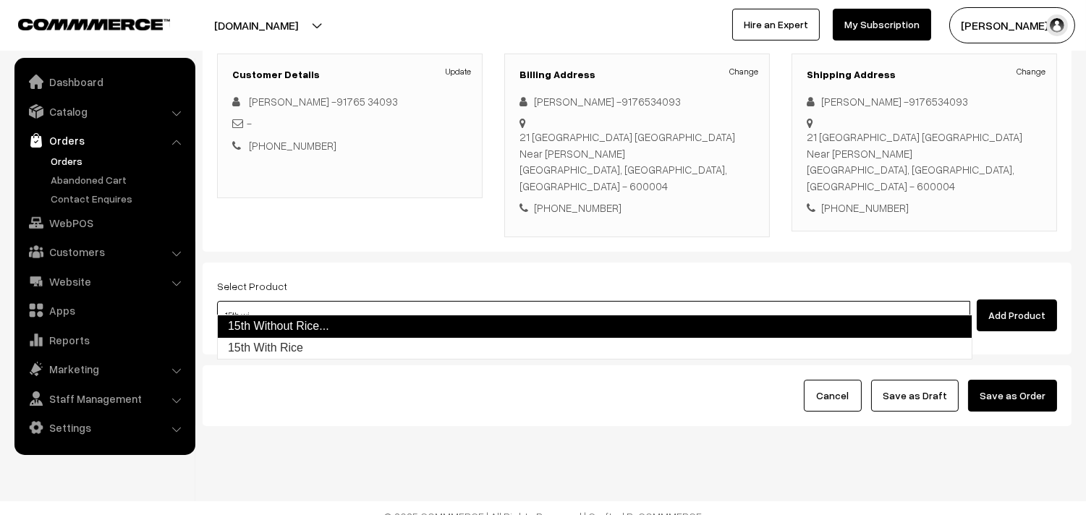
click at [319, 327] on link "15th Without Rice..." at bounding box center [594, 326] width 755 height 23
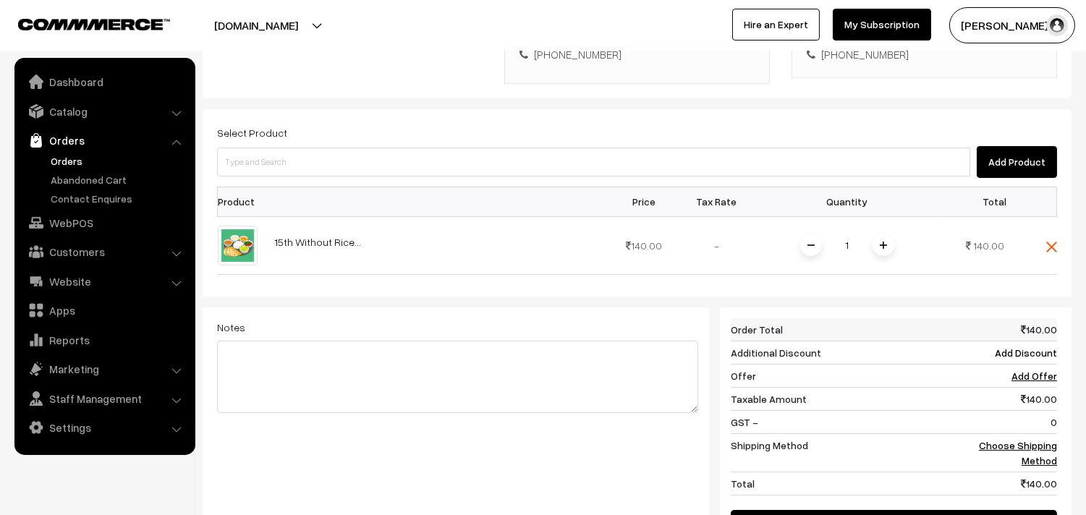
scroll to position [357, 0]
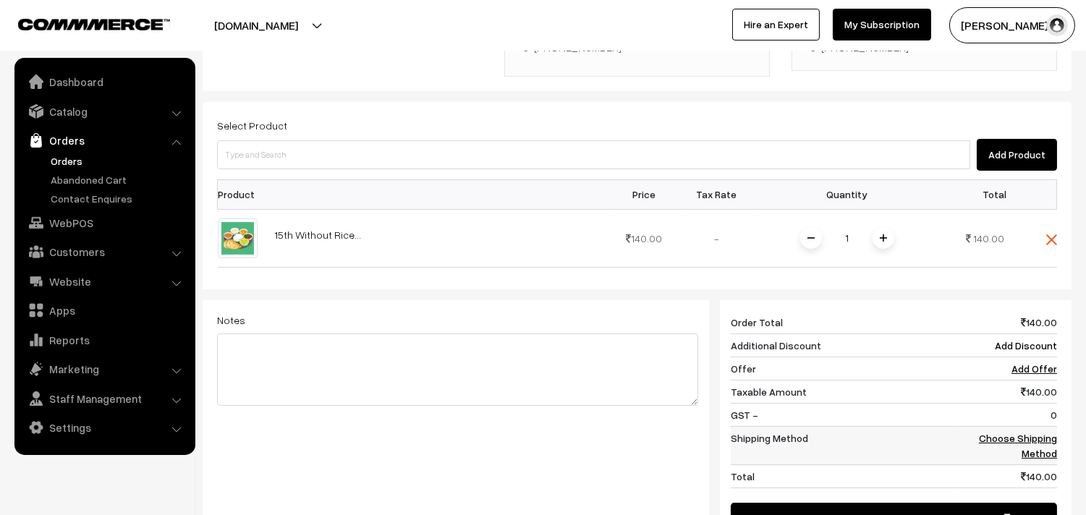
click at [1006, 432] on td "Choose Shipping Method" at bounding box center [1005, 445] width 104 height 38
click at [1002, 432] on link "Choose Shipping Method" at bounding box center [1018, 445] width 78 height 27
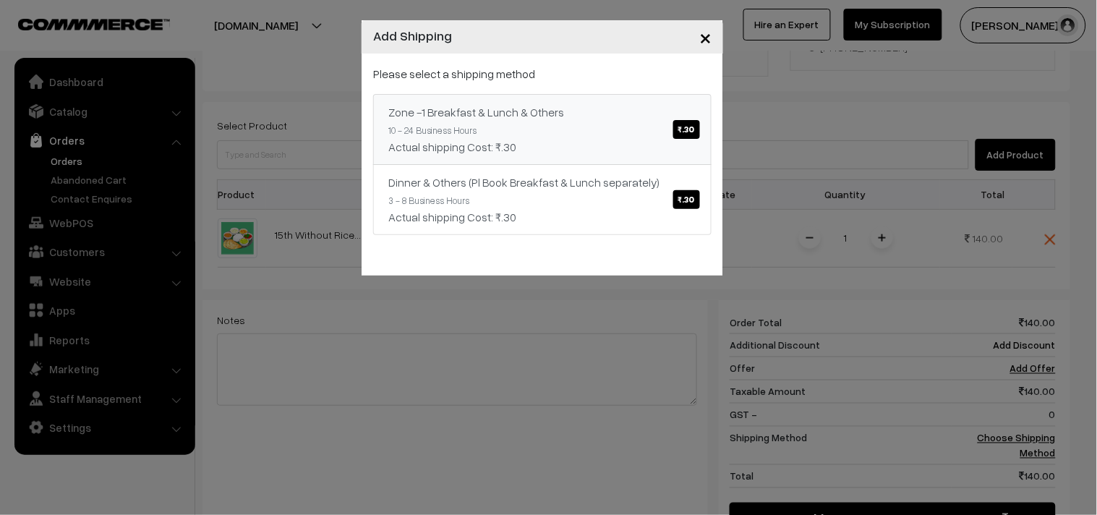
click at [554, 116] on div "Zone -1 Breakfast & Lunch & Others ₹.30" at bounding box center [542, 111] width 308 height 17
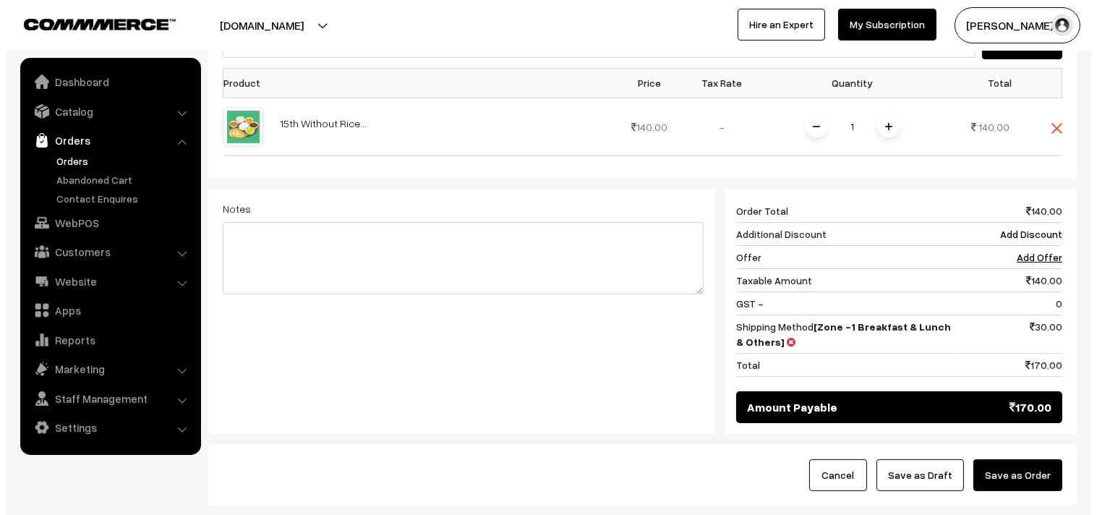
scroll to position [550, 0]
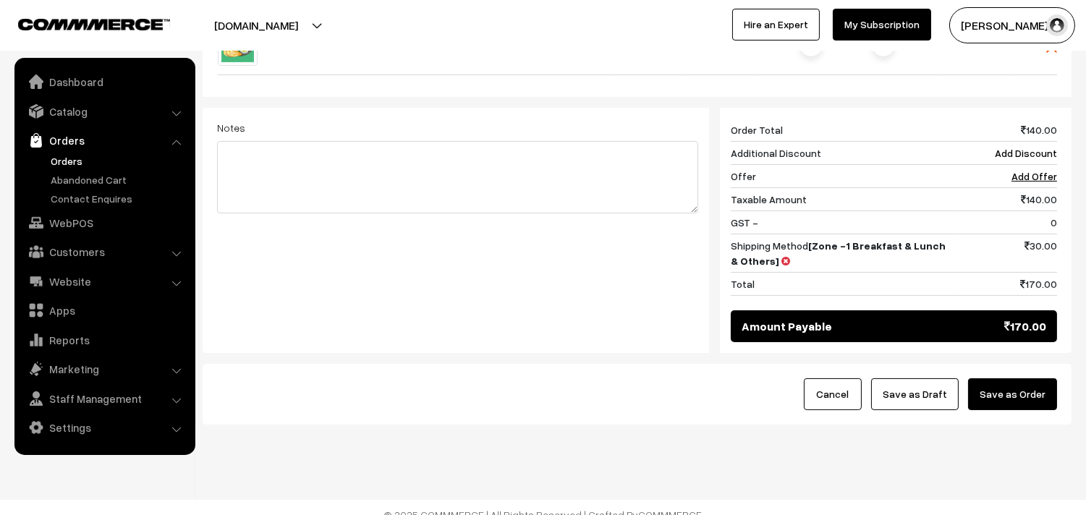
click at [1015, 381] on button "Save as Order" at bounding box center [1012, 394] width 89 height 32
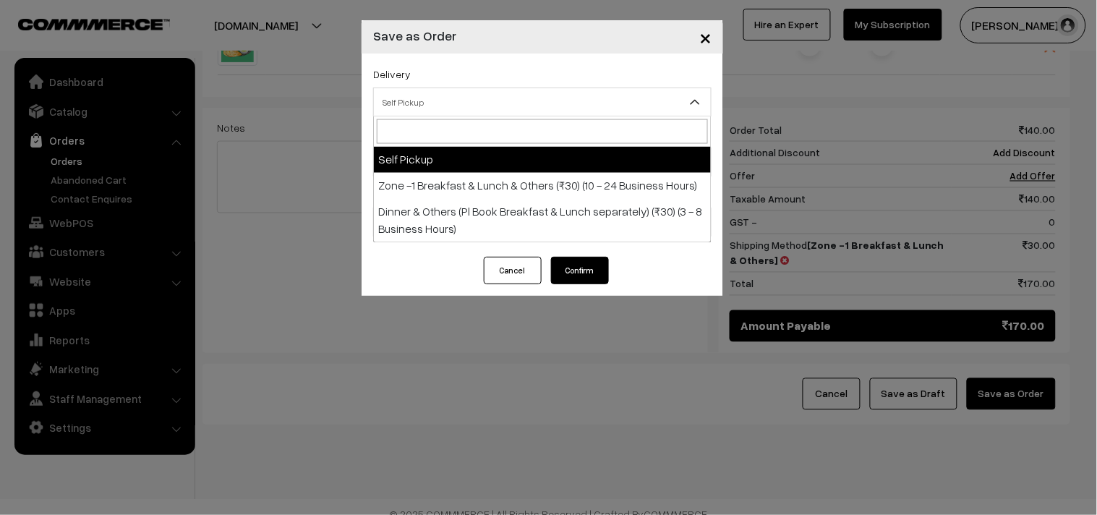
drag, startPoint x: 468, startPoint y: 107, endPoint x: 459, endPoint y: 143, distance: 36.7
click at [467, 107] on span "Self Pickup" at bounding box center [542, 102] width 337 height 25
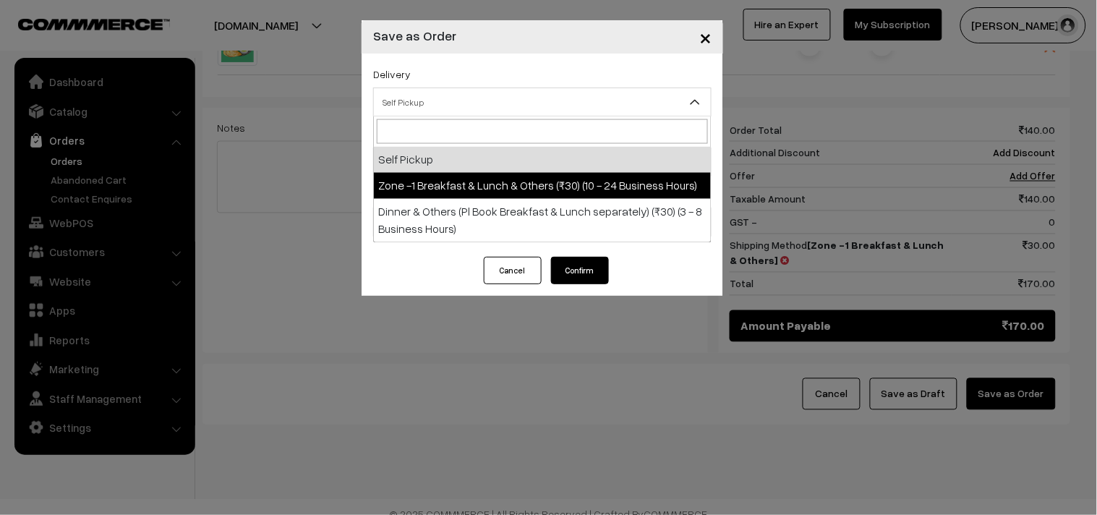
select select "ZON1"
select select "3"
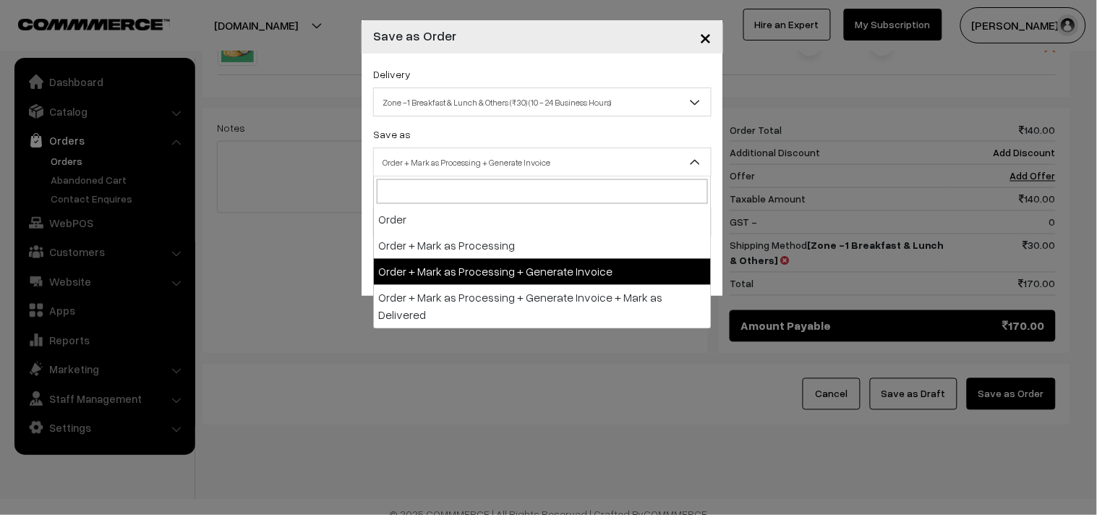
click at [464, 163] on span "Order + Mark as Processing + Generate Invoice" at bounding box center [542, 162] width 337 height 25
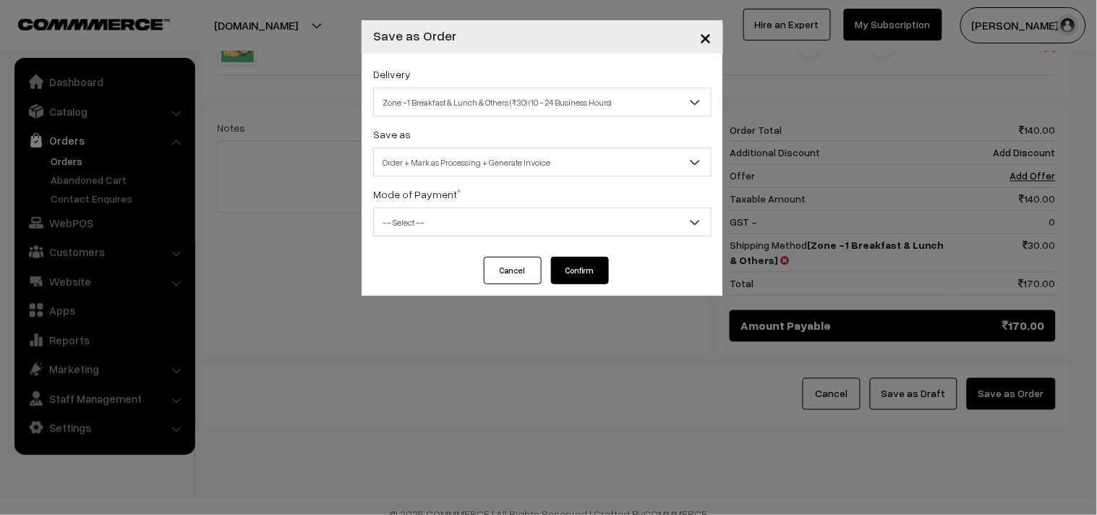
click at [450, 235] on span "-- Select --" at bounding box center [542, 222] width 337 height 25
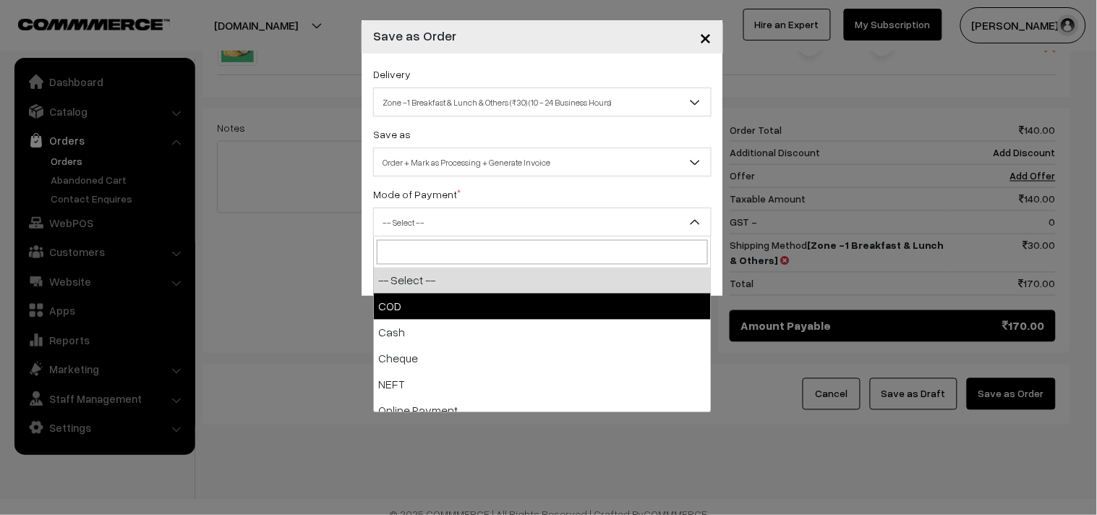
select select "1"
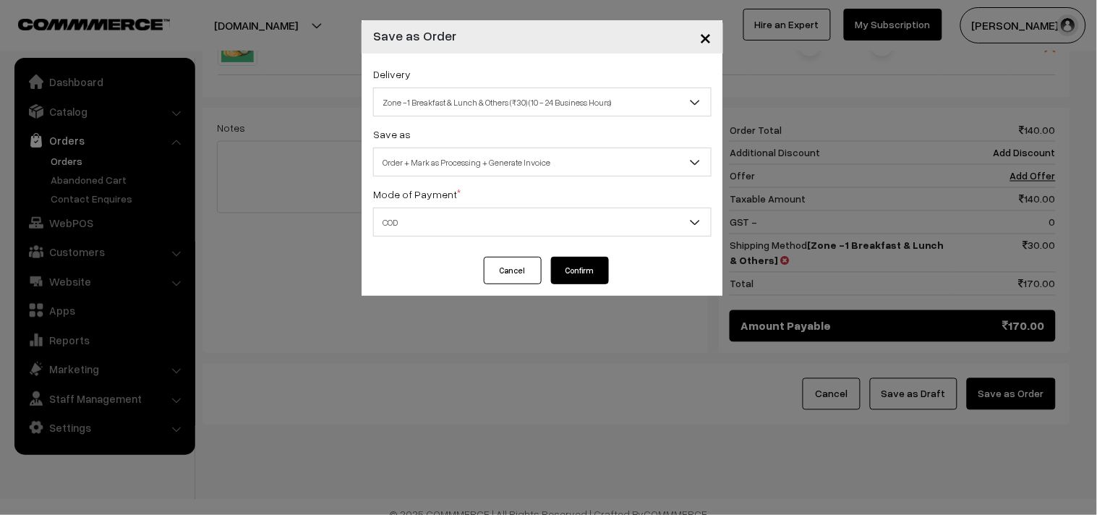
click at [587, 273] on button "Confirm" at bounding box center [580, 270] width 58 height 27
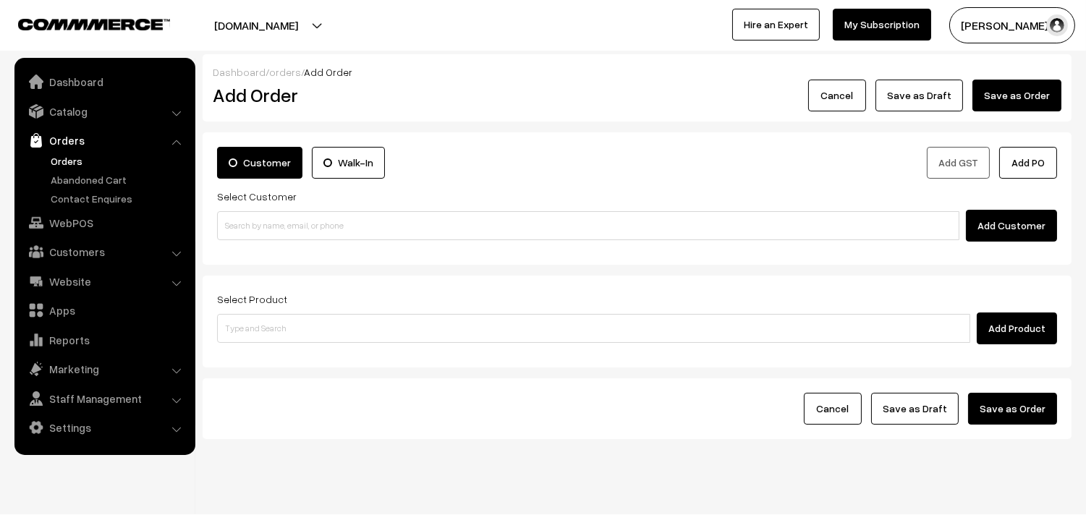
click at [62, 156] on link "Orders" at bounding box center [118, 160] width 143 height 15
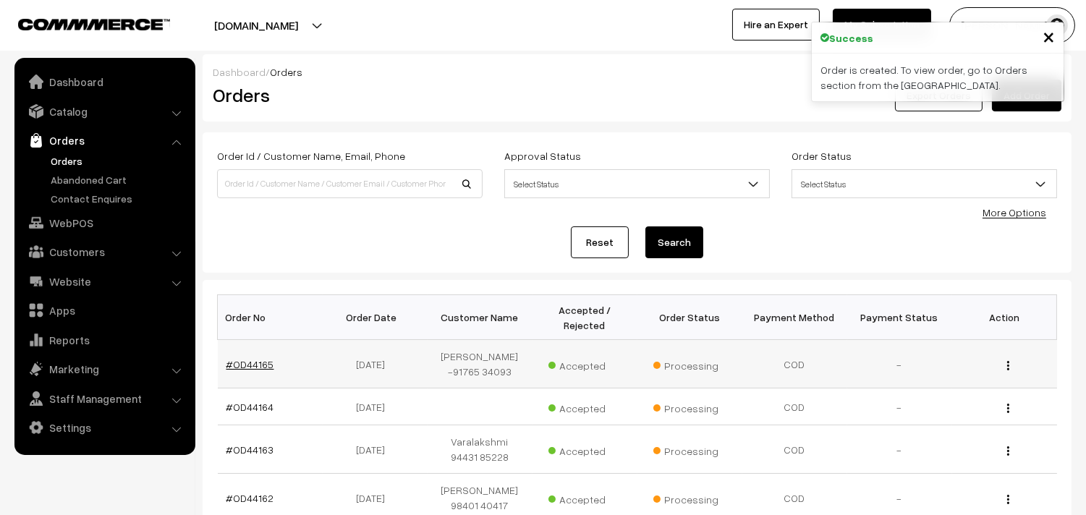
click at [243, 363] on link "#OD44165" at bounding box center [250, 364] width 48 height 12
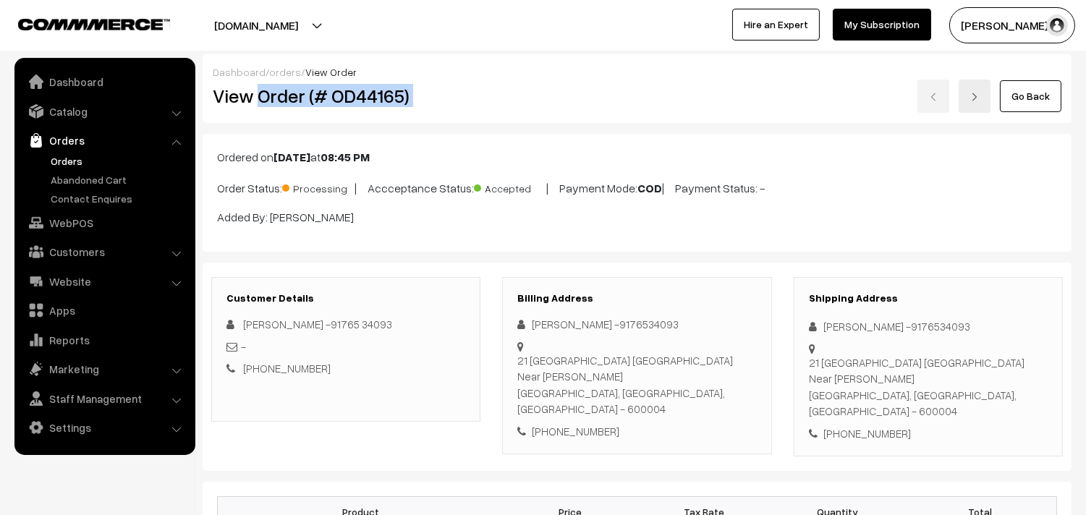
drag, startPoint x: 259, startPoint y: 93, endPoint x: 514, endPoint y: 113, distance: 255.5
click at [514, 113] on div "Dashboard / orders / View Order View Order (# OD44165) Go Back" at bounding box center [637, 88] width 869 height 69
copy div "Order (# OD44165)"
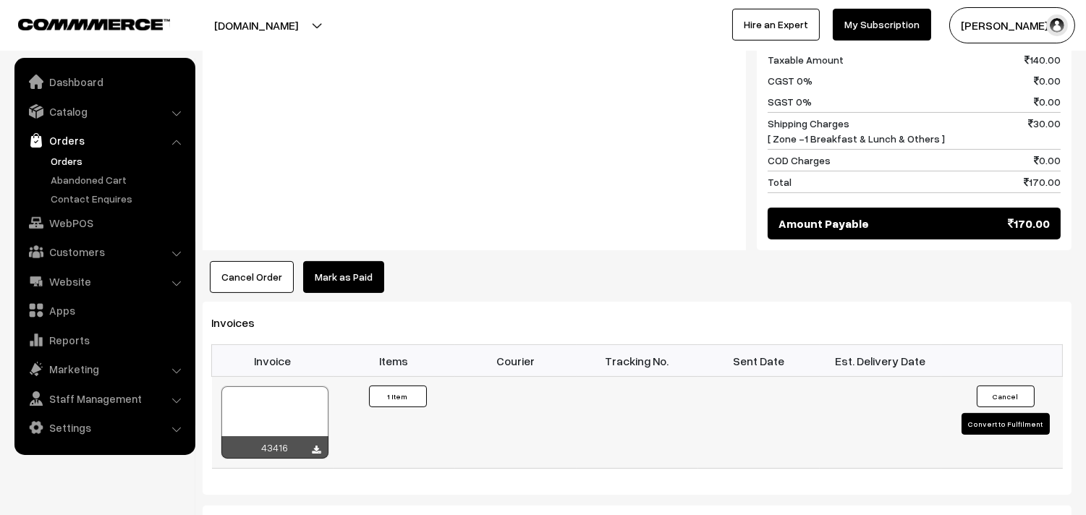
scroll to position [723, 0]
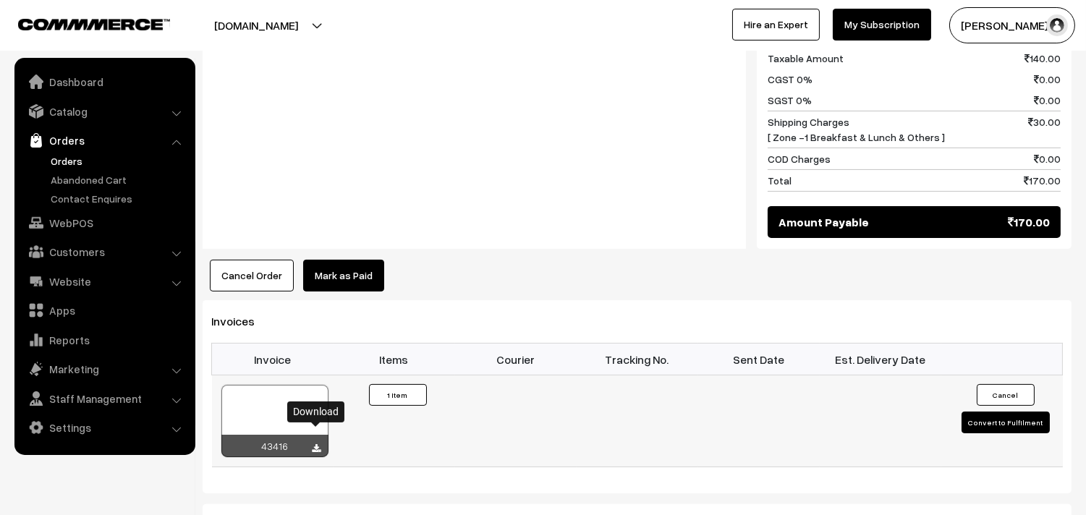
click at [318, 444] on icon at bounding box center [317, 448] width 9 height 9
click at [77, 224] on link "WebPOS" at bounding box center [104, 223] width 172 height 26
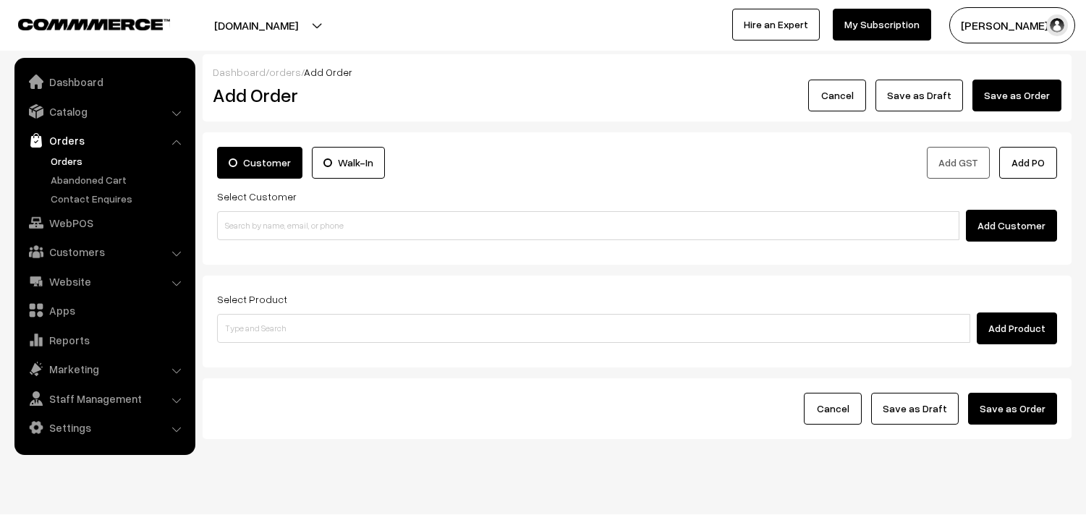
click at [312, 218] on input at bounding box center [588, 225] width 742 height 29
click at [248, 214] on input "98402 26127" at bounding box center [588, 225] width 742 height 29
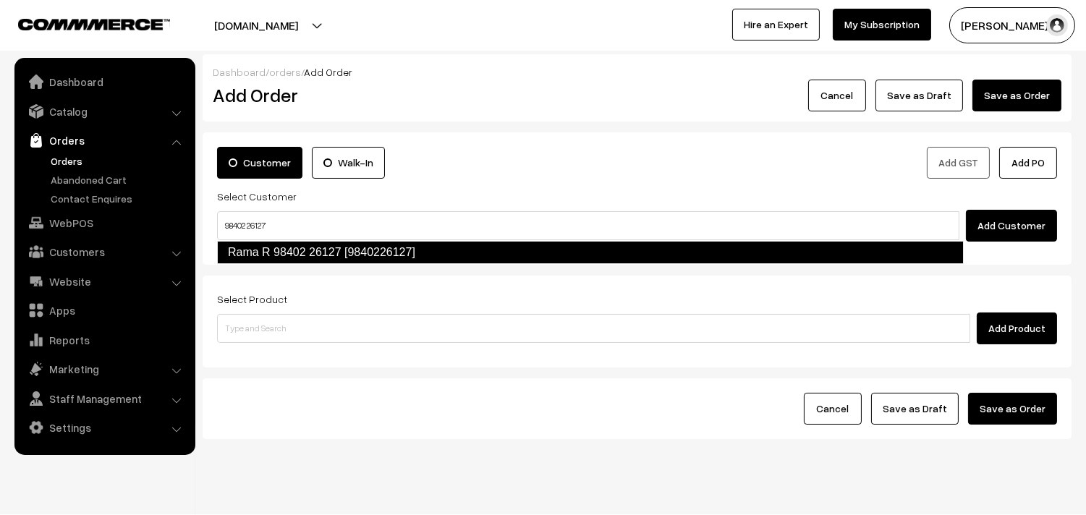
click at [247, 261] on link "Rama R 98402 26127 [9840226127]" at bounding box center [590, 252] width 747 height 23
type input "98402 26127"
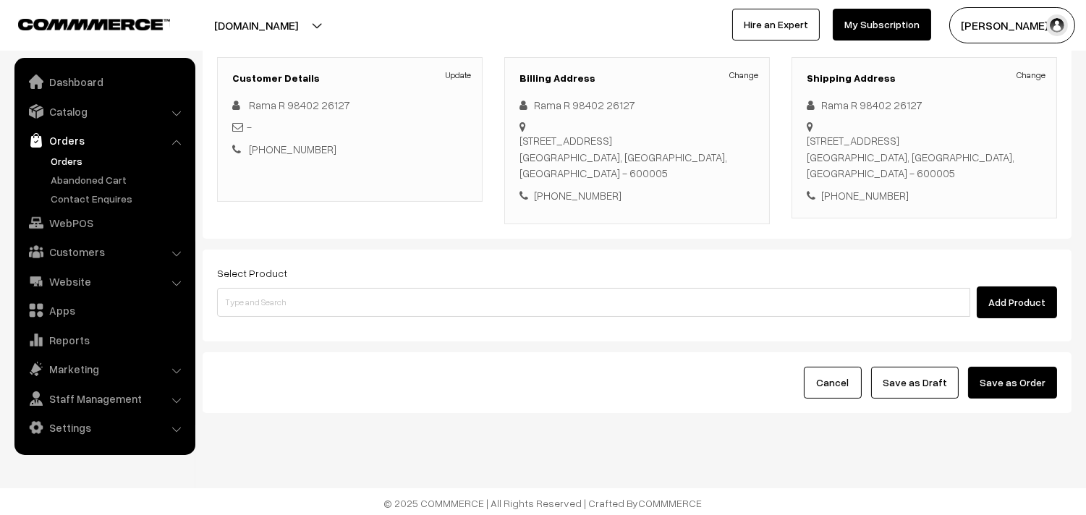
scroll to position [197, 0]
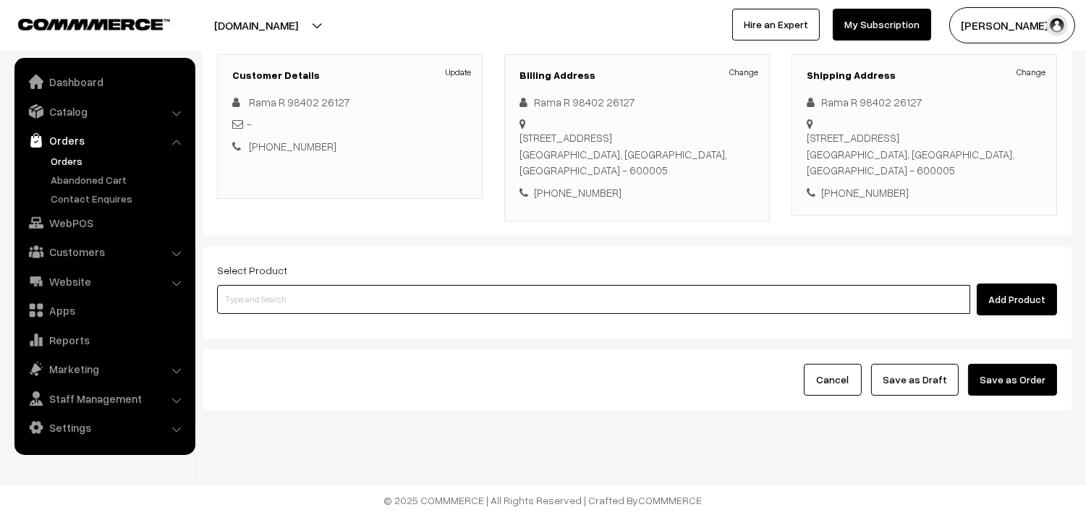
click at [326, 298] on input at bounding box center [593, 299] width 753 height 29
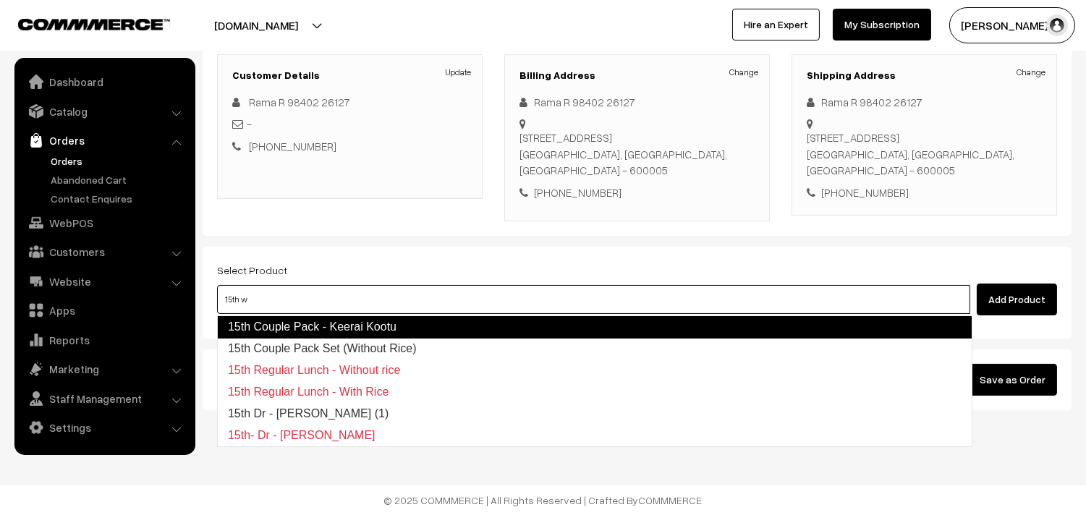
type input "15th wi"
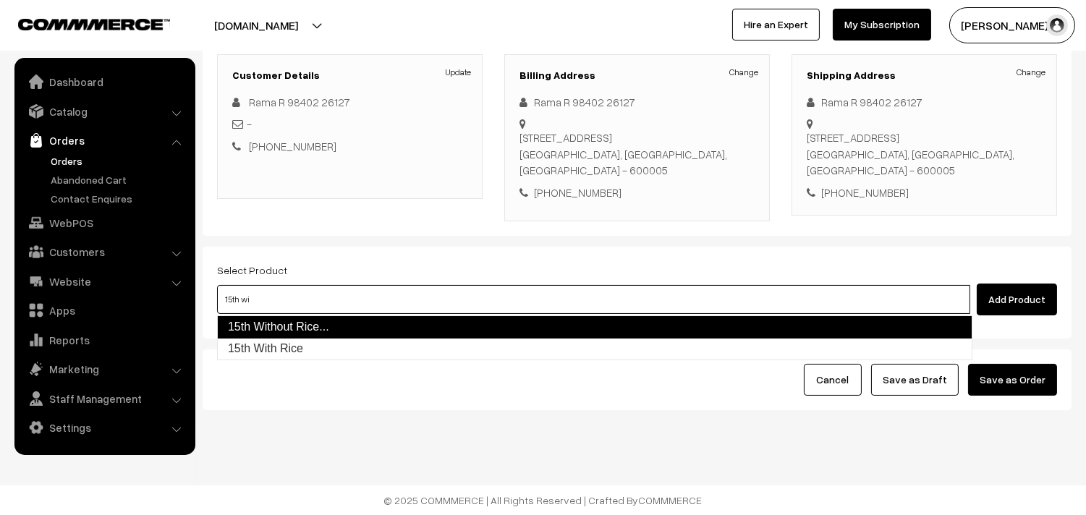
click at [307, 323] on link "15th Without Rice..." at bounding box center [594, 326] width 755 height 23
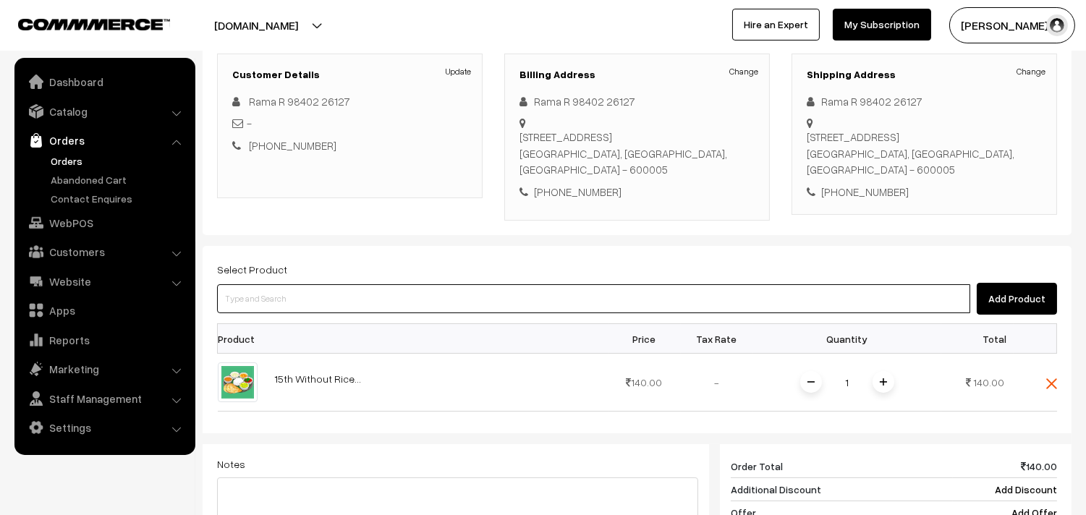
click at [288, 300] on input at bounding box center [593, 298] width 753 height 29
type input "kumb"
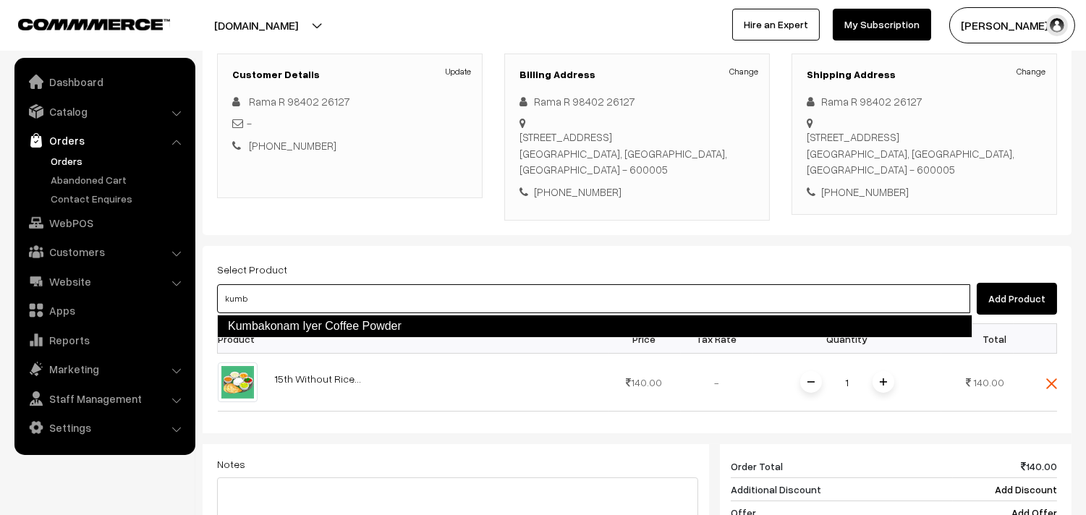
click at [305, 326] on link "Kumbakonam Iyer Coffee Powder" at bounding box center [594, 326] width 755 height 23
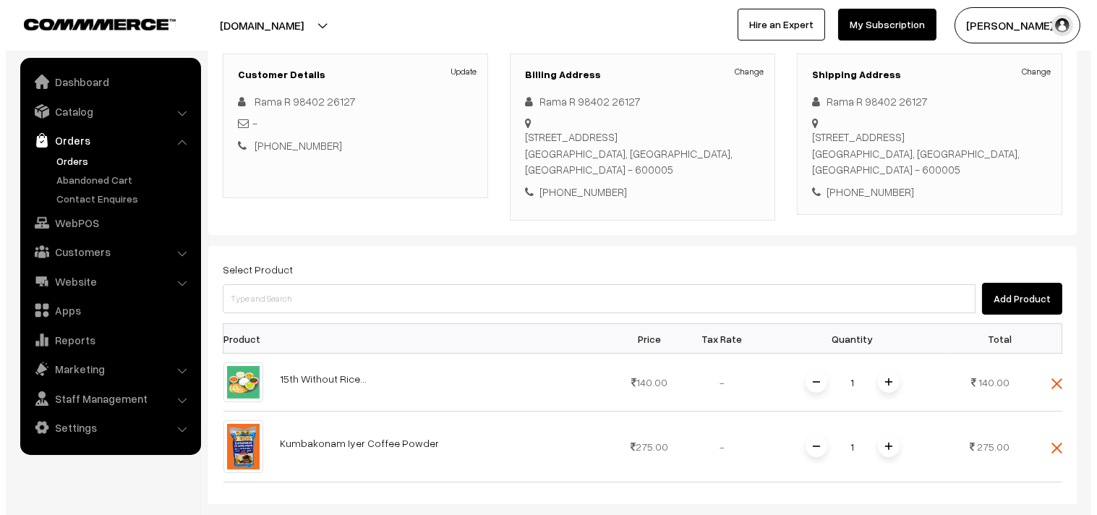
scroll to position [518, 0]
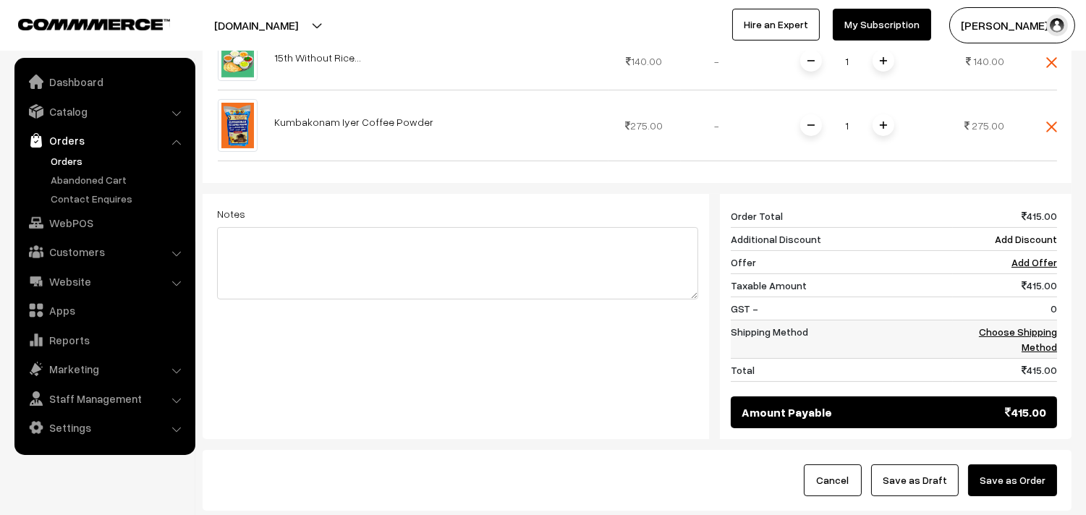
click at [1006, 337] on link "Choose Shipping Method" at bounding box center [1018, 339] width 78 height 27
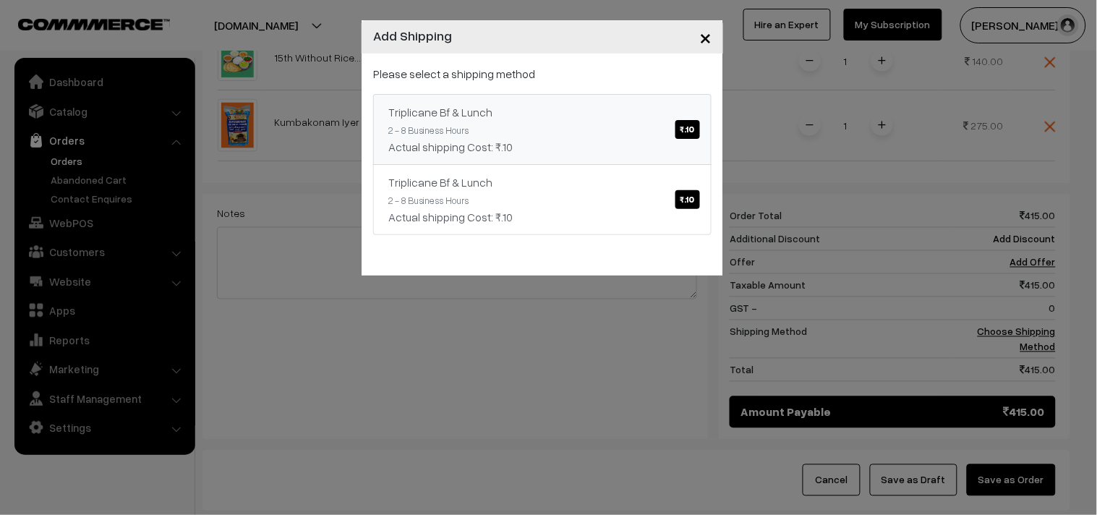
click at [650, 133] on link "Triplicane Bf & Lunch ₹.10 2 - 8 Business Hours Actual shipping Cost: ₹.10" at bounding box center [542, 129] width 339 height 71
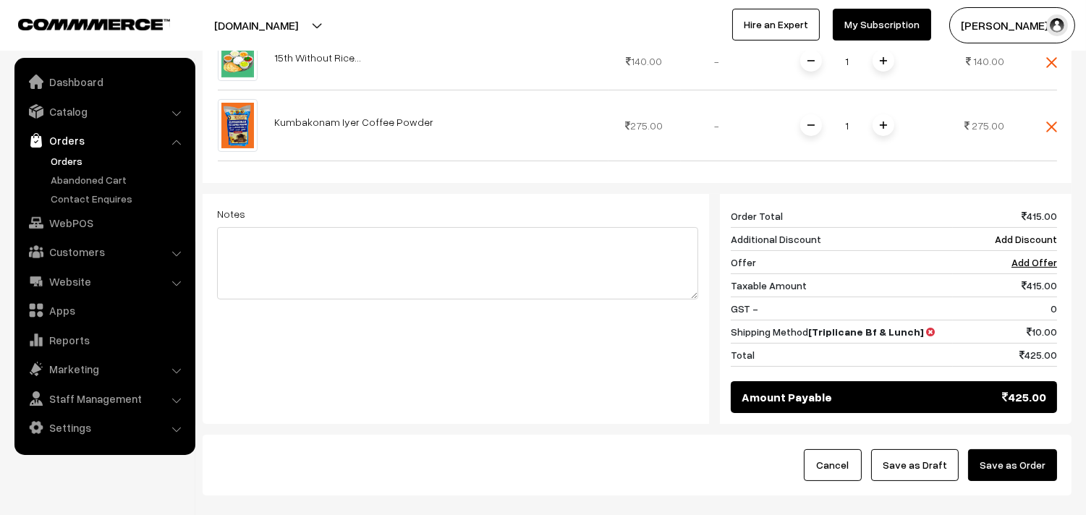
click at [990, 470] on button "Save as Order" at bounding box center [1012, 465] width 89 height 32
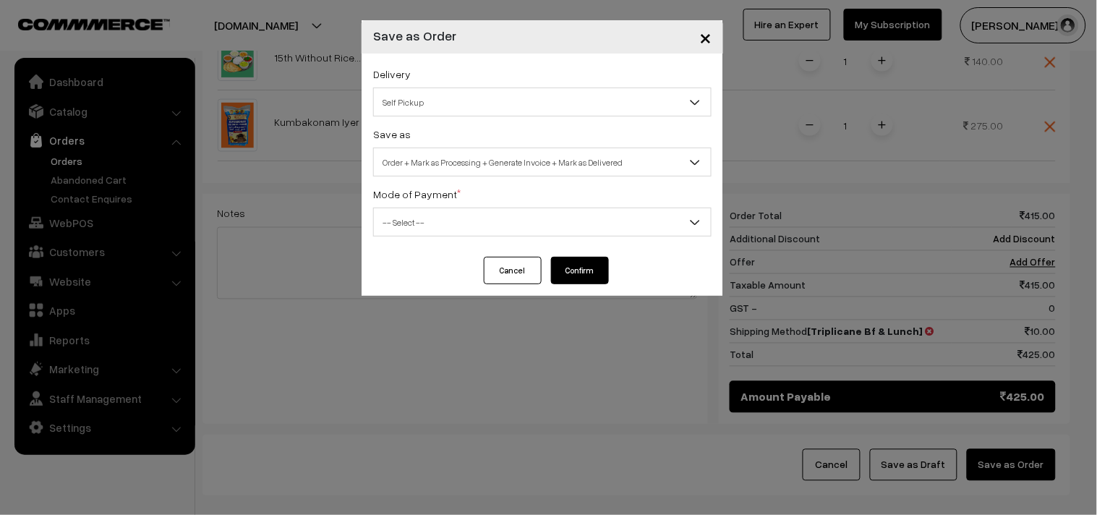
click at [470, 103] on span "Self Pickup" at bounding box center [542, 102] width 337 height 25
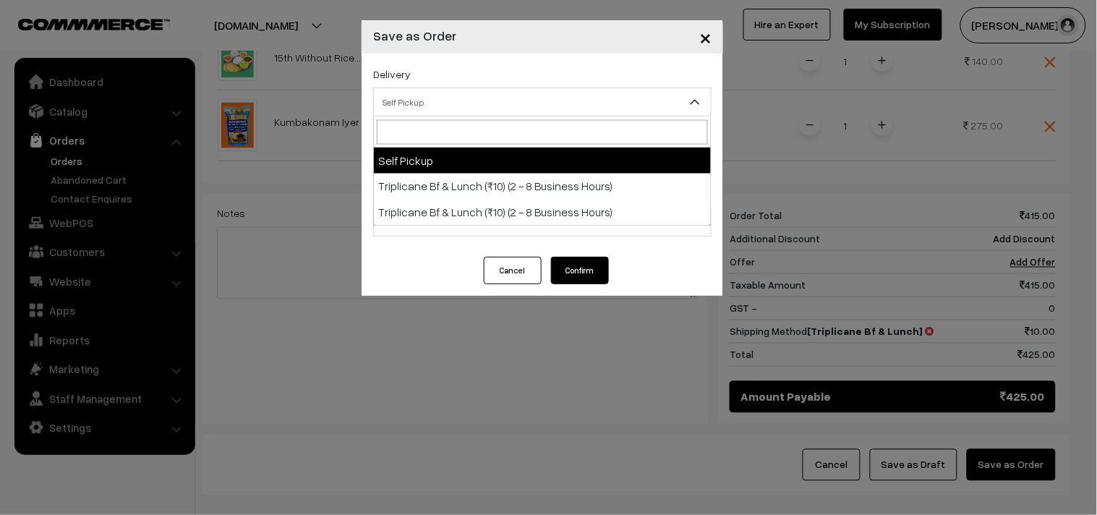
select select "TO1"
select select "3"
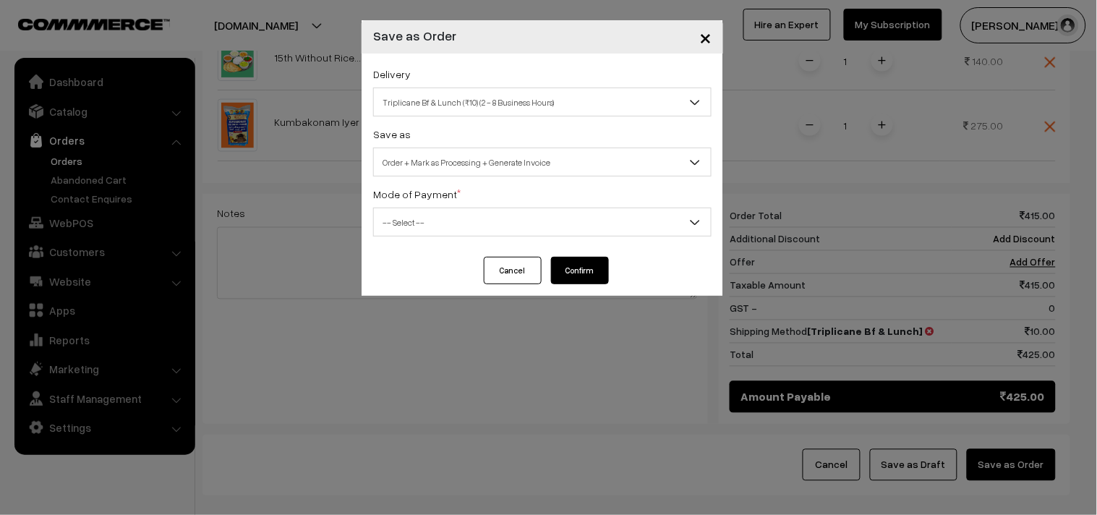
click at [469, 171] on span "Order + Mark as Processing + Generate Invoice" at bounding box center [542, 162] width 337 height 25
drag, startPoint x: 457, startPoint y: 242, endPoint x: 447, endPoint y: 250, distance: 12.3
click at [456, 242] on div "Delivery Self Pickup Triplicane Bf & Lunch (₹10) (2 - 8 Business Hours) Triplic…" at bounding box center [543, 155] width 362 height 203
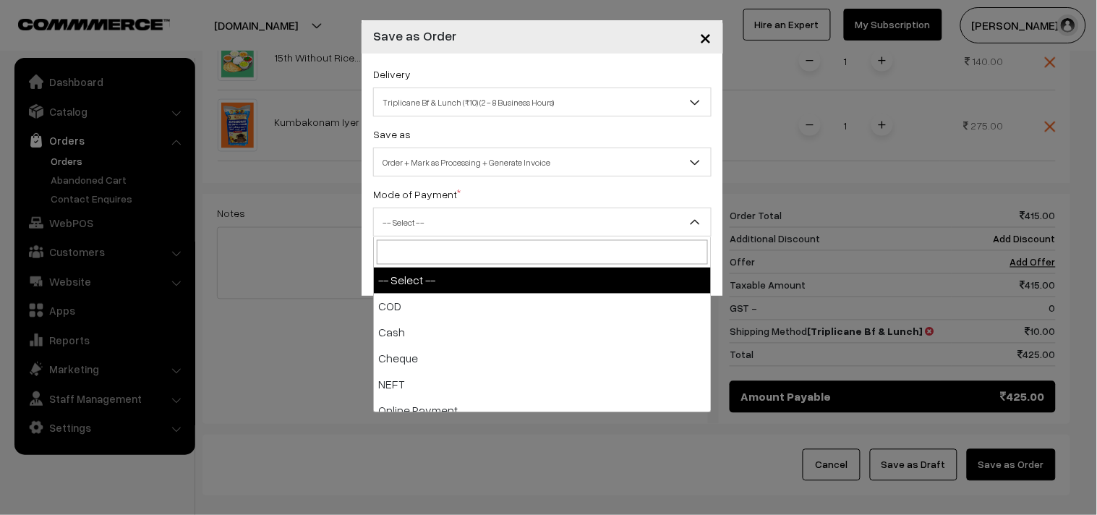
click at [430, 208] on span "-- Select --" at bounding box center [542, 222] width 339 height 29
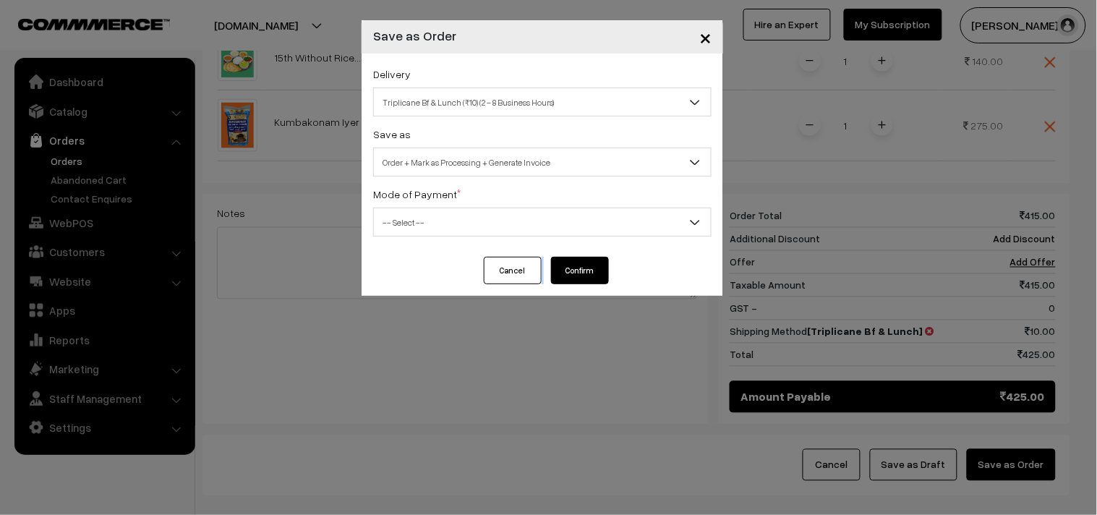
click at [412, 290] on div "Cancel Confirm" at bounding box center [543, 276] width 362 height 39
drag, startPoint x: 433, startPoint y: 214, endPoint x: 430, endPoint y: 234, distance: 19.7
click at [433, 218] on span "-- Select --" at bounding box center [542, 222] width 337 height 25
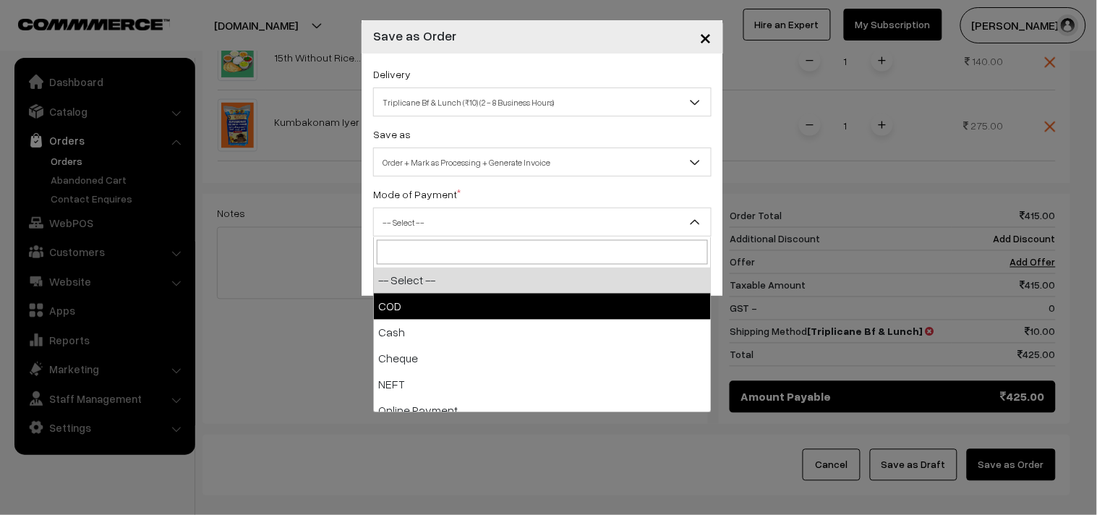
select select "1"
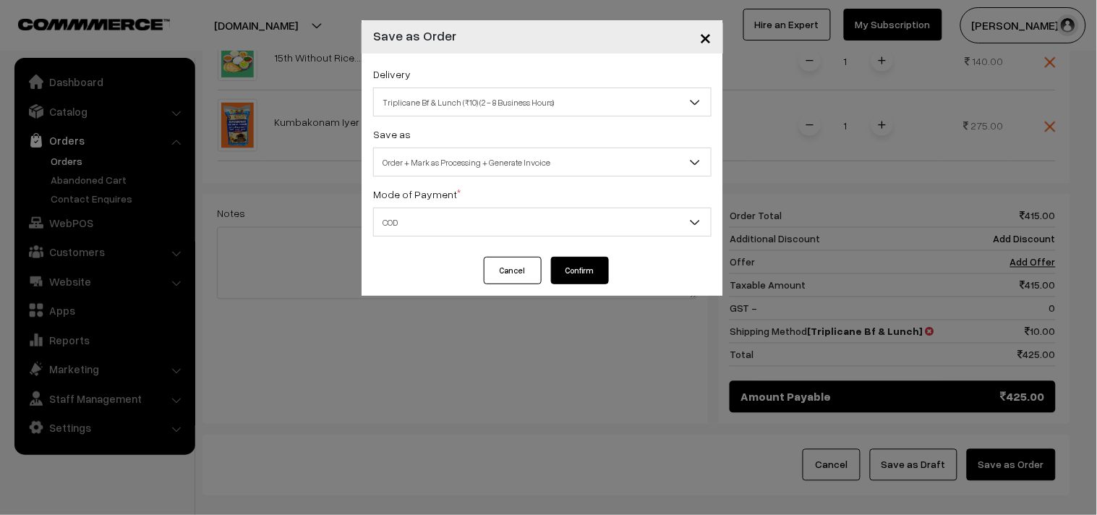
click at [569, 276] on button "Confirm" at bounding box center [580, 270] width 58 height 27
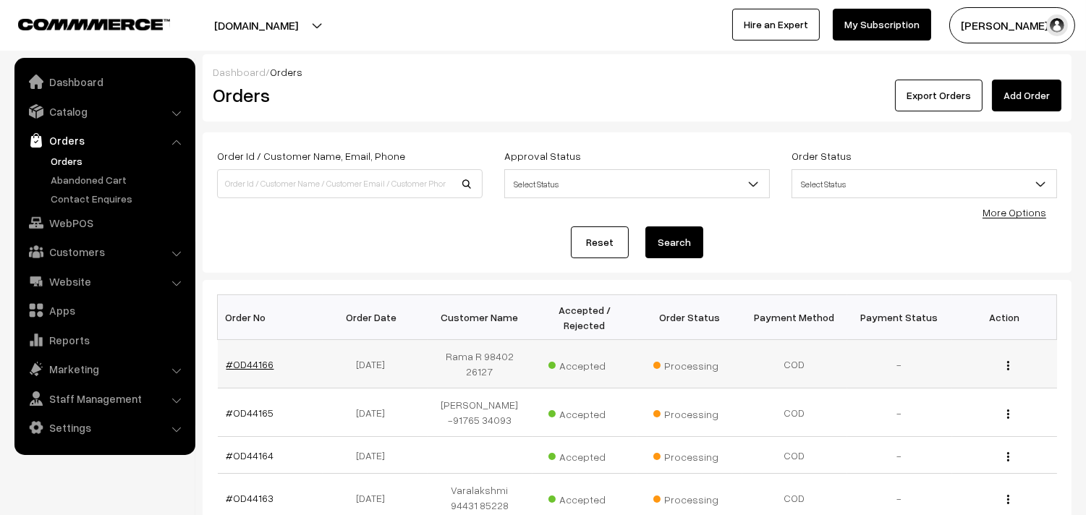
click at [263, 358] on link "#OD44166" at bounding box center [250, 364] width 48 height 12
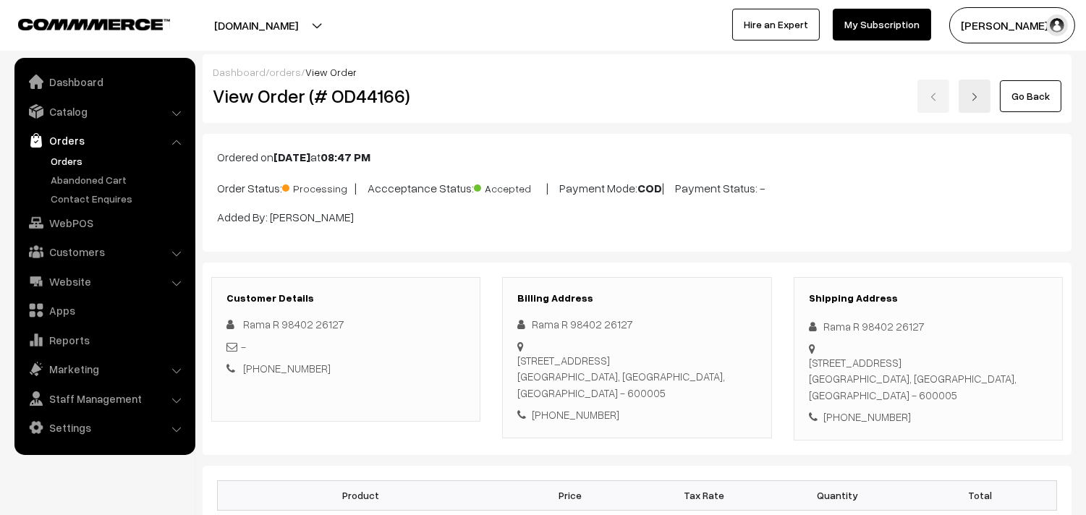
click at [266, 95] on h2 "View Order (# OD44166)" at bounding box center [347, 96] width 268 height 22
drag, startPoint x: 259, startPoint y: 97, endPoint x: 416, endPoint y: 100, distance: 157.0
click at [416, 100] on h2 "View Order (# OD44166)" at bounding box center [347, 96] width 268 height 22
copy h2 "Order (# OD44166)"
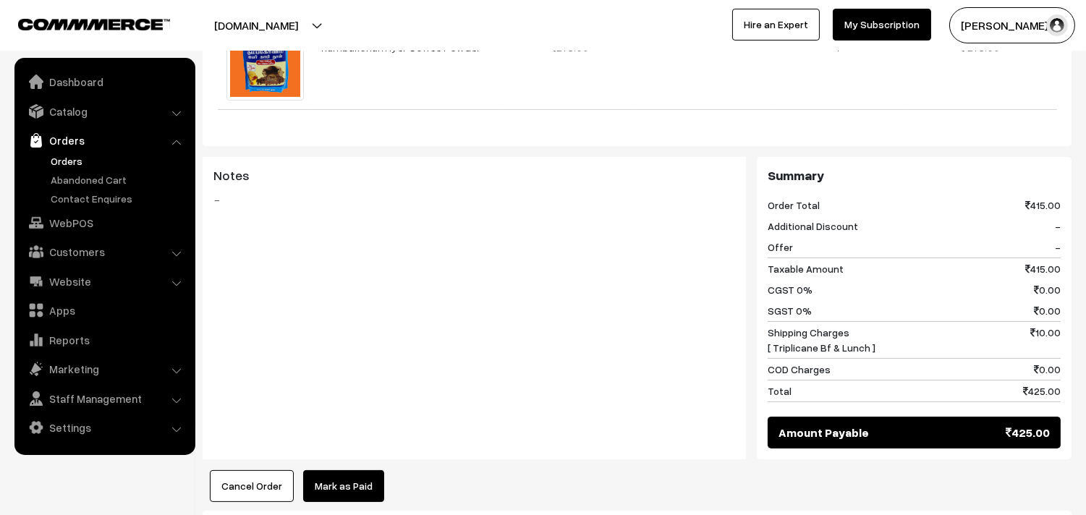
scroll to position [964, 0]
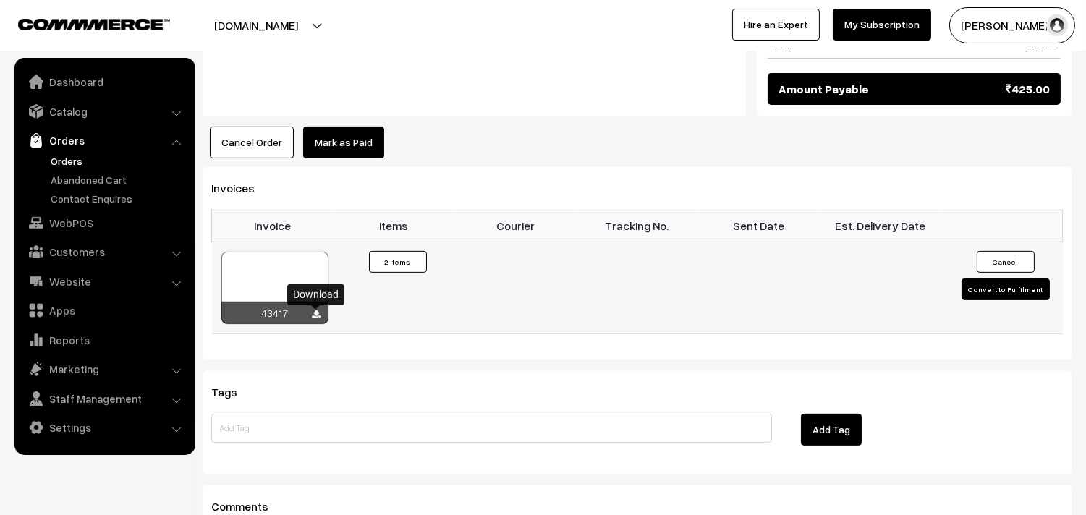
click at [316, 320] on icon at bounding box center [317, 314] width 9 height 9
click at [69, 158] on link "Orders" at bounding box center [118, 160] width 143 height 15
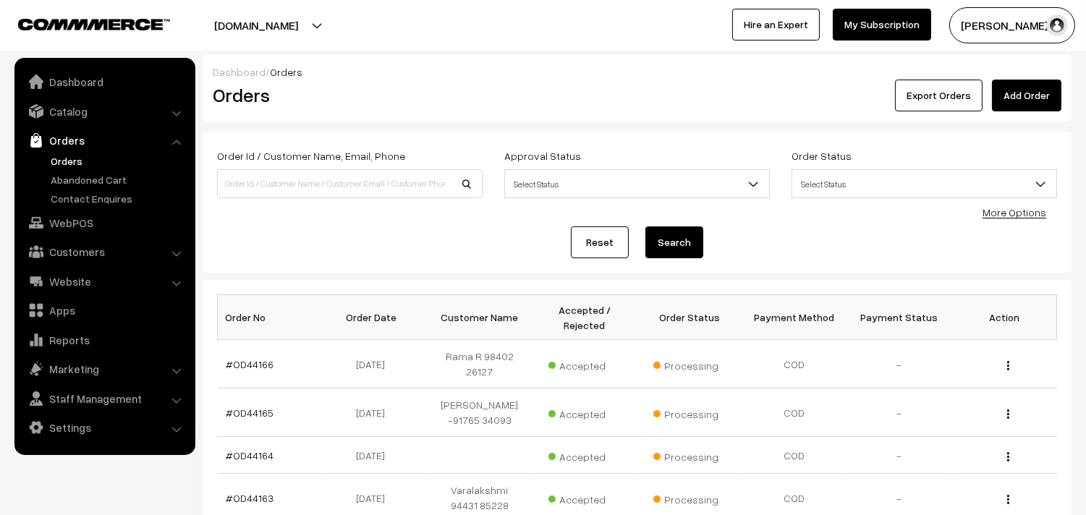
click at [85, 163] on link "Orders" at bounding box center [118, 160] width 143 height 15
click at [64, 163] on link "Orders" at bounding box center [118, 160] width 143 height 15
click at [76, 161] on link "Orders" at bounding box center [118, 160] width 143 height 15
click at [81, 162] on link "Orders" at bounding box center [118, 160] width 143 height 15
click at [73, 169] on ul "Orders" at bounding box center [105, 179] width 174 height 53
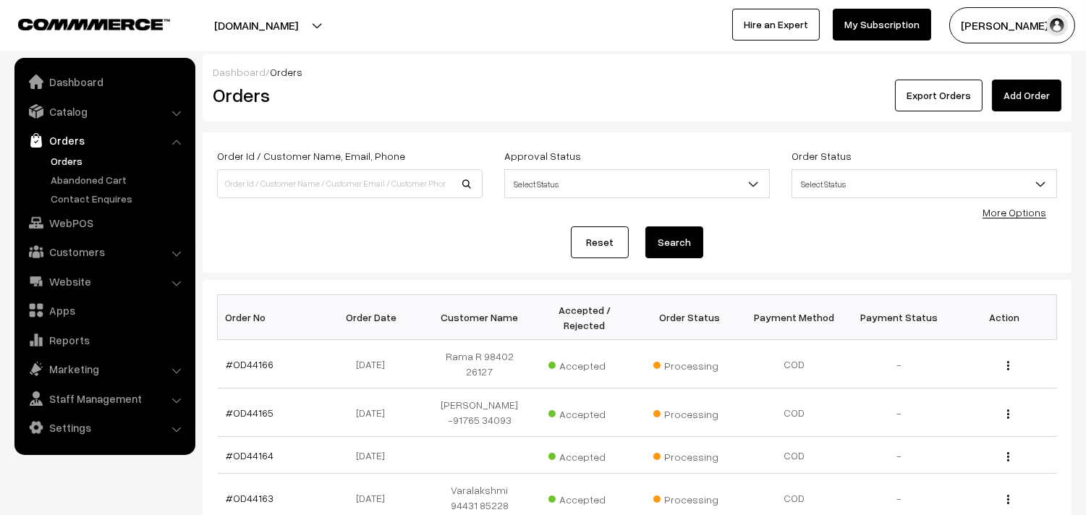
click at [74, 167] on link "Orders" at bounding box center [118, 160] width 143 height 15
click at [61, 116] on link "Catalog" at bounding box center [104, 111] width 172 height 26
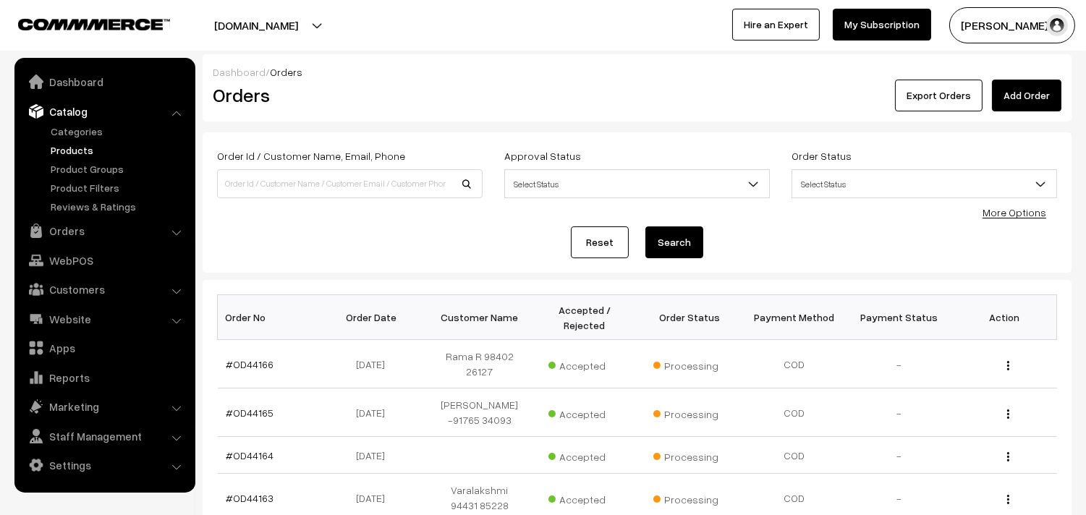
click at [88, 147] on link "Products" at bounding box center [118, 150] width 143 height 15
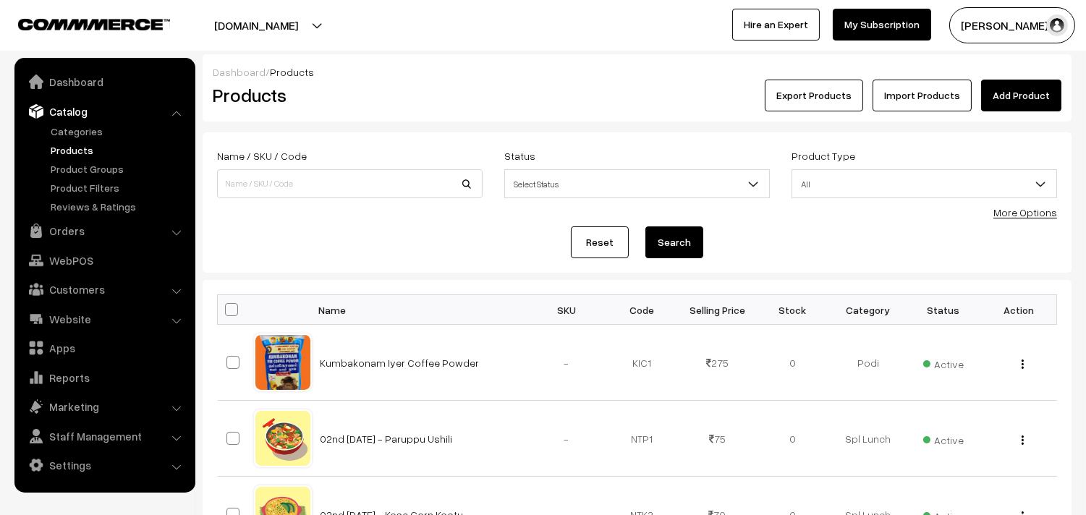
click at [1018, 95] on link "Add Product" at bounding box center [1021, 96] width 80 height 32
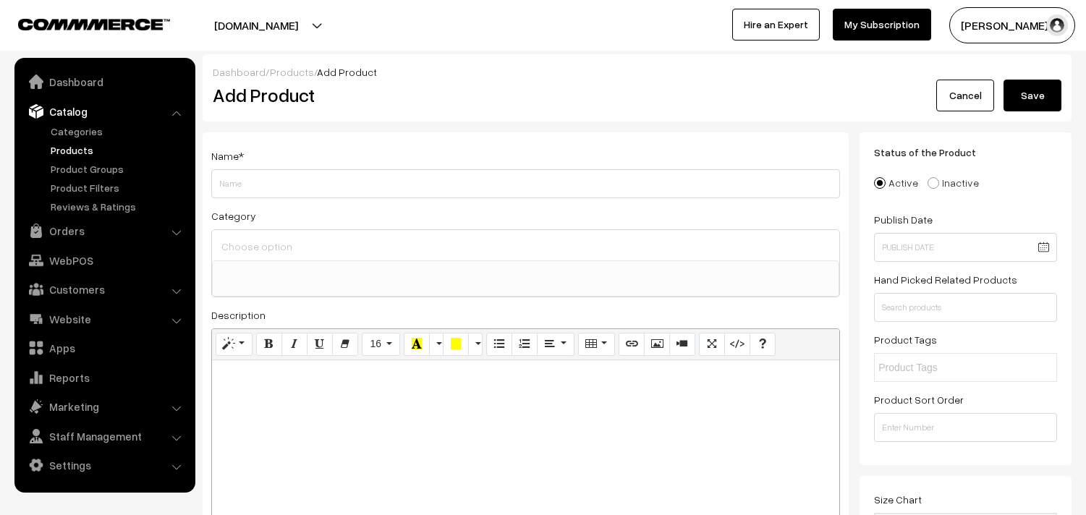
select select
type input "[DATE] - Mini Gift Combo"
click at [355, 234] on div at bounding box center [525, 245] width 627 height 30
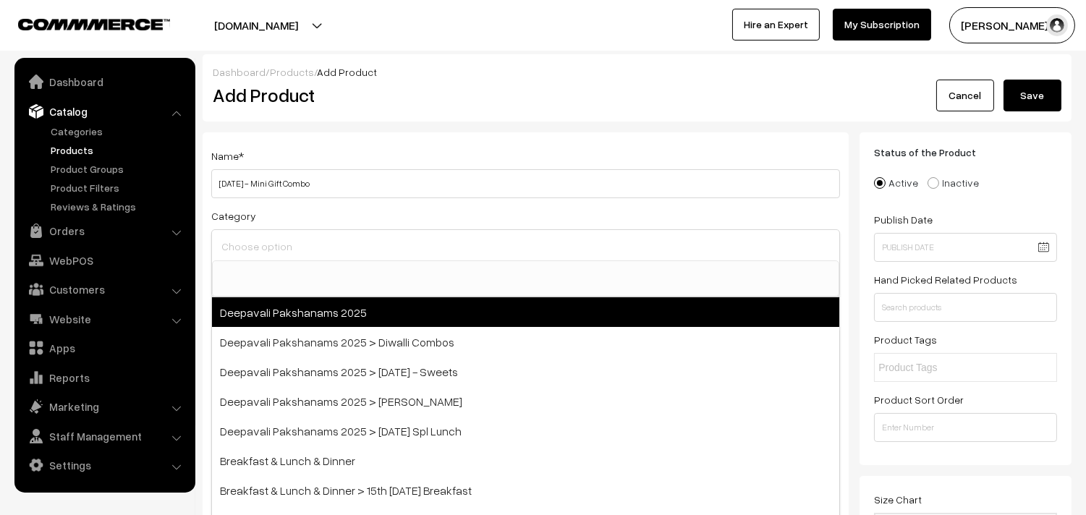
click at [392, 314] on span "Deepavali Pakshanams 2025" at bounding box center [525, 312] width 627 height 30
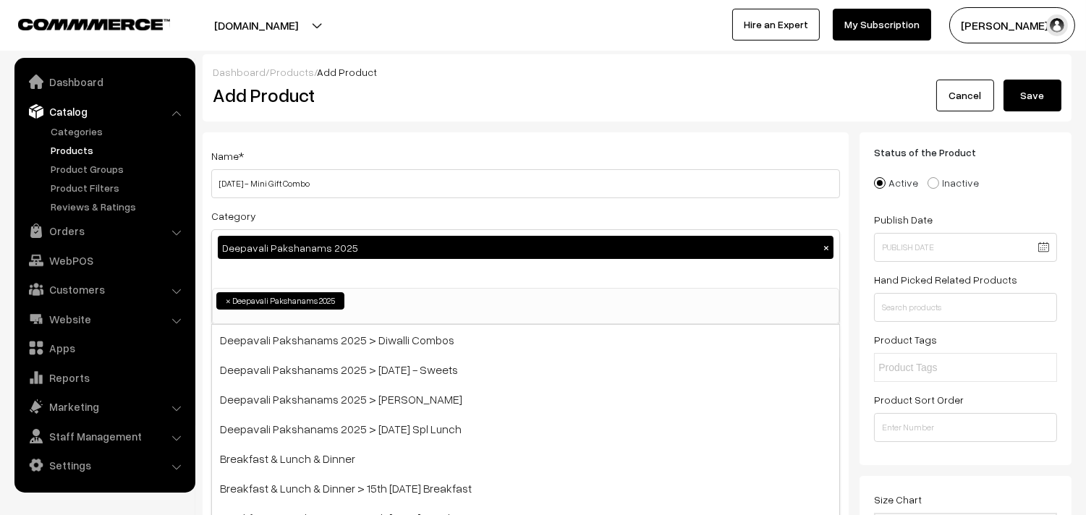
select select "60"
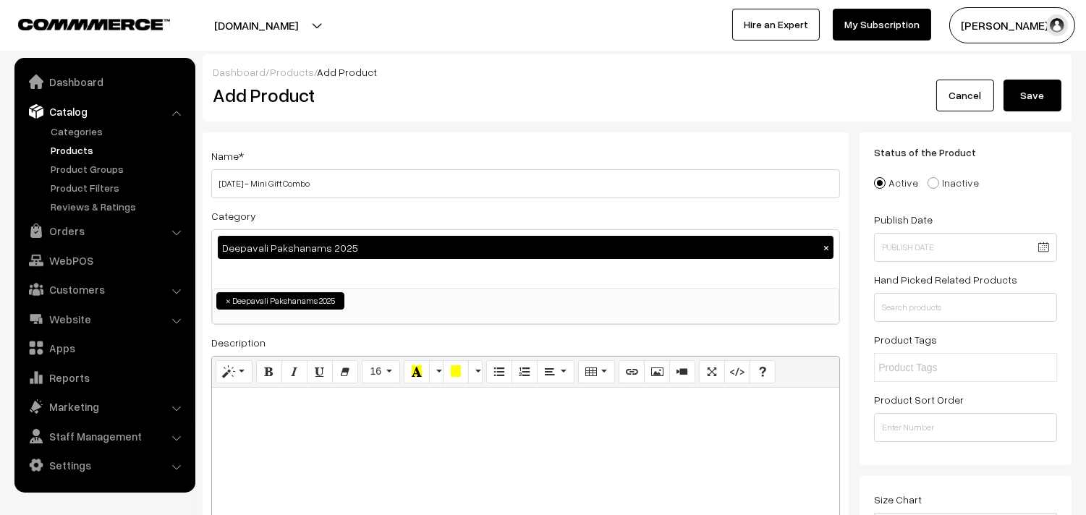
click at [417, 280] on div "Deepavali Pakshanams 2025 ×" at bounding box center [525, 259] width 627 height 58
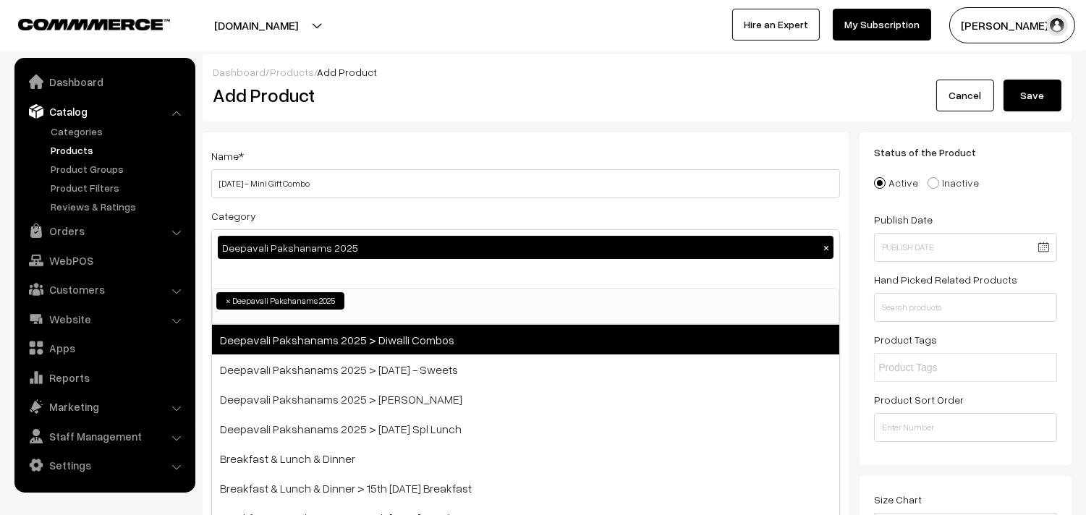
click at [423, 340] on span "Deepavali Pakshanams 2025 > Diwalli Combos" at bounding box center [525, 340] width 627 height 30
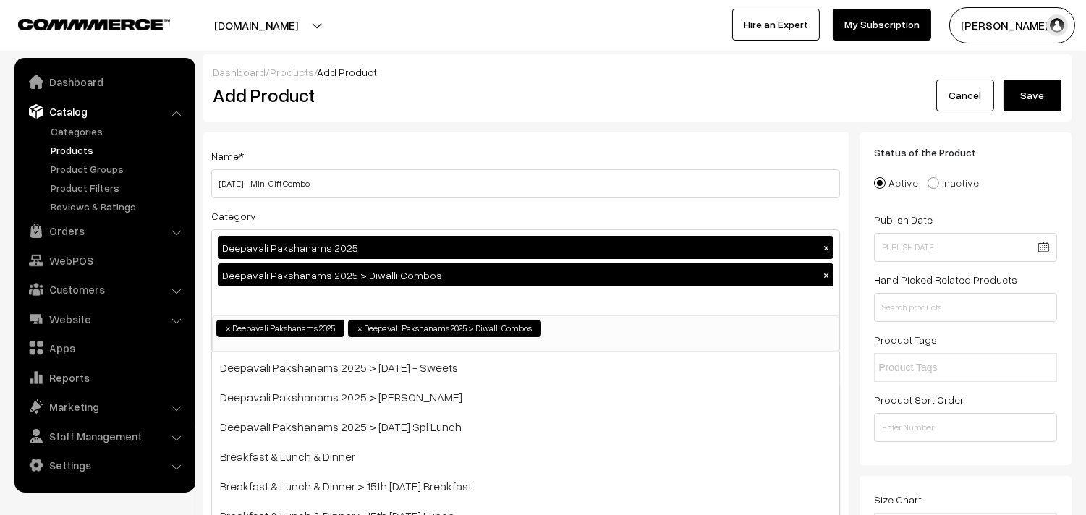
click at [465, 101] on h2 "Add Product" at bounding box center [528, 95] width 631 height 22
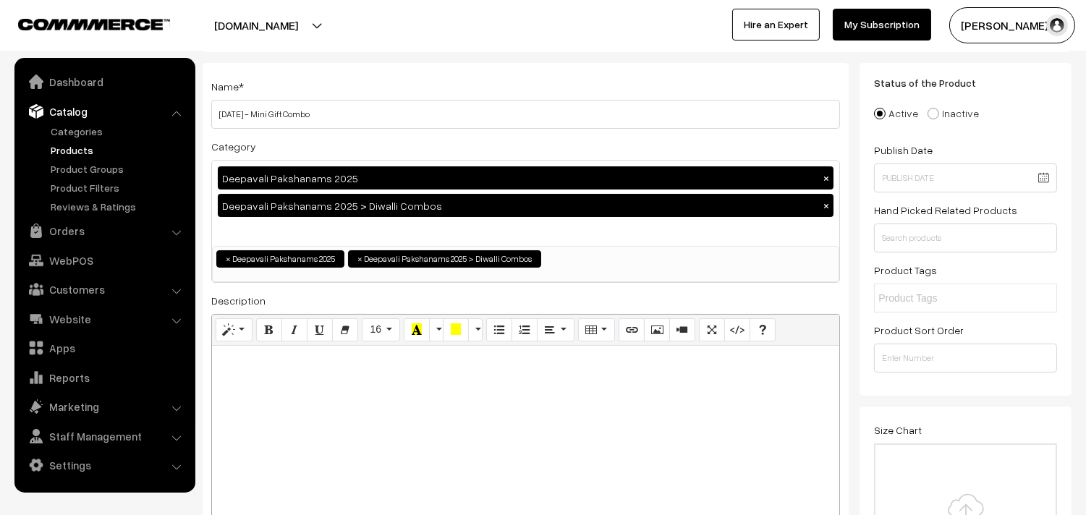
scroll to position [161, 0]
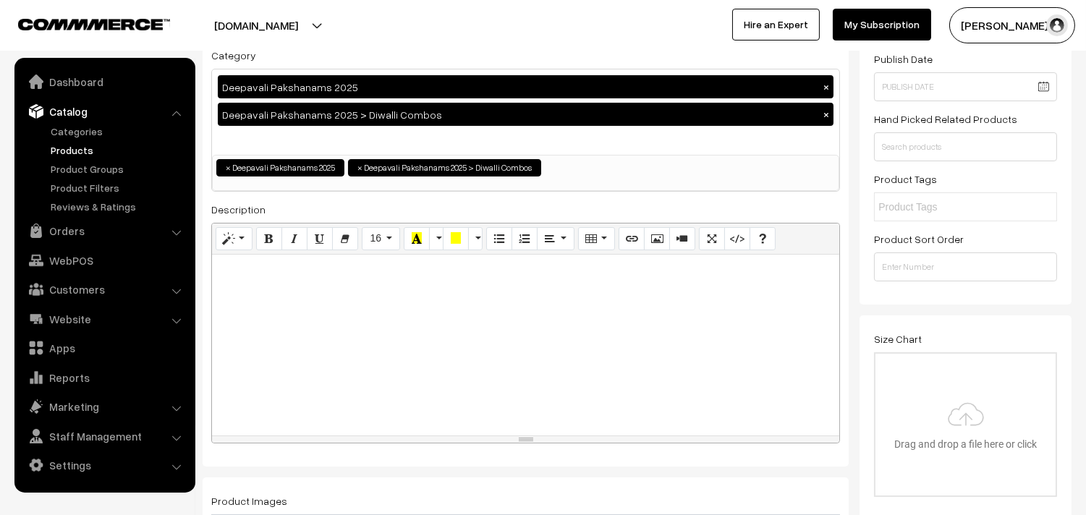
click at [292, 302] on div at bounding box center [525, 345] width 627 height 181
click at [320, 285] on div at bounding box center [525, 345] width 627 height 181
paste div
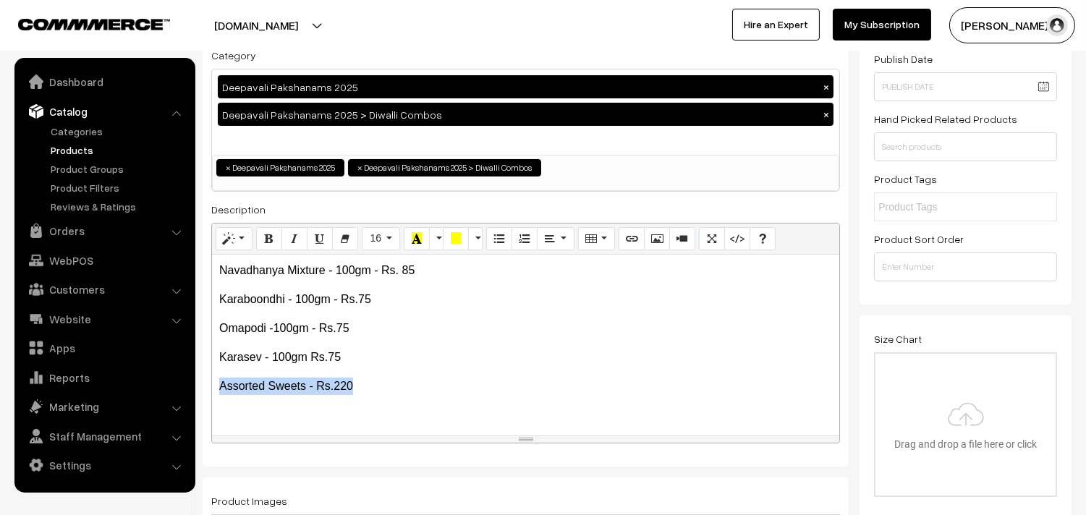
drag, startPoint x: 349, startPoint y: 377, endPoint x: 200, endPoint y: 373, distance: 149.1
drag, startPoint x: 219, startPoint y: 265, endPoint x: 268, endPoint y: 250, distance: 51.3
click at [229, 259] on div "Navadhanya Mixture - 100gm - Rs. 85 Karaboondhi - 100gm - Rs.75 Omapodi -100g…" at bounding box center [525, 345] width 627 height 181
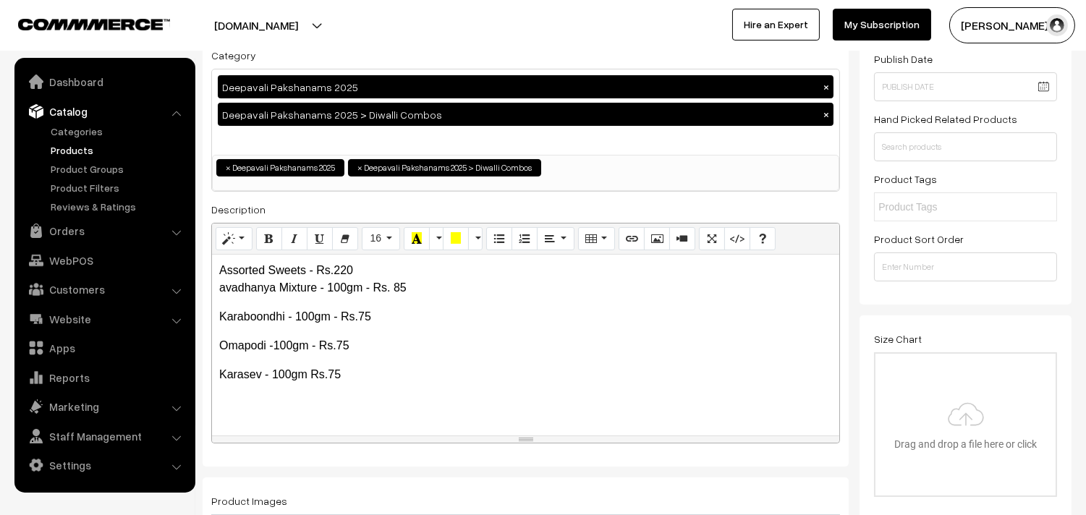
click at [430, 268] on p "Assorted Sweets - Rs.220 avadhanya Mixture - 100gm - Rs. 85" at bounding box center [525, 279] width 613 height 35
click at [312, 268] on p "Assorted Sweets - Rs.220 avadhanya Mixture - 100gm - Rs. 85" at bounding box center [525, 279] width 613 height 35
click at [311, 265] on p "Assorted Sweets - Rs.220 avadhanya Mixture - 100gm - Rs. 85" at bounding box center [525, 279] width 613 height 35
click at [346, 264] on p "Assorted Sweets 250gm - Rs.220 avadhanya Mixture - 100gm - Rs. 85" at bounding box center [525, 279] width 613 height 35
drag, startPoint x: 417, startPoint y: 279, endPoint x: 371, endPoint y: 281, distance: 46.4
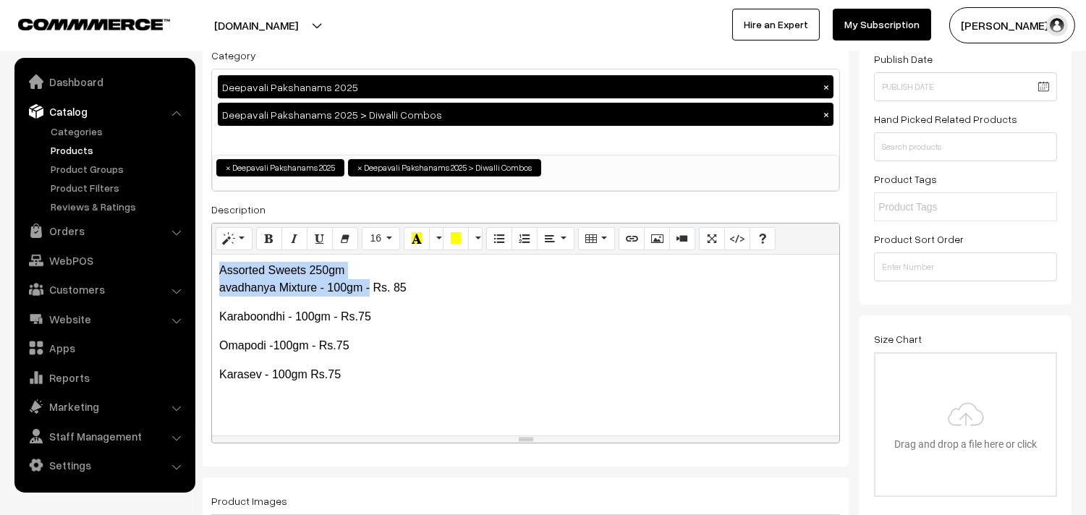
click at [371, 281] on p "Assorted Sweets 250gm avadhanya Mixture - 100gm - Rs. 85" at bounding box center [525, 279] width 613 height 35
drag, startPoint x: 431, startPoint y: 288, endPoint x: 369, endPoint y: 288, distance: 62.2
click at [367, 288] on p "Assorted Sweets 250gm avadhanya Mixture - 100gm - Rs. 85" at bounding box center [525, 279] width 613 height 35
drag, startPoint x: 326, startPoint y: 287, endPoint x: 351, endPoint y: 300, distance: 27.5
click at [323, 289] on p "Assorted Sweets 250gm avadhanya Mixture - 100gm" at bounding box center [525, 279] width 613 height 35
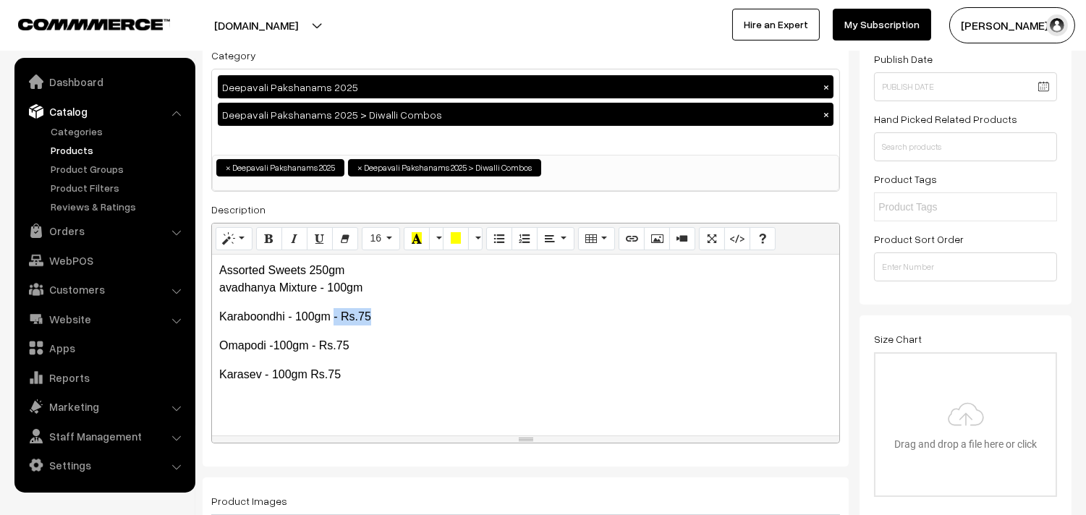
drag, startPoint x: 379, startPoint y: 312, endPoint x: 344, endPoint y: 328, distance: 38.9
click at [336, 313] on p "Karaboondhi - 100gm - Rs.75" at bounding box center [525, 316] width 613 height 17
drag, startPoint x: 328, startPoint y: 347, endPoint x: 313, endPoint y: 350, distance: 15.5
click at [313, 350] on p "Omapodi -100gm - Rs.75" at bounding box center [525, 345] width 613 height 17
drag, startPoint x: 343, startPoint y: 373, endPoint x: 311, endPoint y: 373, distance: 31.8
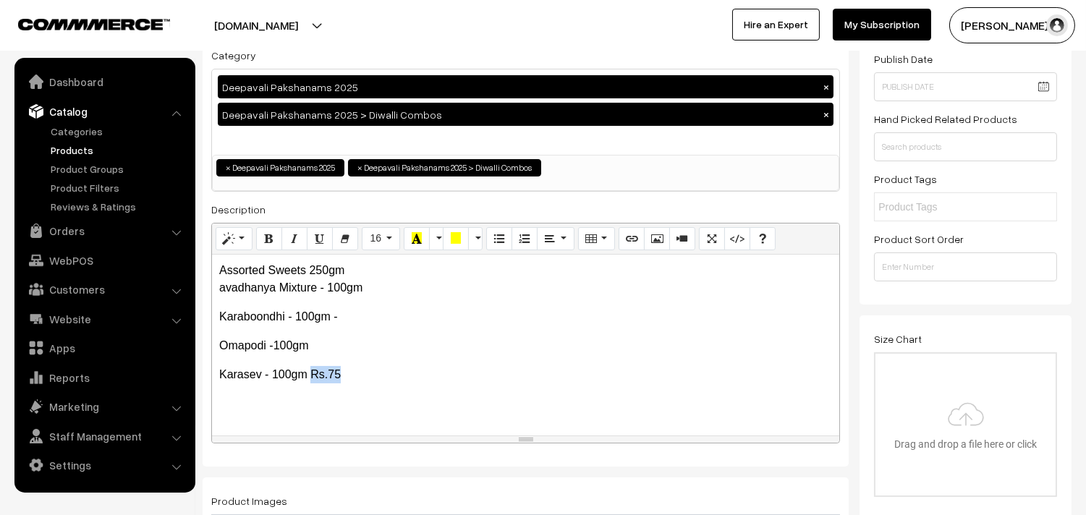
click at [311, 373] on p "Karasev - 100gm Rs.75" at bounding box center [525, 374] width 613 height 17
click at [279, 360] on div "Assorted Sweets 250gm avadhanya Mixture - 100gm Karaboondhi - 100gm - Omapodi -…" at bounding box center [525, 345] width 627 height 181
click at [293, 353] on p "Omapodi -100gm" at bounding box center [525, 345] width 613 height 17
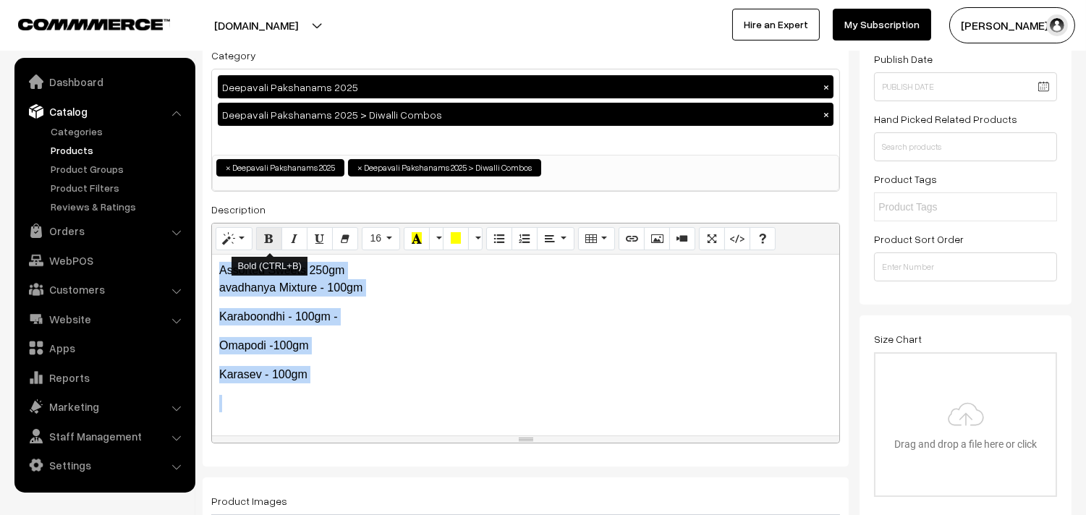
click at [272, 235] on icon "Bold (CTRL+B)" at bounding box center [269, 238] width 10 height 12
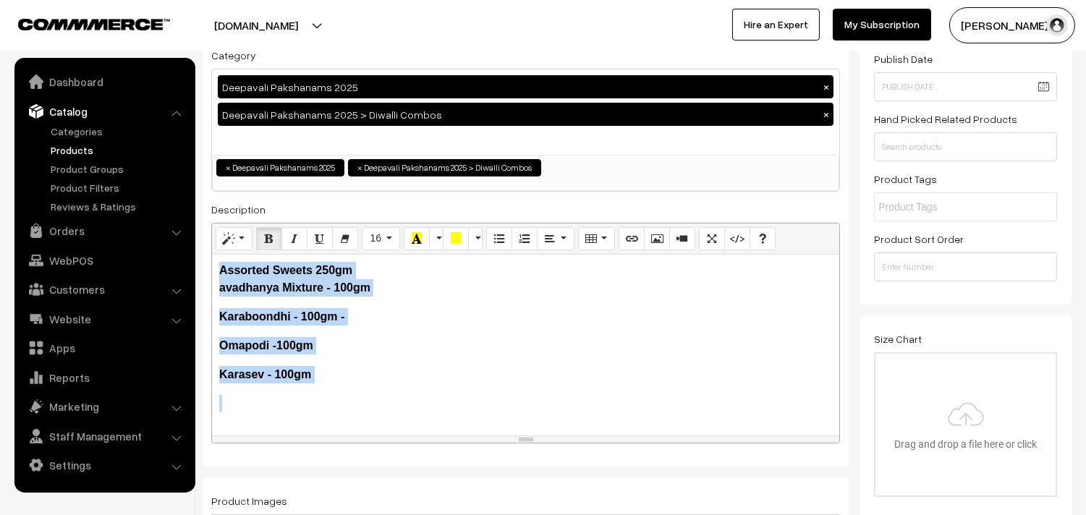
click at [310, 348] on b "Omapodi -100gm" at bounding box center [266, 345] width 94 height 12
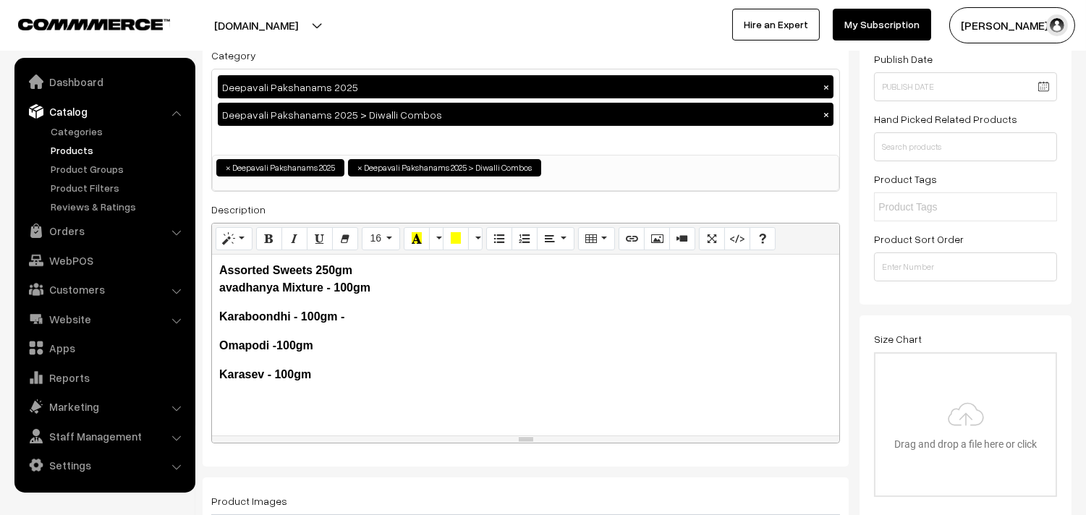
click at [271, 319] on b "Karaboondhi - 100gm -" at bounding box center [281, 316] width 125 height 12
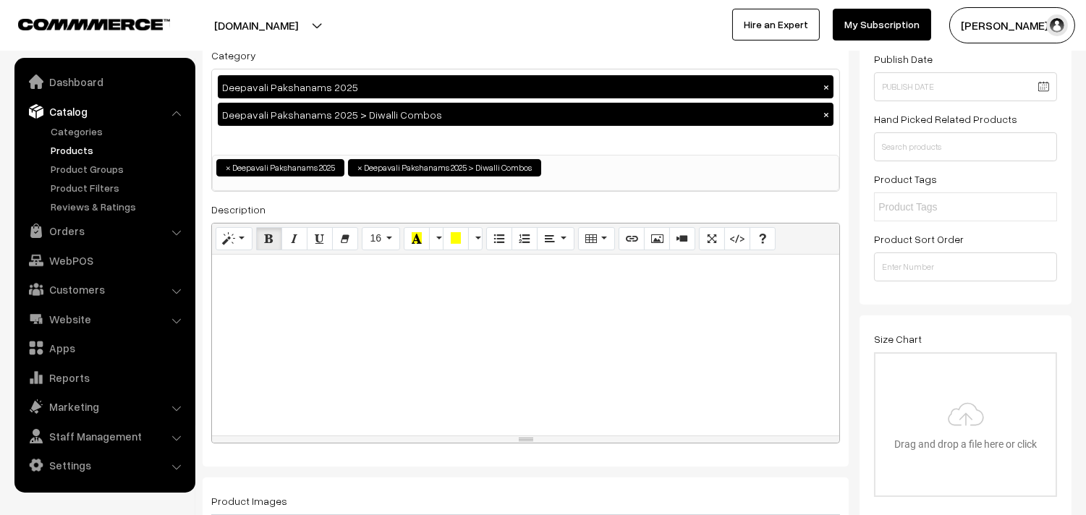
click at [386, 362] on div at bounding box center [525, 345] width 627 height 181
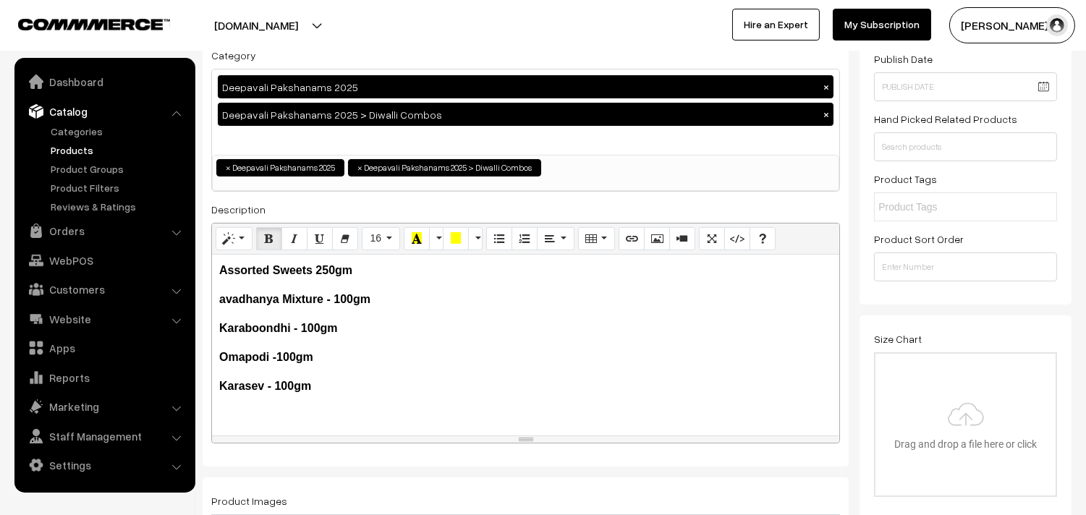
click at [323, 291] on div "Assorted Sweets 250gm  avadhanya Mixture - 100gm  Karaboondhi - 100gm  Omapo…" at bounding box center [525, 345] width 627 height 181
click at [268, 239] on icon "Bold (CTRL+B)" at bounding box center [269, 238] width 10 height 12
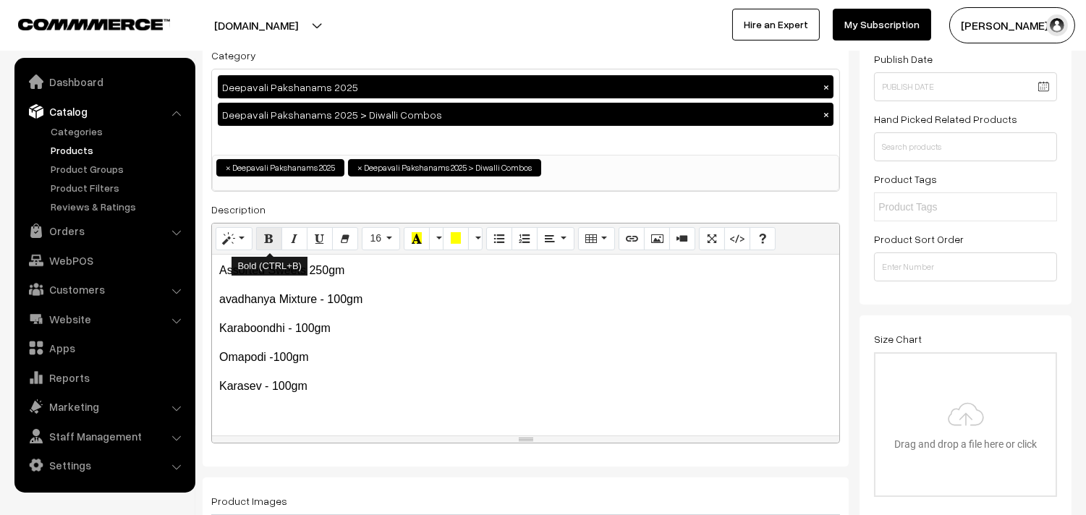
click at [264, 236] on icon "Bold (CTRL+B)" at bounding box center [269, 238] width 10 height 12
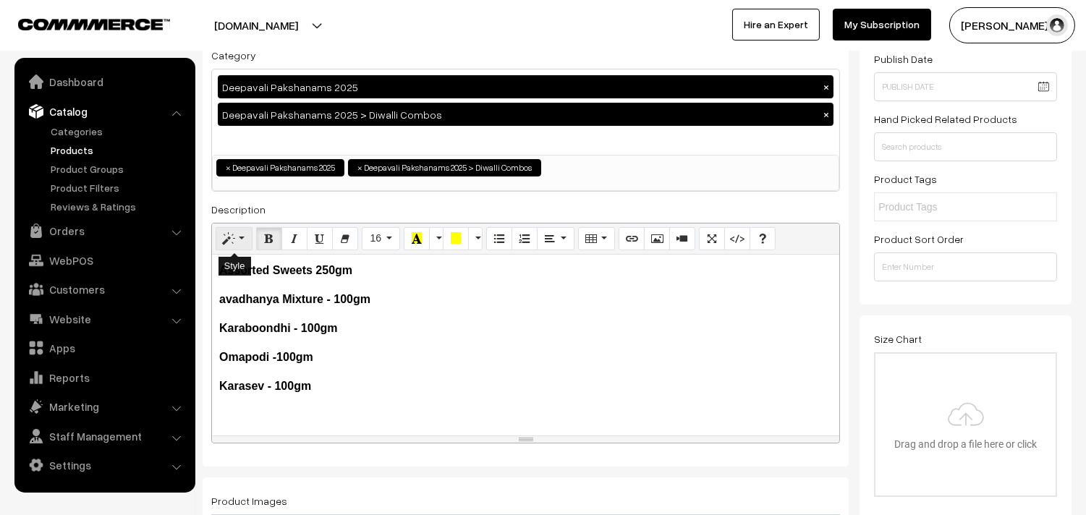
click at [236, 241] on button "Style" at bounding box center [234, 238] width 37 height 23
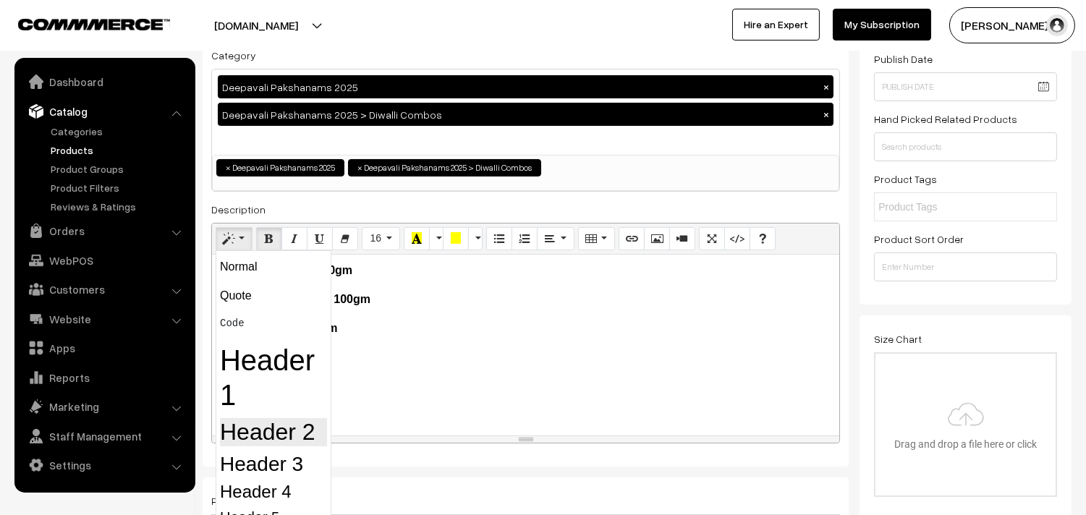
click at [279, 434] on h2 "Header 2" at bounding box center [273, 431] width 107 height 27
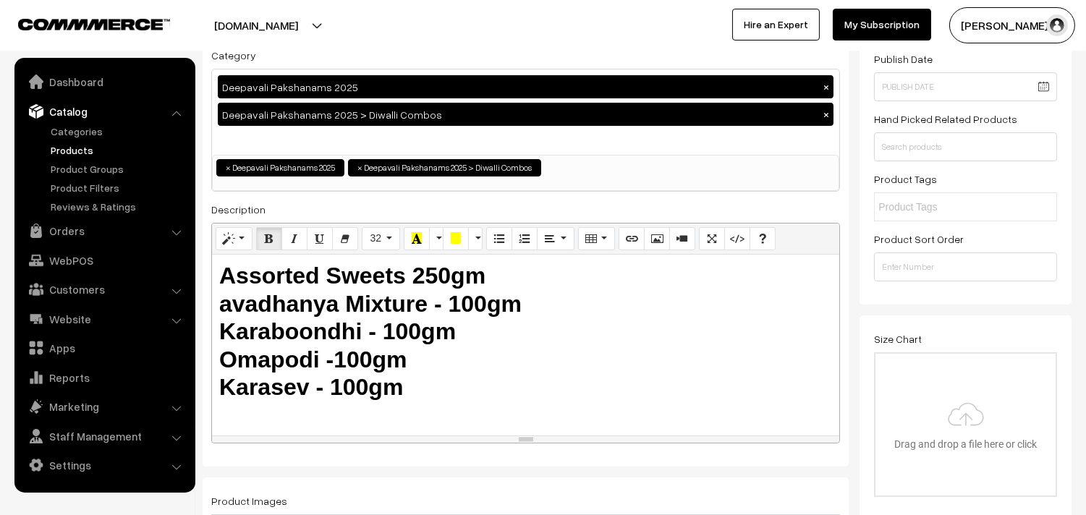
click at [306, 316] on b "avadhanya Mixture - 100gm" at bounding box center [370, 304] width 302 height 26
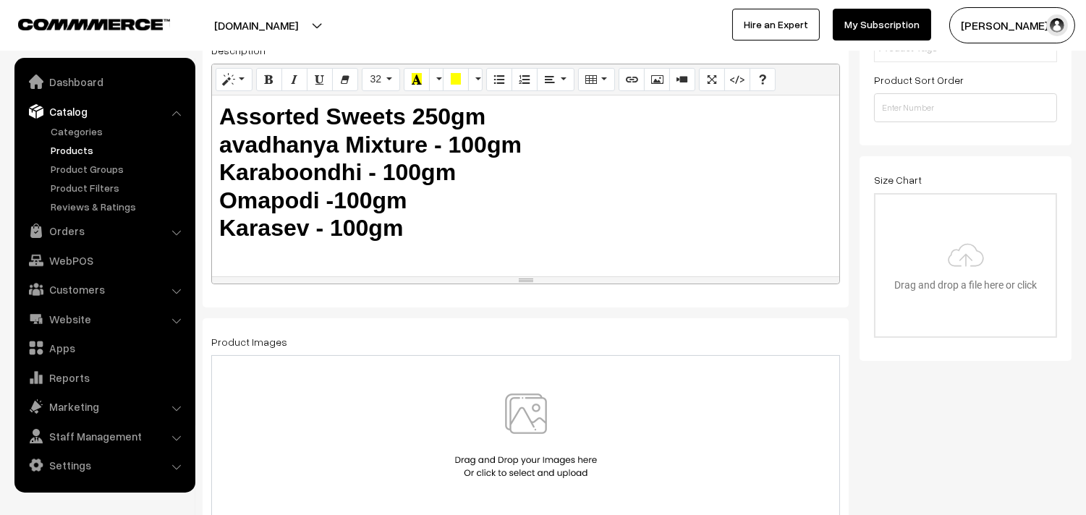
scroll to position [321, 0]
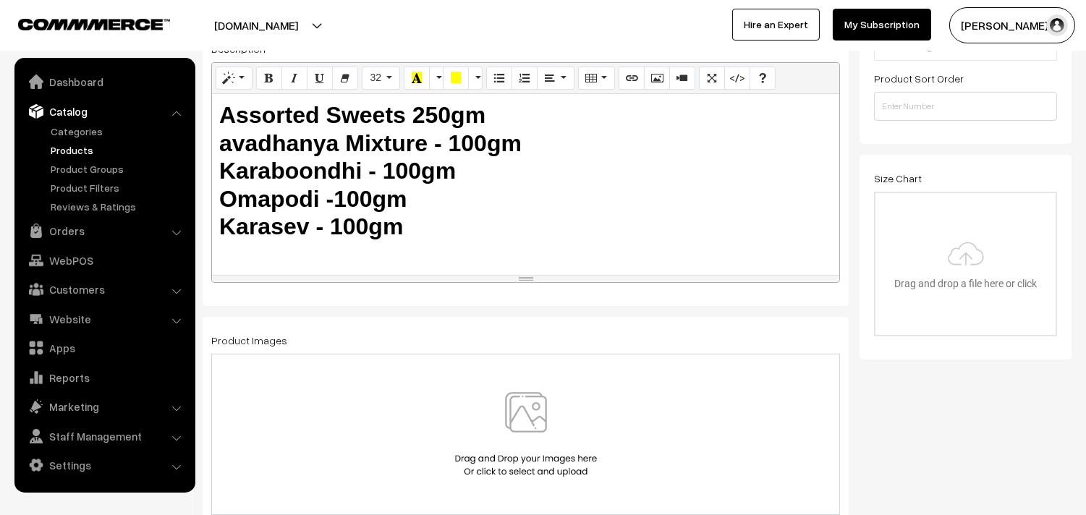
click at [517, 412] on img at bounding box center [525, 434] width 149 height 85
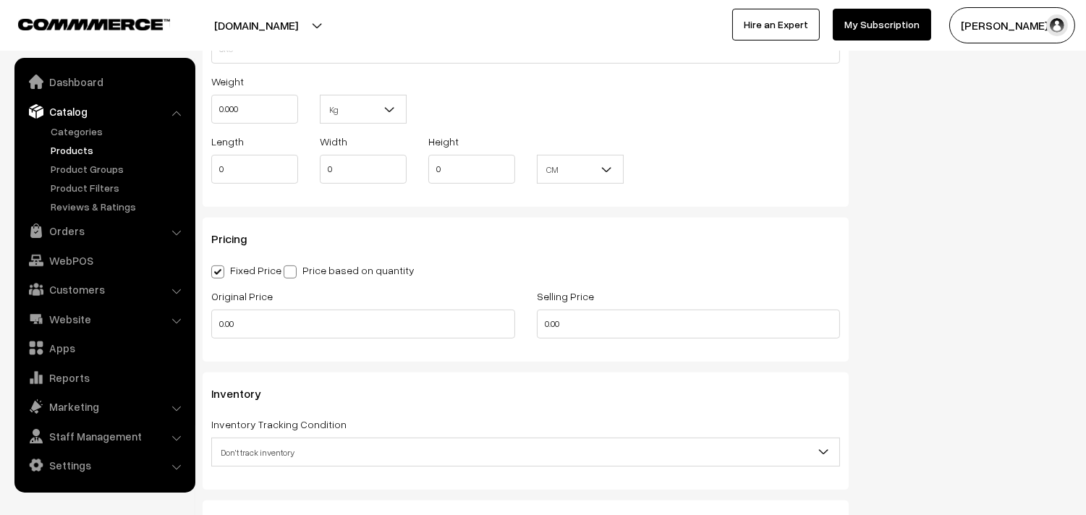
scroll to position [1125, 0]
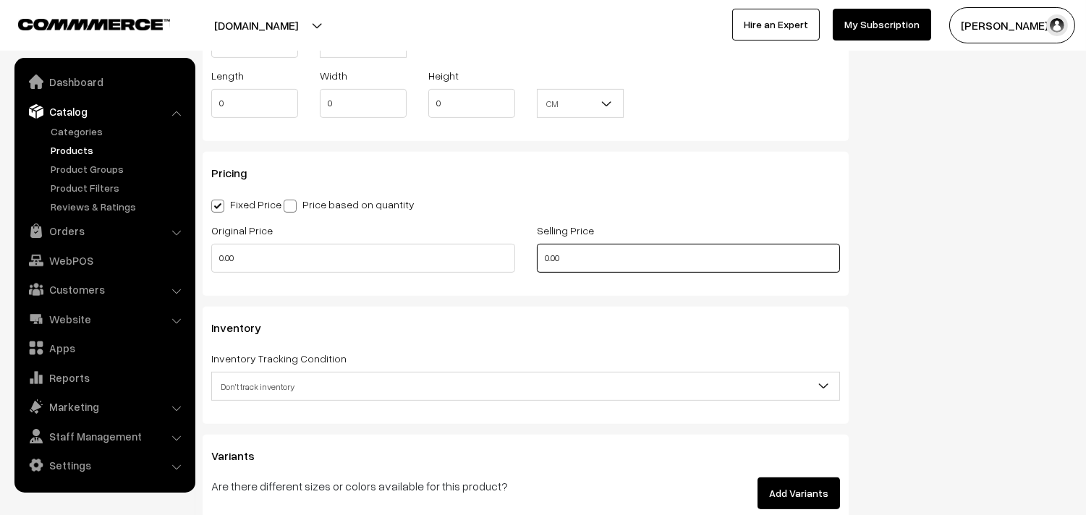
drag, startPoint x: 527, startPoint y: 273, endPoint x: 492, endPoint y: 275, distance: 34.8
click at [492, 275] on div "Original Price 0.00 Selling Price 0.00" at bounding box center [525, 251] width 650 height 60
type input "550"
click at [255, 398] on span "Don't track inventory" at bounding box center [525, 386] width 627 height 25
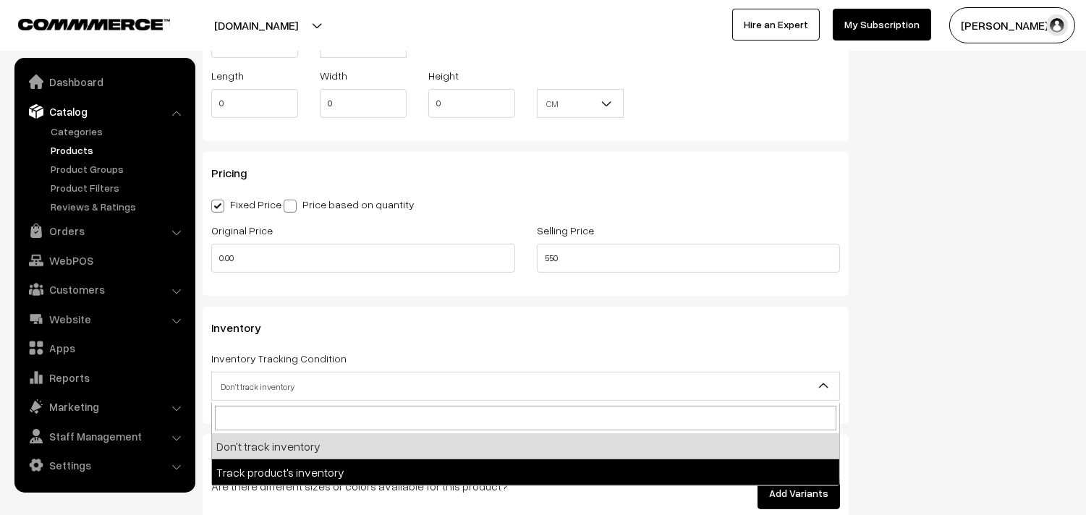
select select "2"
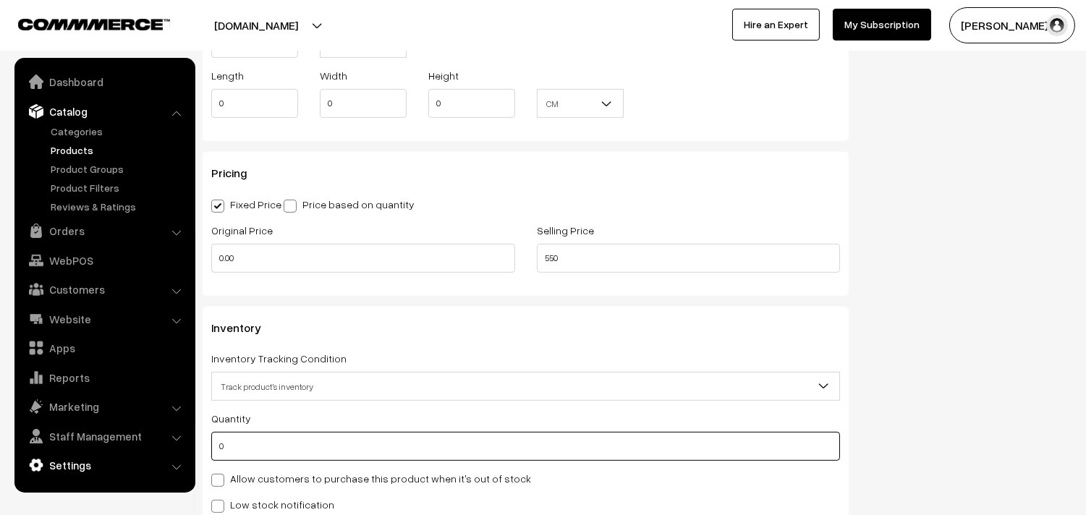
drag, startPoint x: 218, startPoint y: 454, endPoint x: 182, endPoint y: 454, distance: 35.4
click at [182, 454] on body "Thank you for showing interest. Our team will call you shortly. Close annamfood…" at bounding box center [543, 154] width 1086 height 2558
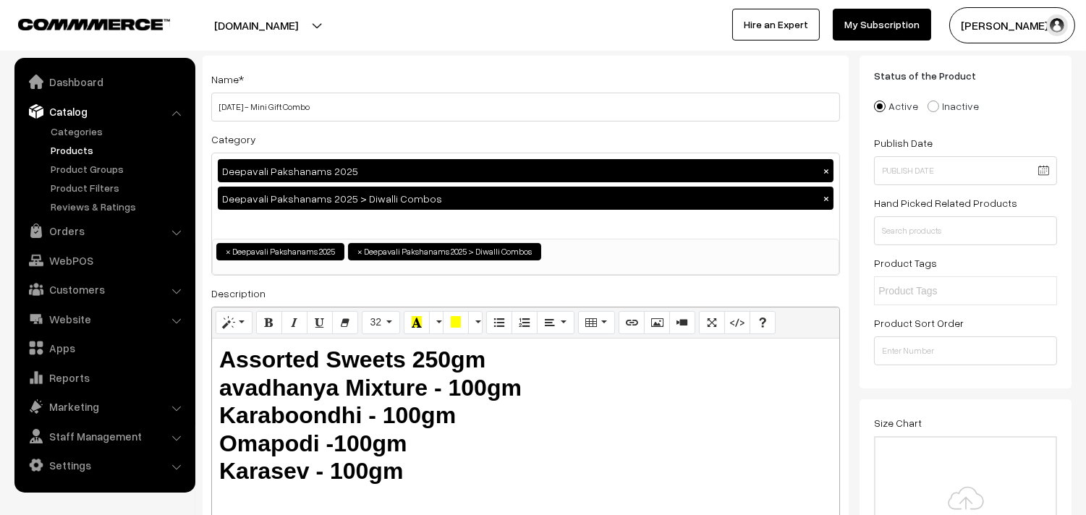
scroll to position [0, 0]
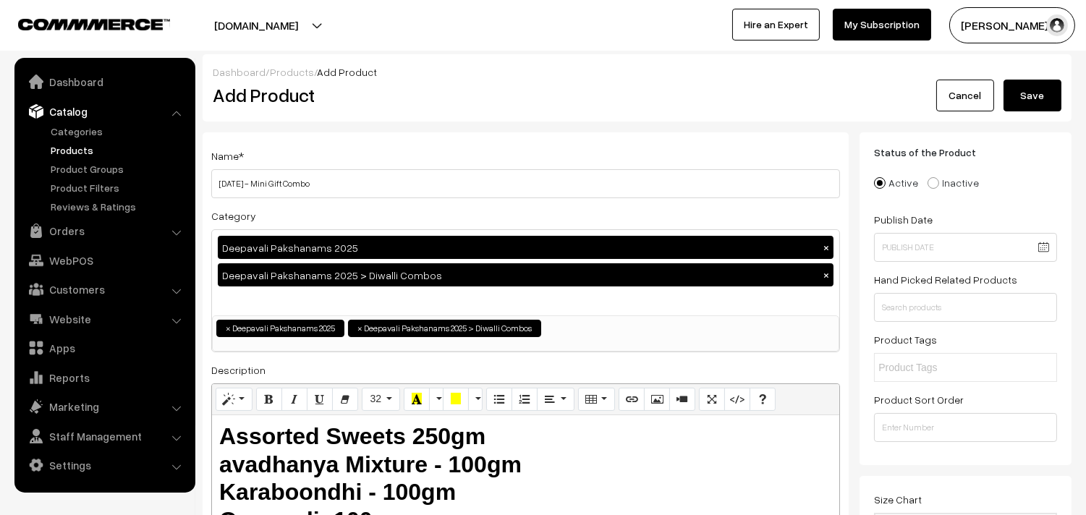
type input "100"
click at [1037, 88] on button "Save" at bounding box center [1032, 96] width 58 height 32
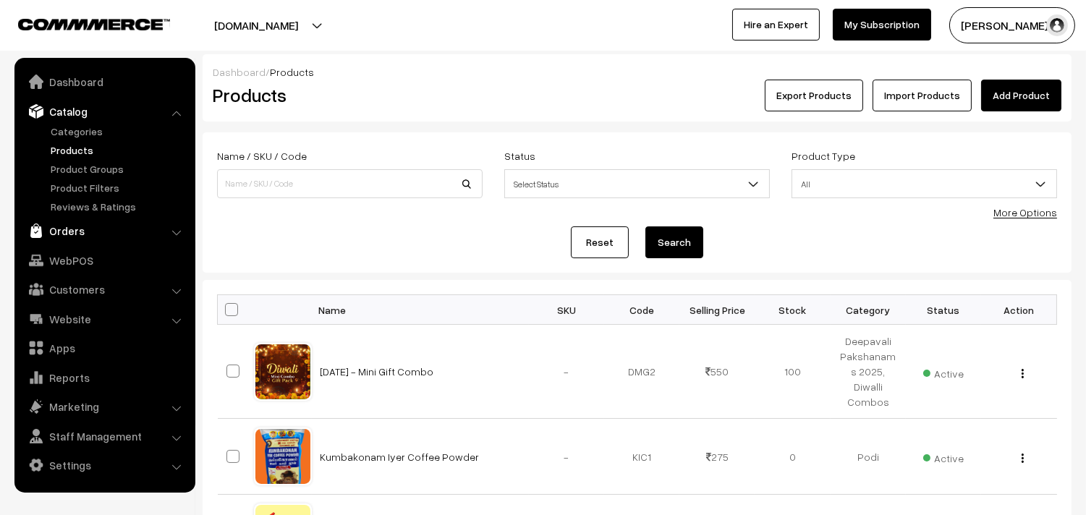
click at [61, 224] on link "Orders" at bounding box center [104, 231] width 172 height 26
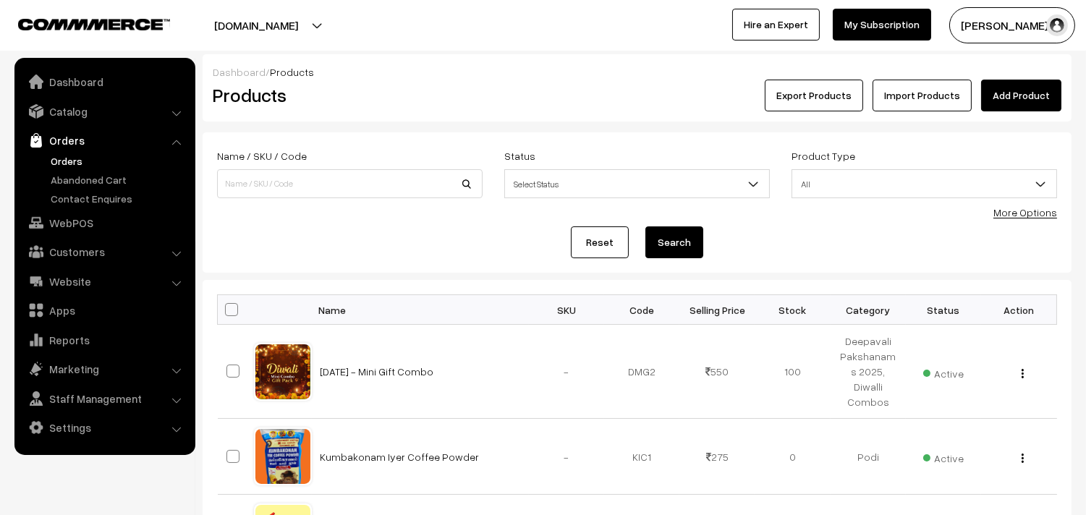
click at [72, 156] on link "Orders" at bounding box center [118, 160] width 143 height 15
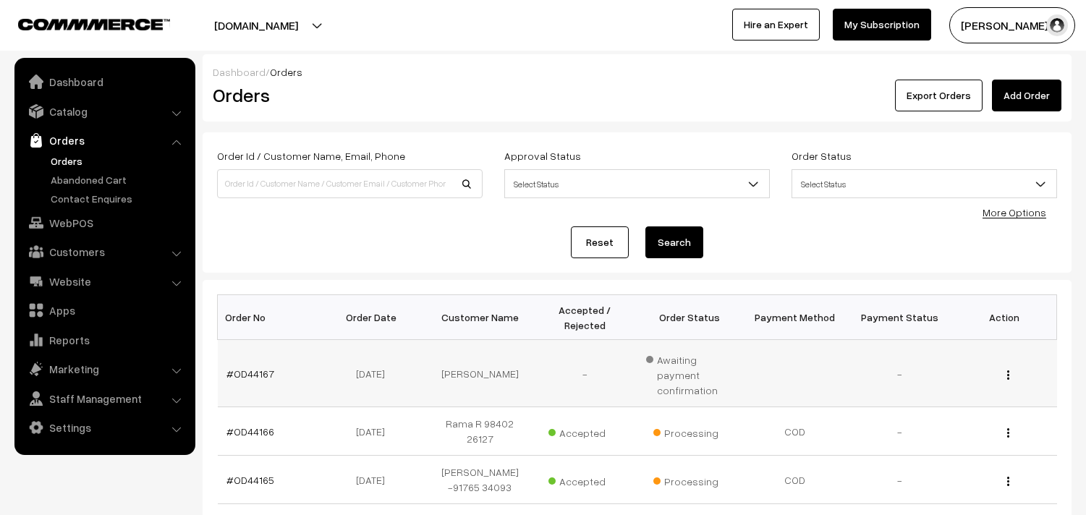
scroll to position [161, 0]
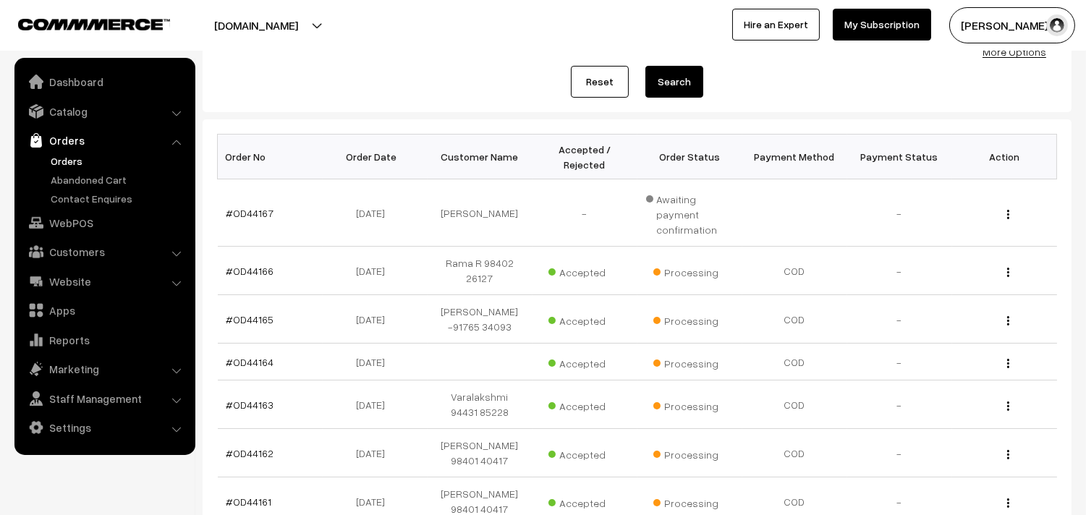
click at [76, 163] on link "Orders" at bounding box center [118, 160] width 143 height 15
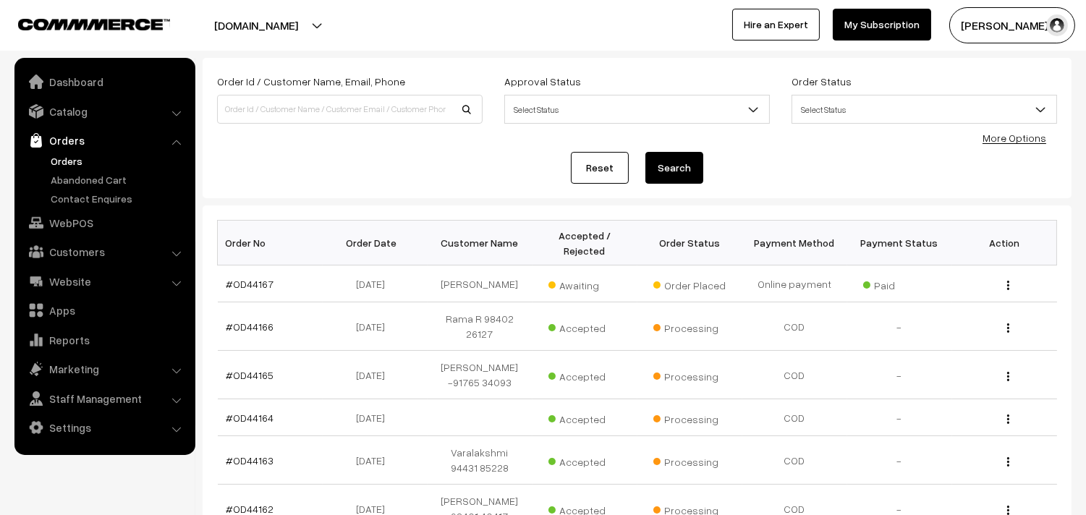
scroll to position [161, 0]
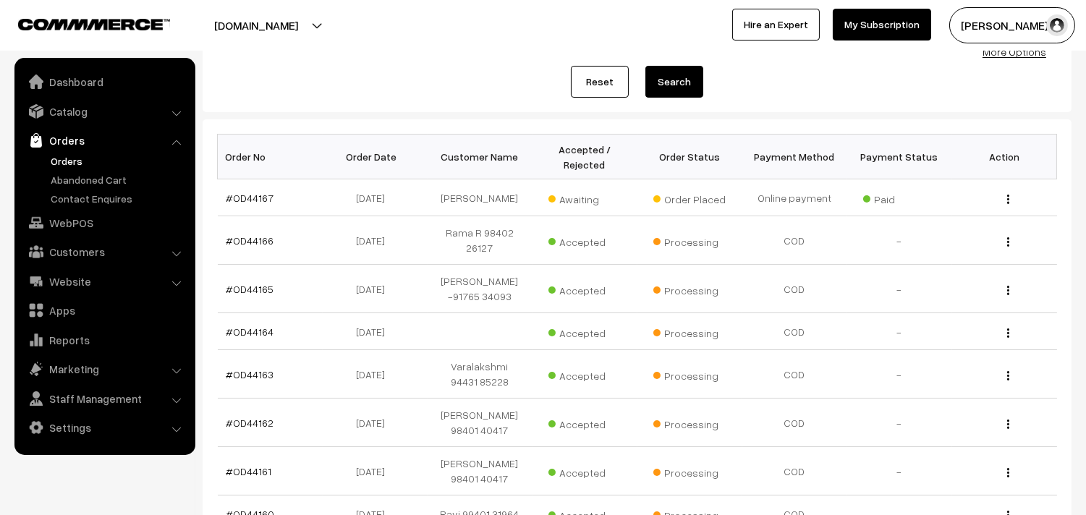
click at [65, 164] on link "Orders" at bounding box center [118, 160] width 143 height 15
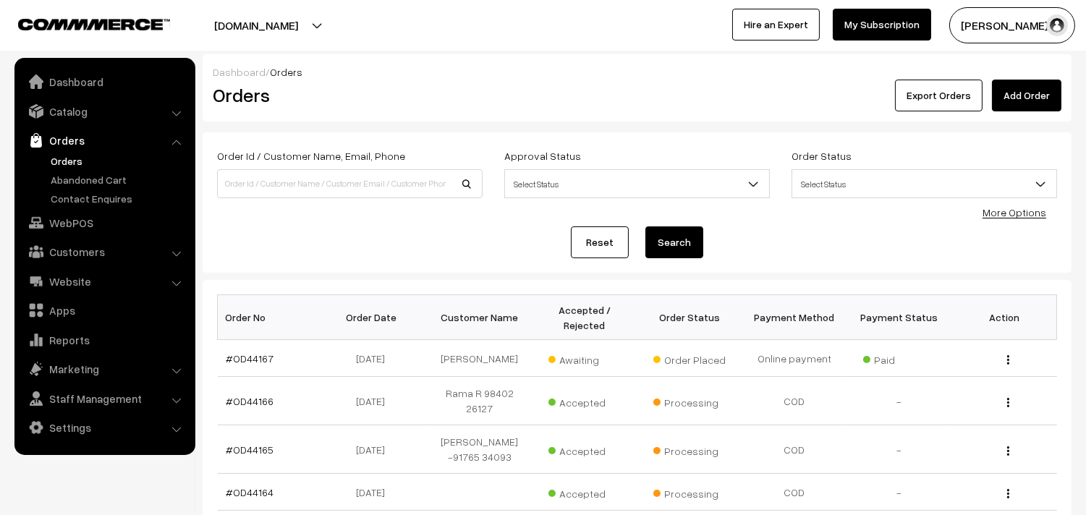
click at [77, 161] on link "Orders" at bounding box center [118, 160] width 143 height 15
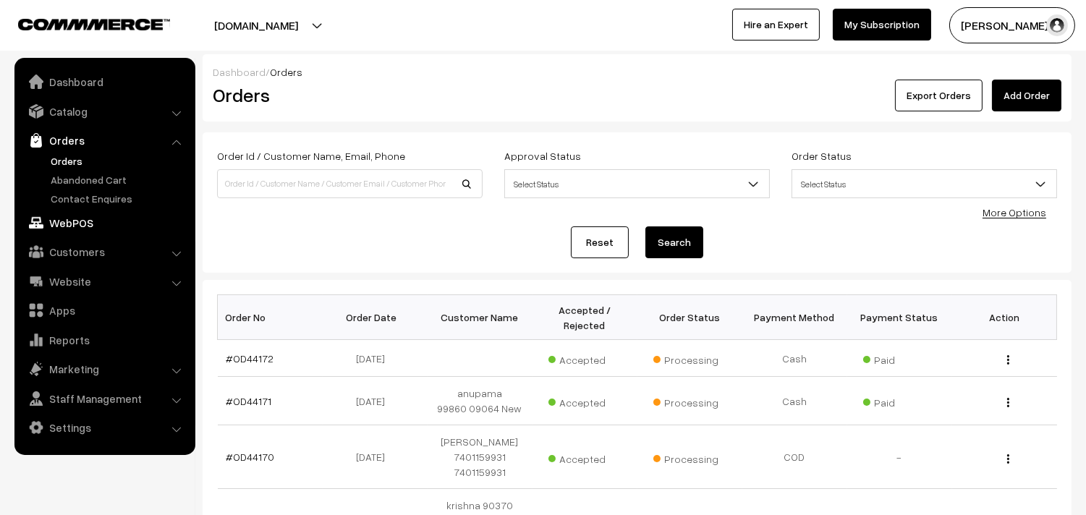
click at [80, 217] on link "WebPOS" at bounding box center [104, 223] width 172 height 26
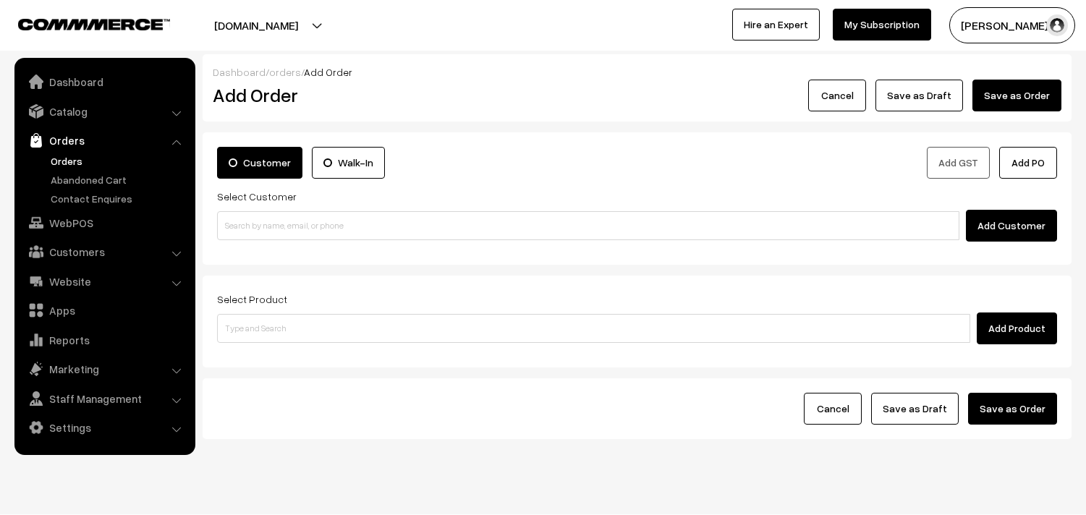
click at [308, 224] on input at bounding box center [588, 225] width 742 height 29
click at [250, 218] on input "90433 33049" at bounding box center [588, 225] width 742 height 29
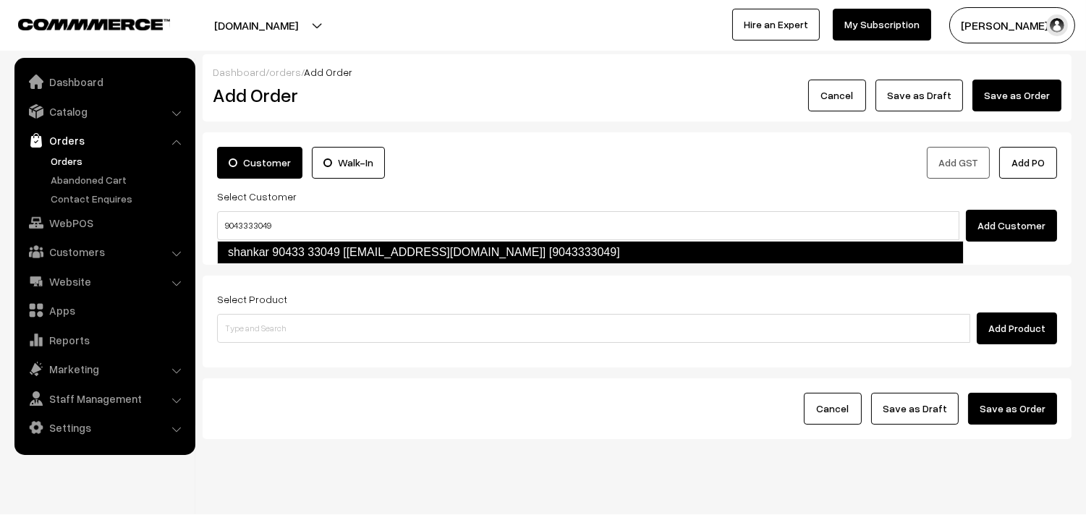
click at [253, 244] on link "shankar 90433 33049 [[EMAIL_ADDRESS][DOMAIN_NAME]] [9043333049]" at bounding box center [590, 252] width 747 height 23
type input "9043333049"
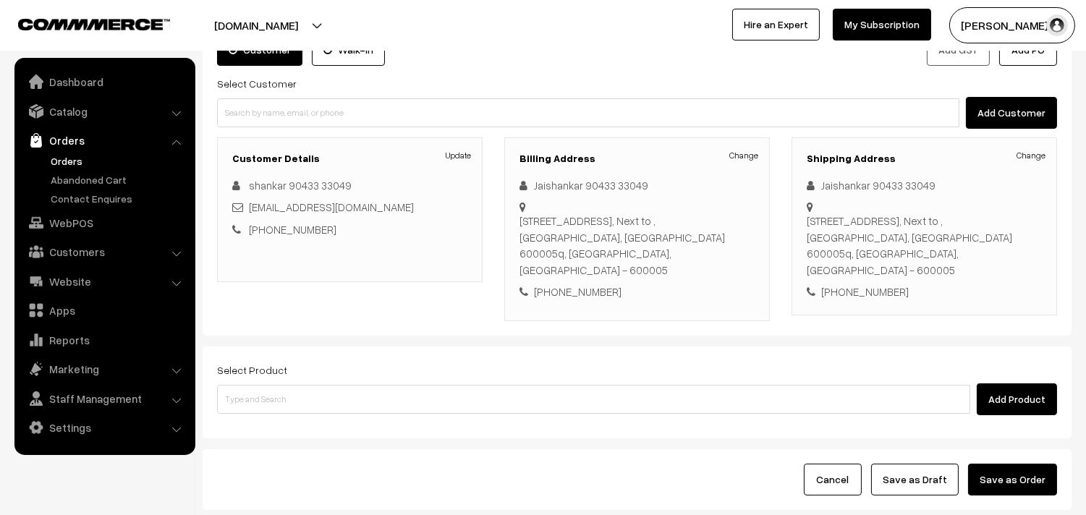
scroll to position [197, 0]
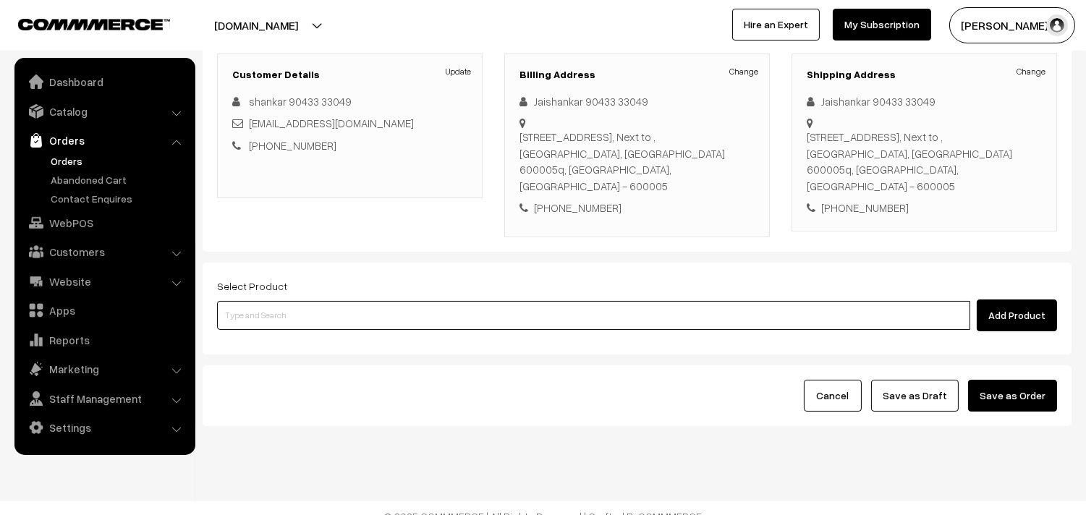
click at [302, 306] on input at bounding box center [593, 315] width 753 height 29
type input "sambar"
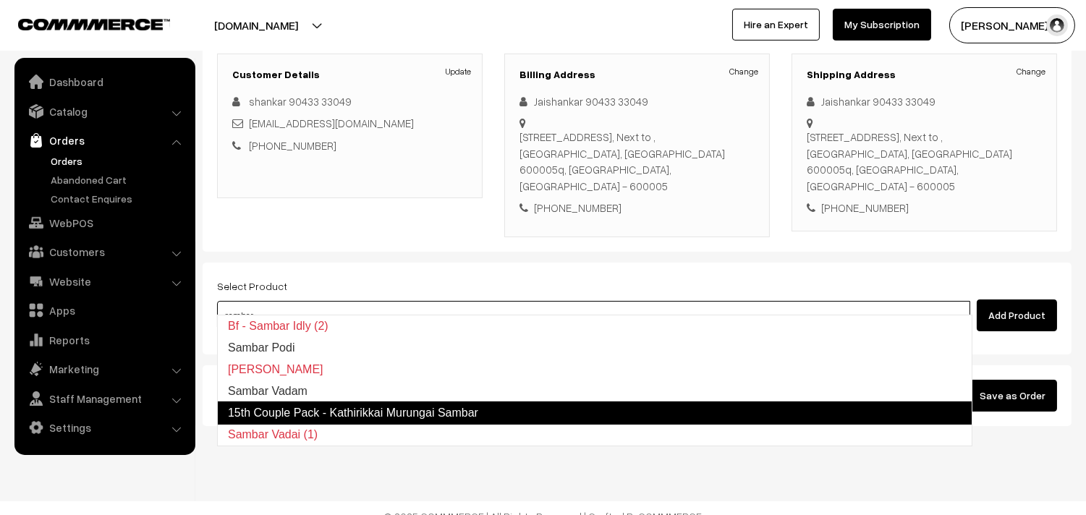
click at [362, 410] on link "15th Couple Pack - Kathirikkai Murungai Sambar" at bounding box center [594, 413] width 755 height 23
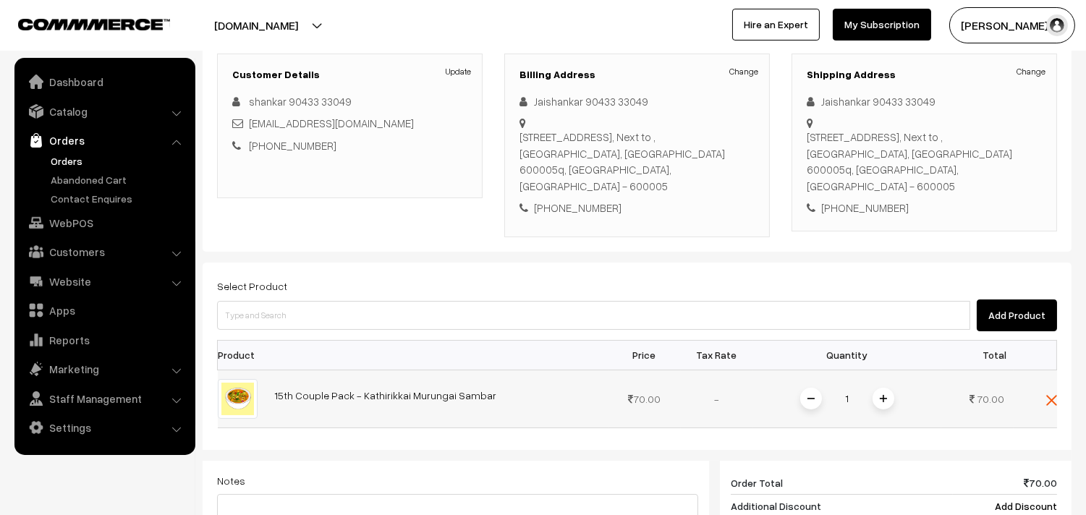
click at [883, 388] on span at bounding box center [883, 399] width 22 height 22
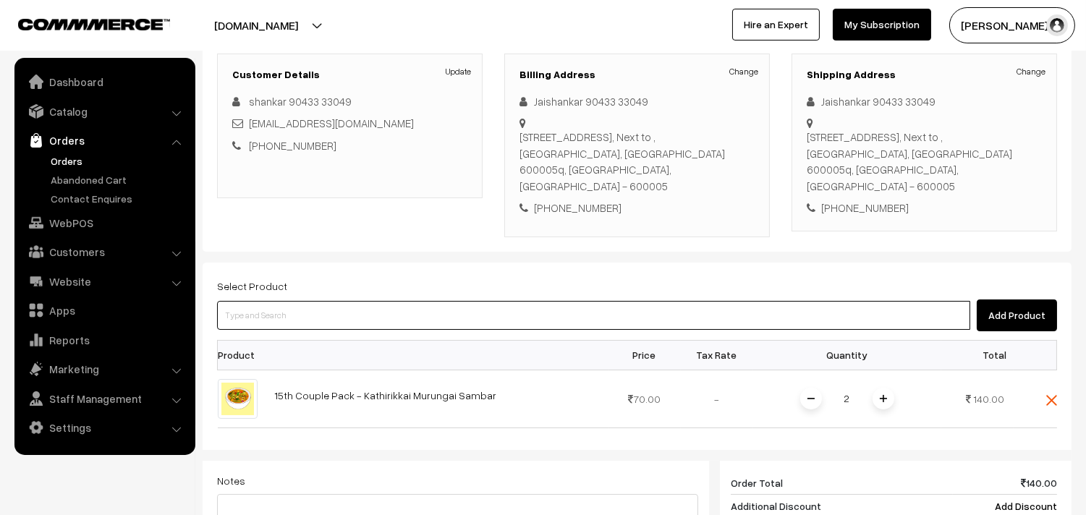
click at [291, 307] on input at bounding box center [593, 315] width 753 height 29
type input "tomato ra"
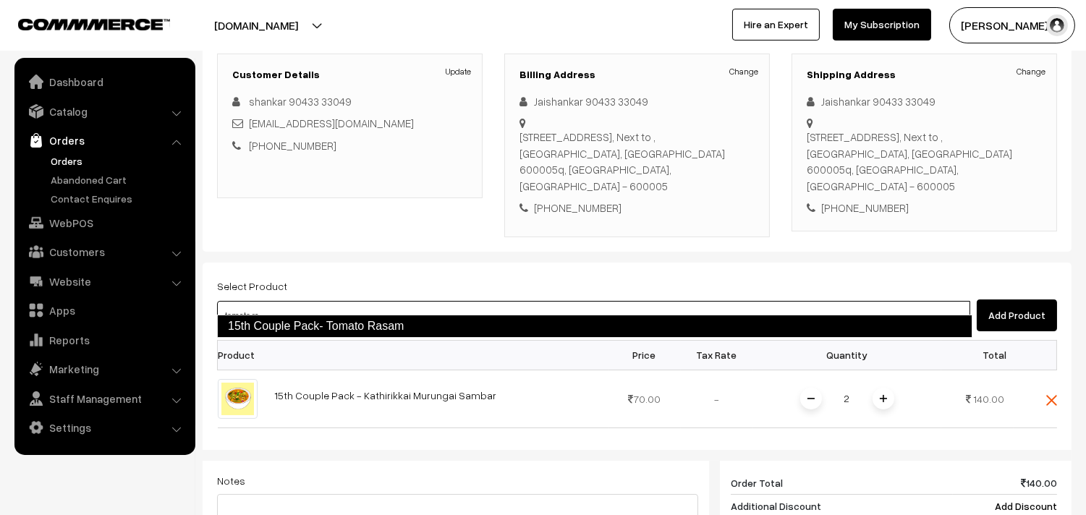
click at [309, 326] on link "15th Couple Pack- Tomato Rasam" at bounding box center [594, 326] width 755 height 23
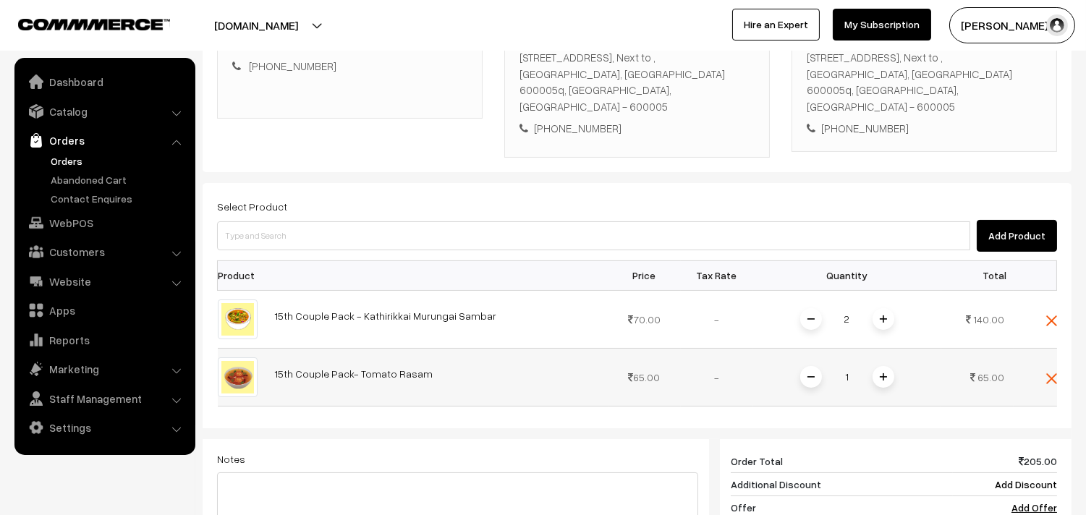
scroll to position [277, 0]
click at [883, 373] on img at bounding box center [883, 376] width 7 height 7
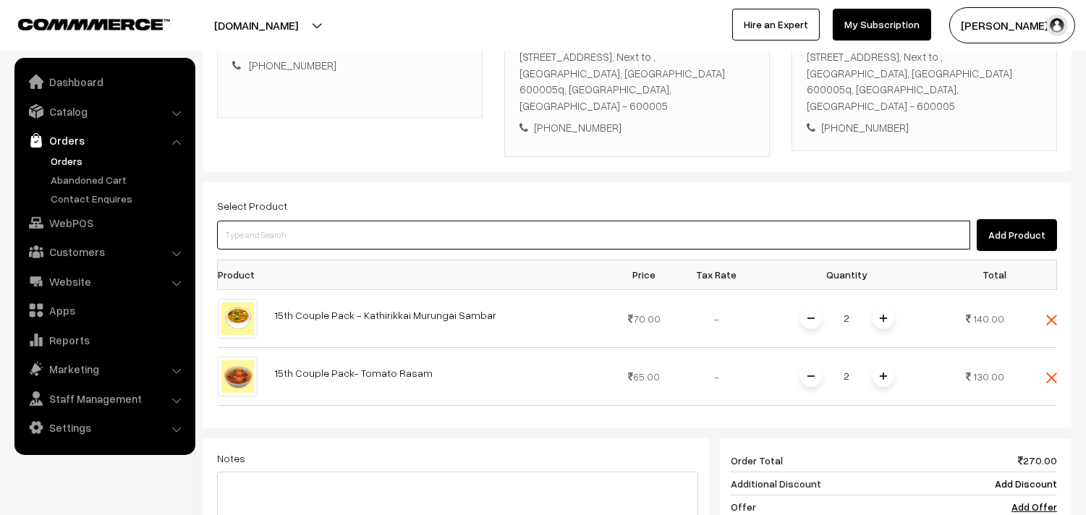
click at [299, 223] on input at bounding box center [593, 235] width 753 height 29
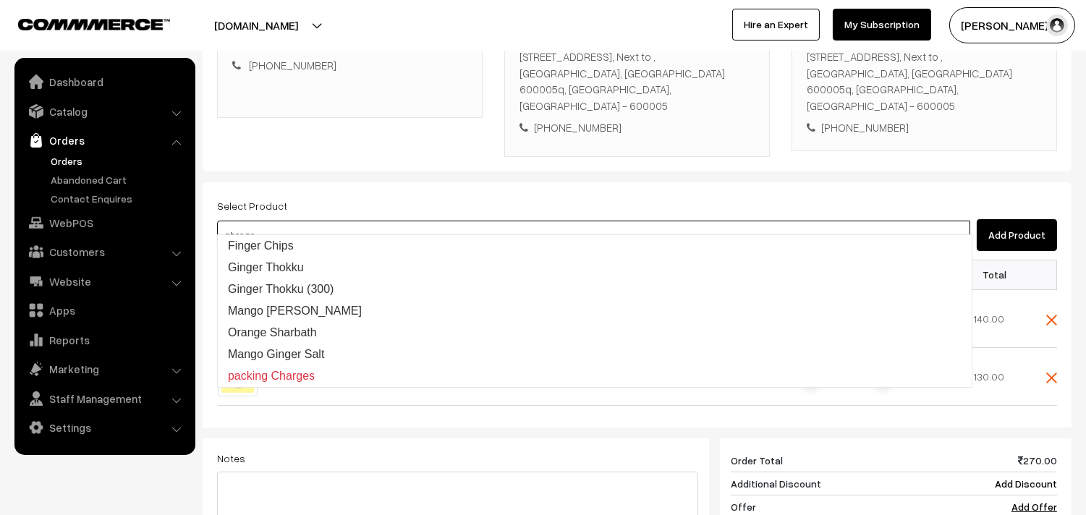
type input "ghee pon"
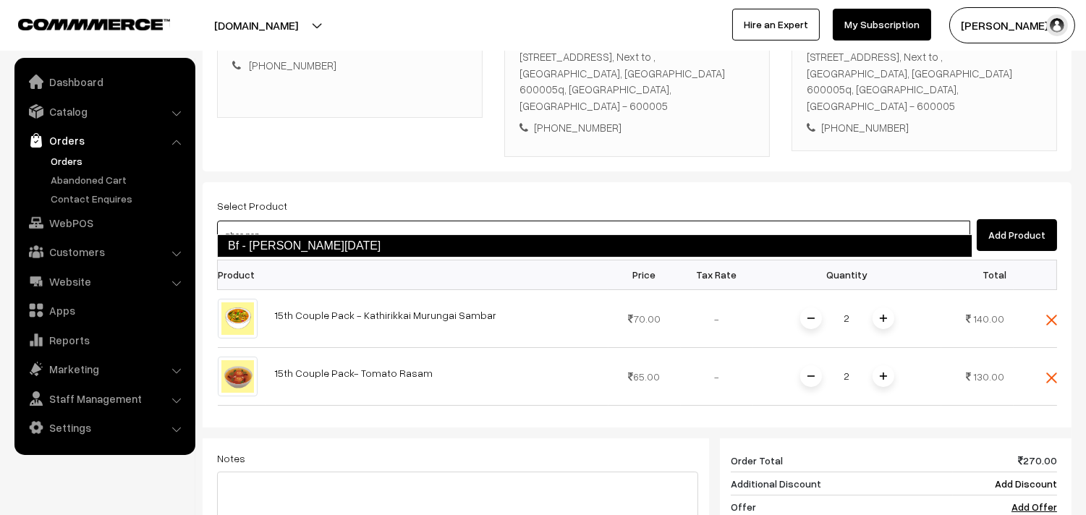
click at [276, 241] on link "Bf - Ghee Pongal" at bounding box center [594, 245] width 755 height 23
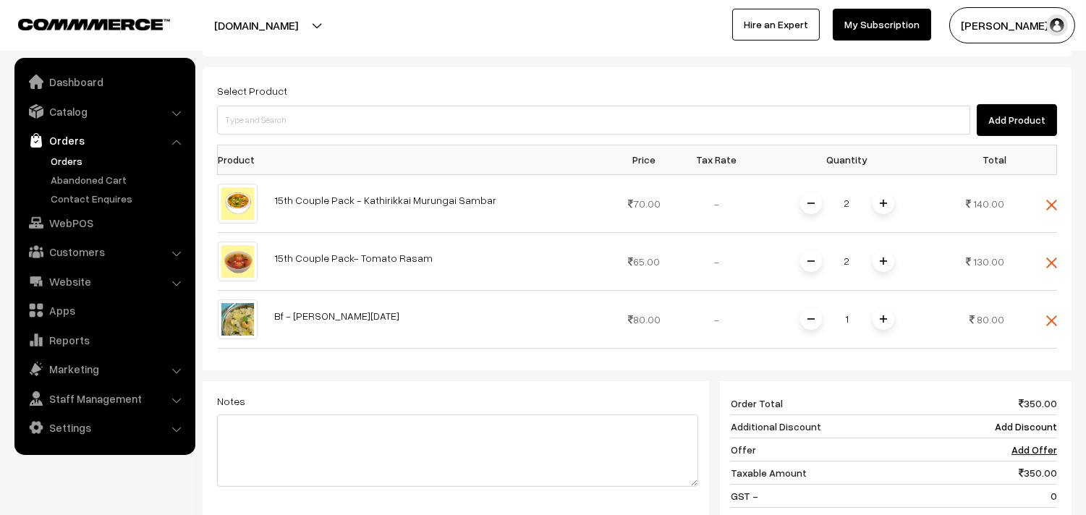
scroll to position [518, 0]
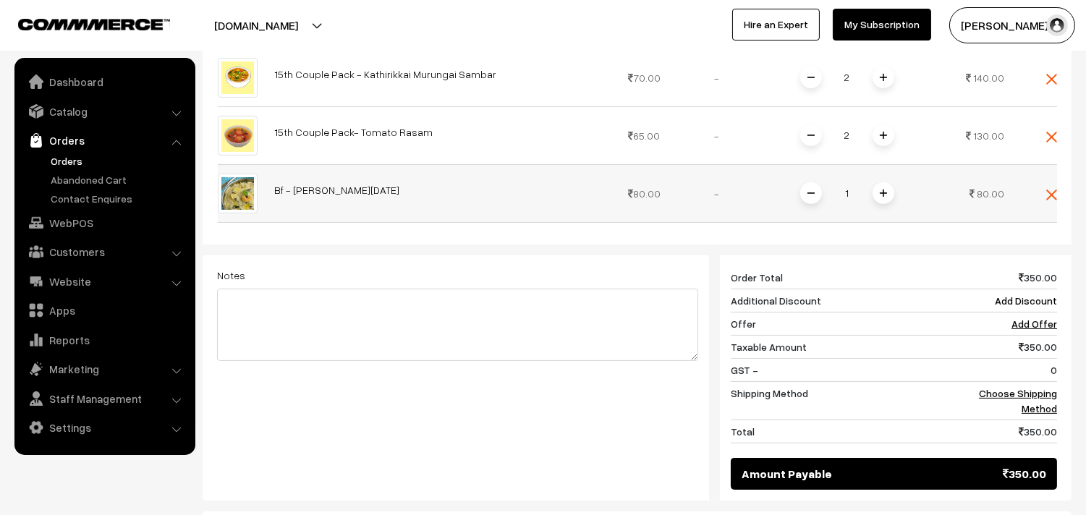
click at [885, 183] on span at bounding box center [883, 193] width 22 height 22
click at [1008, 387] on link "Choose Shipping Method" at bounding box center [1018, 400] width 78 height 27
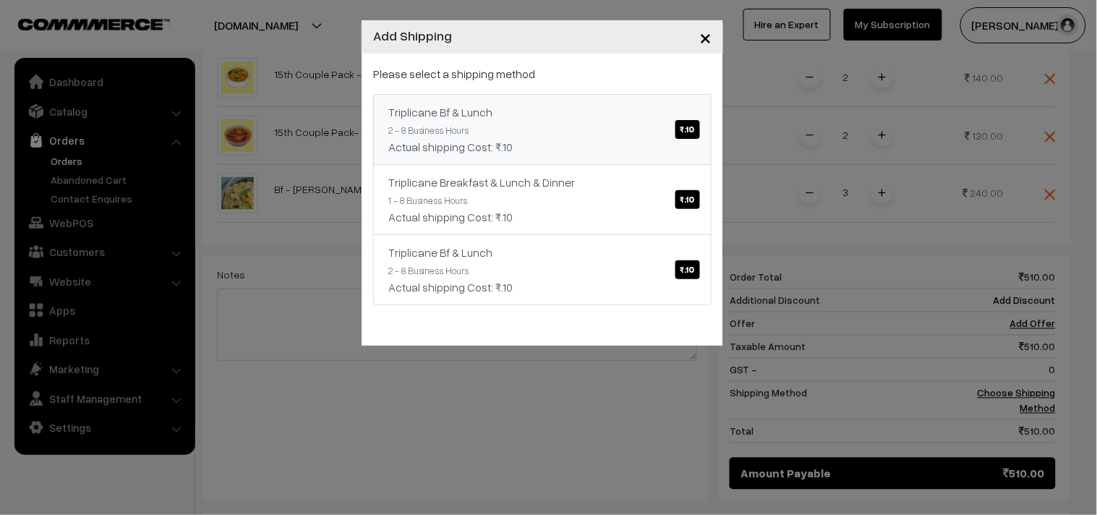
click at [638, 105] on div "Triplicane Bf & Lunch ₹.10" at bounding box center [542, 111] width 308 height 17
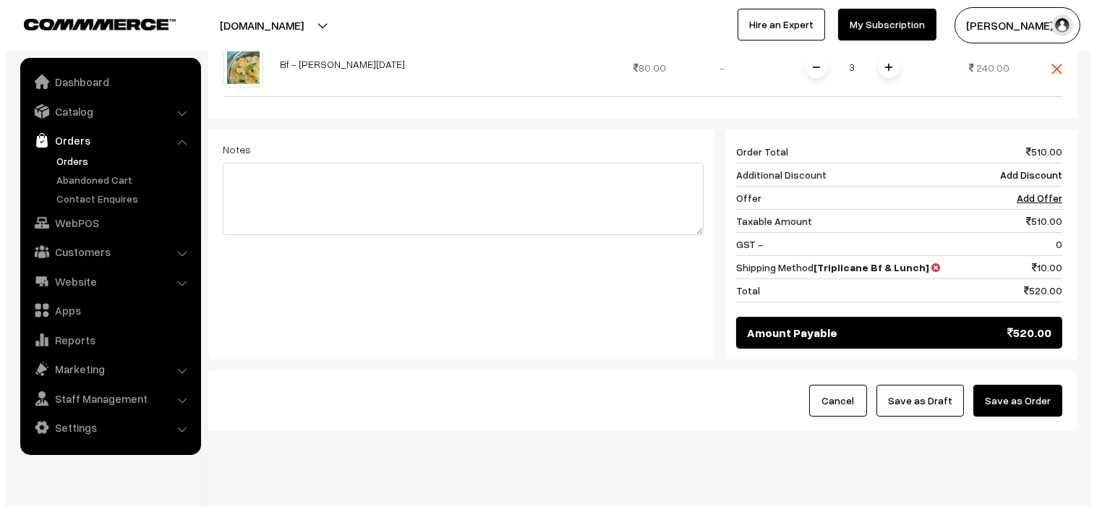
scroll to position [650, 0]
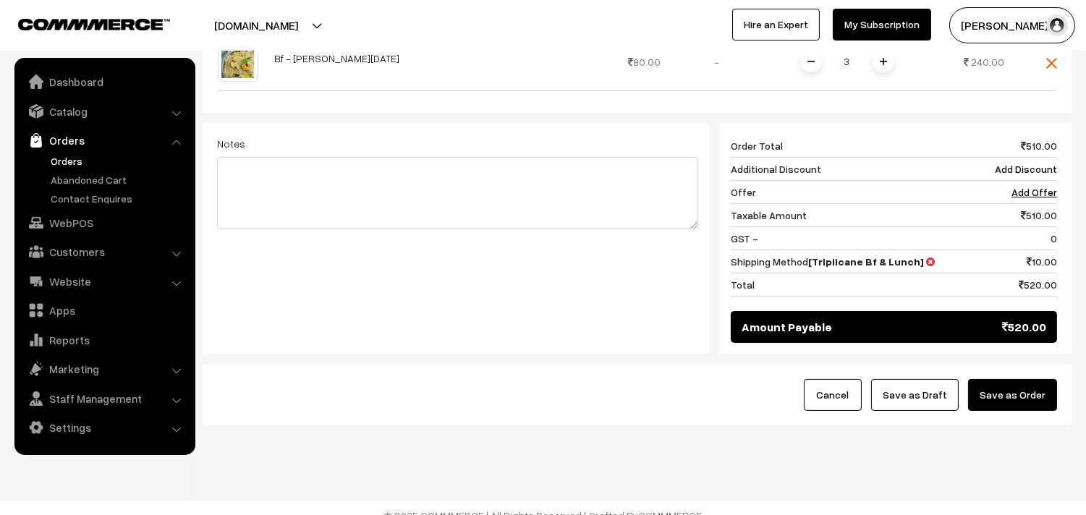
click at [1014, 393] on button "Save as Order" at bounding box center [1012, 395] width 89 height 32
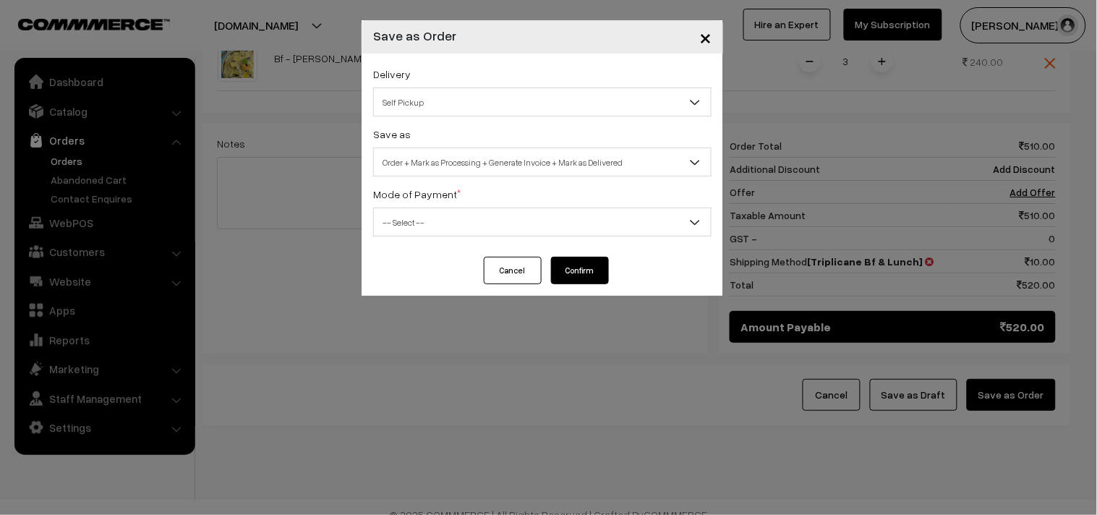
drag, startPoint x: 443, startPoint y: 98, endPoint x: 442, endPoint y: 113, distance: 15.2
click at [442, 98] on span "Self Pickup" at bounding box center [542, 102] width 337 height 25
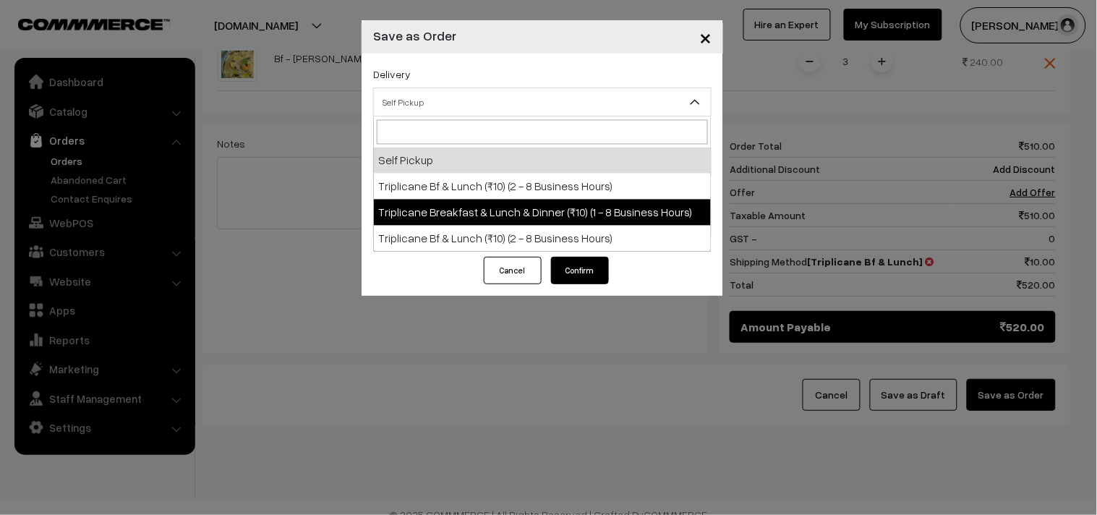
select select "TBL1"
select select "3"
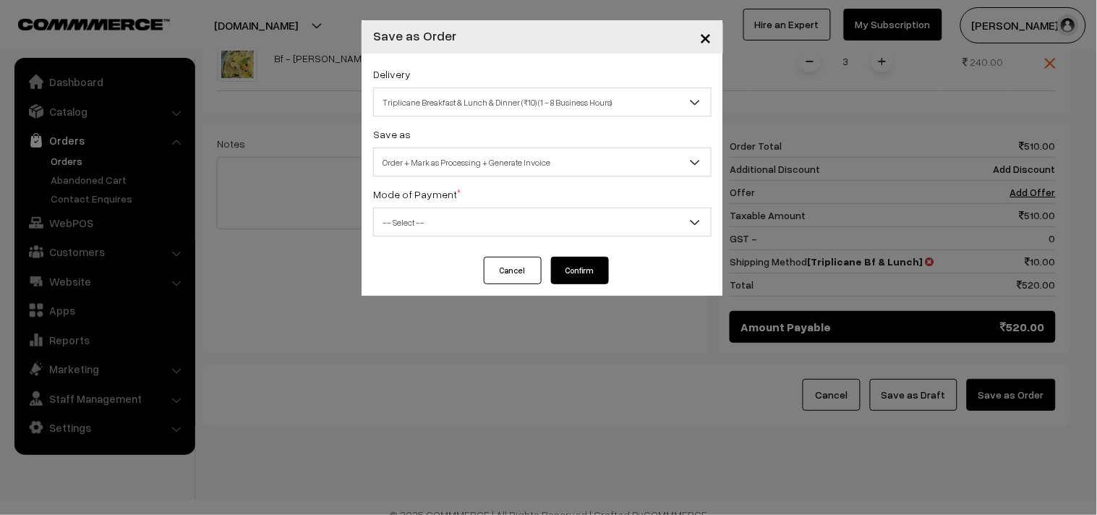
click at [457, 109] on span "Triplicane Breakfast & Lunch & Dinner (₹10) (1 - 8 Business Hours)" at bounding box center [542, 102] width 337 height 25
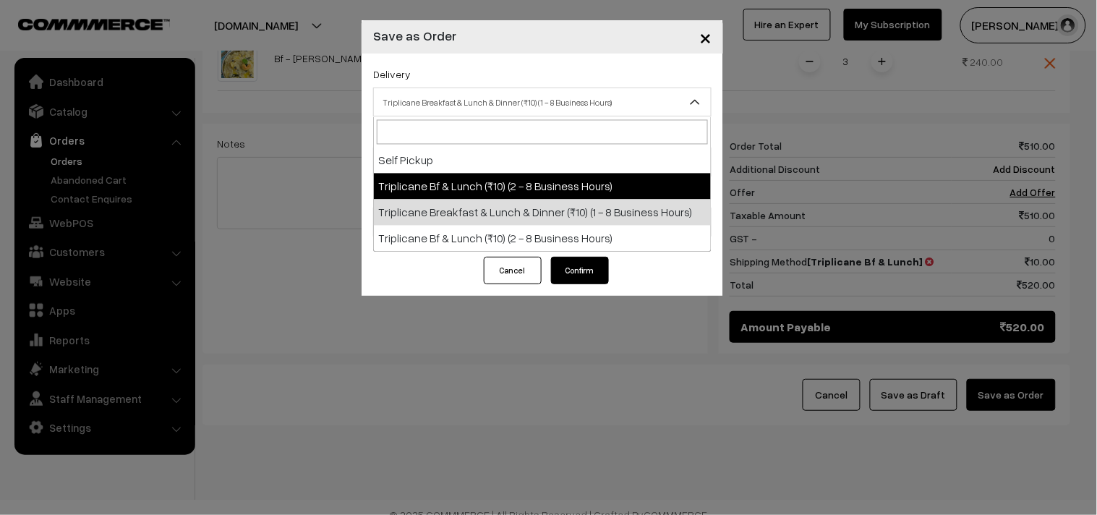
select select "TO1"
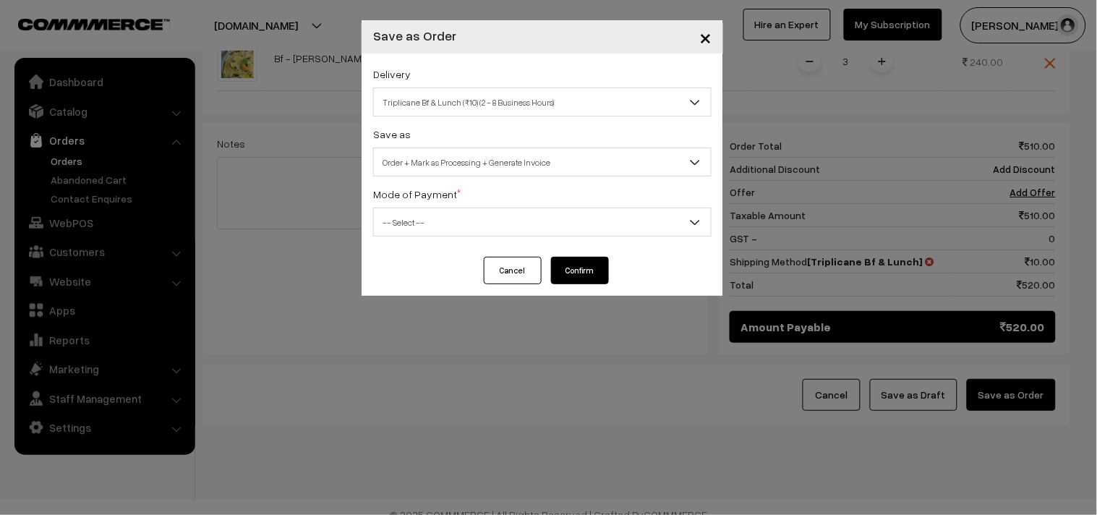
click at [469, 167] on span "Order + Mark as Processing + Generate Invoice" at bounding box center [542, 162] width 337 height 25
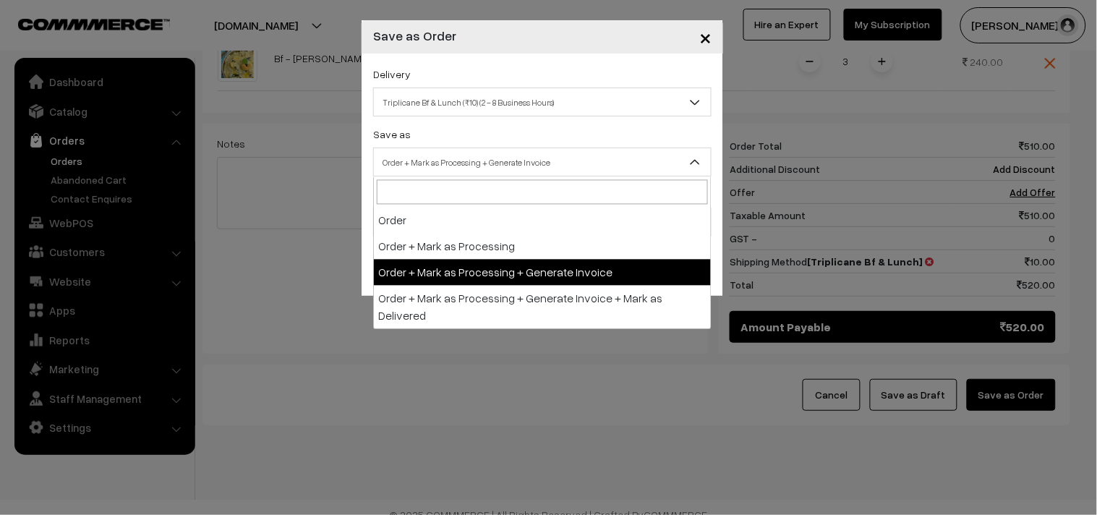
drag, startPoint x: 467, startPoint y: 252, endPoint x: 467, endPoint y: 265, distance: 13.0
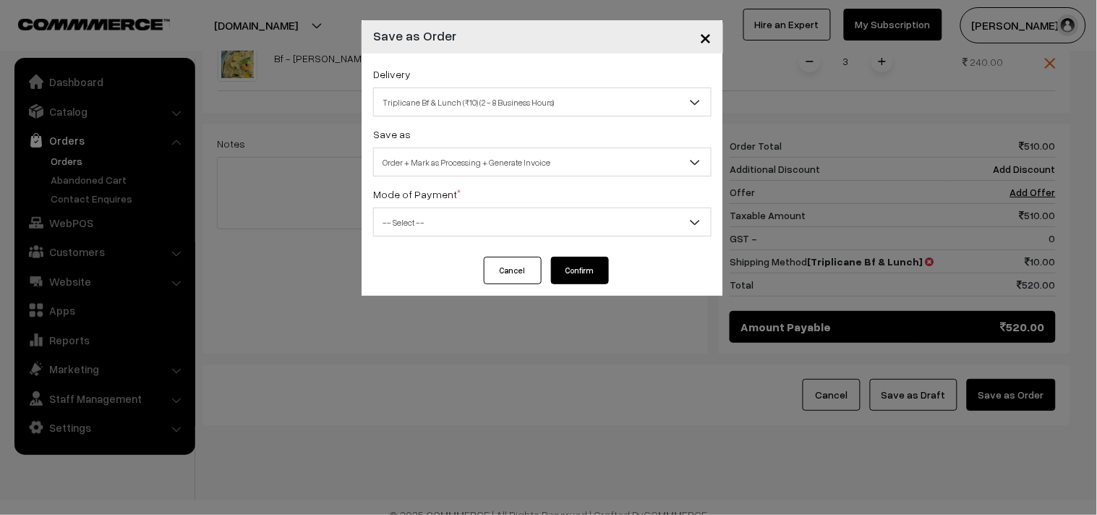
click at [428, 214] on span "-- Select --" at bounding box center [542, 222] width 337 height 25
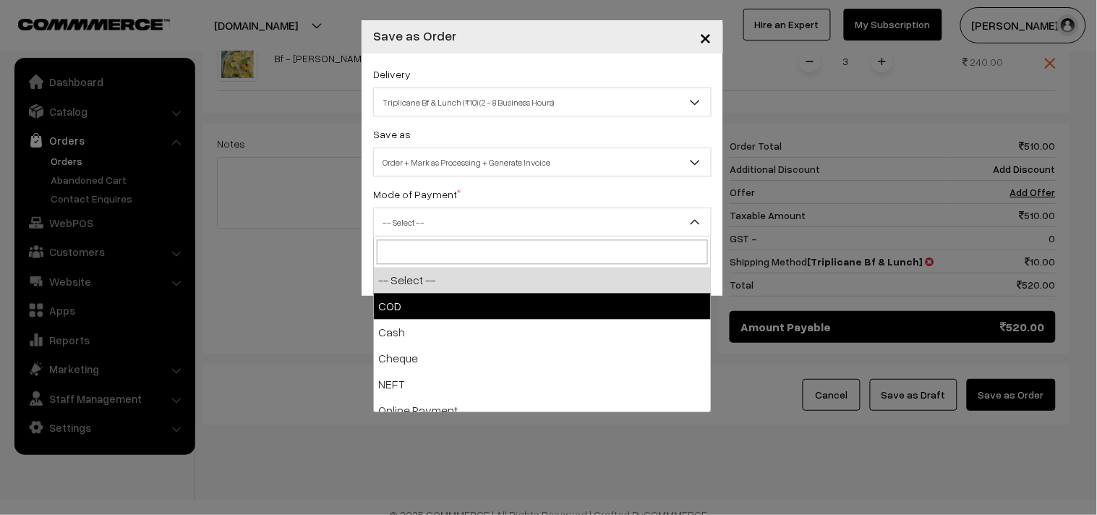
drag, startPoint x: 398, startPoint y: 300, endPoint x: 458, endPoint y: 301, distance: 60.1
select select "1"
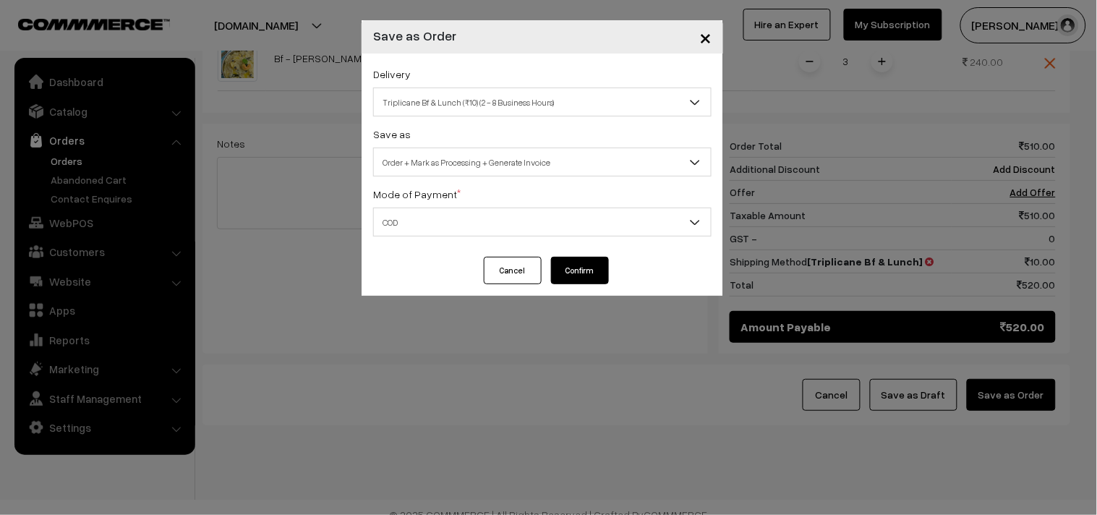
click at [603, 259] on button "Confirm" at bounding box center [580, 270] width 58 height 27
click at [436, 99] on span "Triplicane Bf & Lunch (₹10) (2 - 8 Business Hours)" at bounding box center [542, 102] width 337 height 25
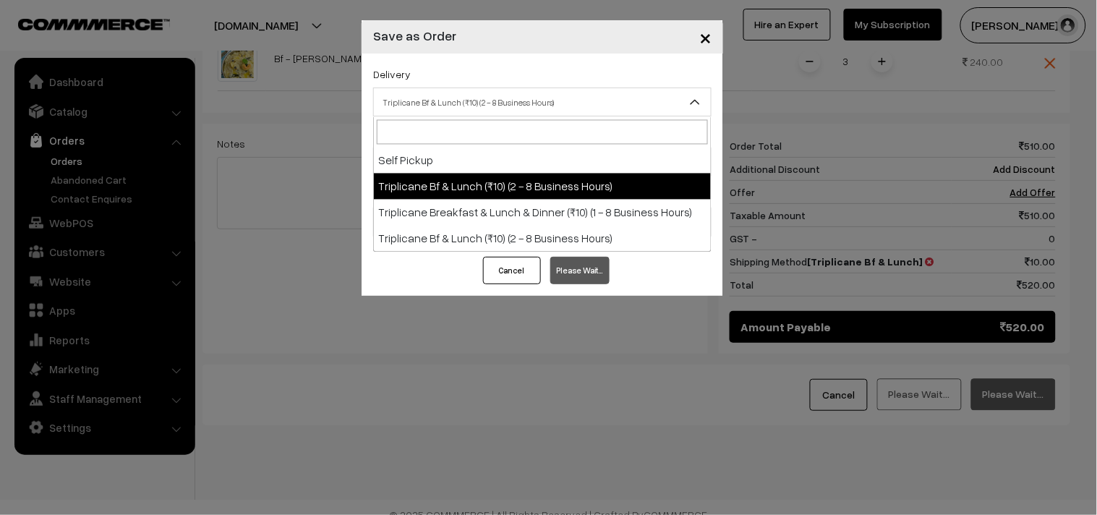
click at [436, 99] on span "Triplicane Bf & Lunch (₹10) (2 - 8 Business Hours)" at bounding box center [542, 102] width 337 height 25
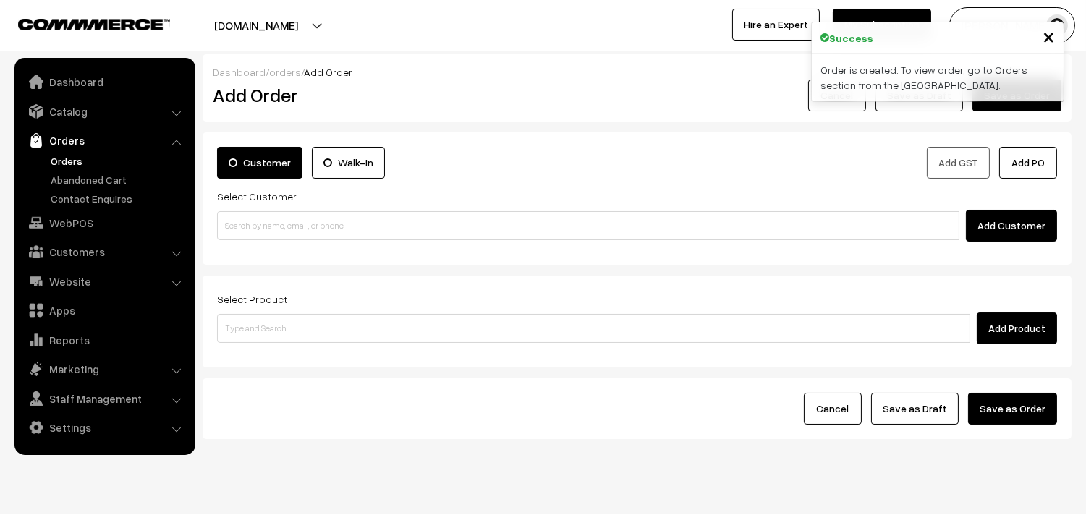
click at [77, 161] on link "Orders" at bounding box center [118, 160] width 143 height 15
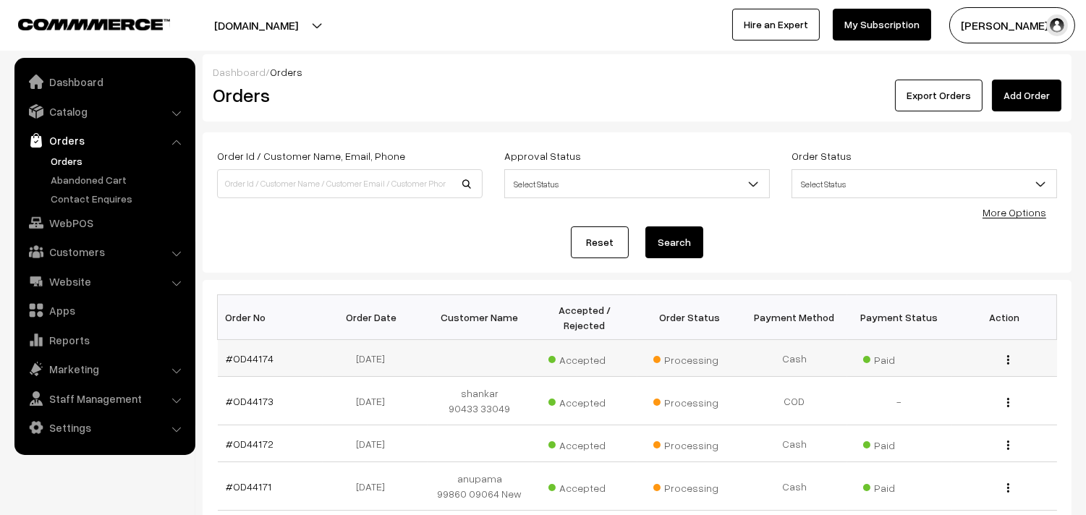
click at [239, 374] on td "#OD44174" at bounding box center [270, 358] width 105 height 37
click at [239, 360] on link "#OD44174" at bounding box center [250, 358] width 48 height 12
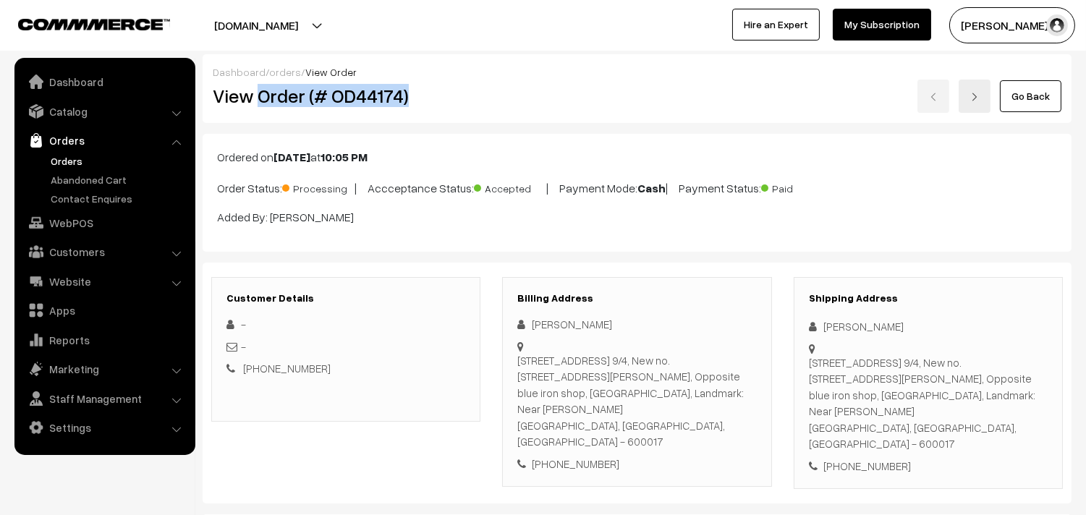
drag, startPoint x: 258, startPoint y: 90, endPoint x: 441, endPoint y: 103, distance: 183.4
click at [441, 103] on h2 "View Order (# OD44174)" at bounding box center [347, 96] width 268 height 22
copy h2 "Order (# OD44174)"
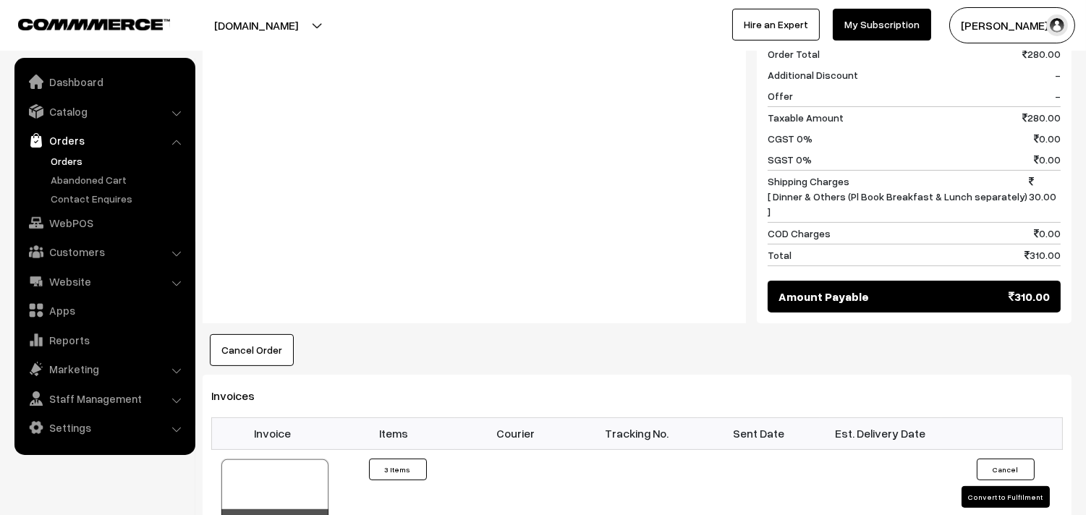
scroll to position [1045, 0]
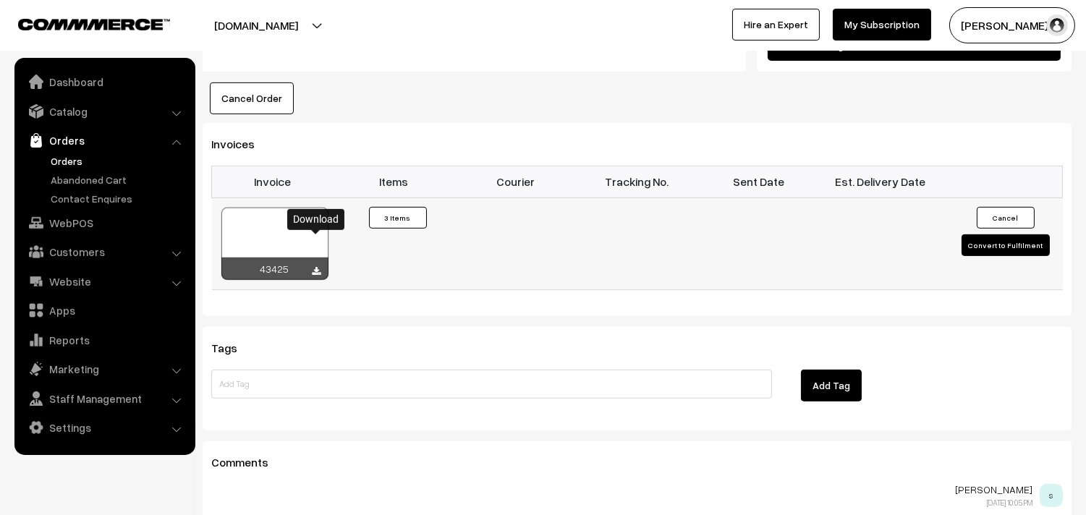
click at [315, 266] on link at bounding box center [317, 272] width 9 height 12
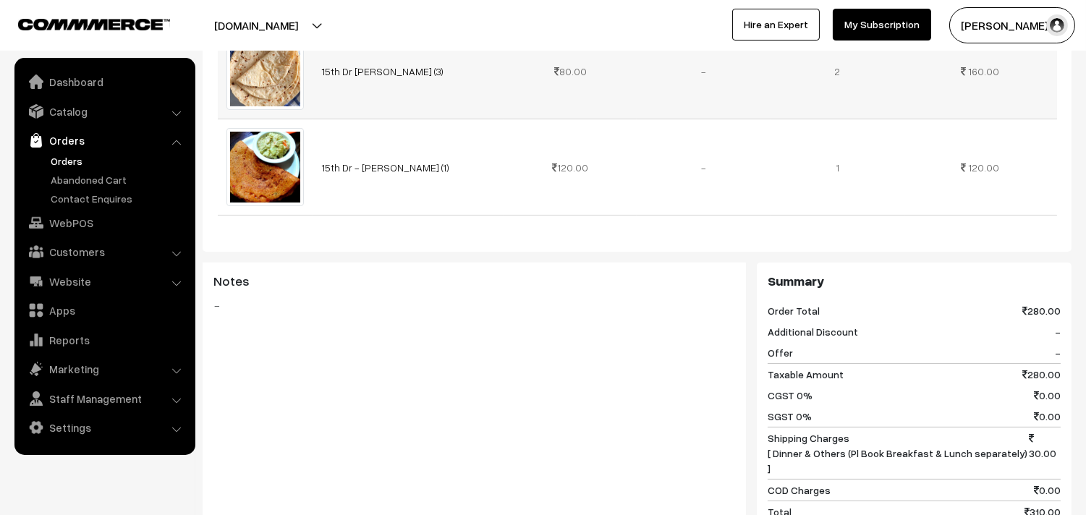
scroll to position [642, 0]
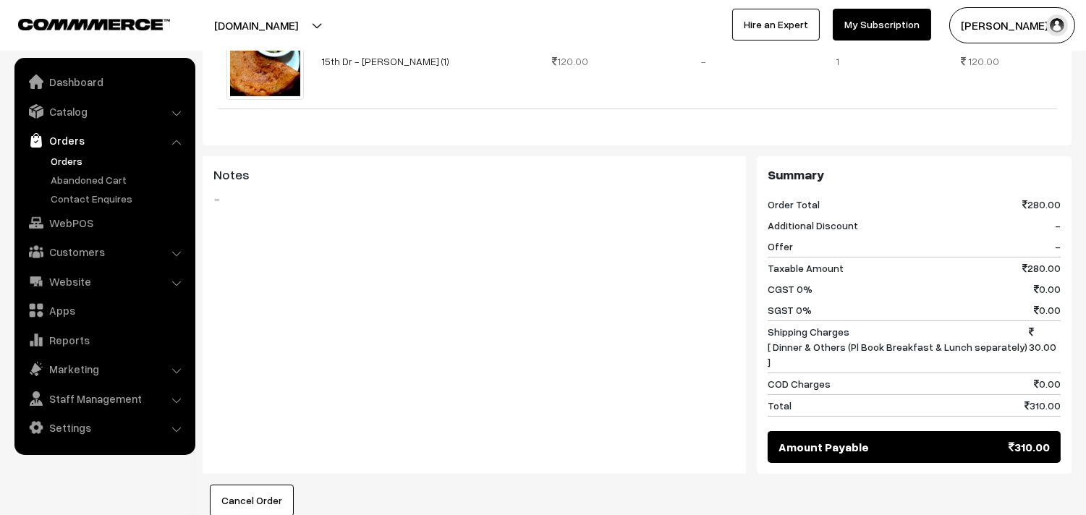
click at [82, 156] on link "Orders" at bounding box center [118, 160] width 143 height 15
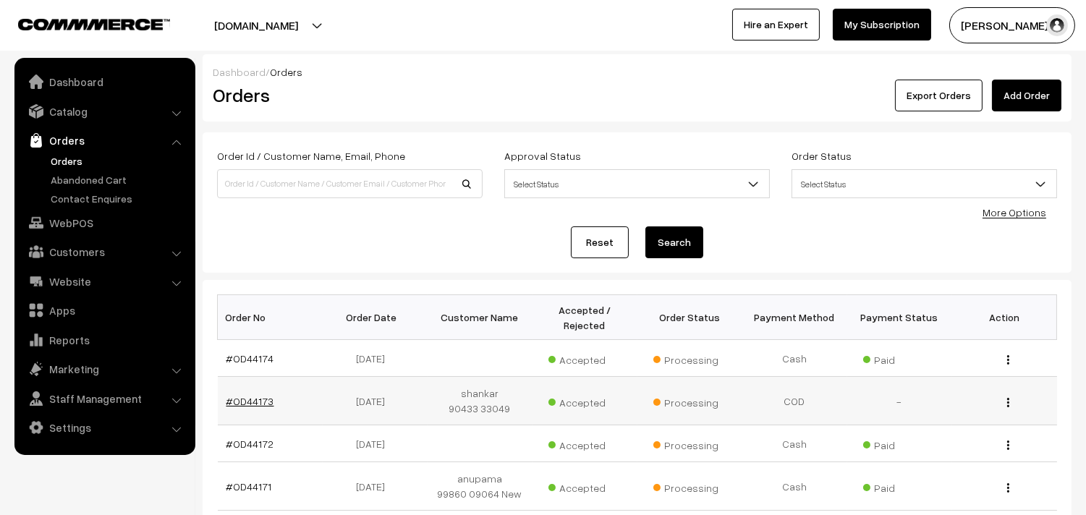
click at [249, 404] on link "#OD44173" at bounding box center [250, 401] width 48 height 12
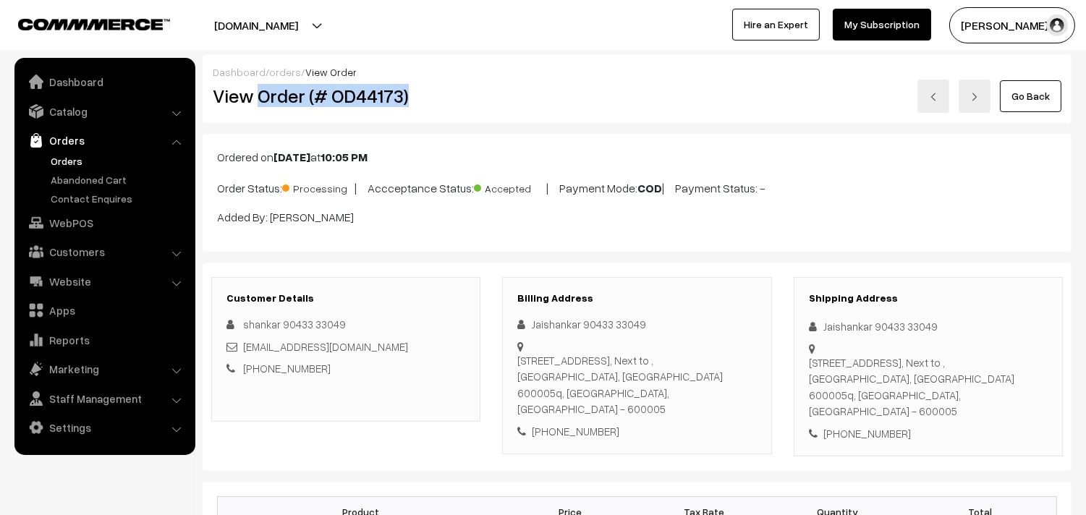
copy h2 "Order (# OD44173)"
drag, startPoint x: 412, startPoint y: 89, endPoint x: 258, endPoint y: 98, distance: 154.4
click at [258, 98] on h2 "View Order (# OD44173)" at bounding box center [347, 96] width 268 height 22
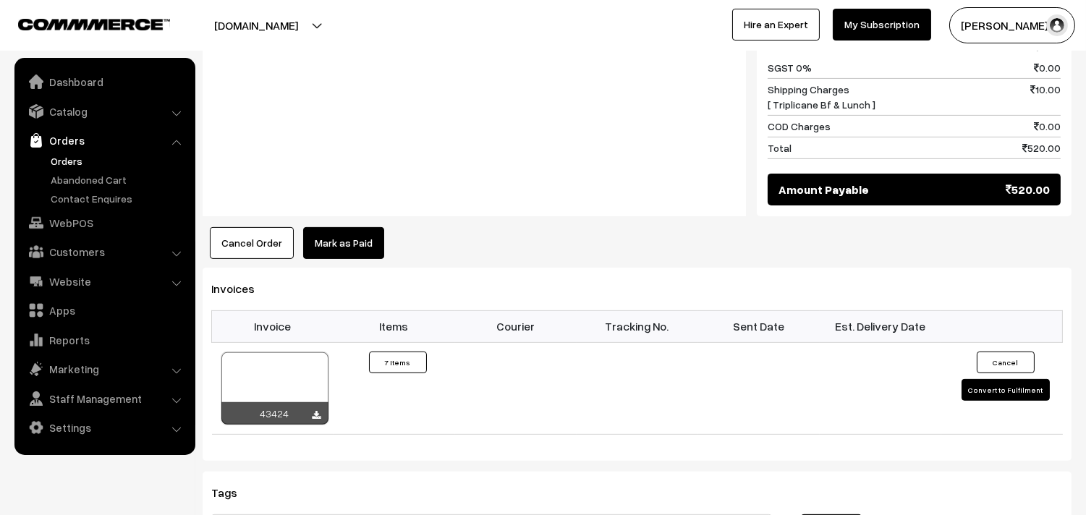
scroll to position [1125, 0]
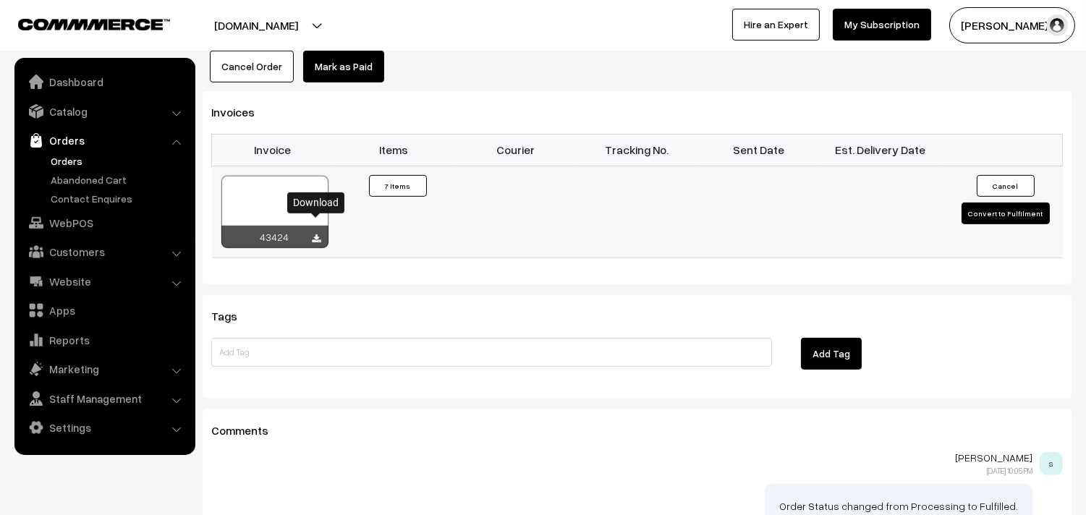
click at [315, 234] on icon at bounding box center [317, 238] width 9 height 9
click at [85, 214] on link "WebPOS" at bounding box center [104, 223] width 172 height 26
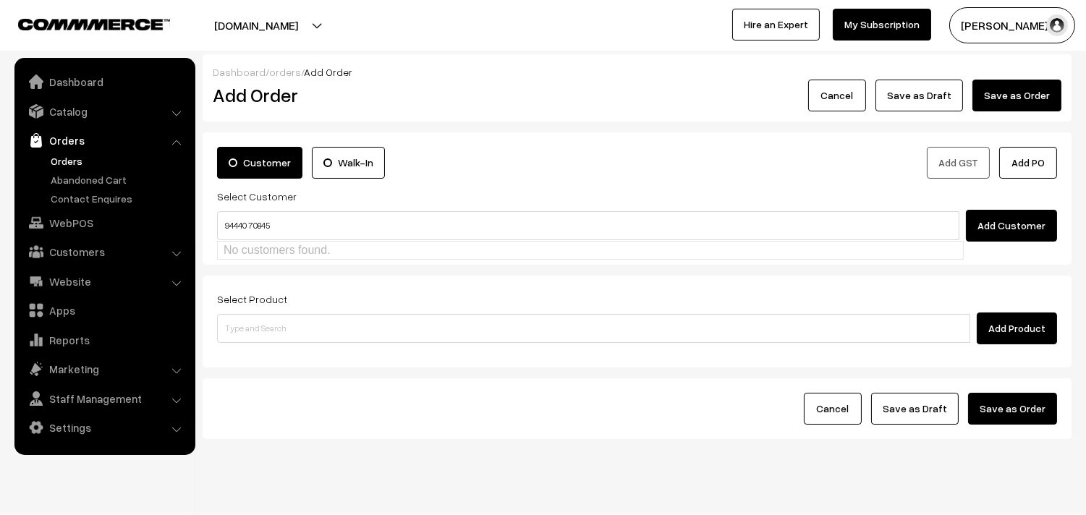
click at [250, 218] on input "94440 70845" at bounding box center [588, 225] width 742 height 29
click at [226, 247] on link "[PERSON_NAME] 94440 70845 [9444070845]" at bounding box center [590, 253] width 745 height 22
type input "9444070845"
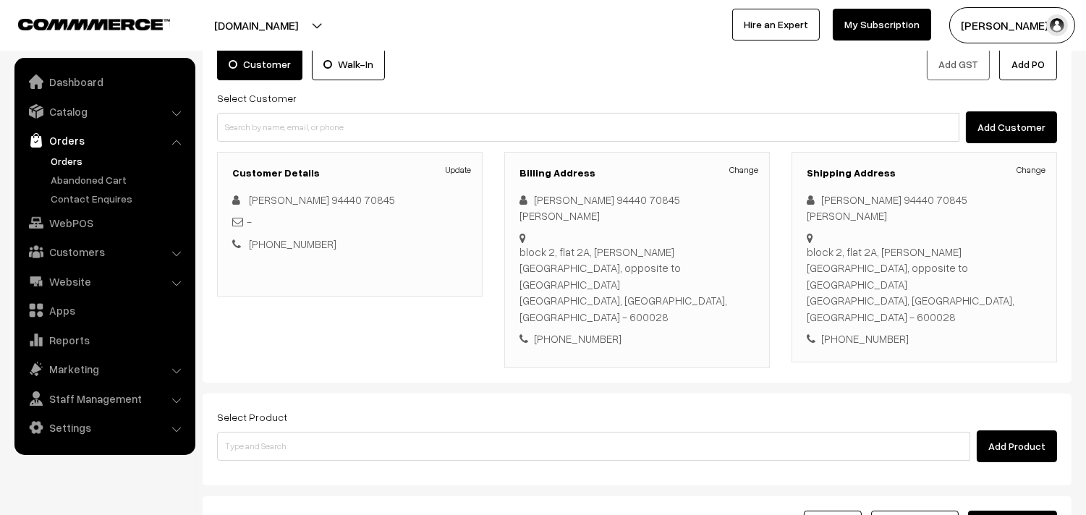
scroll to position [161, 0]
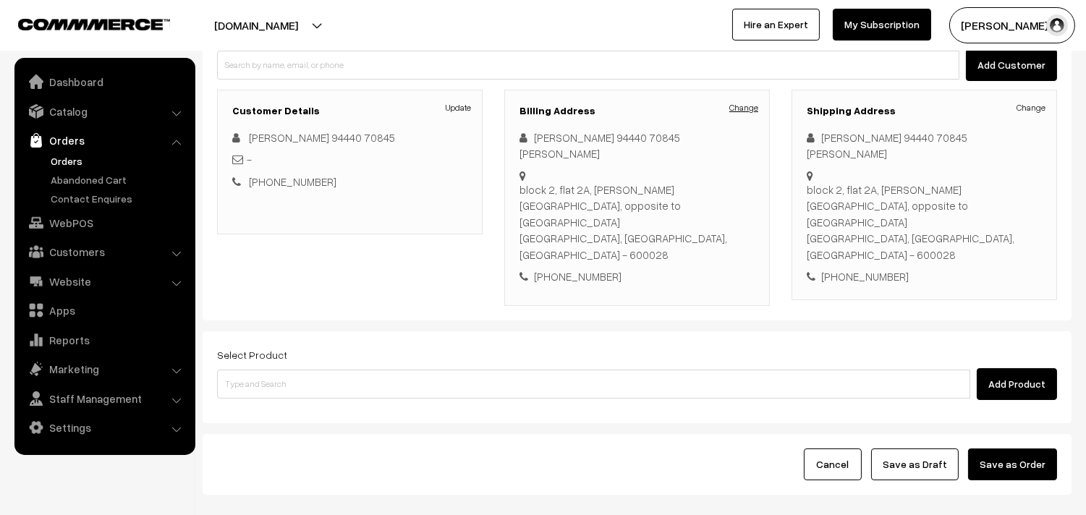
click at [736, 104] on link "Change" at bounding box center [743, 107] width 29 height 13
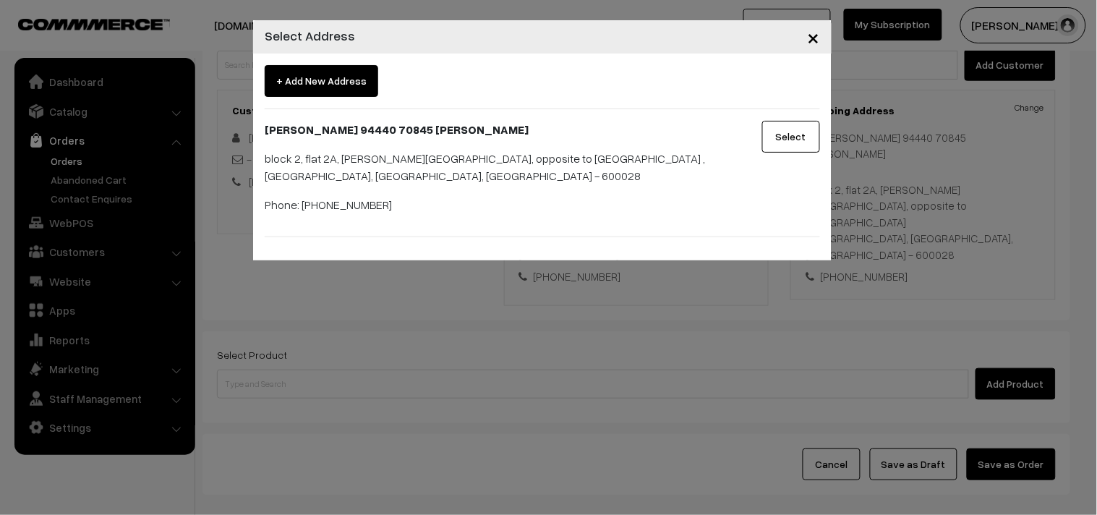
click at [777, 146] on button "Select" at bounding box center [792, 137] width 58 height 32
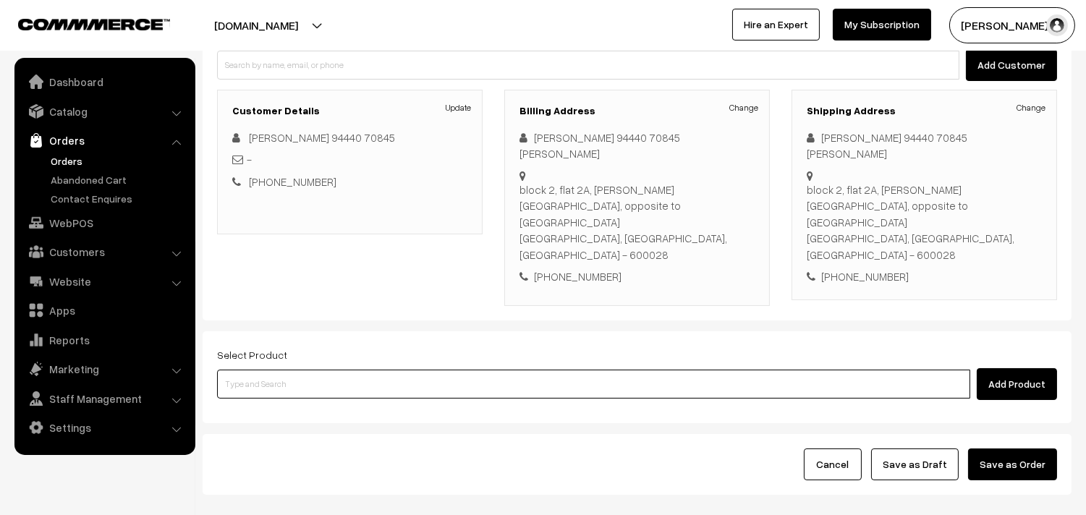
click at [308, 370] on input at bounding box center [593, 384] width 753 height 29
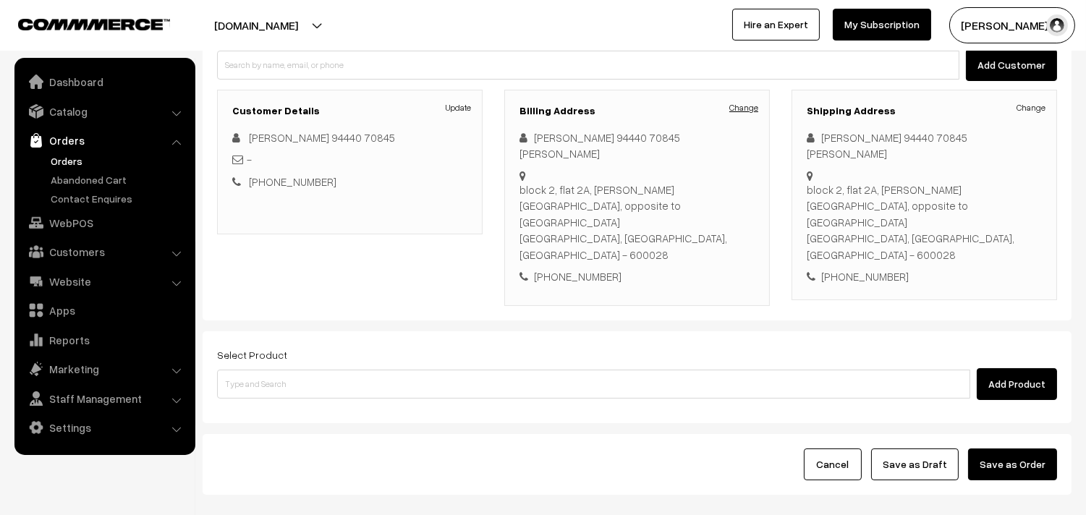
click at [735, 103] on link "Change" at bounding box center [743, 107] width 29 height 13
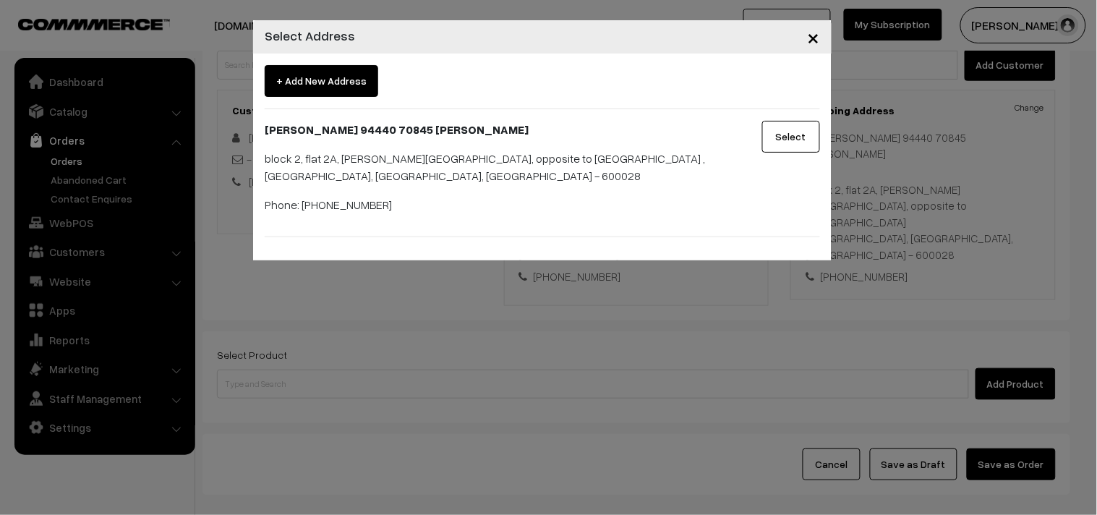
click at [320, 85] on span "+ Add New Address" at bounding box center [322, 81] width 114 height 32
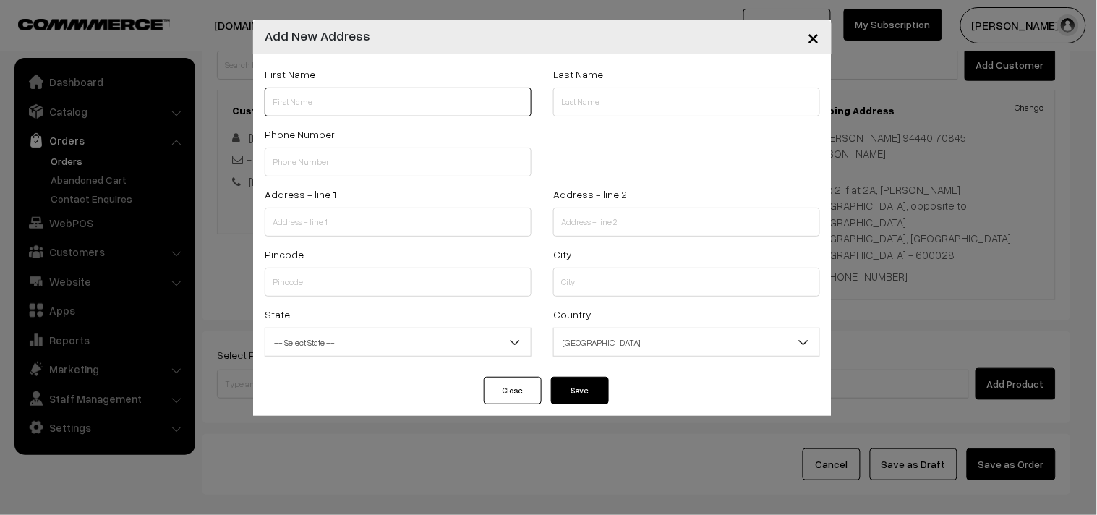
click at [341, 106] on input "text" at bounding box center [398, 102] width 267 height 29
type input "RamaKalyanaraman"
click at [353, 163] on input "text" at bounding box center [398, 162] width 267 height 29
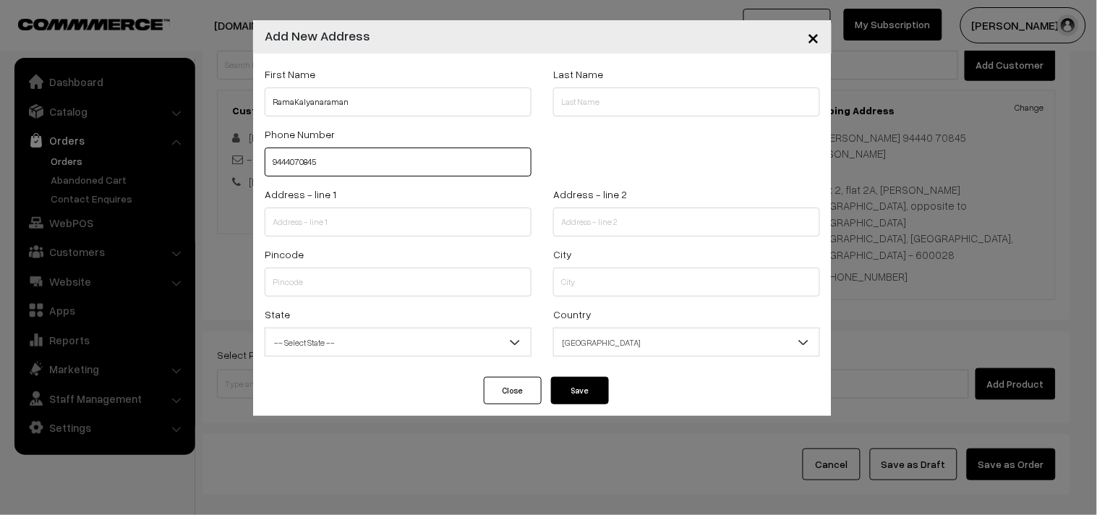
type input "9444070845"
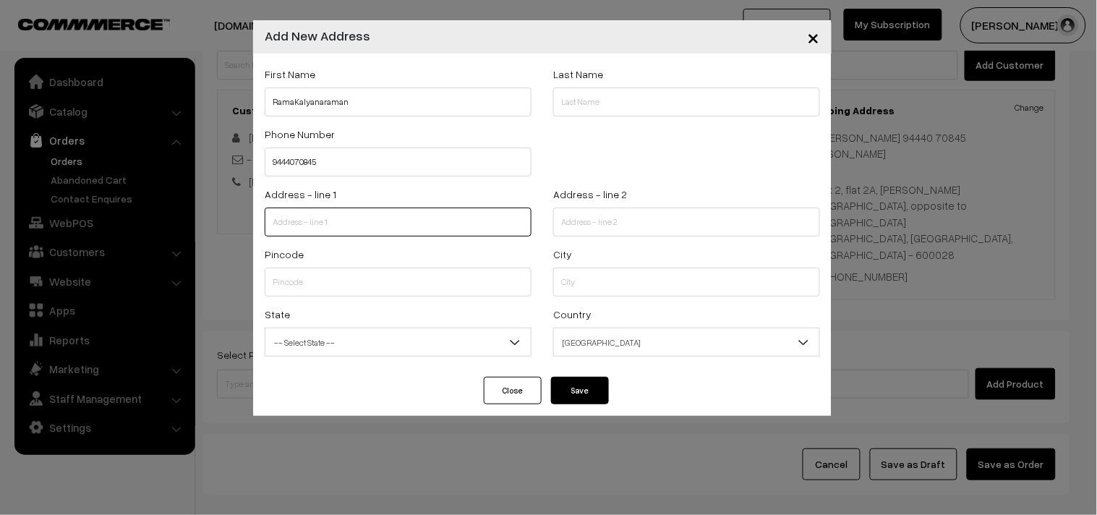
click at [337, 221] on input "text" at bounding box center [398, 222] width 267 height 29
type input "[STREET_ADDRESS][PERSON_NAME][PERSON_NAME],"
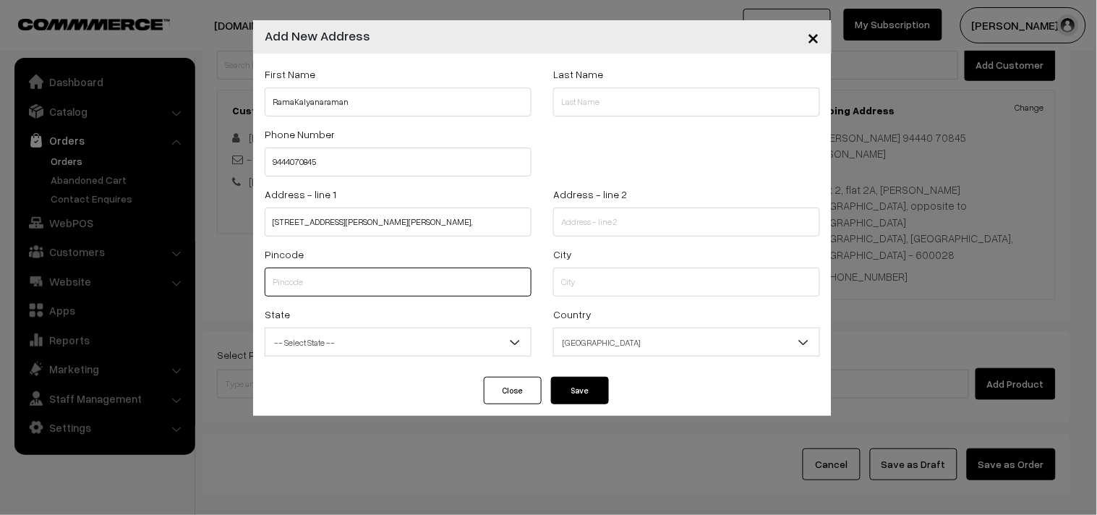
click at [359, 286] on input "text" at bounding box center [398, 282] width 267 height 29
type input "600004"
type input "Chennai"
select select "Tamil Nadu"
type input "600004"
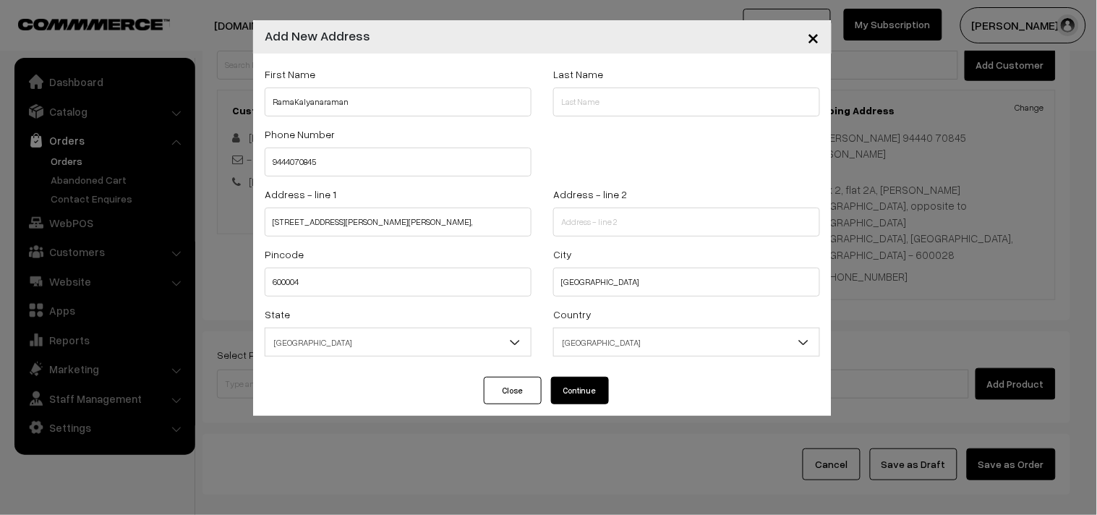
click at [587, 387] on button "Continue" at bounding box center [580, 390] width 58 height 27
select select
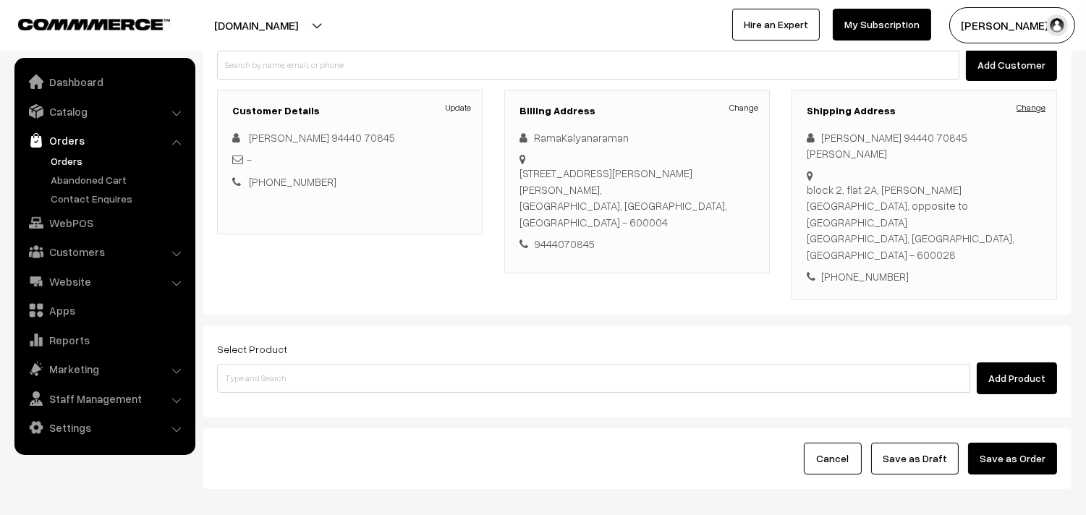
click at [1032, 106] on link "Change" at bounding box center [1030, 107] width 29 height 13
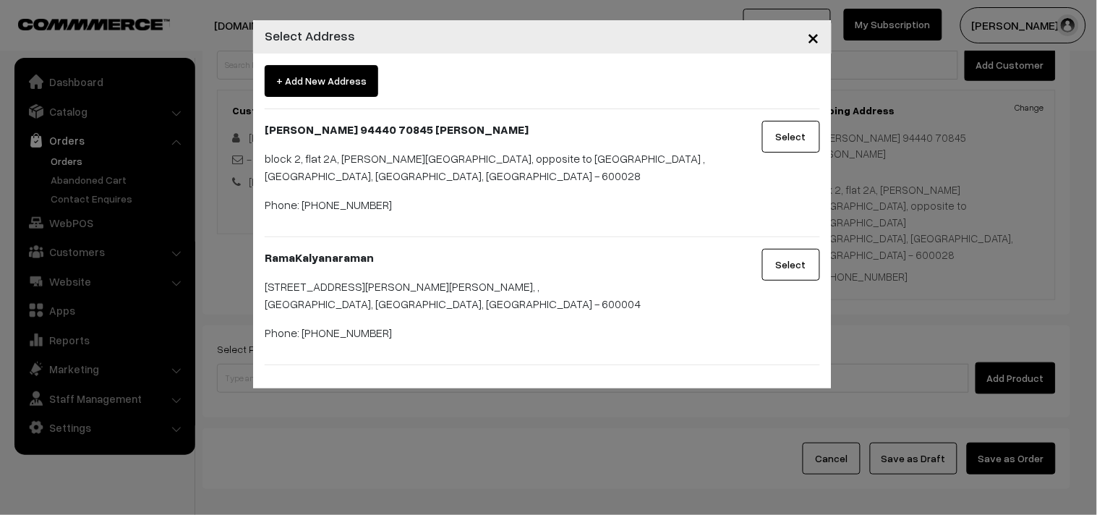
drag, startPoint x: 776, startPoint y: 253, endPoint x: 505, endPoint y: 291, distance: 273.2
click at [775, 253] on button "Select" at bounding box center [792, 265] width 58 height 32
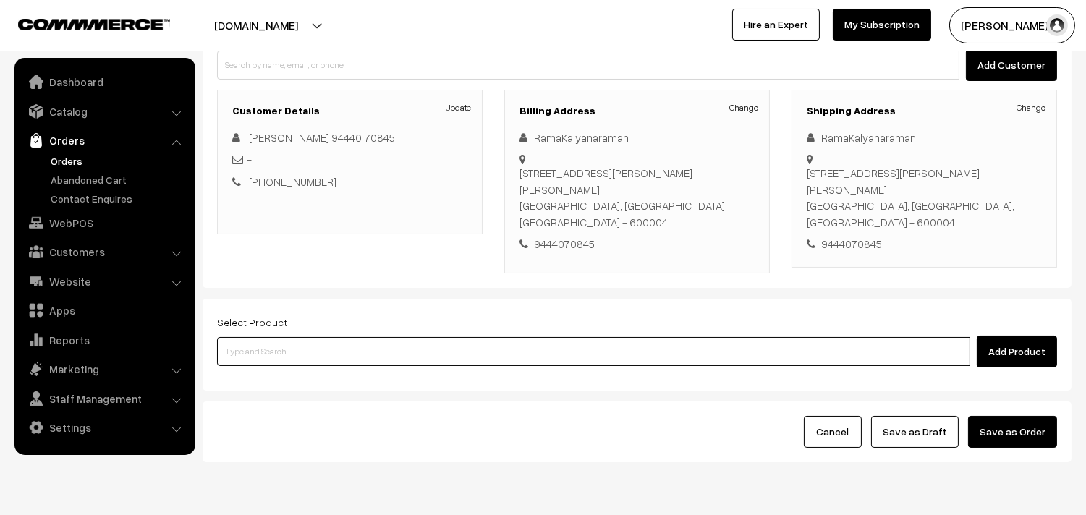
click at [328, 337] on input at bounding box center [593, 351] width 753 height 29
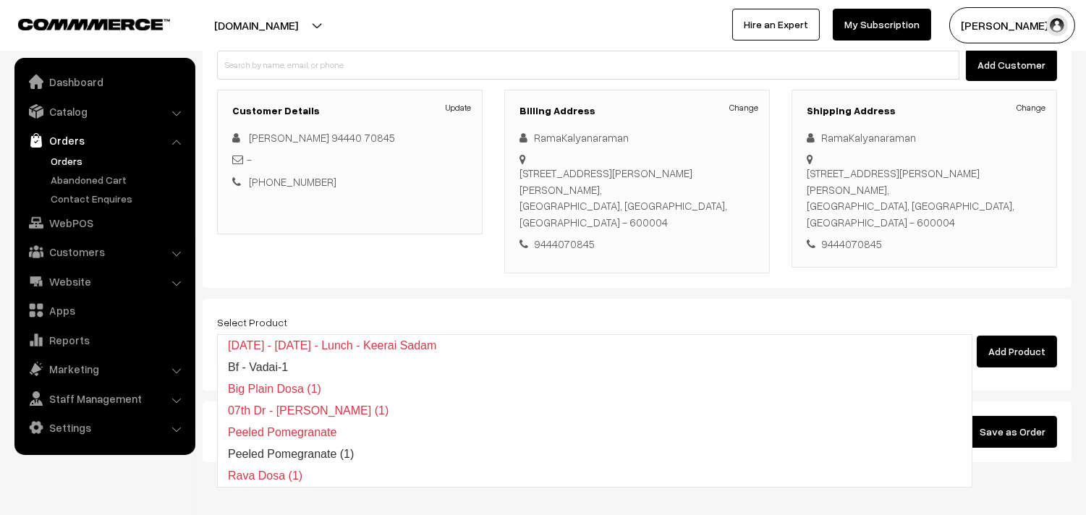
type input "15th with"
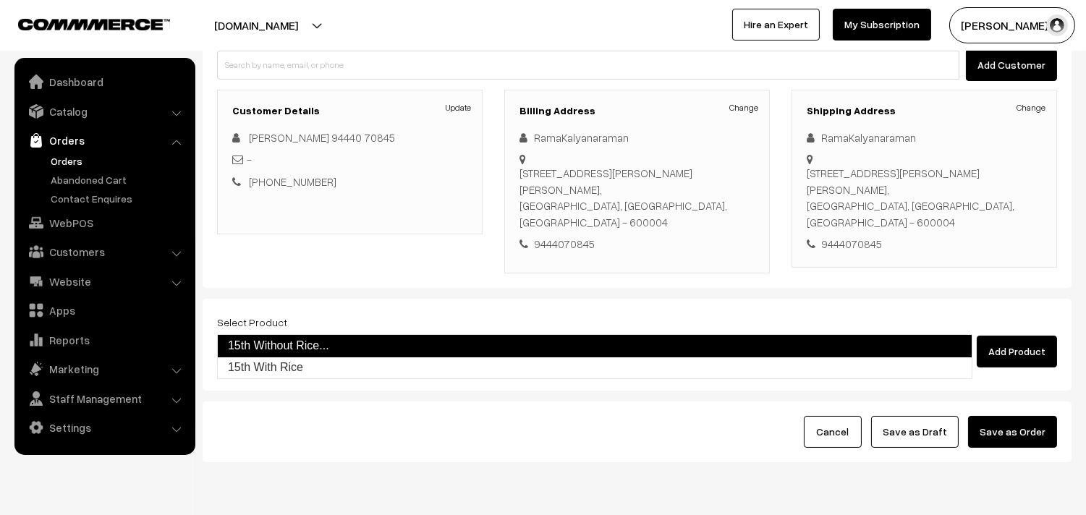
click at [268, 338] on link "15th Without Rice..." at bounding box center [594, 345] width 755 height 23
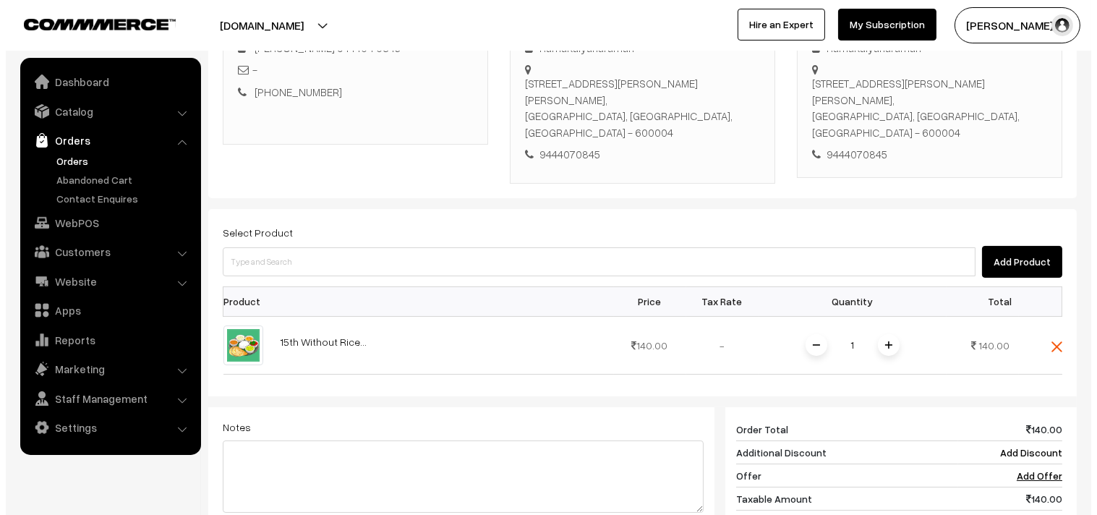
scroll to position [402, 0]
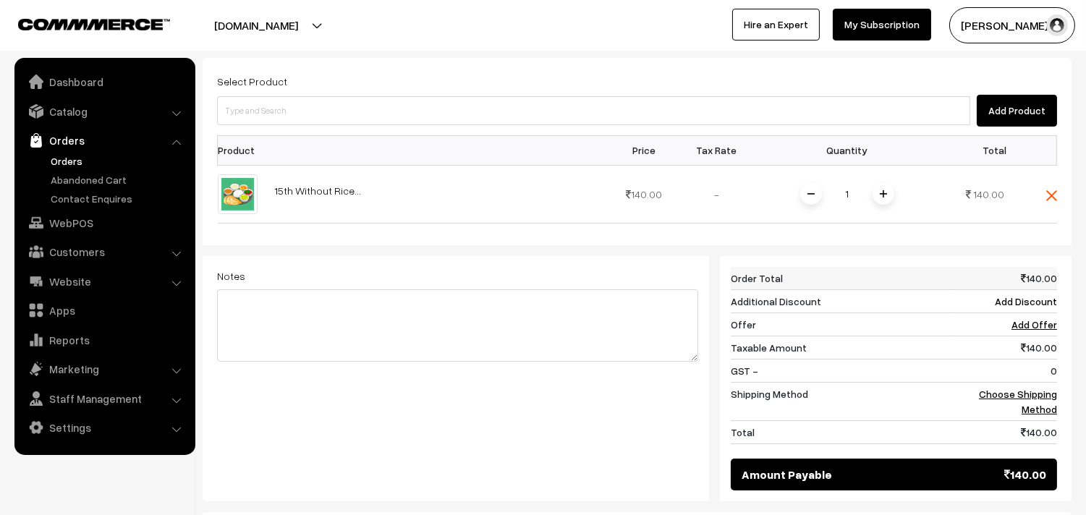
drag, startPoint x: 1022, startPoint y: 369, endPoint x: 748, endPoint y: 237, distance: 303.8
click at [1022, 382] on td "Choose Shipping Method" at bounding box center [1005, 401] width 104 height 38
click at [994, 388] on link "Choose Shipping Method" at bounding box center [1018, 401] width 78 height 27
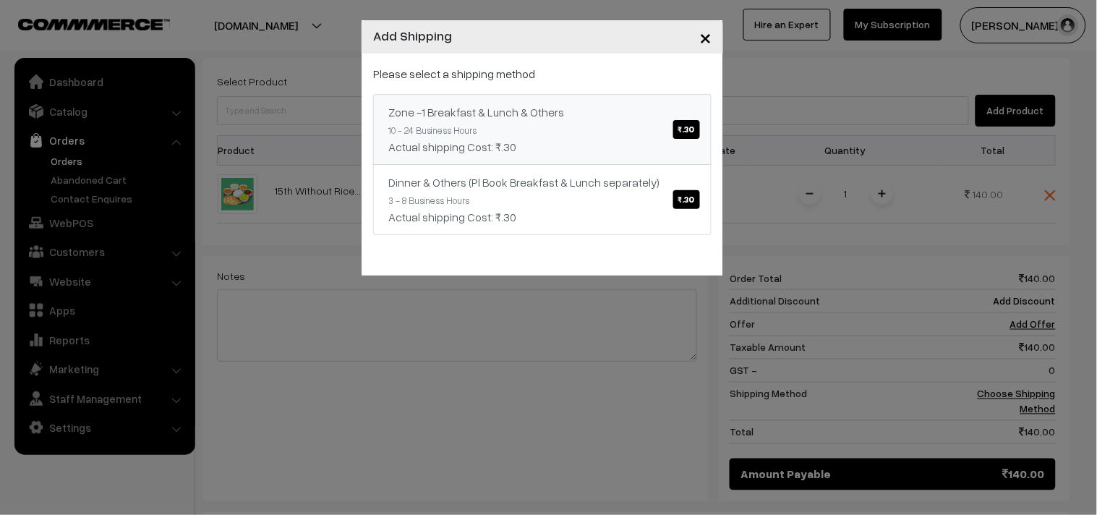
click at [666, 124] on link "Zone -1 Breakfast & Lunch & Others ₹.30 10 - 24 Business Hours Actual shipping …" at bounding box center [542, 129] width 339 height 71
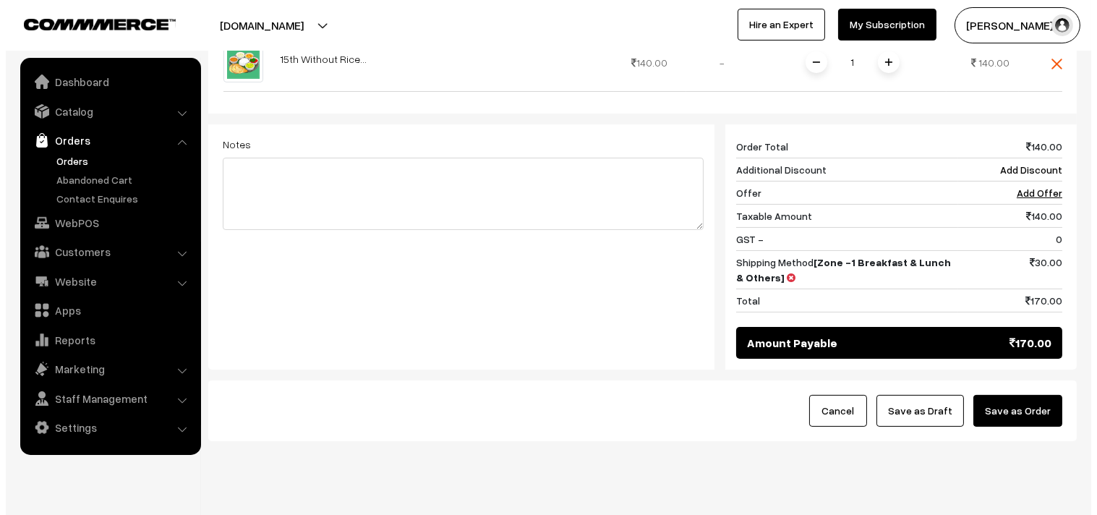
scroll to position [533, 0]
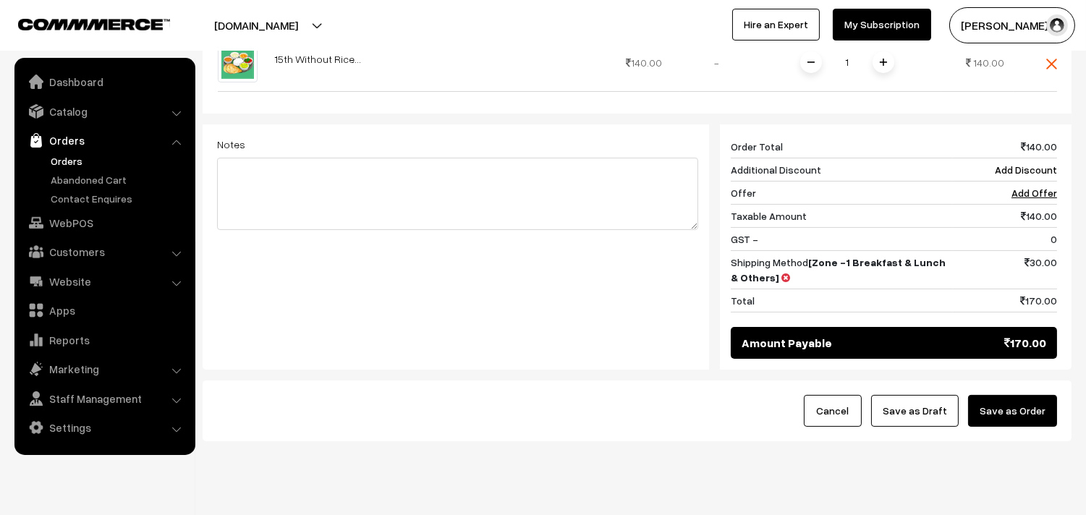
click at [993, 395] on button "Save as Order" at bounding box center [1012, 411] width 89 height 32
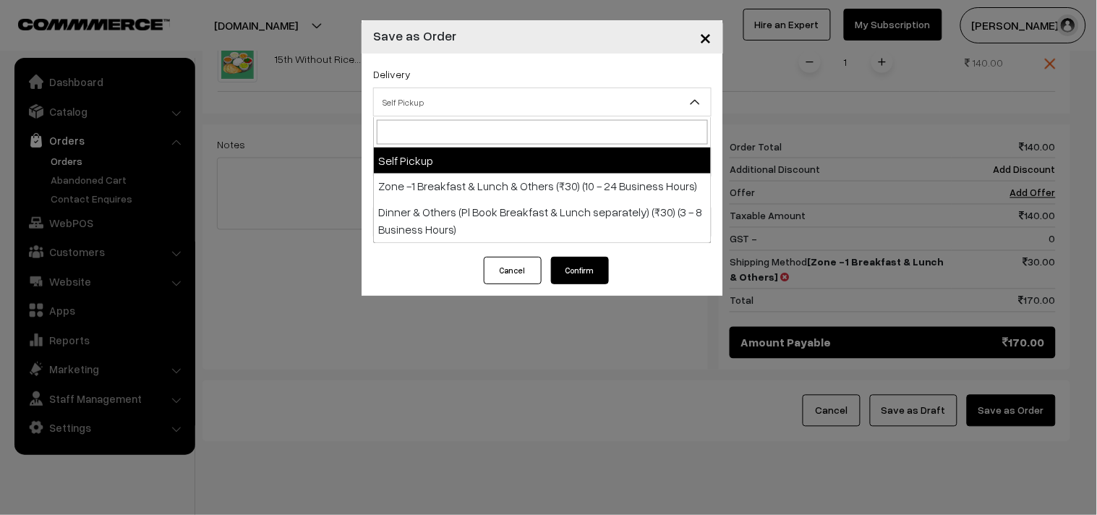
click at [433, 109] on span "Self Pickup" at bounding box center [542, 102] width 337 height 25
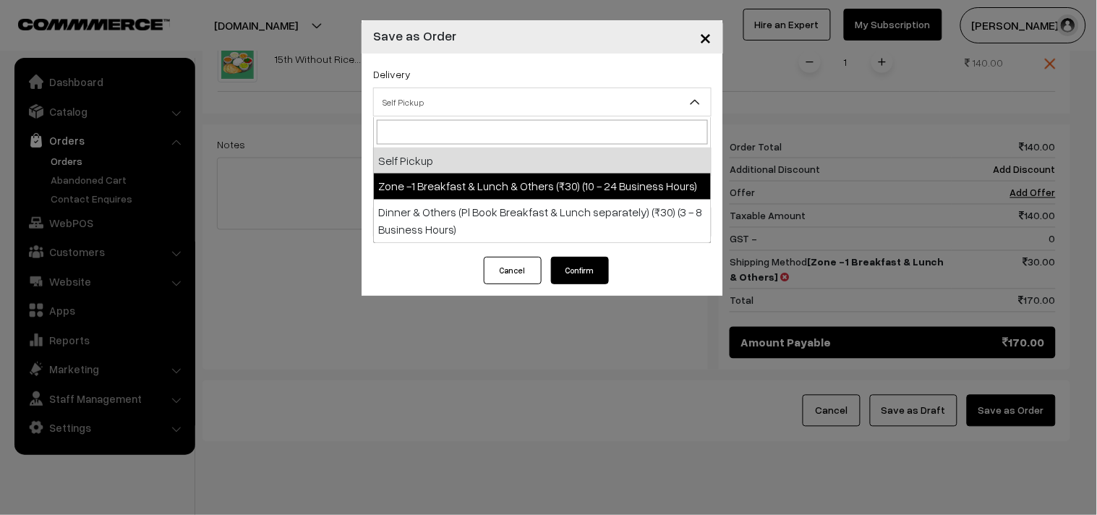
select select "ZON1"
select select "3"
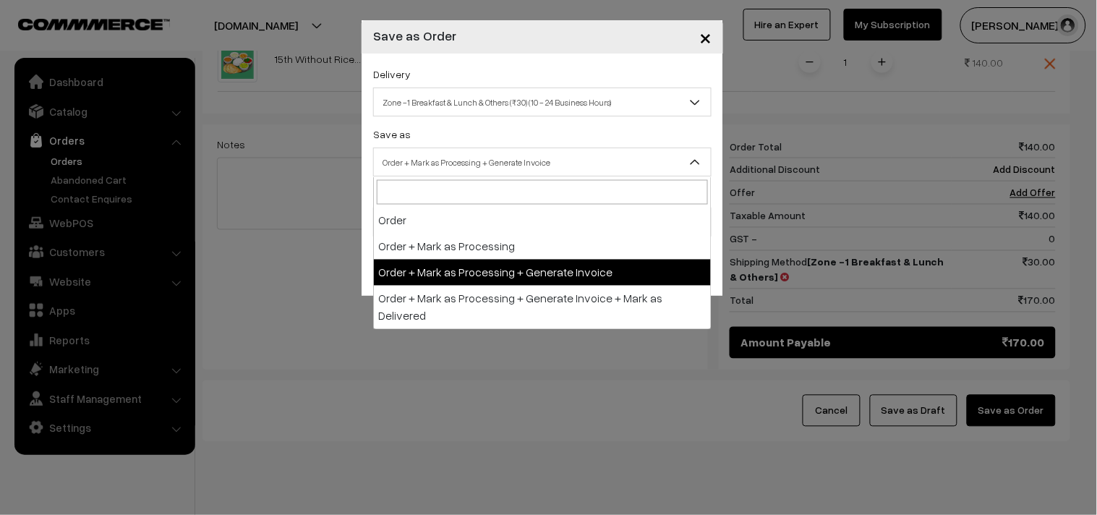
click at [483, 166] on span "Order + Mark as Processing + Generate Invoice" at bounding box center [542, 162] width 337 height 25
drag, startPoint x: 512, startPoint y: 276, endPoint x: 430, endPoint y: 232, distance: 93.2
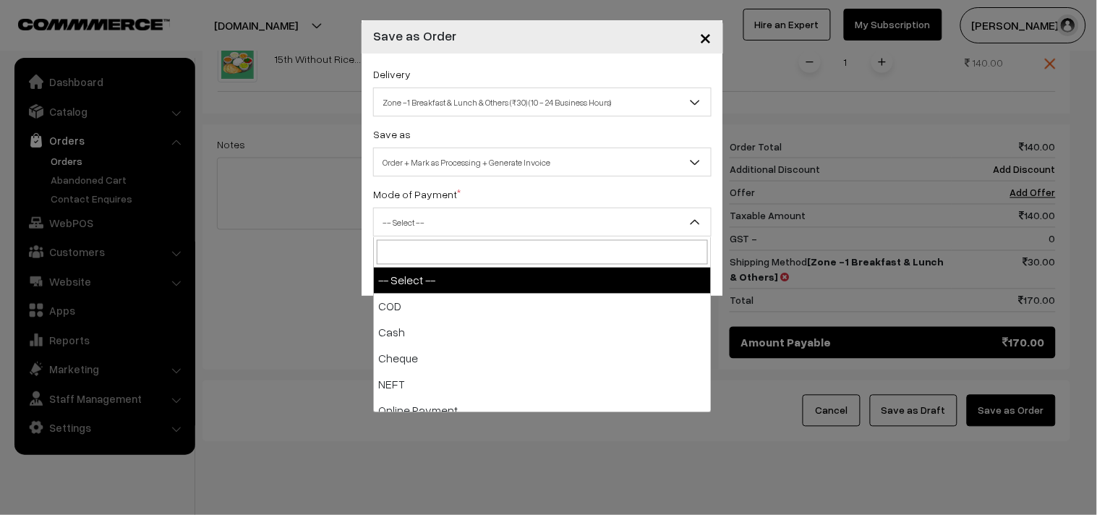
click at [430, 232] on span "-- Select --" at bounding box center [542, 222] width 337 height 25
select select "1"
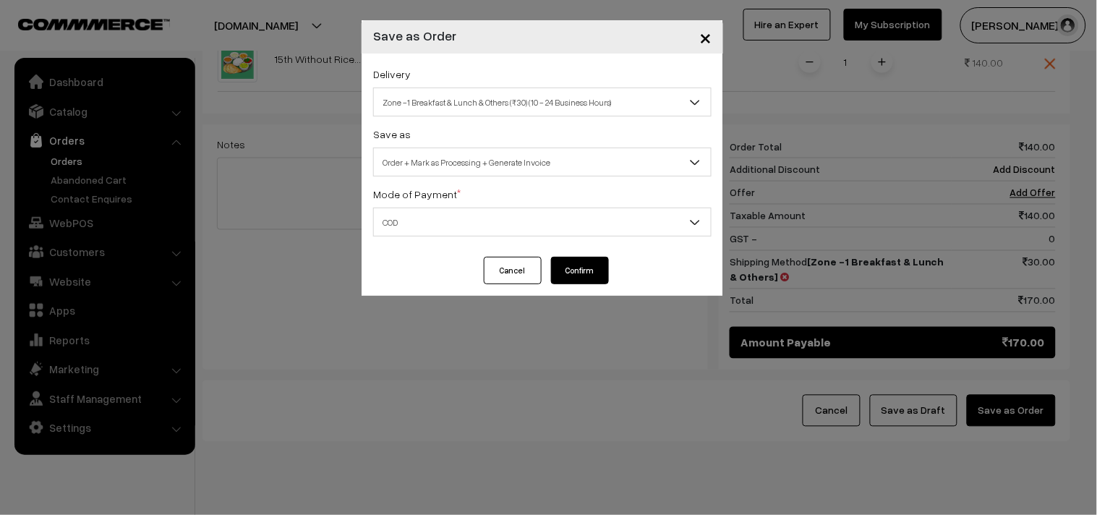
click at [582, 275] on button "Confirm" at bounding box center [580, 270] width 58 height 27
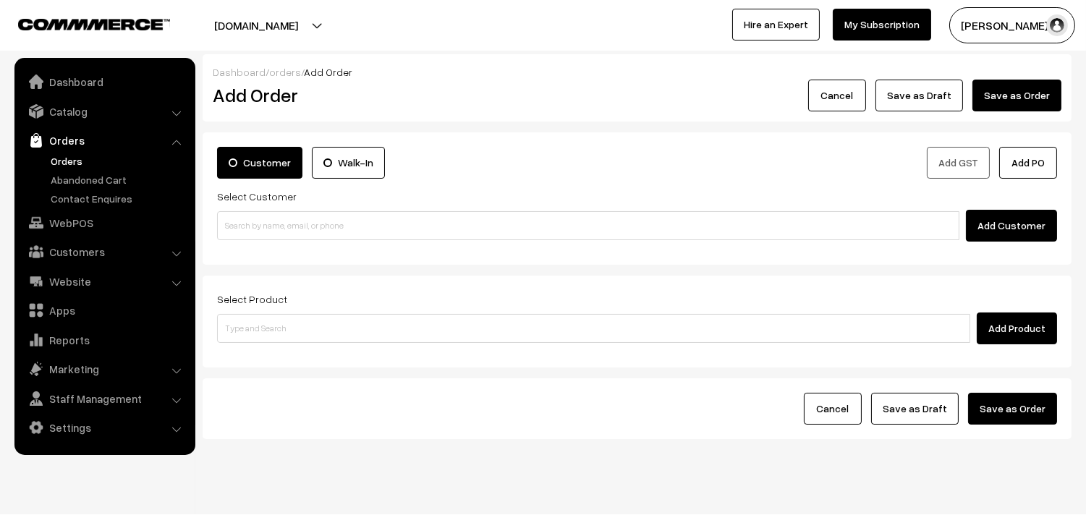
click at [74, 155] on link "Orders" at bounding box center [118, 160] width 143 height 15
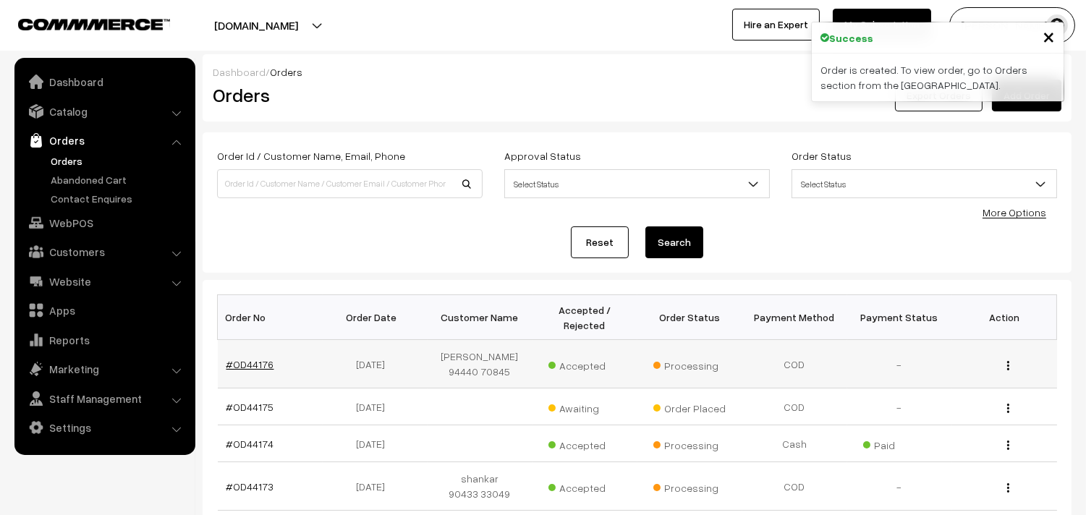
click at [248, 364] on link "#OD44176" at bounding box center [250, 364] width 48 height 12
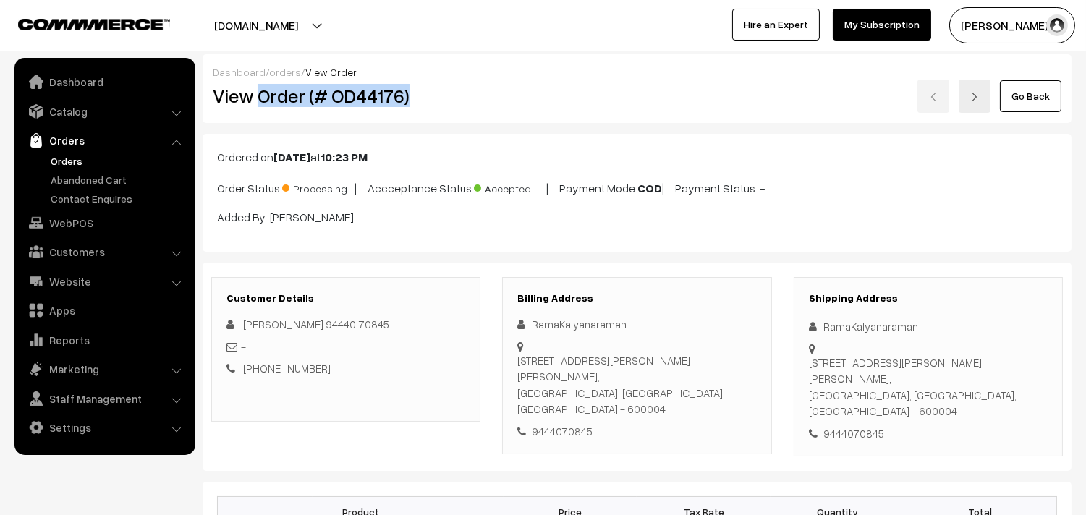
drag, startPoint x: 260, startPoint y: 94, endPoint x: 449, endPoint y: 103, distance: 188.3
click at [449, 103] on h2 "View Order (# OD44176)" at bounding box center [347, 96] width 268 height 22
copy h2 "Order (# OD44176)"
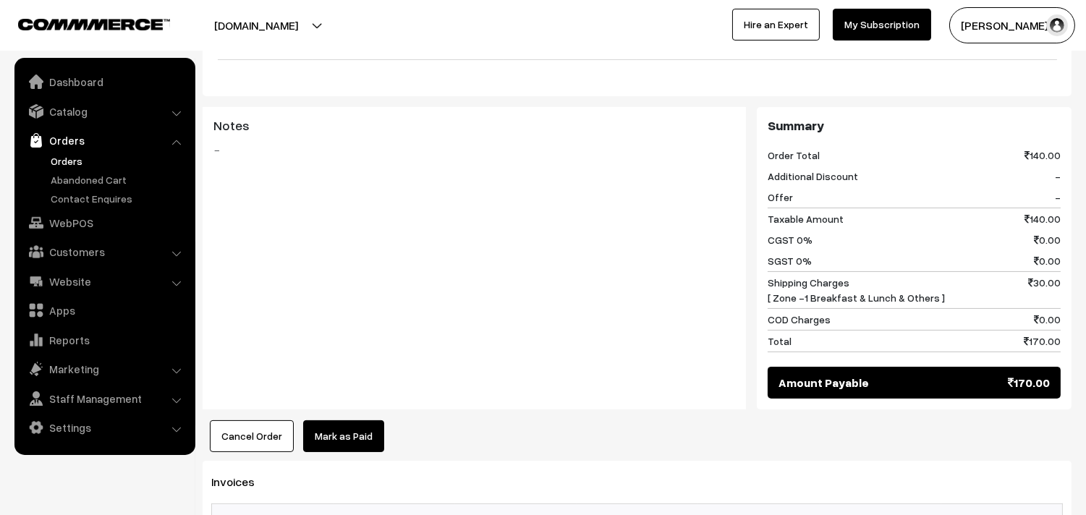
scroll to position [804, 0]
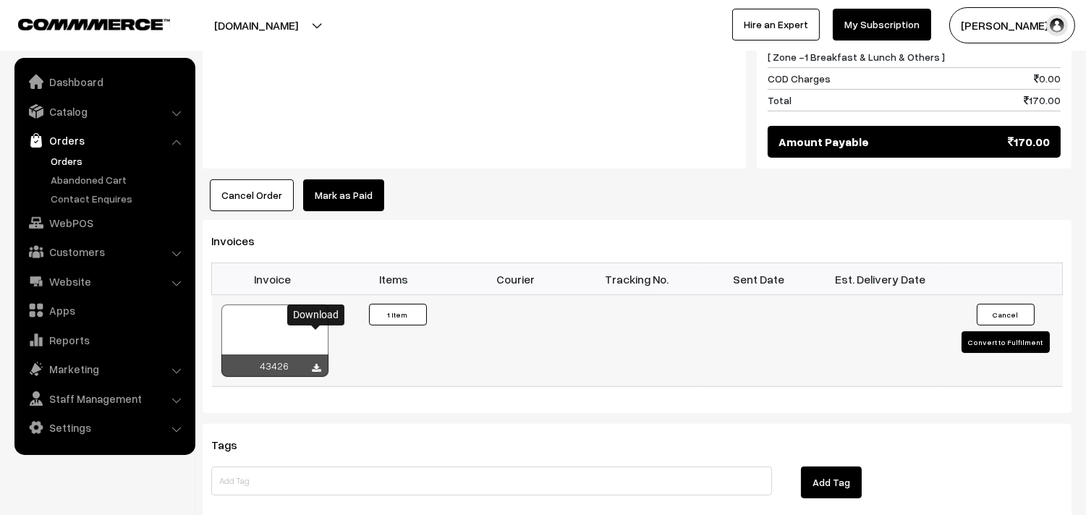
click at [318, 364] on icon at bounding box center [317, 368] width 9 height 9
click at [80, 229] on link "WebPOS" at bounding box center [104, 223] width 172 height 26
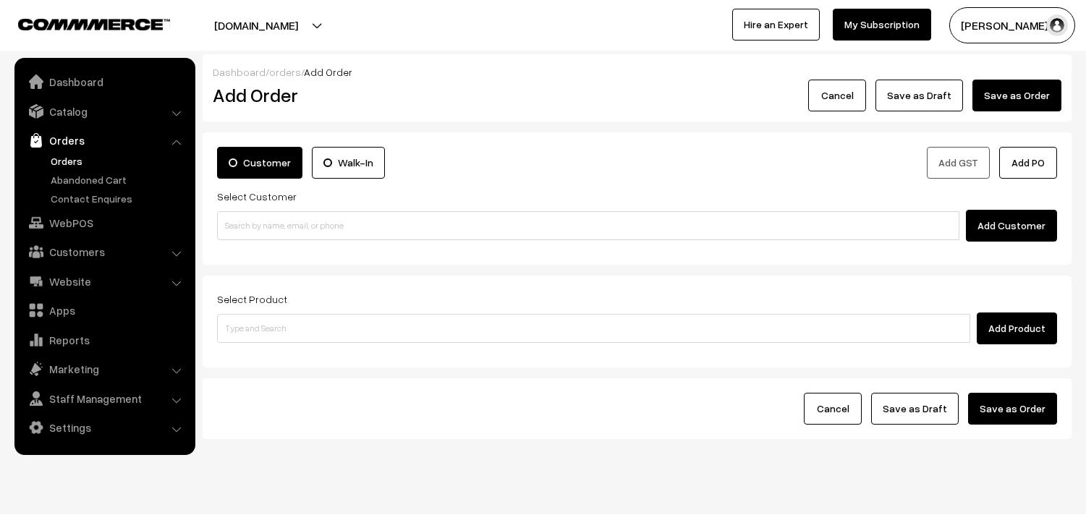
click at [297, 230] on input at bounding box center [588, 225] width 742 height 29
click at [247, 217] on input "90031 83978" at bounding box center [588, 225] width 742 height 29
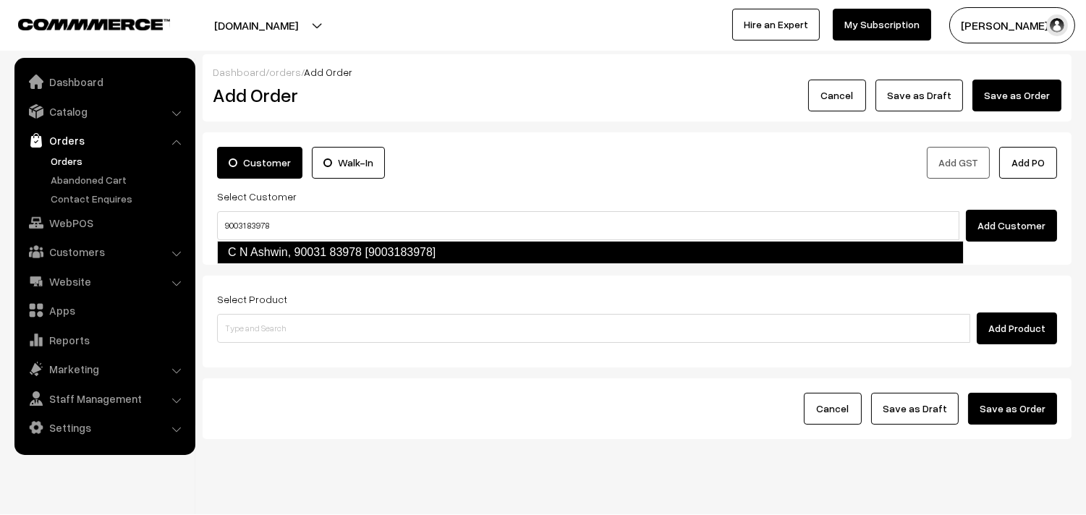
click at [250, 250] on link "C N Ashwin, 90031 83978 [9003183978]" at bounding box center [590, 252] width 747 height 23
type input "90031 83978"
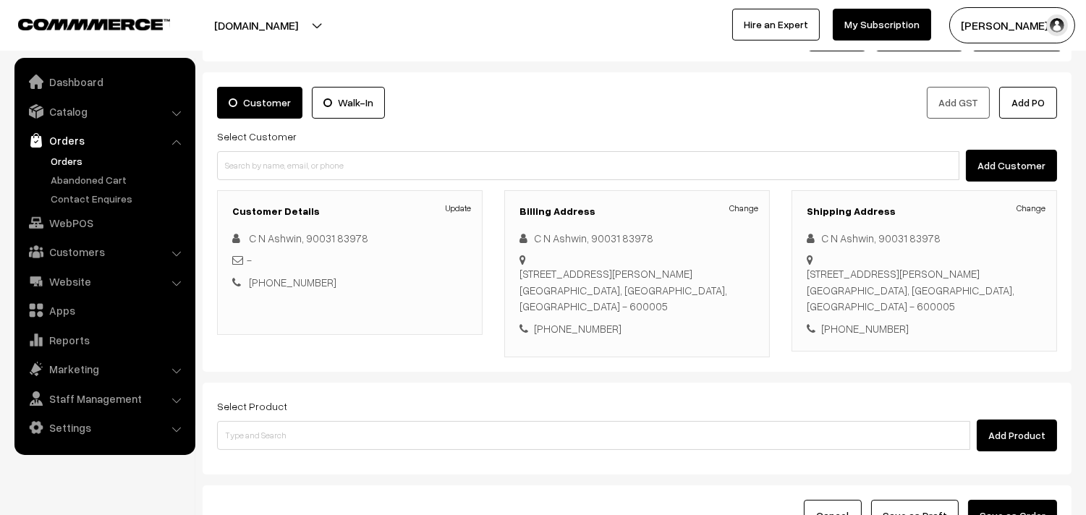
scroll to position [161, 0]
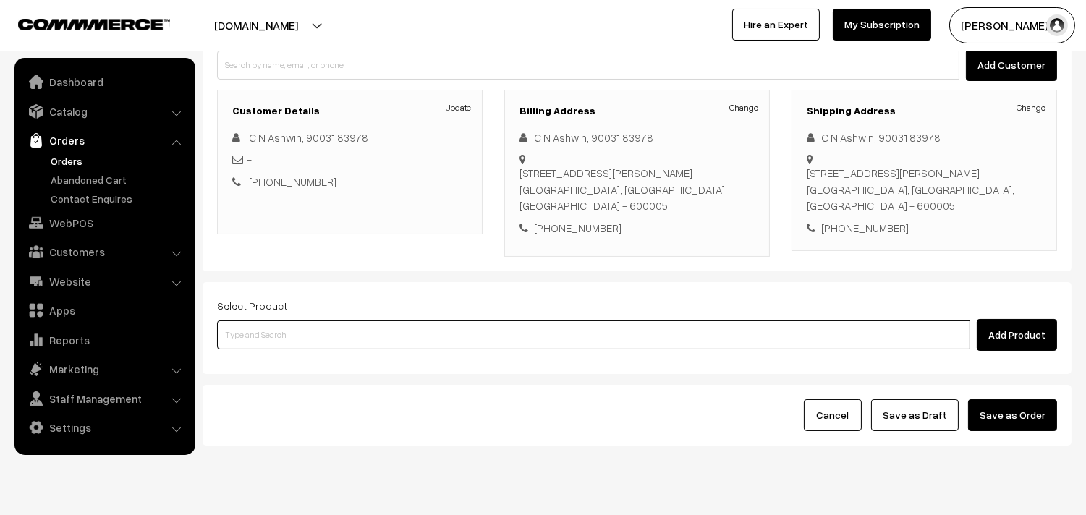
click at [320, 333] on input at bounding box center [593, 334] width 753 height 29
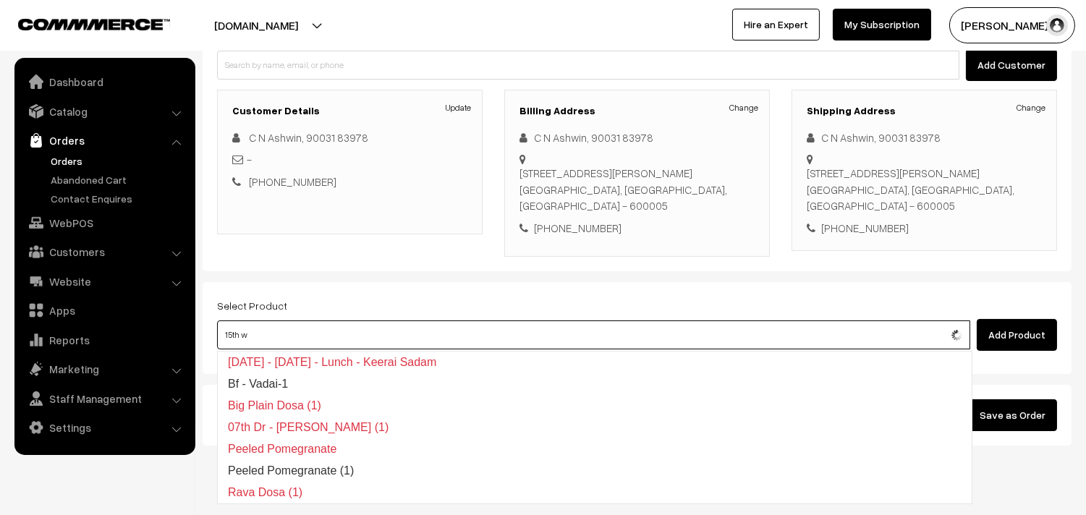
type input "15th wi"
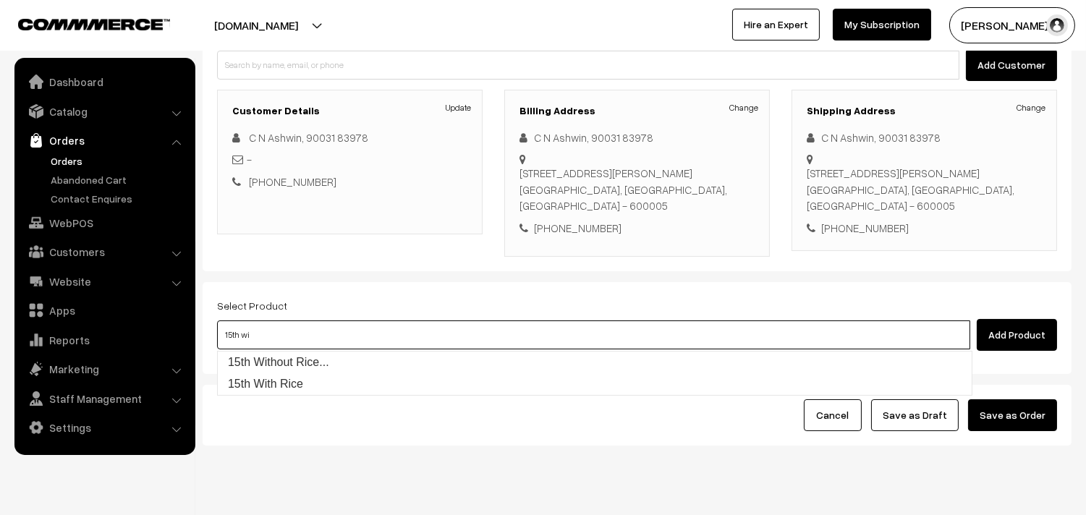
click at [314, 352] on link "15th Without Rice..." at bounding box center [595, 363] width 754 height 22
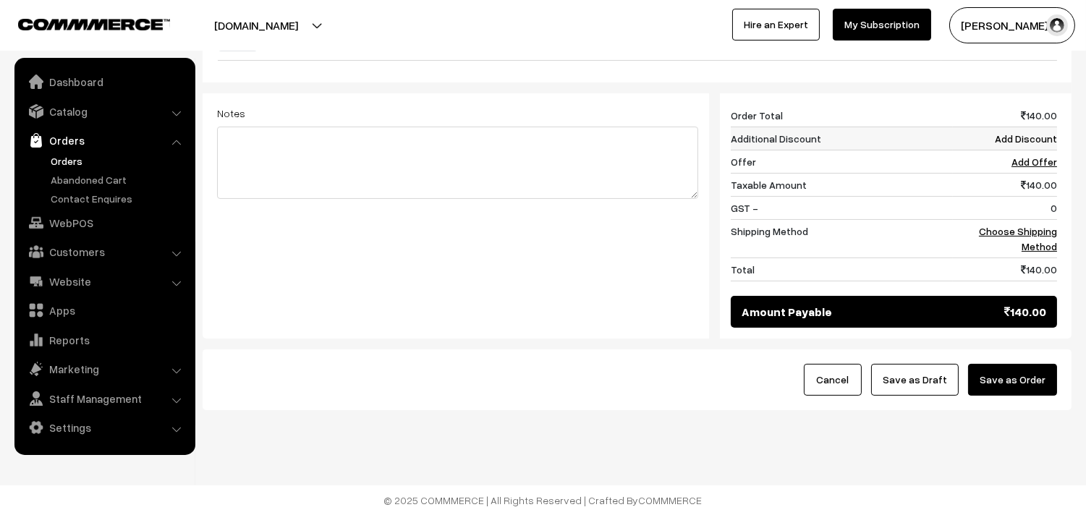
scroll to position [388, 0]
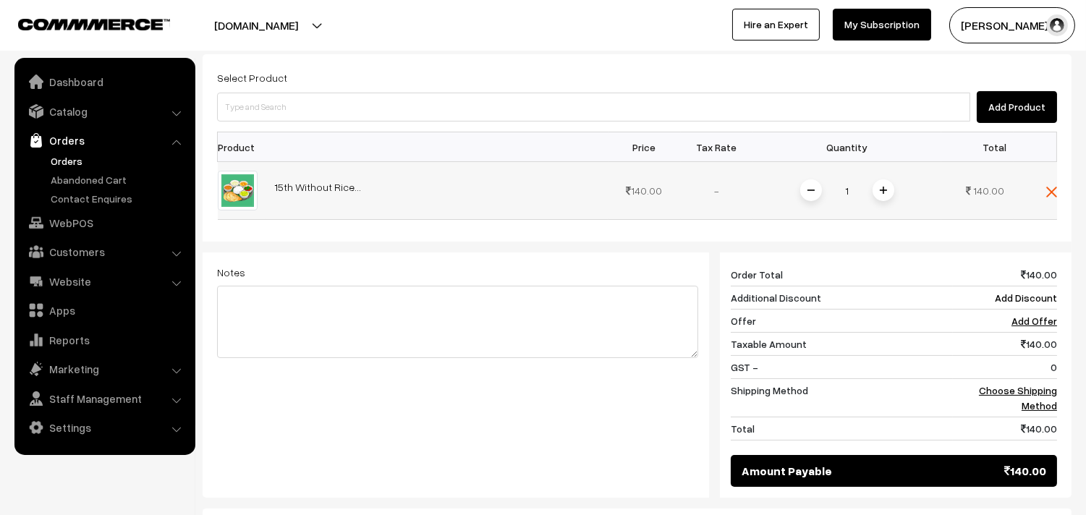
click at [880, 189] on img at bounding box center [883, 190] width 7 height 7
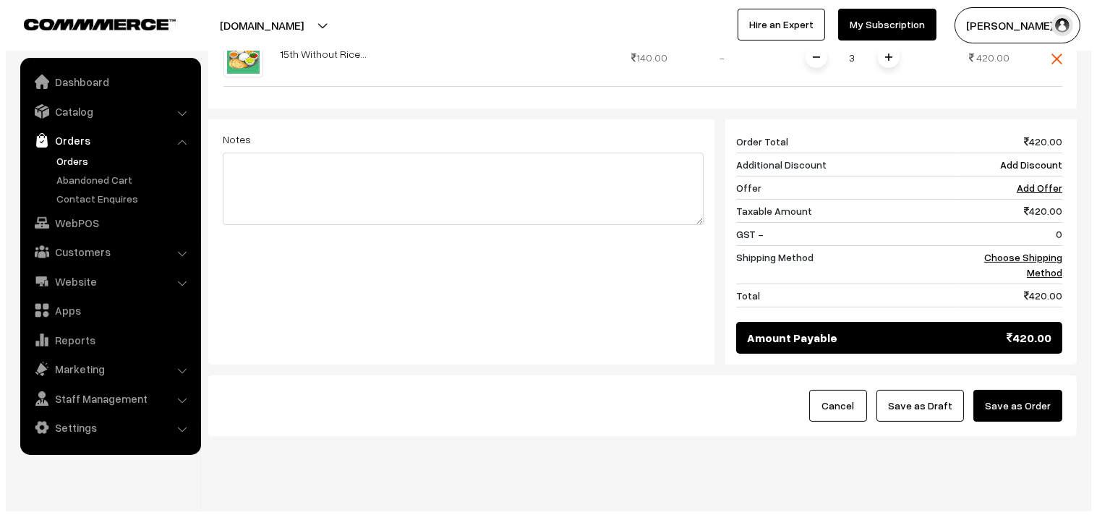
scroll to position [550, 0]
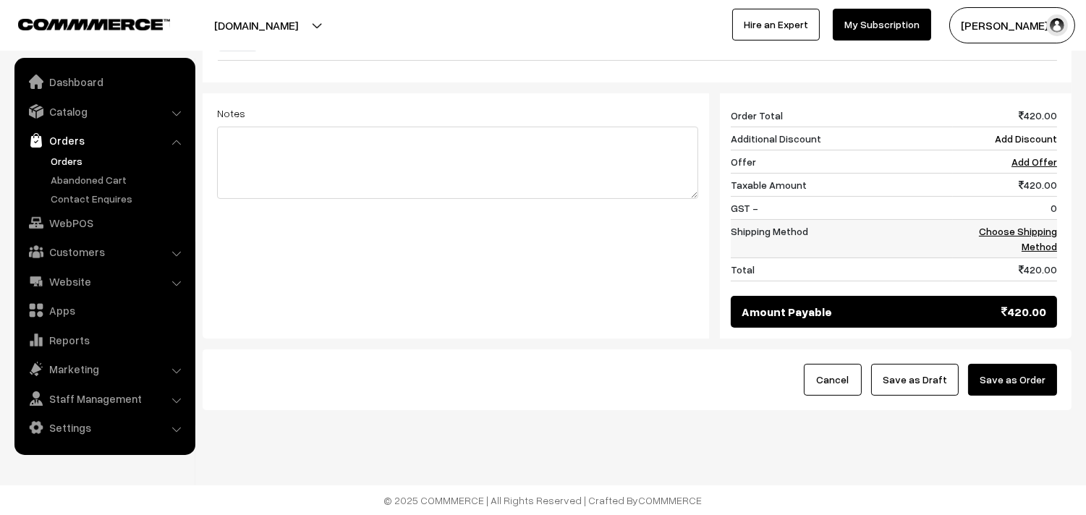
click at [1040, 228] on link "Choose Shipping Method" at bounding box center [1018, 238] width 78 height 27
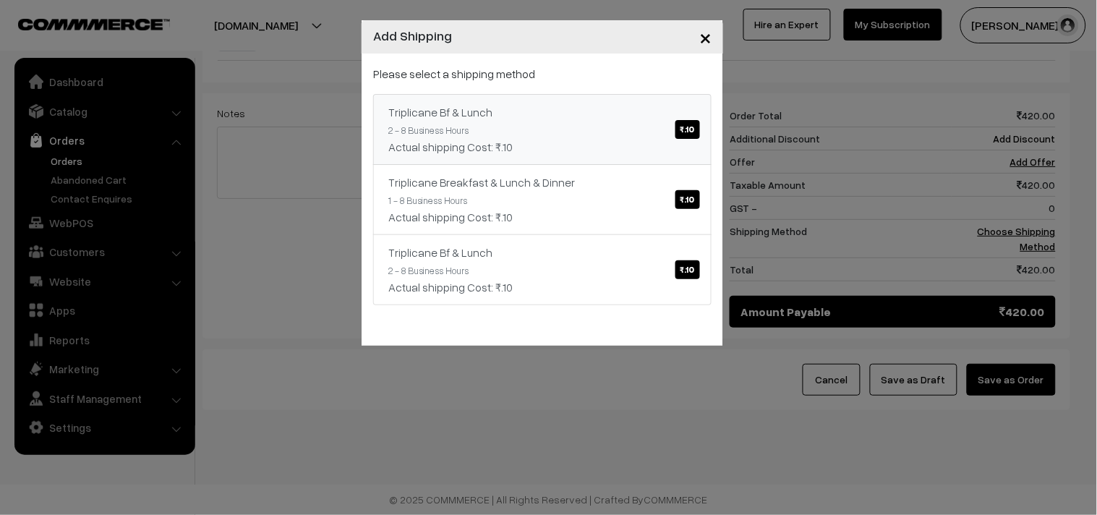
click at [622, 122] on link "Triplicane Bf & Lunch ₹.10 2 - 8 Business Hours Actual shipping Cost: ₹.10" at bounding box center [542, 129] width 339 height 71
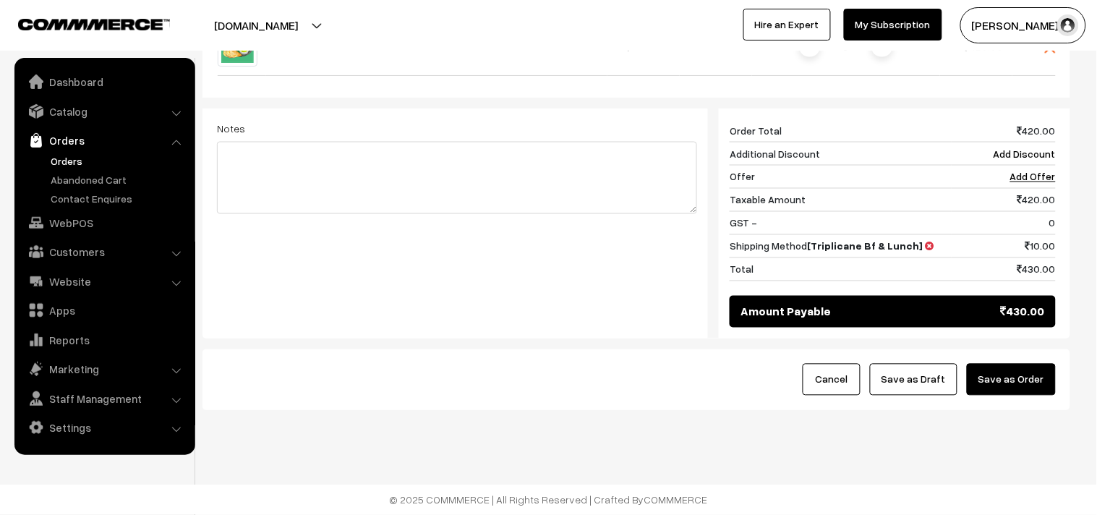
scroll to position [534, 0]
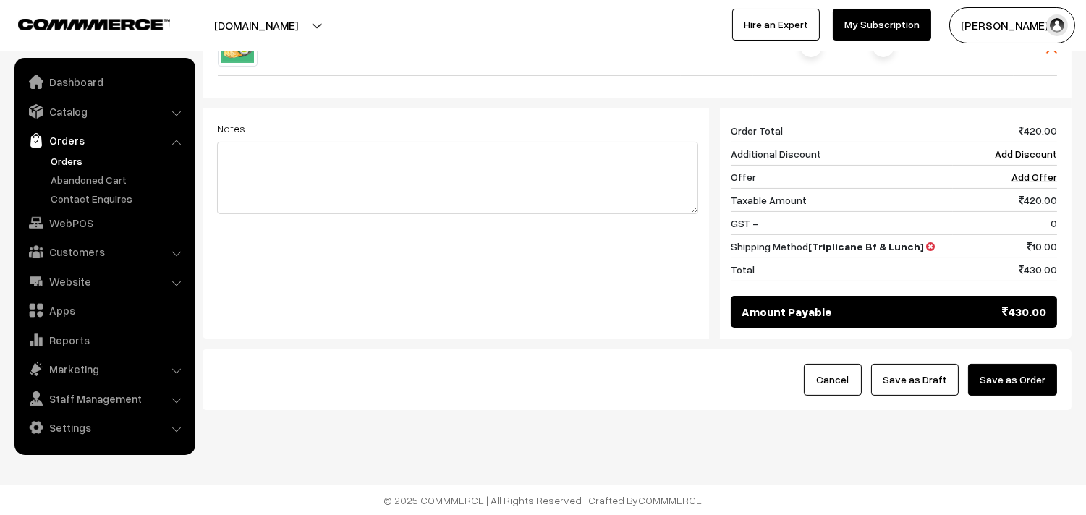
click at [1020, 387] on button "Save as Order" at bounding box center [1012, 380] width 89 height 32
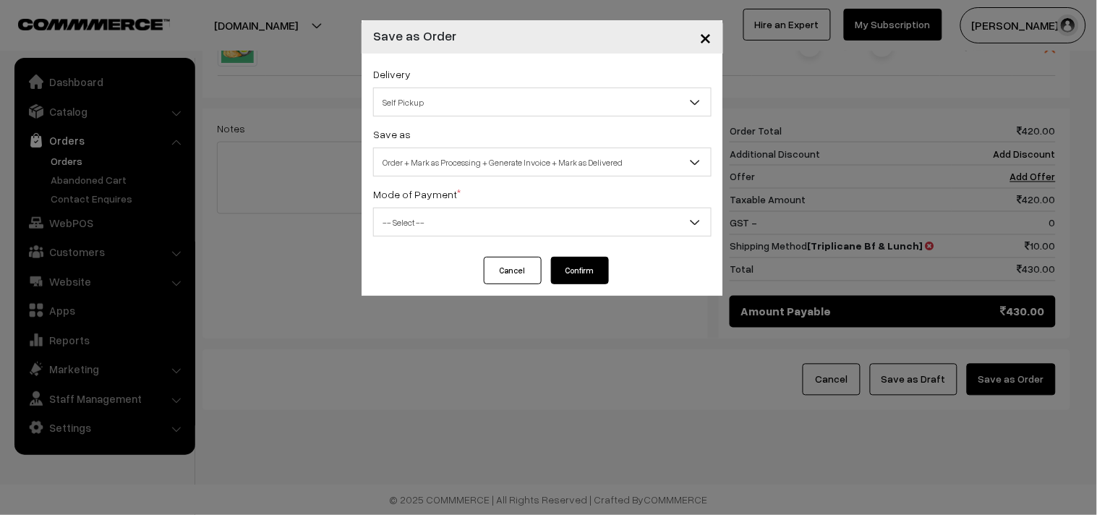
click at [436, 90] on span "Self Pickup" at bounding box center [542, 102] width 337 height 25
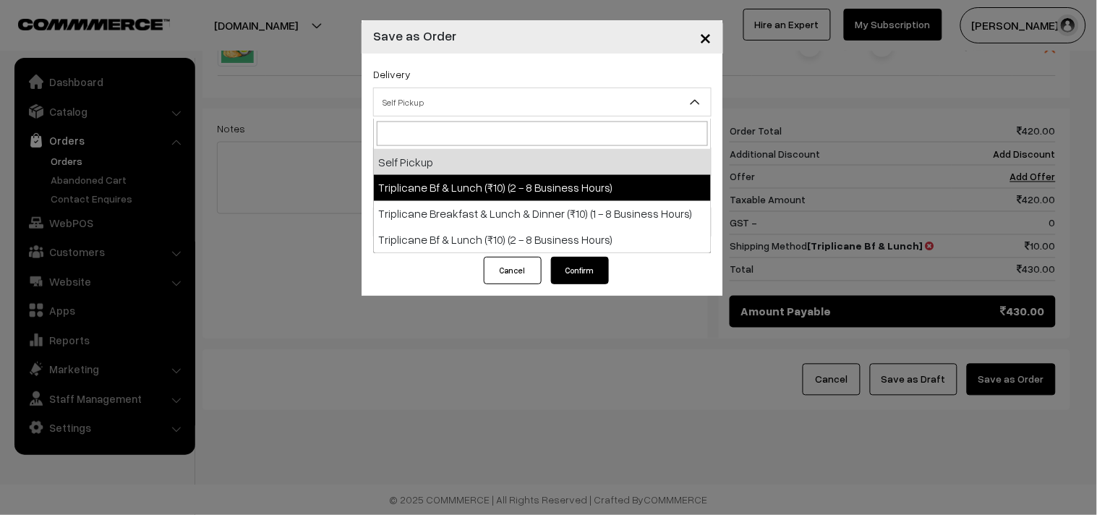
select select "TO1"
select select "3"
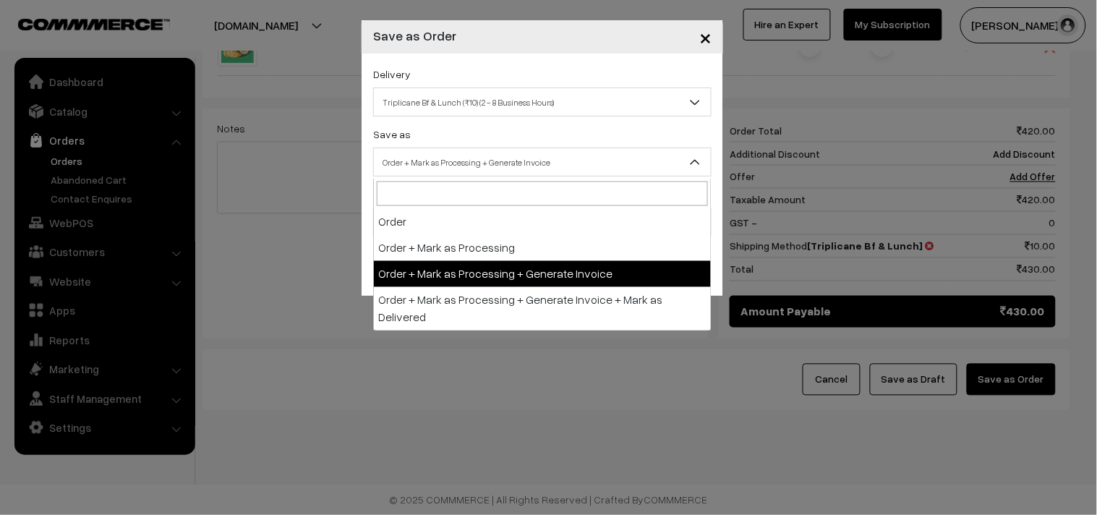
click at [480, 165] on span "Order + Mark as Processing + Generate Invoice" at bounding box center [542, 162] width 337 height 25
drag, startPoint x: 508, startPoint y: 266, endPoint x: 508, endPoint y: 275, distance: 8.7
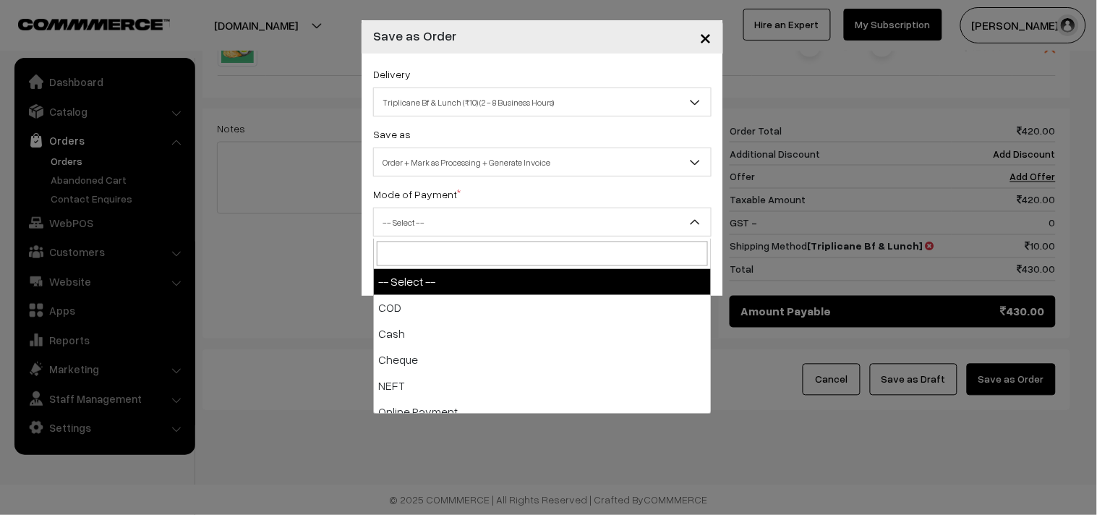
click at [442, 234] on span "-- Select --" at bounding box center [542, 222] width 337 height 25
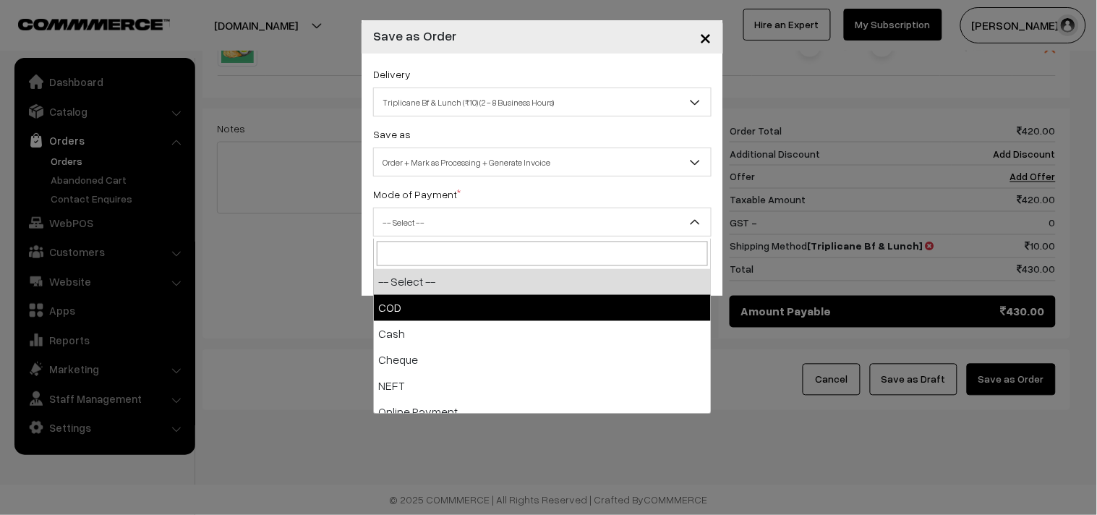
select select "1"
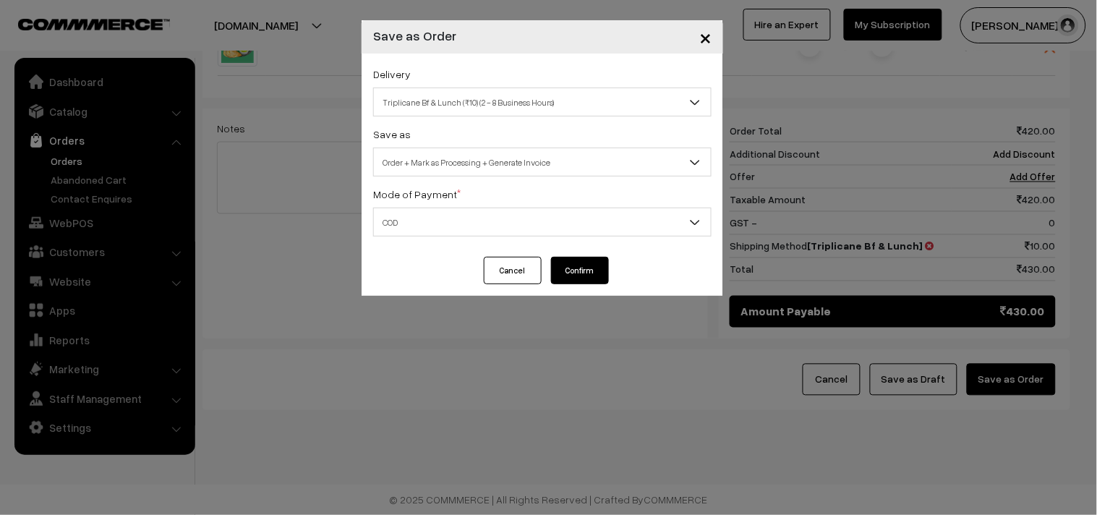
click at [588, 268] on button "Confirm" at bounding box center [580, 270] width 58 height 27
click at [61, 161] on div "× Save as Order Delivery Self Pickup Triplicane Bf & Lunch (₹10) (2 - 8 Busines…" at bounding box center [548, 257] width 1097 height 515
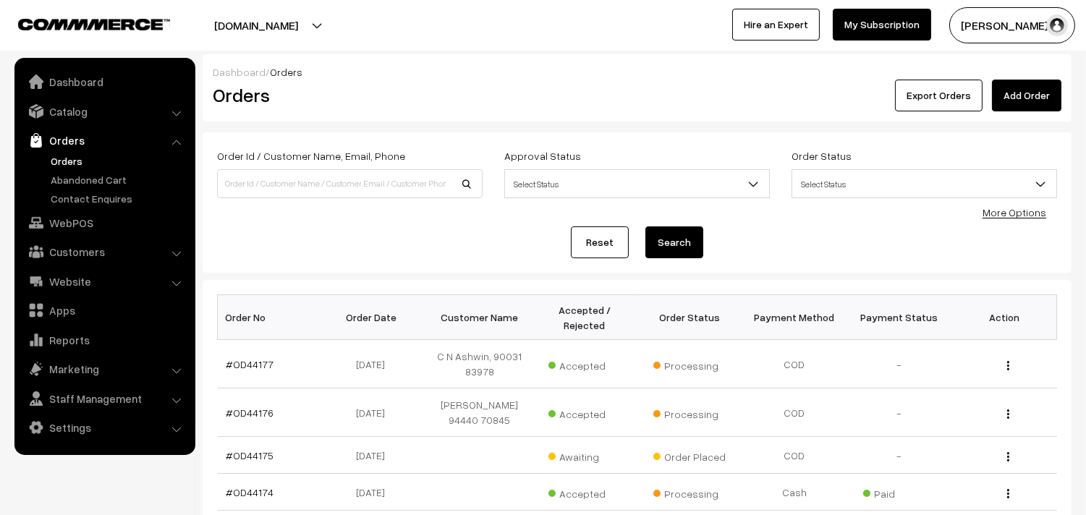
click at [253, 365] on link "#OD44177" at bounding box center [250, 364] width 48 height 12
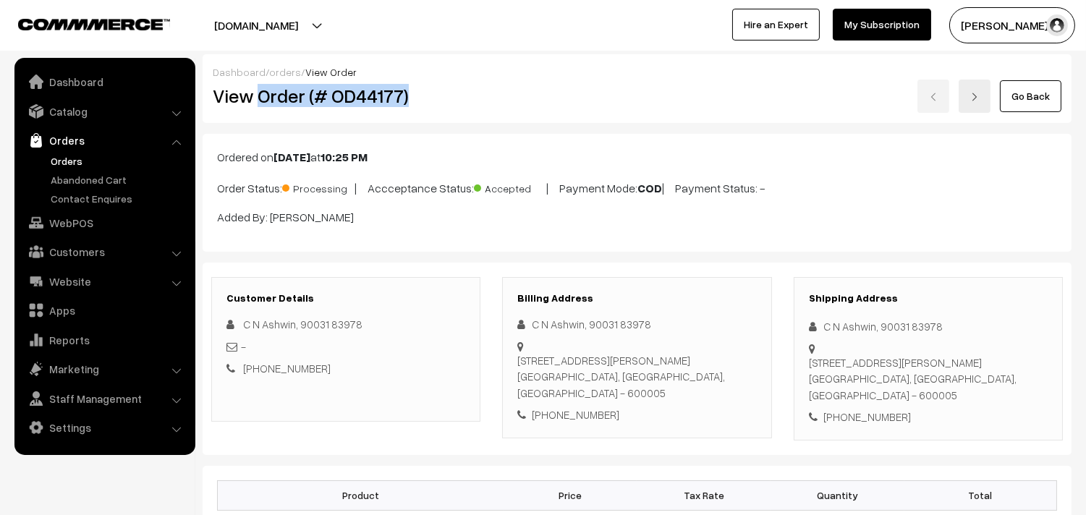
drag, startPoint x: 0, startPoint y: 0, endPoint x: 475, endPoint y: 95, distance: 484.8
click at [475, 95] on h2 "View Order (# OD44177)" at bounding box center [347, 96] width 268 height 22
copy h2 "Order (# OD44177)"
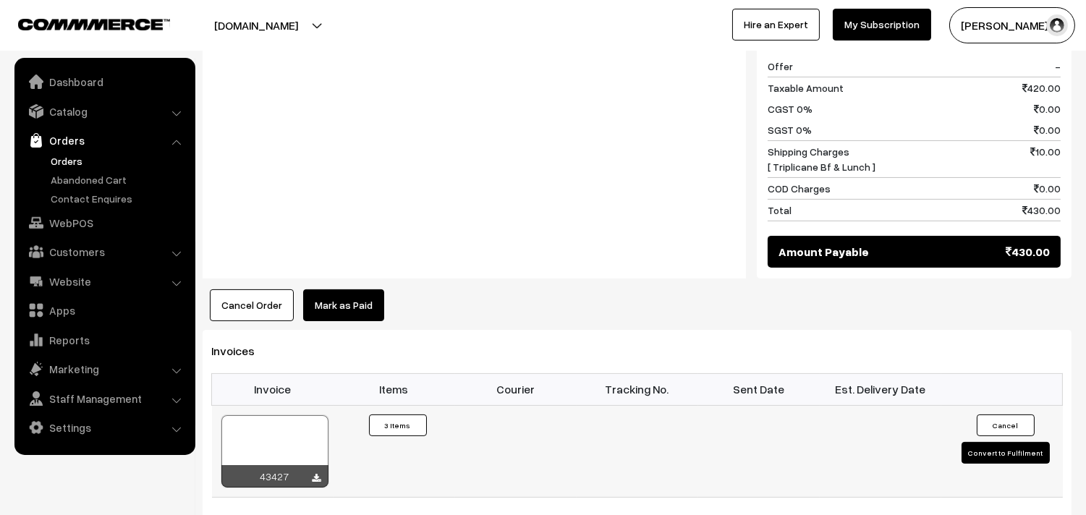
scroll to position [723, 0]
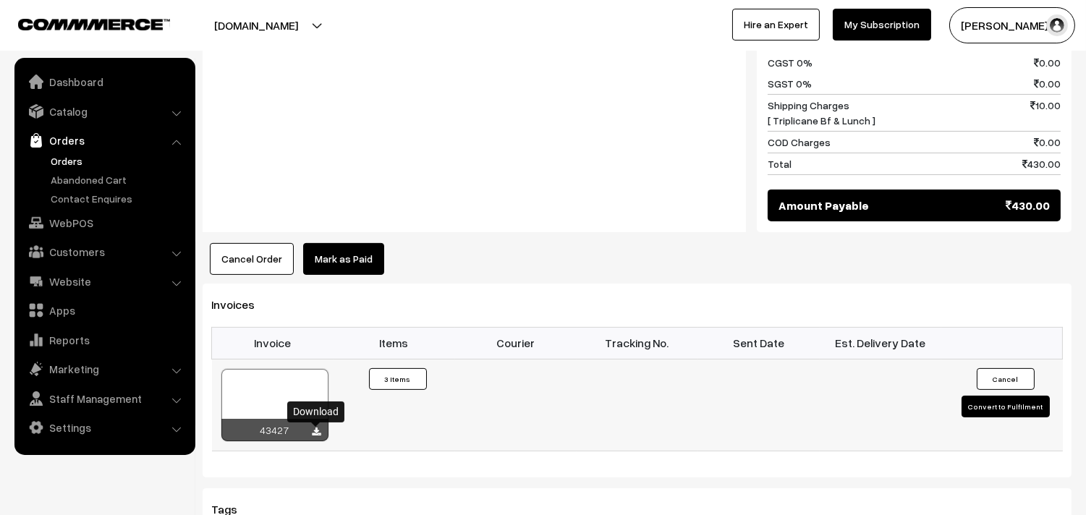
click at [318, 428] on link at bounding box center [317, 432] width 9 height 12
click at [59, 158] on link "Orders" at bounding box center [118, 160] width 143 height 15
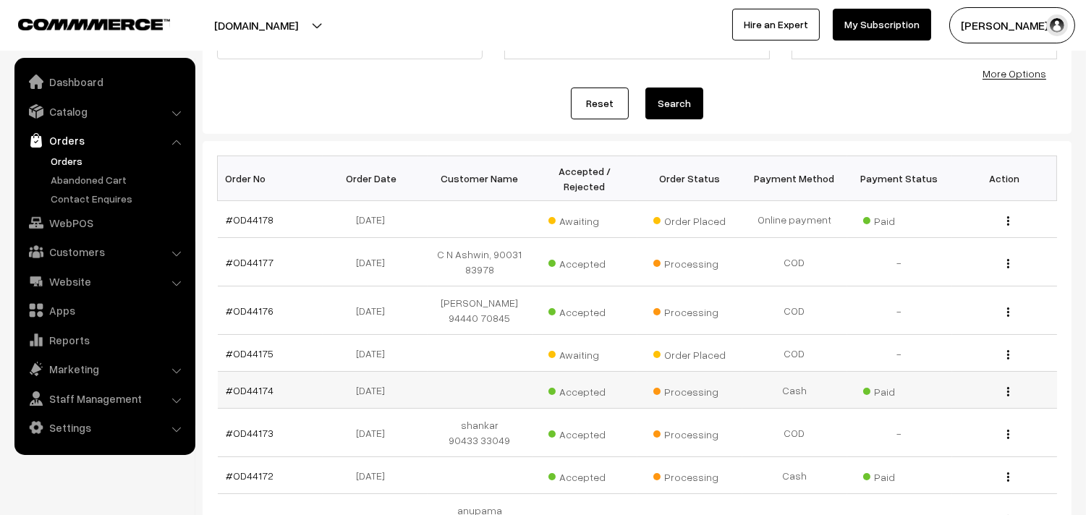
scroll to position [161, 0]
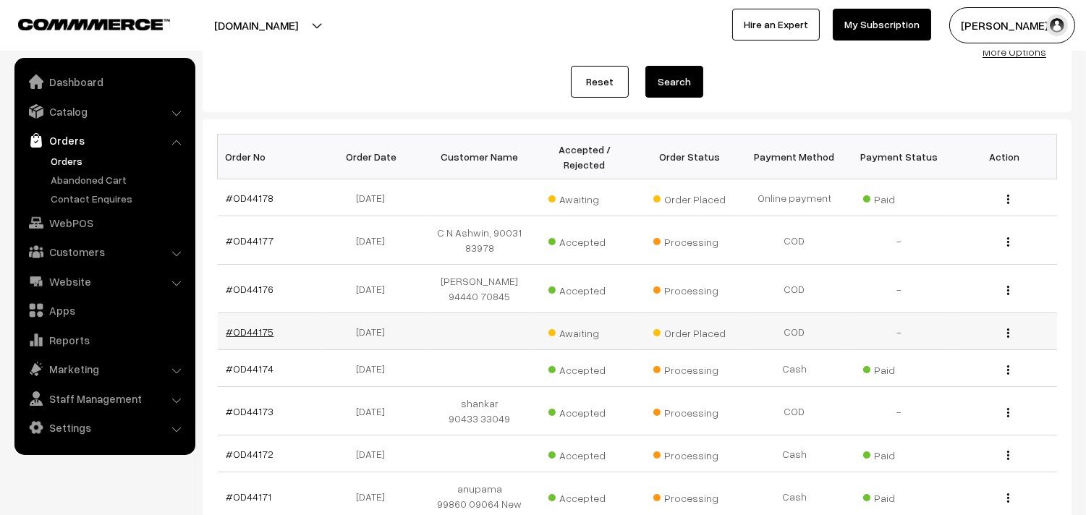
click at [245, 326] on link "#OD44175" at bounding box center [250, 332] width 48 height 12
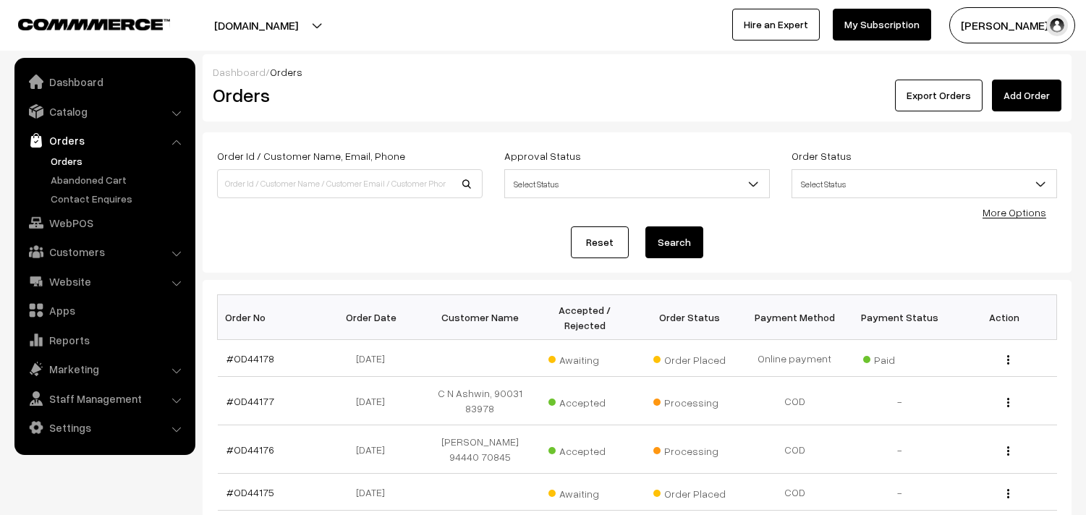
scroll to position [160, 0]
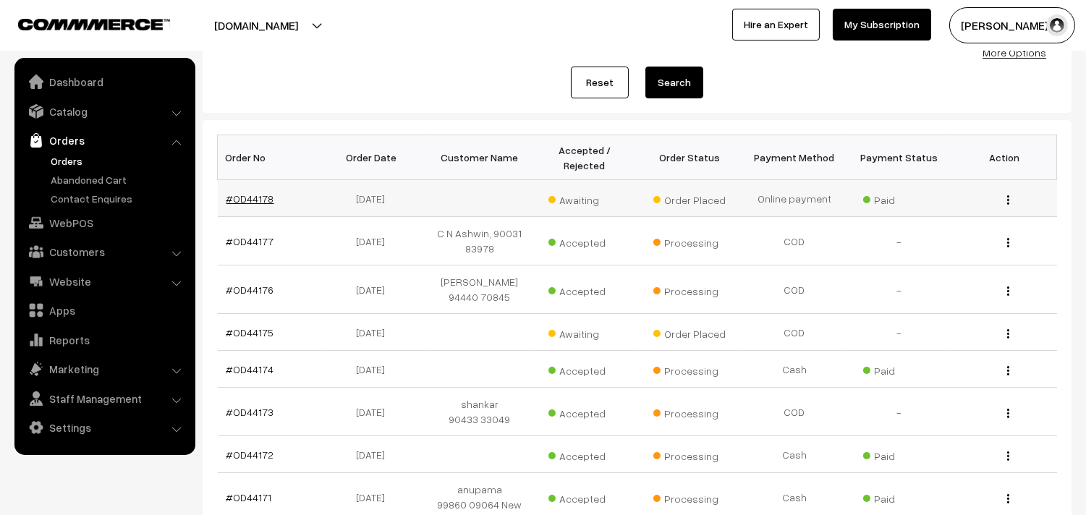
click at [266, 197] on link "#OD44178" at bounding box center [250, 198] width 48 height 12
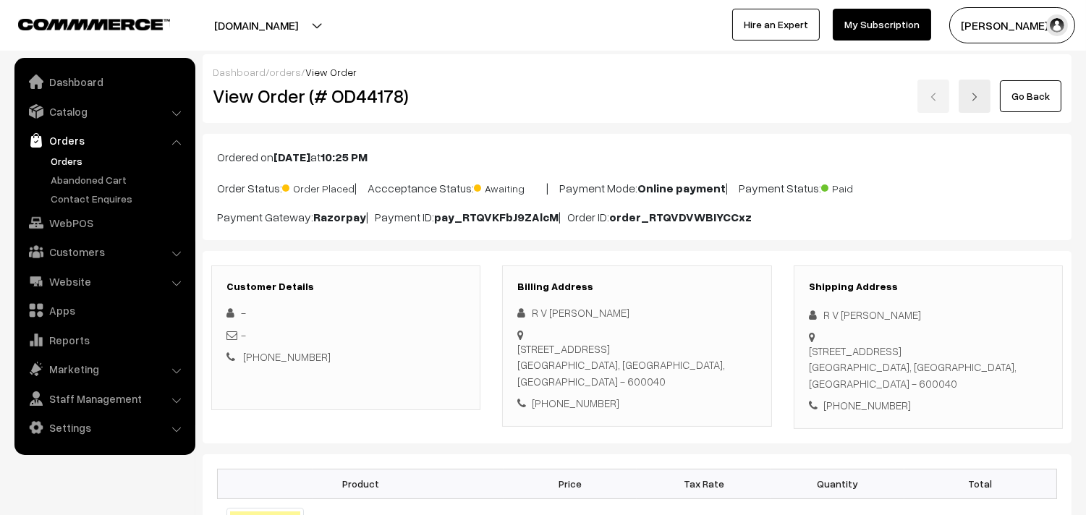
click at [65, 153] on link "Orders" at bounding box center [118, 160] width 143 height 15
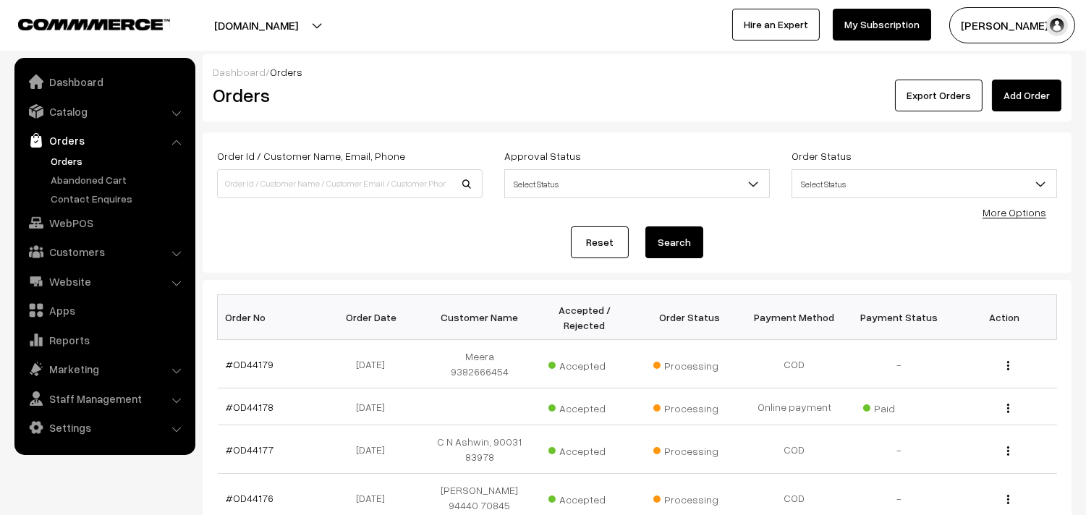
click at [64, 164] on link "Orders" at bounding box center [118, 160] width 143 height 15
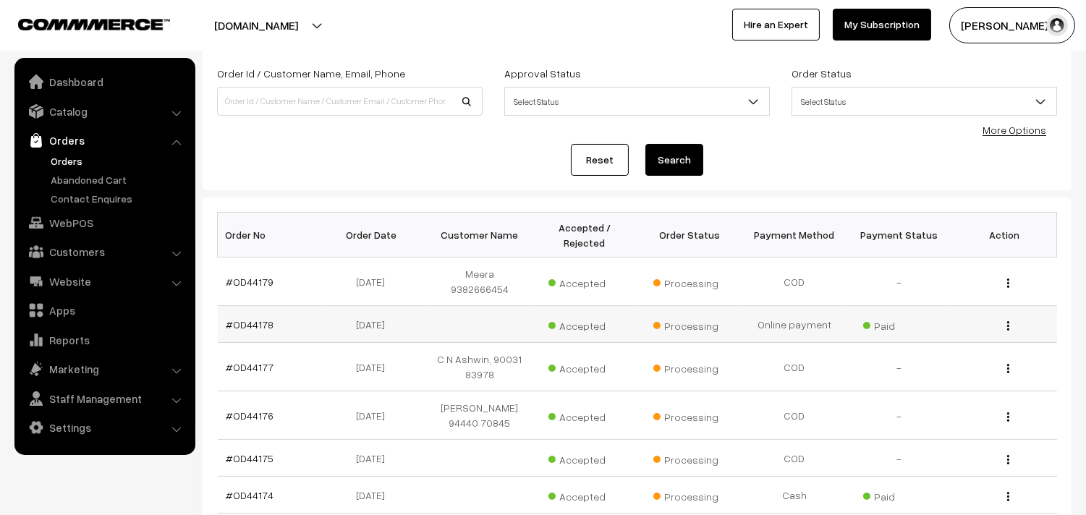
scroll to position [161, 0]
